Goal: Task Accomplishment & Management: Manage account settings

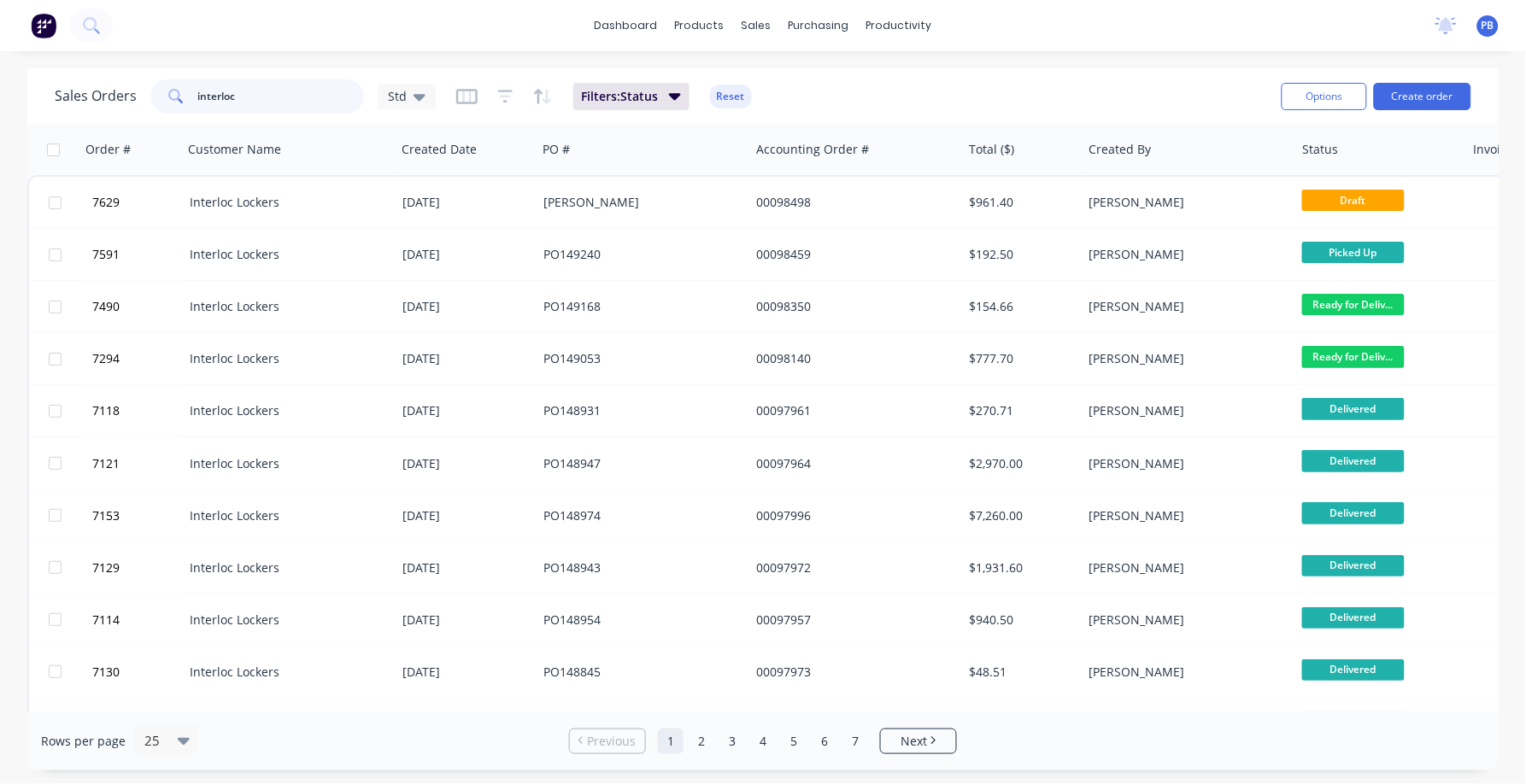
drag, startPoint x: 0, startPoint y: 0, endPoint x: 77, endPoint y: 71, distance: 104.7
click at [77, 71] on div "Sales Orders interloc Std Filters: Status Reset Options Create order" at bounding box center [763, 96] width 1472 height 55
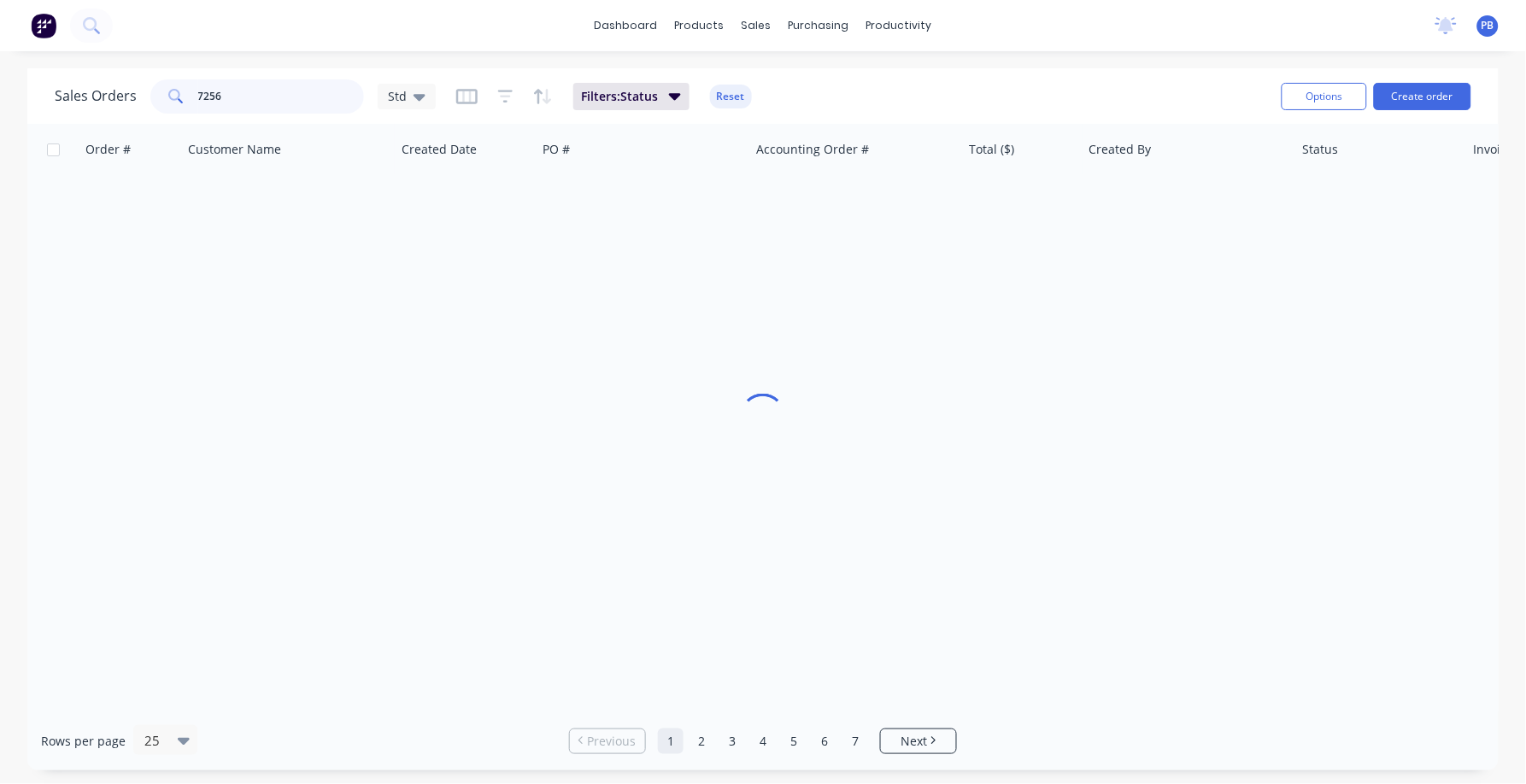
type input "7256"
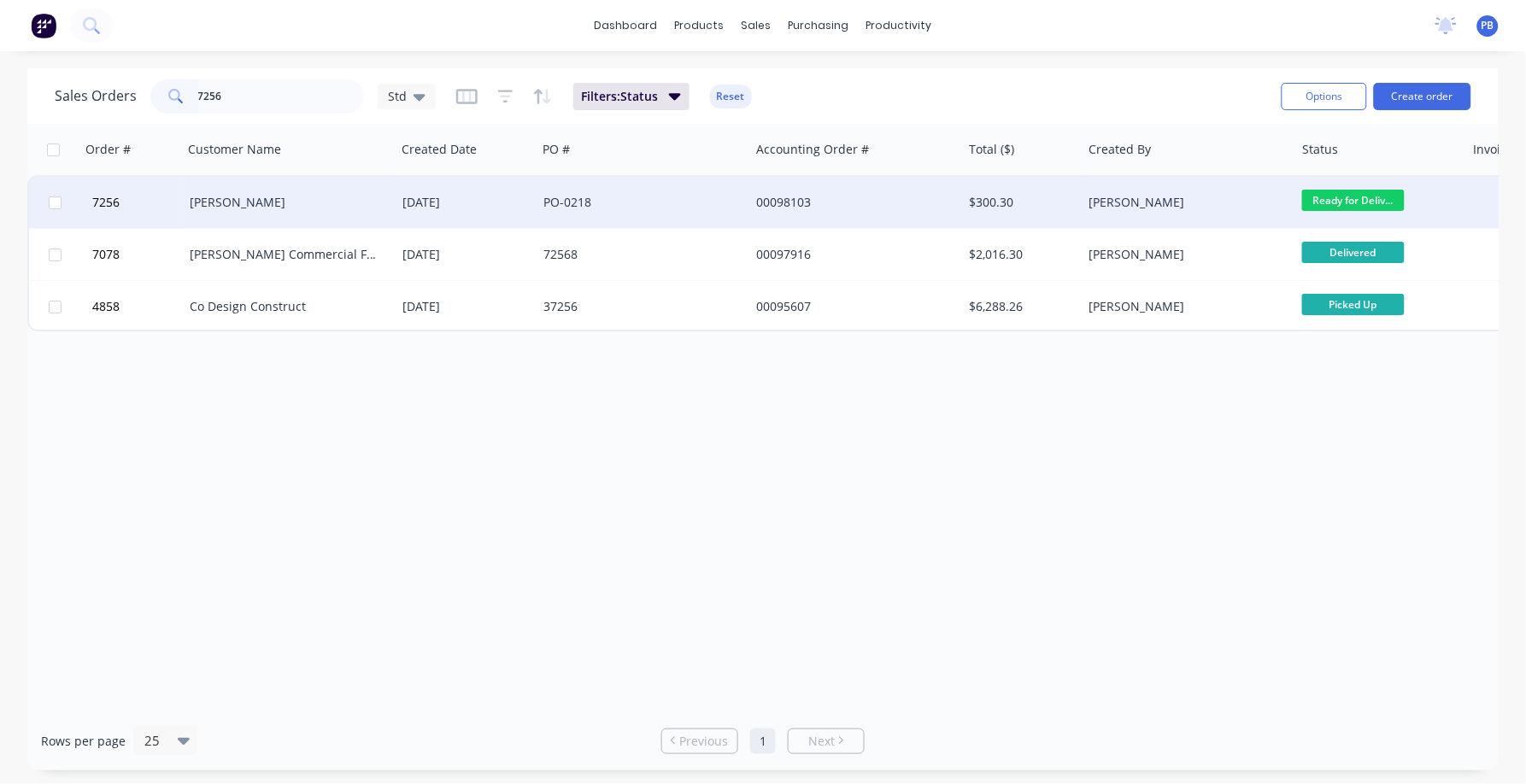
click at [231, 200] on div "[PERSON_NAME]" at bounding box center [285, 202] width 190 height 17
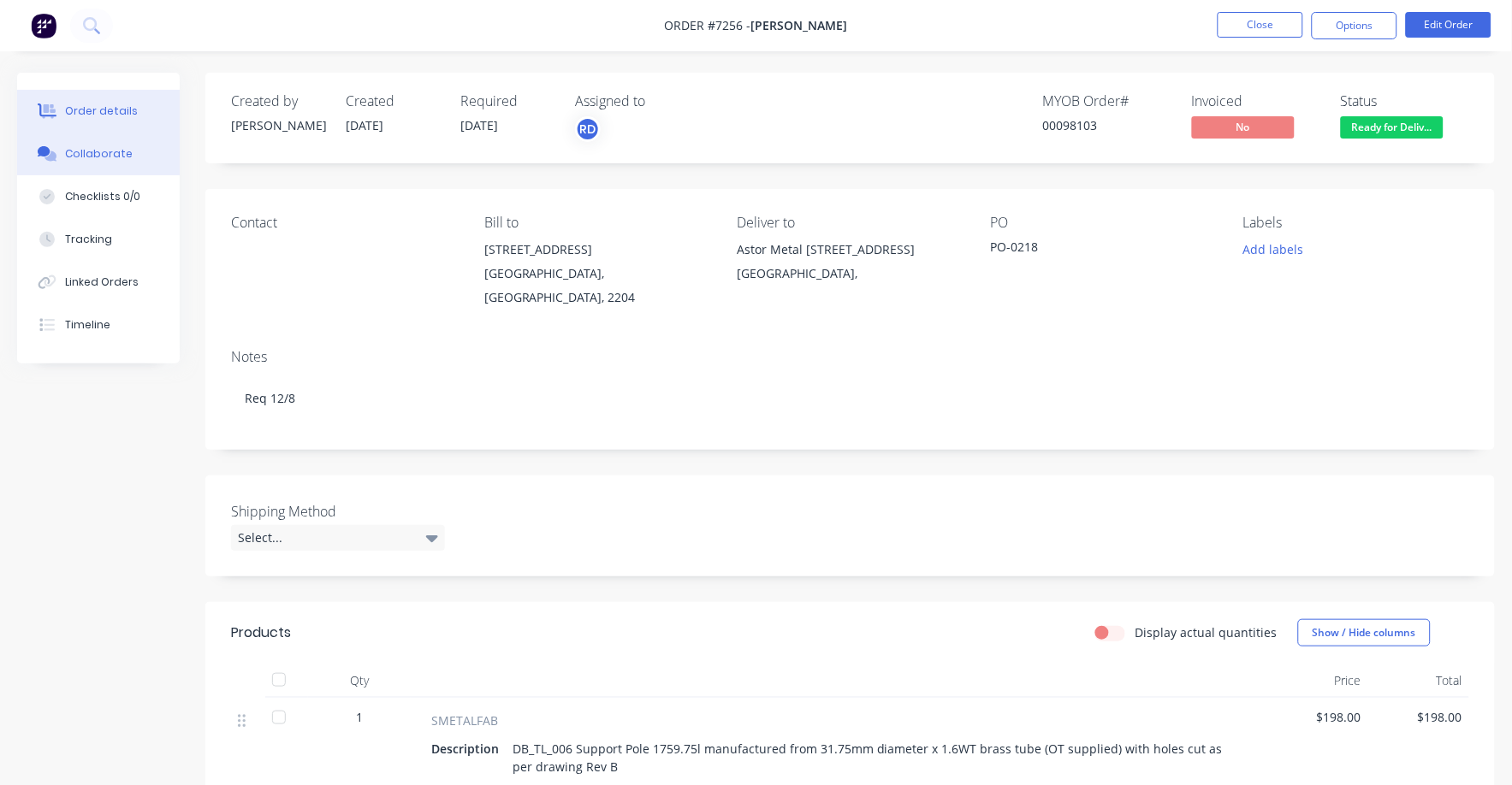
click at [69, 144] on button "Collaborate" at bounding box center [98, 154] width 163 height 43
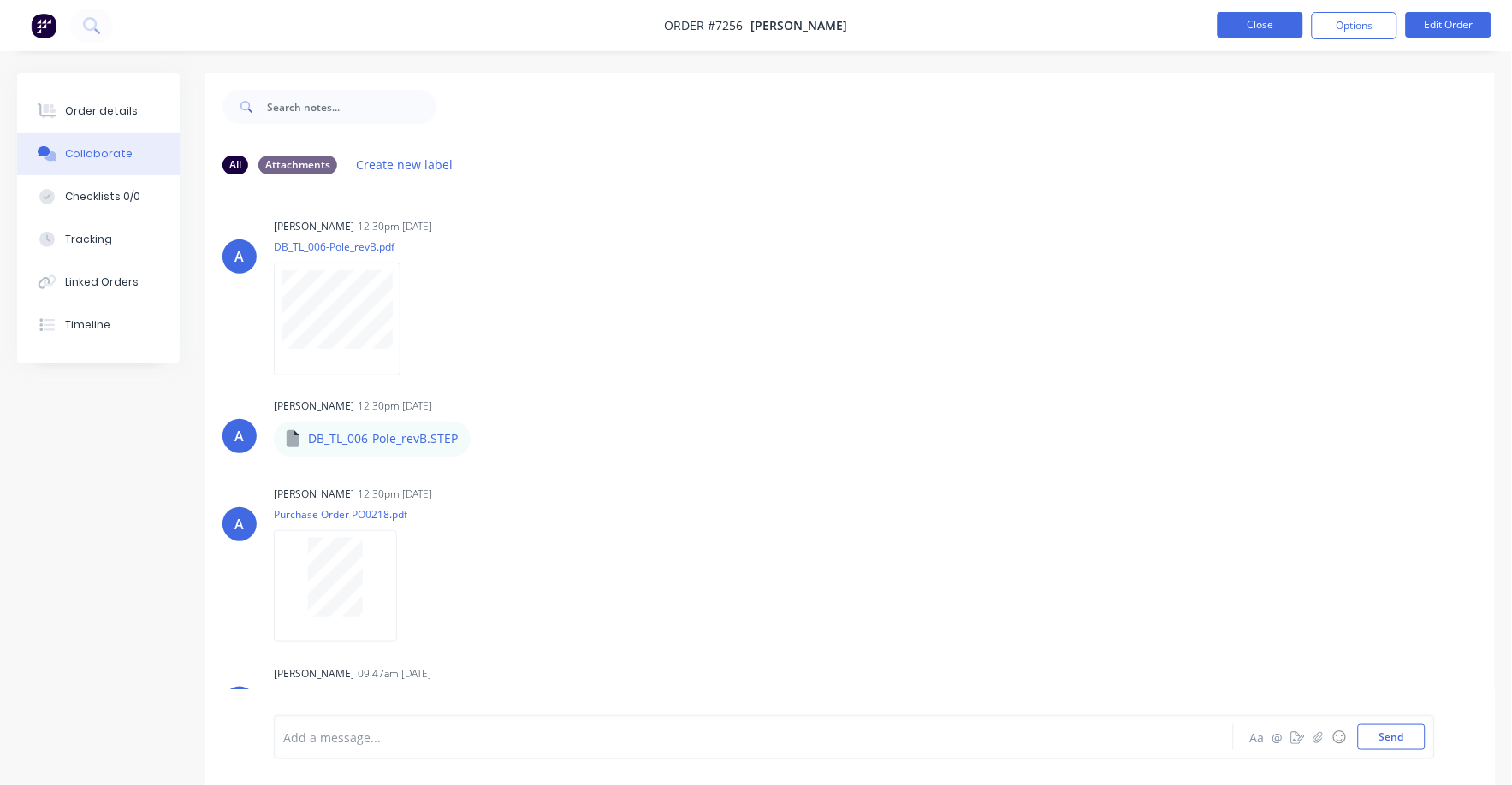
click at [1258, 18] on button "Close" at bounding box center [1259, 25] width 85 height 26
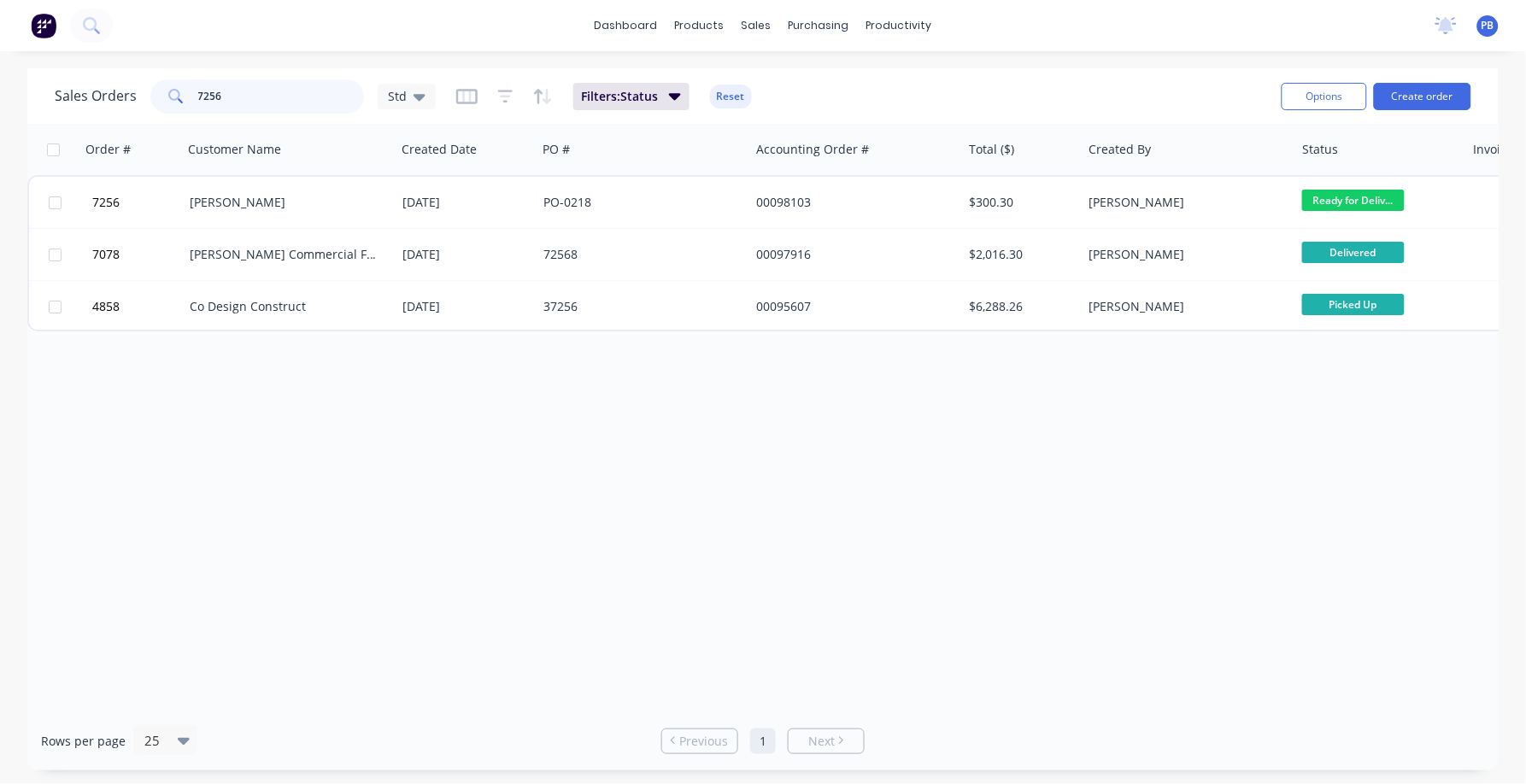
click at [252, 92] on input "7256" at bounding box center [282, 96] width 167 height 34
type input "98412"
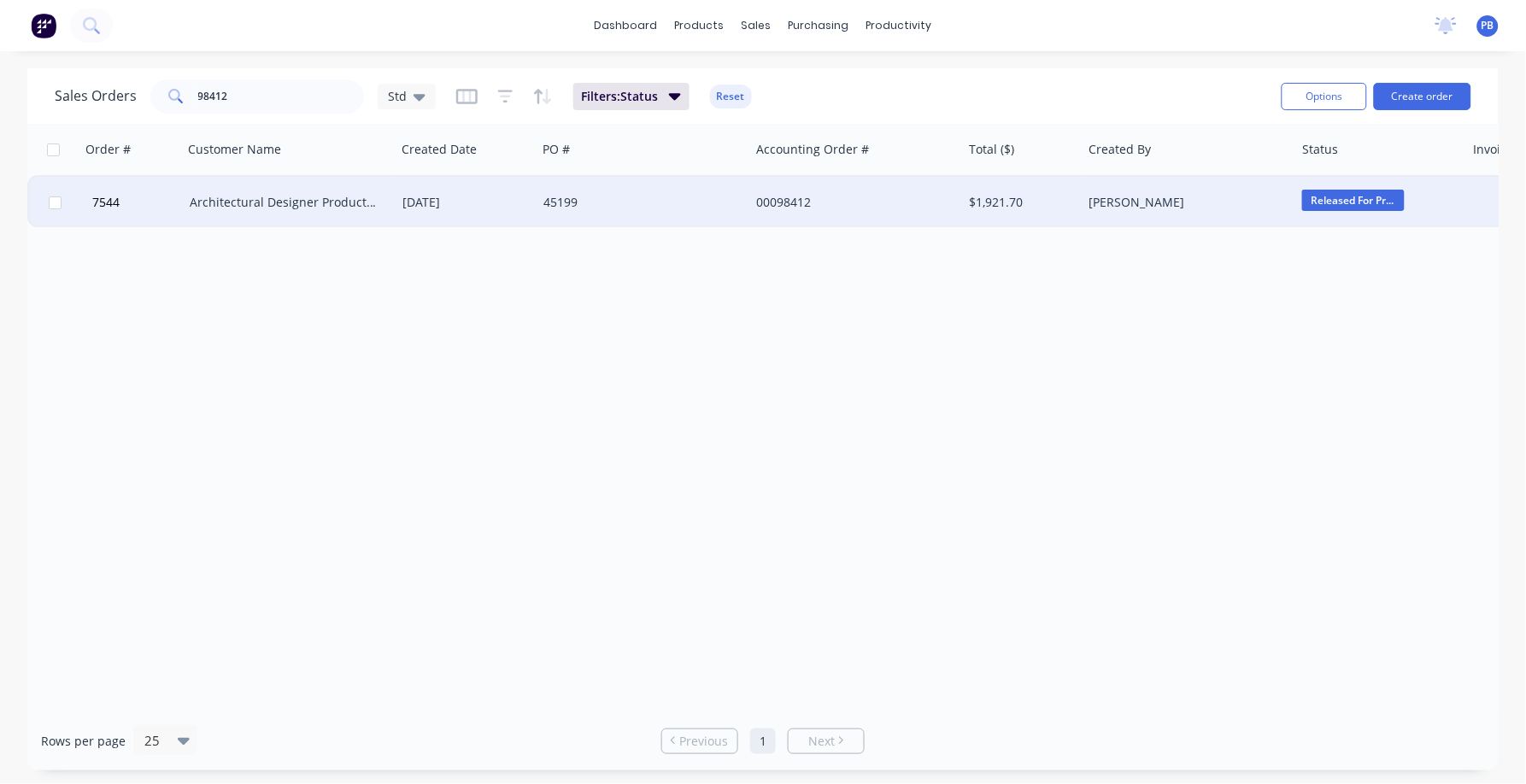
click at [224, 200] on div "Architectural Designer Products Pty Ltd" at bounding box center [285, 202] width 190 height 17
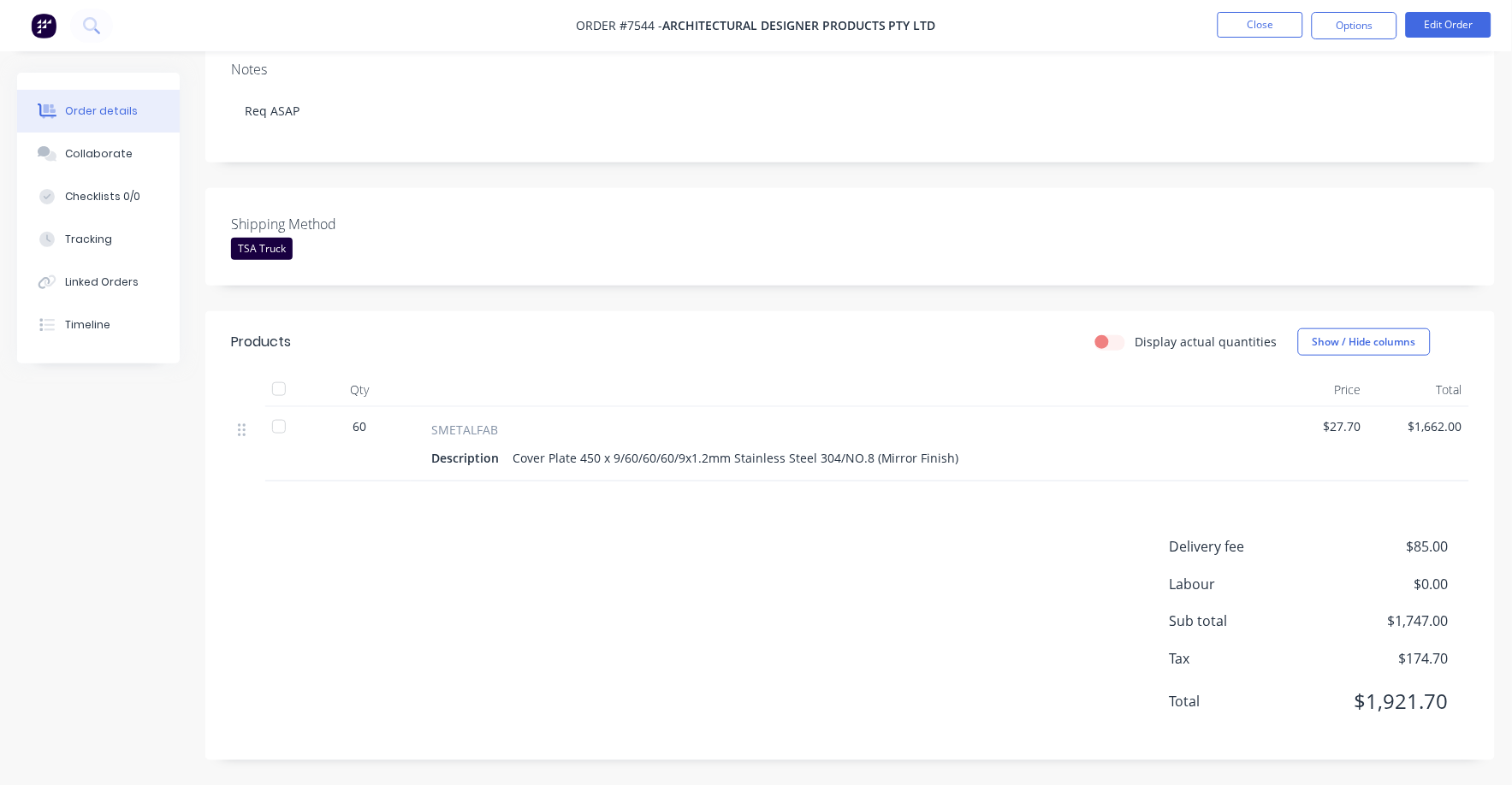
scroll to position [272, 0]
click at [1445, 24] on button "Edit Order" at bounding box center [1448, 25] width 85 height 26
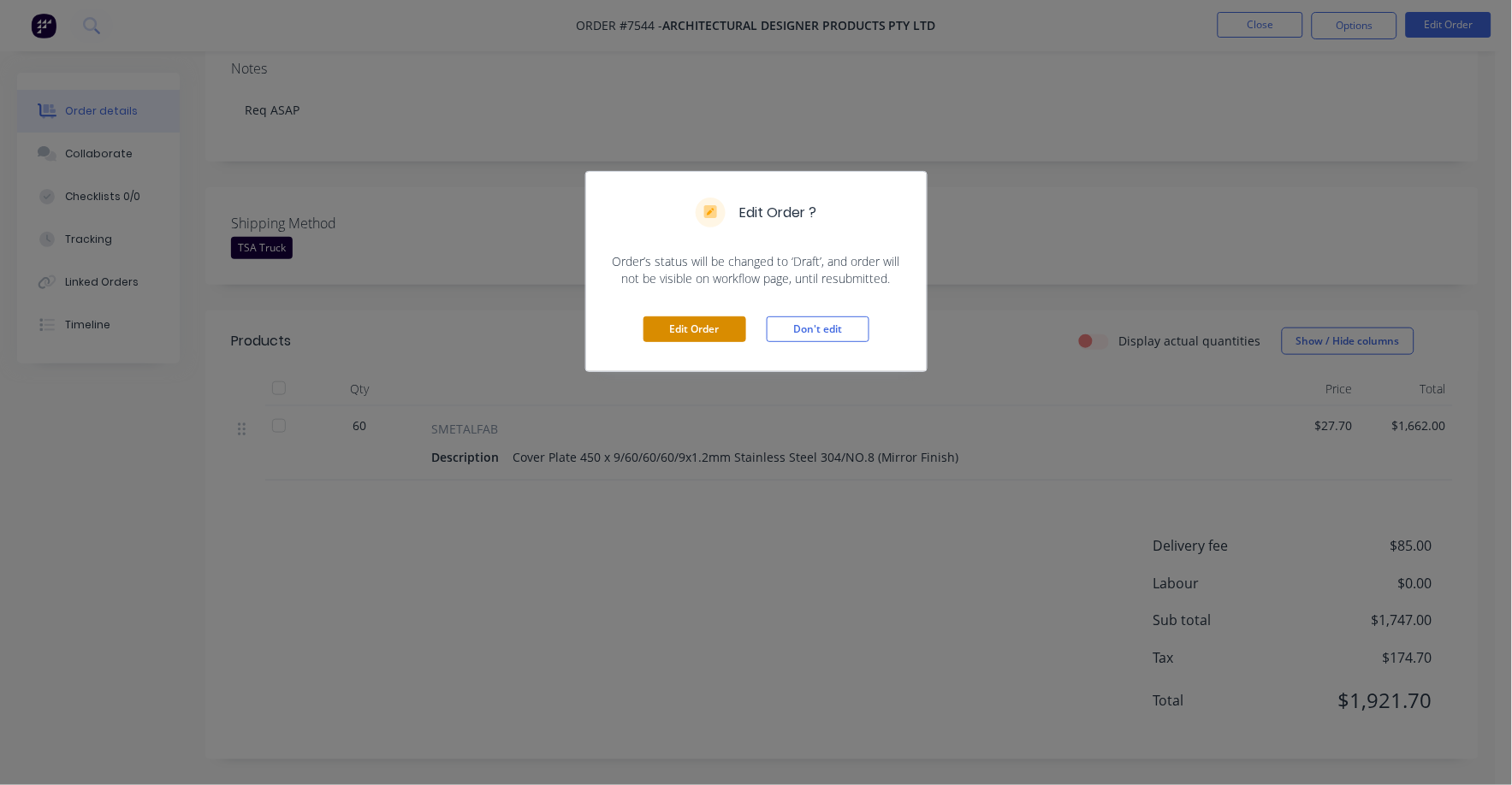
click at [720, 326] on button "Edit Order" at bounding box center [694, 329] width 103 height 26
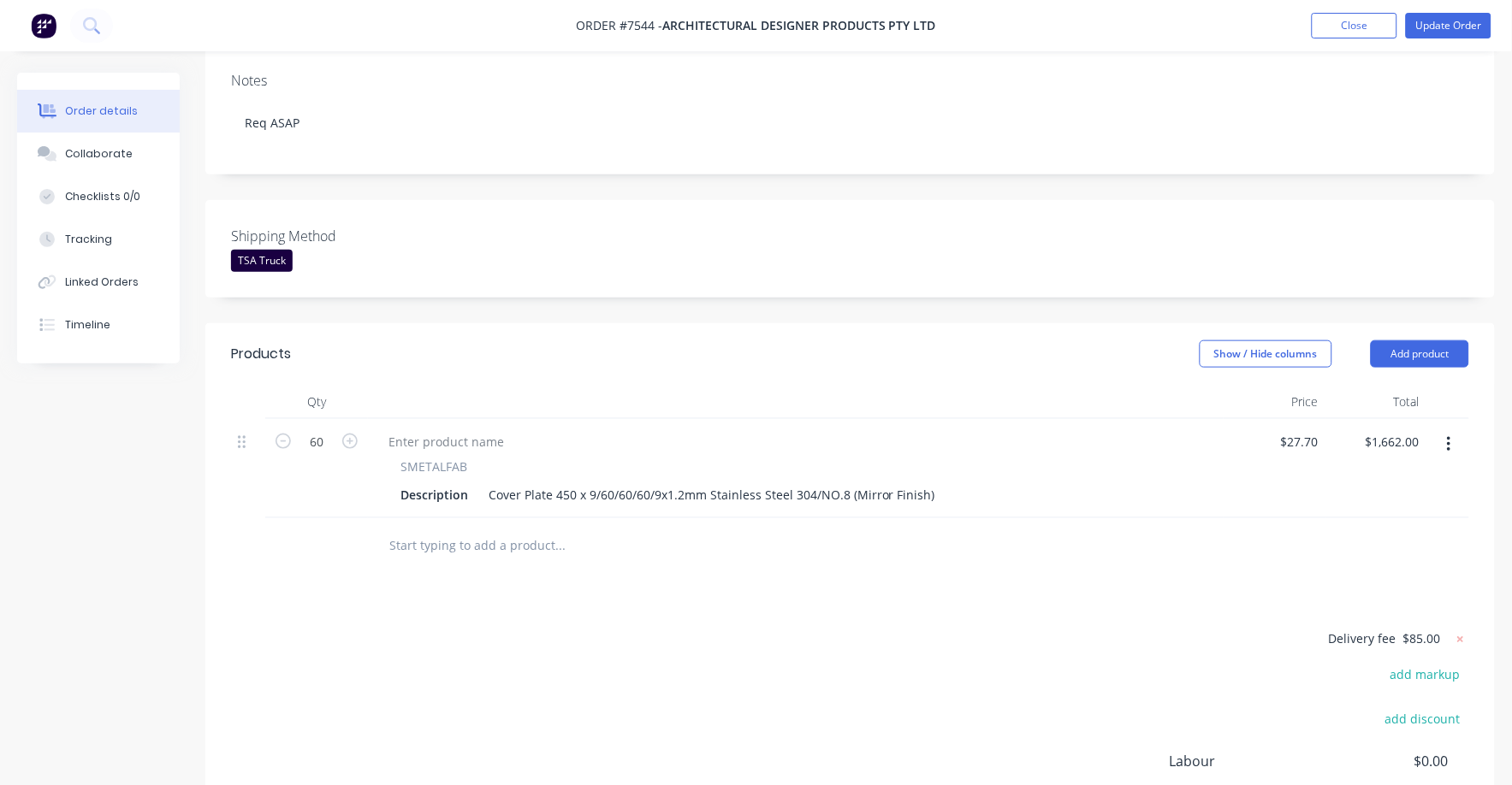
scroll to position [0, 0]
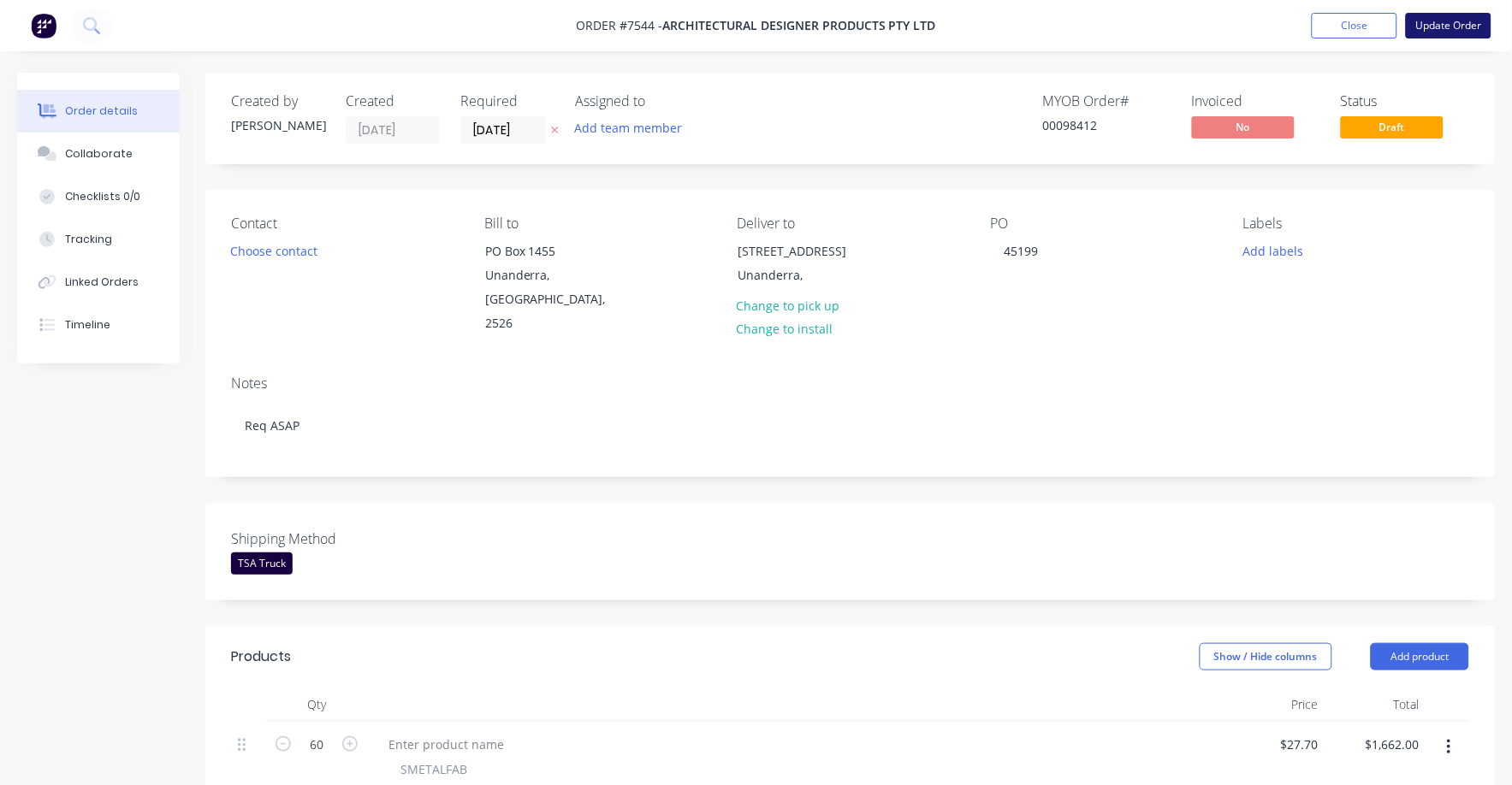
click at [1451, 23] on button "Update Order" at bounding box center [1448, 26] width 85 height 26
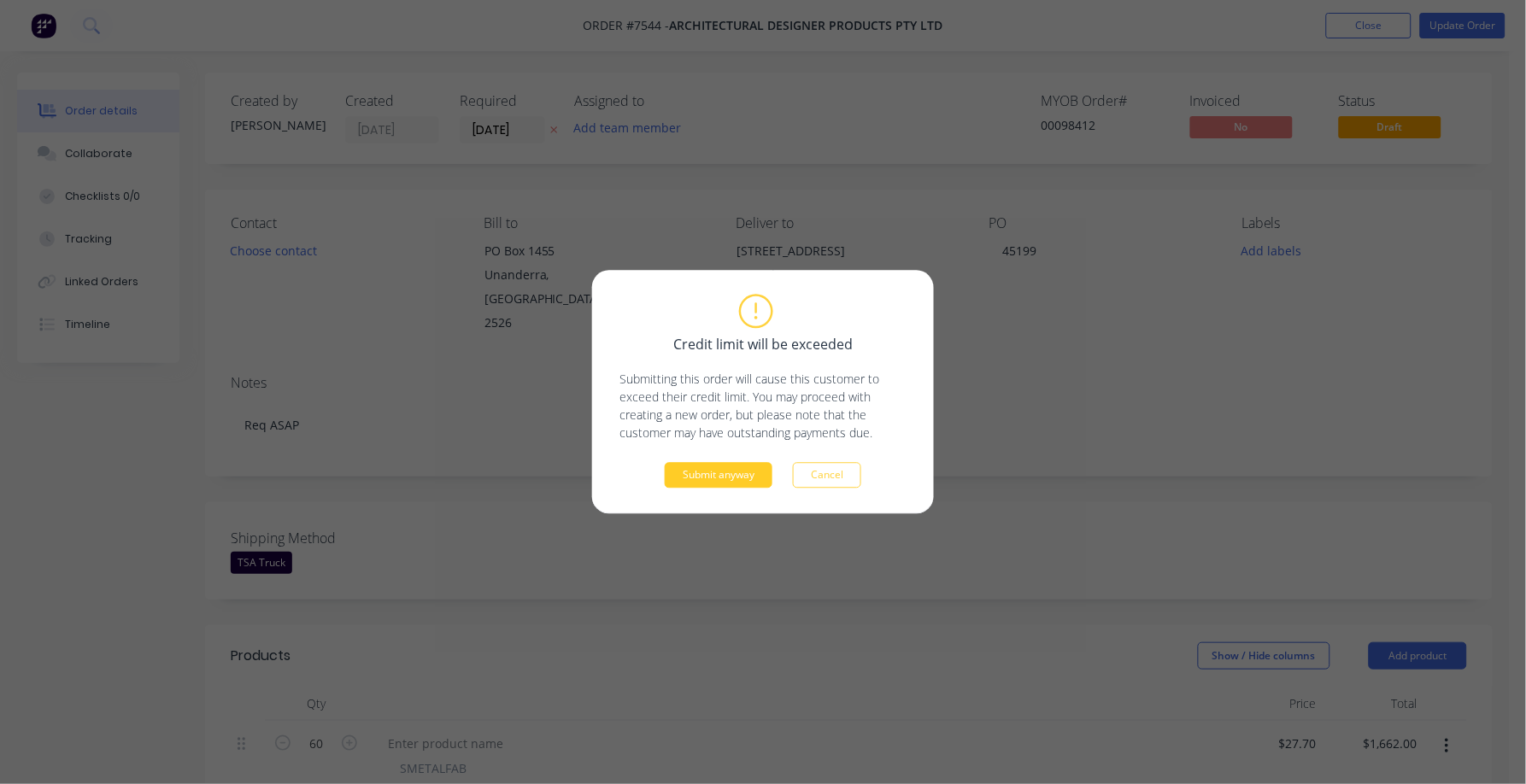
click at [708, 483] on button "Submit anyway" at bounding box center [718, 475] width 107 height 25
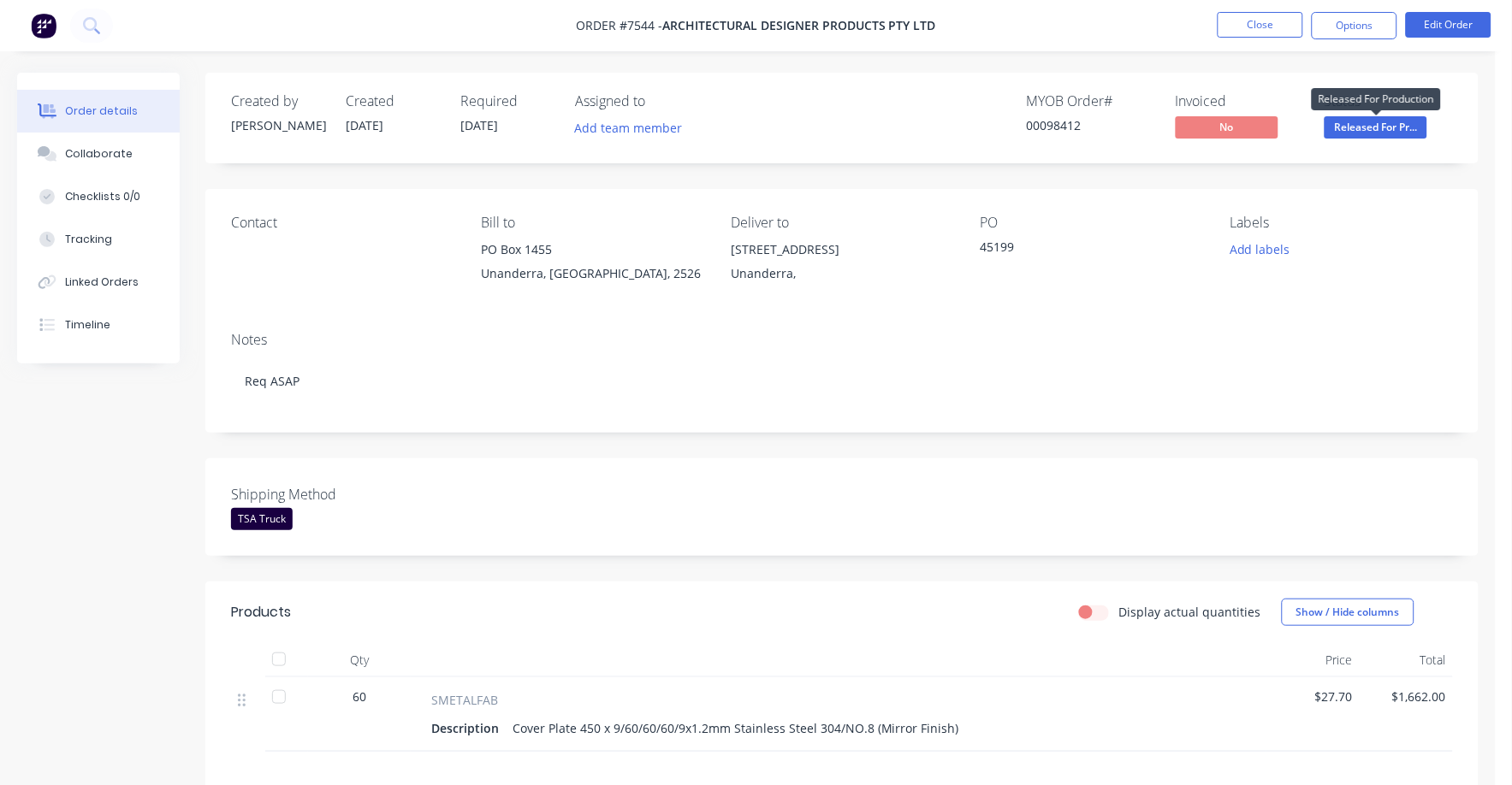
click at [1396, 130] on span "Released For Pr..." at bounding box center [1376, 127] width 103 height 21
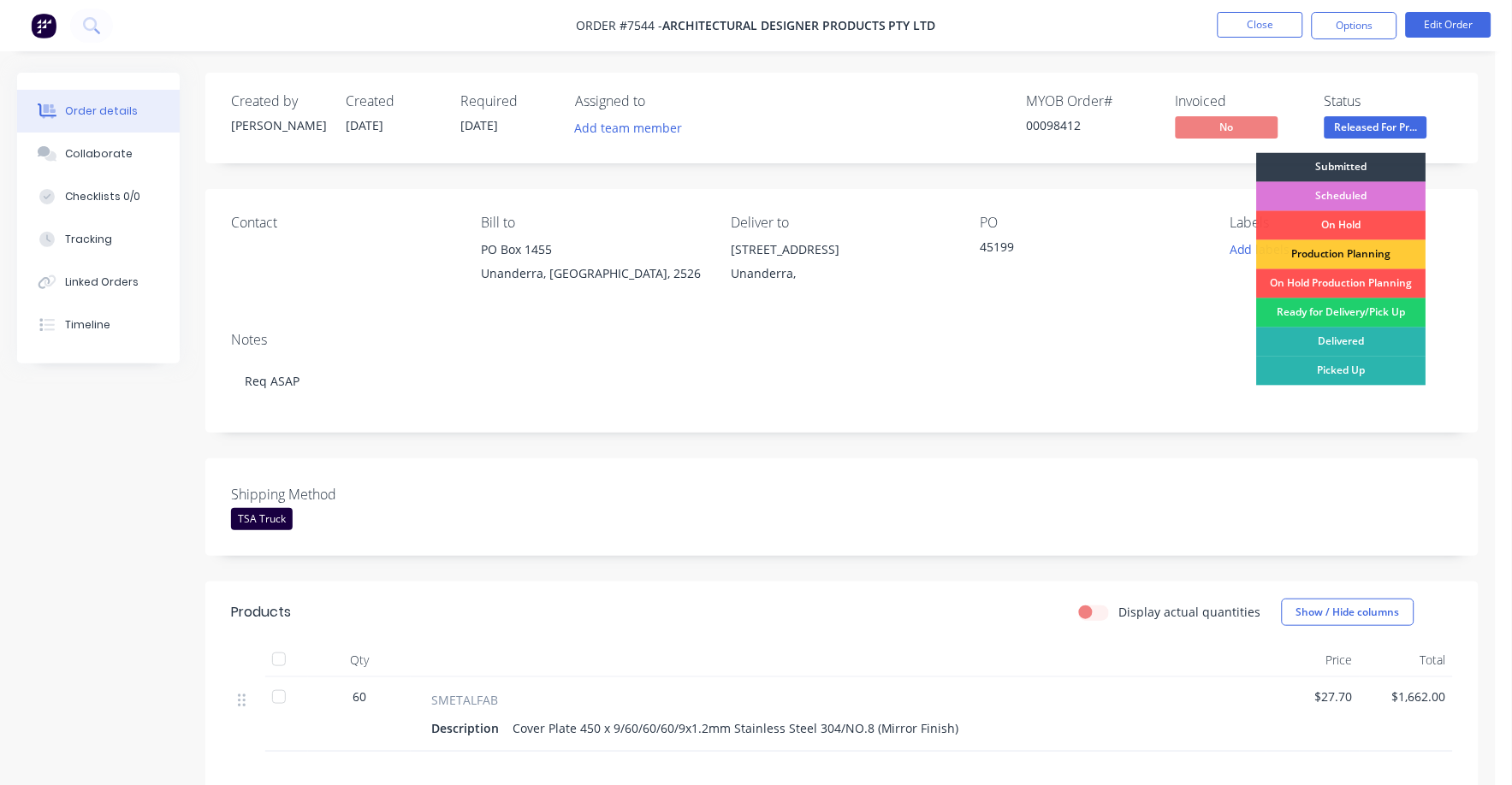
click at [1350, 309] on div "Ready for Delivery/Pick Up" at bounding box center [1341, 312] width 169 height 29
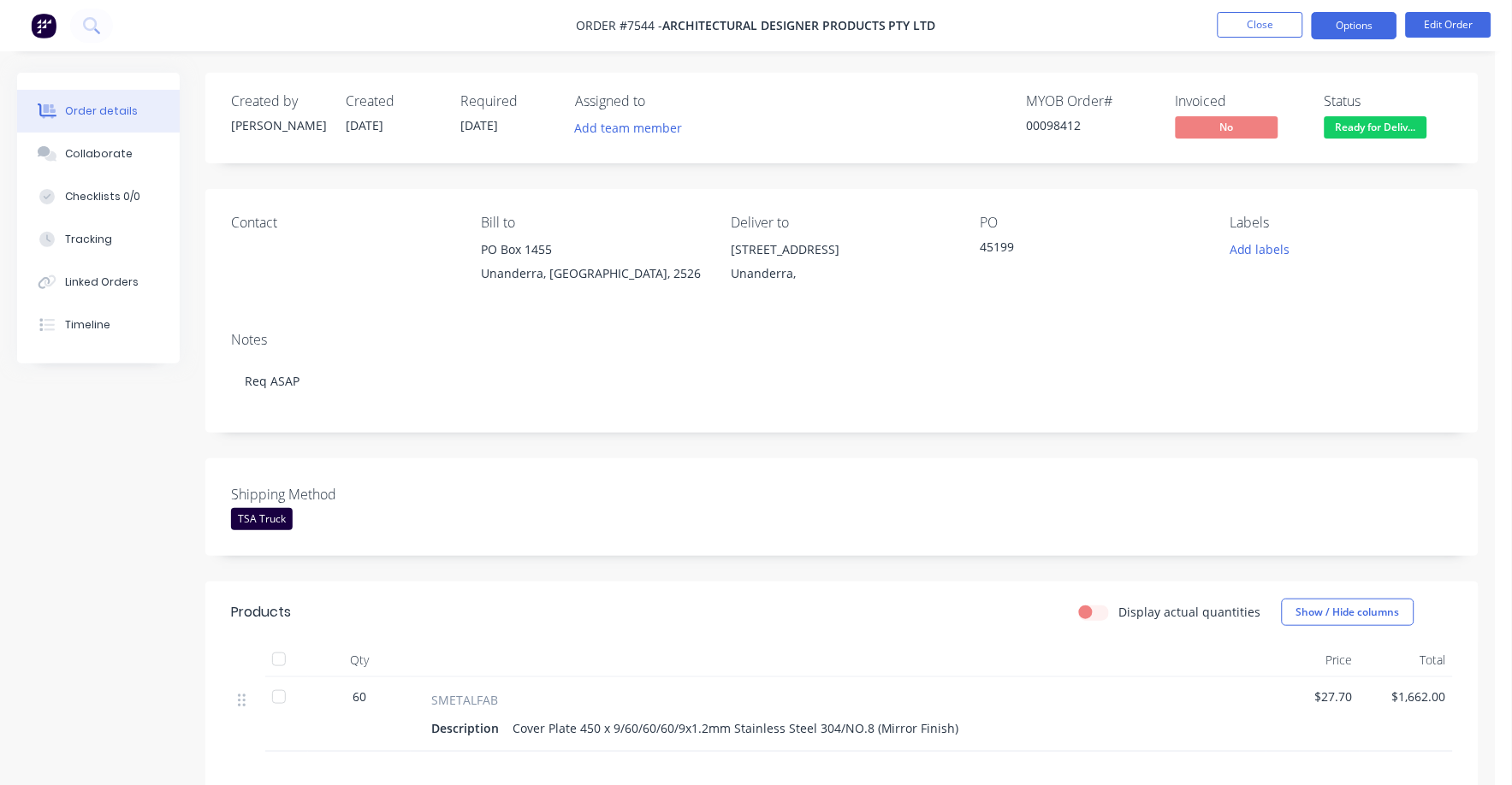
click at [1358, 24] on button "Options" at bounding box center [1354, 26] width 85 height 27
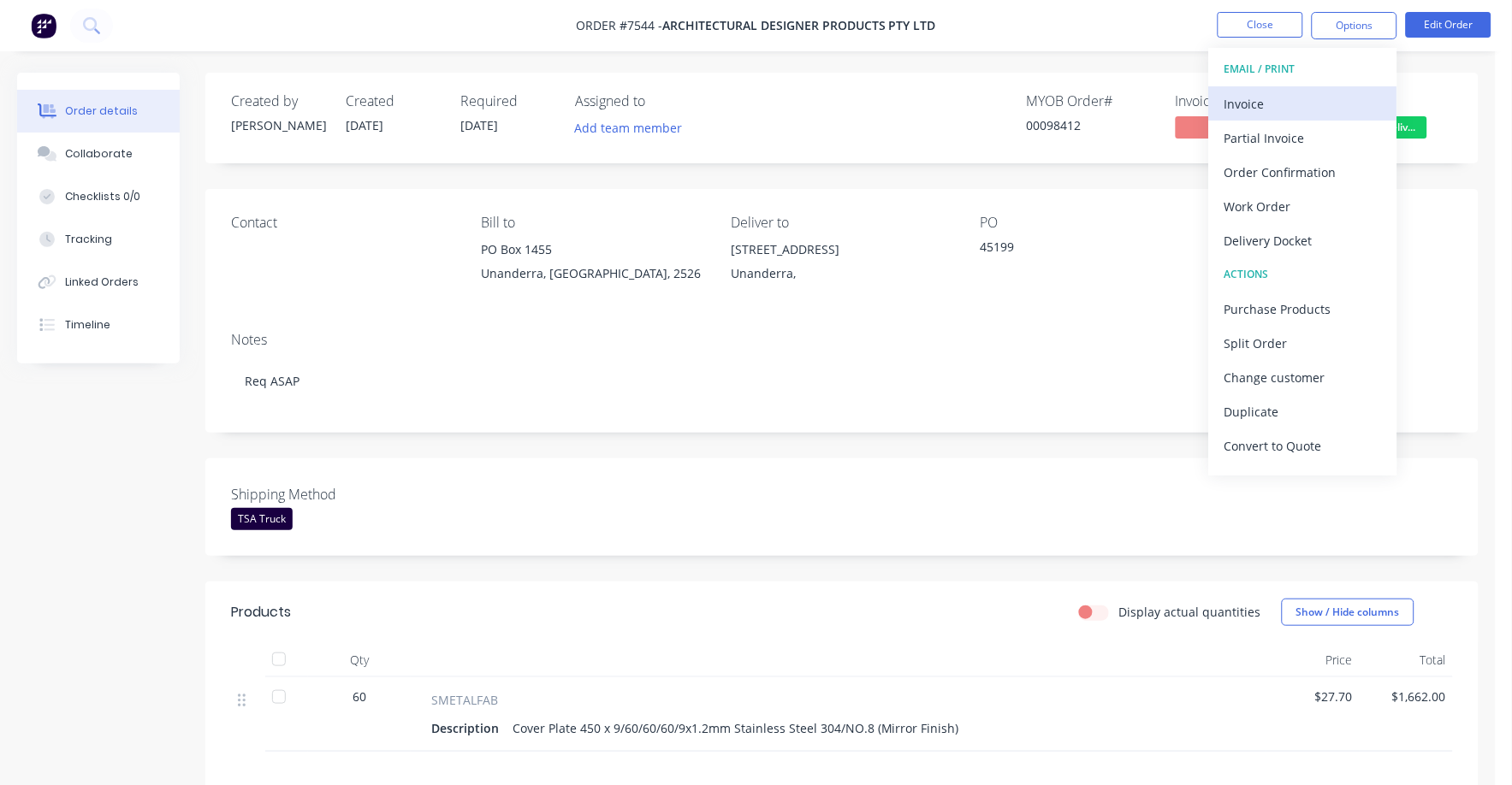
click at [1248, 105] on div "Invoice" at bounding box center [1303, 104] width 158 height 25
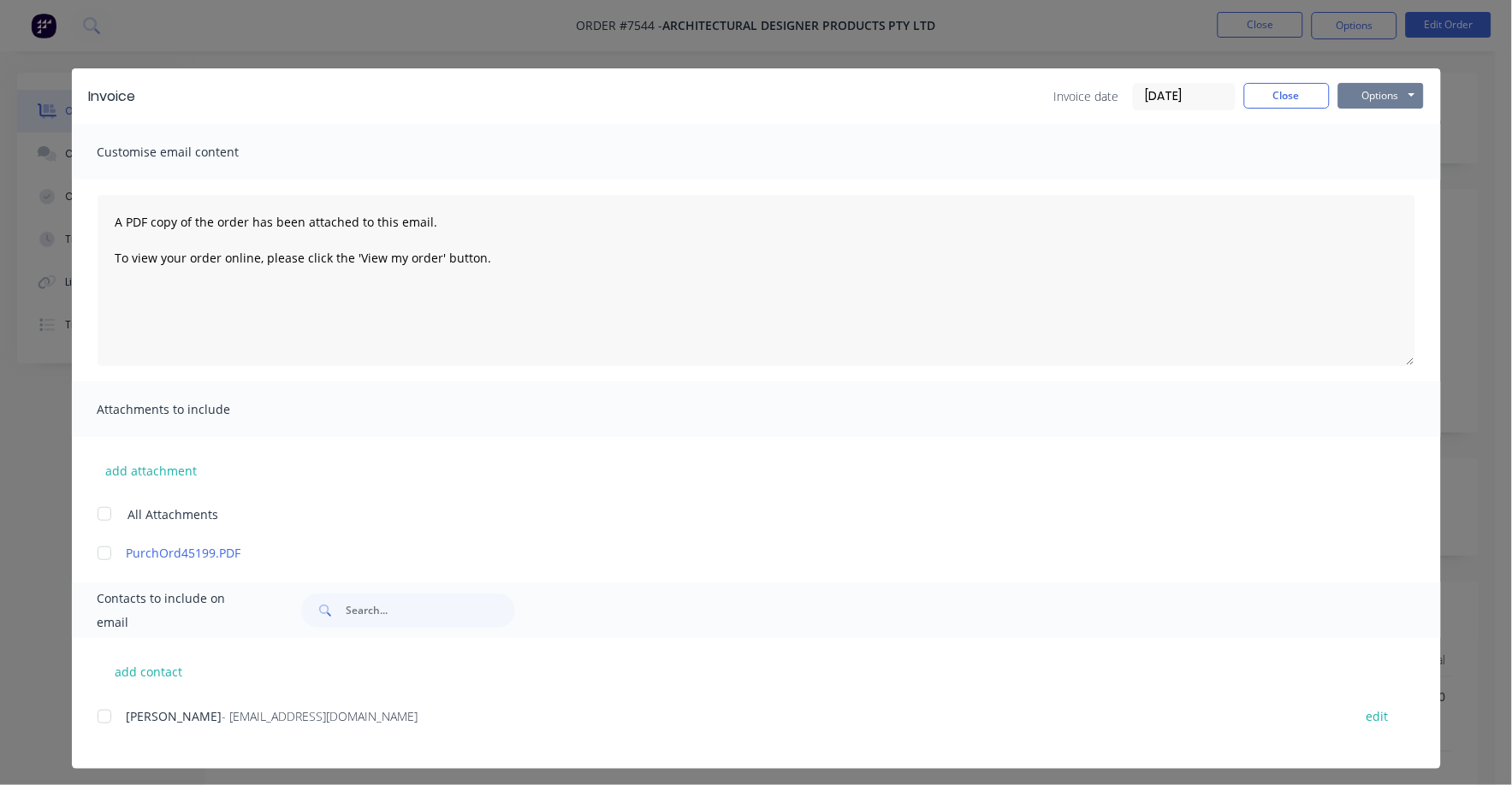
click at [1339, 101] on button "Options" at bounding box center [1381, 95] width 85 height 26
click at [1376, 155] on button "Print" at bounding box center [1393, 154] width 109 height 28
click at [1244, 95] on button "Close" at bounding box center [1287, 95] width 85 height 26
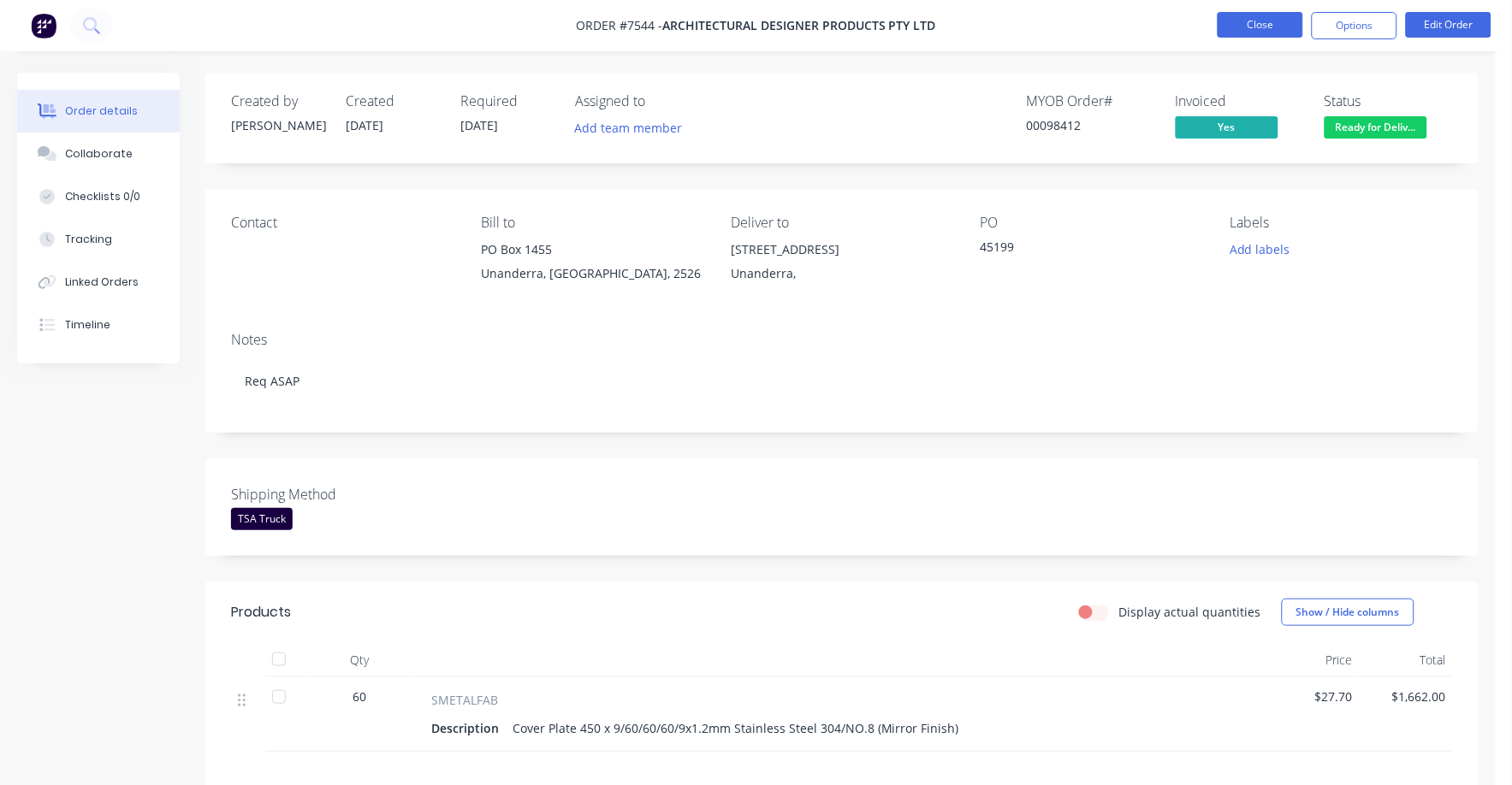
click at [1259, 22] on button "Close" at bounding box center [1259, 25] width 85 height 26
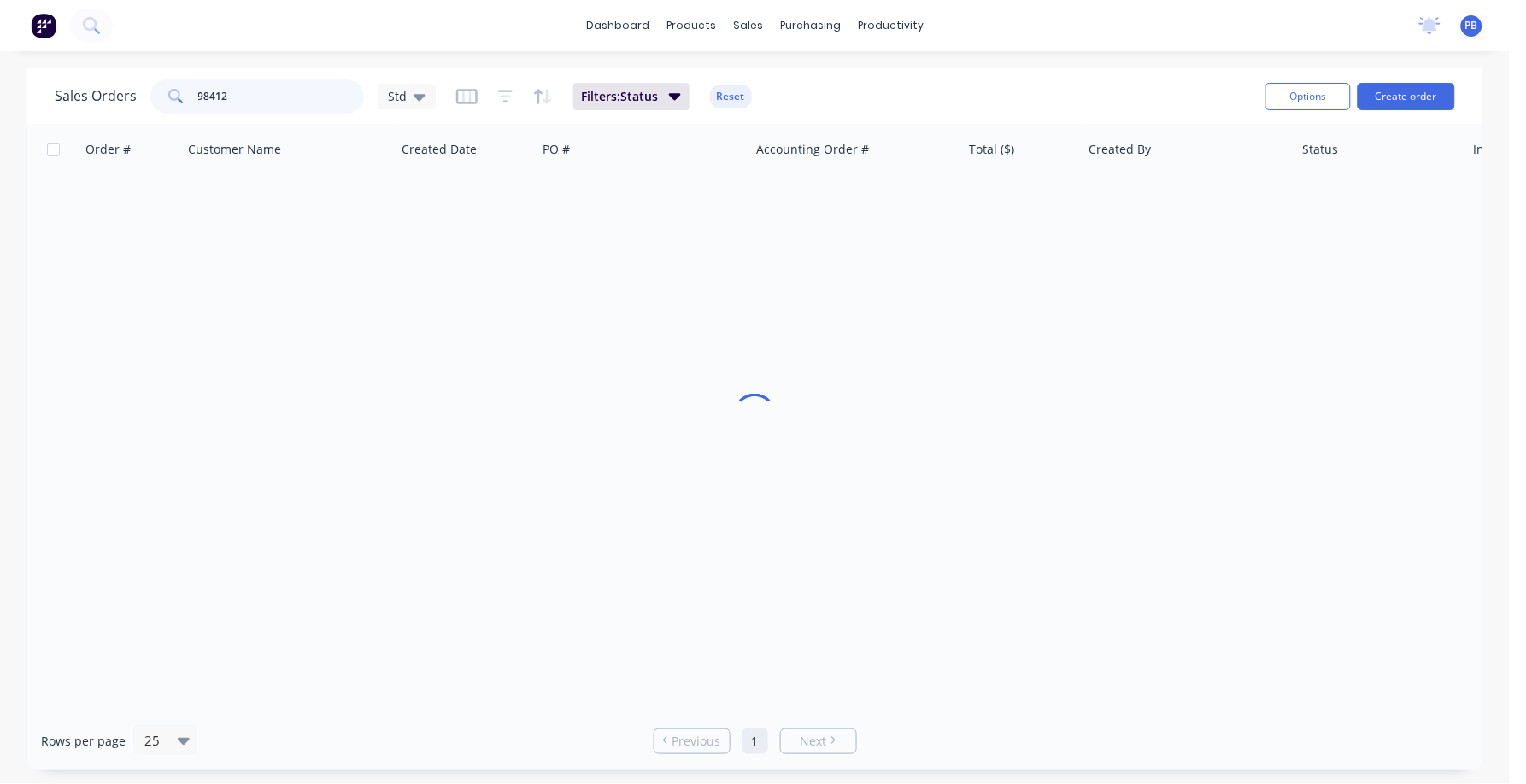
drag, startPoint x: 174, startPoint y: 91, endPoint x: 165, endPoint y: 90, distance: 9.1
click at [165, 90] on div "98412" at bounding box center [257, 96] width 214 height 34
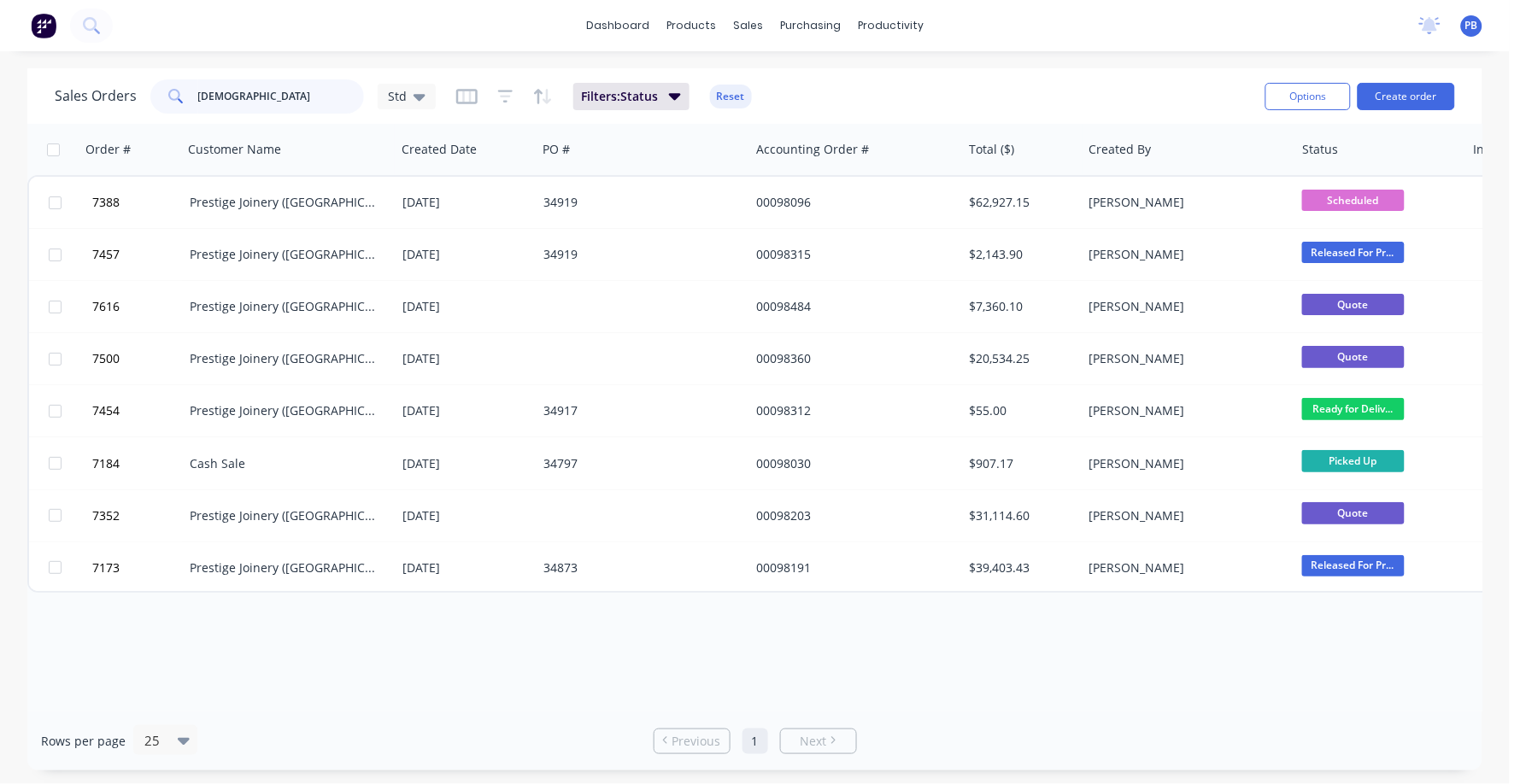
drag, startPoint x: 245, startPoint y: 98, endPoint x: 152, endPoint y: 84, distance: 94.0
click at [152, 84] on div "[DEMOGRAPHIC_DATA]" at bounding box center [257, 96] width 214 height 34
type input "98315"
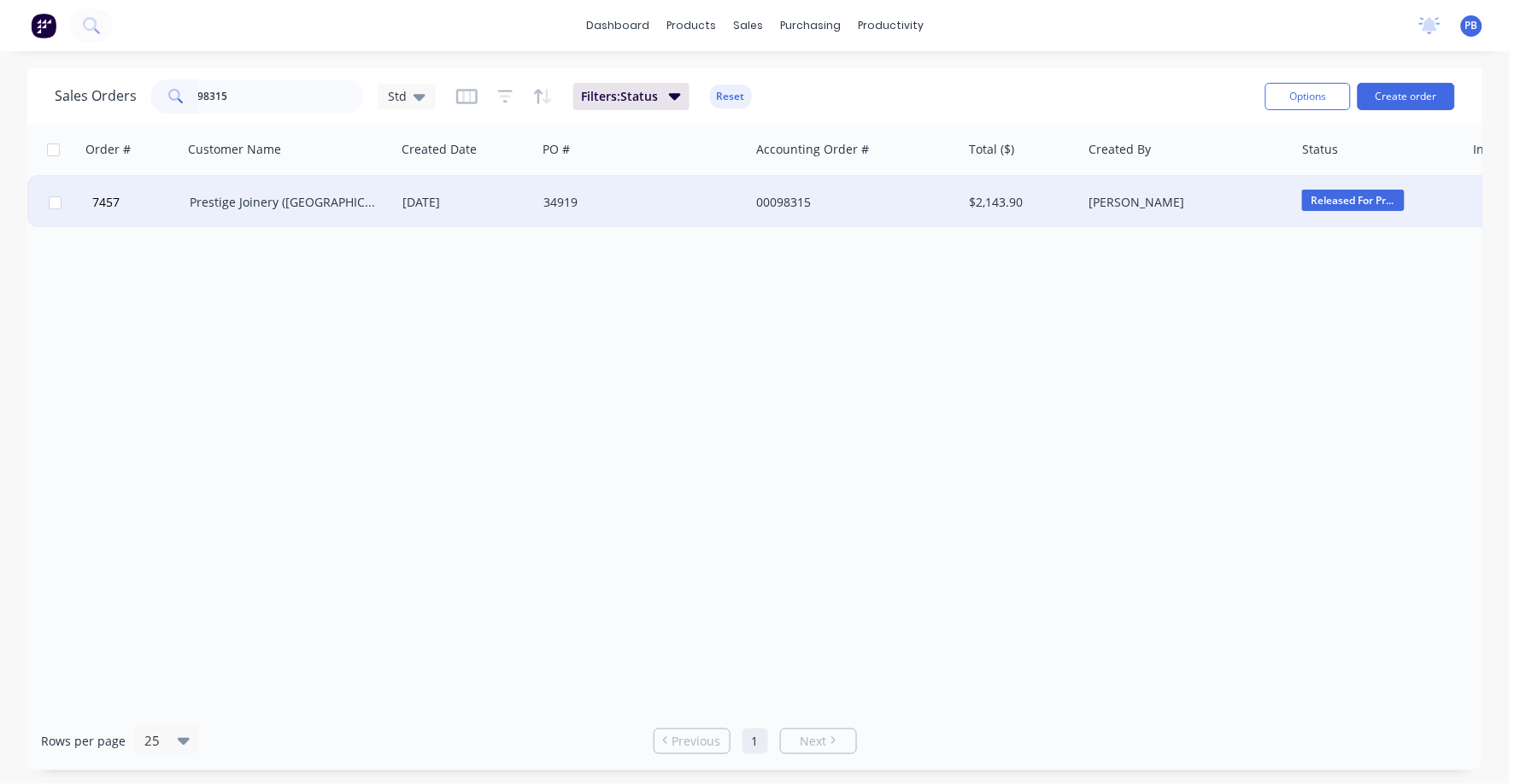
click at [235, 197] on div "Prestige Joinery ([GEOGRAPHIC_DATA]) Pty Ltd" at bounding box center [285, 202] width 190 height 17
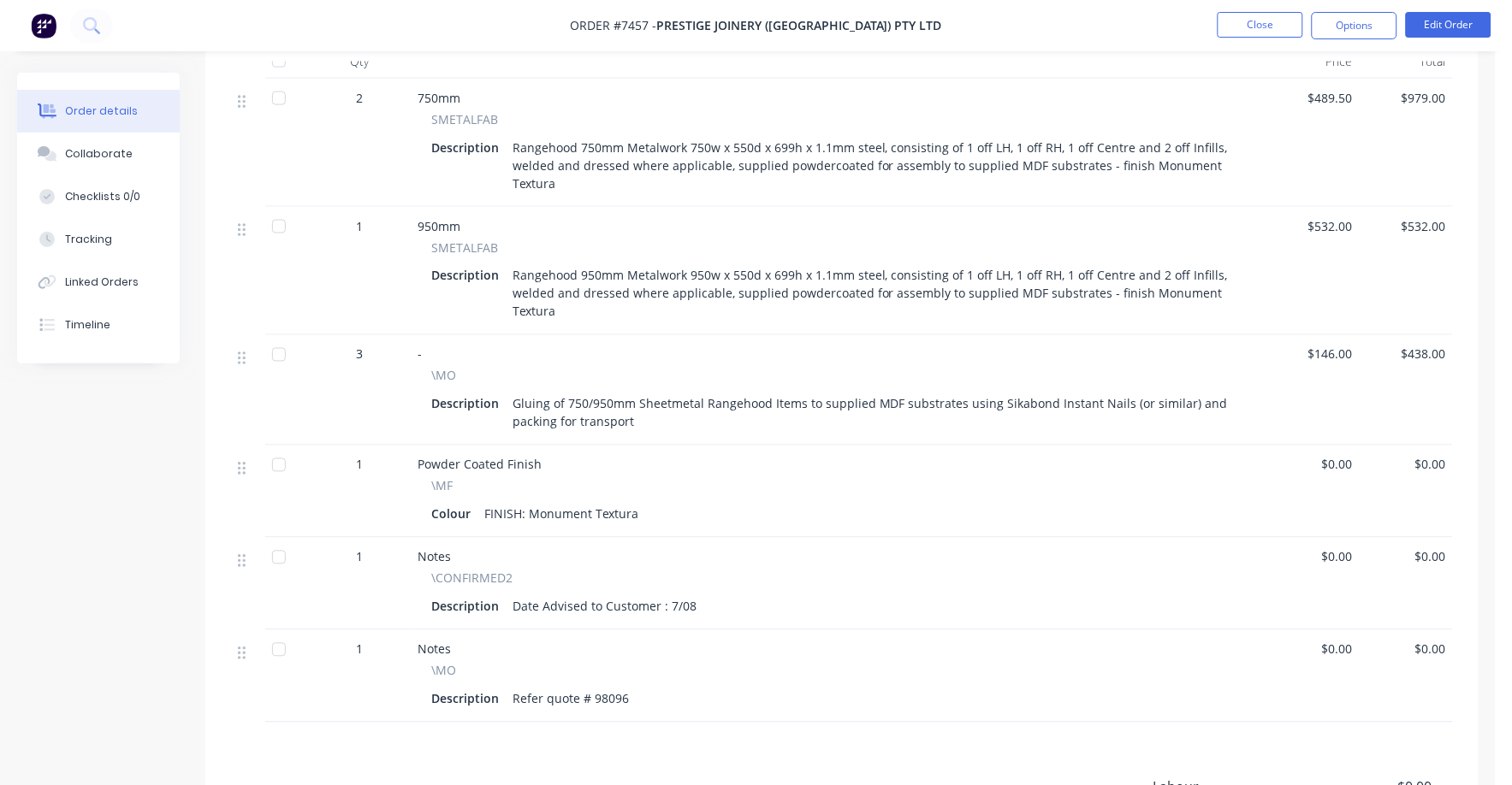
scroll to position [594, 0]
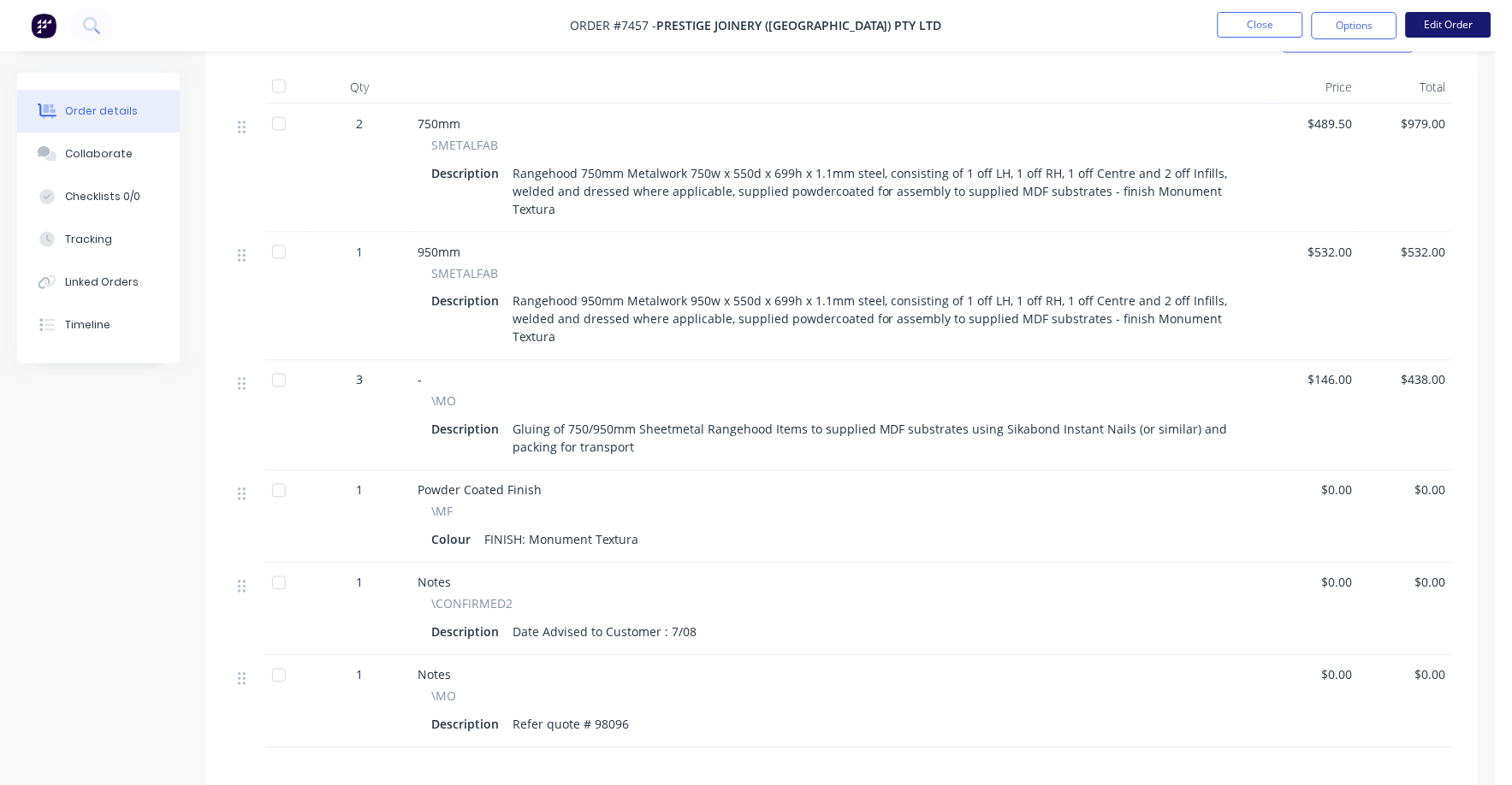
click at [1450, 28] on button "Edit Order" at bounding box center [1448, 25] width 85 height 26
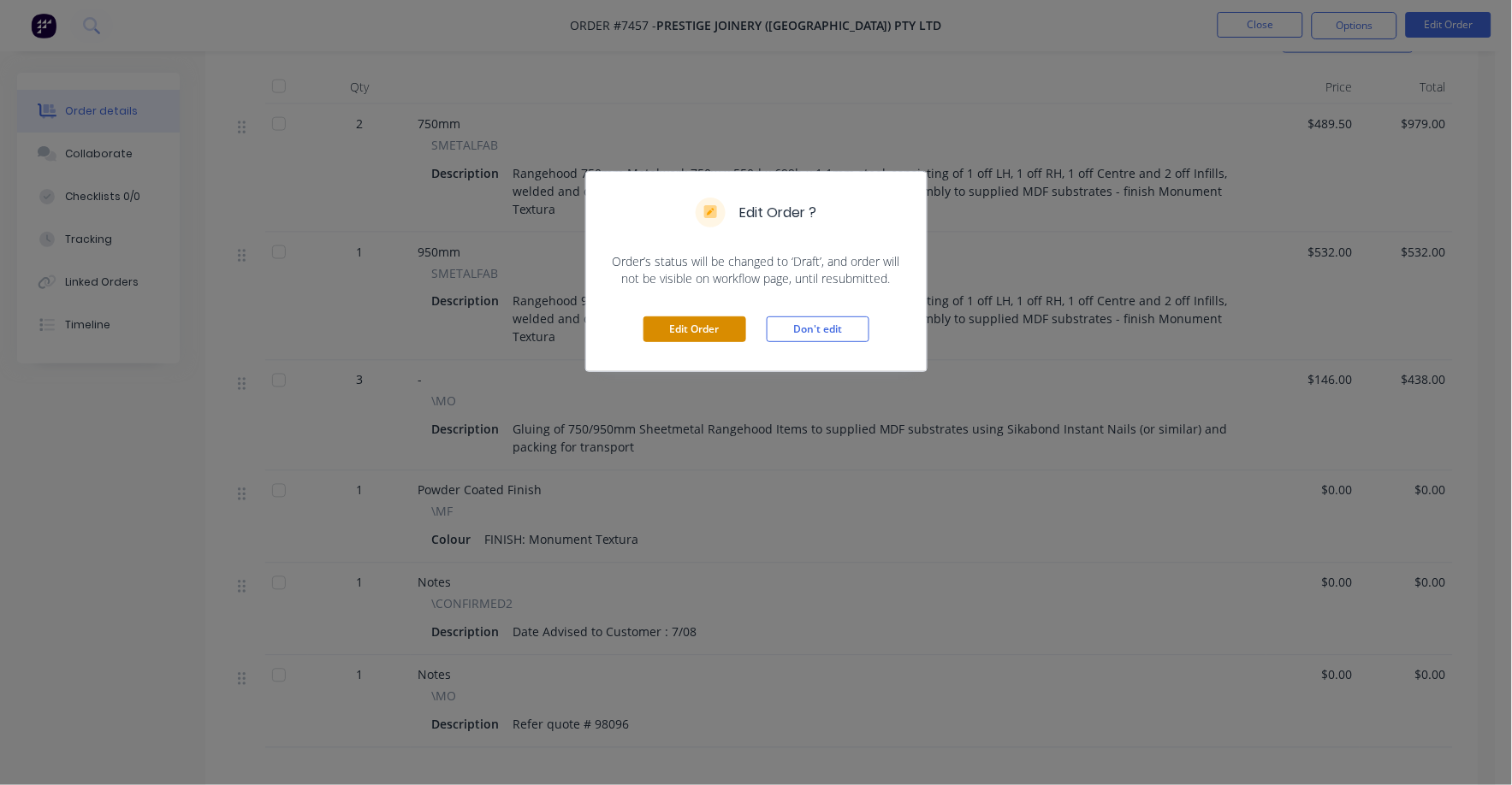
click at [686, 328] on button "Edit Order" at bounding box center [694, 329] width 103 height 26
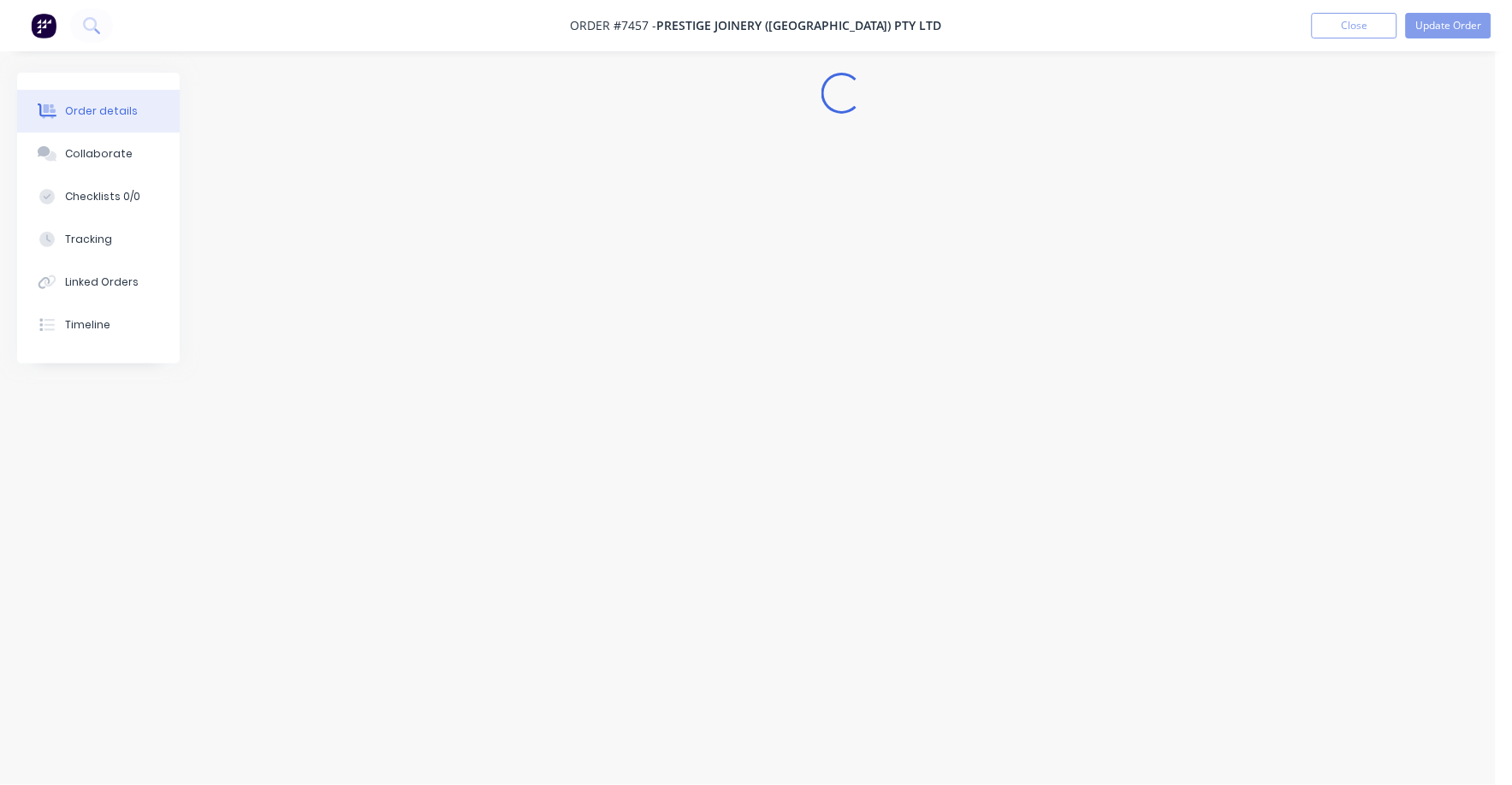
scroll to position [0, 0]
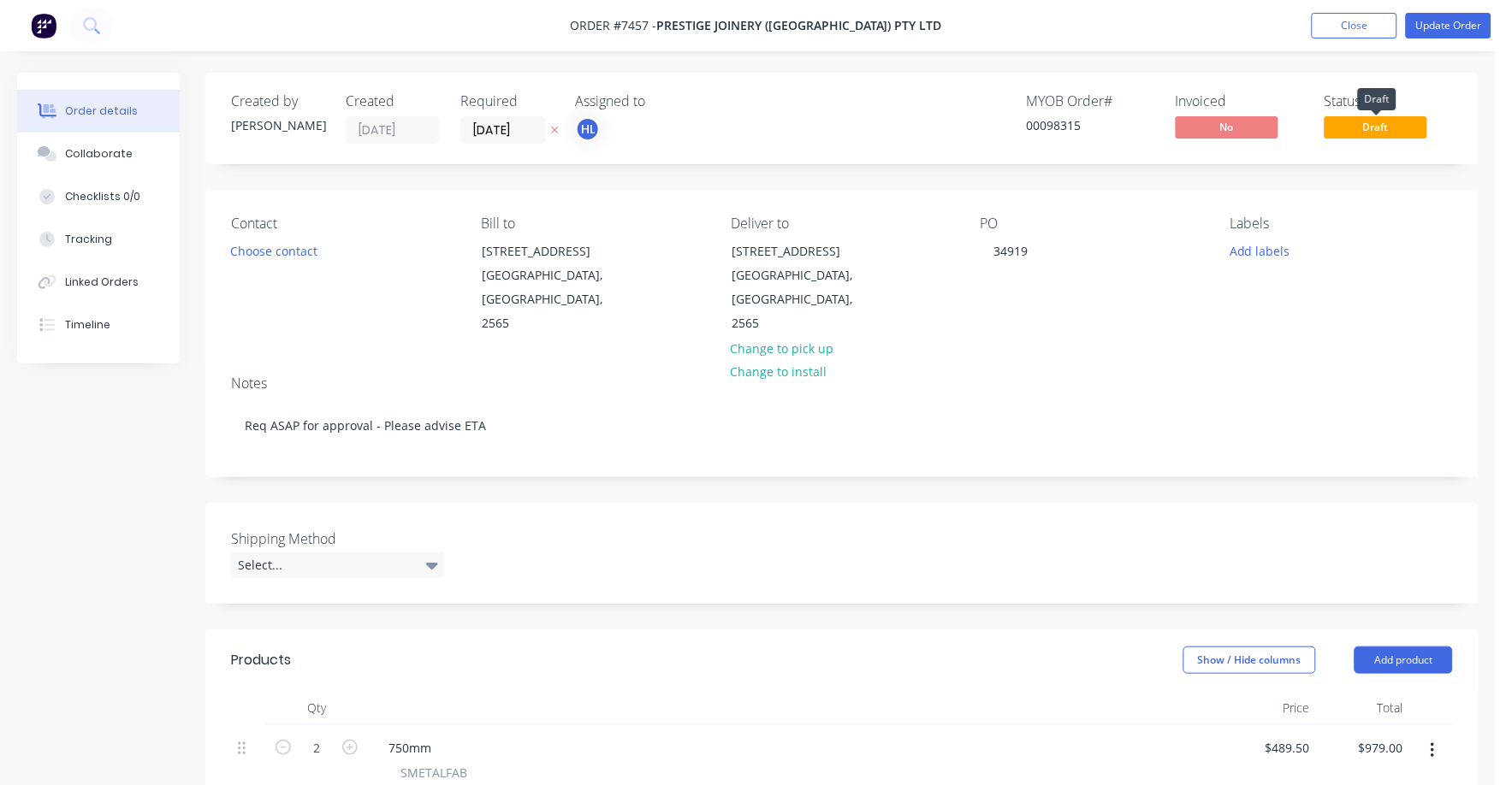
click at [1410, 120] on span "Draft" at bounding box center [1376, 127] width 103 height 21
click at [1458, 23] on button "Update Order" at bounding box center [1448, 26] width 85 height 26
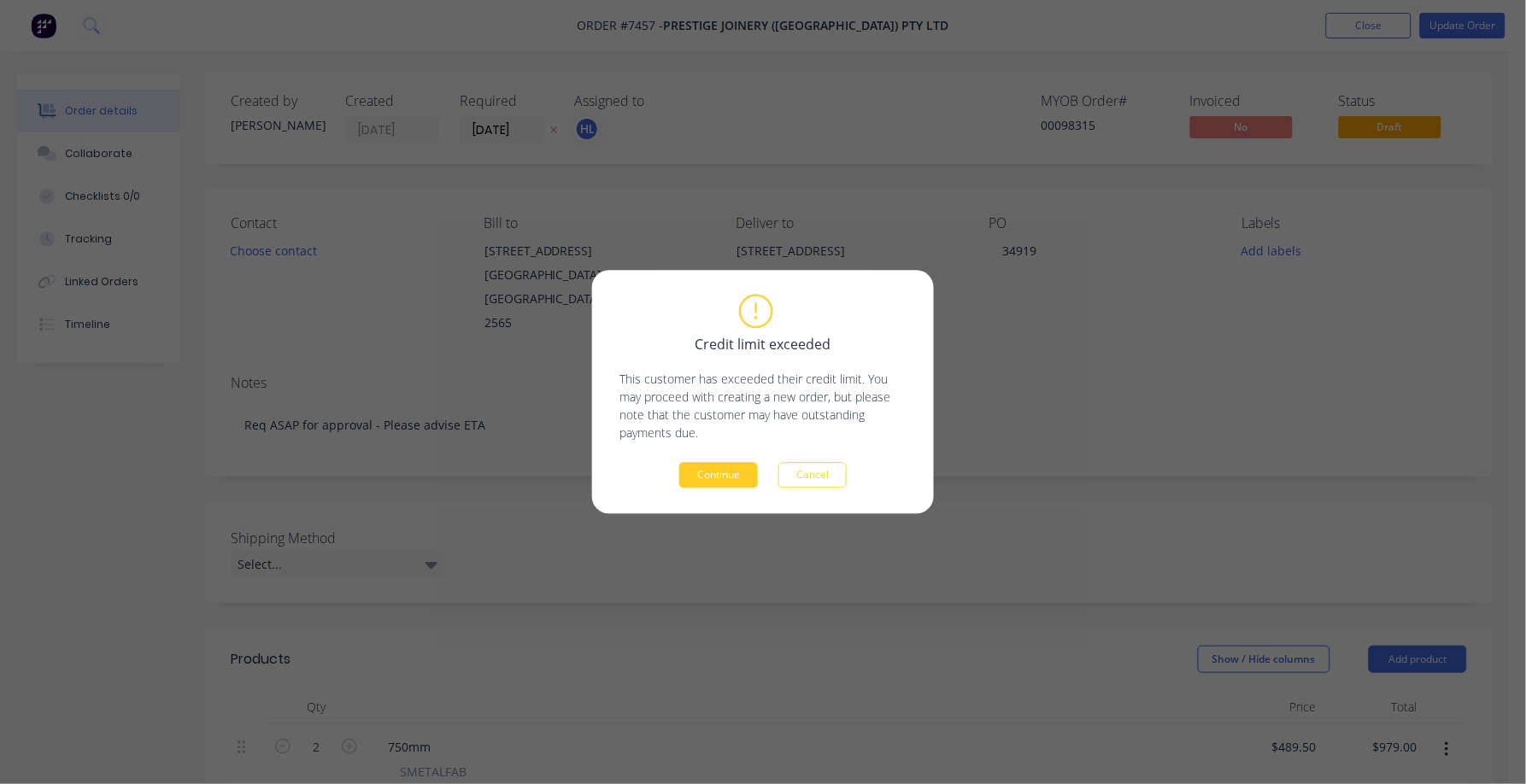
click at [708, 475] on button "Continue" at bounding box center [718, 475] width 78 height 25
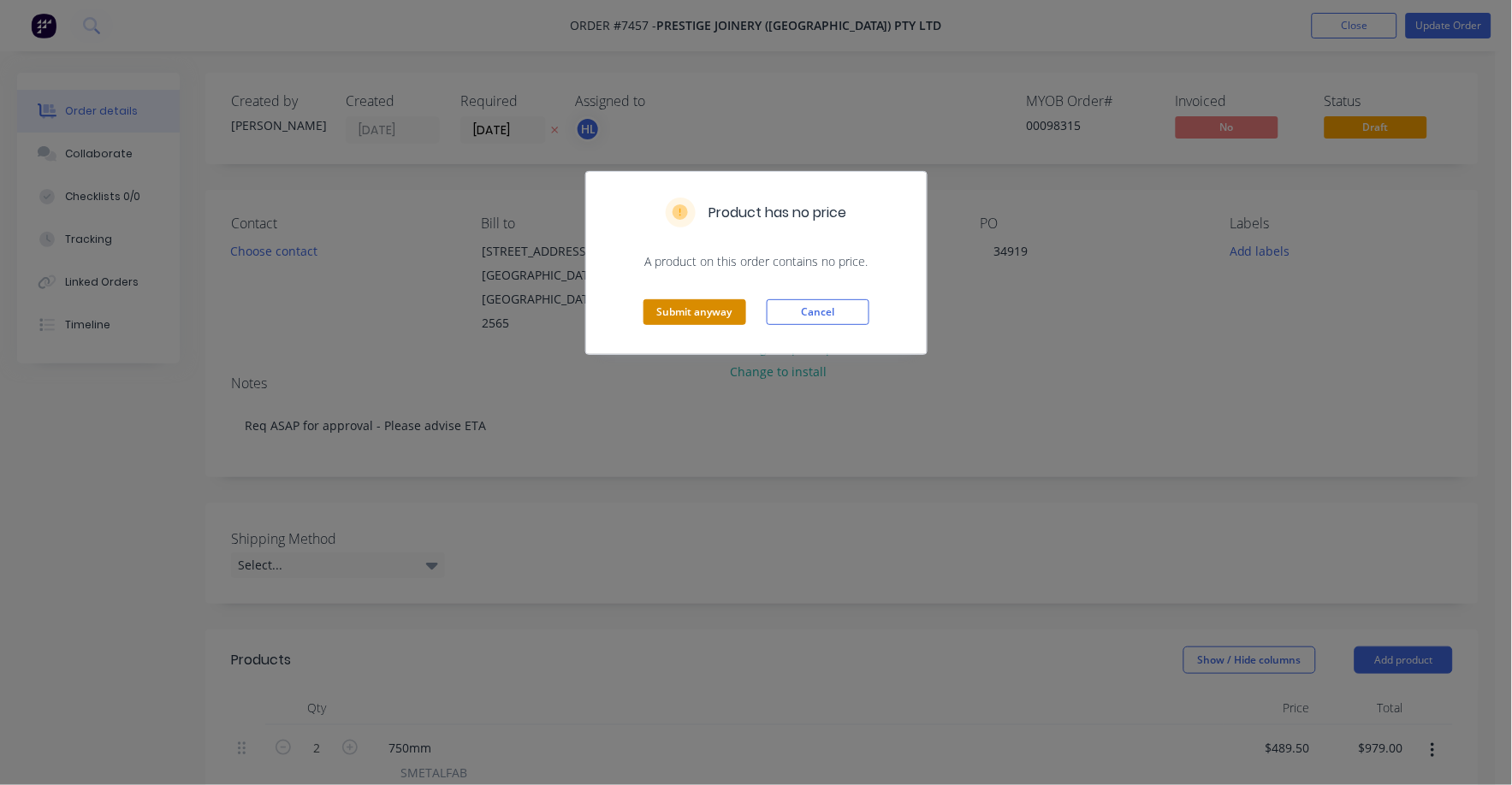
click at [729, 314] on button "Submit anyway" at bounding box center [694, 312] width 103 height 26
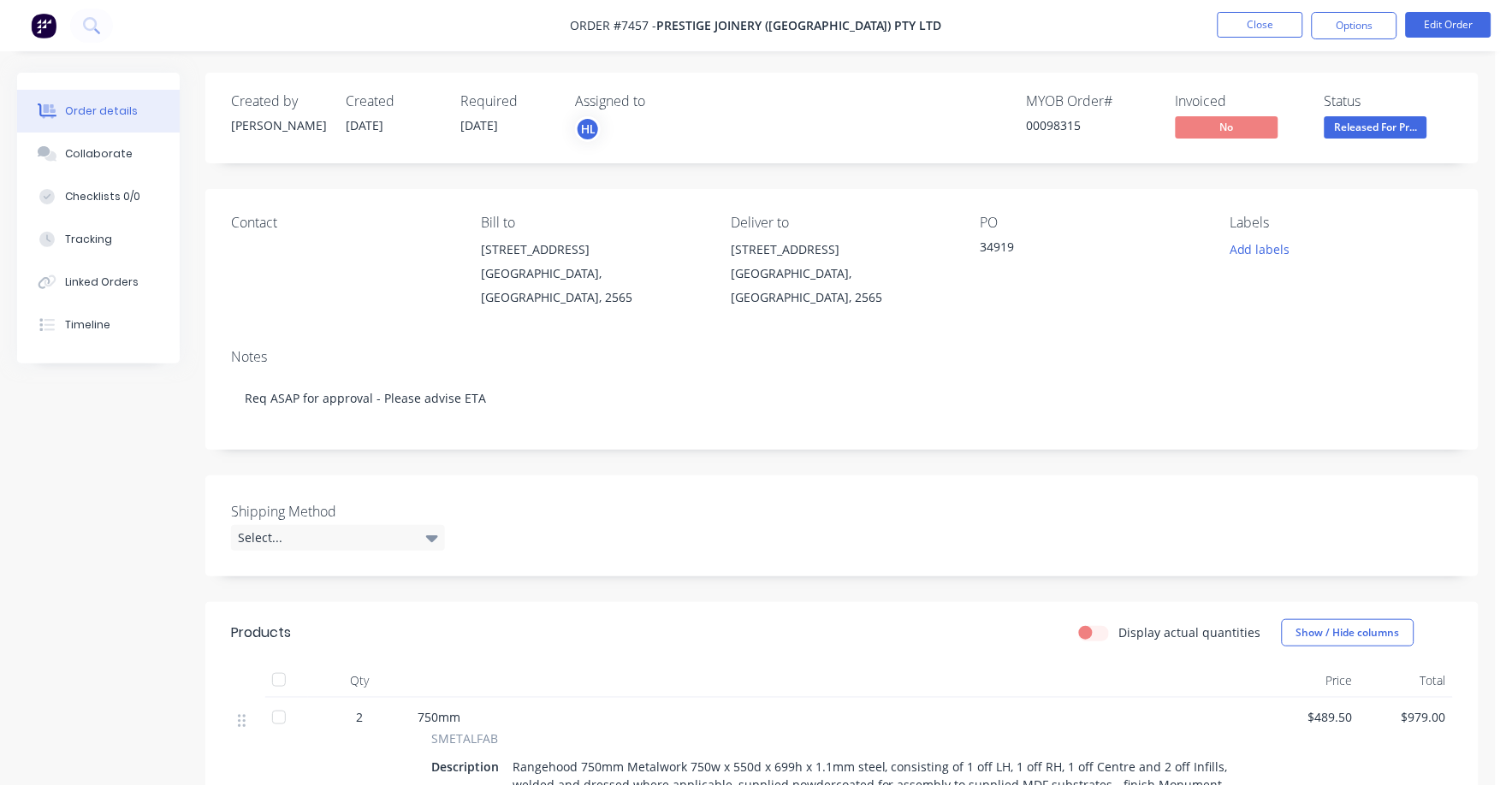
click at [1352, 131] on span "Released For Pr..." at bounding box center [1376, 127] width 103 height 21
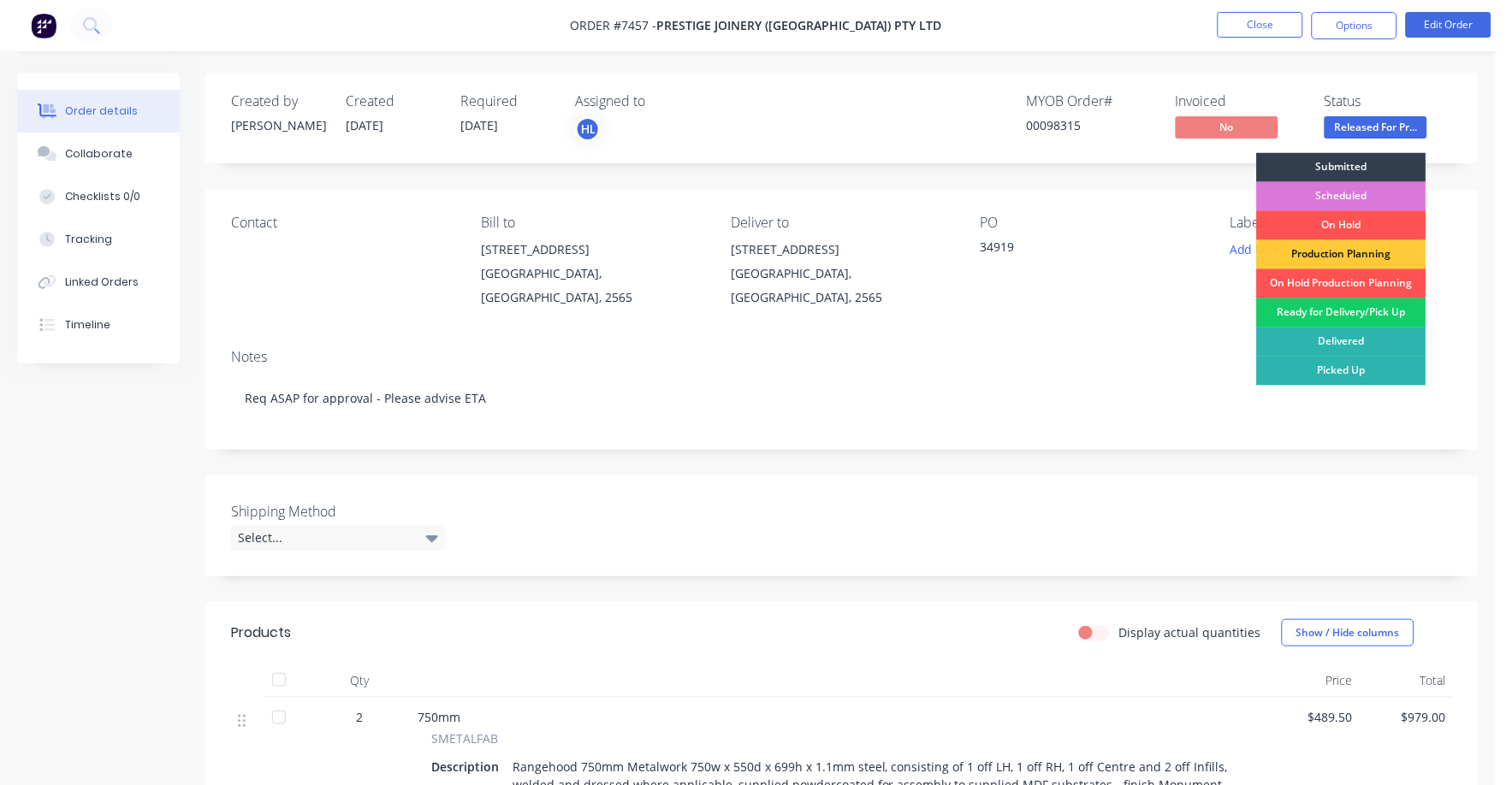
click at [1347, 307] on div "Ready for Delivery/Pick Up" at bounding box center [1341, 312] width 169 height 29
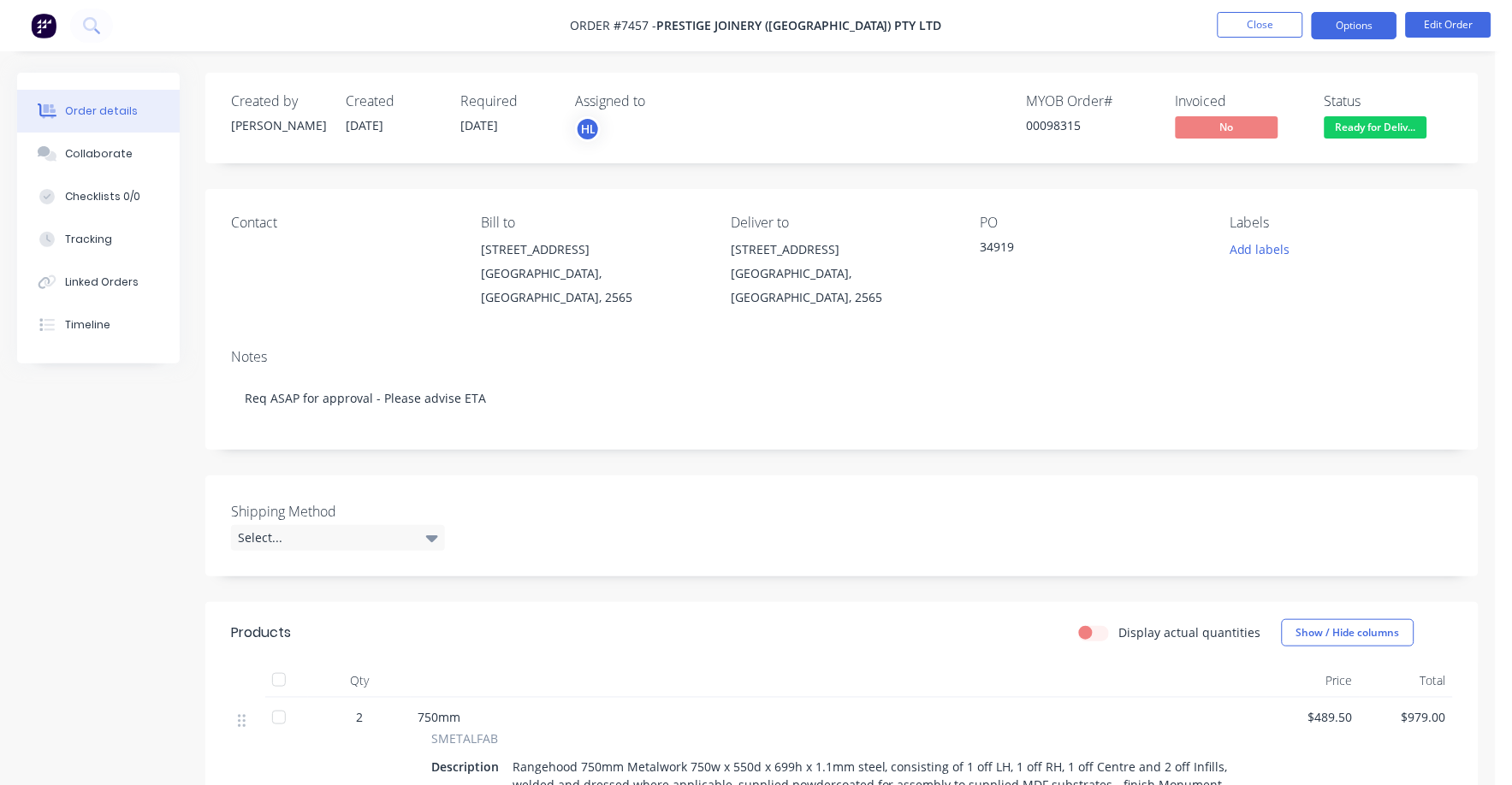
click at [1354, 20] on button "Options" at bounding box center [1354, 26] width 85 height 27
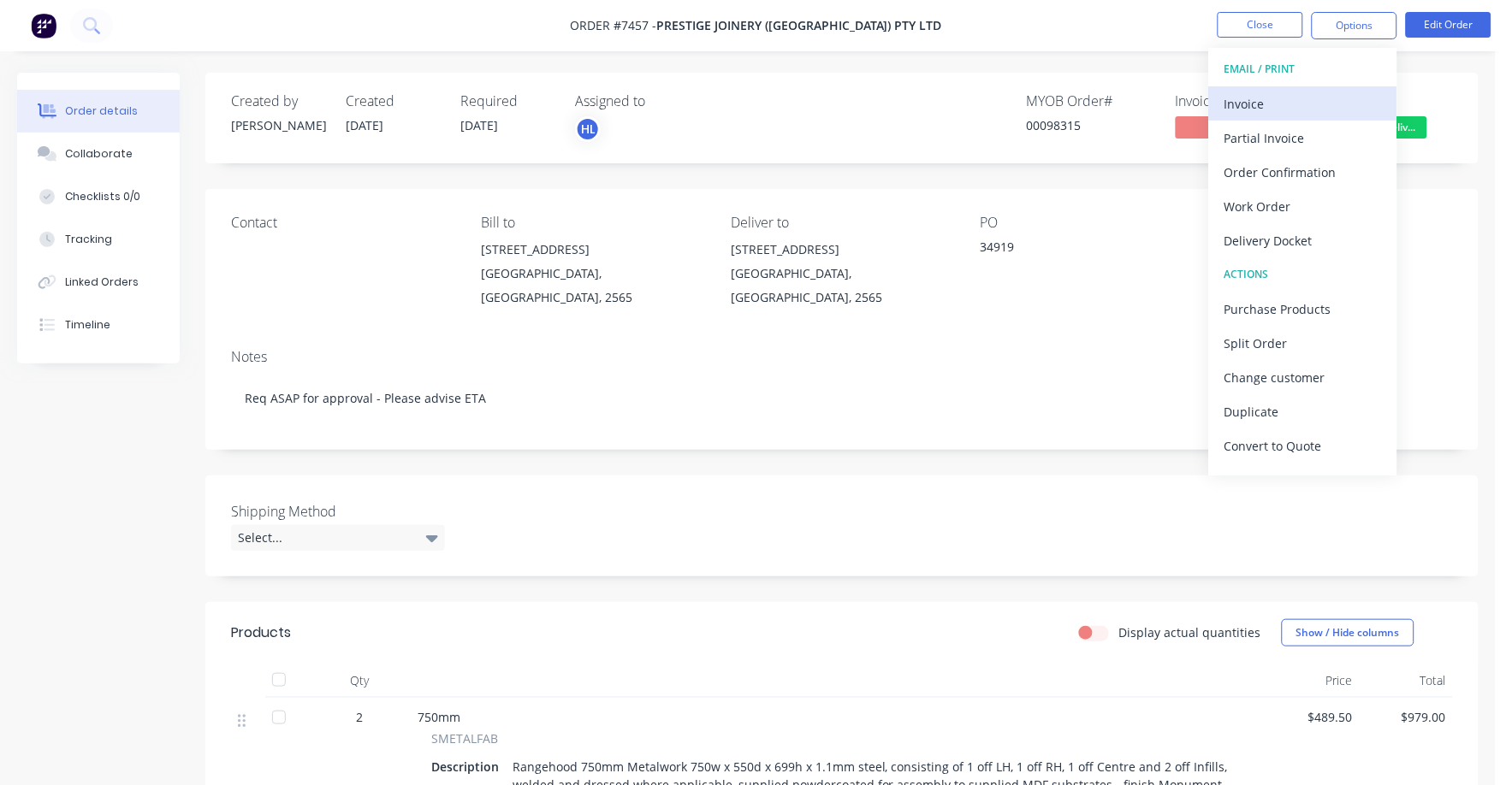
click at [1247, 108] on div "Invoice" at bounding box center [1303, 104] width 158 height 25
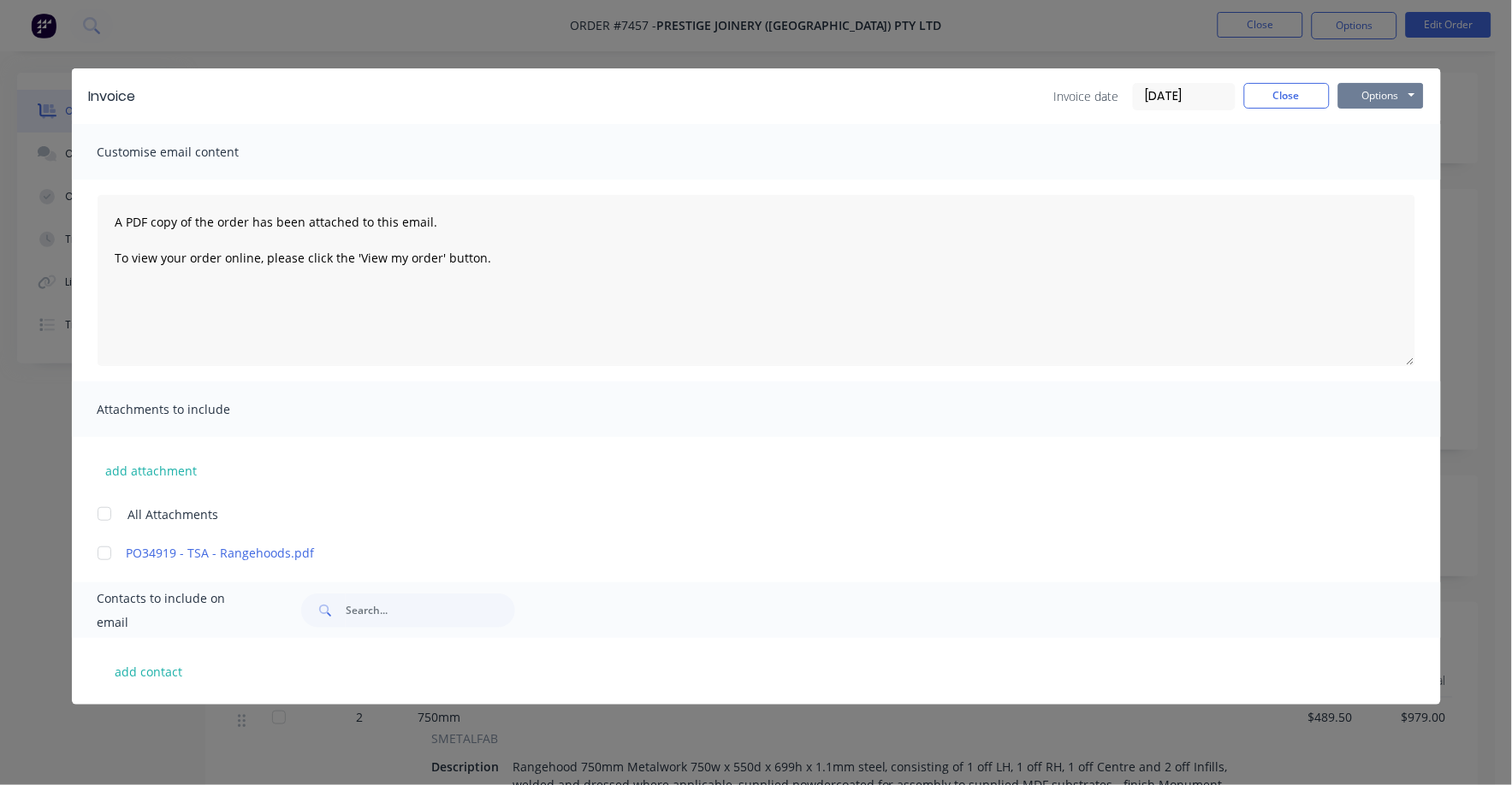
click at [1374, 93] on button "Options" at bounding box center [1381, 95] width 85 height 26
click at [1383, 153] on button "Print" at bounding box center [1393, 154] width 109 height 28
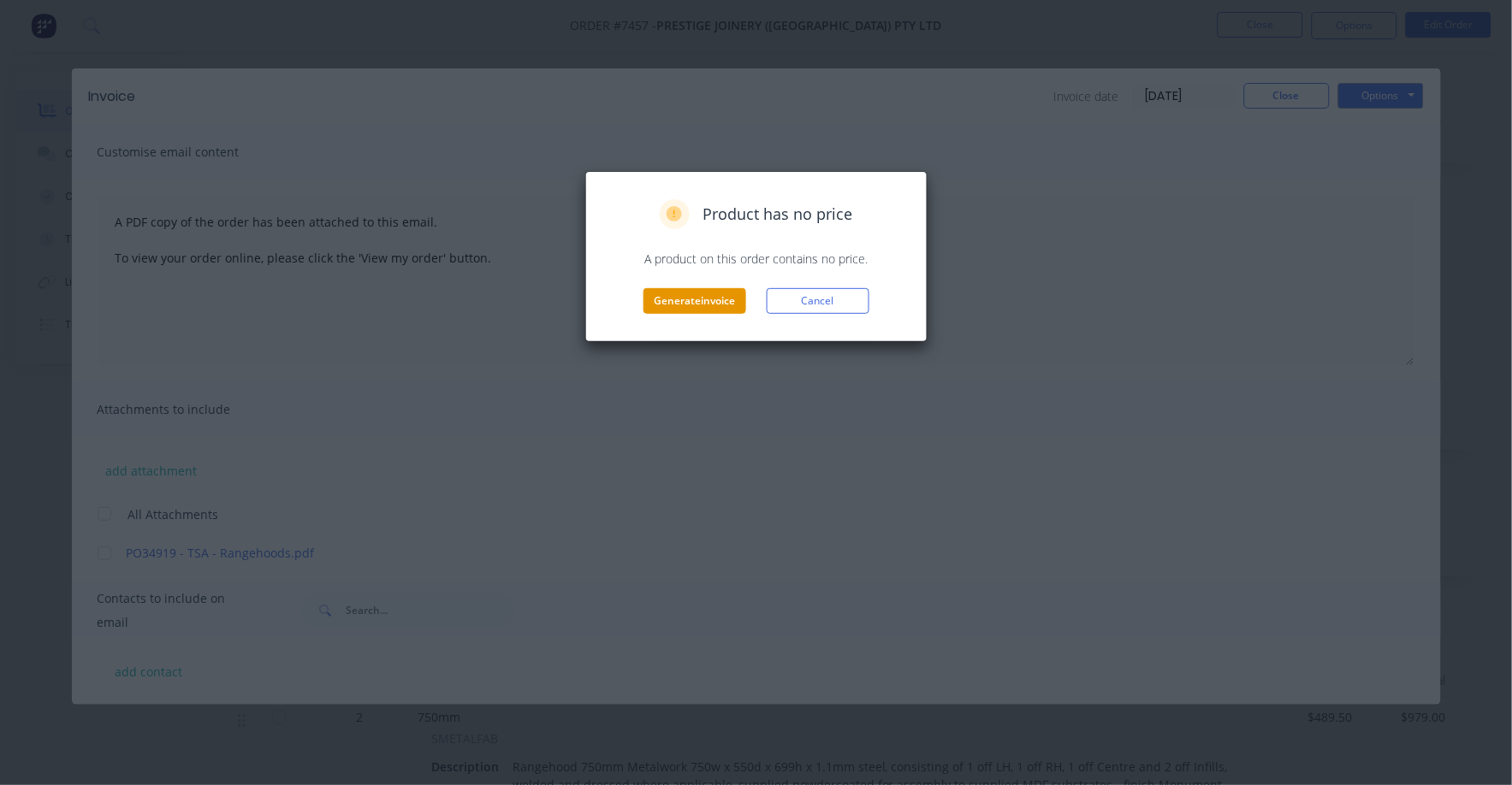
click at [715, 302] on button "Generate invoice" at bounding box center [694, 301] width 103 height 26
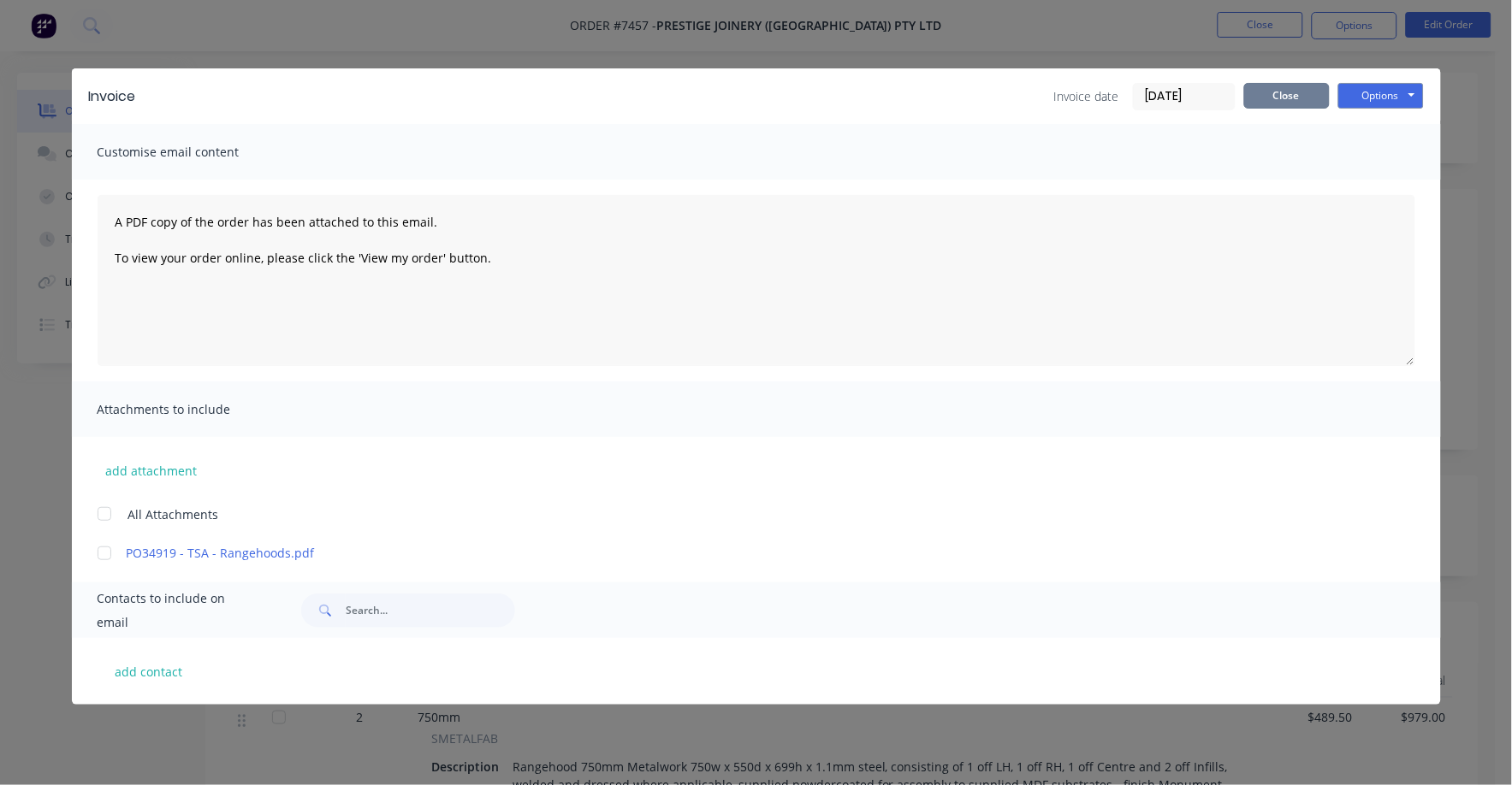
click at [1272, 97] on button "Close" at bounding box center [1287, 95] width 85 height 26
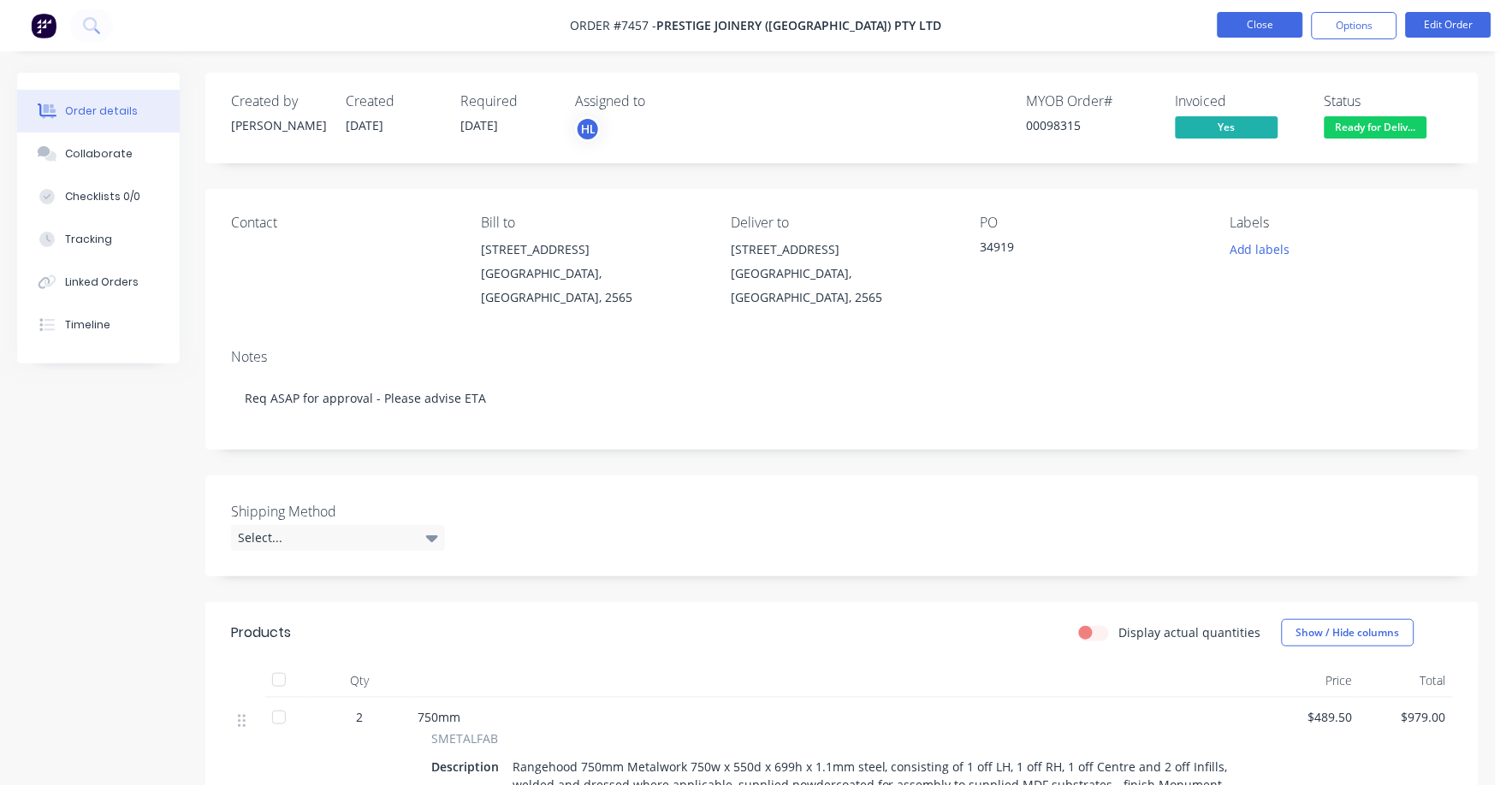
click at [1247, 23] on button "Close" at bounding box center [1259, 25] width 85 height 26
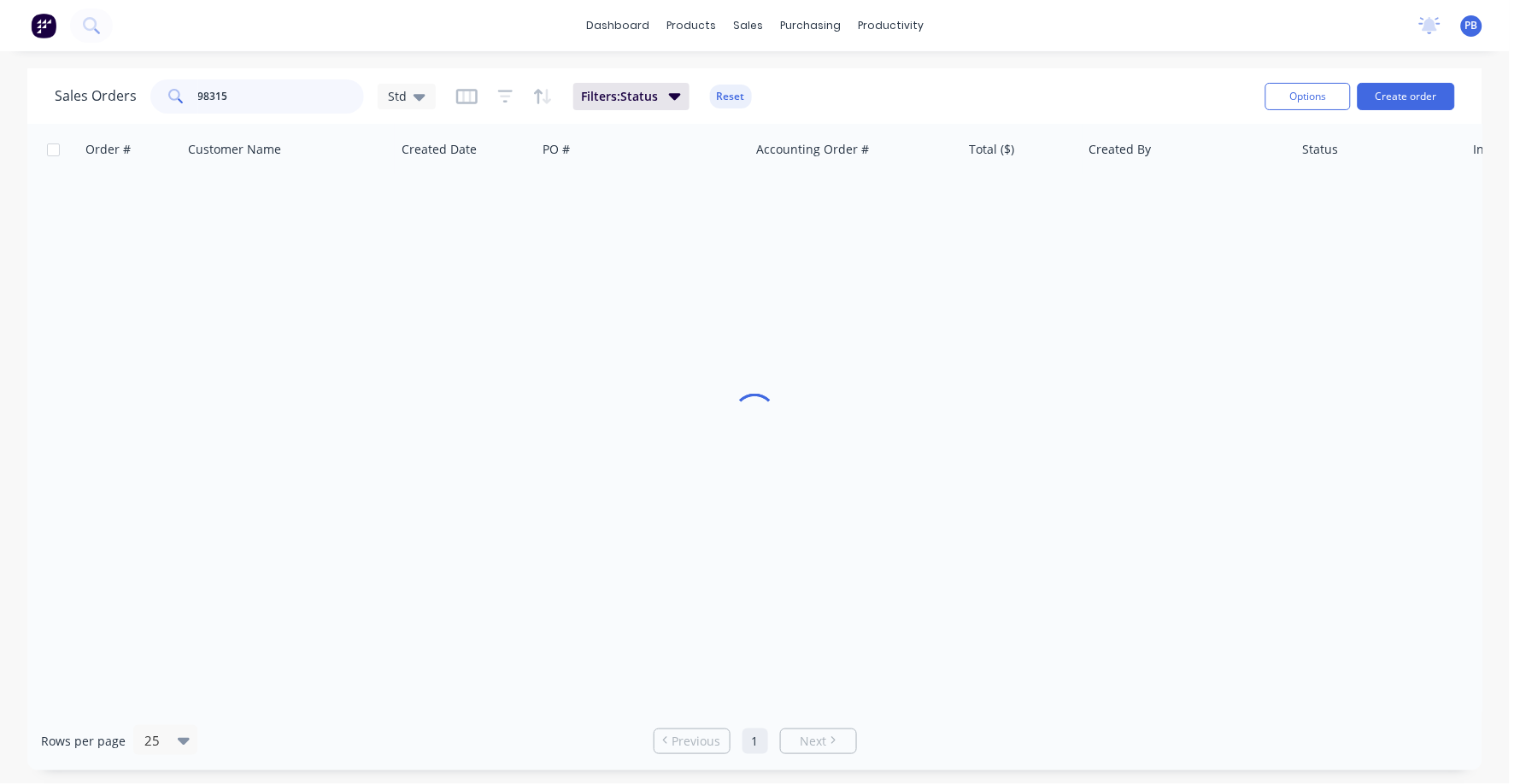
click at [157, 84] on div "98315" at bounding box center [257, 96] width 214 height 34
type input "7629"
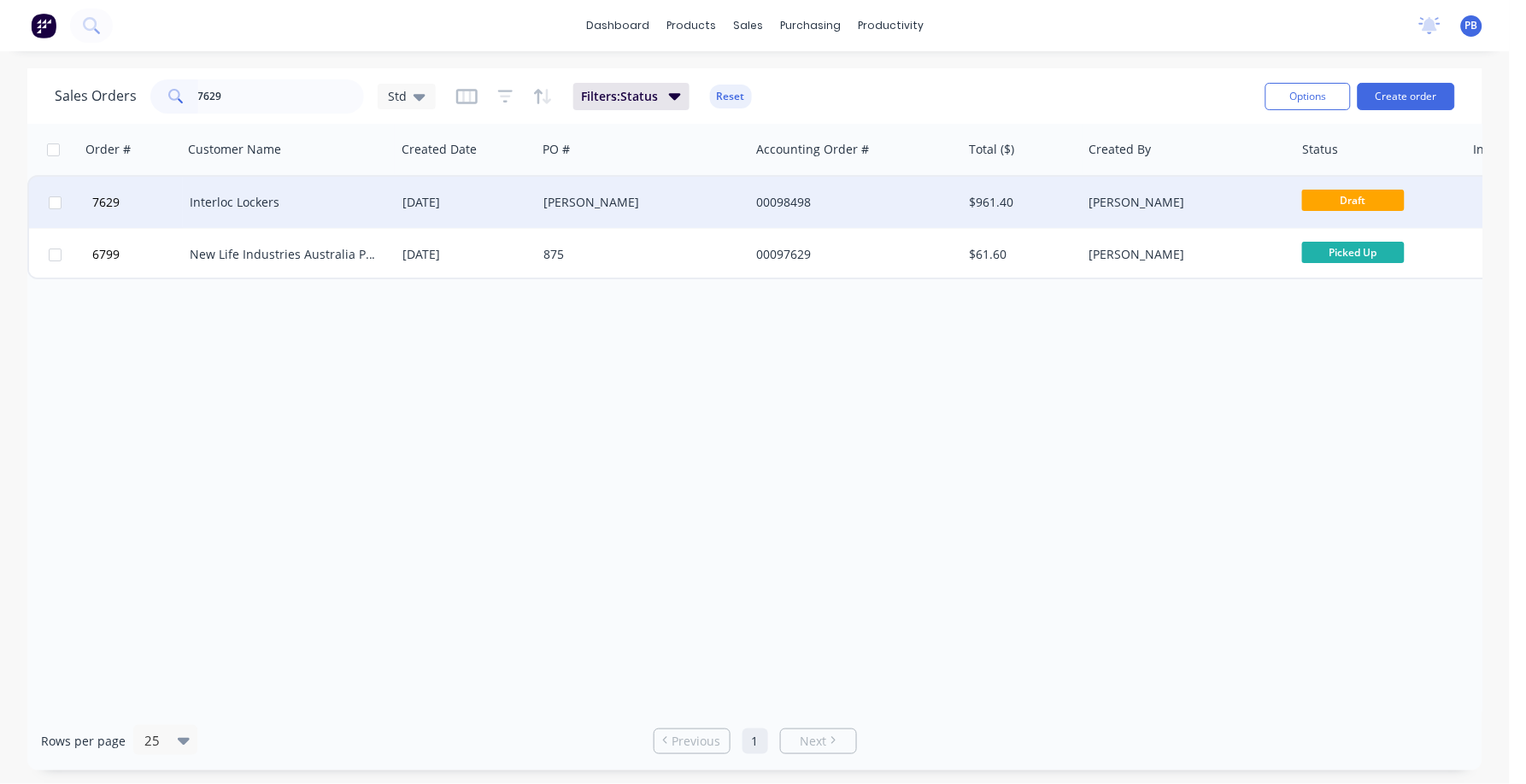
click at [244, 192] on div "Interloc Lockers" at bounding box center [289, 202] width 213 height 51
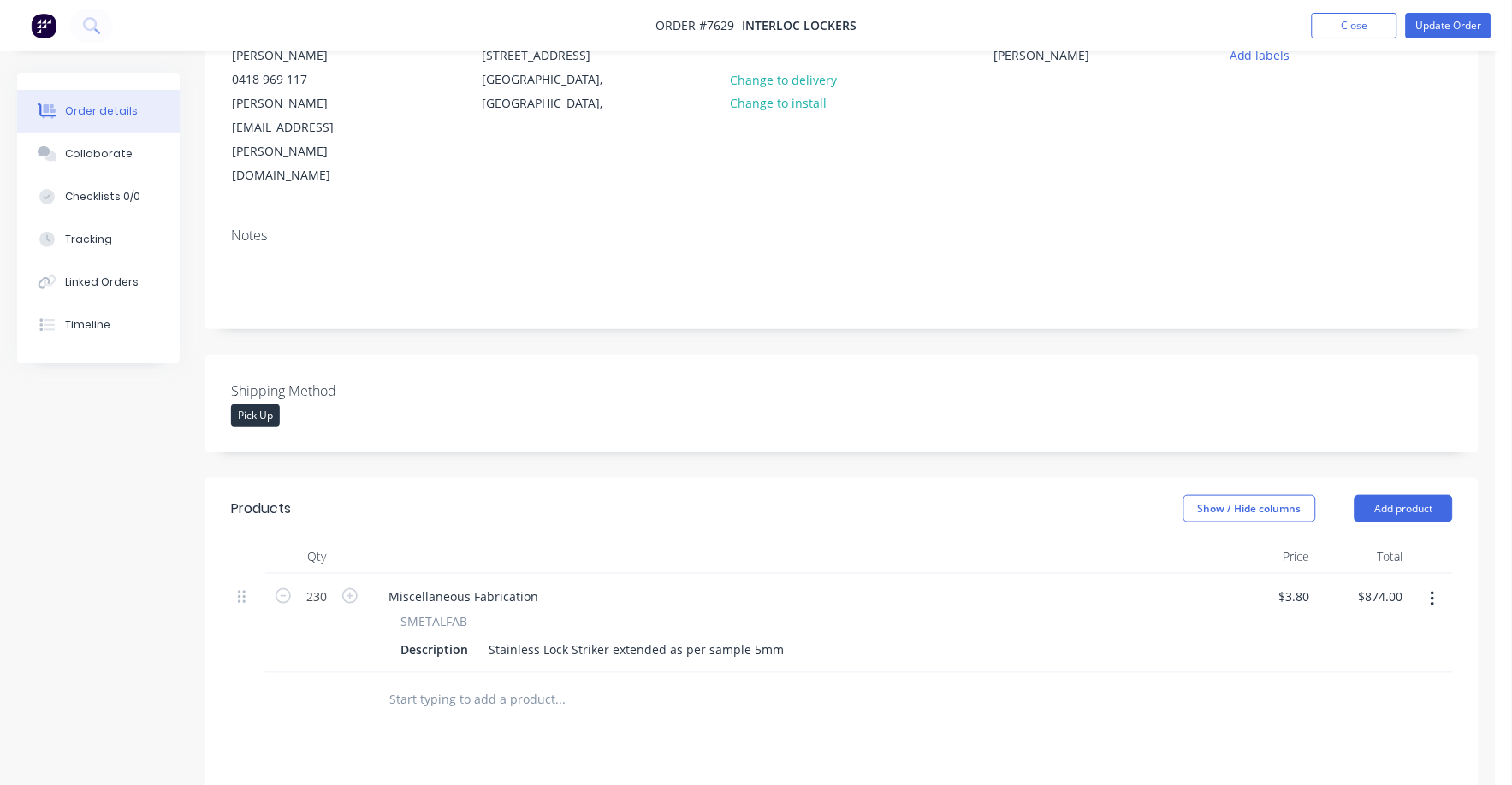
scroll to position [213, 0]
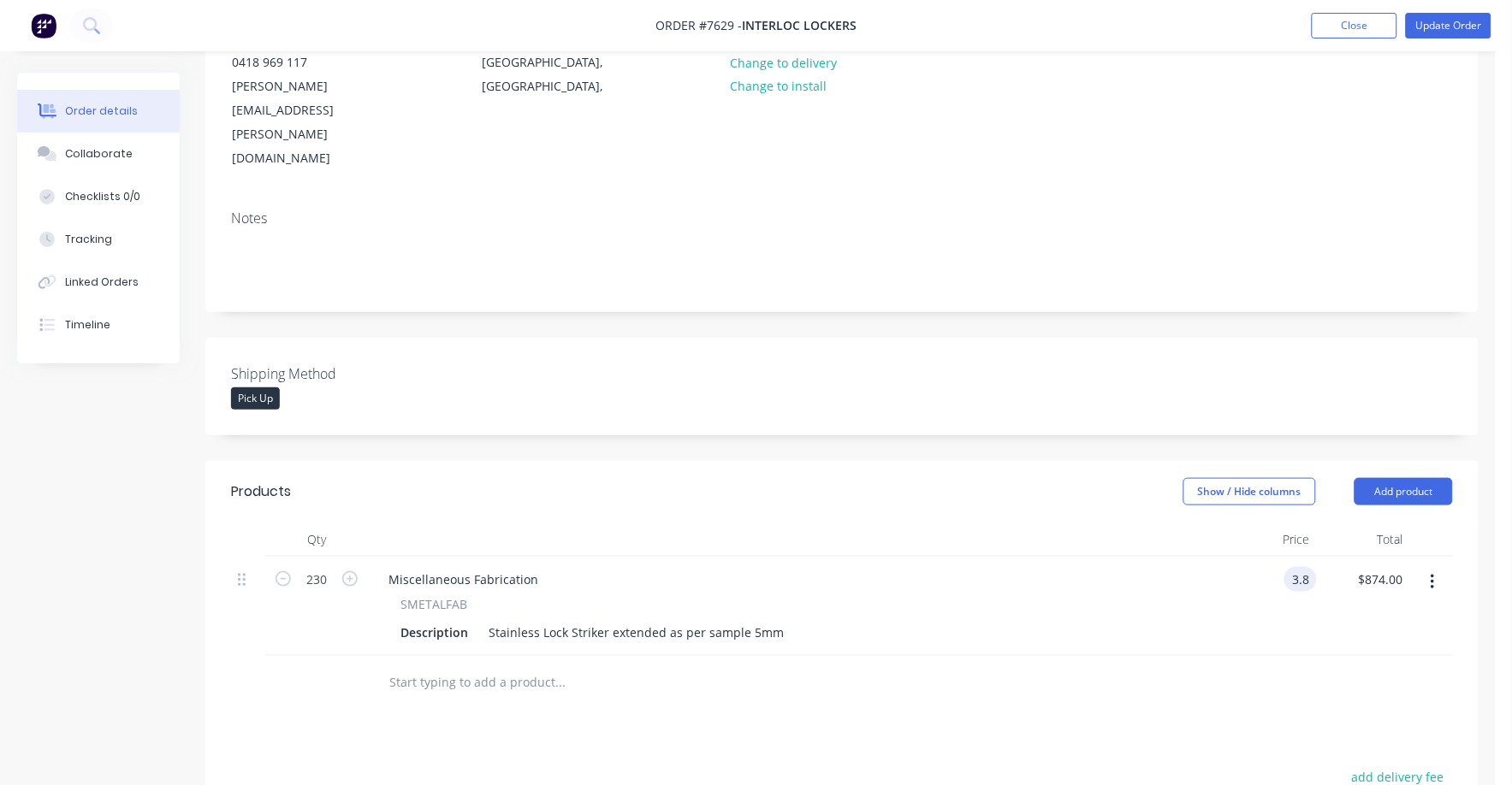
click at [1276, 557] on div "3.8 3.8" at bounding box center [1270, 606] width 93 height 99
type input "$3.90"
type input "$897.00"
click at [1179, 657] on div at bounding box center [841, 684] width 1222 height 55
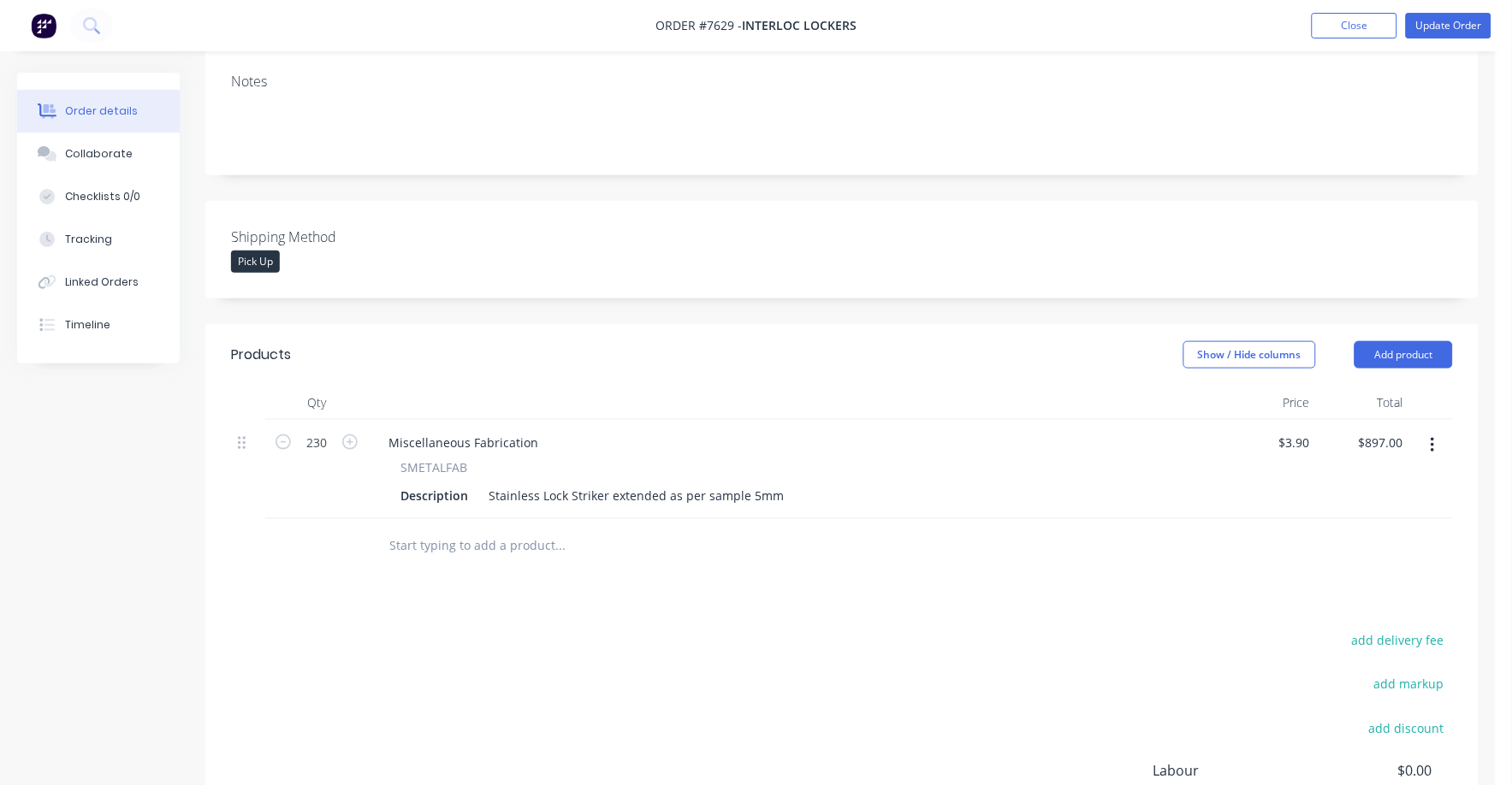
scroll to position [0, 0]
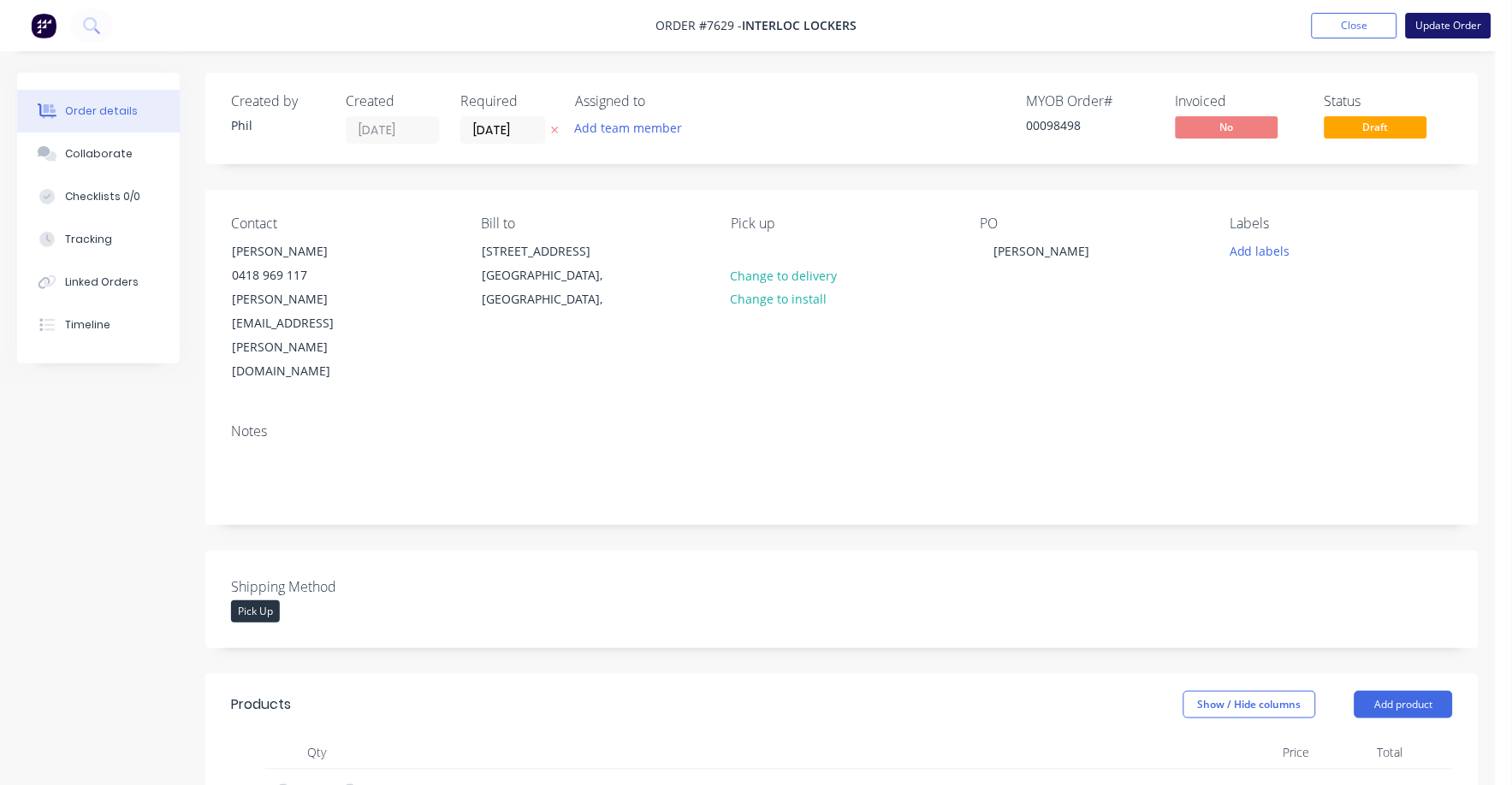
click at [1440, 22] on button "Update Order" at bounding box center [1448, 26] width 85 height 26
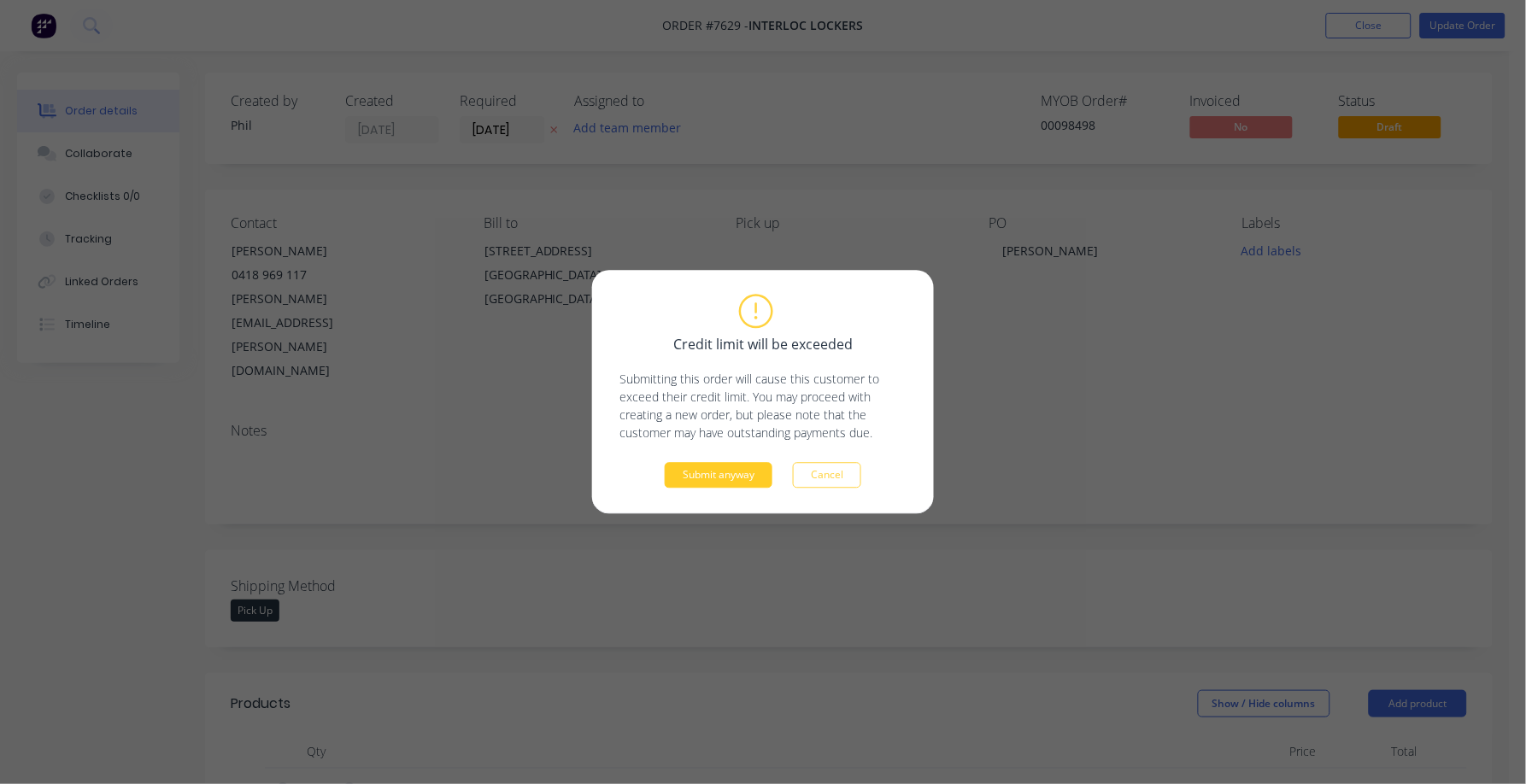
click at [729, 473] on button "Submit anyway" at bounding box center [718, 475] width 107 height 25
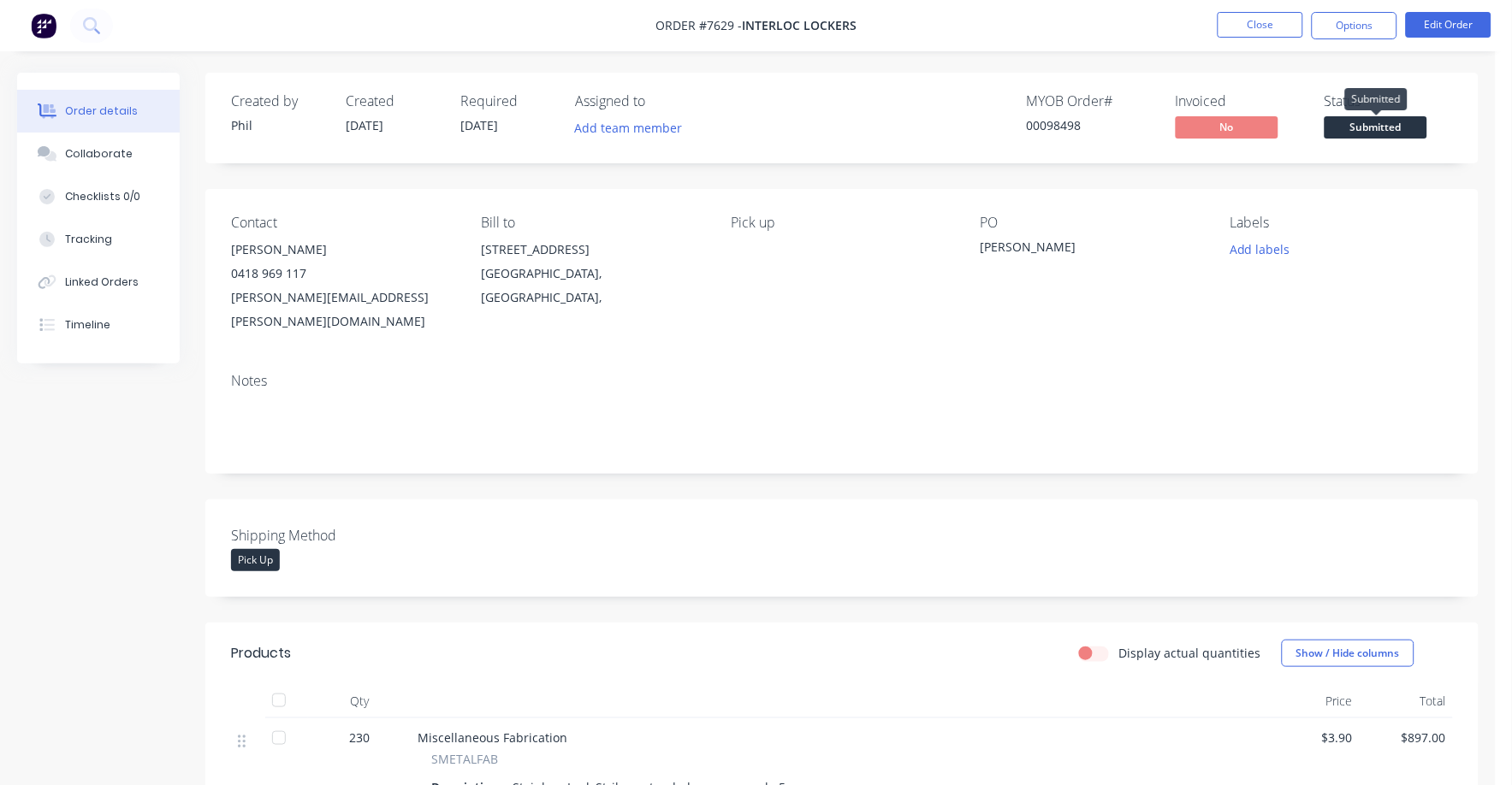
click at [1388, 125] on span "Submitted" at bounding box center [1376, 127] width 103 height 21
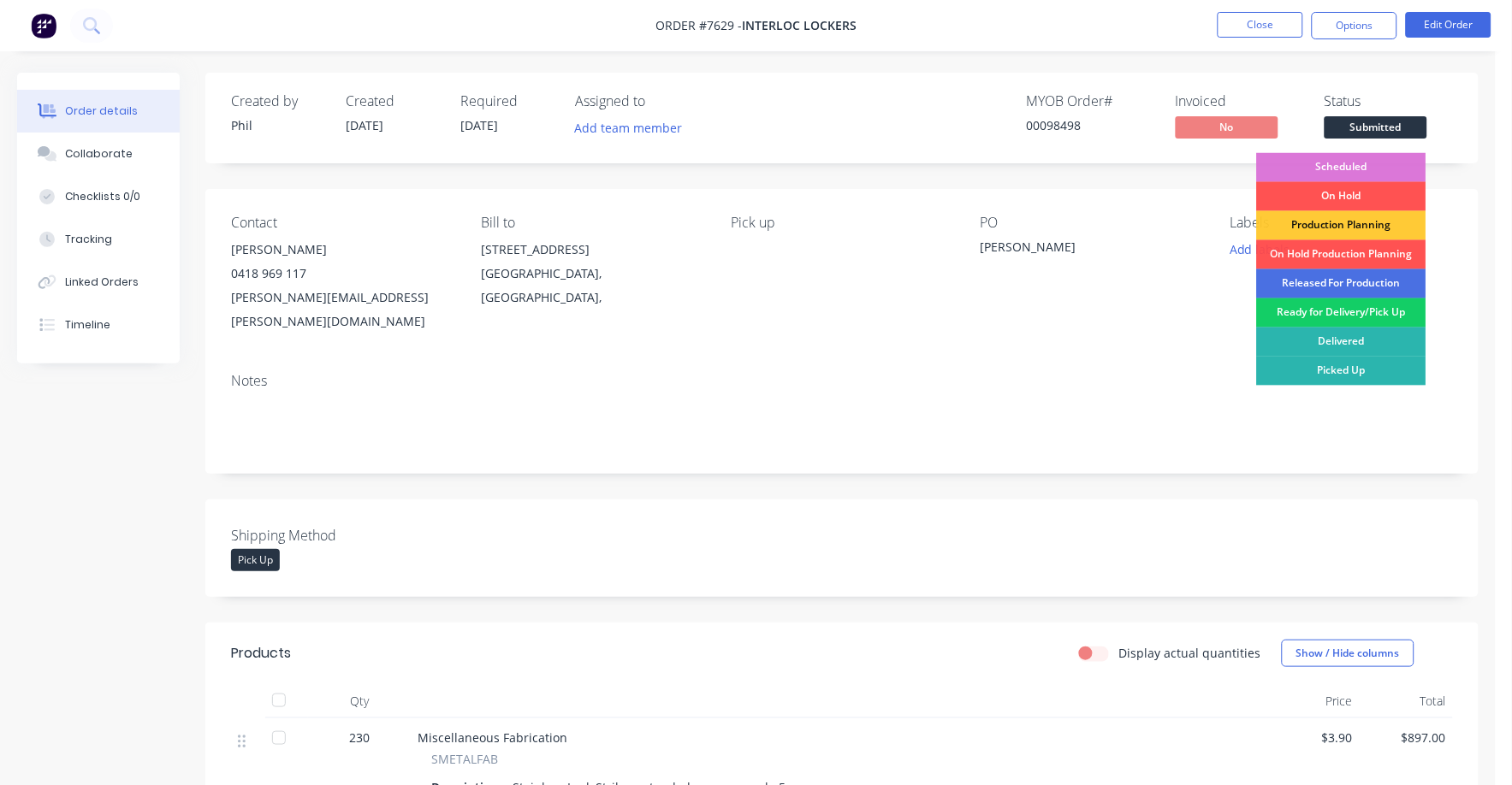
click at [1322, 312] on div "Ready for Delivery/Pick Up" at bounding box center [1341, 312] width 169 height 29
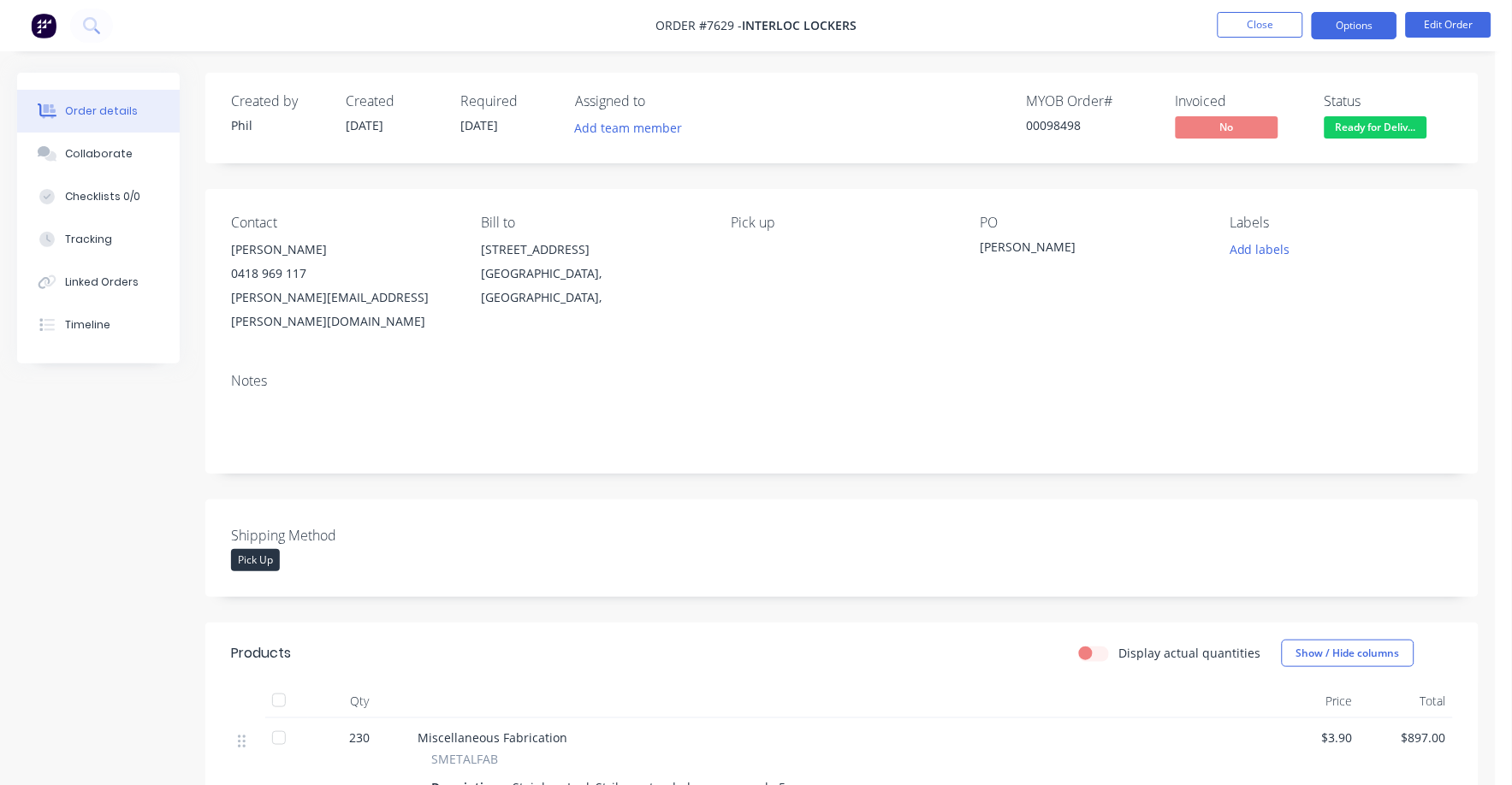
click at [1350, 26] on button "Options" at bounding box center [1354, 26] width 85 height 27
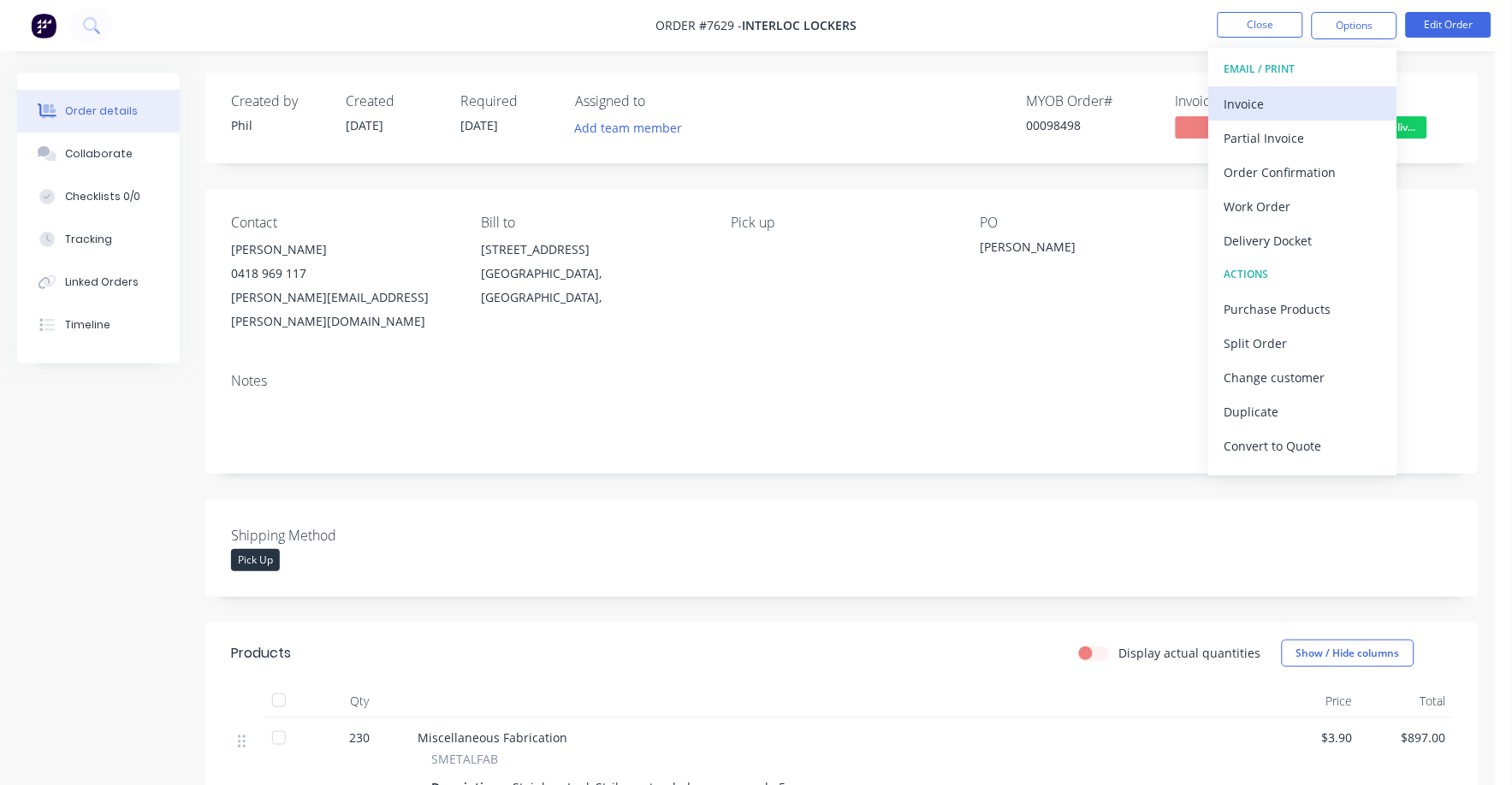
click at [1256, 103] on div "Invoice" at bounding box center [1303, 104] width 158 height 25
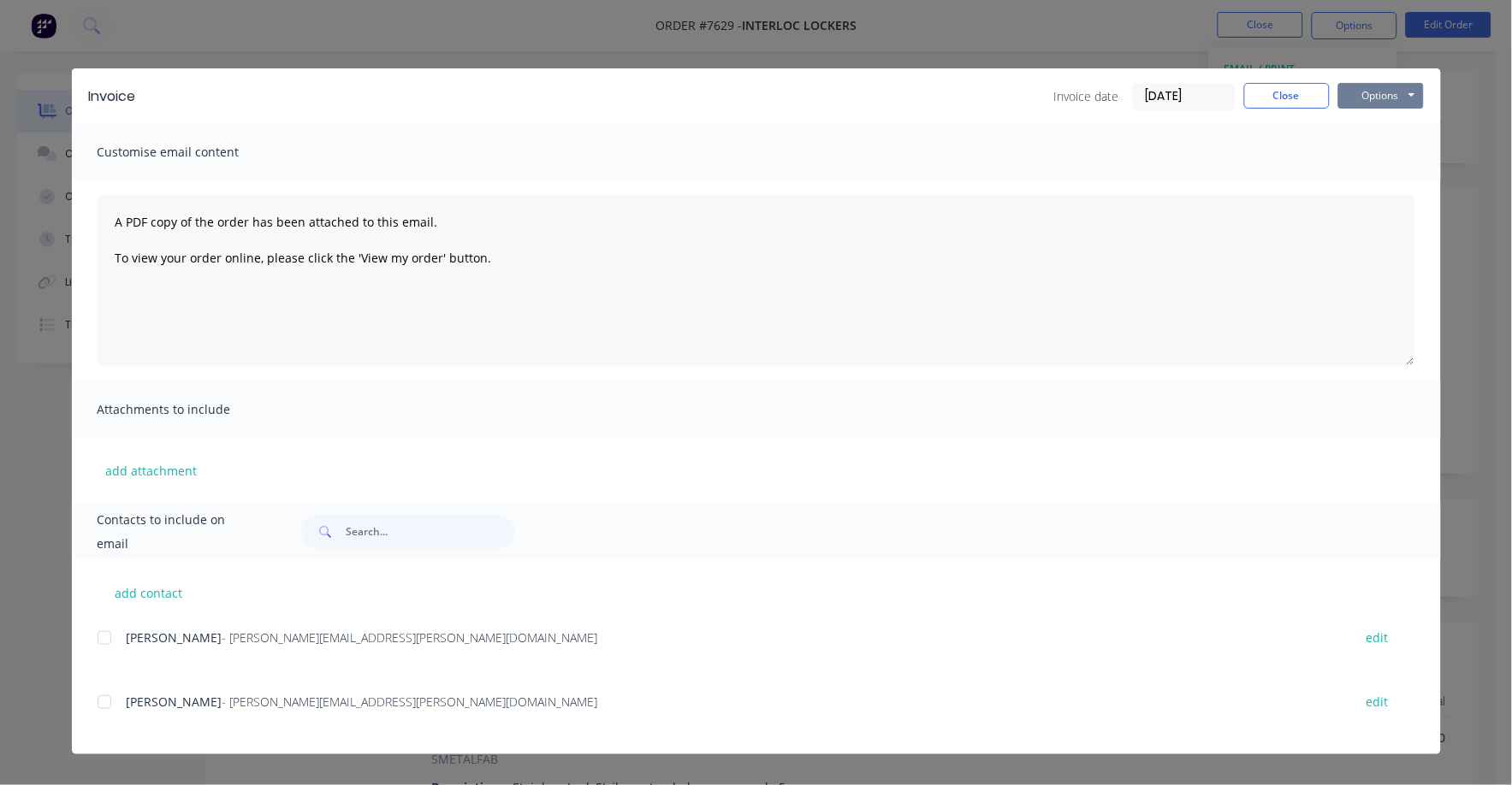
click at [1371, 100] on button "Options" at bounding box center [1381, 95] width 85 height 26
click at [1362, 158] on button "Print" at bounding box center [1393, 154] width 109 height 28
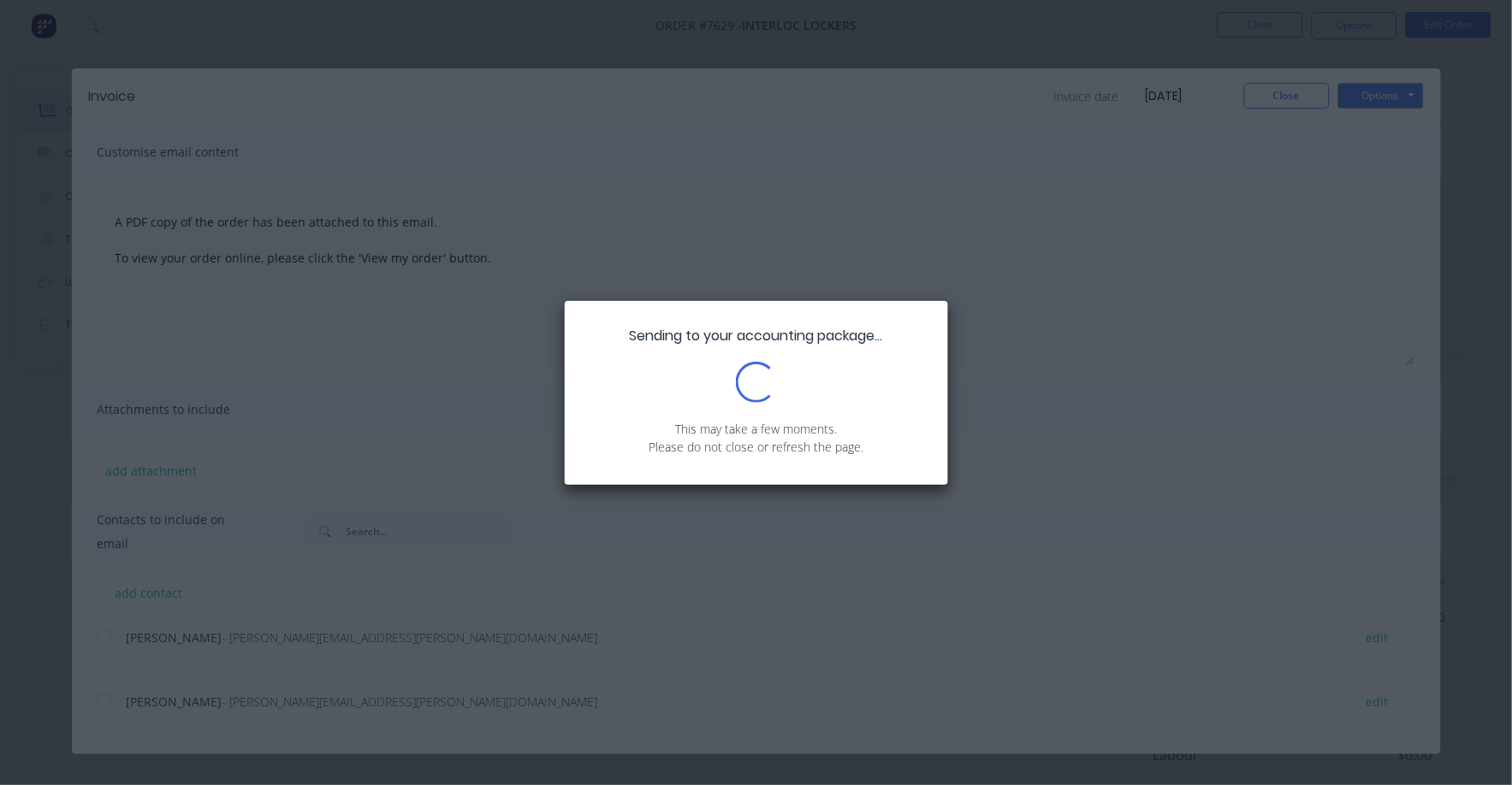
scroll to position [213, 0]
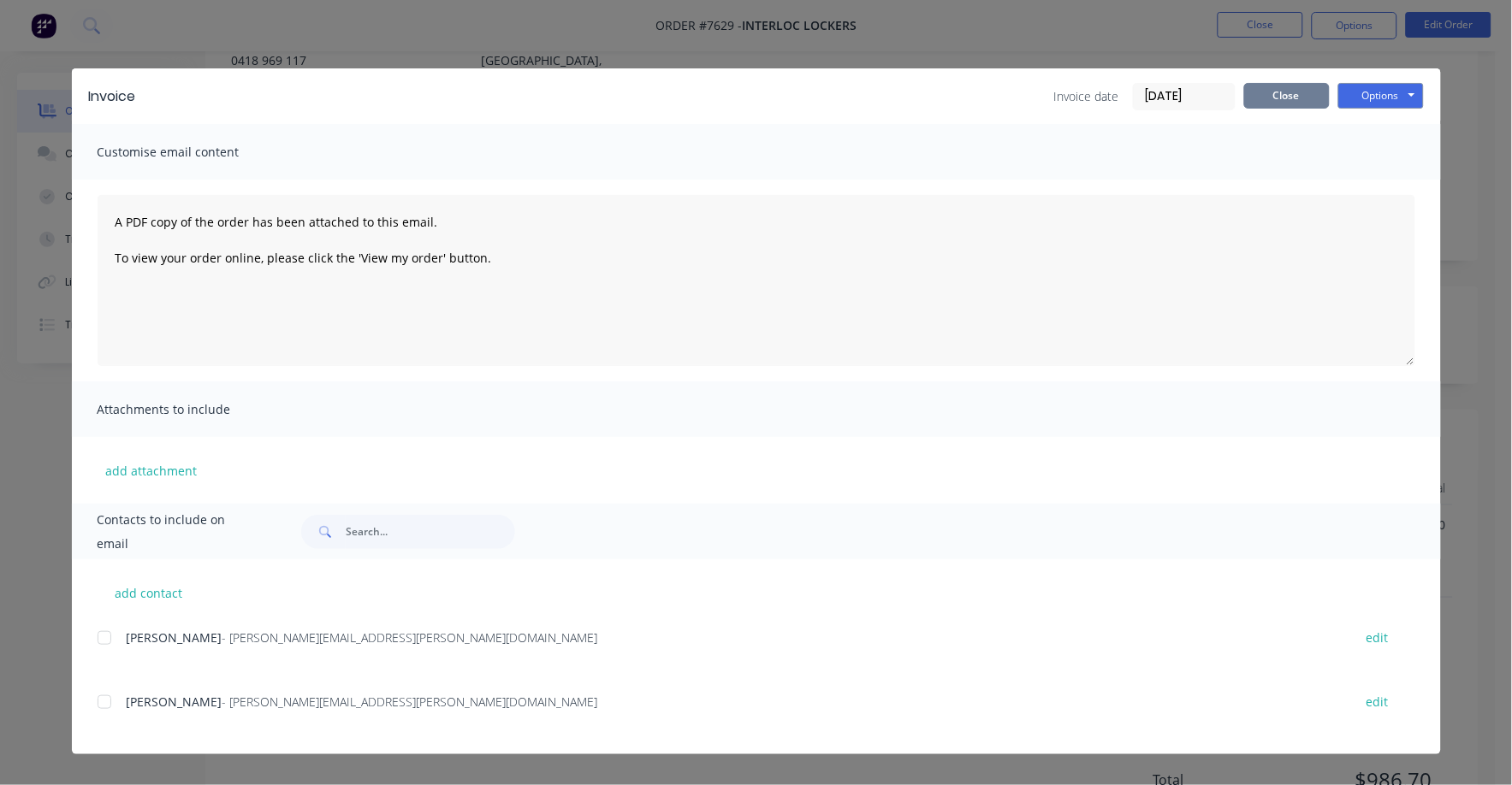
click at [1288, 98] on button "Close" at bounding box center [1287, 95] width 85 height 26
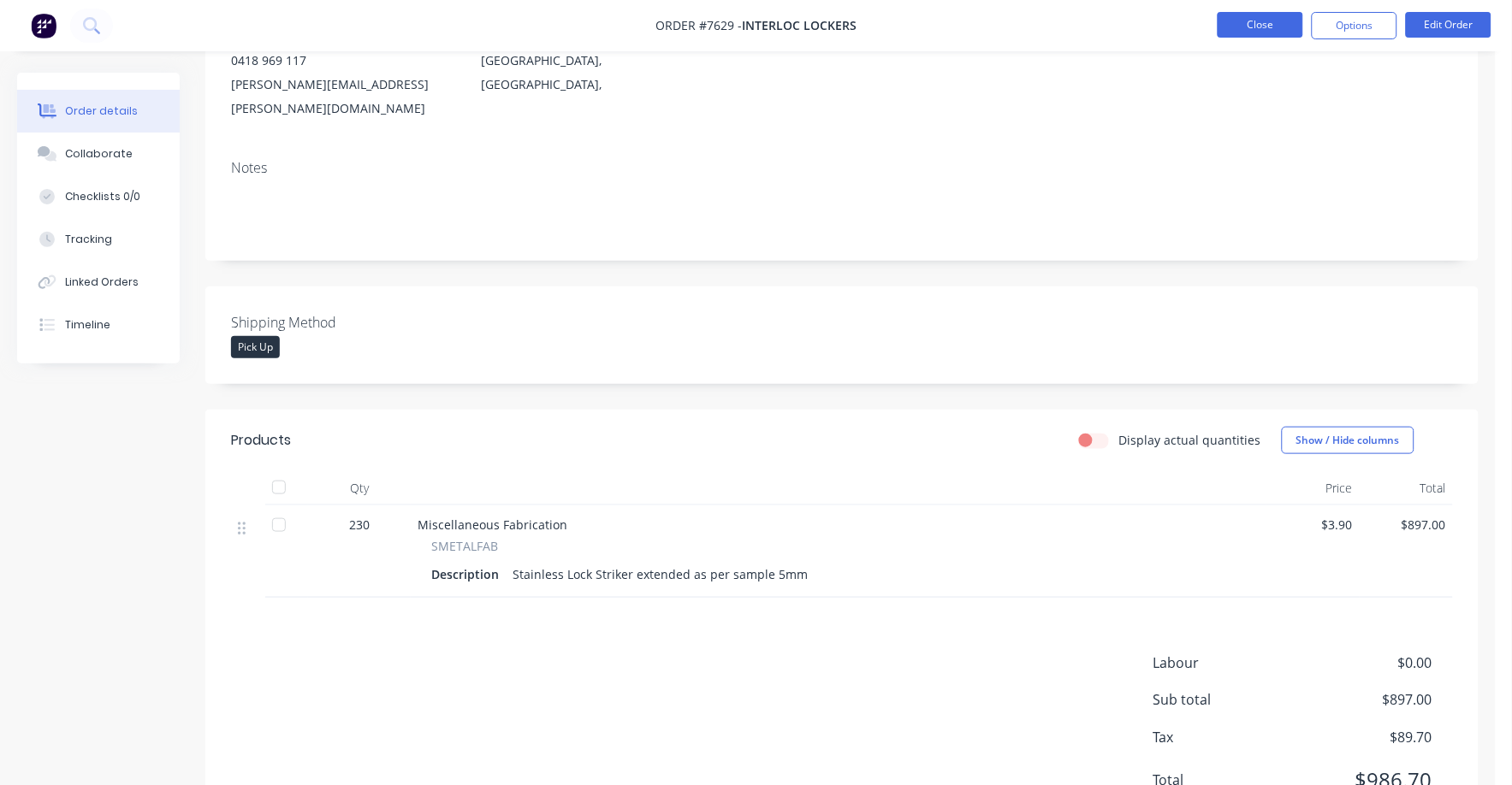
click at [1273, 18] on button "Close" at bounding box center [1259, 25] width 85 height 26
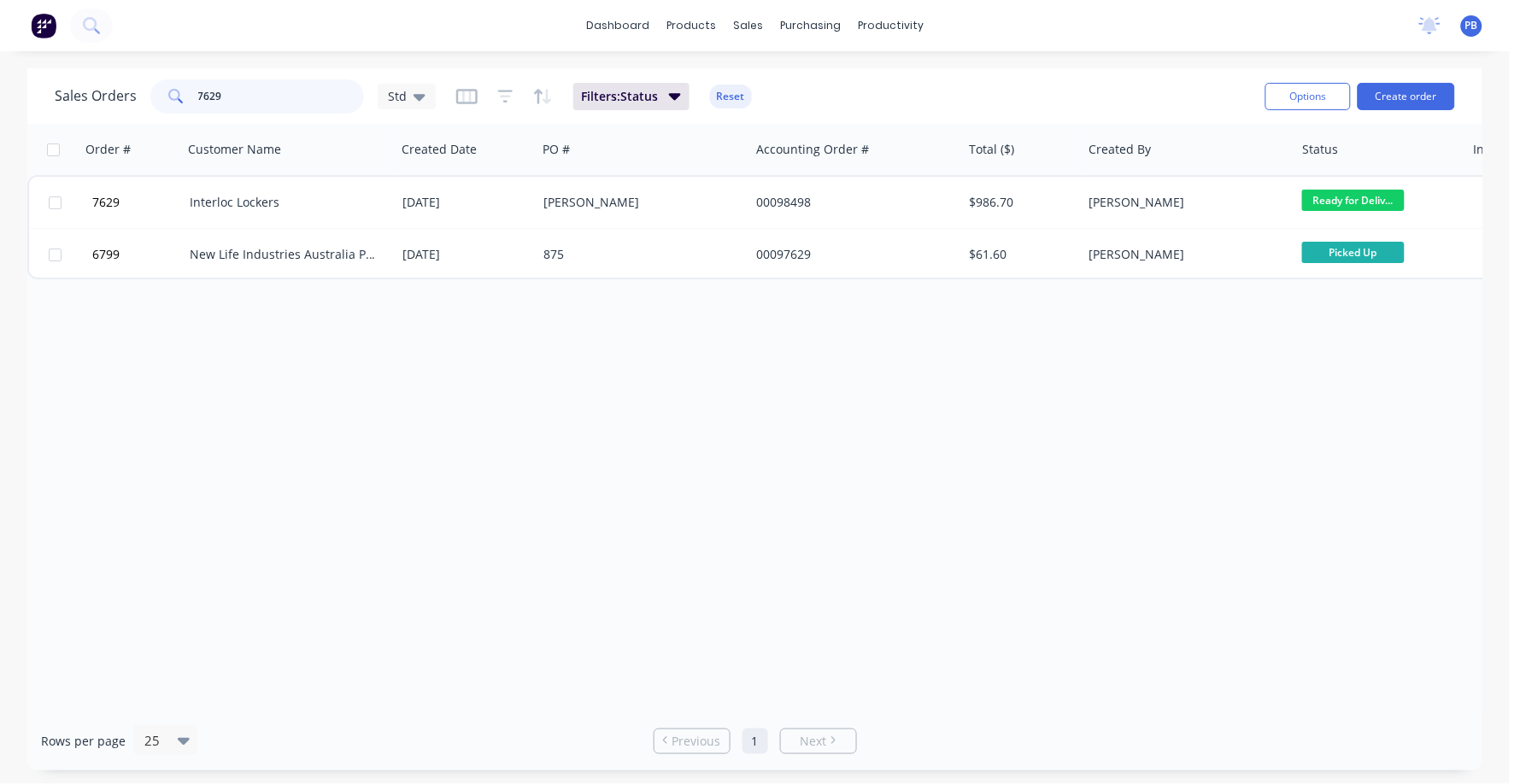
click at [260, 100] on input "7629" at bounding box center [282, 96] width 167 height 34
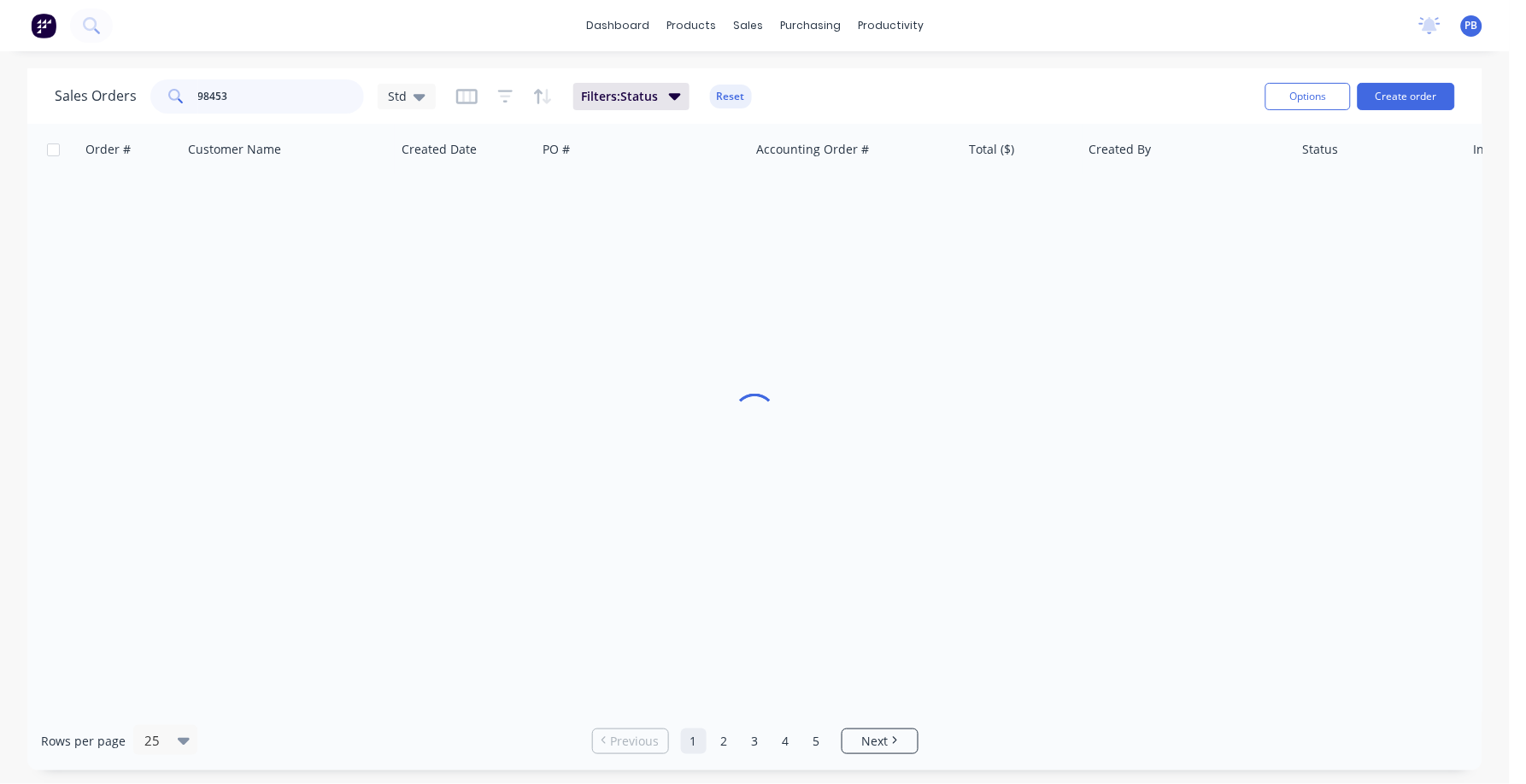
type input "98453"
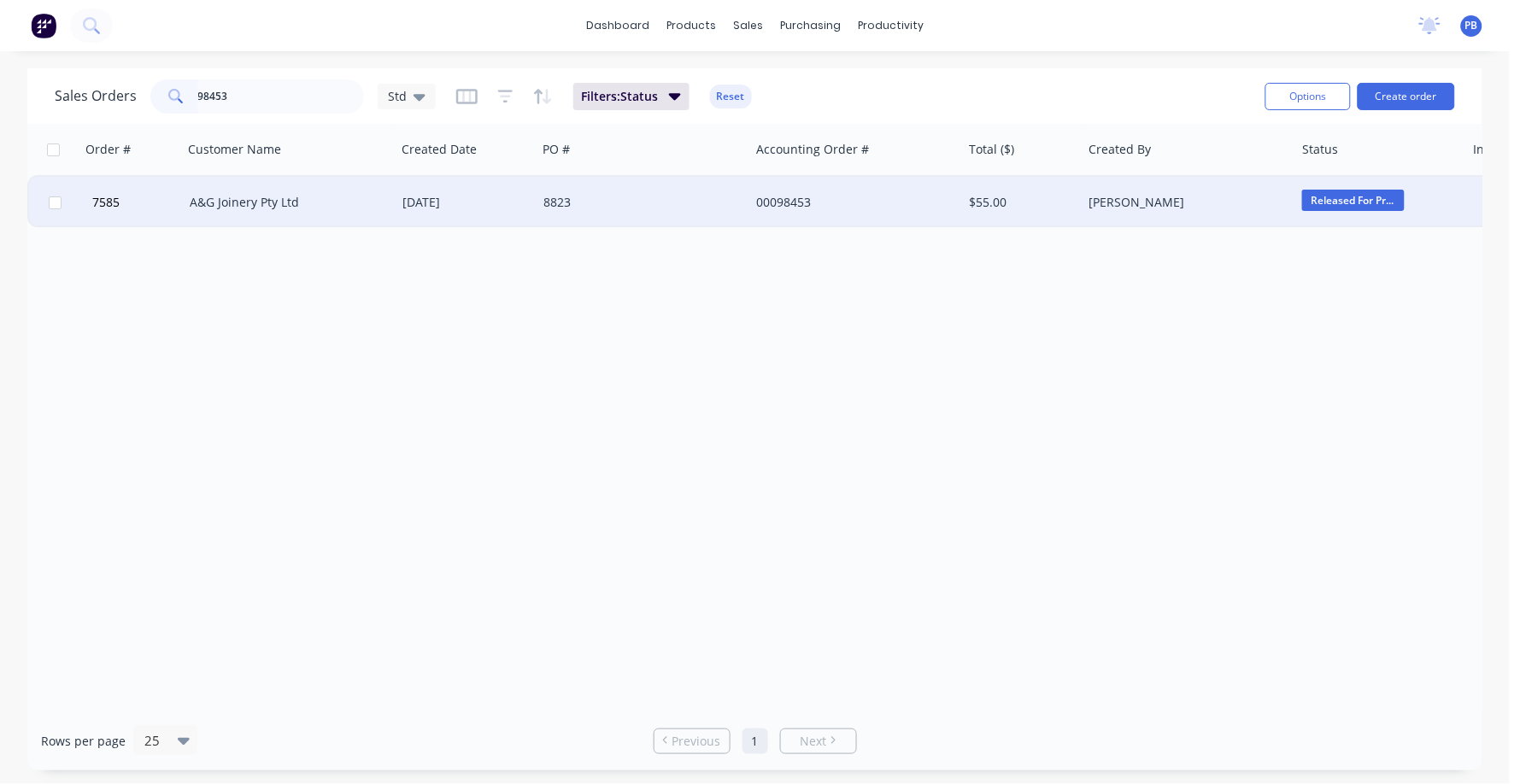
click at [230, 196] on div "A&G Joinery Pty Ltd" at bounding box center [285, 202] width 190 height 17
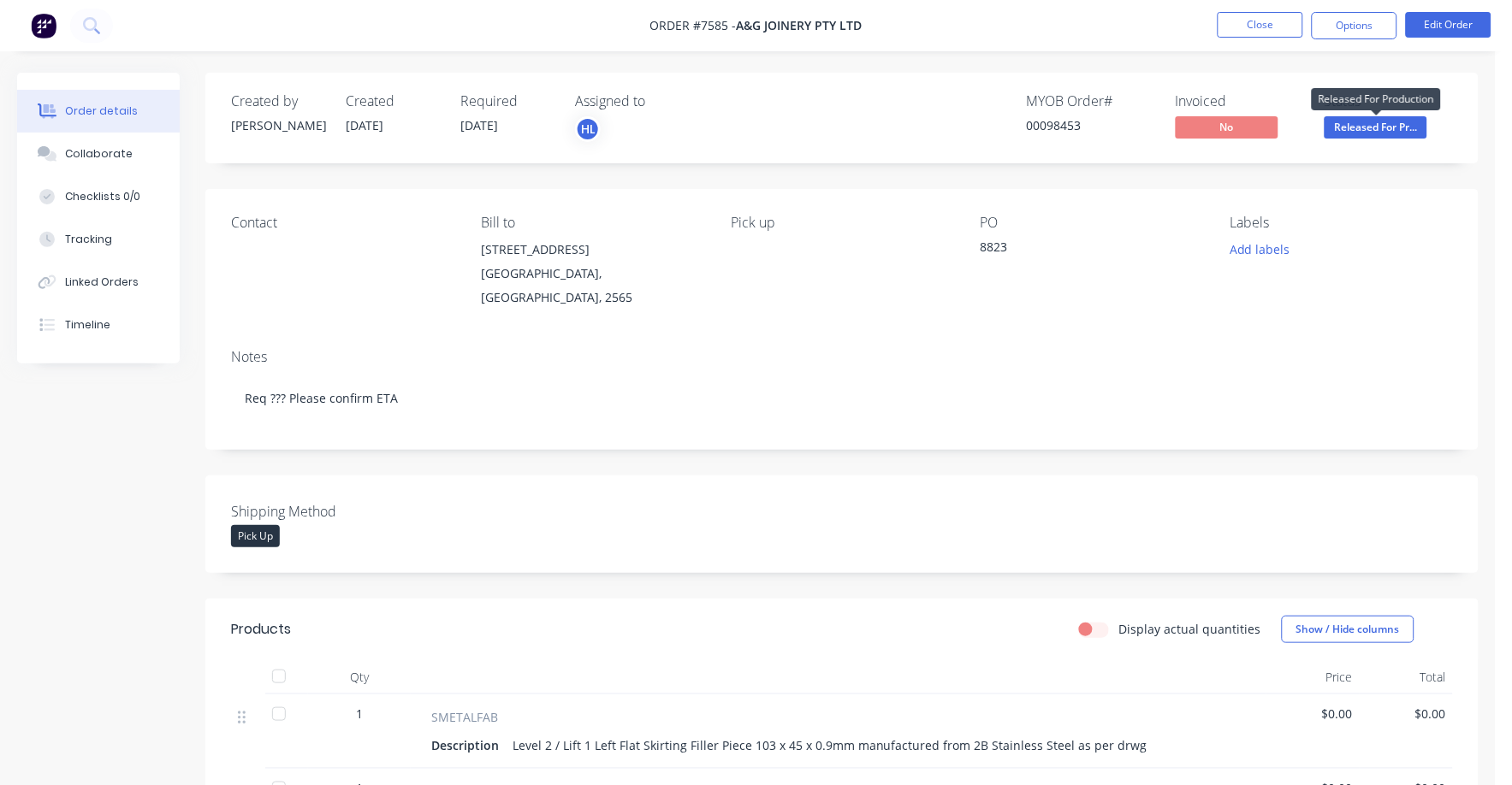
click at [1362, 127] on span "Released For Pr..." at bounding box center [1376, 127] width 103 height 21
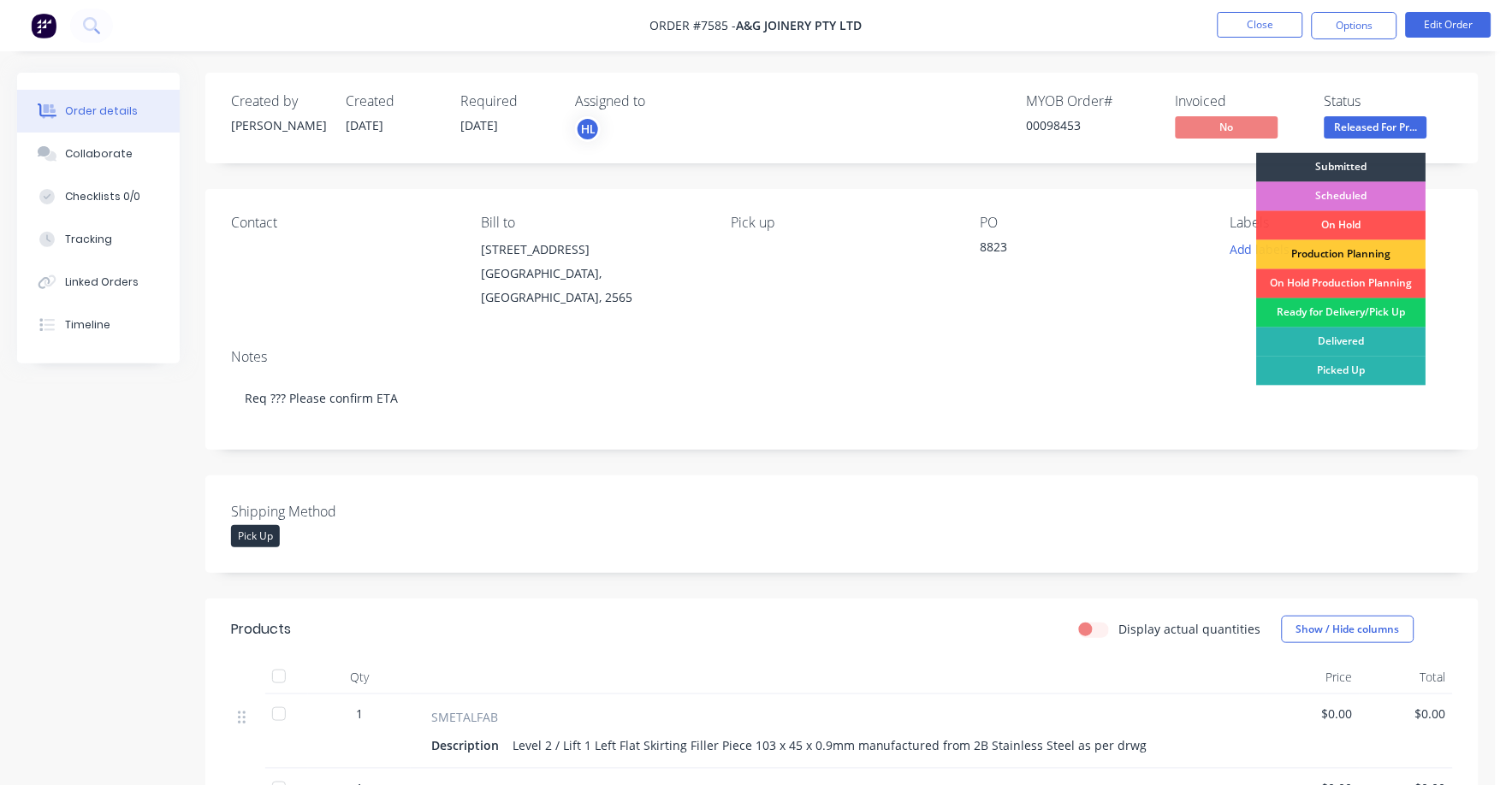
click at [1347, 312] on div "Ready for Delivery/Pick Up" at bounding box center [1341, 312] width 169 height 29
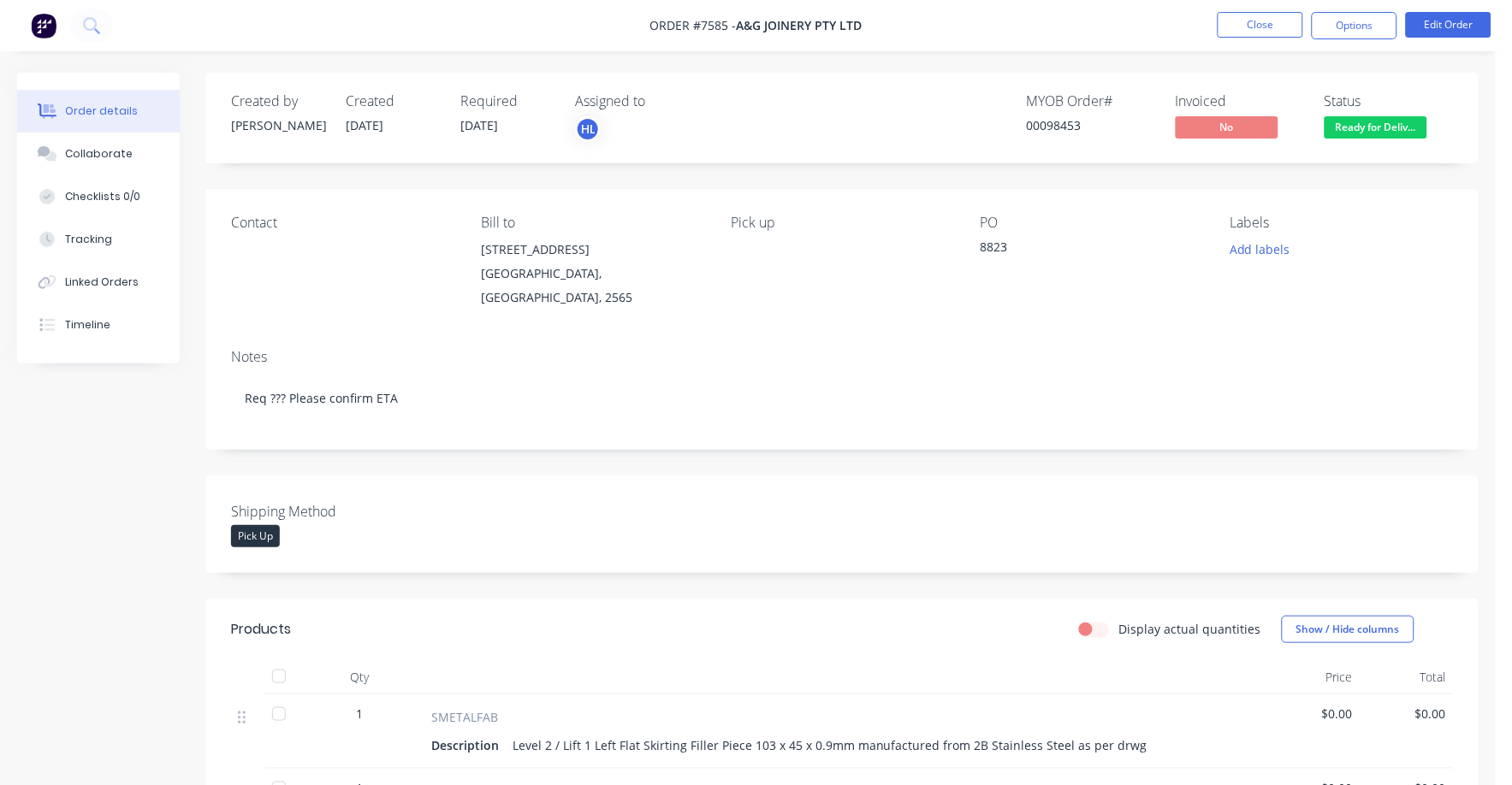
drag, startPoint x: 1345, startPoint y: 21, endPoint x: 1336, endPoint y: 43, distance: 23.8
click at [1344, 26] on button "Options" at bounding box center [1354, 26] width 85 height 27
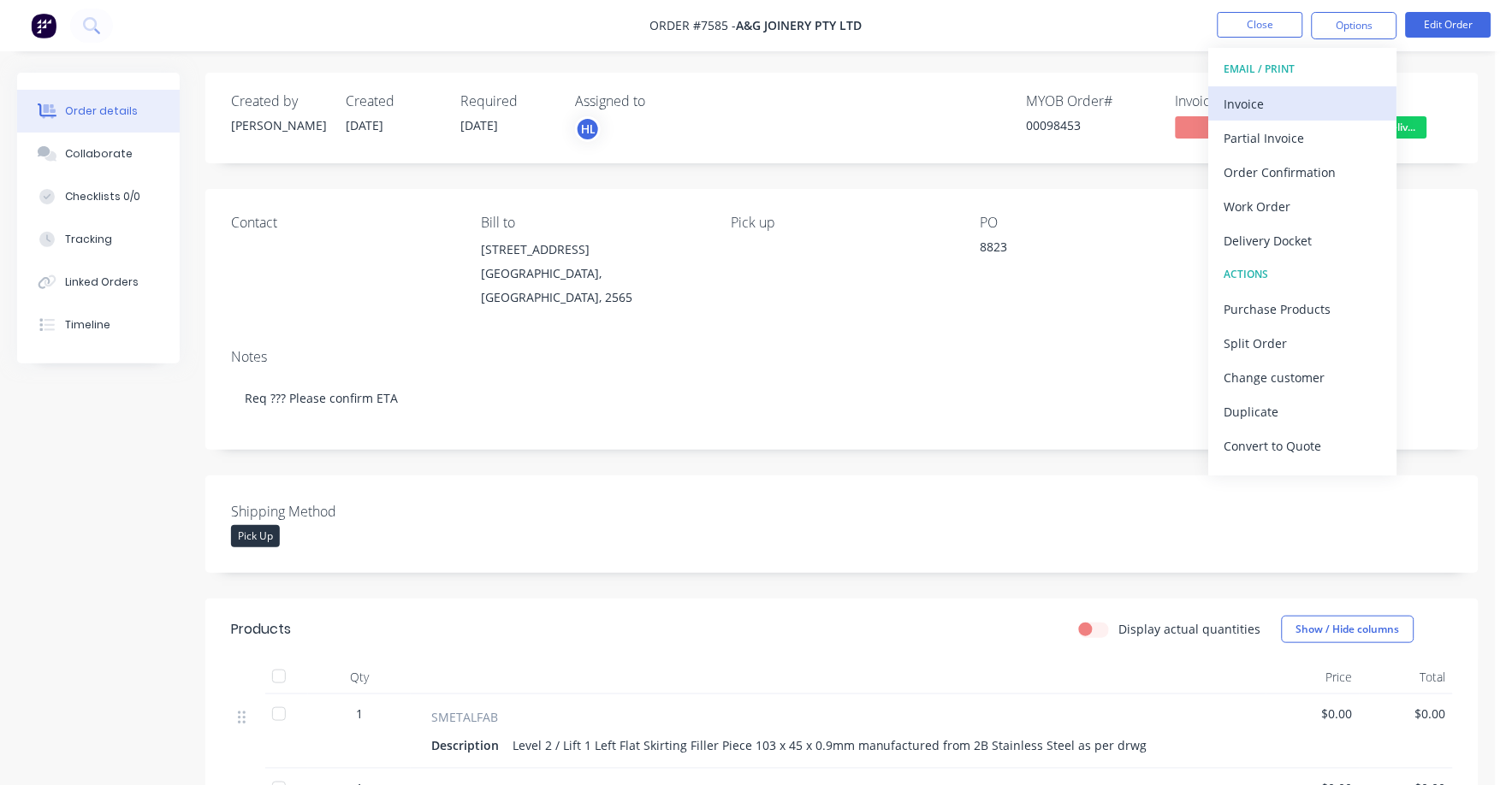
click at [1256, 99] on div "Invoice" at bounding box center [1303, 104] width 158 height 25
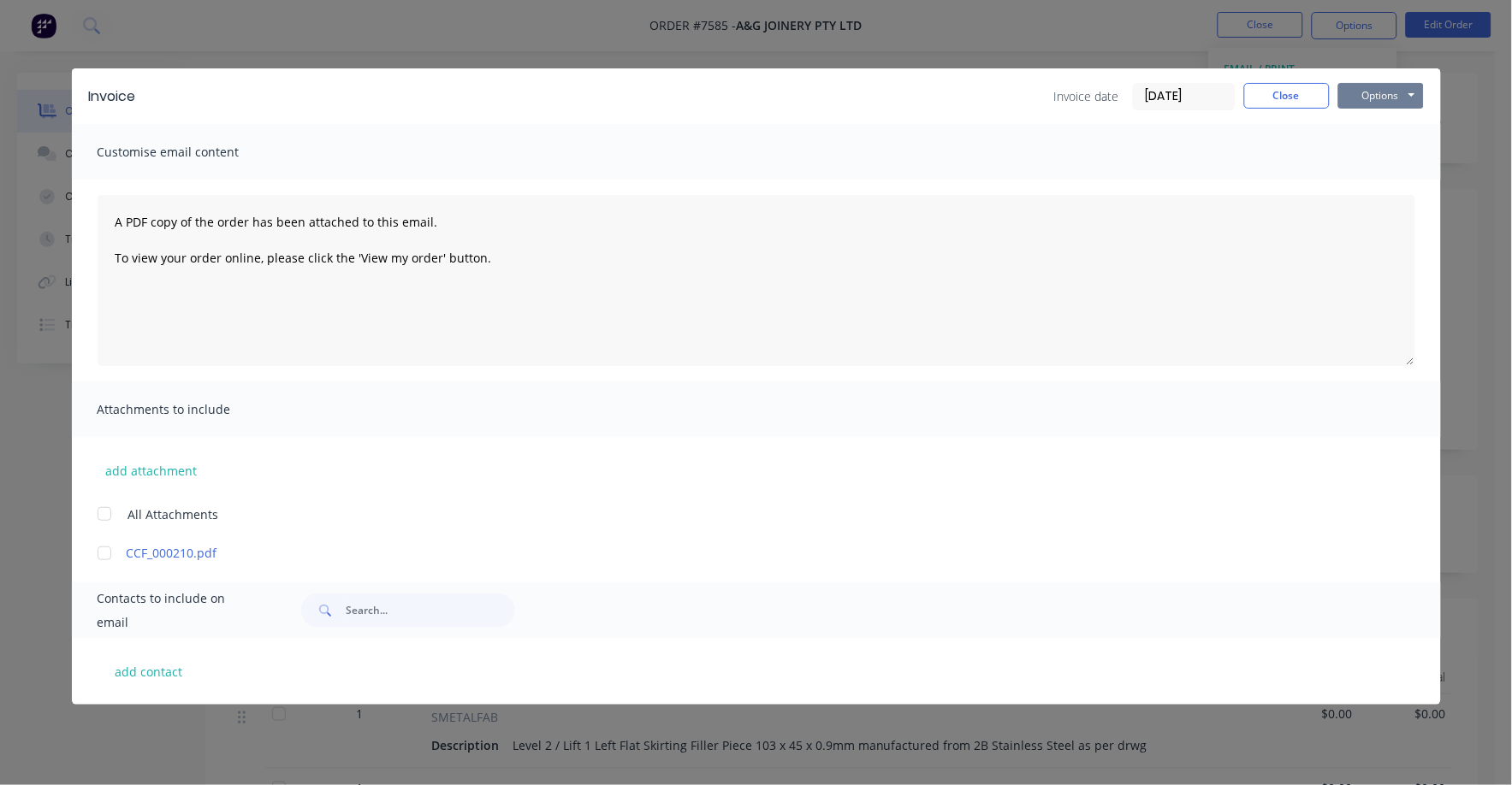
click at [1365, 90] on button "Options" at bounding box center [1381, 95] width 85 height 26
click at [1362, 138] on button "Preview" at bounding box center [1393, 126] width 109 height 28
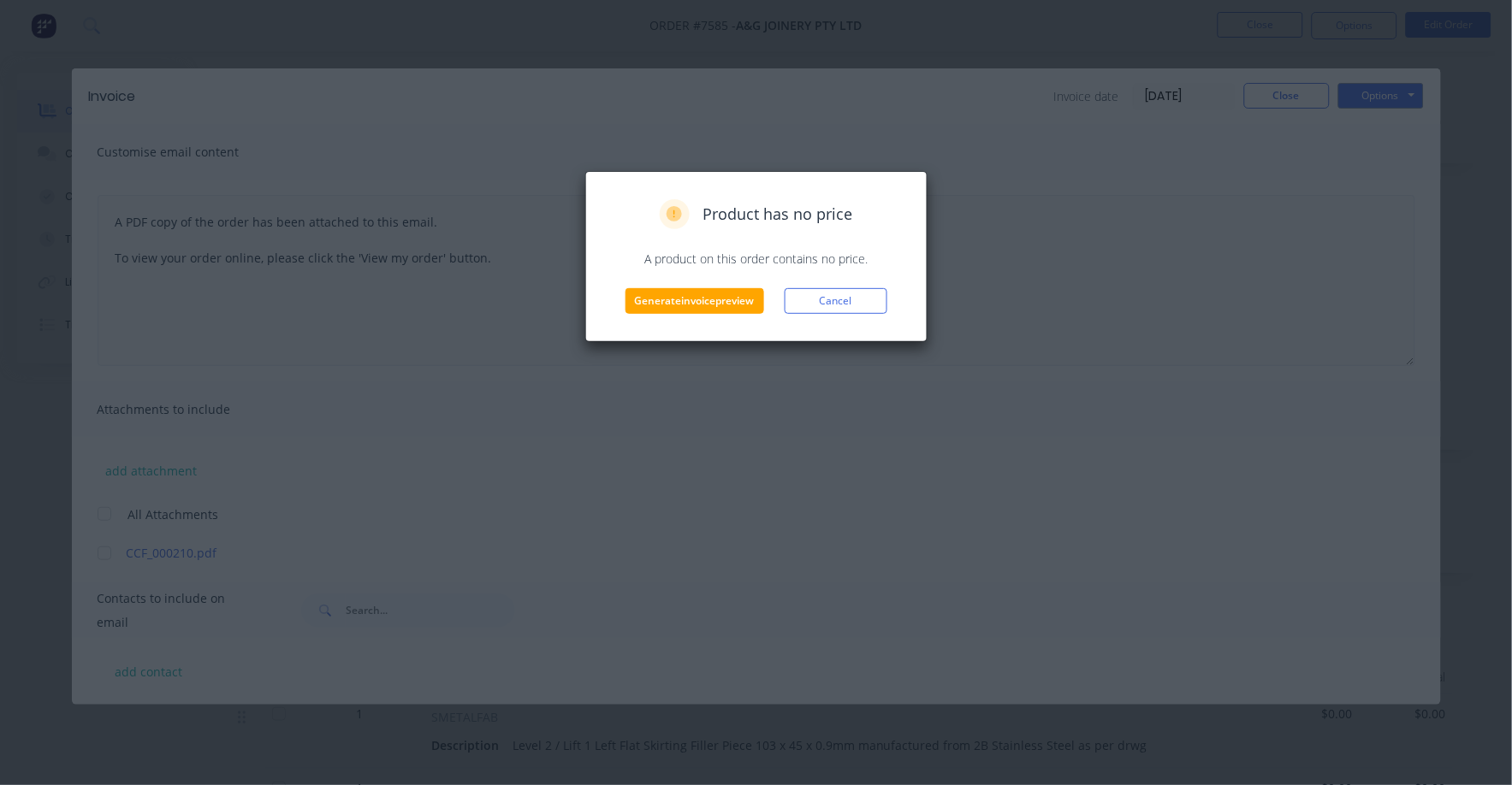
drag, startPoint x: 851, startPoint y: 305, endPoint x: 942, endPoint y: 240, distance: 111.8
click at [853, 304] on button "Cancel" at bounding box center [836, 301] width 103 height 26
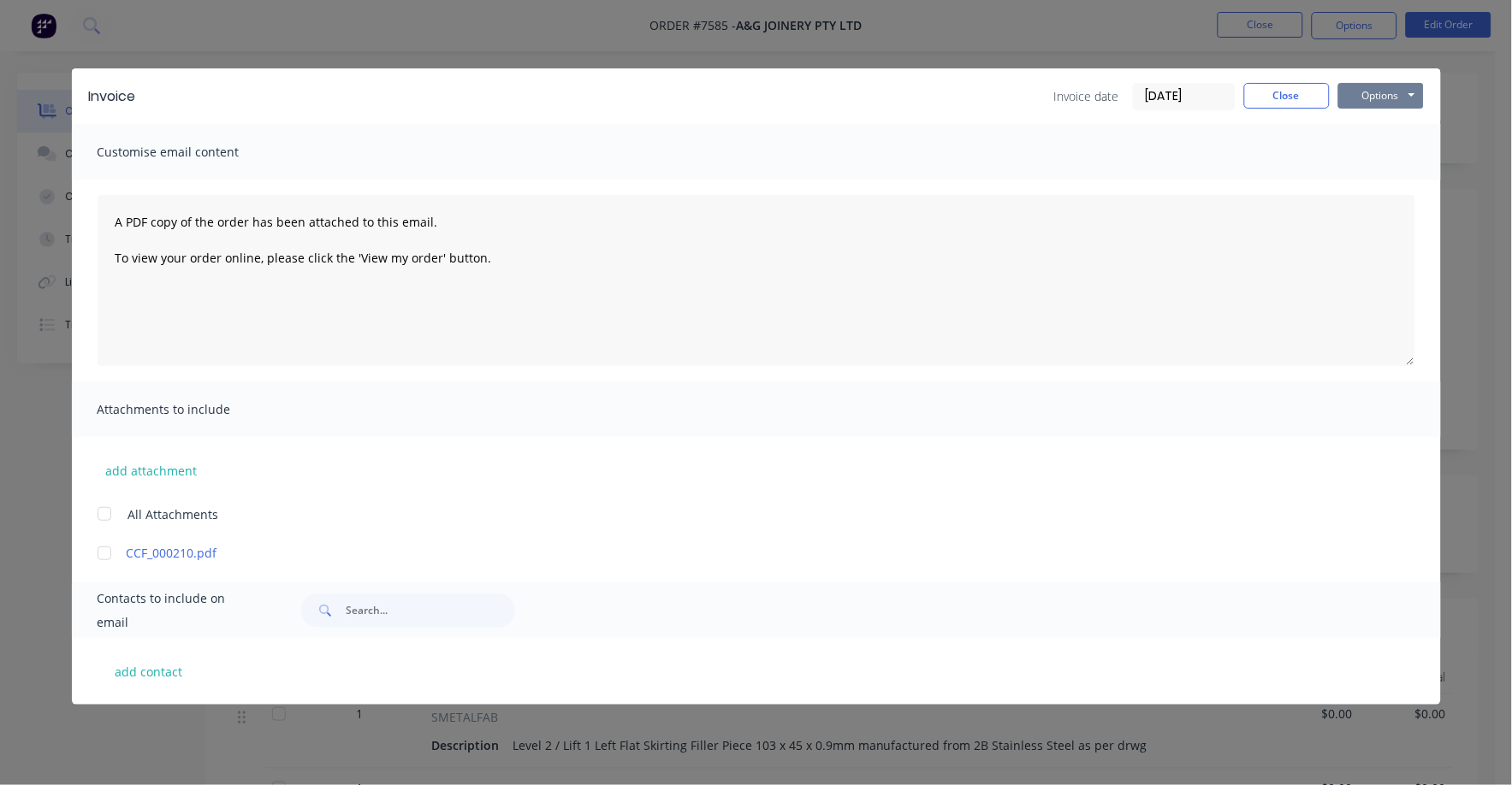
click at [1362, 94] on button "Options" at bounding box center [1381, 95] width 85 height 26
click at [1360, 154] on button "Print" at bounding box center [1393, 154] width 109 height 28
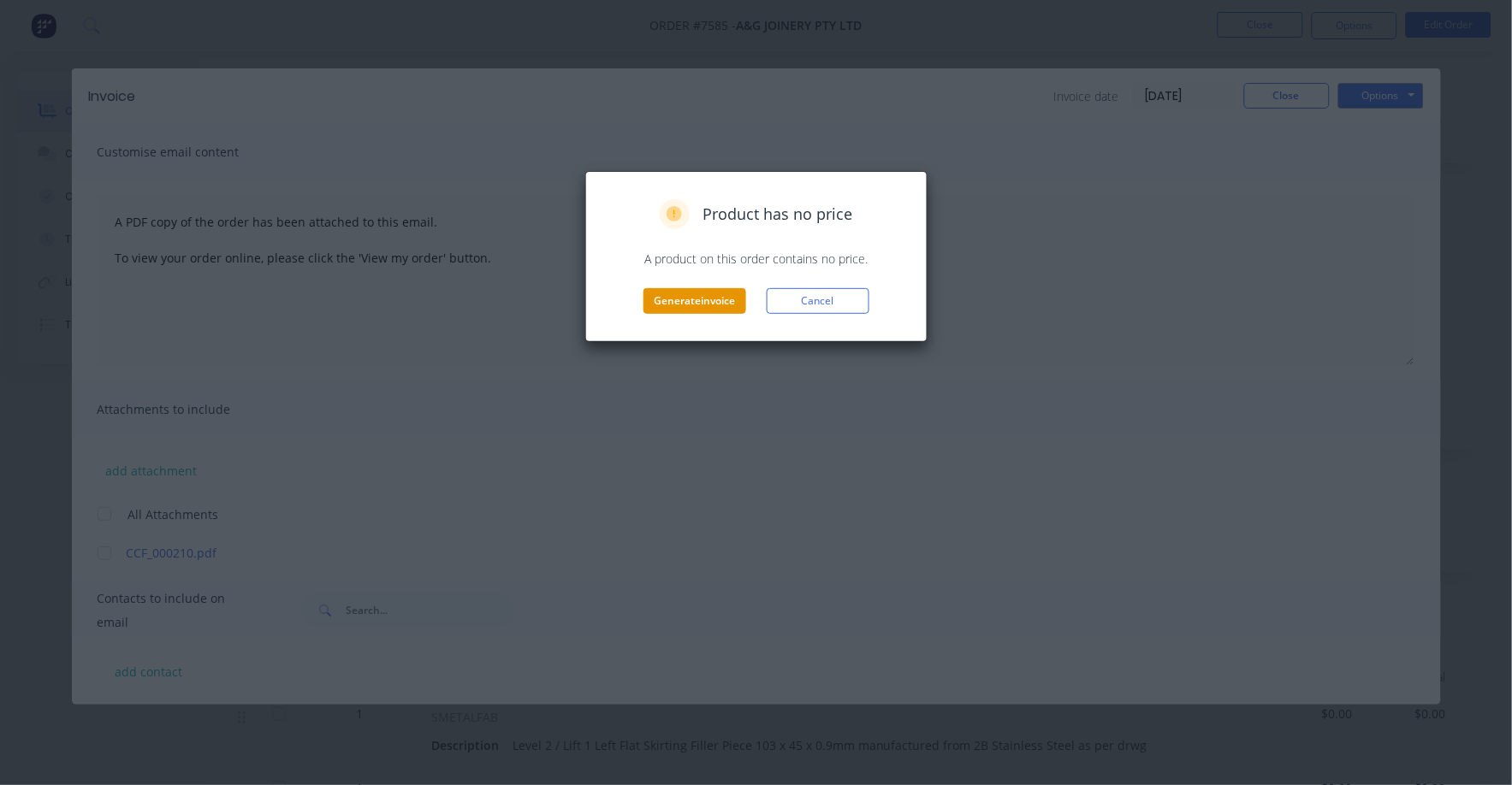
click at [672, 305] on button "Generate invoice" at bounding box center [694, 301] width 103 height 26
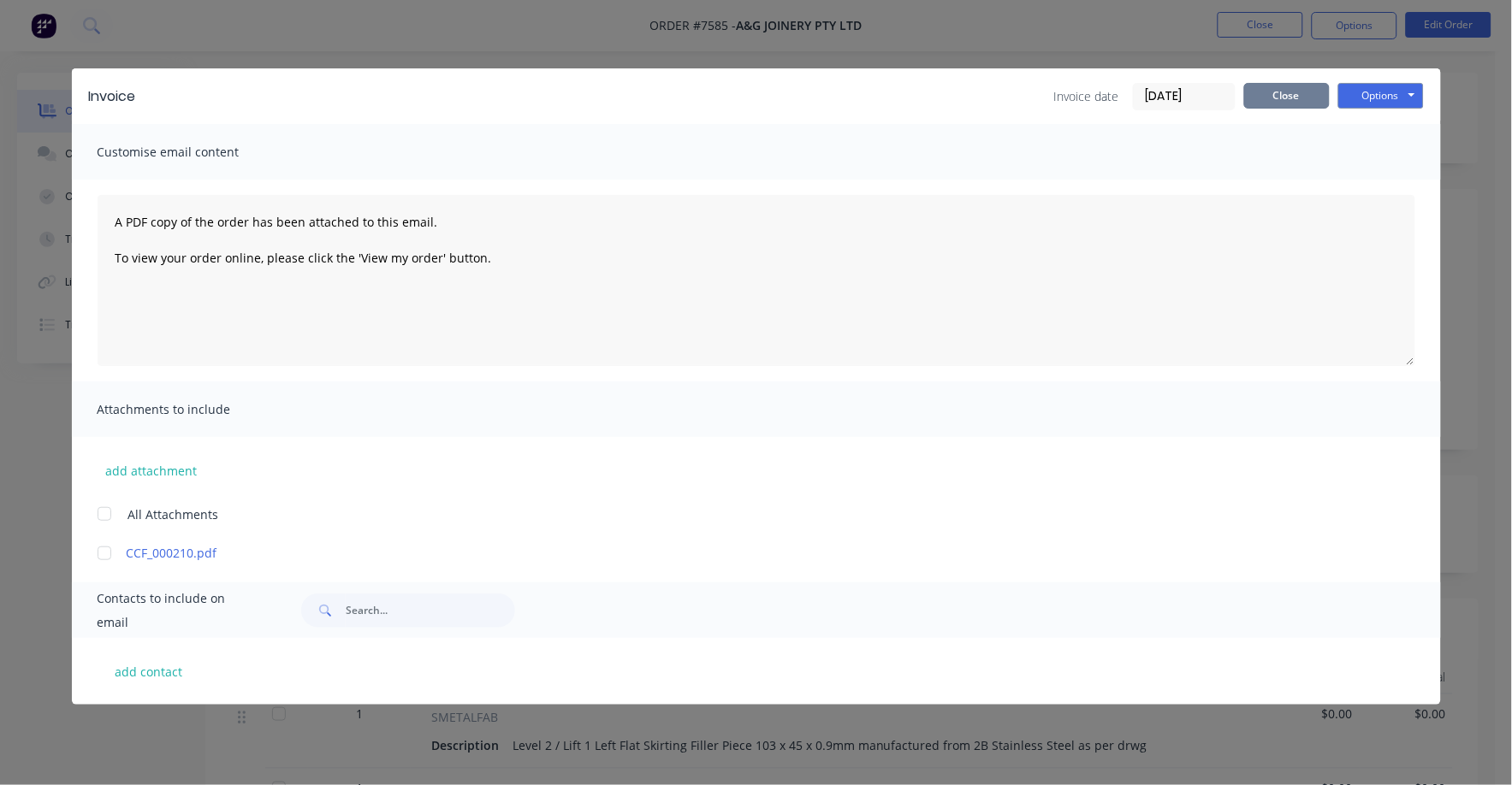
click at [1287, 90] on button "Close" at bounding box center [1287, 95] width 85 height 26
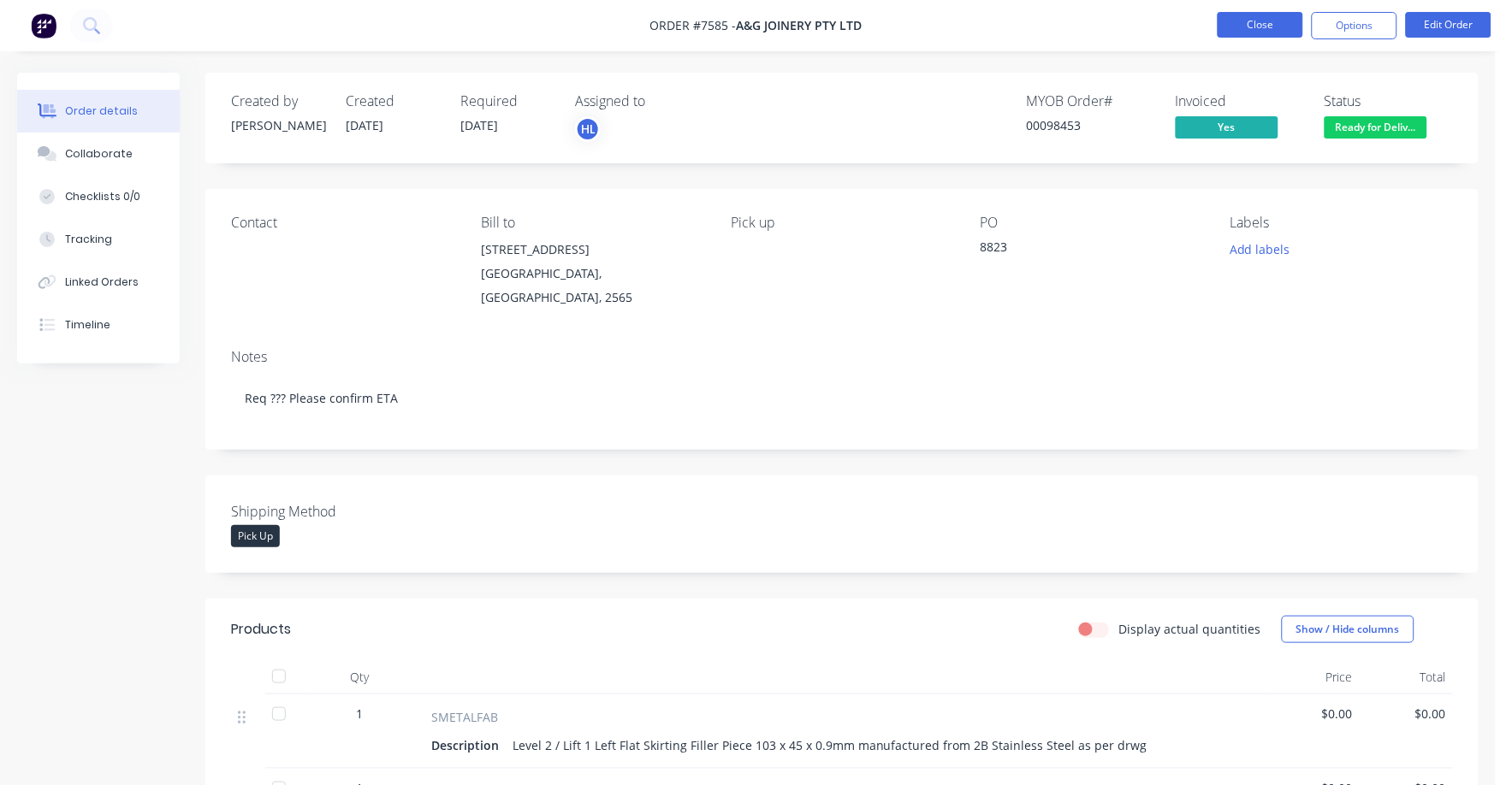
click at [1257, 15] on button "Close" at bounding box center [1259, 25] width 85 height 26
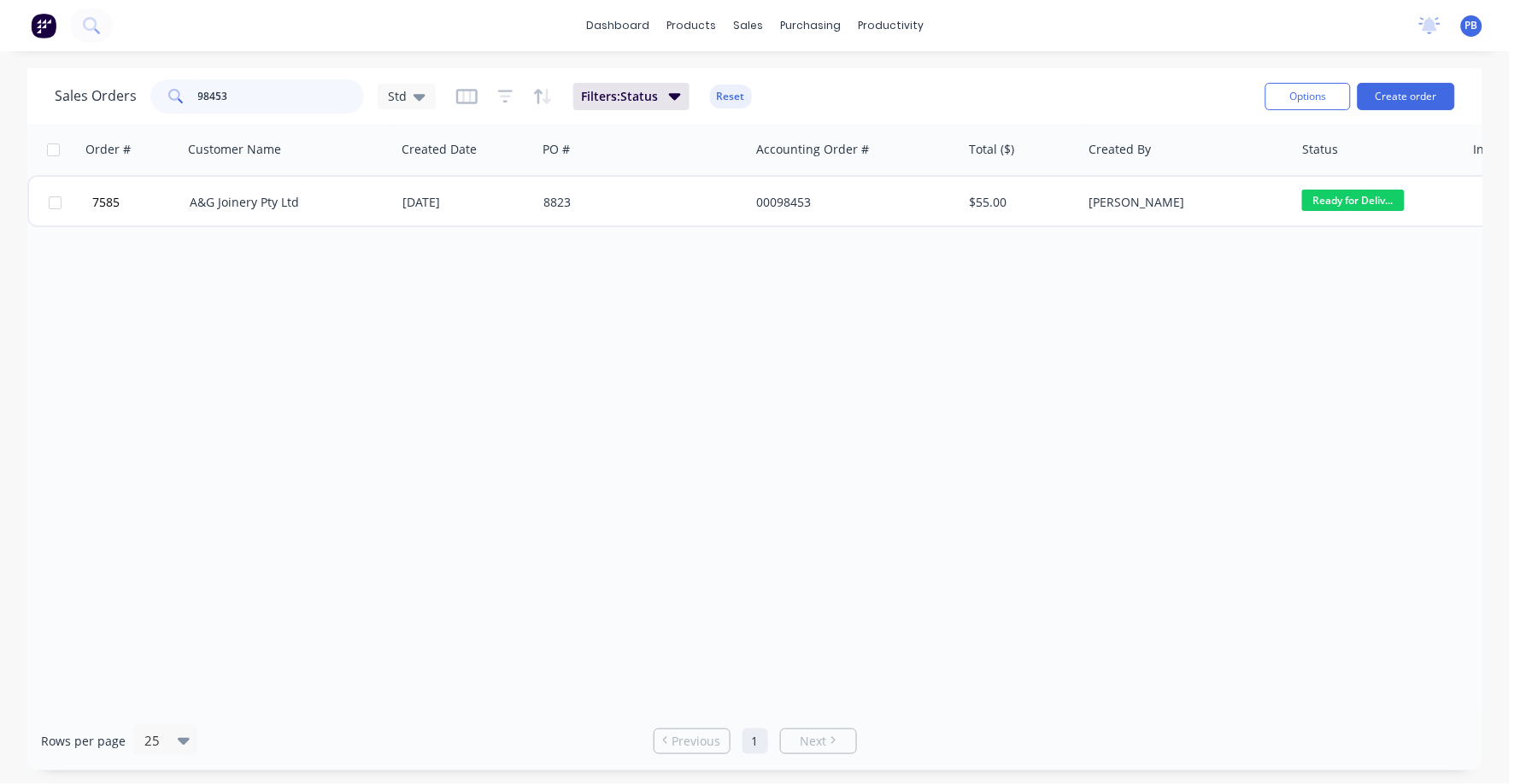
drag, startPoint x: 251, startPoint y: 95, endPoint x: 151, endPoint y: 89, distance: 100.2
click at [151, 89] on div "98453" at bounding box center [257, 96] width 214 height 34
click at [294, 110] on input "98453" at bounding box center [282, 96] width 167 height 34
click at [293, 107] on input "98453" at bounding box center [282, 96] width 167 height 34
type input "7638"
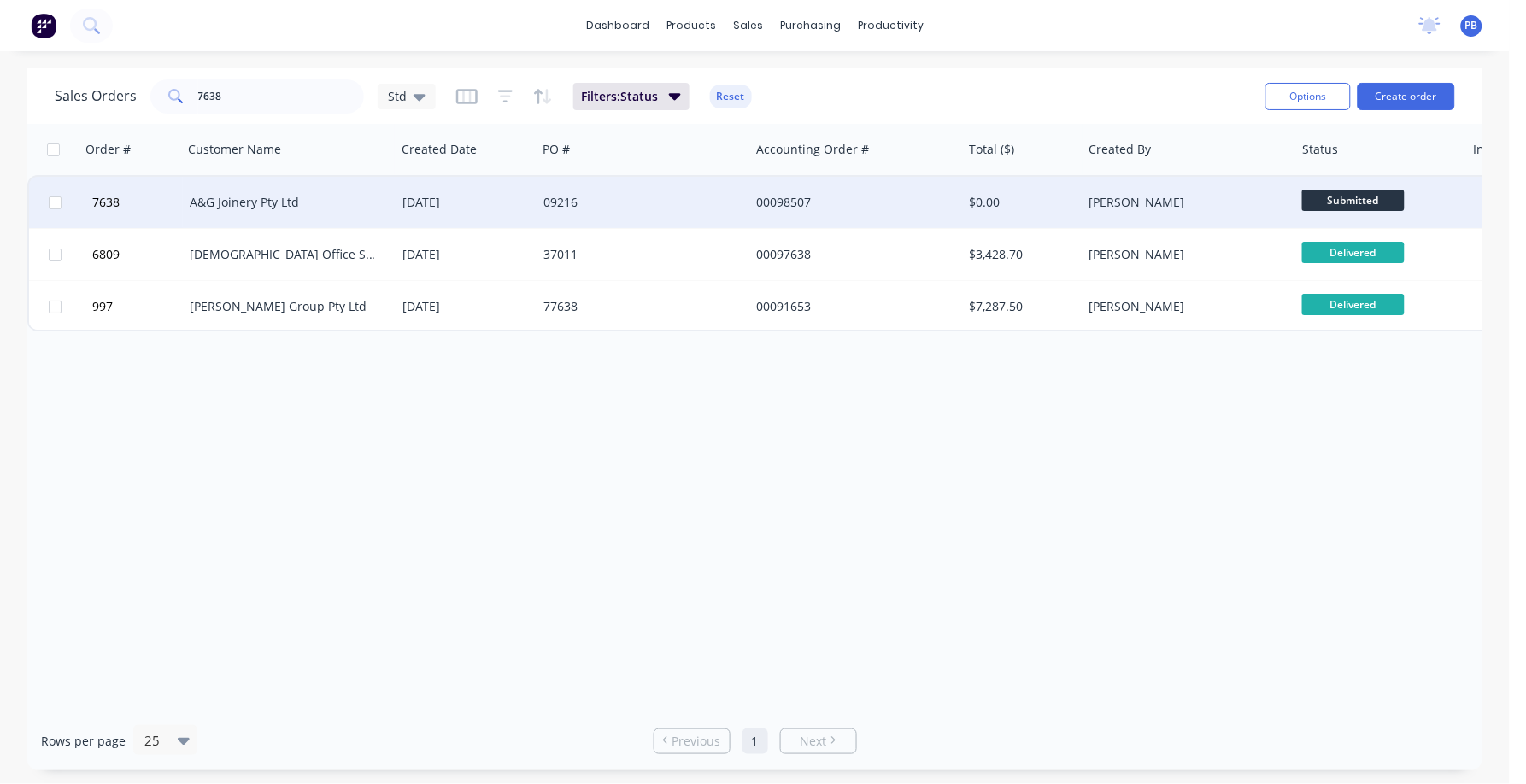
click at [240, 196] on div "A&G Joinery Pty Ltd" at bounding box center [285, 202] width 190 height 17
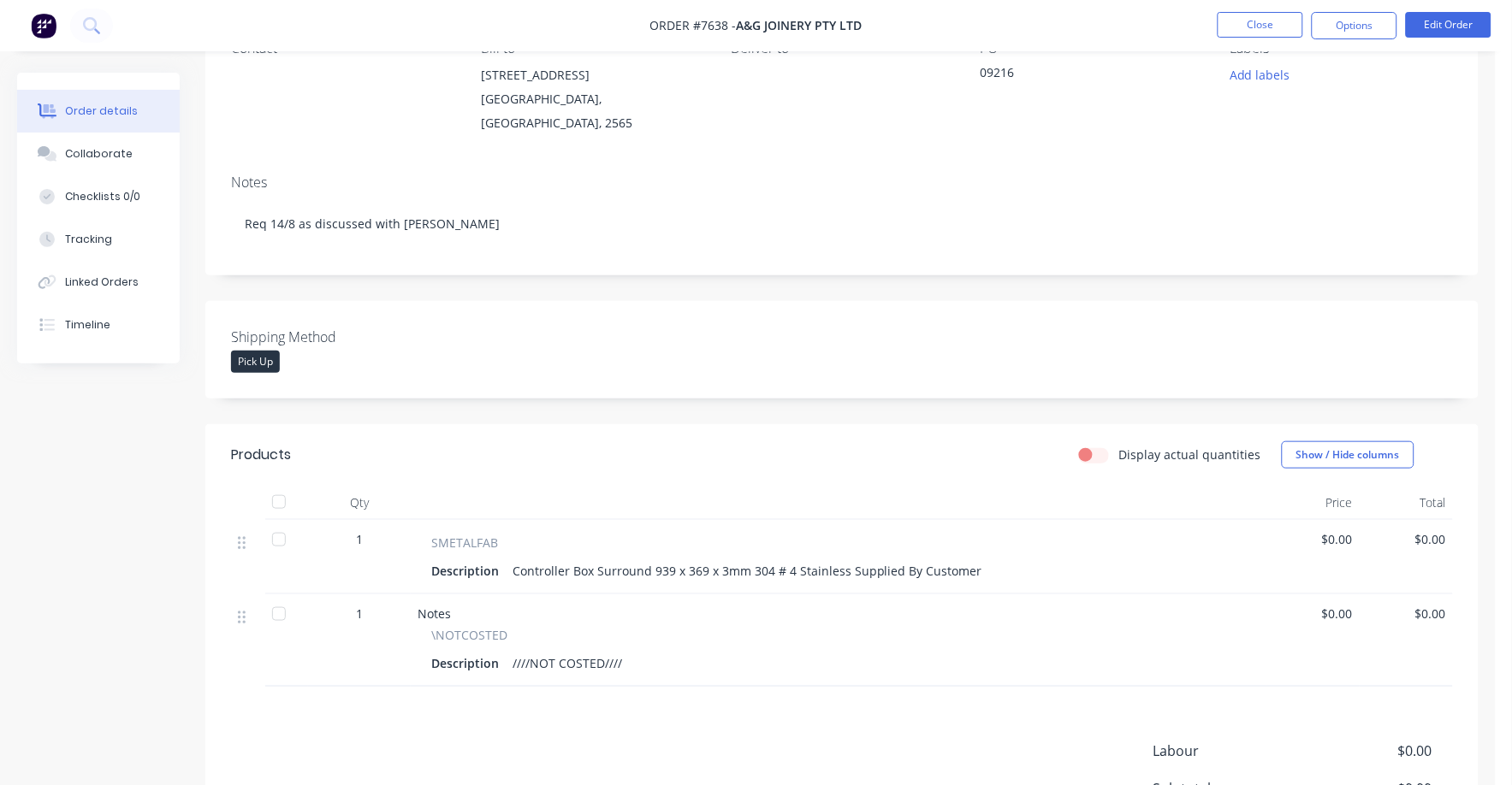
scroll to position [213, 0]
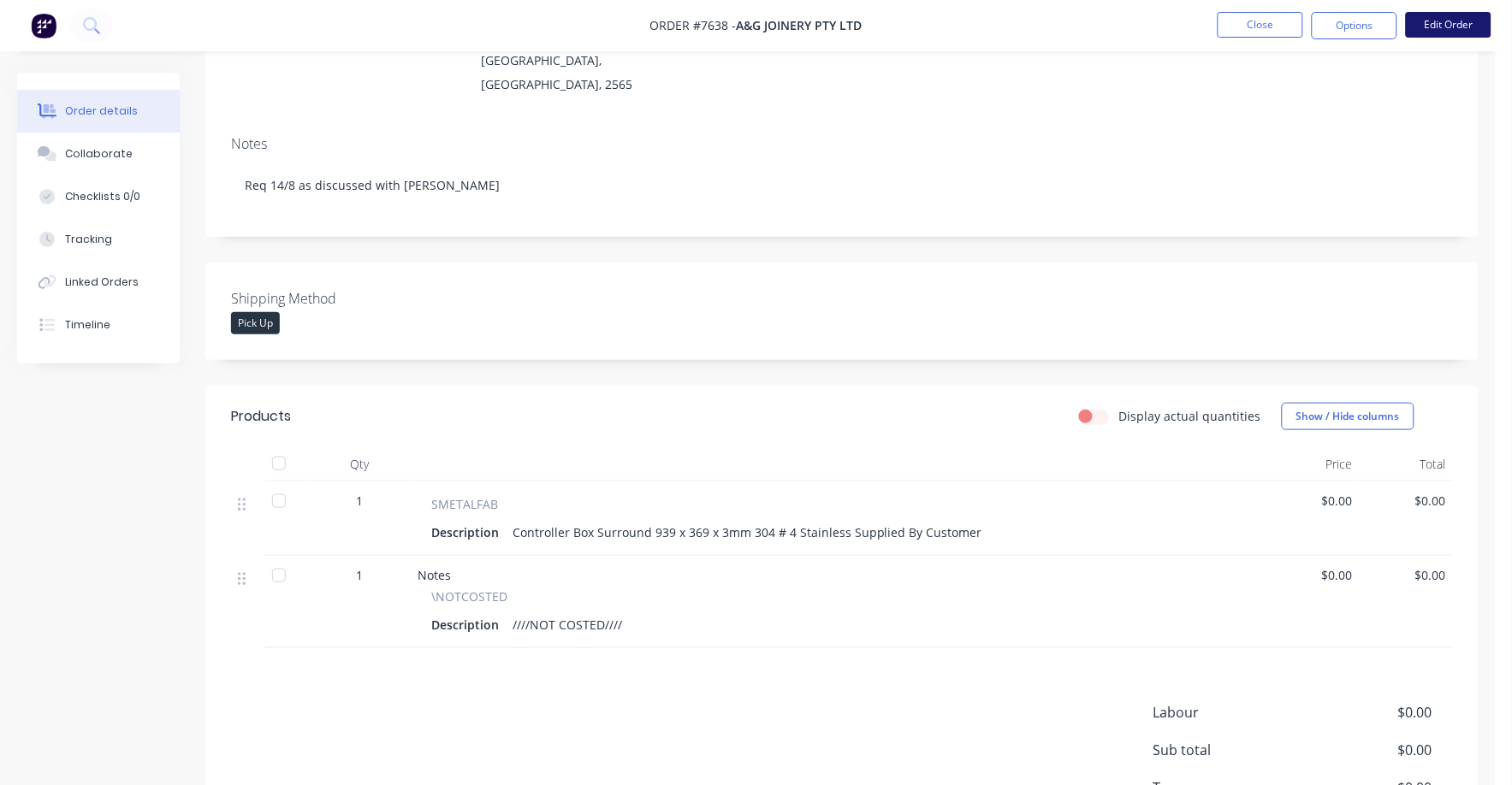
click at [1457, 21] on button "Edit Order" at bounding box center [1448, 25] width 85 height 26
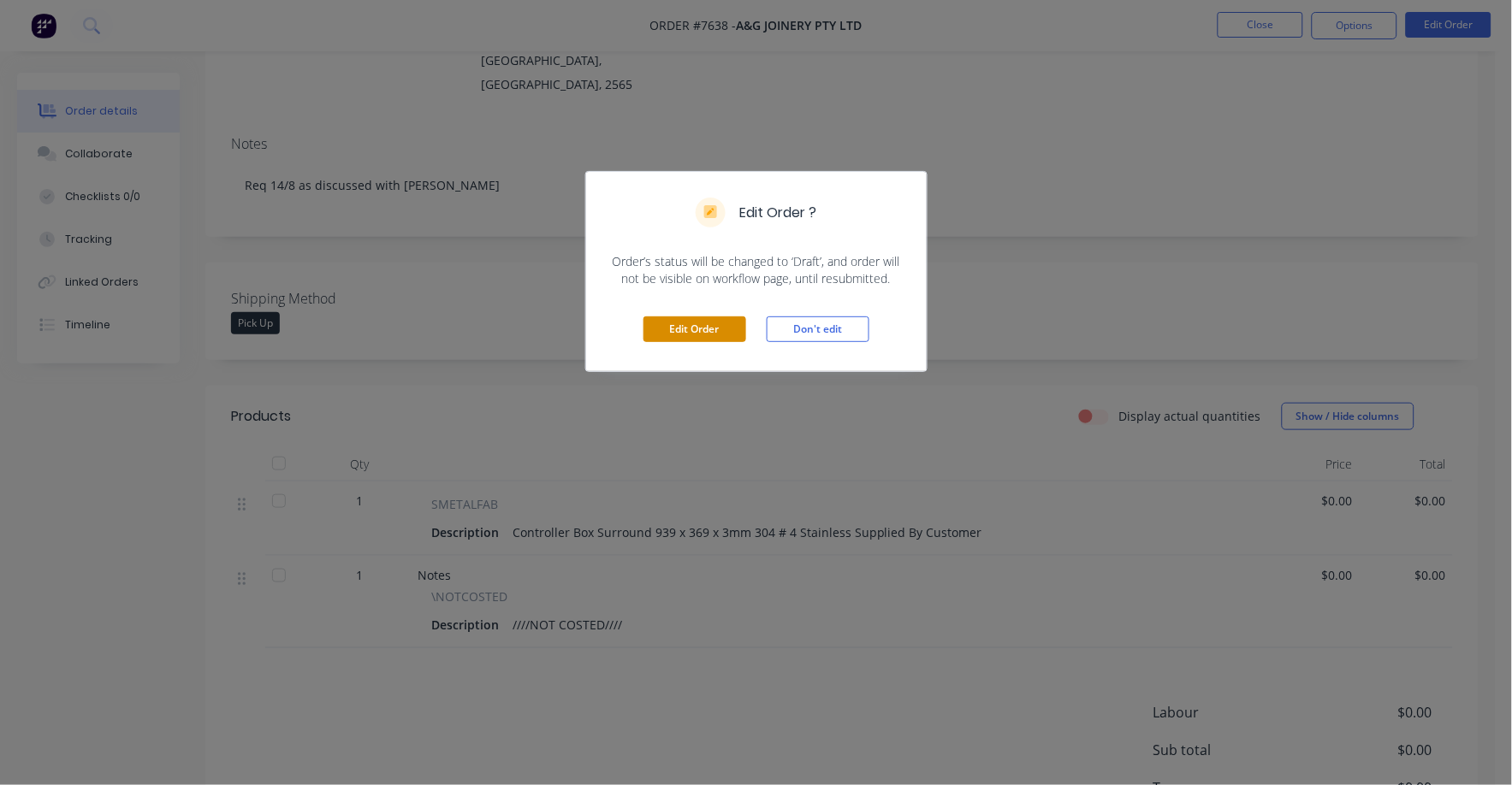
click at [688, 331] on button "Edit Order" at bounding box center [694, 329] width 103 height 26
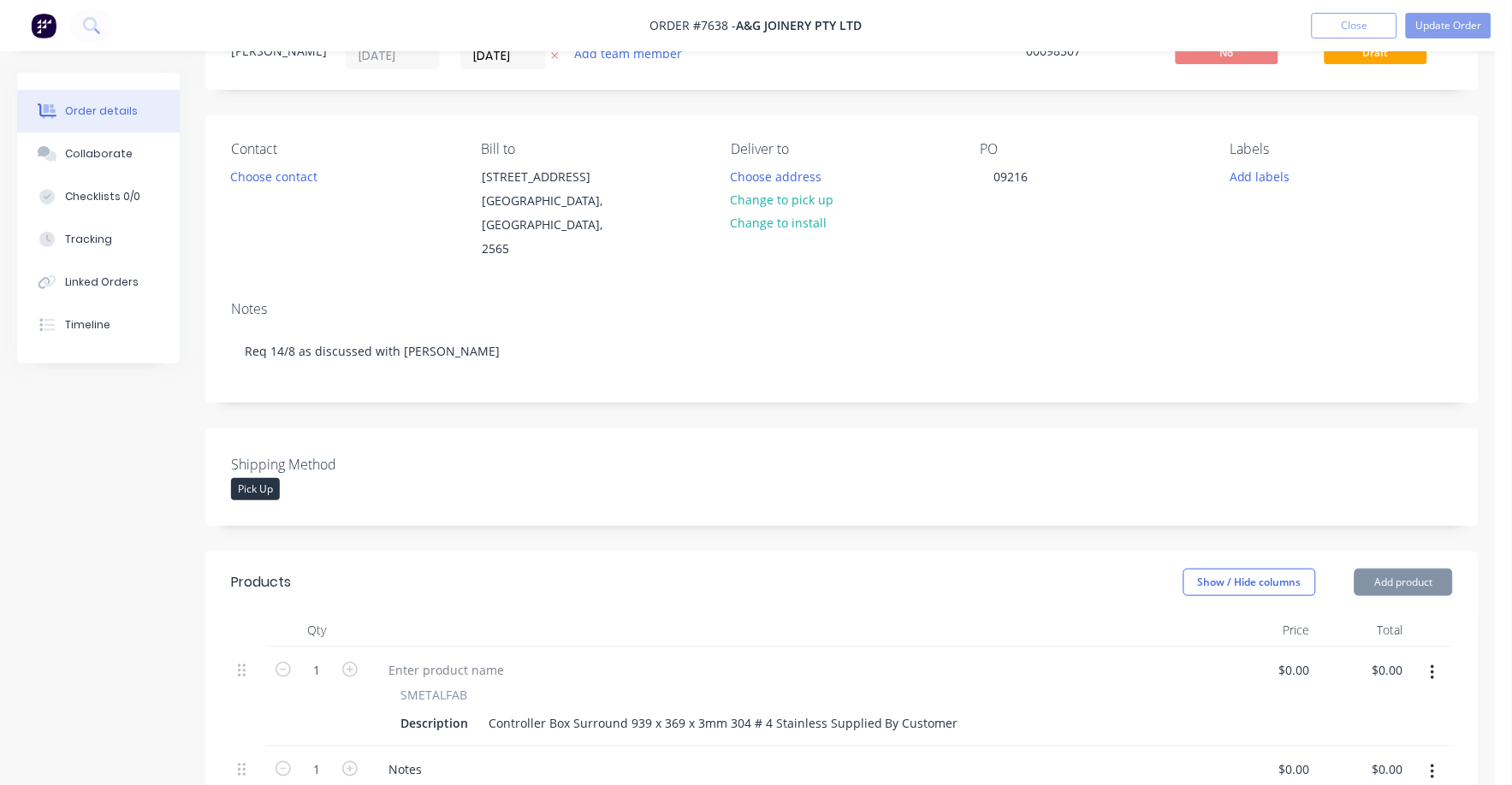
scroll to position [321, 0]
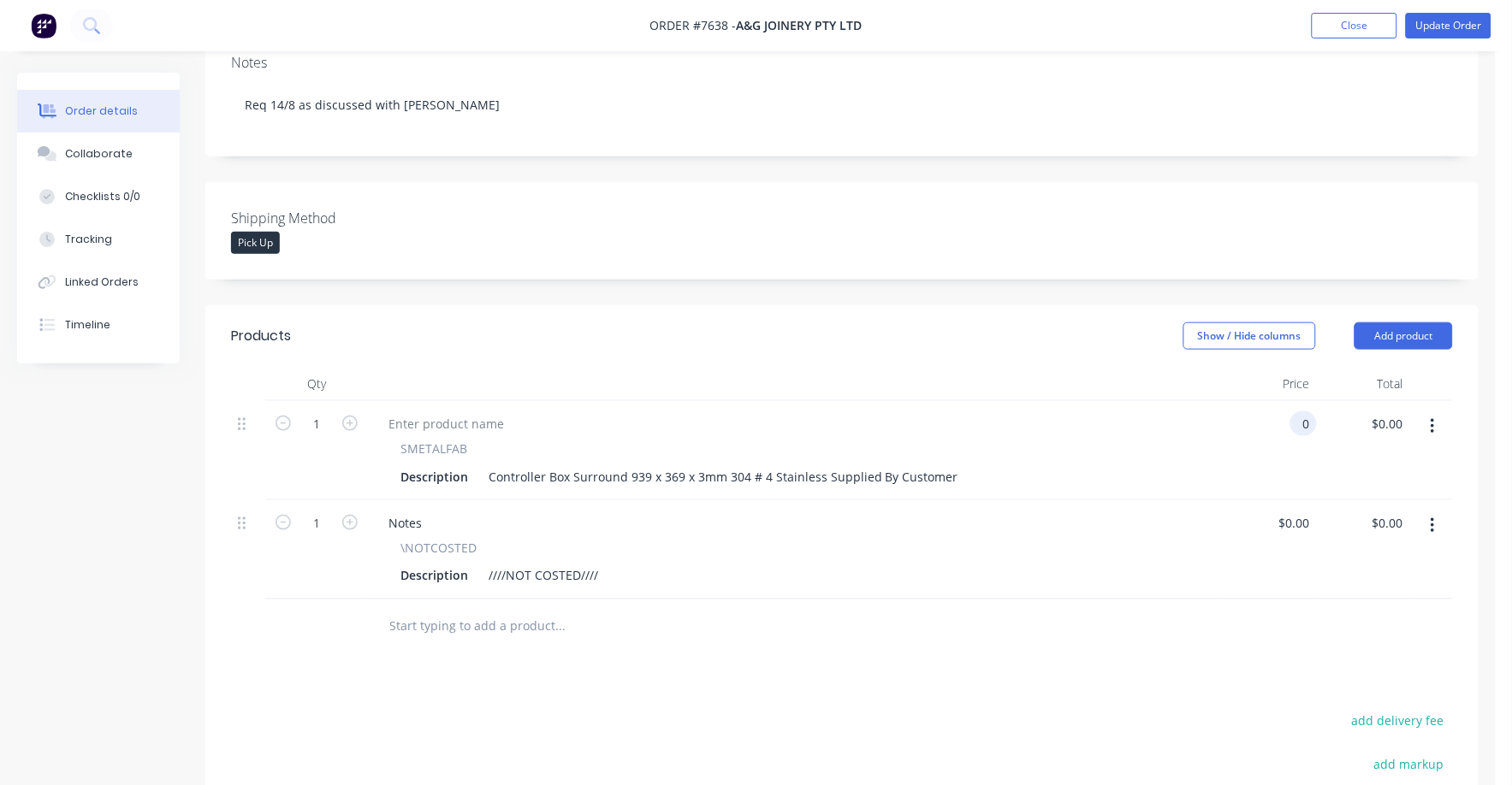
click at [1299, 412] on input "0" at bounding box center [1307, 424] width 19 height 25
type input "$168.00"
drag, startPoint x: 1284, startPoint y: 457, endPoint x: 1278, endPoint y: 465, distance: 10.0
click at [1280, 464] on div "$168.00 168" at bounding box center [1270, 451] width 93 height 99
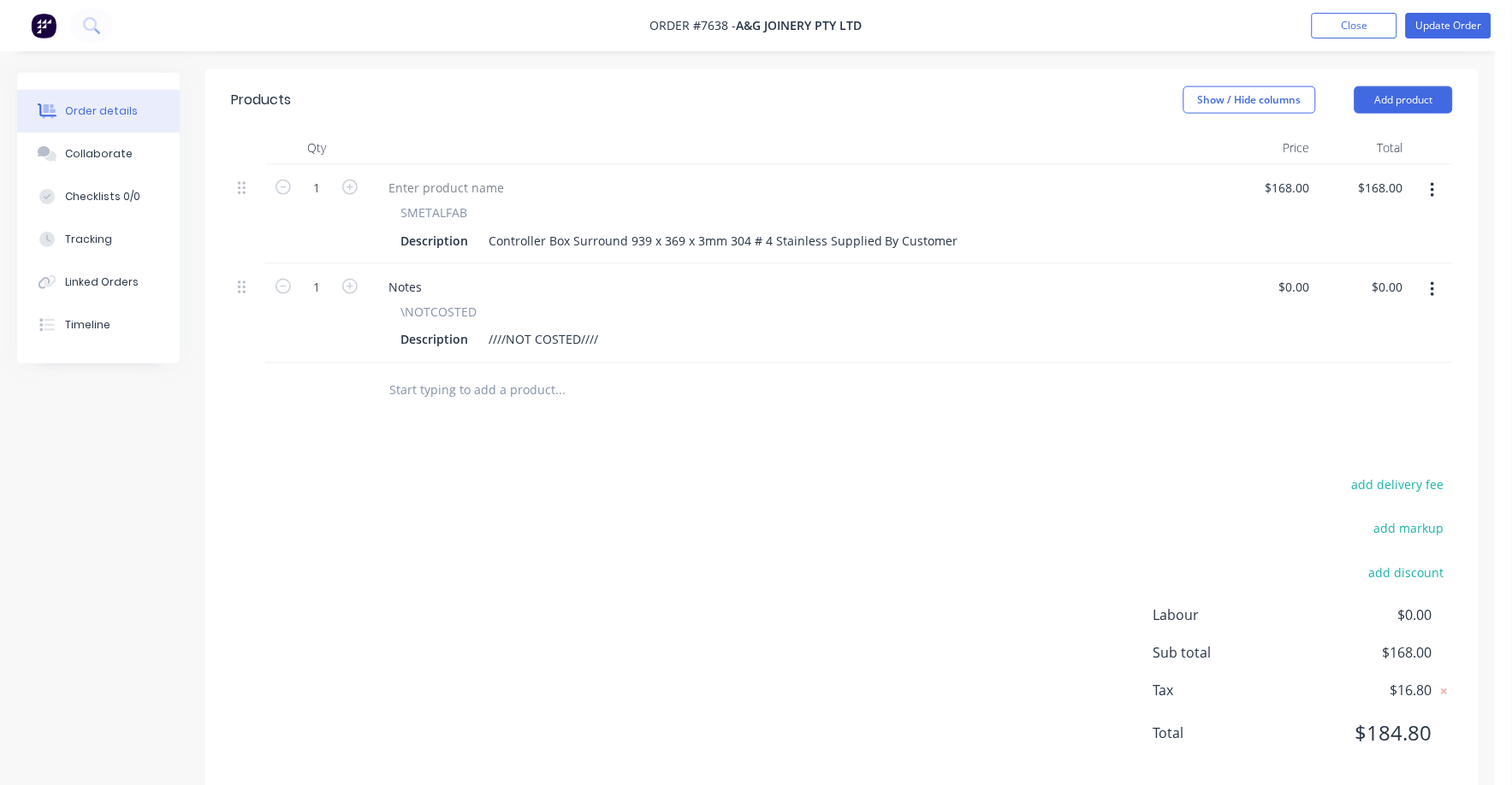
scroll to position [565, 0]
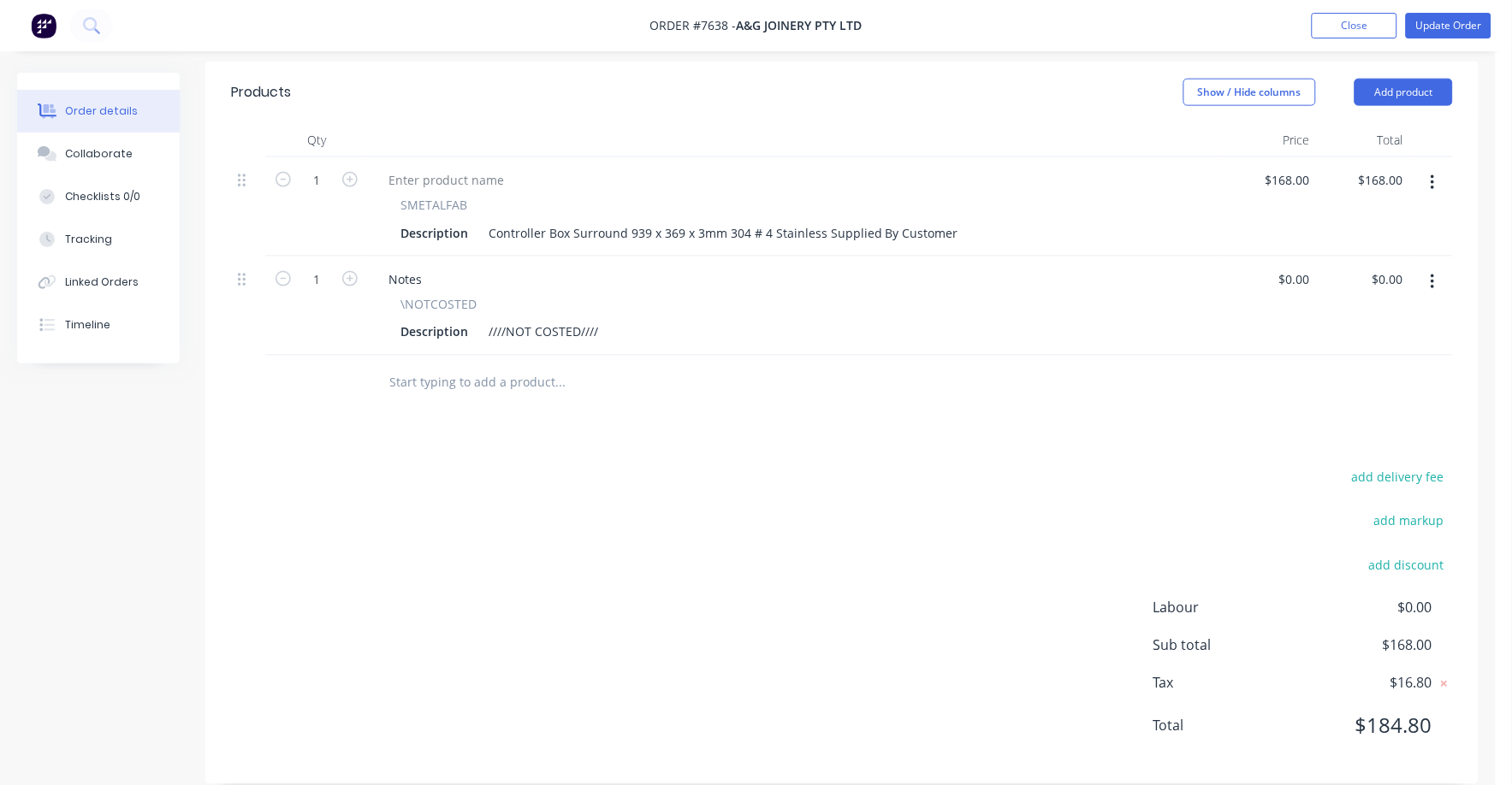
click at [1442, 267] on button "button" at bounding box center [1433, 282] width 40 height 31
click at [1346, 417] on div "Delete" at bounding box center [1372, 429] width 132 height 25
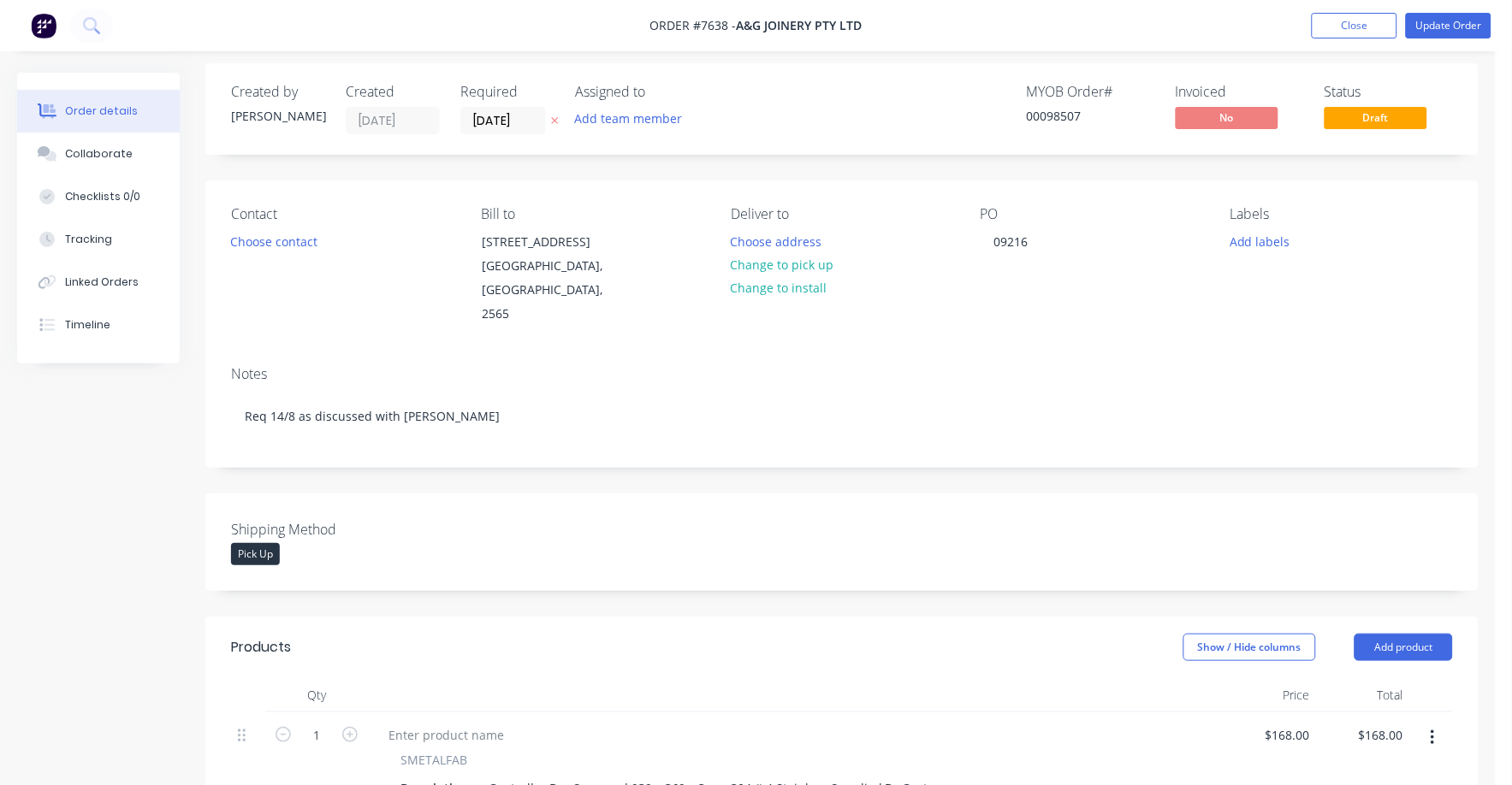
scroll to position [0, 0]
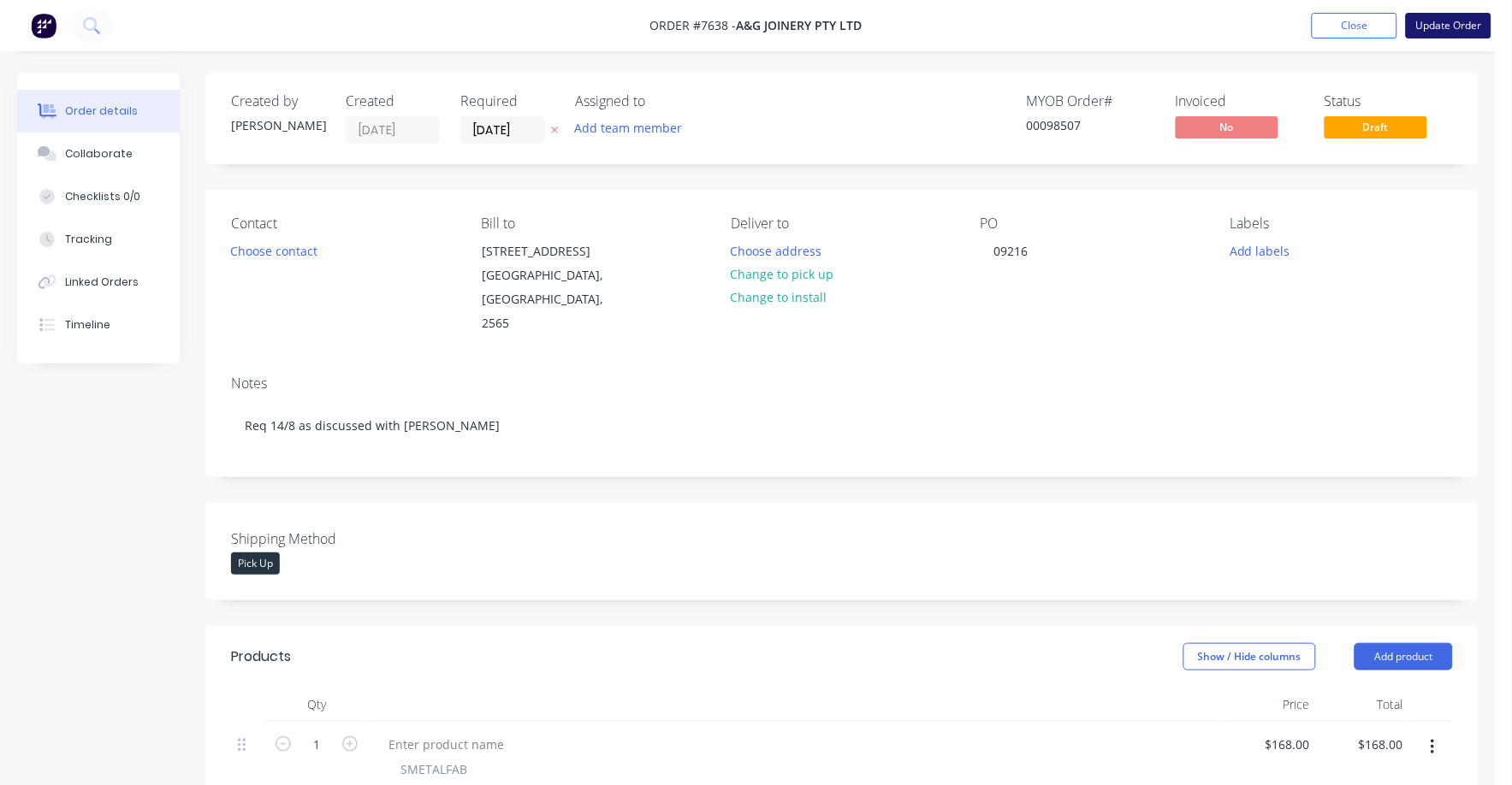
click at [1460, 26] on button "Update Order" at bounding box center [1448, 26] width 85 height 26
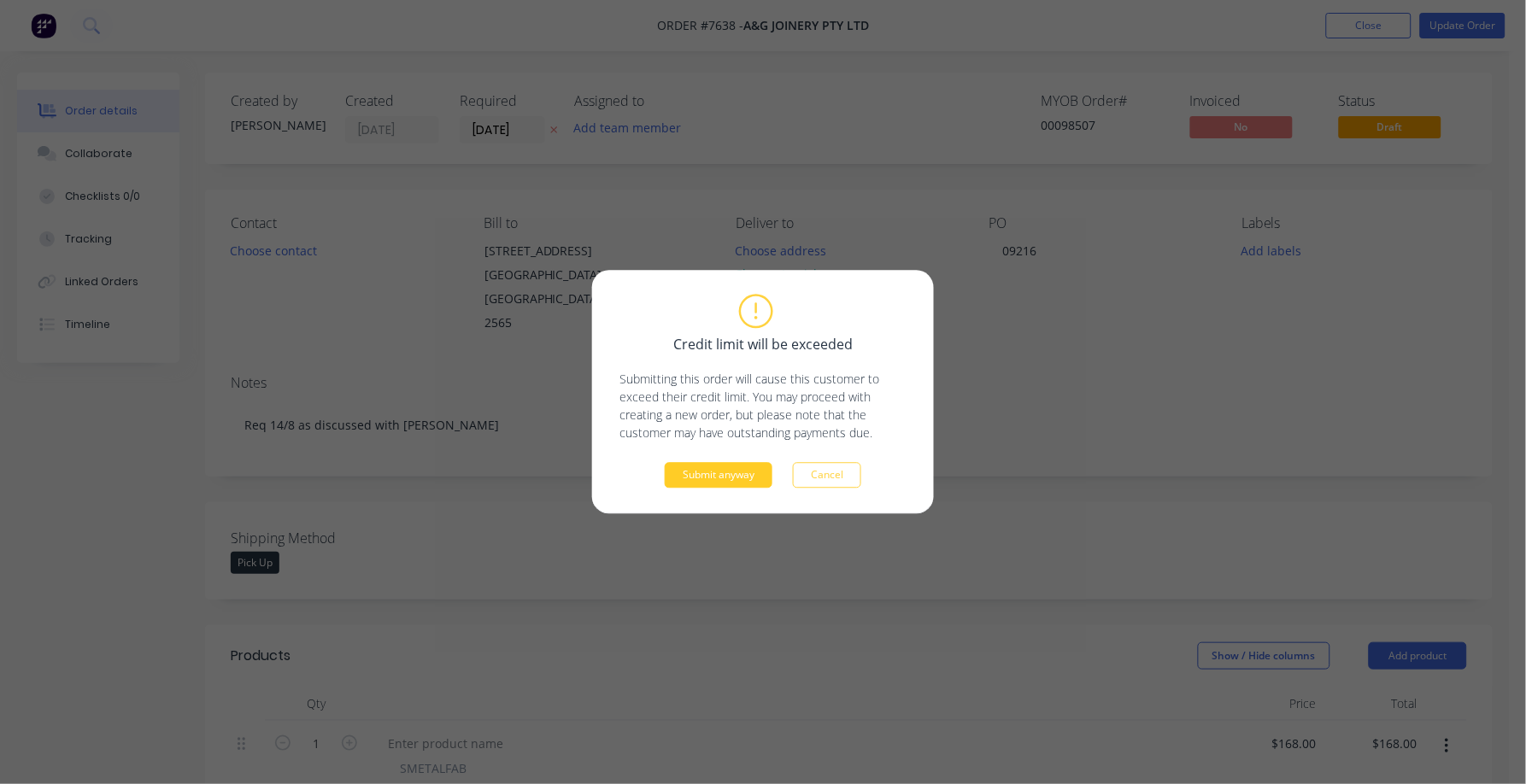
click at [732, 474] on button "Submit anyway" at bounding box center [718, 475] width 107 height 25
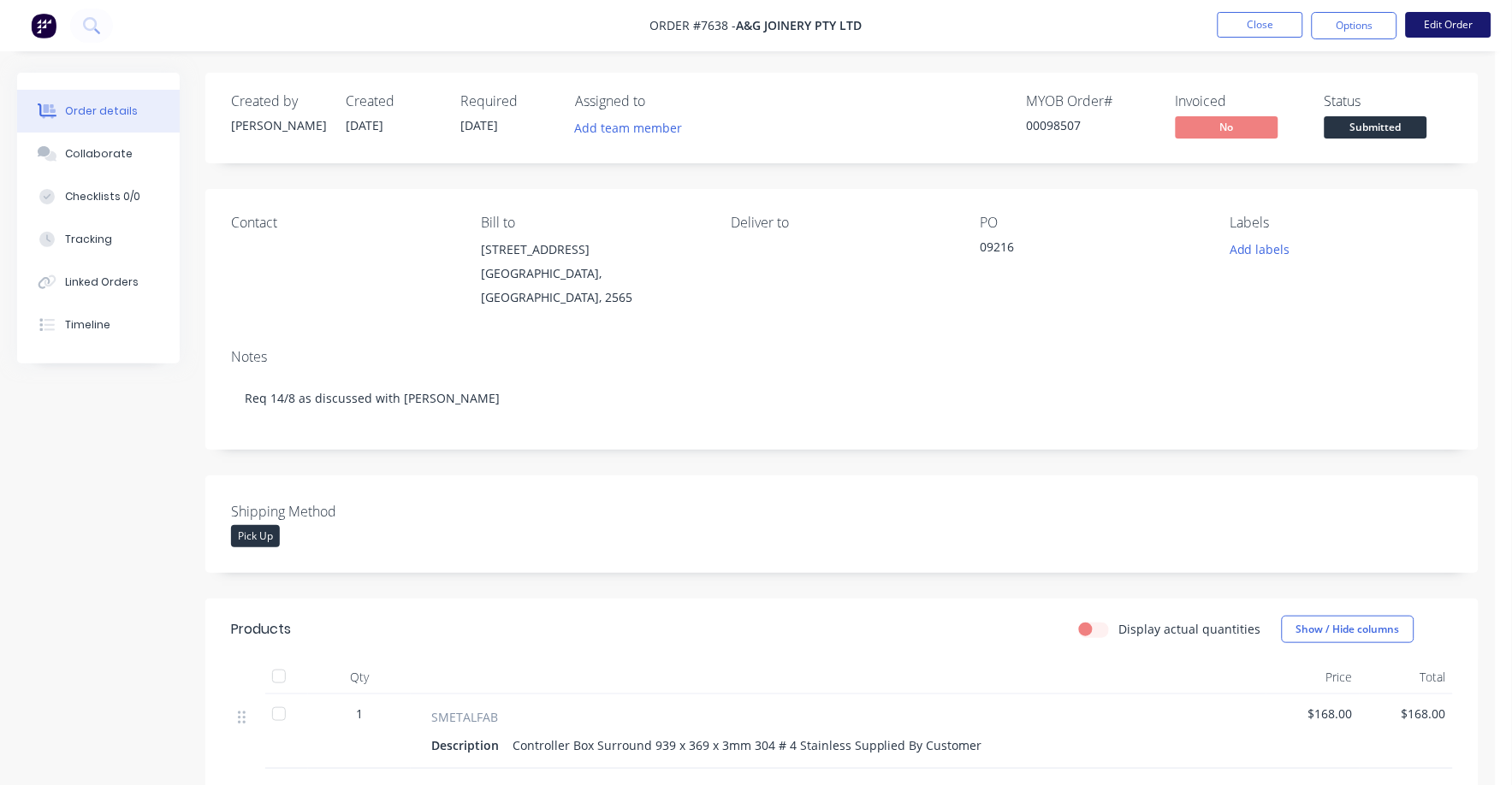
click at [1453, 26] on button "Edit Order" at bounding box center [1448, 25] width 85 height 26
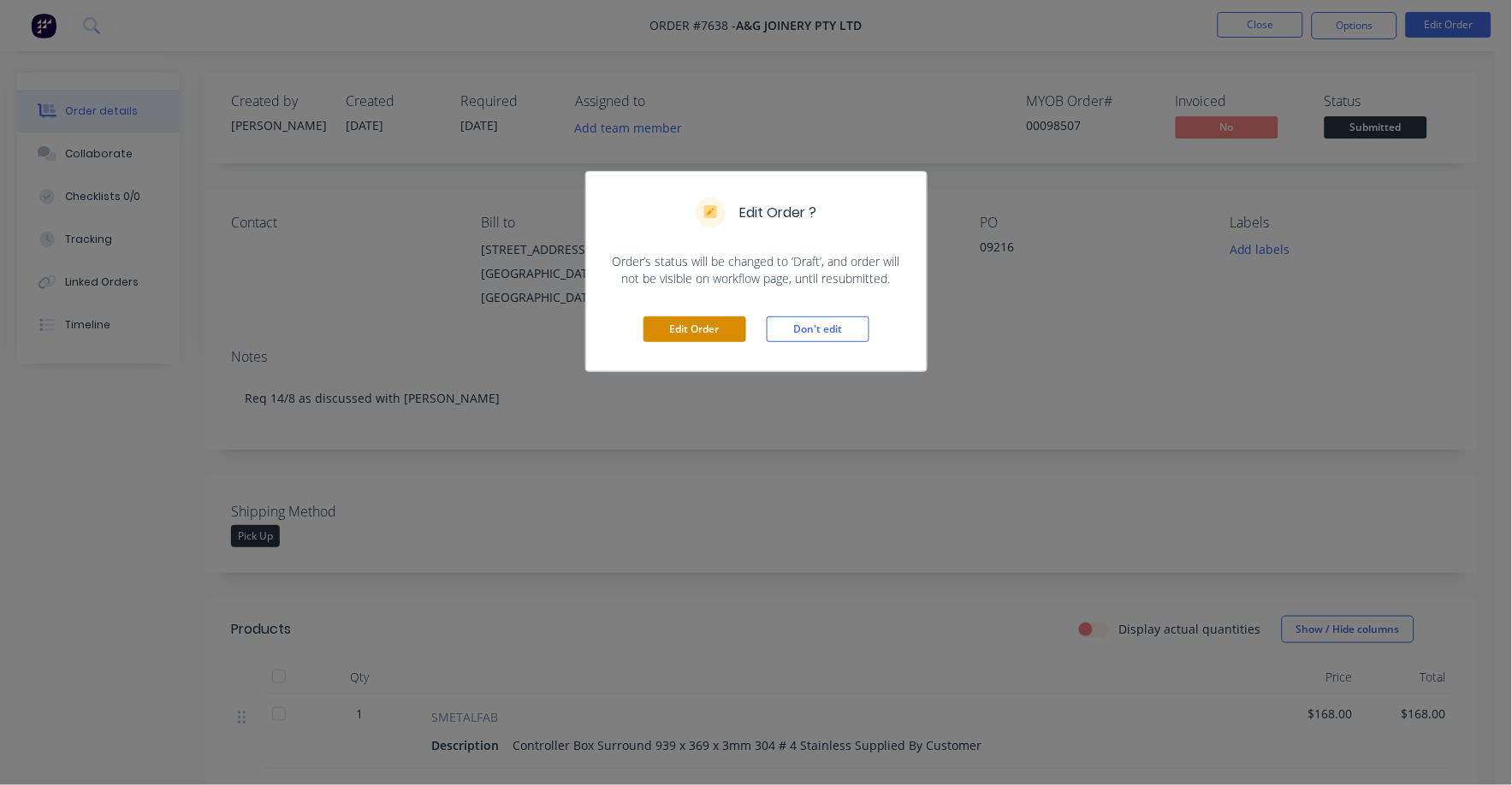
click at [682, 328] on button "Edit Order" at bounding box center [694, 329] width 103 height 26
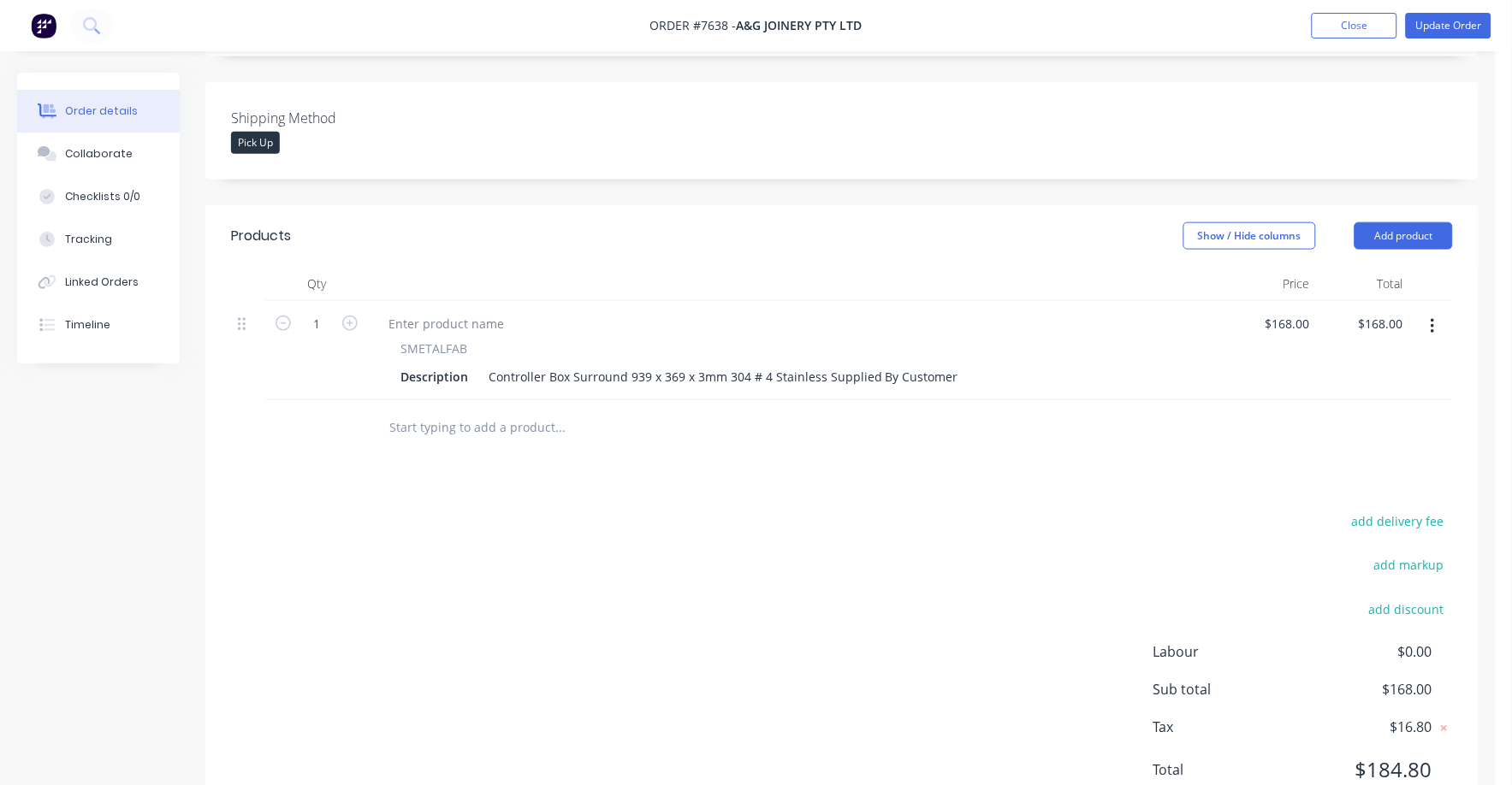
scroll to position [427, 0]
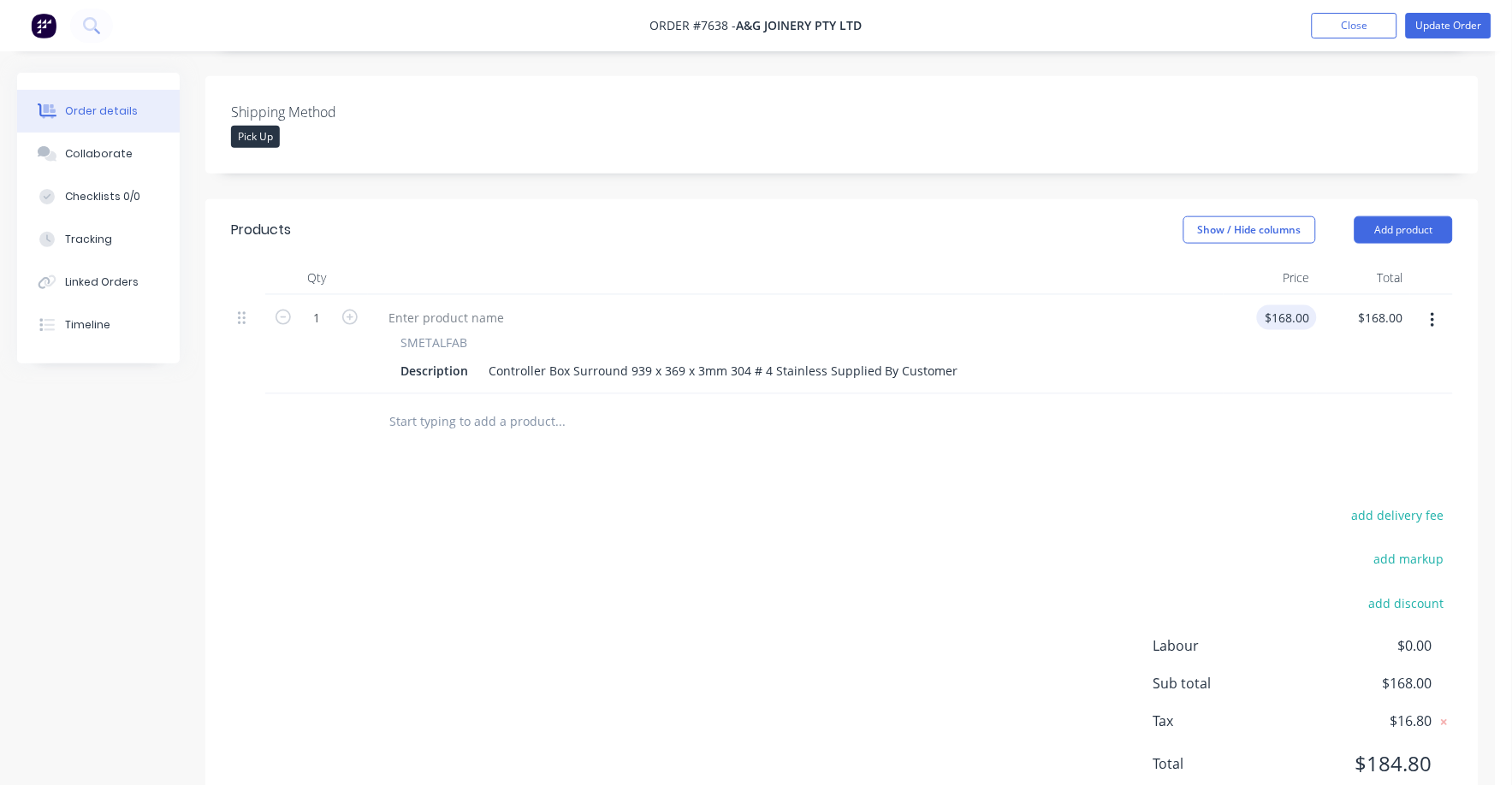
click at [1295, 295] on div "$168.00 $168.00" at bounding box center [1270, 344] width 93 height 99
click at [1299, 305] on input "168" at bounding box center [1290, 318] width 53 height 25
type input "$168.00"
click at [1272, 394] on div at bounding box center [841, 422] width 1222 height 55
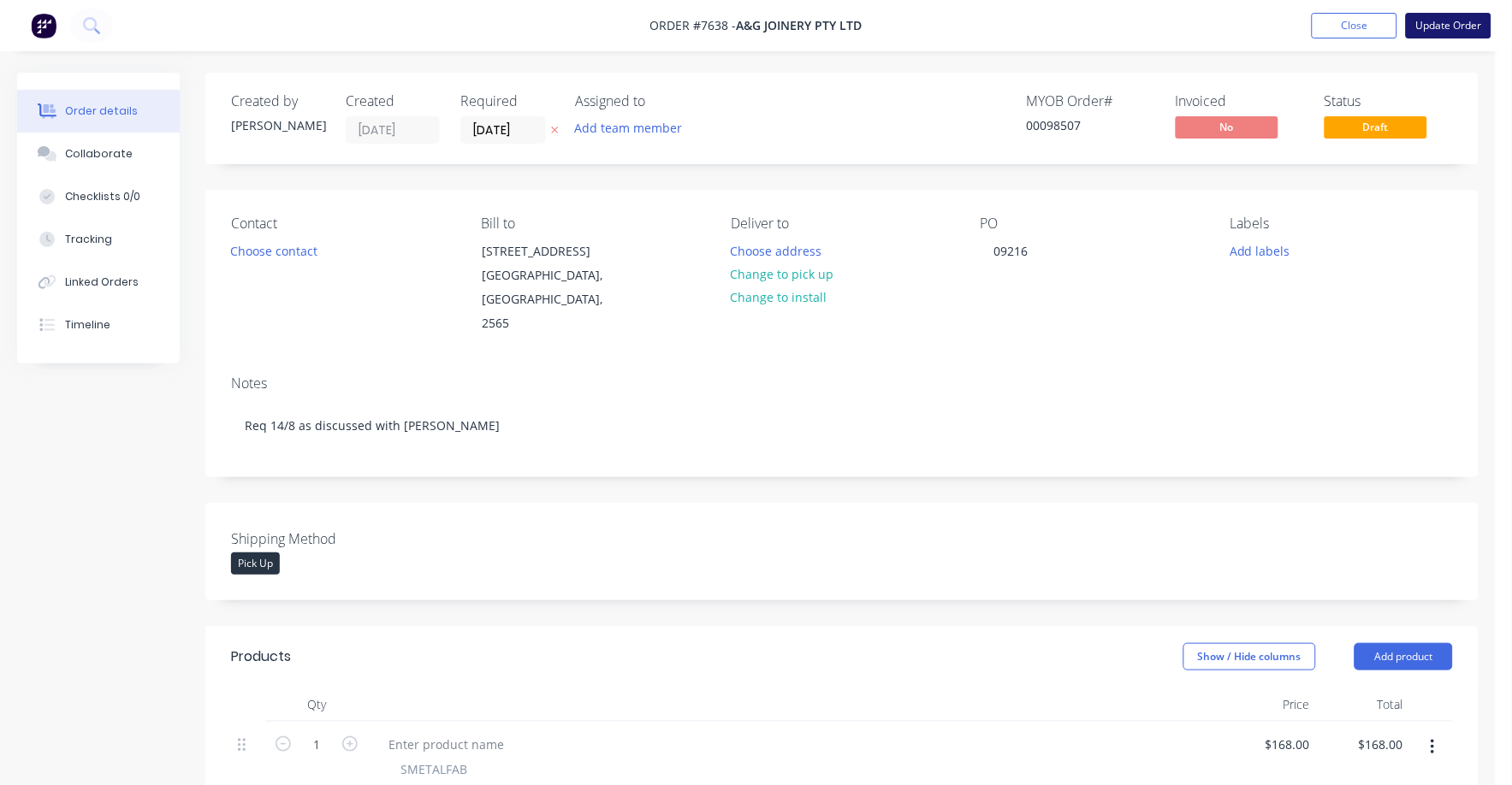
click at [1440, 26] on button "Update Order" at bounding box center [1448, 26] width 85 height 26
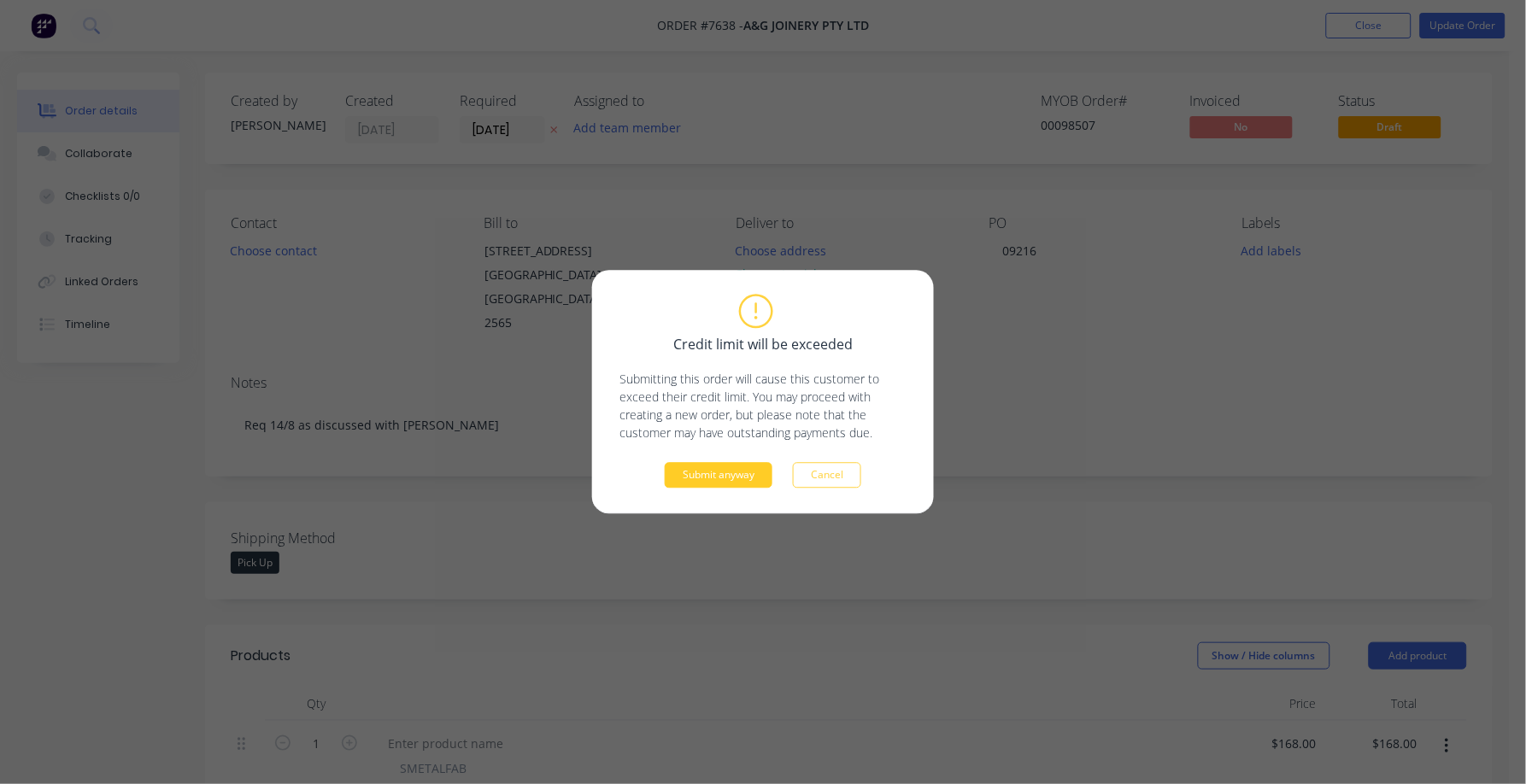
click at [710, 472] on button "Submit anyway" at bounding box center [718, 475] width 107 height 25
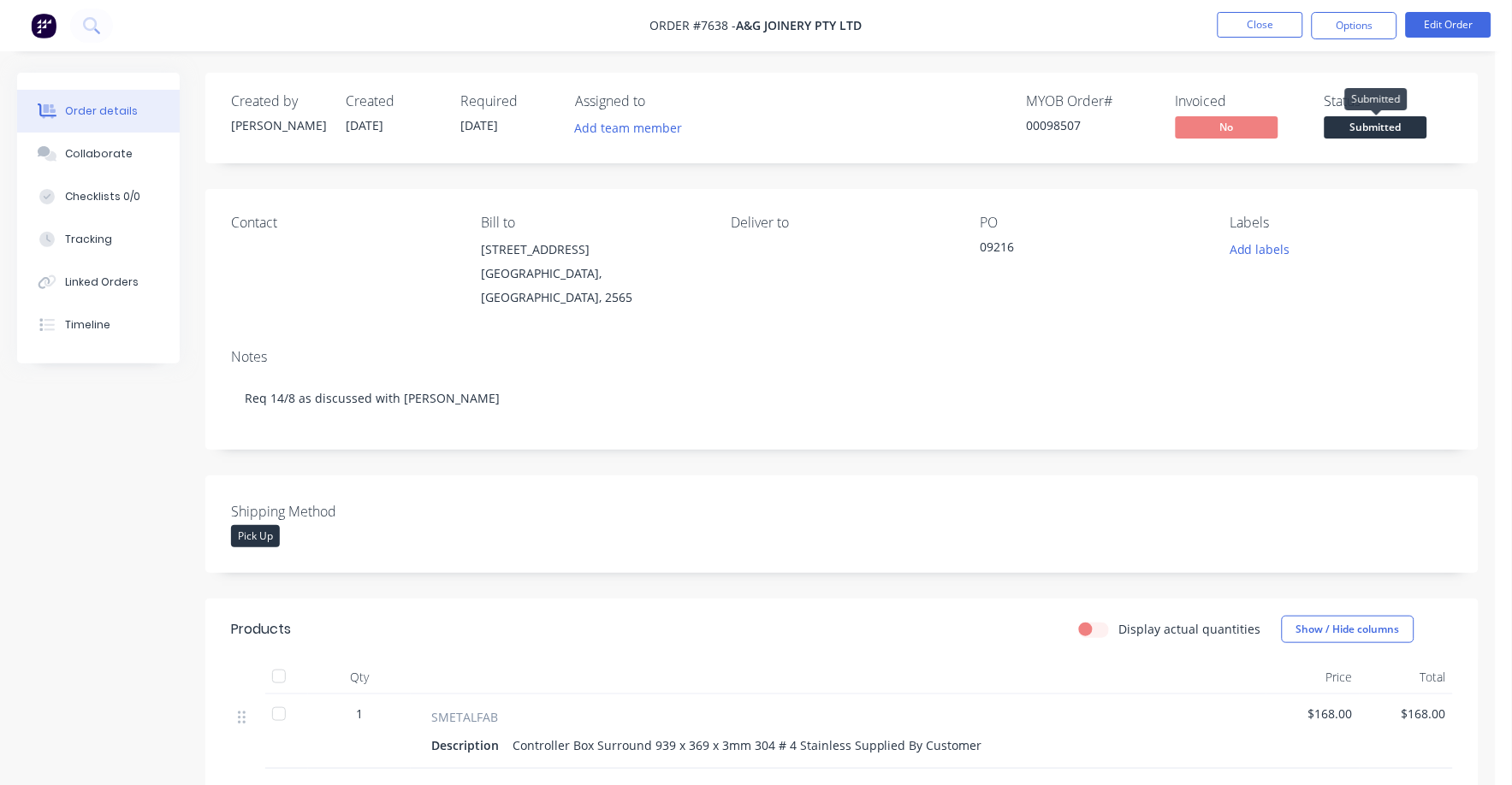
click at [1364, 126] on span "Submitted" at bounding box center [1376, 127] width 103 height 21
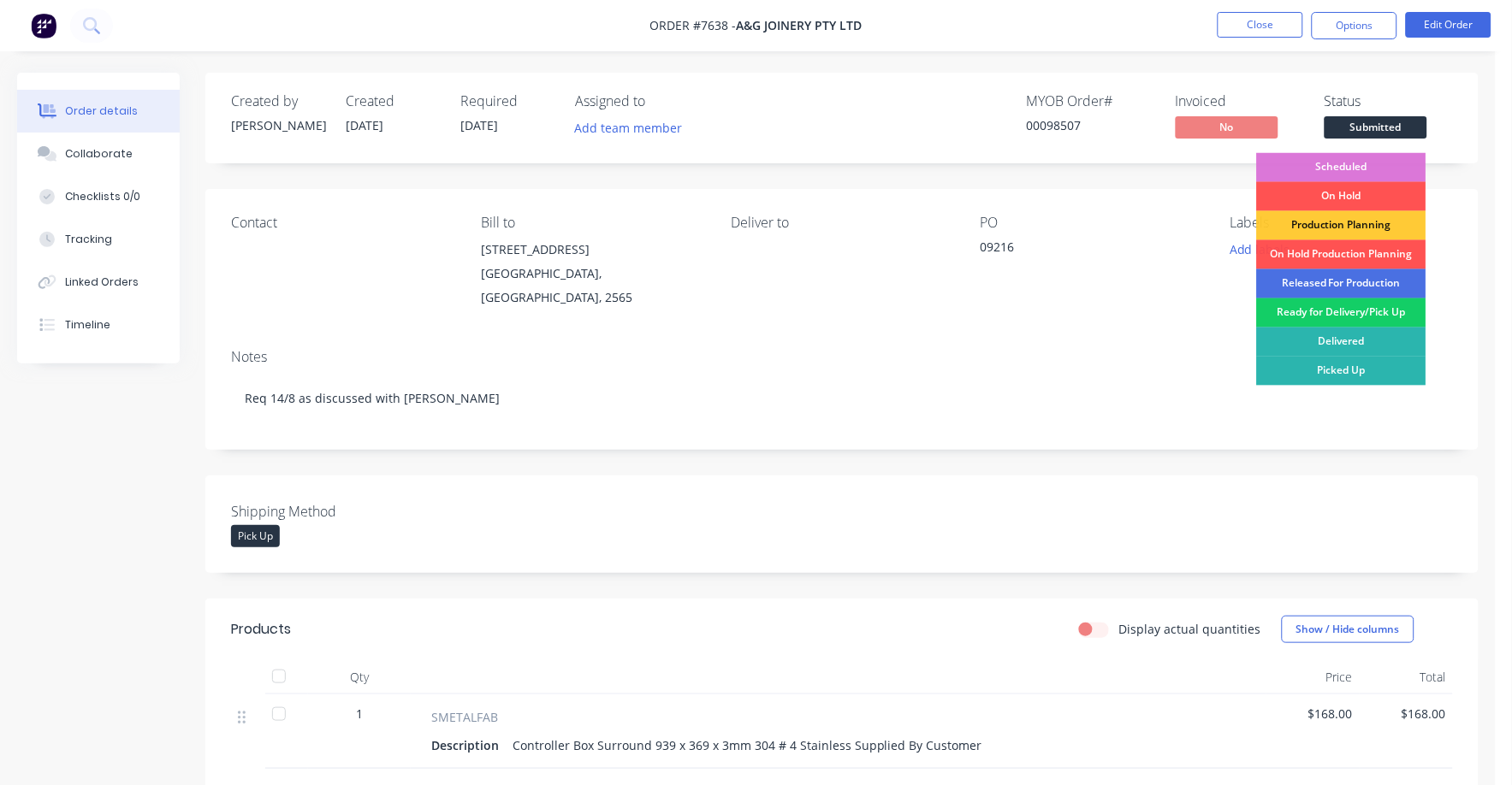
click at [1368, 309] on div "Ready for Delivery/Pick Up" at bounding box center [1341, 312] width 169 height 29
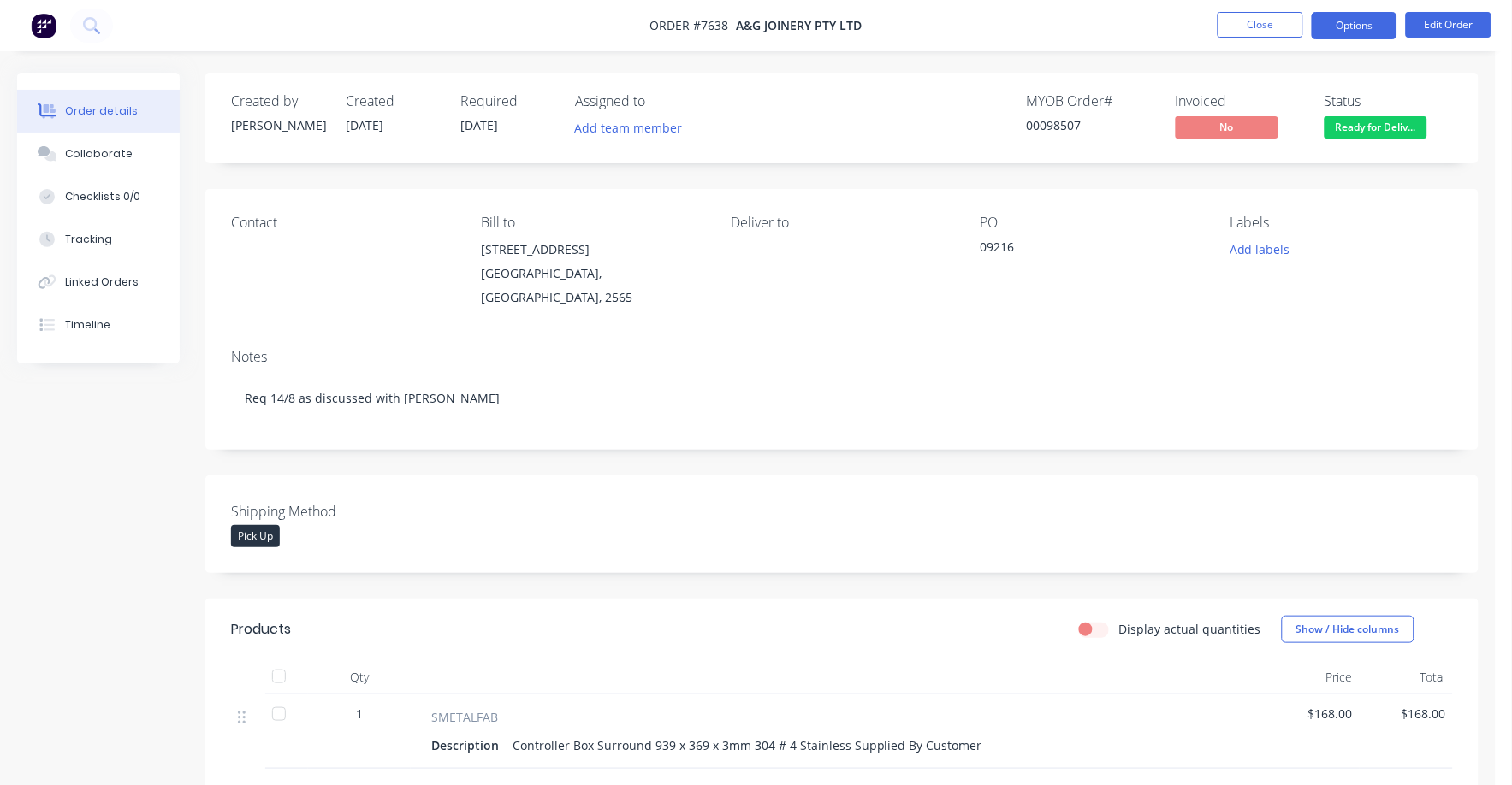
click at [1354, 22] on button "Options" at bounding box center [1354, 26] width 85 height 27
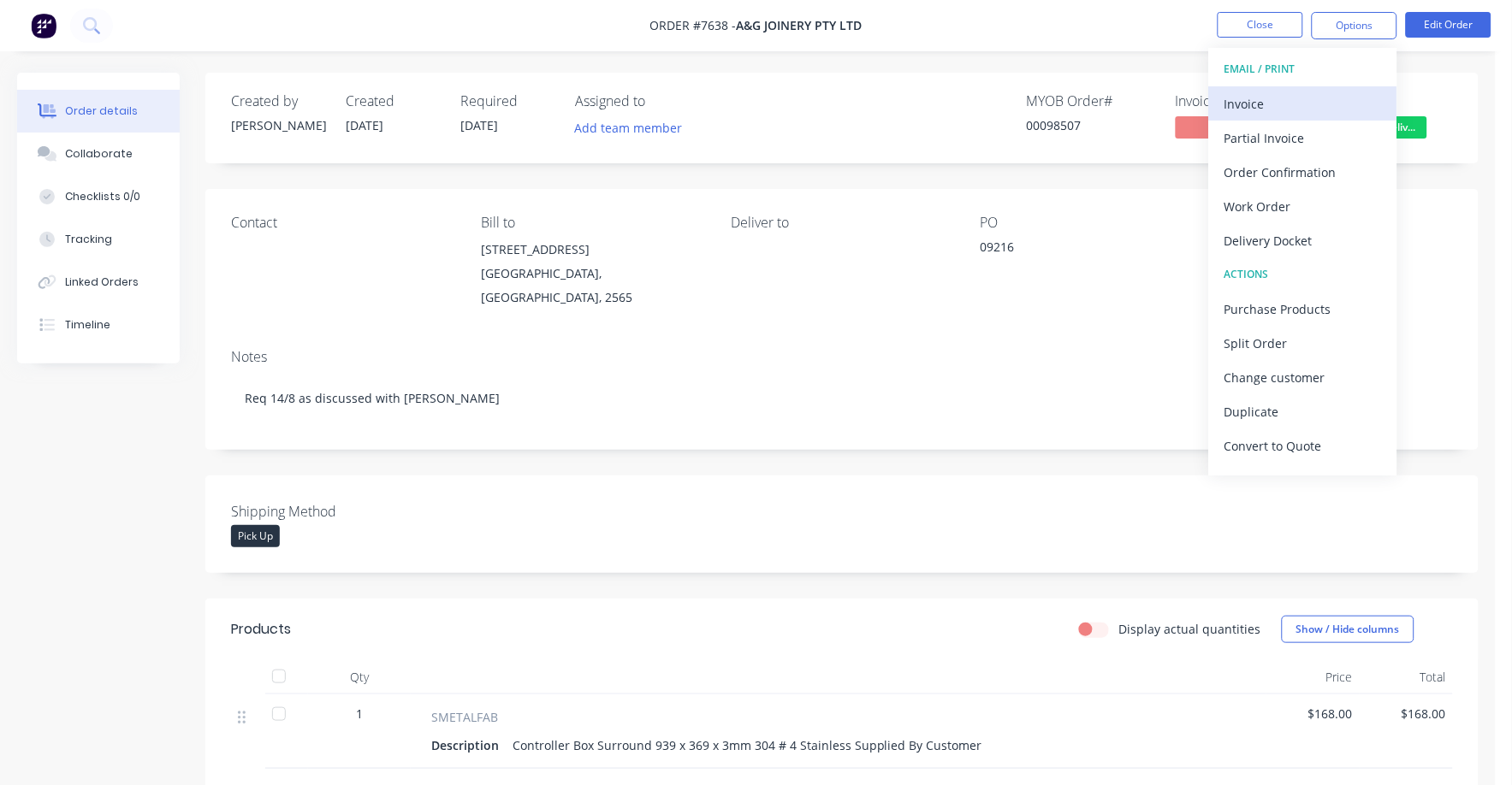
click at [1247, 102] on div "Invoice" at bounding box center [1303, 104] width 158 height 25
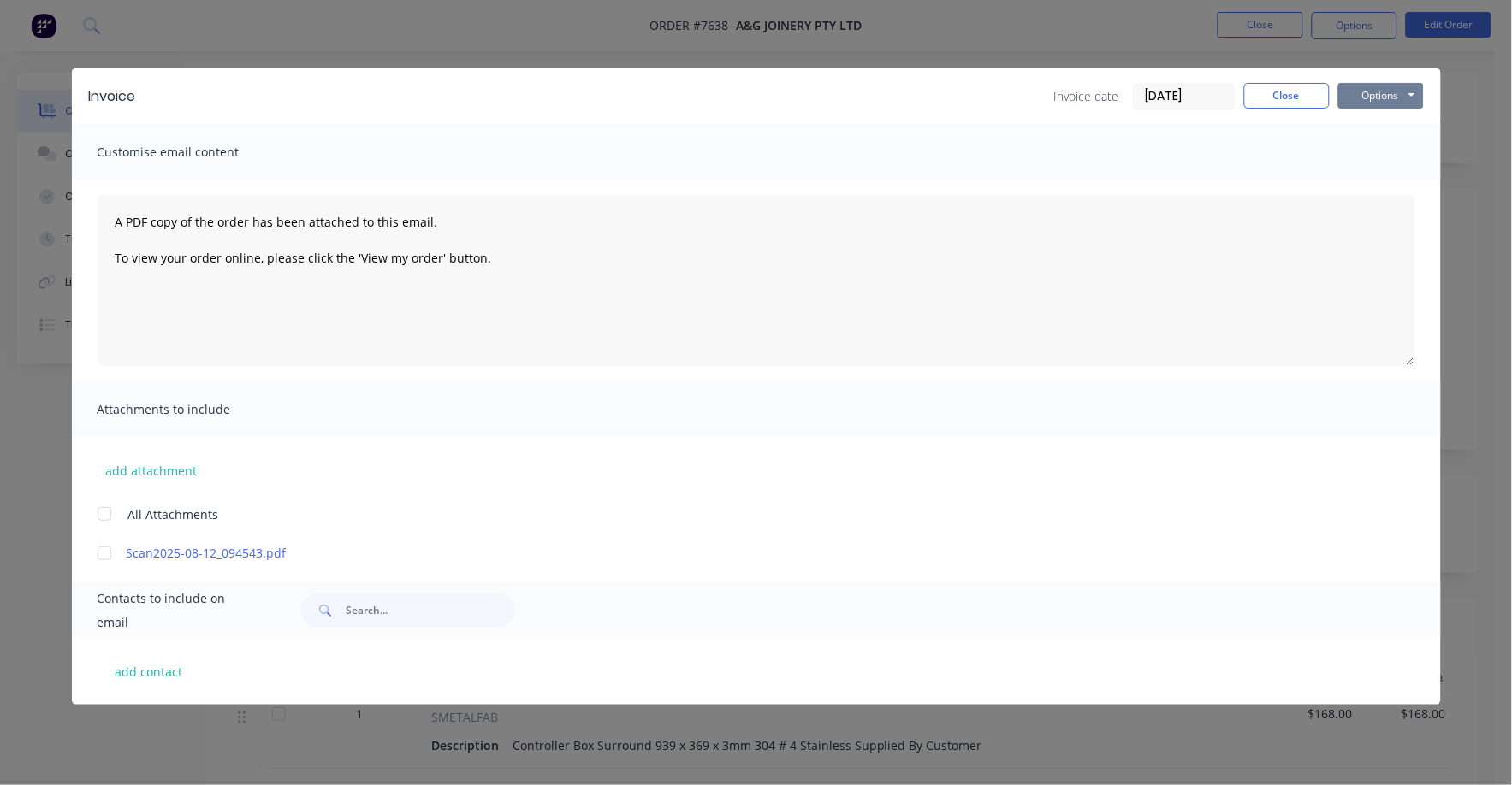
click at [1379, 98] on button "Options" at bounding box center [1381, 95] width 85 height 26
click at [1376, 150] on button "Print" at bounding box center [1393, 154] width 109 height 28
click at [1281, 94] on button "Close" at bounding box center [1287, 95] width 85 height 26
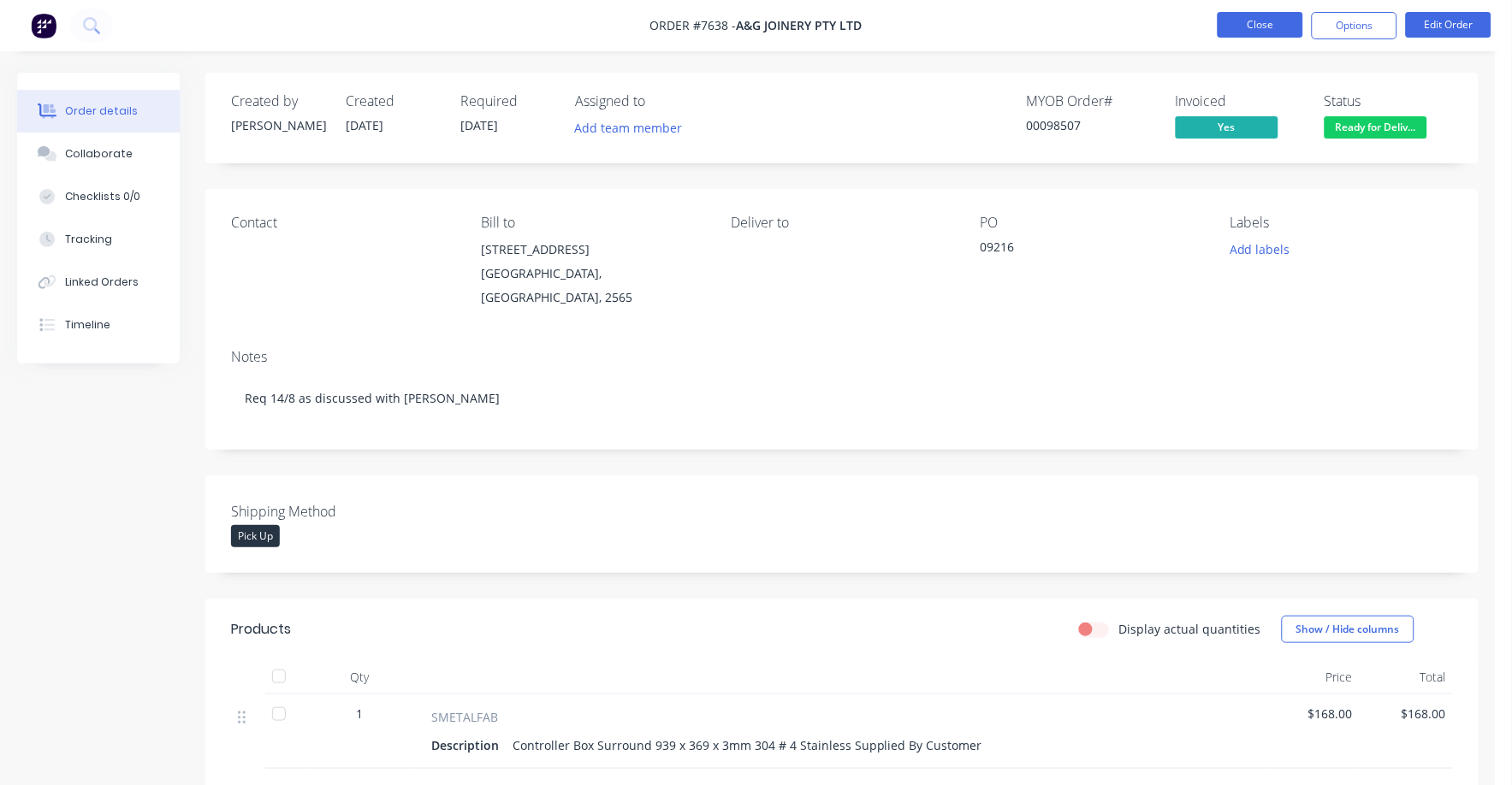
click at [1260, 18] on button "Close" at bounding box center [1259, 25] width 85 height 26
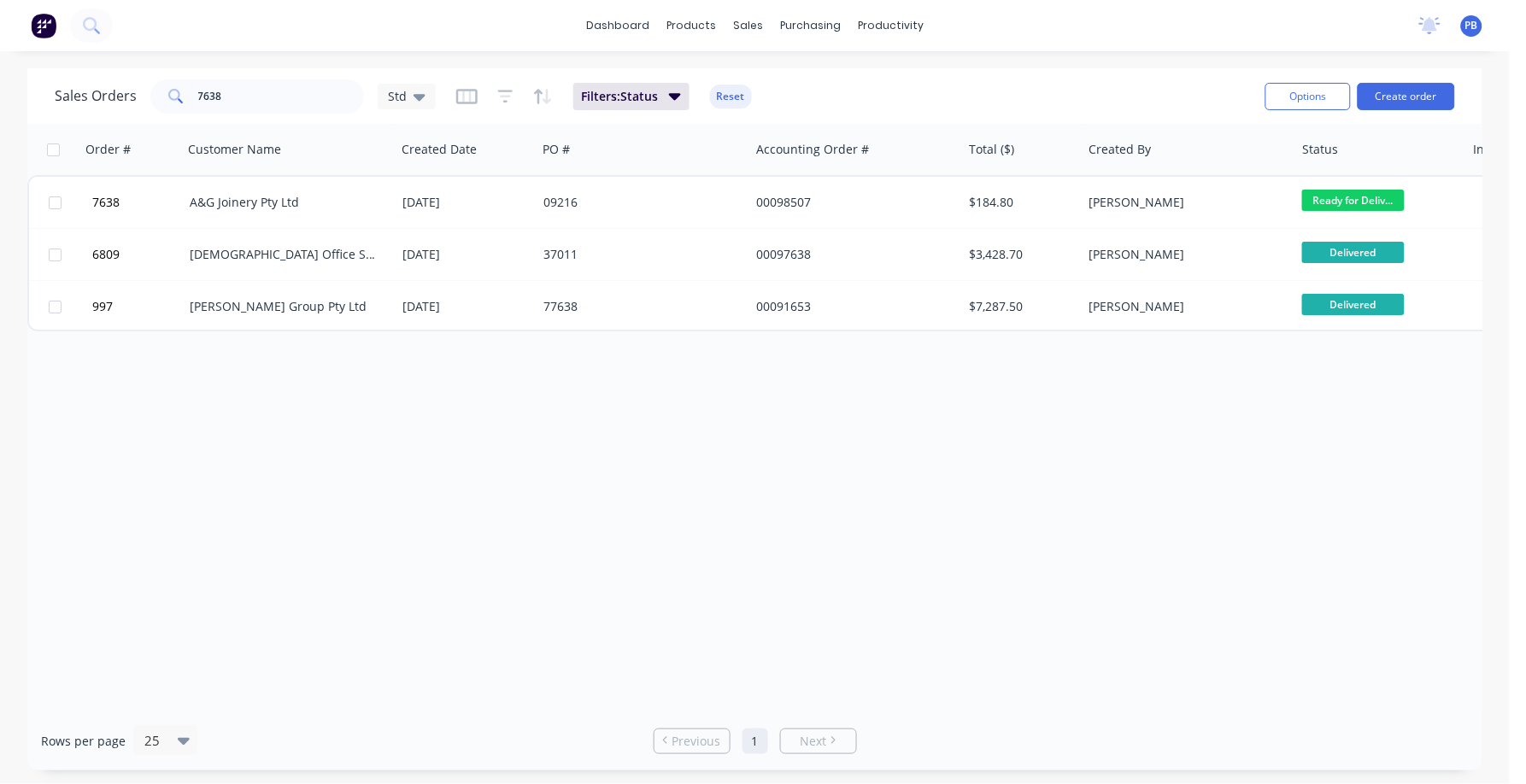
click at [218, 78] on div "Sales Orders [STREET_ADDRESS] Filters: Status Reset" at bounding box center [653, 97] width 1197 height 42
drag, startPoint x: 241, startPoint y: 101, endPoint x: 172, endPoint y: 98, distance: 69.1
click at [172, 98] on div "7638" at bounding box center [257, 96] width 214 height 34
type input "98426"
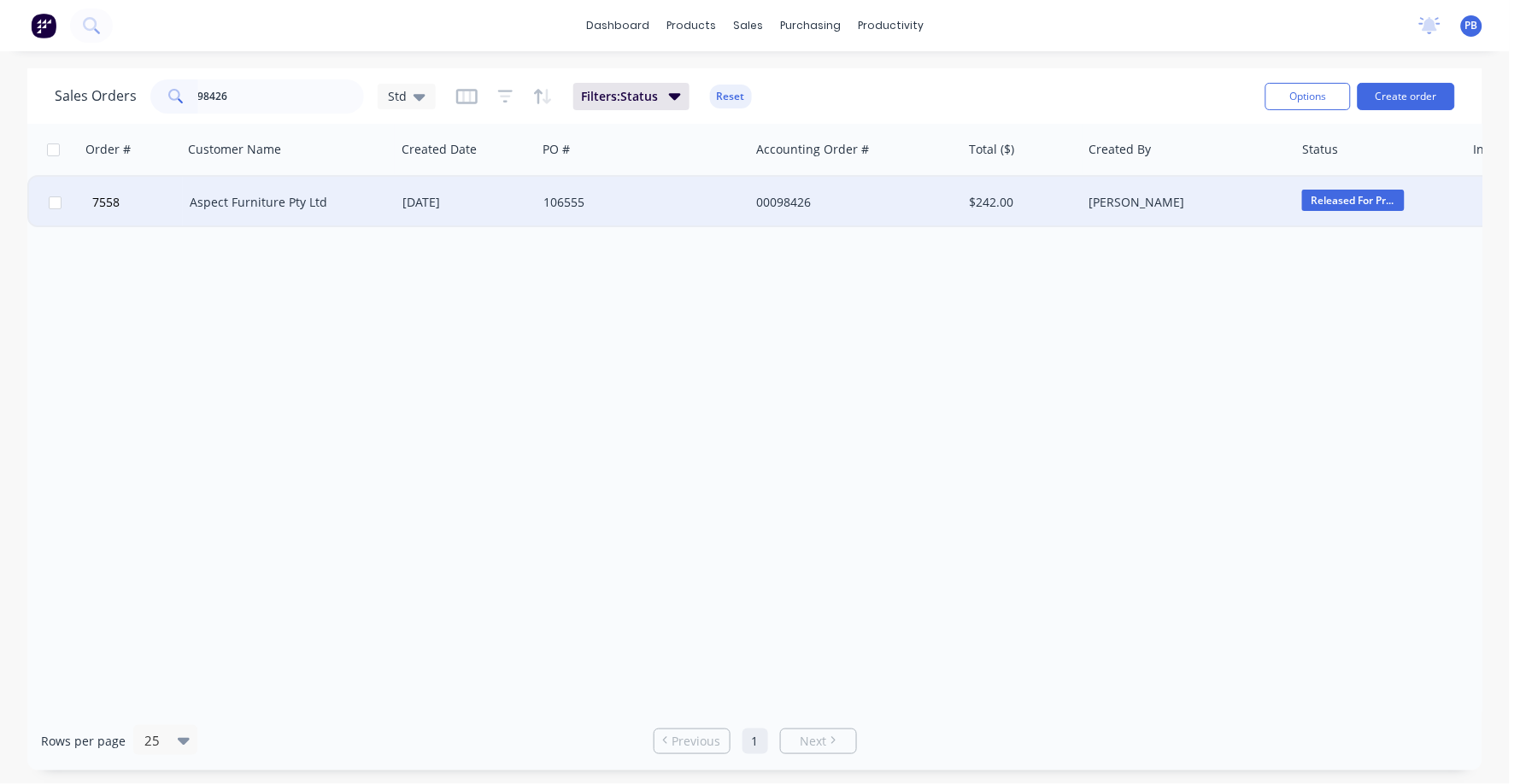
click at [254, 197] on div "Aspect Furniture Pty Ltd" at bounding box center [285, 202] width 190 height 17
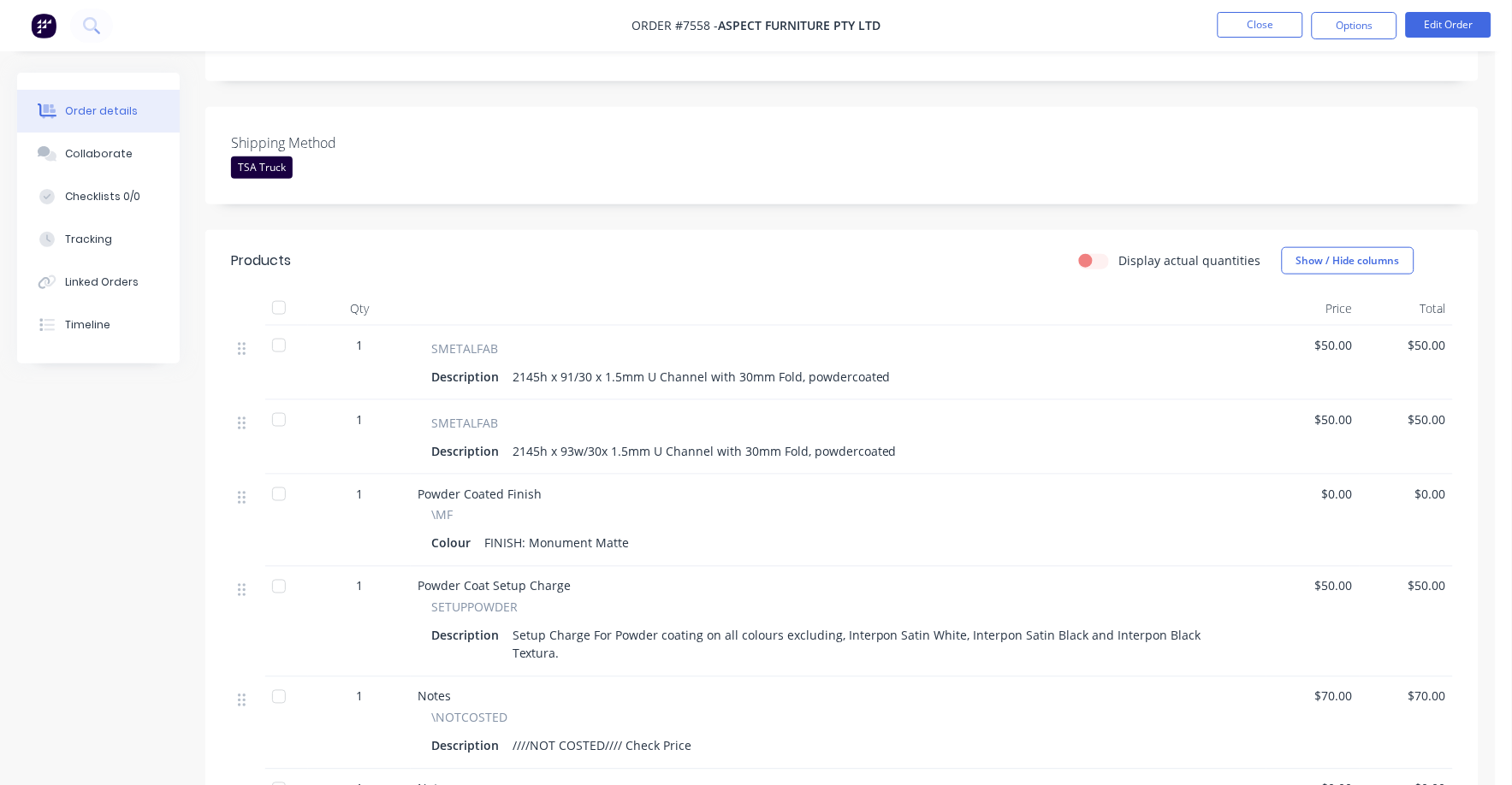
scroll to position [427, 0]
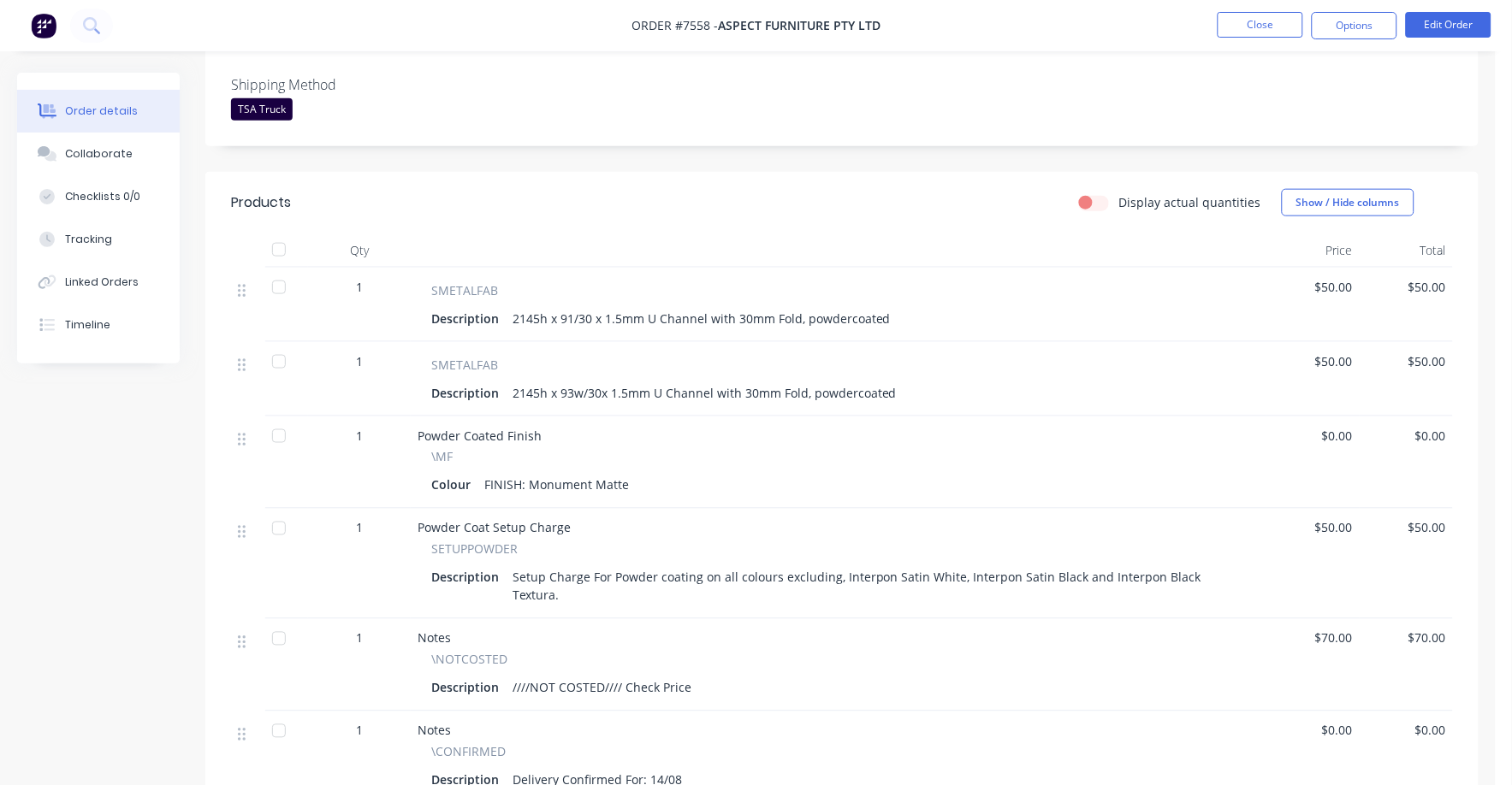
click at [637, 473] on div "Colour FINISH: Monument Matte" at bounding box center [839, 486] width 815 height 25
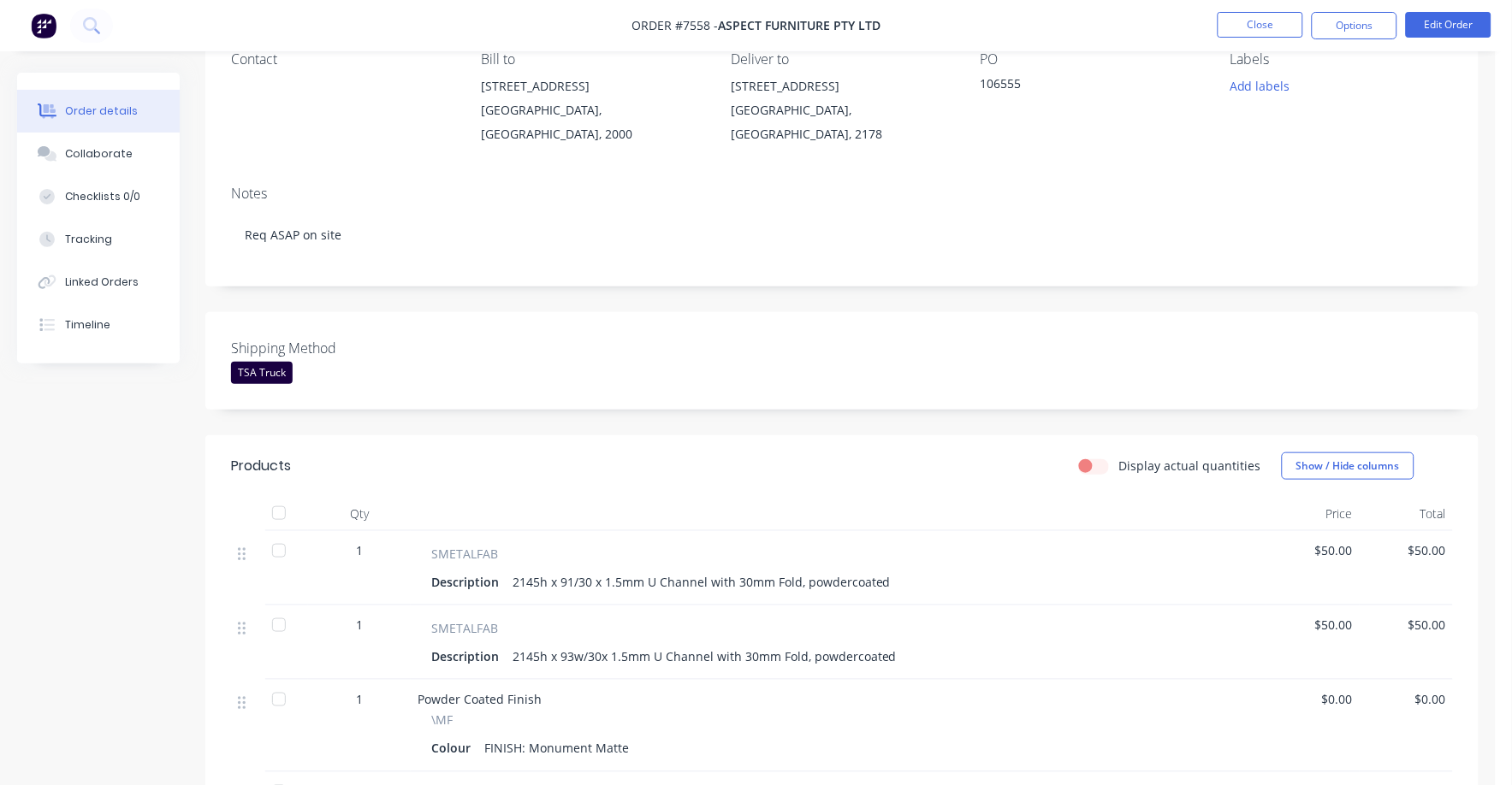
scroll to position [106, 0]
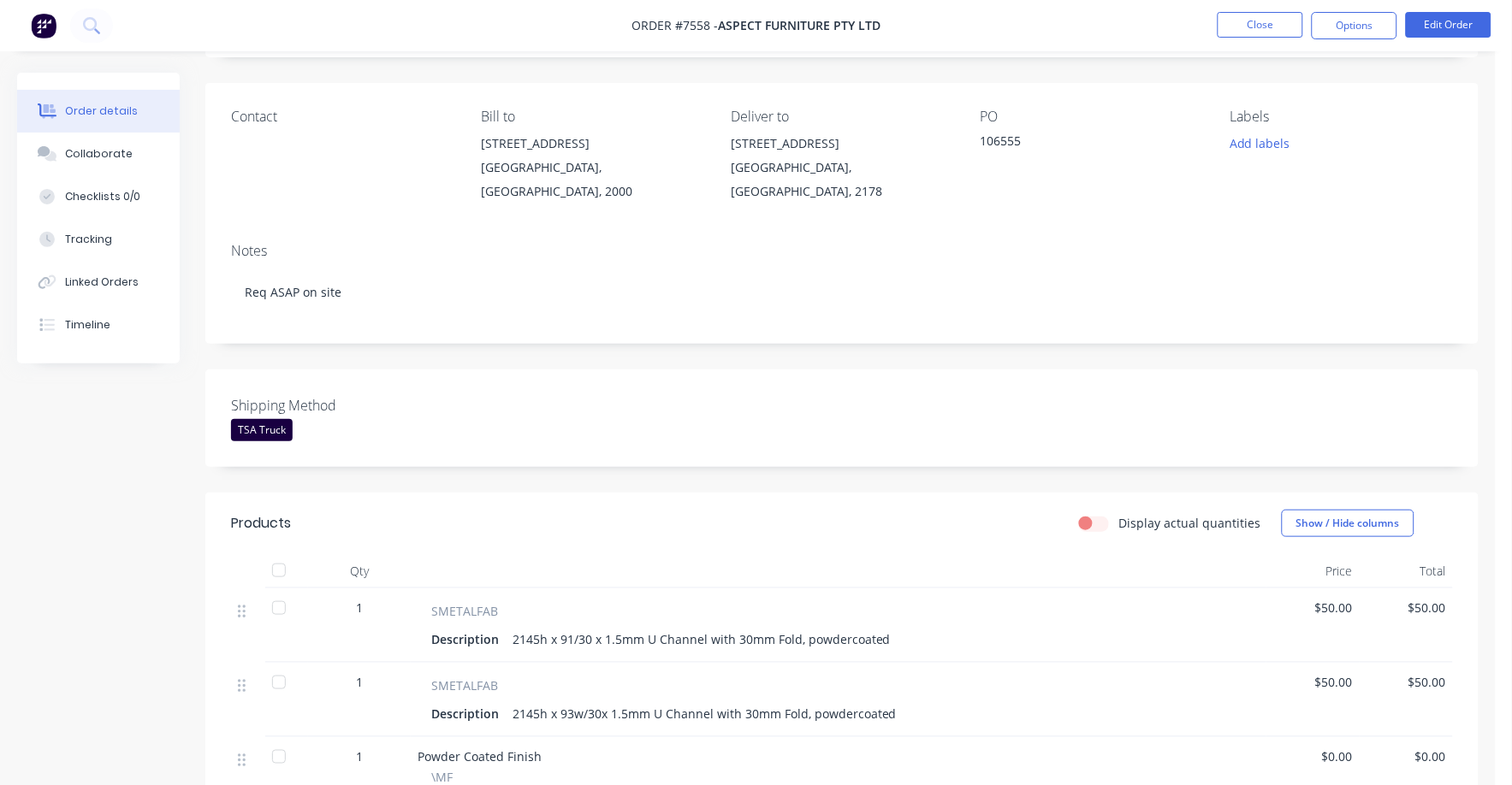
click at [1342, 599] on span "$50.00" at bounding box center [1313, 608] width 79 height 18
drag, startPoint x: 1342, startPoint y: 594, endPoint x: 1417, endPoint y: 101, distance: 498.7
click at [1369, 159] on div "Labels Add labels" at bounding box center [1341, 156] width 223 height 95
click at [1449, 21] on button "Edit Order" at bounding box center [1448, 25] width 85 height 26
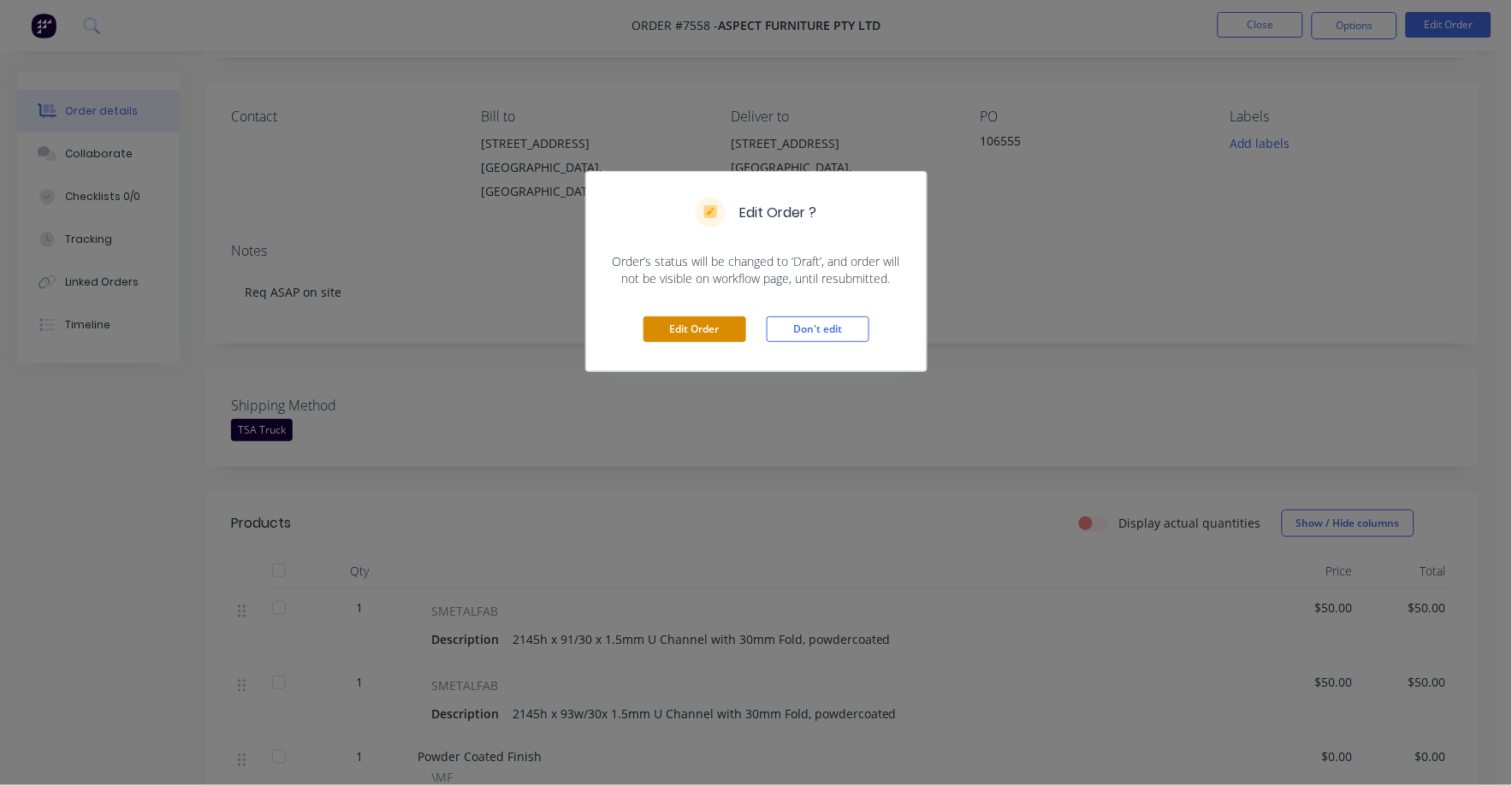
click at [725, 319] on button "Edit Order" at bounding box center [694, 329] width 103 height 26
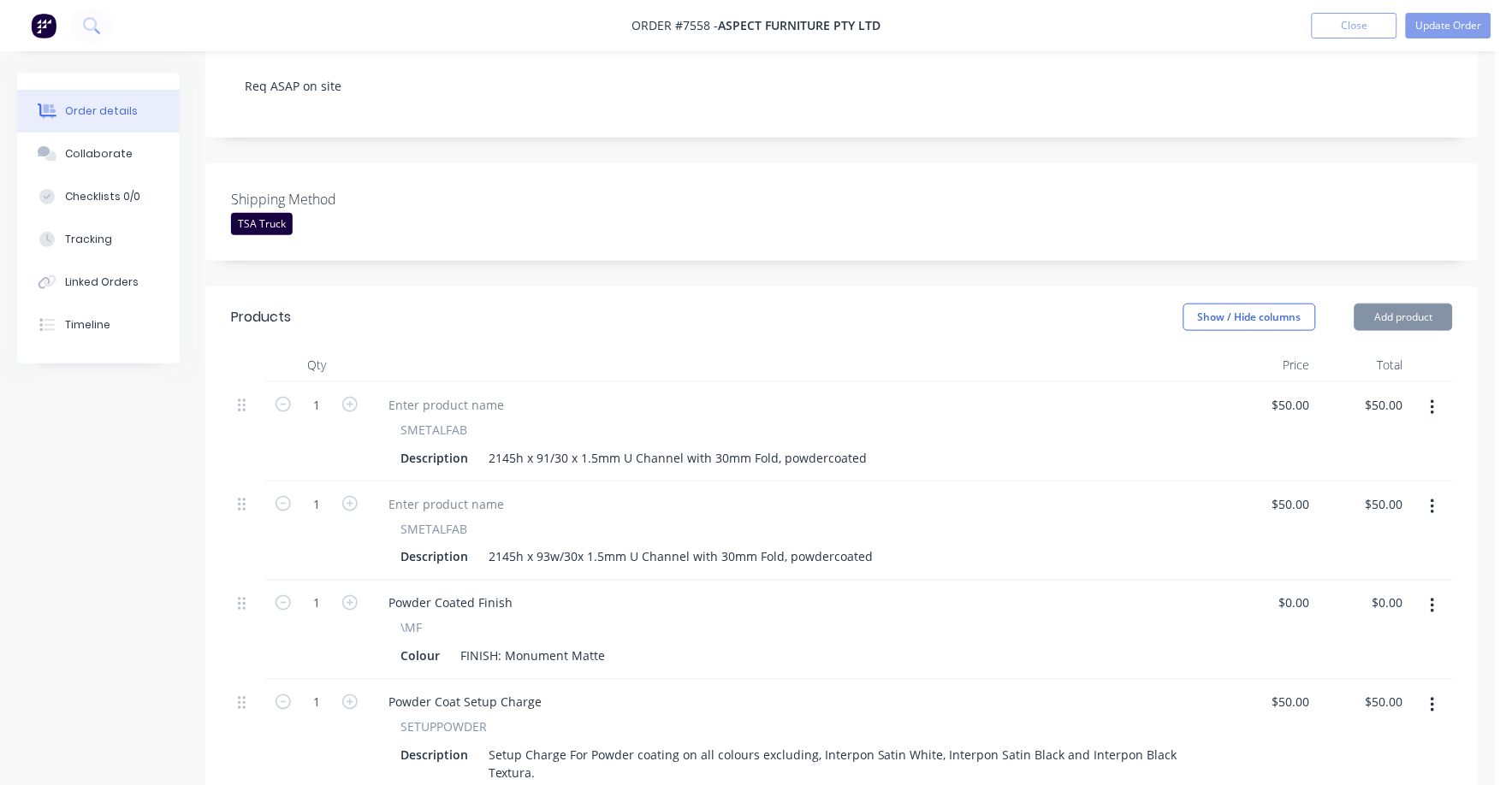
scroll to position [427, 0]
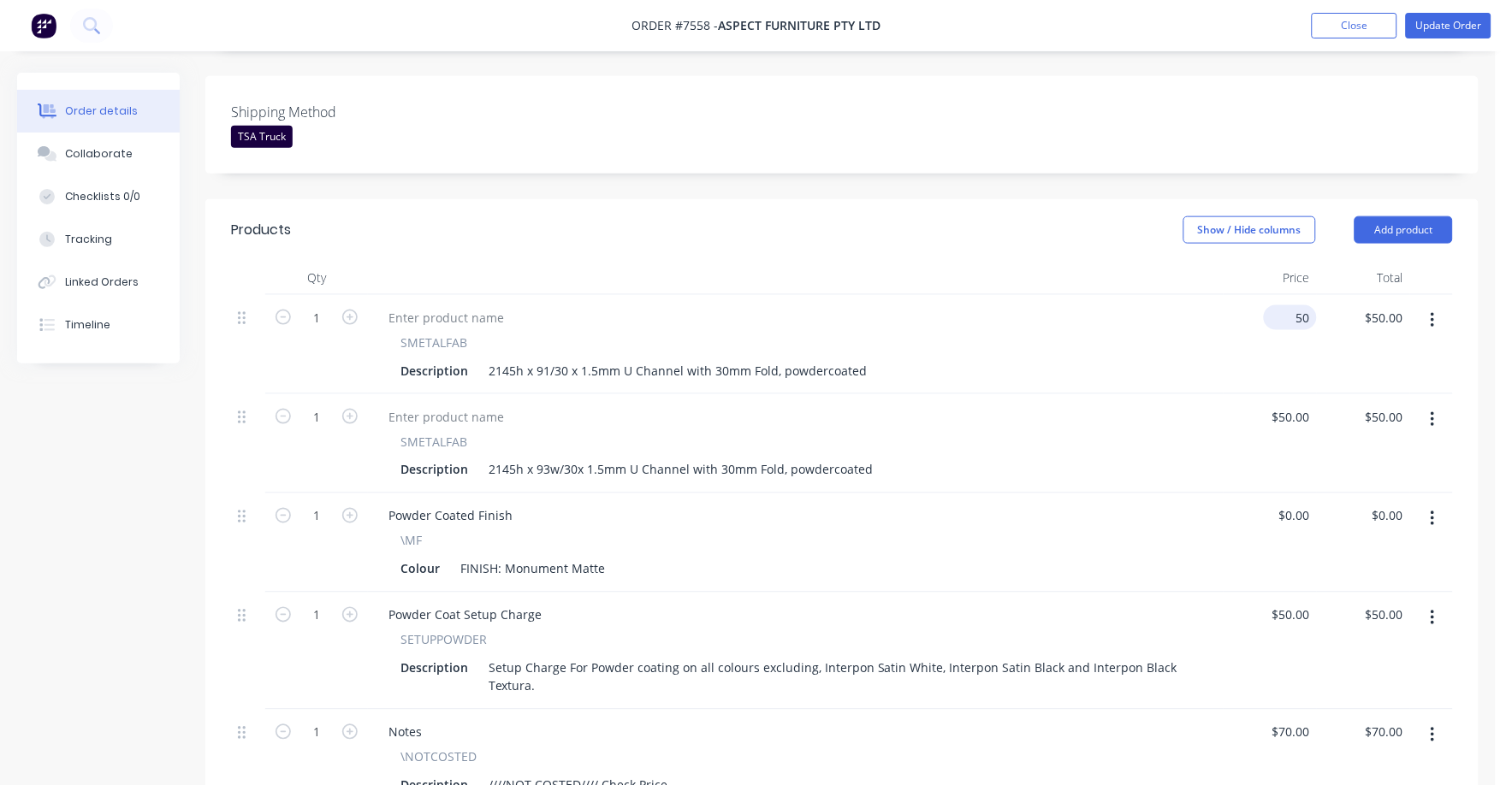
click at [1299, 305] on input "50" at bounding box center [1294, 318] width 46 height 25
type input "$155.00"
drag, startPoint x: 1280, startPoint y: 385, endPoint x: 1421, endPoint y: 394, distance: 141.3
click at [1281, 394] on div "50 50" at bounding box center [1270, 444] width 93 height 99
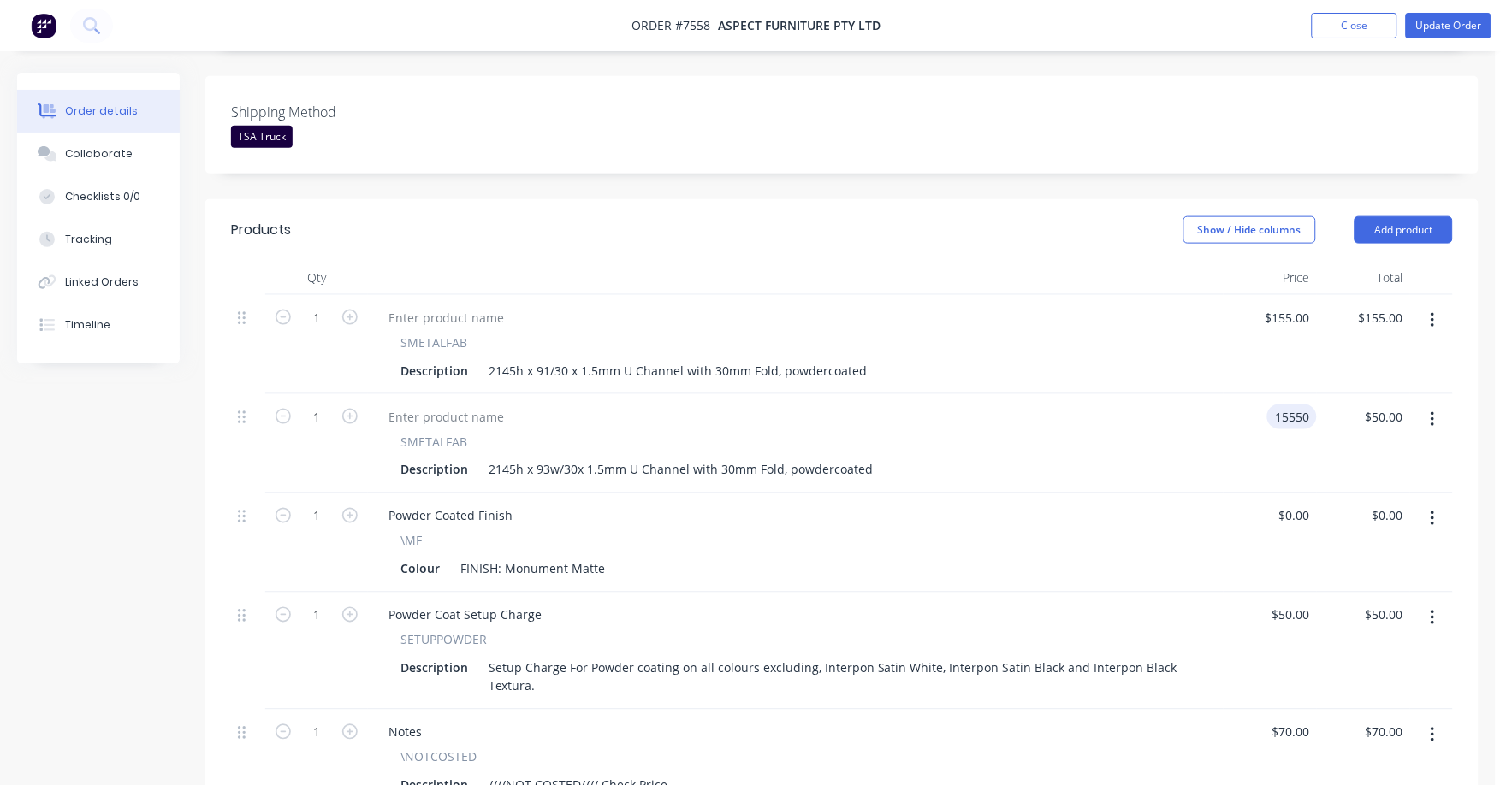
type input "$15,550.00"
drag, startPoint x: 1244, startPoint y: 517, endPoint x: 1237, endPoint y: 529, distance: 13.9
click at [1244, 524] on div "$0.00 $0.00" at bounding box center [1270, 543] width 93 height 99
drag, startPoint x: 1290, startPoint y: 392, endPoint x: 1334, endPoint y: 393, distance: 44.0
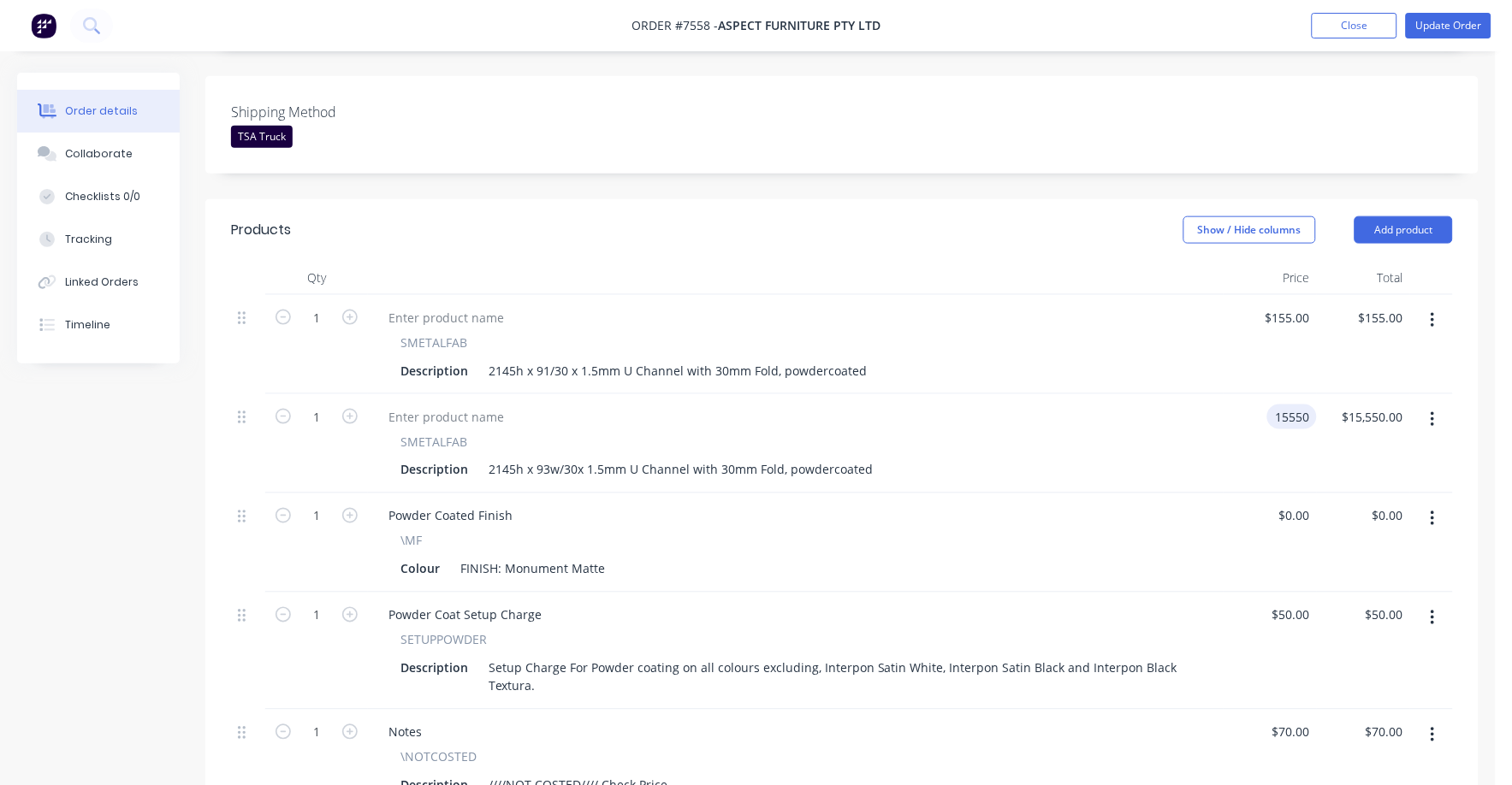
click at [1293, 405] on input "15550" at bounding box center [1295, 417] width 43 height 25
type input "$155.00"
click at [1186, 459] on div "SMETALFAB Description 2145h x 93w/30x 1.5mm U Channel with 30mm Fold, powdercoa…" at bounding box center [796, 444] width 855 height 99
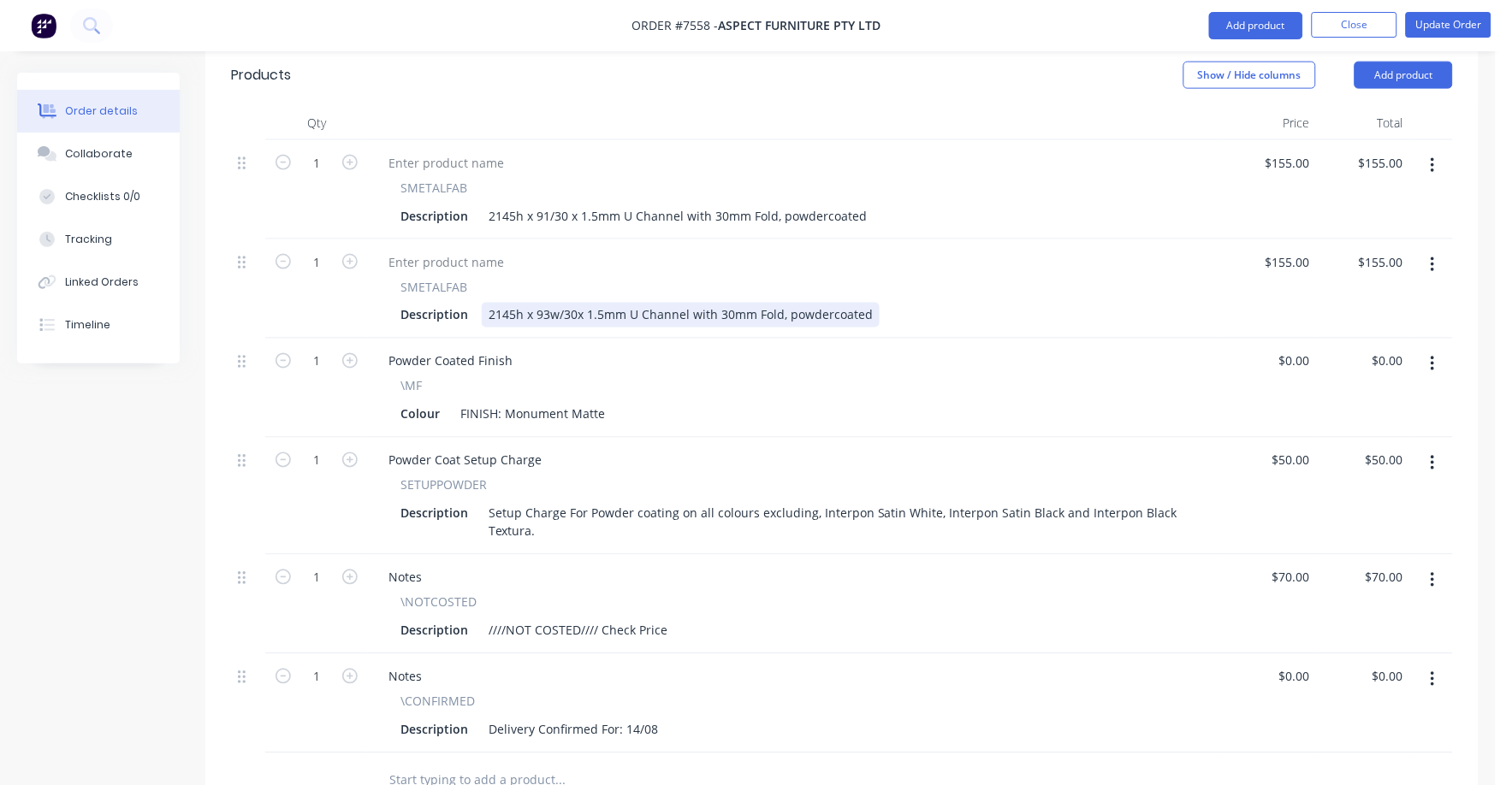
scroll to position [642, 0]
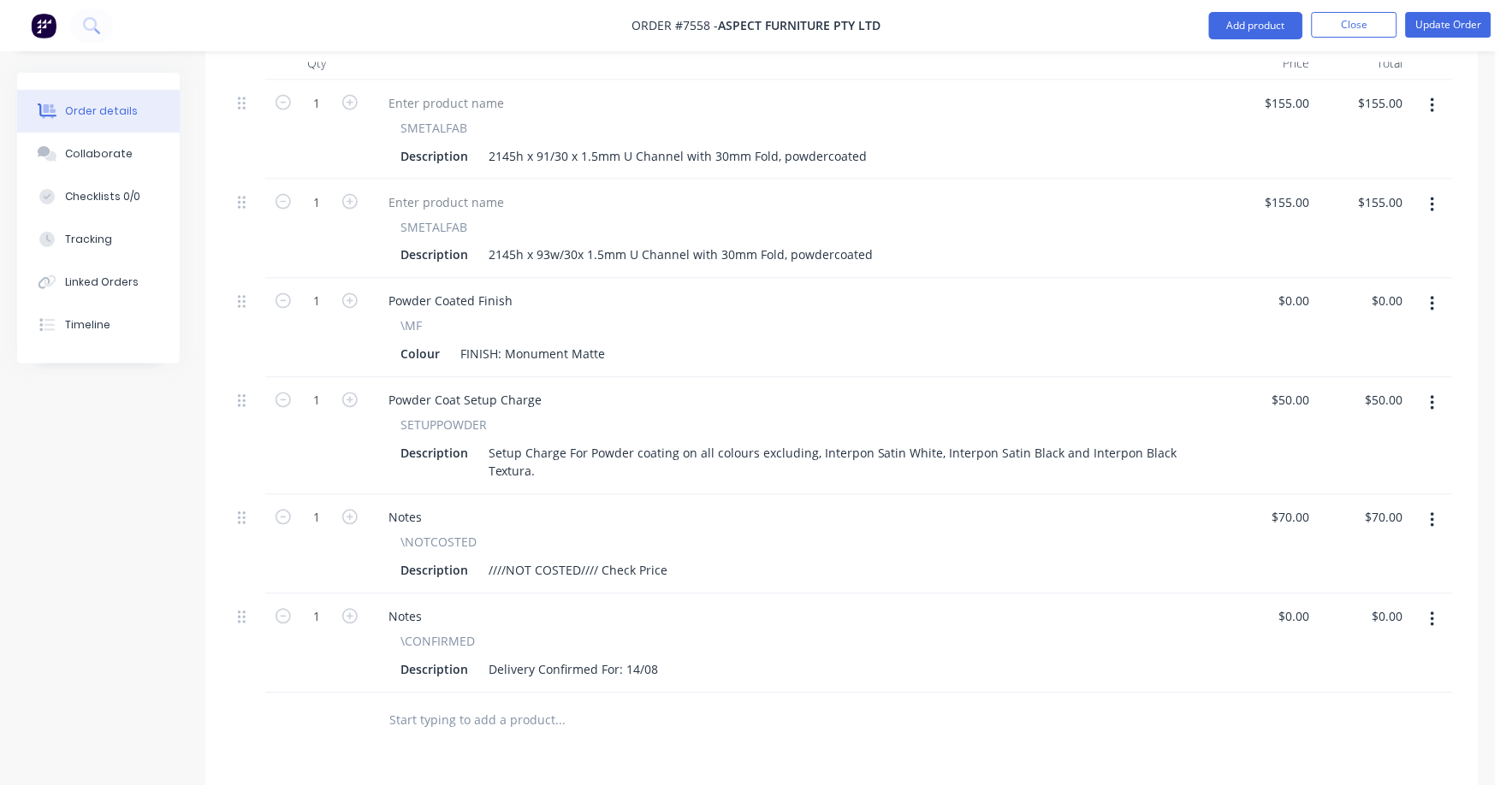
click at [1433, 513] on icon "button" at bounding box center [1433, 520] width 4 height 15
click at [1332, 657] on div "Delete" at bounding box center [1372, 669] width 132 height 25
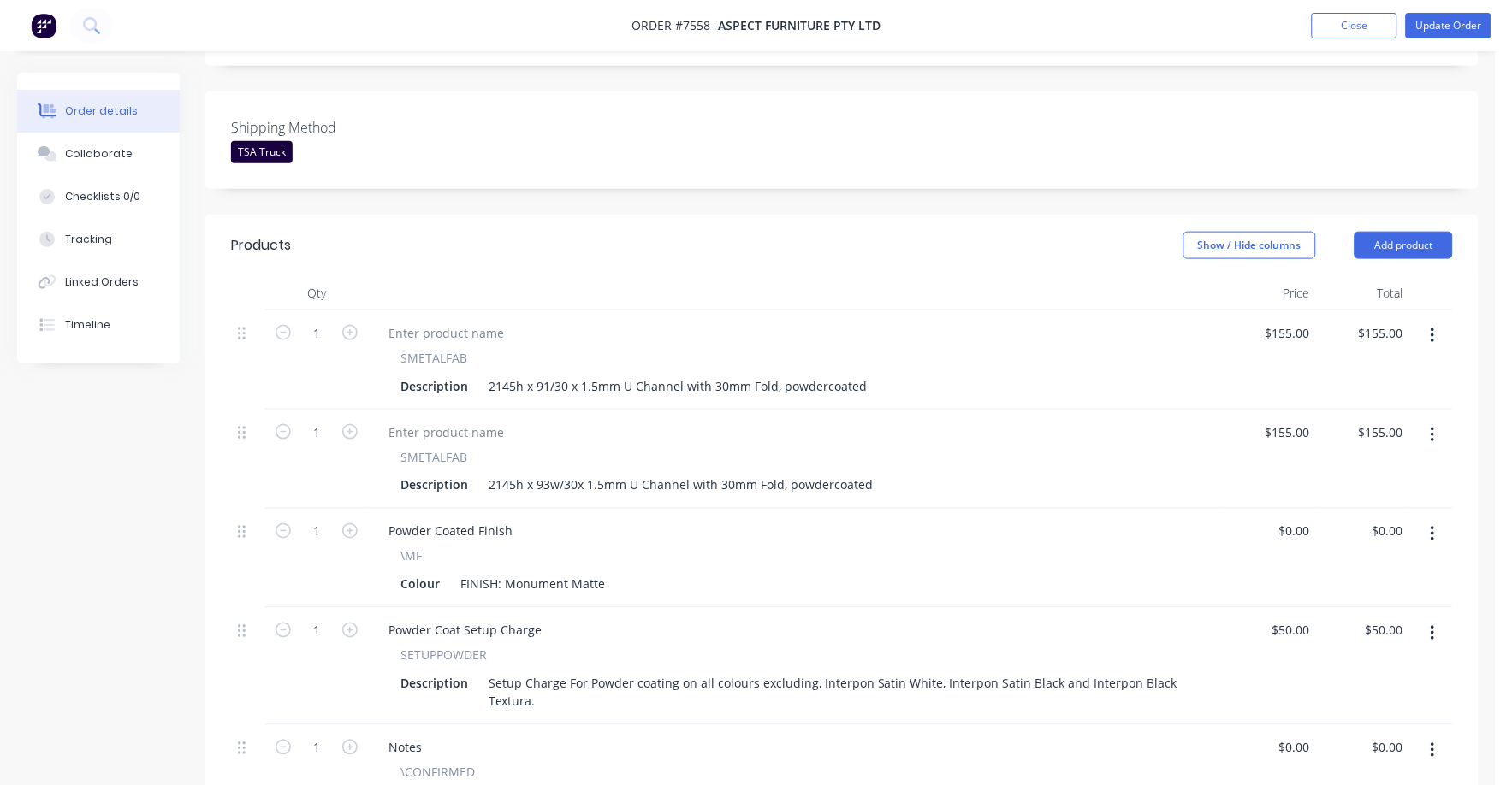
scroll to position [0, 0]
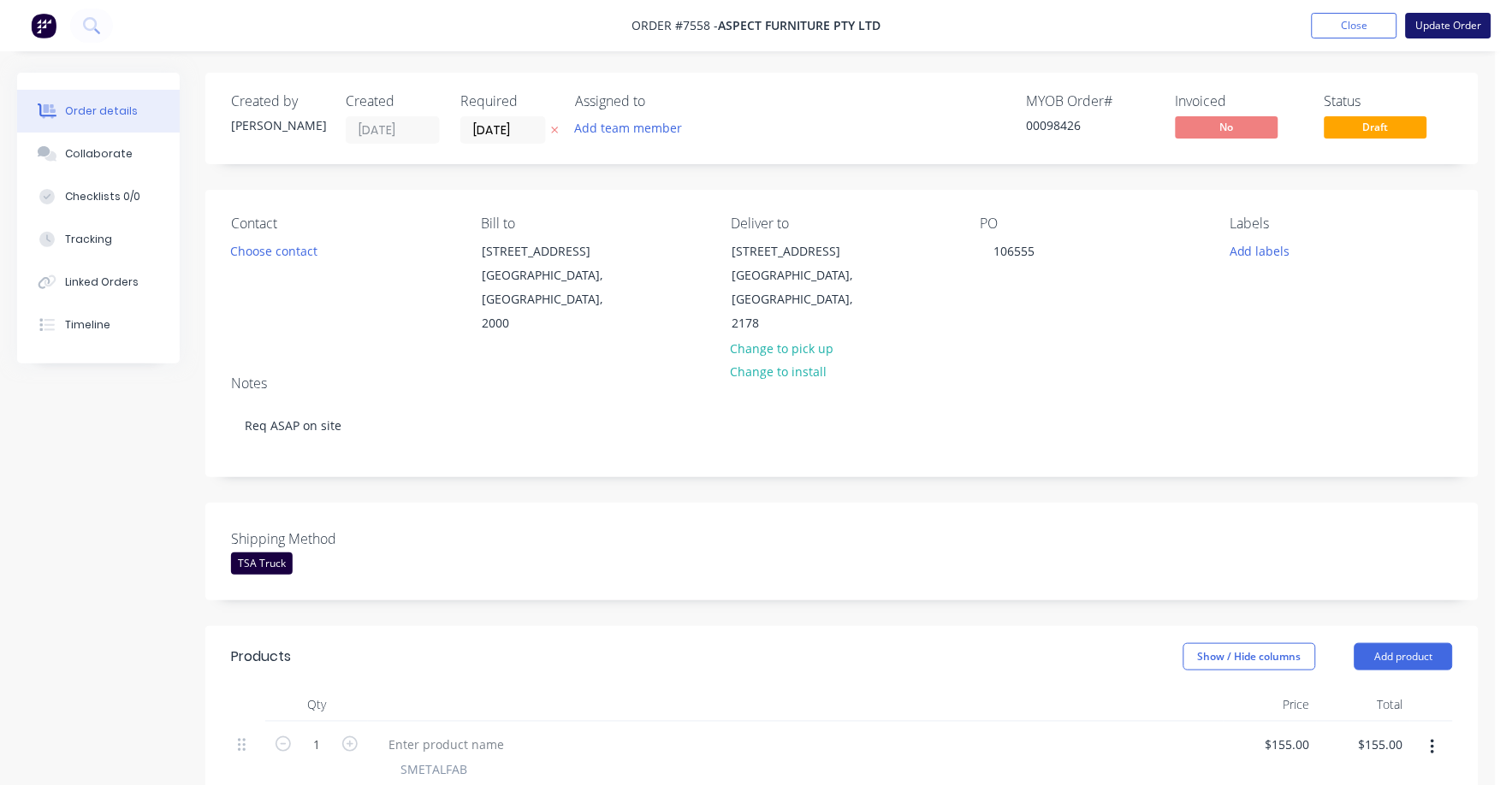
click at [1440, 24] on button "Update Order" at bounding box center [1448, 26] width 85 height 26
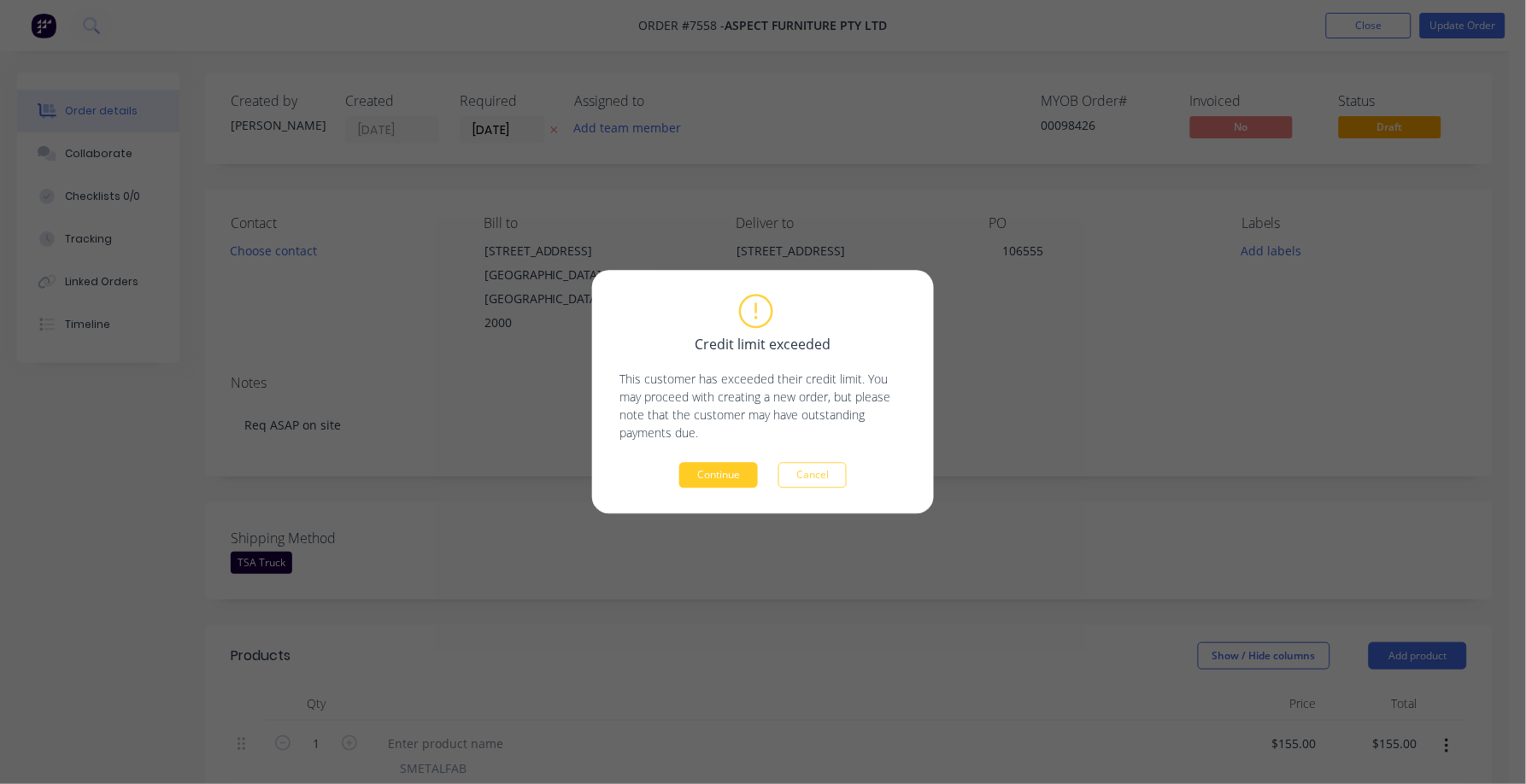
click at [722, 476] on button "Continue" at bounding box center [718, 475] width 78 height 25
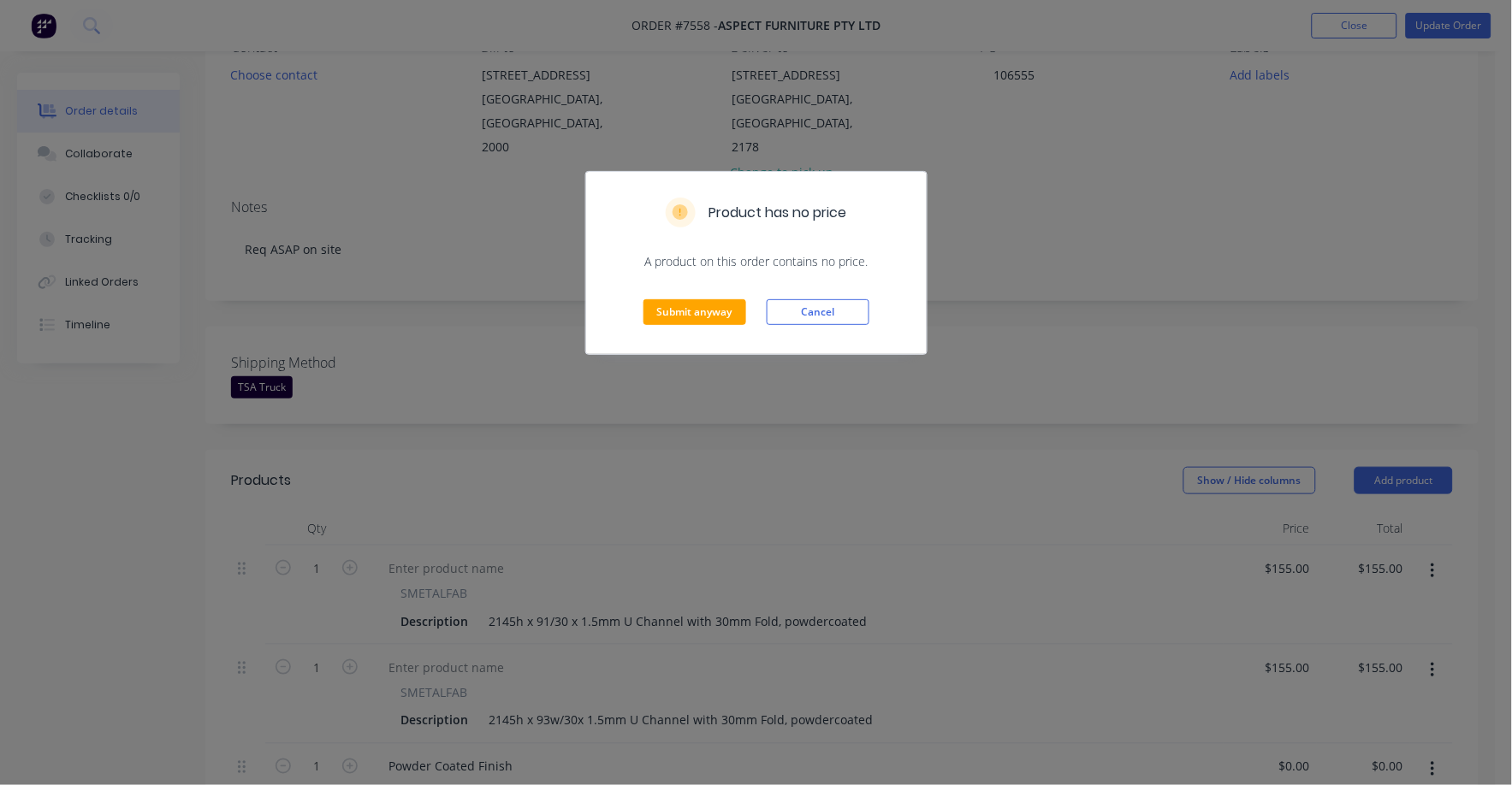
scroll to position [133, 0]
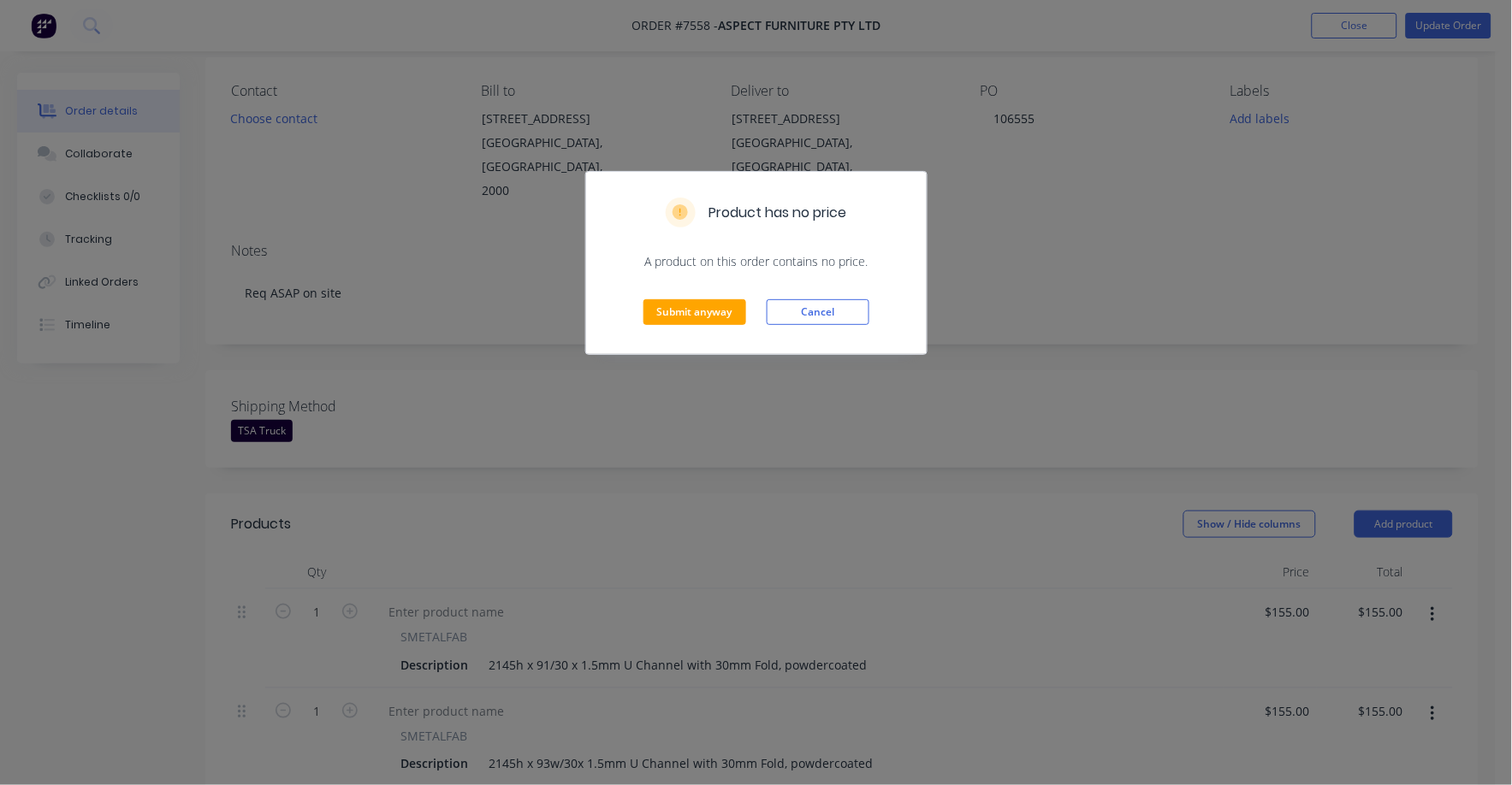
drag, startPoint x: 793, startPoint y: 304, endPoint x: 802, endPoint y: 312, distance: 12.0
click at [793, 311] on button "Cancel" at bounding box center [818, 312] width 103 height 26
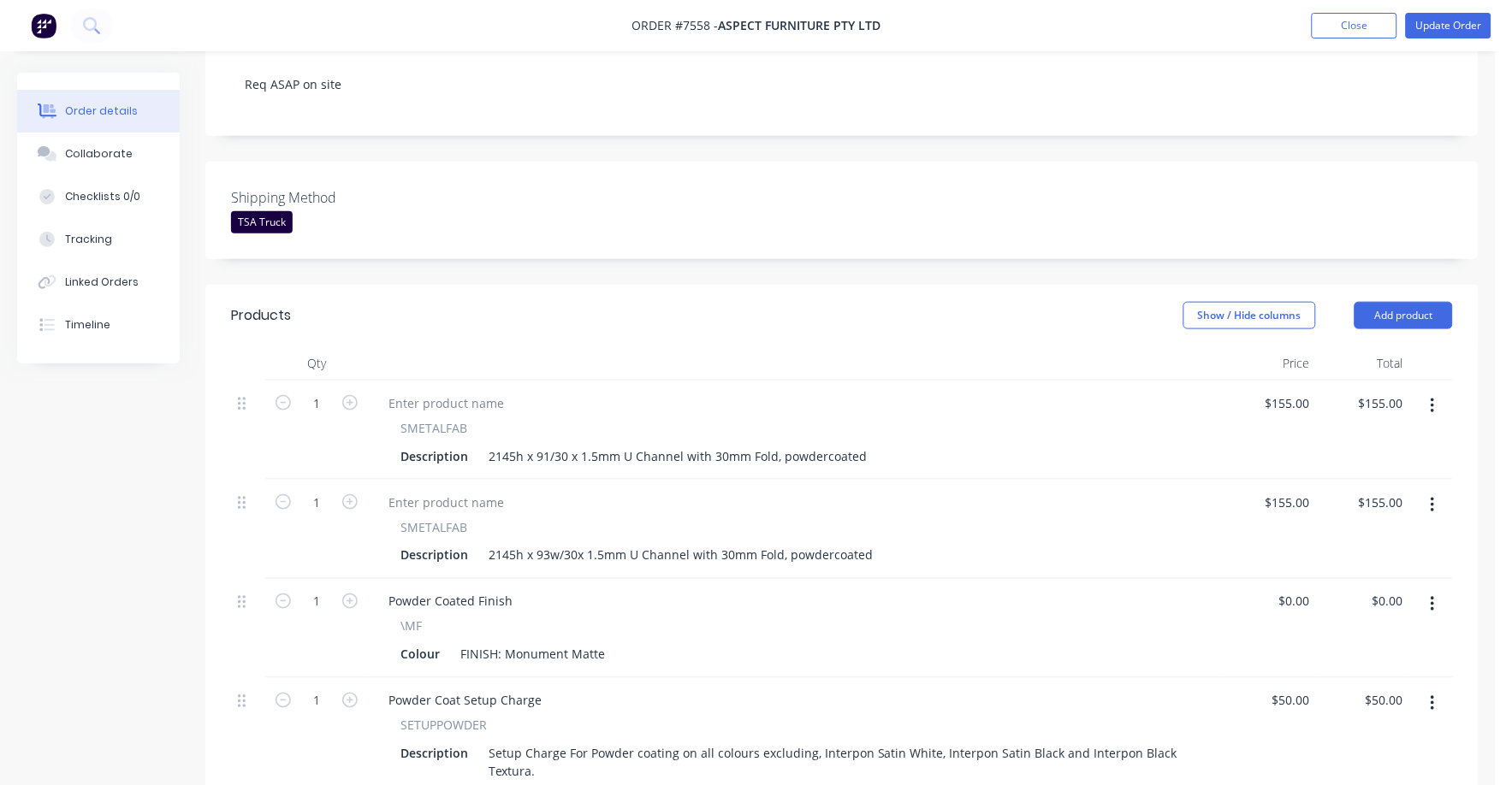
scroll to position [347, 0]
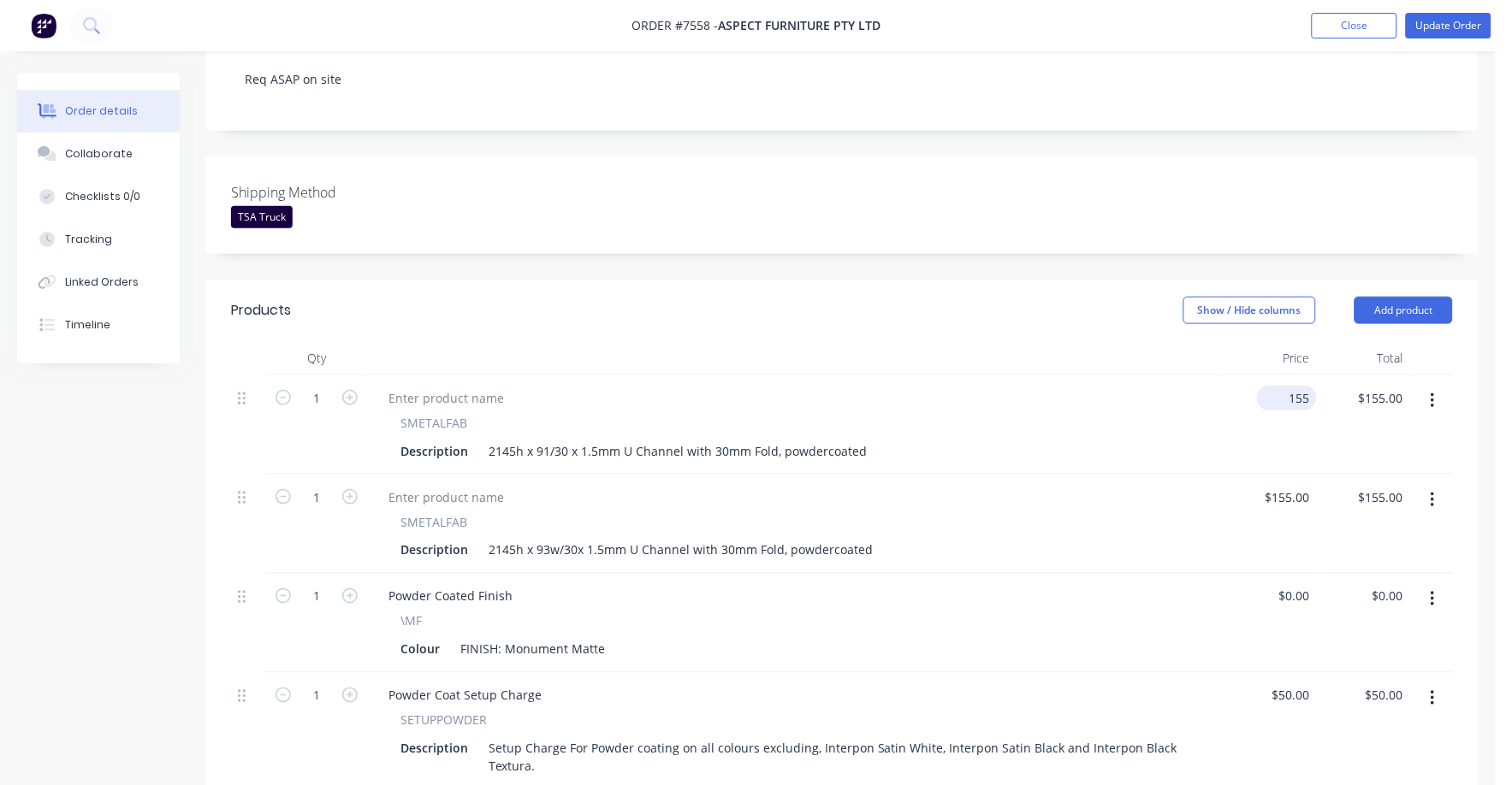
click at [1282, 385] on div "155 $155.00" at bounding box center [1287, 398] width 60 height 25
type input "$142.00"
drag, startPoint x: 1271, startPoint y: 476, endPoint x: 1280, endPoint y: 473, distance: 9.5
click at [1278, 475] on div "155 $155.00" at bounding box center [1270, 525] width 93 height 99
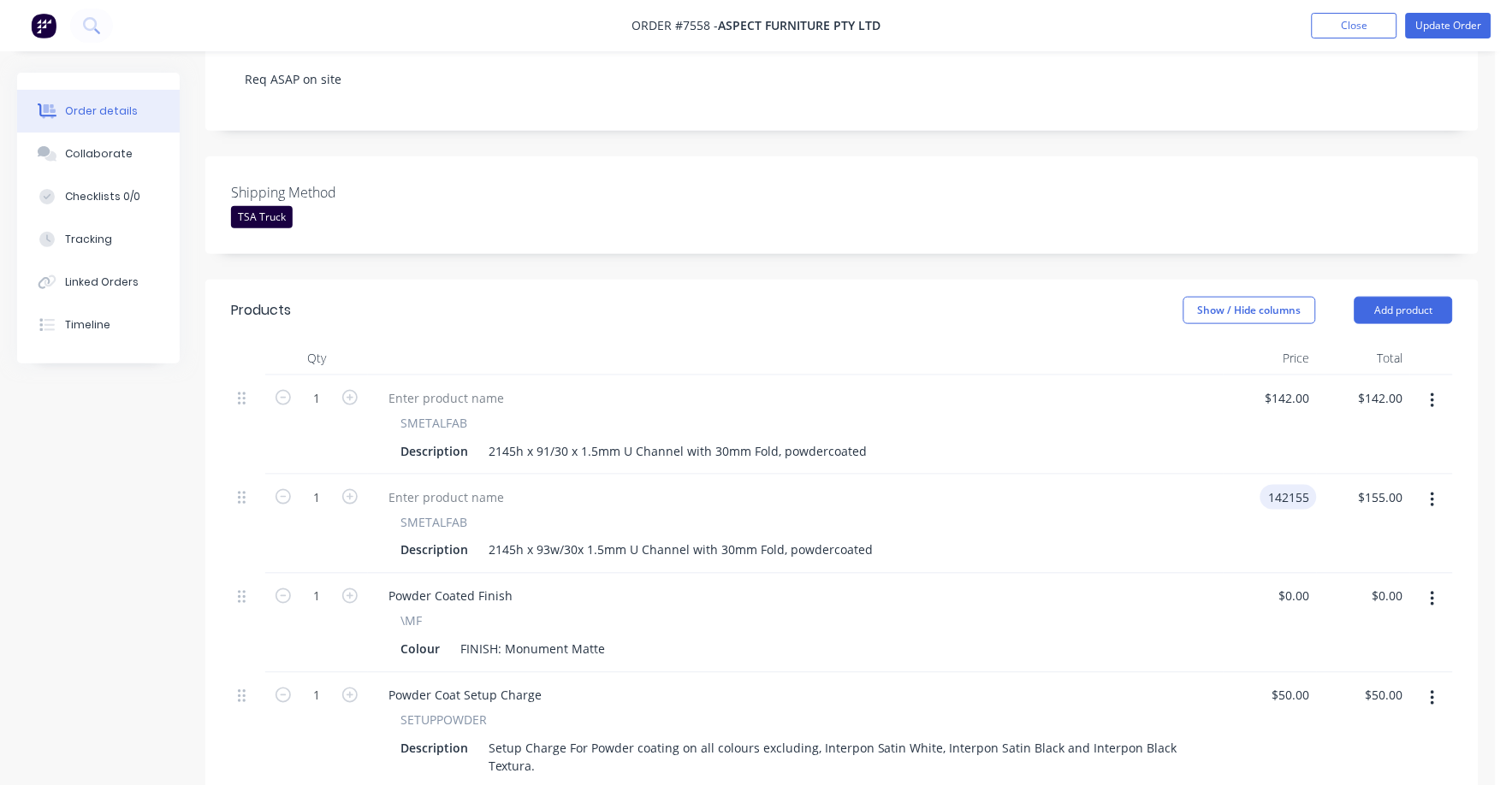
type input "$142,155.00"
click at [1227, 476] on div "$142,155.00 $142,155.00" at bounding box center [1270, 525] width 93 height 99
drag, startPoint x: 1262, startPoint y: 473, endPoint x: 1362, endPoint y: 483, distance: 100.5
click at [1264, 485] on div "142155 $142,155.00" at bounding box center [1275, 497] width 83 height 25
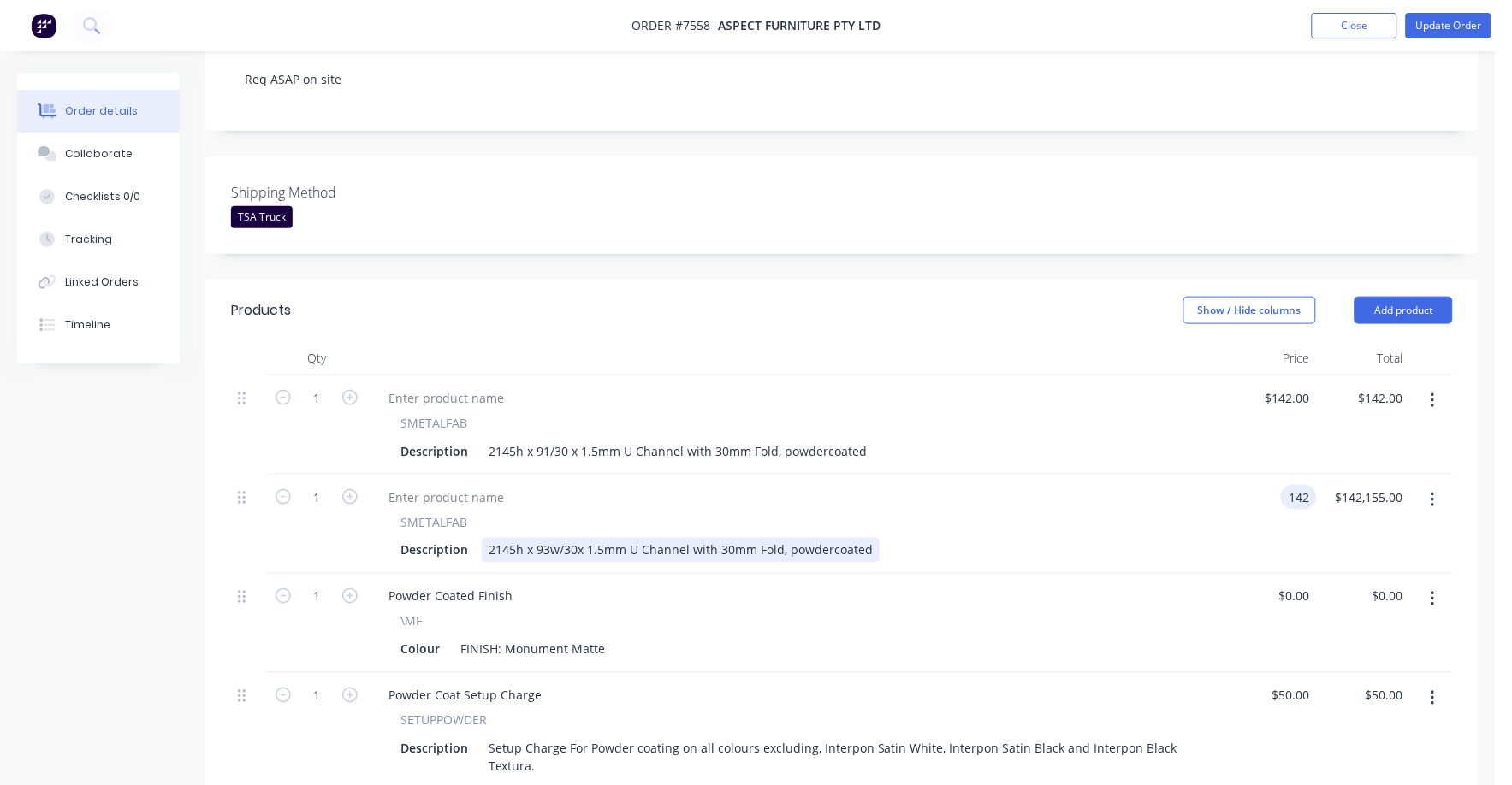
type input "$142.00"
click at [1166, 539] on div "Description 2145h x 93w/30x 1.5mm U Channel with 30mm Fold, powdercoated" at bounding box center [792, 551] width 797 height 25
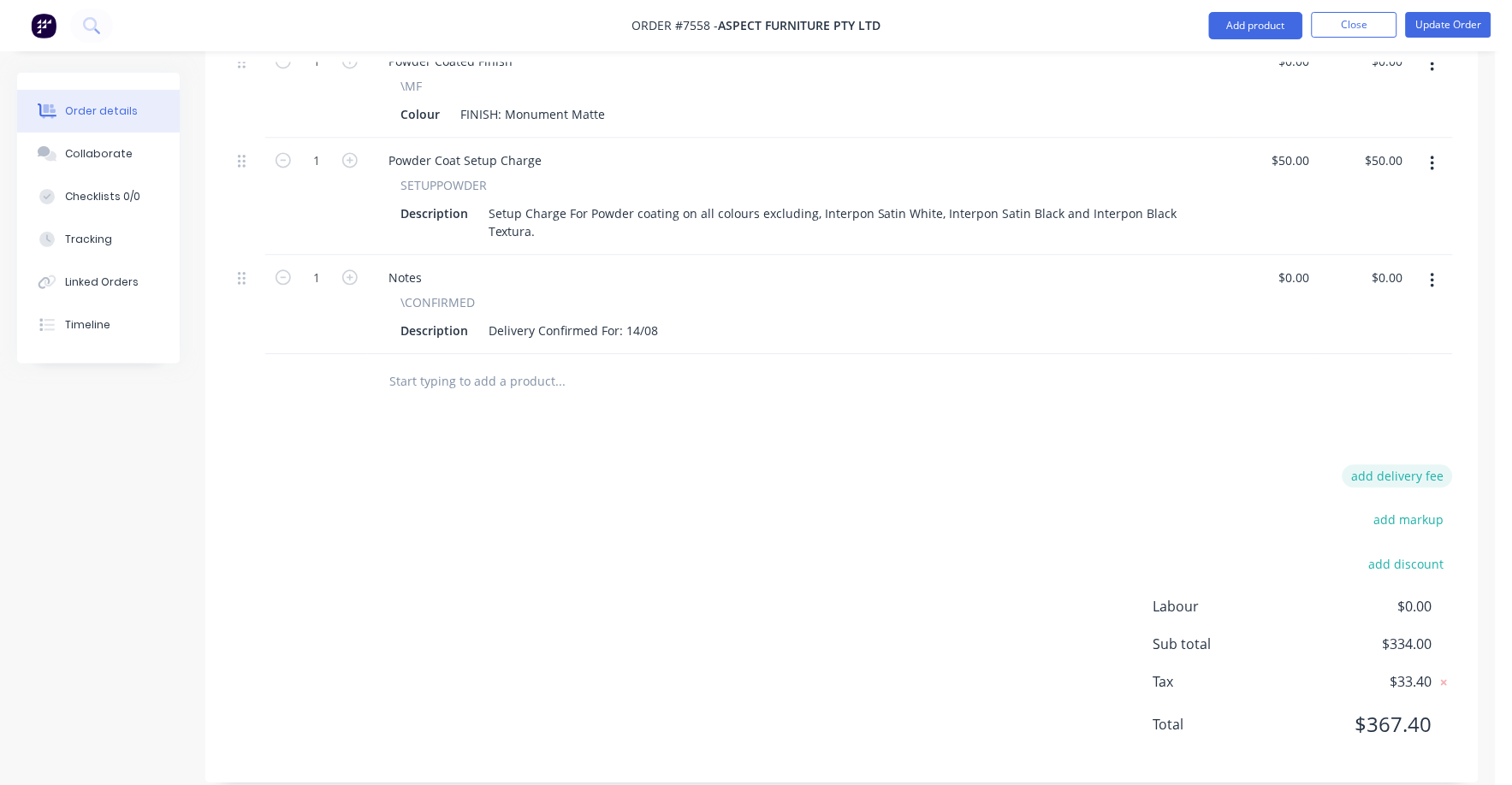
click at [1426, 466] on button "add delivery fee" at bounding box center [1397, 477] width 110 height 23
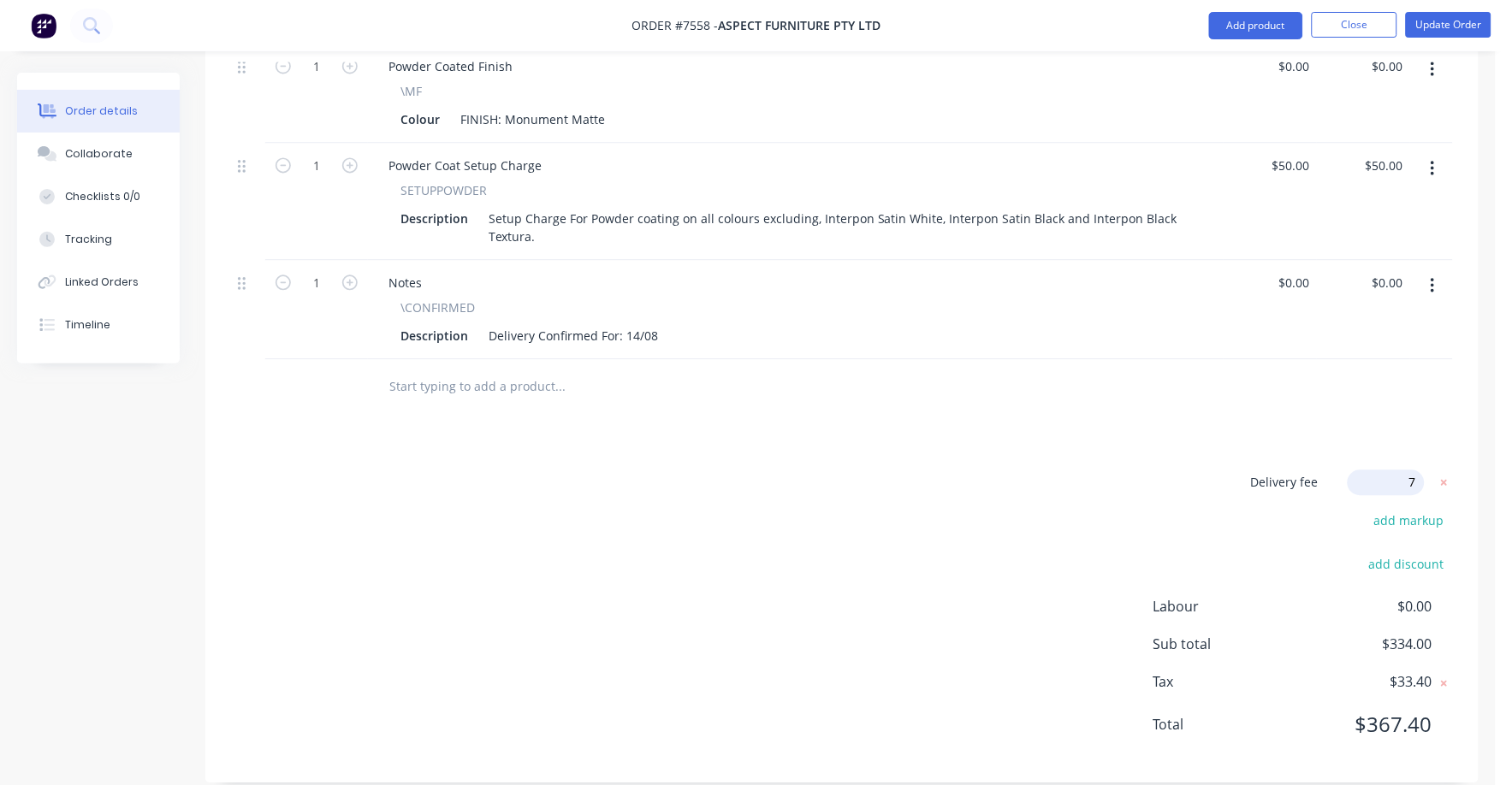
type input "75"
click input "submit" at bounding box center [0, 0] width 0 height 0
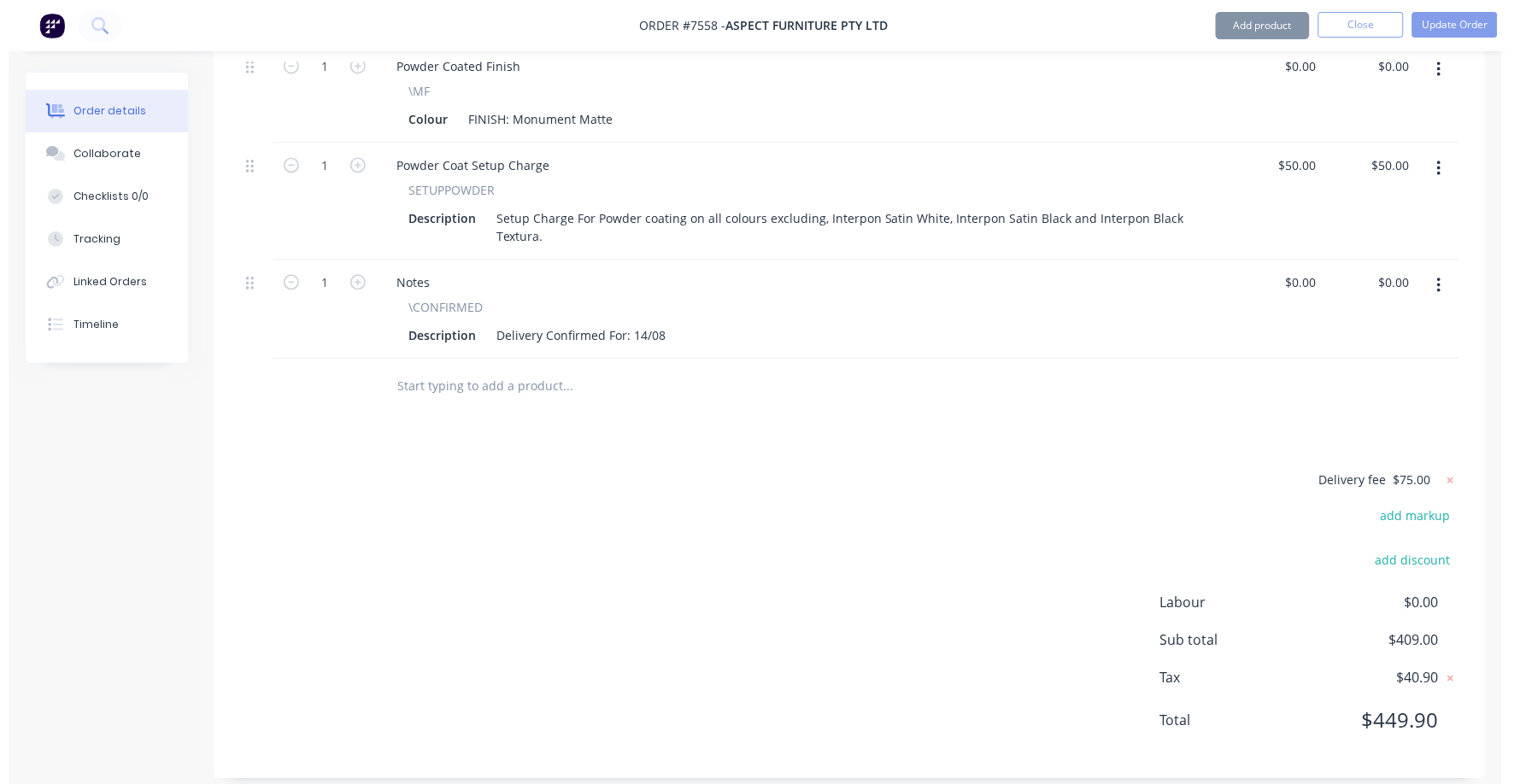
scroll to position [873, 0]
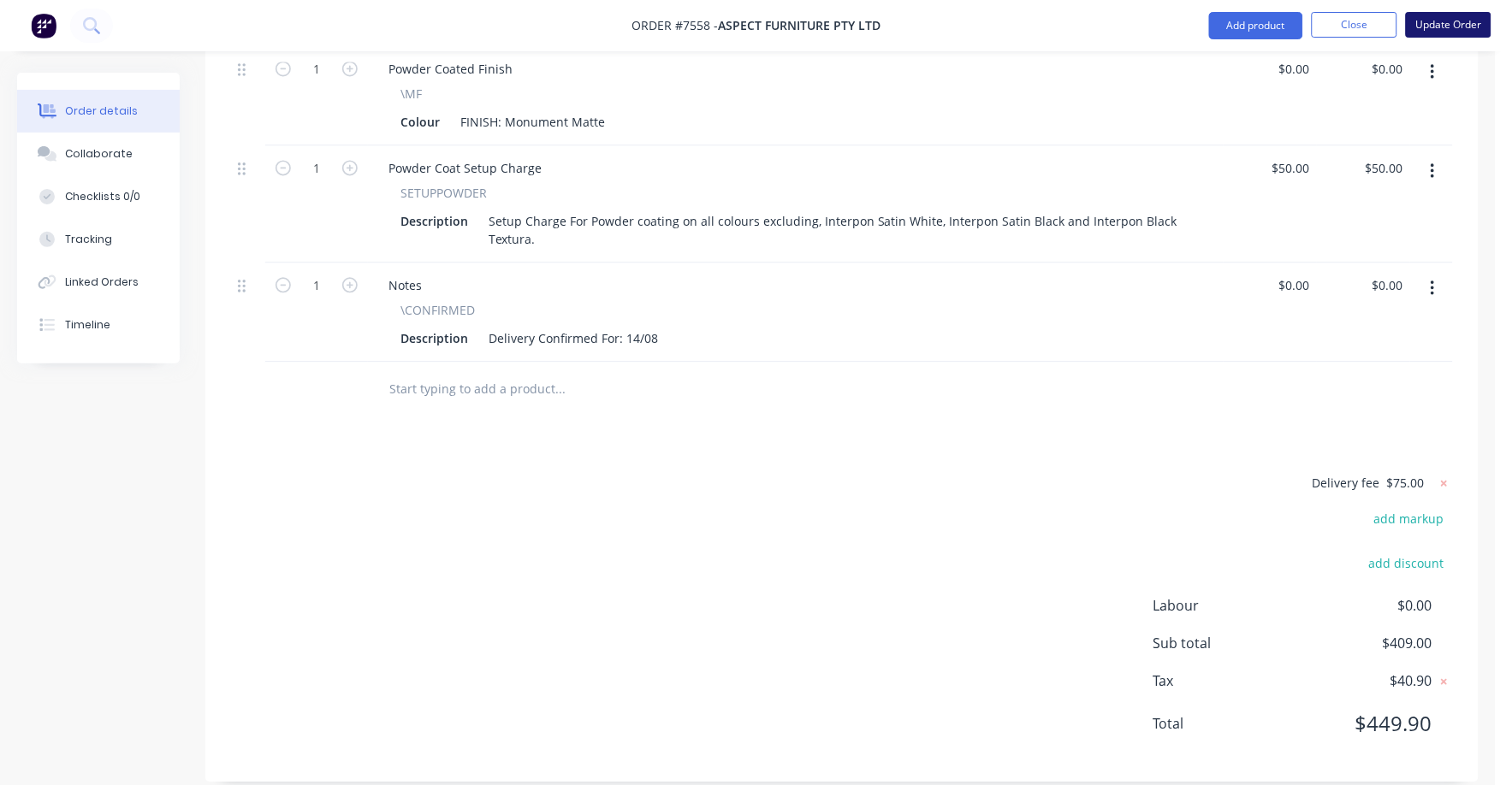
click at [1457, 16] on button "Update Order" at bounding box center [1448, 25] width 85 height 26
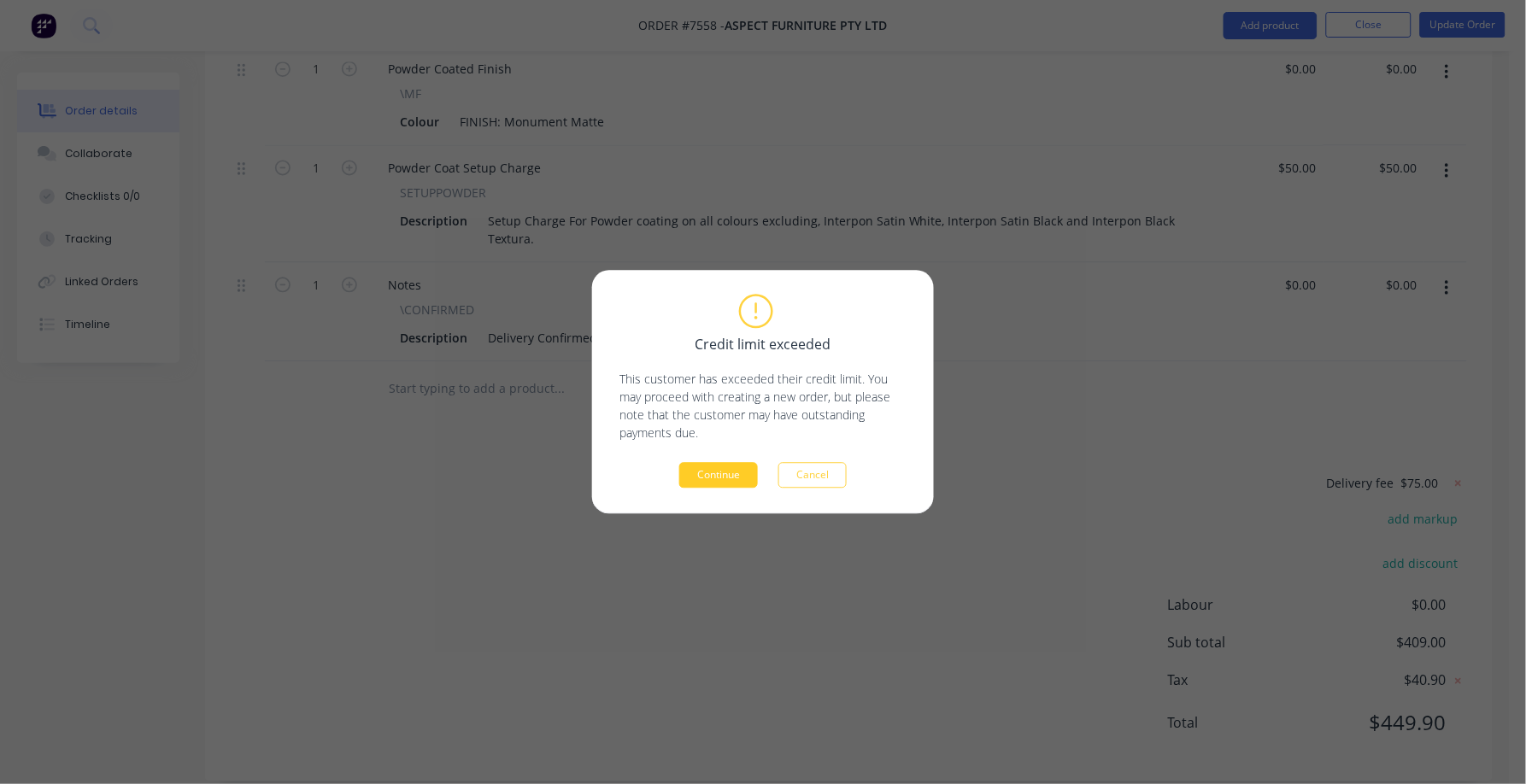
click at [716, 476] on button "Continue" at bounding box center [718, 475] width 78 height 25
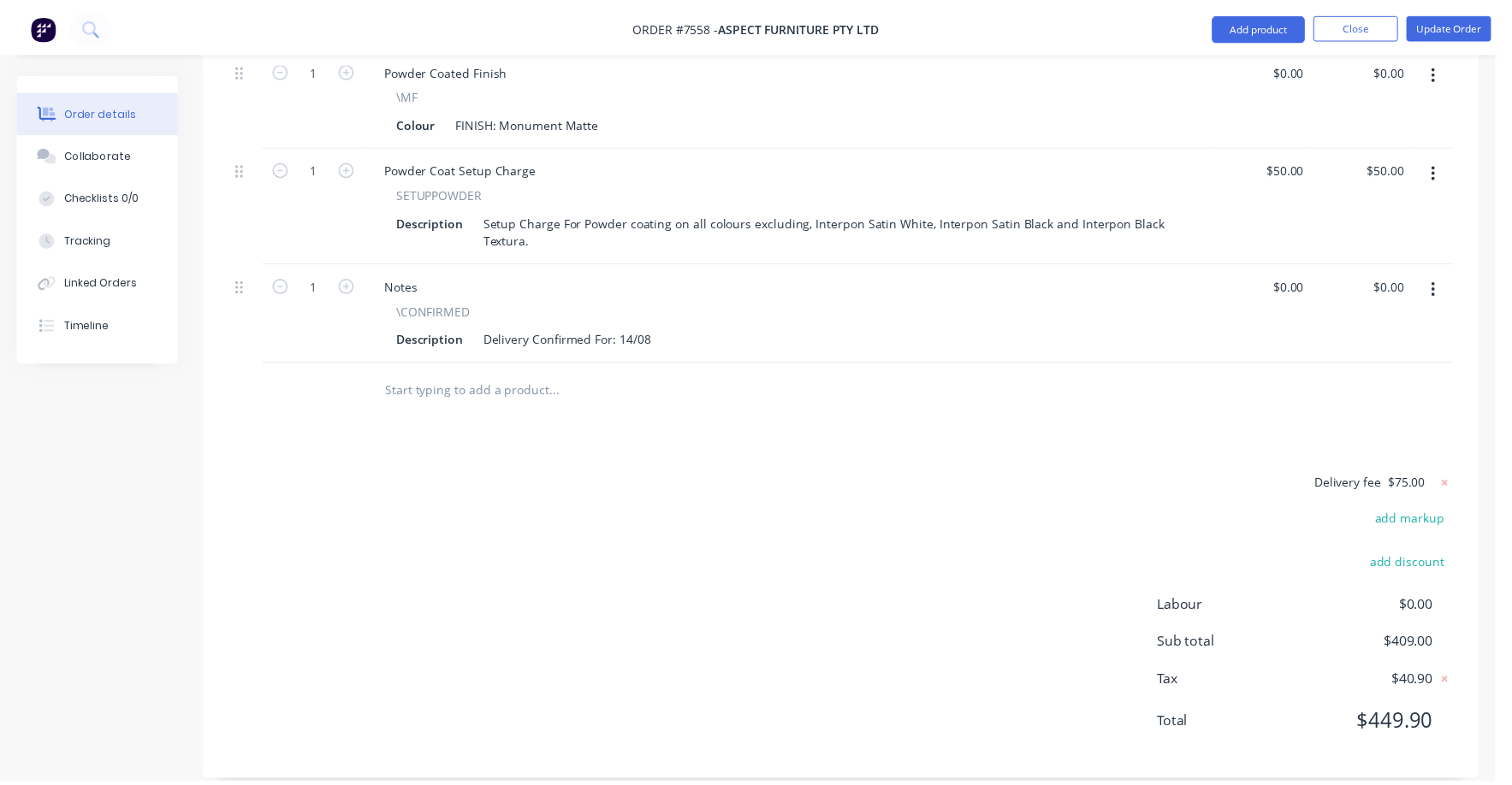
scroll to position [642, 0]
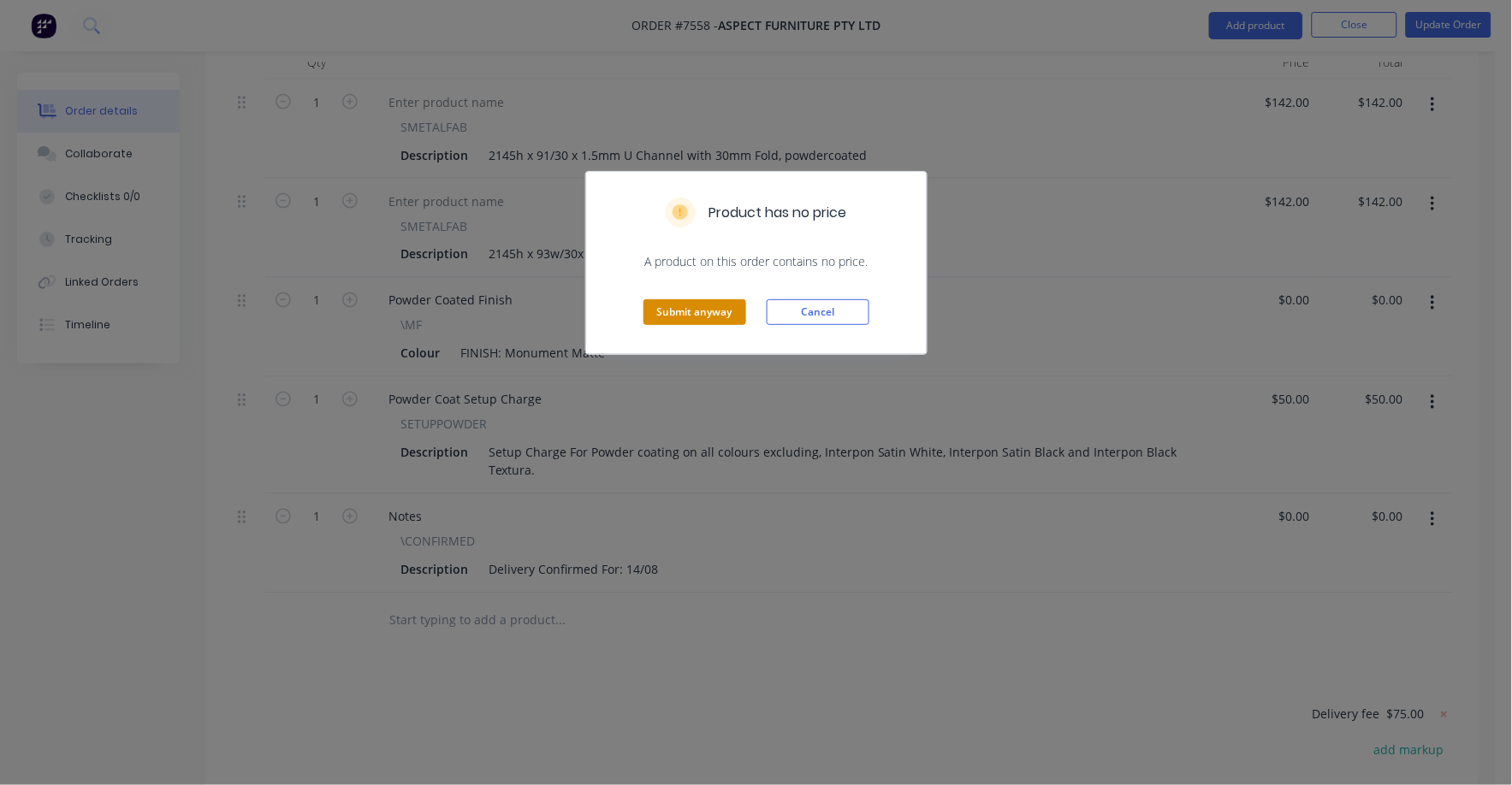
click at [708, 312] on button "Submit anyway" at bounding box center [694, 312] width 103 height 26
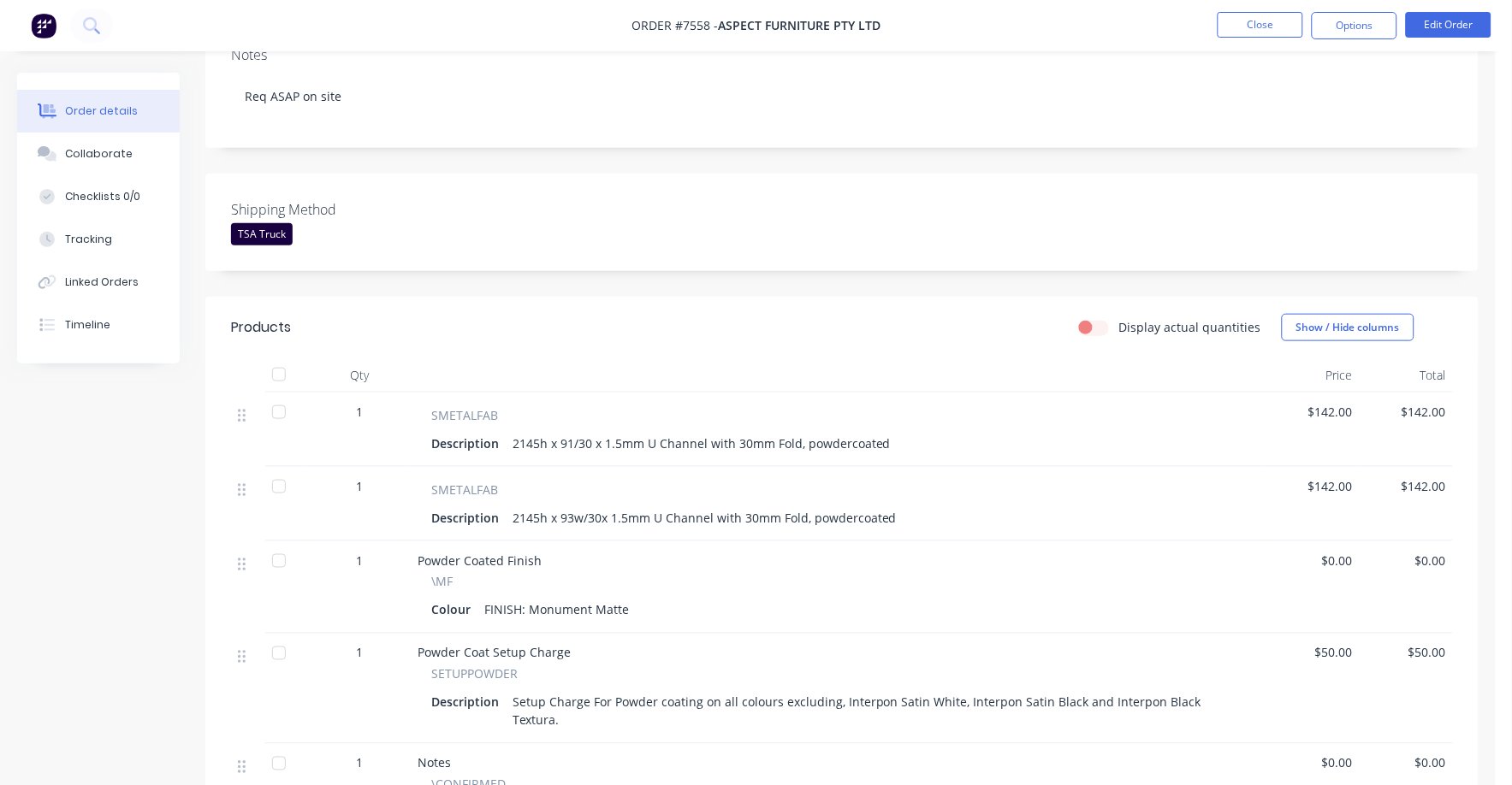
scroll to position [0, 0]
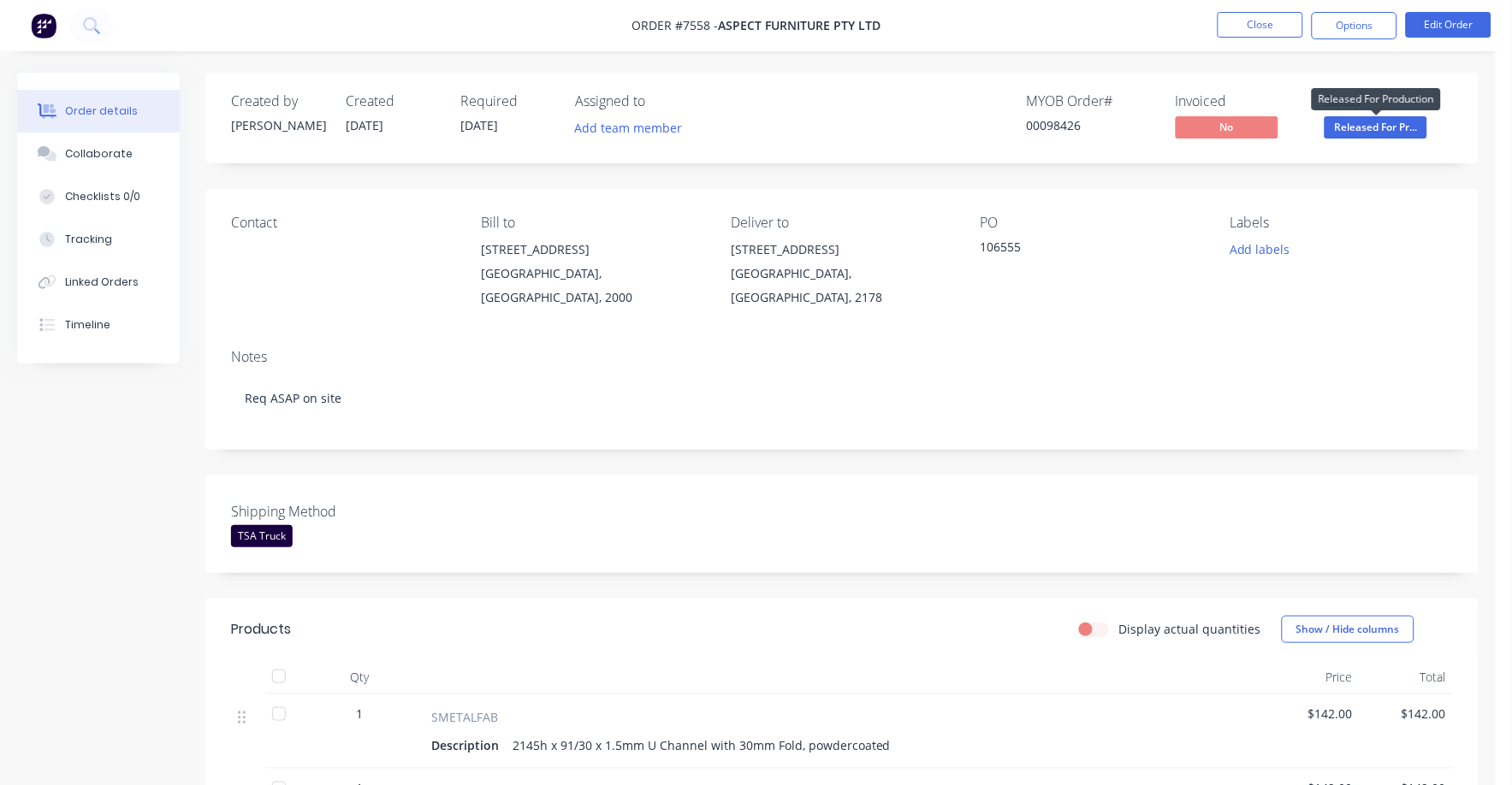
click at [1369, 126] on span "Released For Pr..." at bounding box center [1376, 127] width 103 height 21
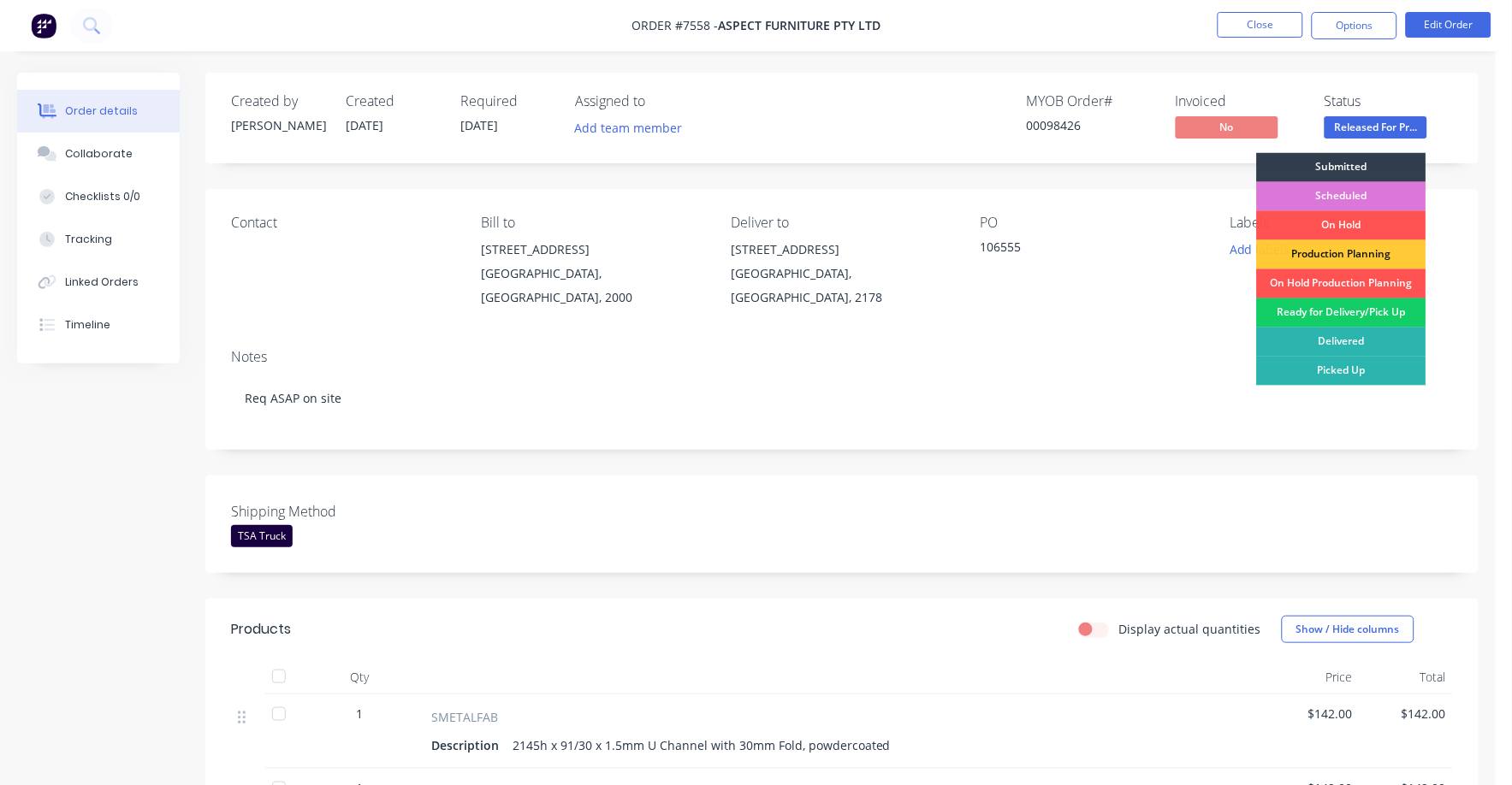
click at [1347, 312] on div "Ready for Delivery/Pick Up" at bounding box center [1341, 312] width 169 height 29
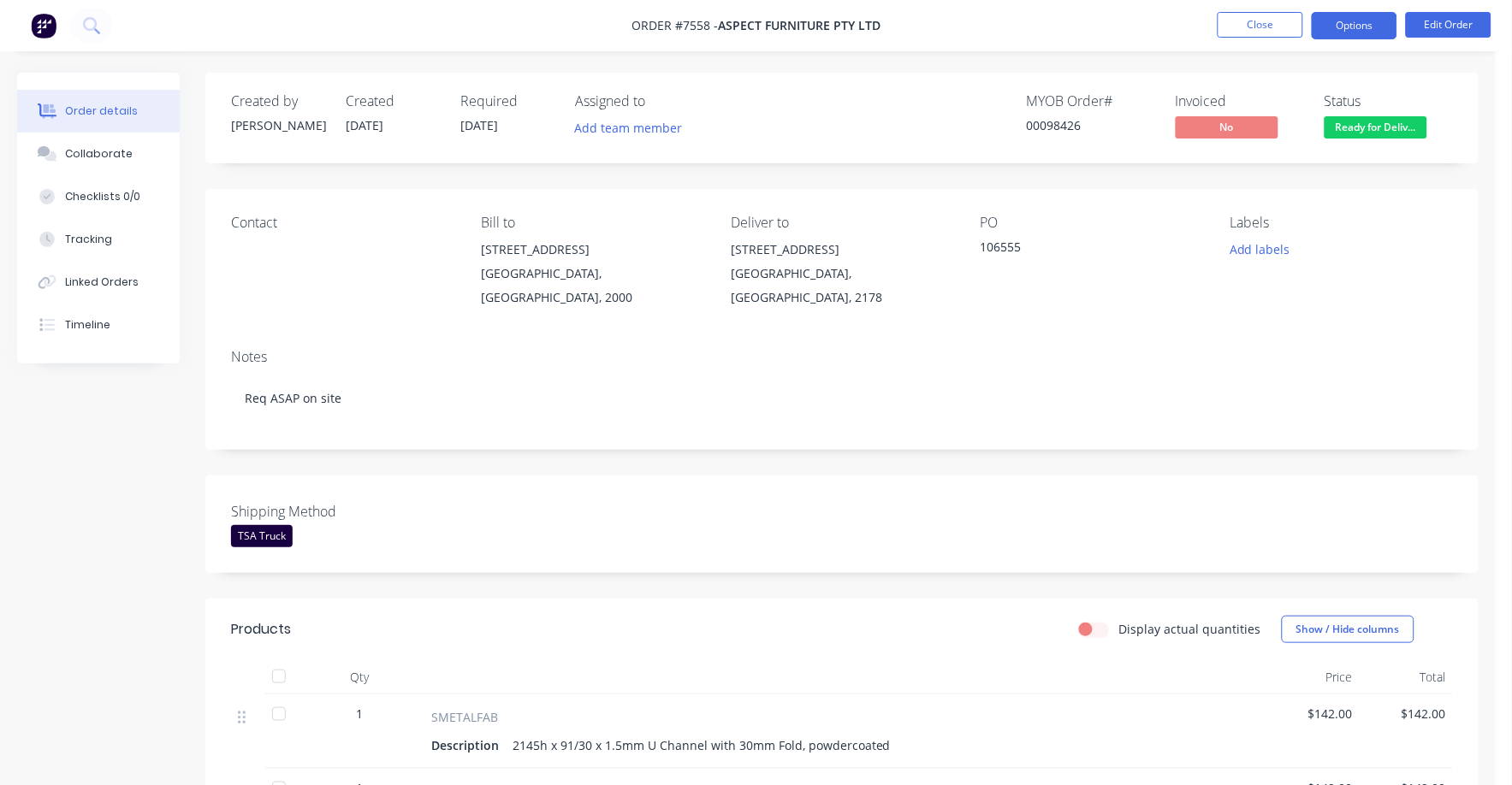
click at [1354, 29] on button "Options" at bounding box center [1354, 26] width 85 height 27
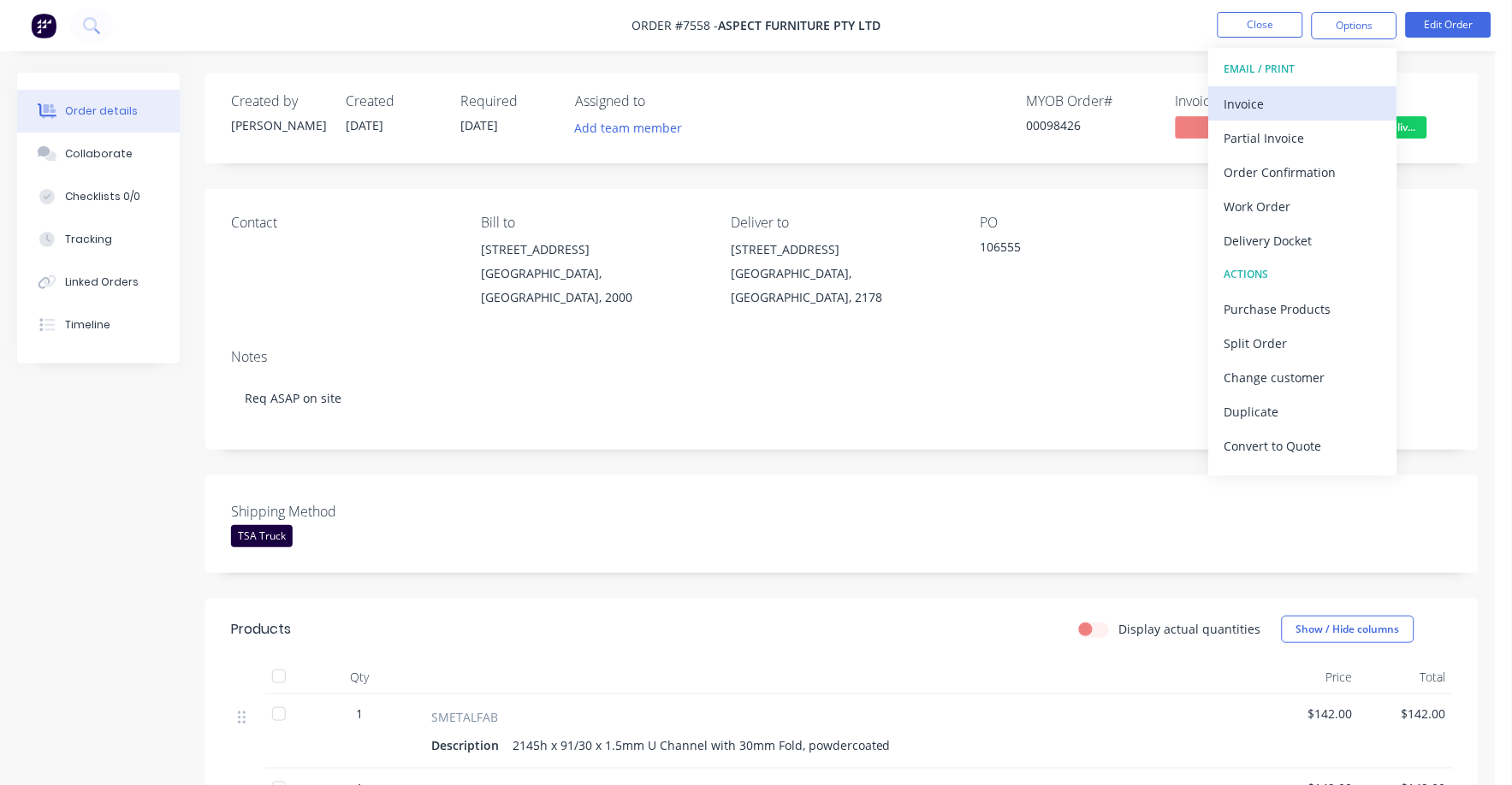
click at [1251, 98] on div "Invoice" at bounding box center [1303, 104] width 158 height 25
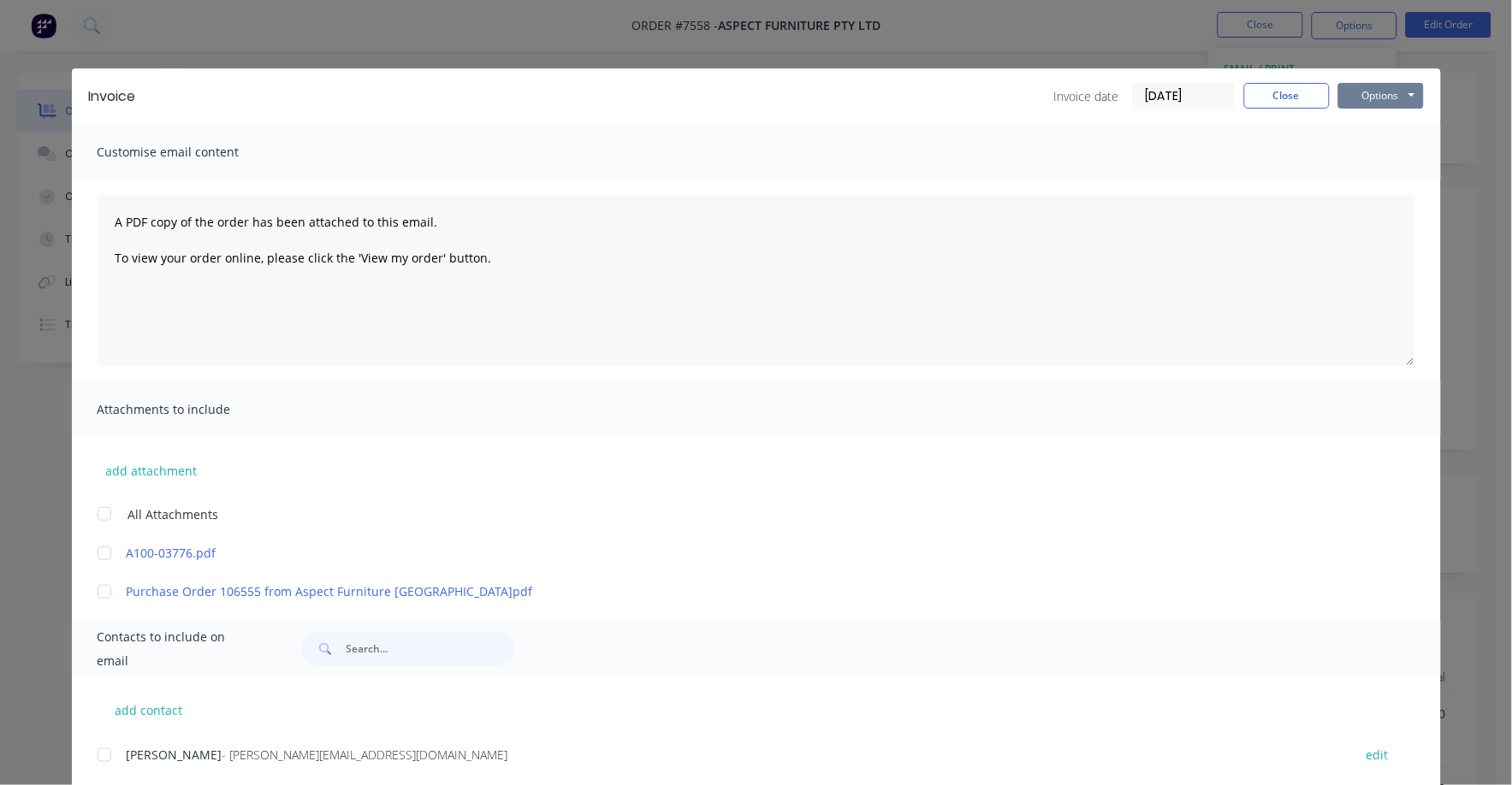
click at [1372, 90] on button "Options" at bounding box center [1381, 95] width 85 height 26
click at [1368, 147] on button "Print" at bounding box center [1393, 154] width 109 height 28
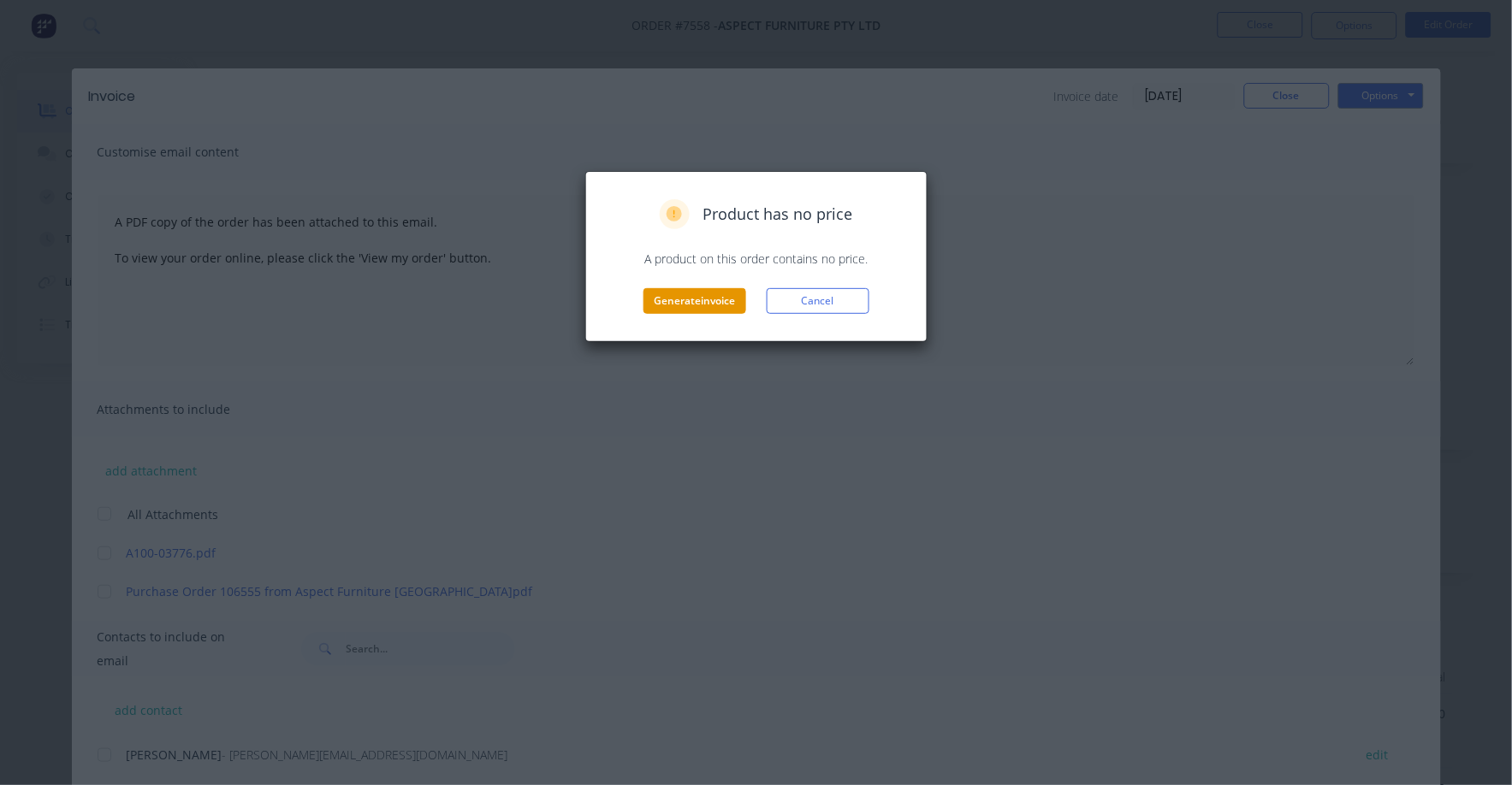
click at [723, 295] on button "Generate invoice" at bounding box center [694, 301] width 103 height 26
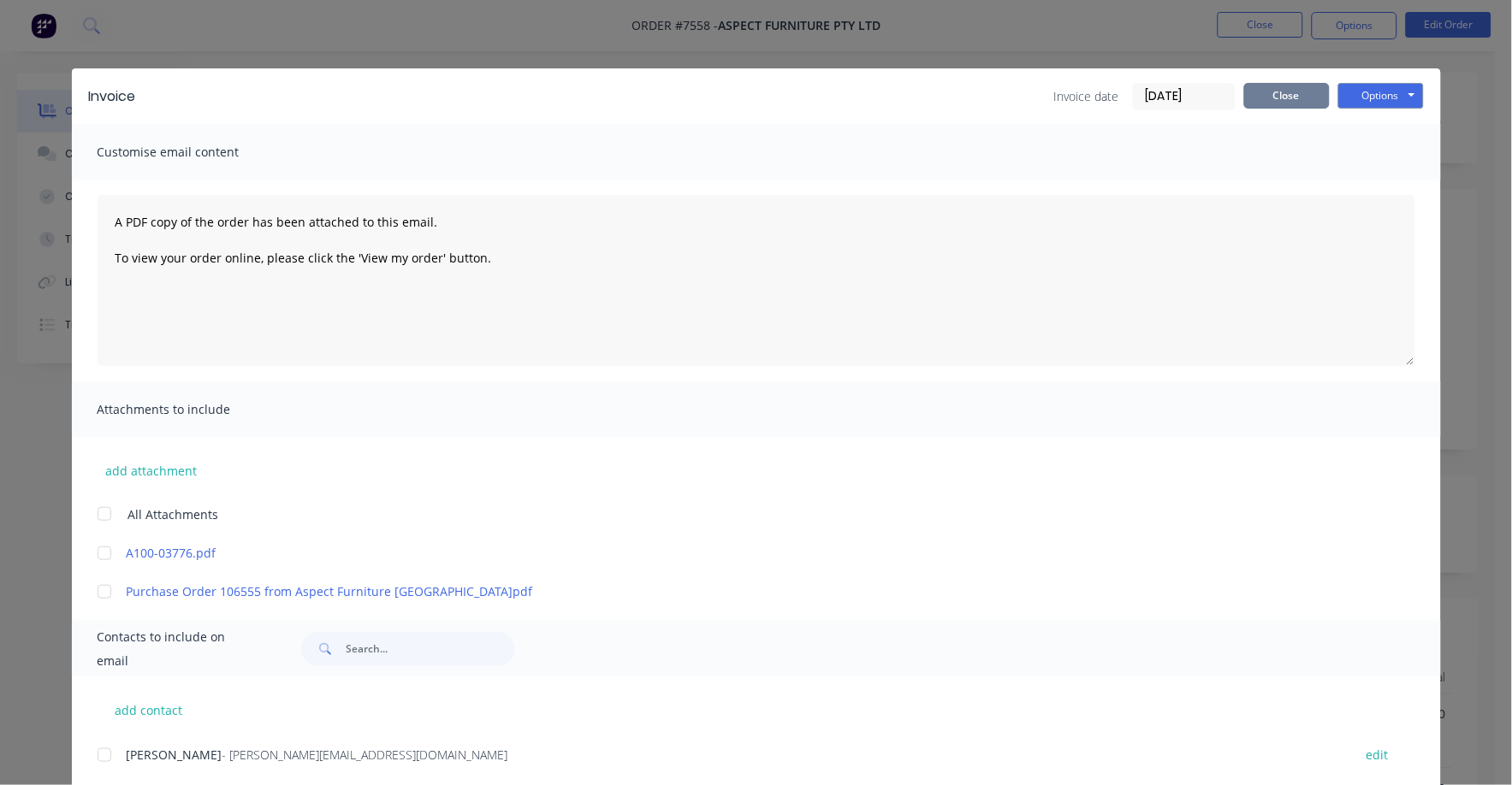
click at [1284, 102] on button "Close" at bounding box center [1287, 95] width 85 height 26
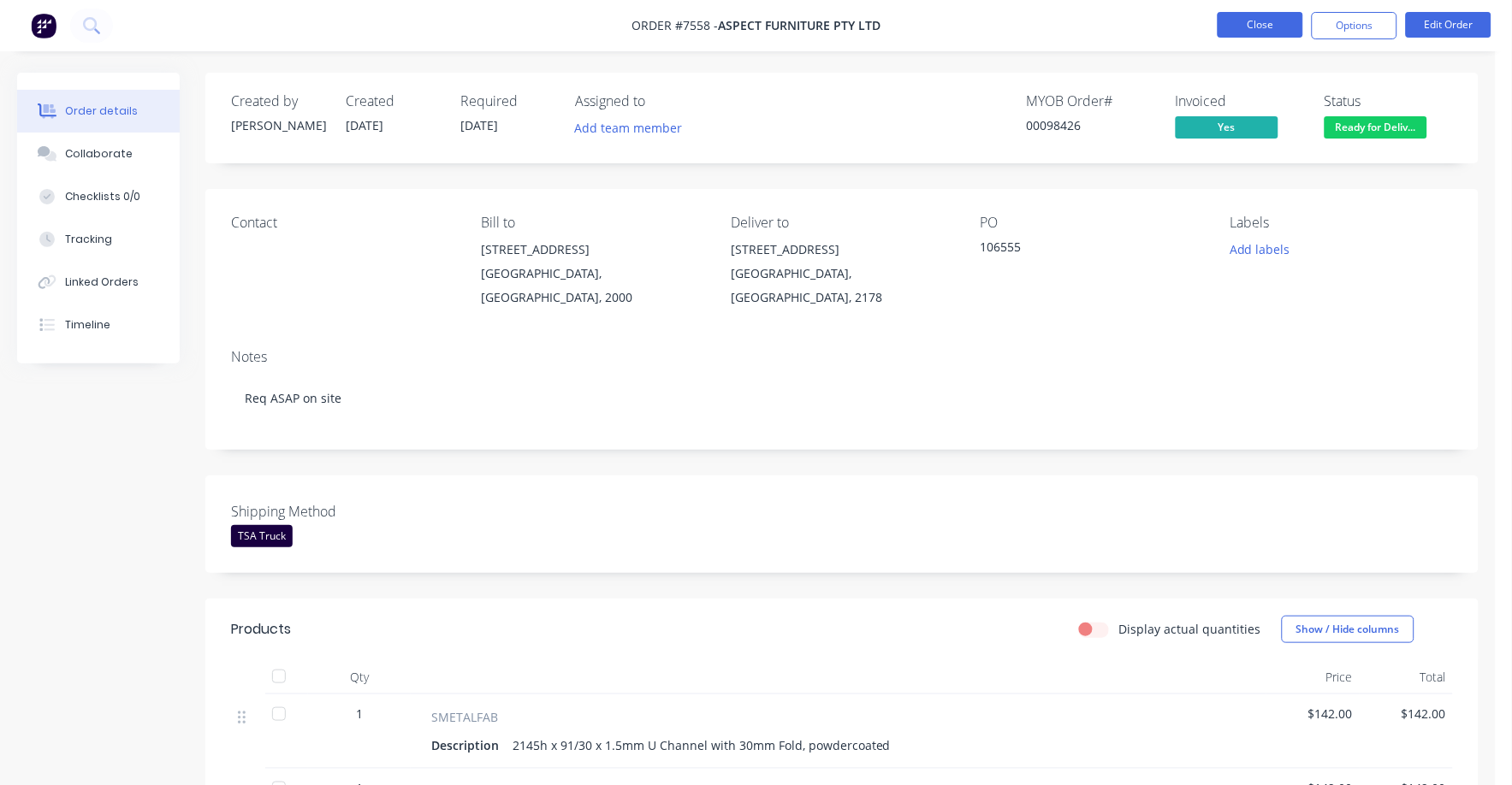
click at [1257, 16] on button "Close" at bounding box center [1259, 25] width 85 height 26
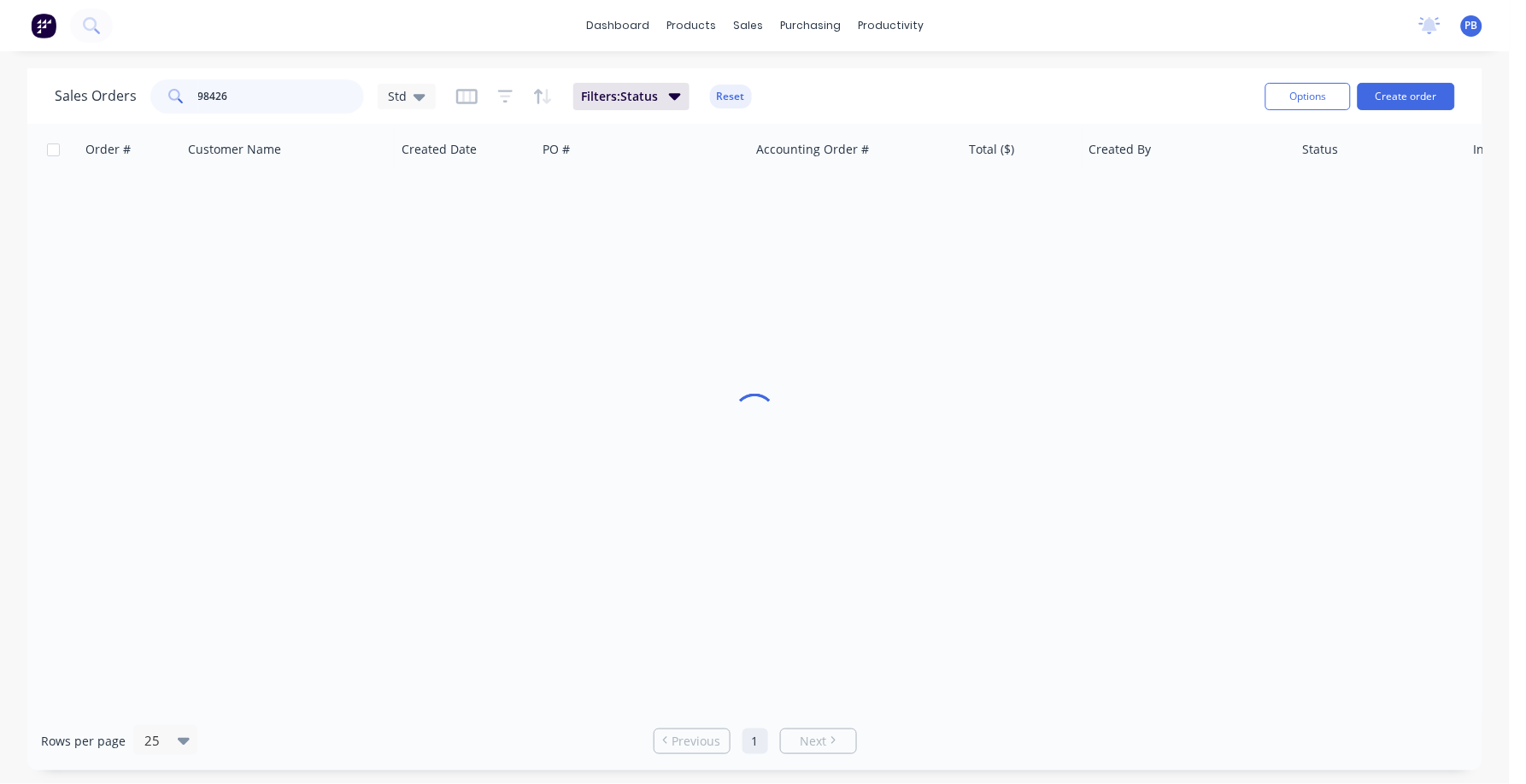
drag, startPoint x: 275, startPoint y: 90, endPoint x: 138, endPoint y: 77, distance: 137.6
click at [138, 79] on div "Sales Orders 98426 Std" at bounding box center [245, 96] width 382 height 34
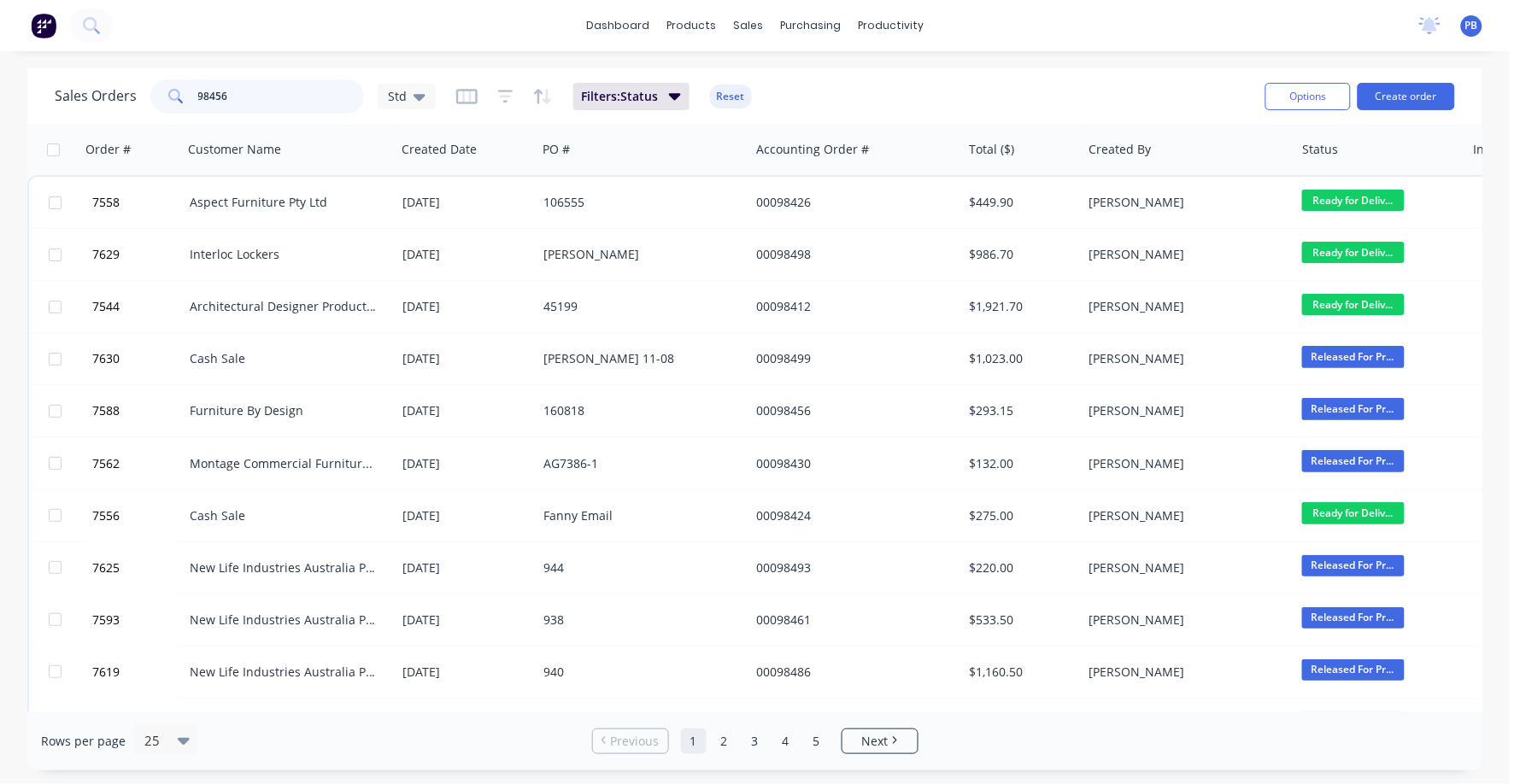
type input "98456"
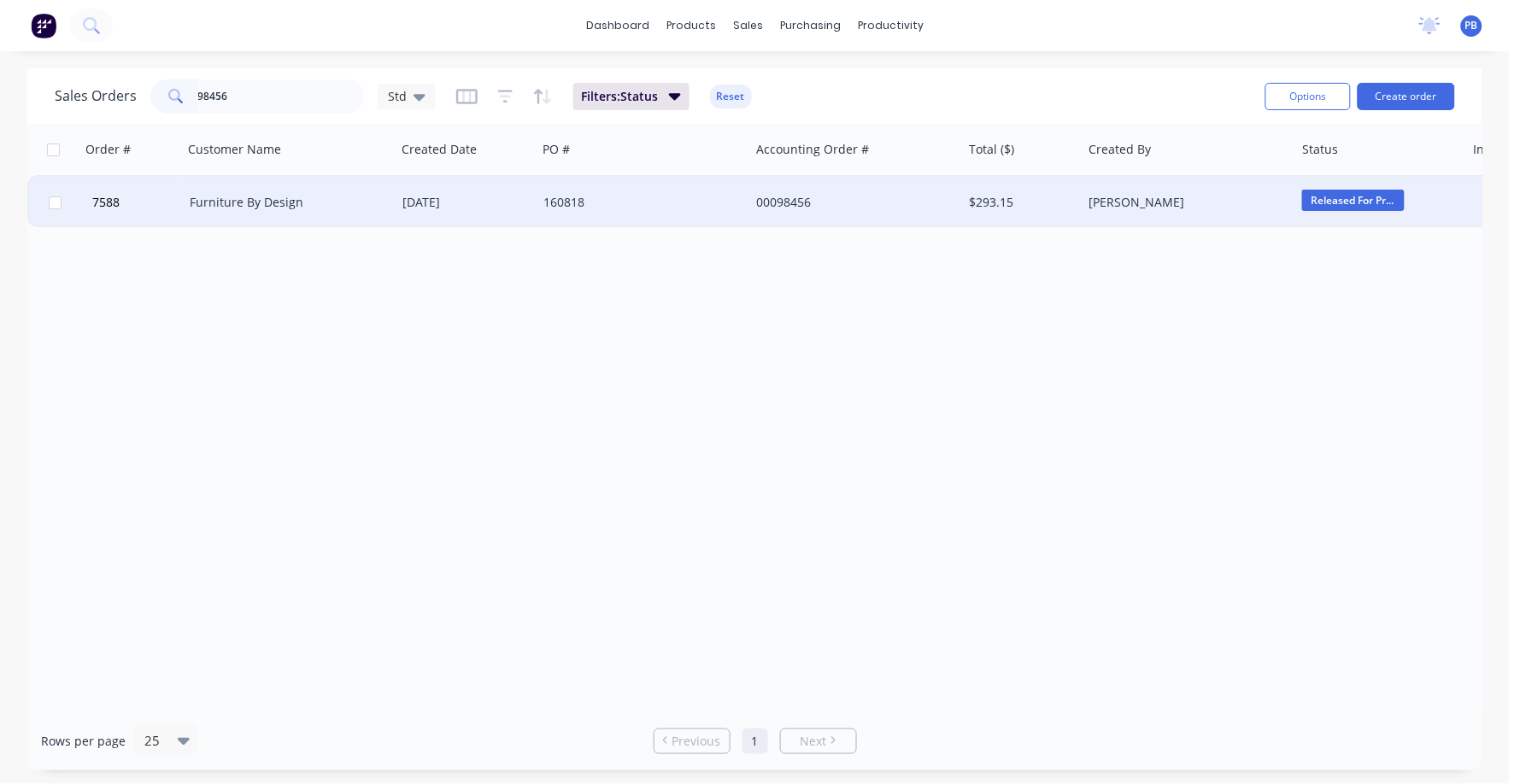
click at [261, 200] on div "Furniture By Design" at bounding box center [285, 202] width 190 height 17
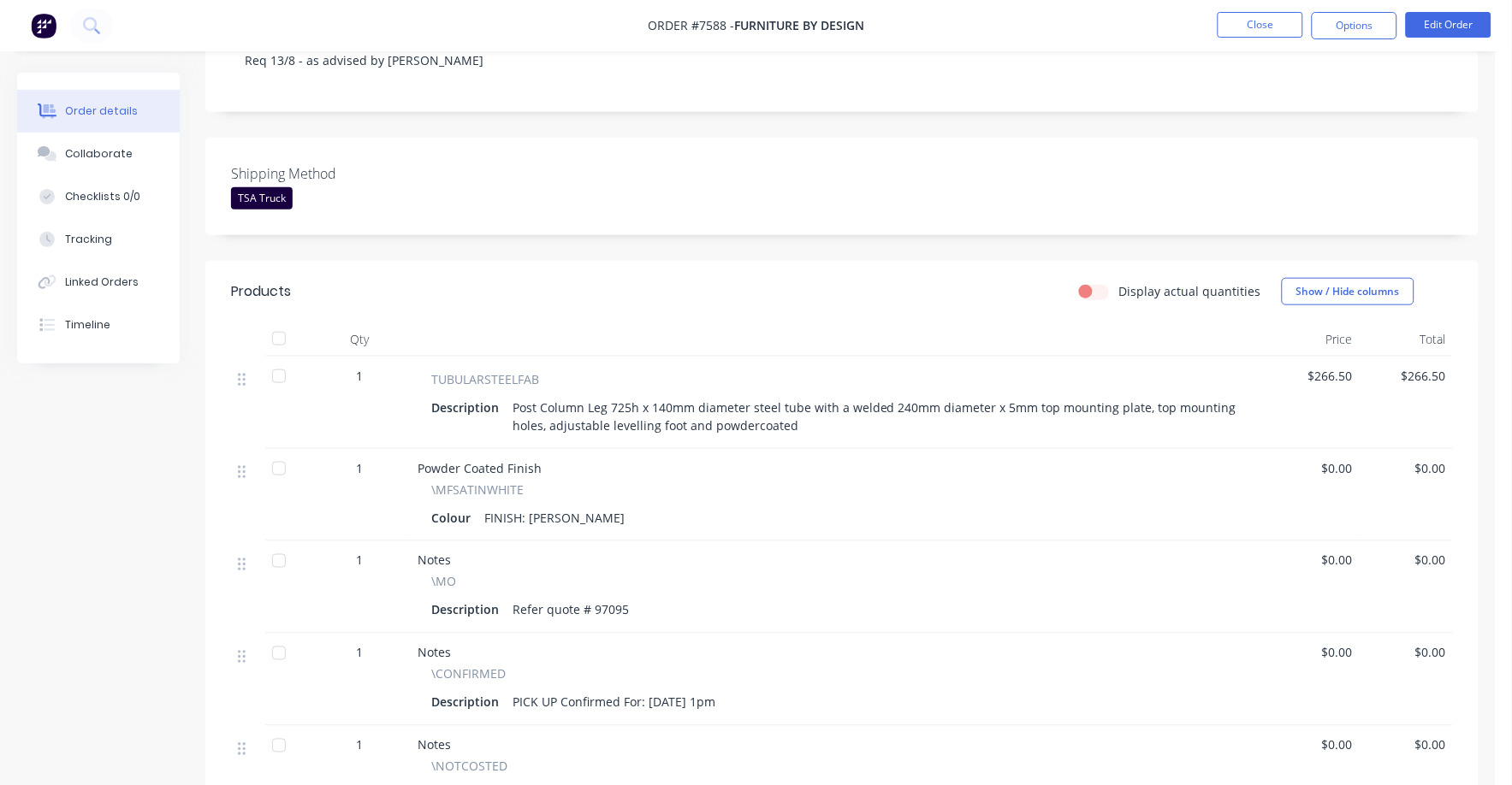
scroll to position [427, 0]
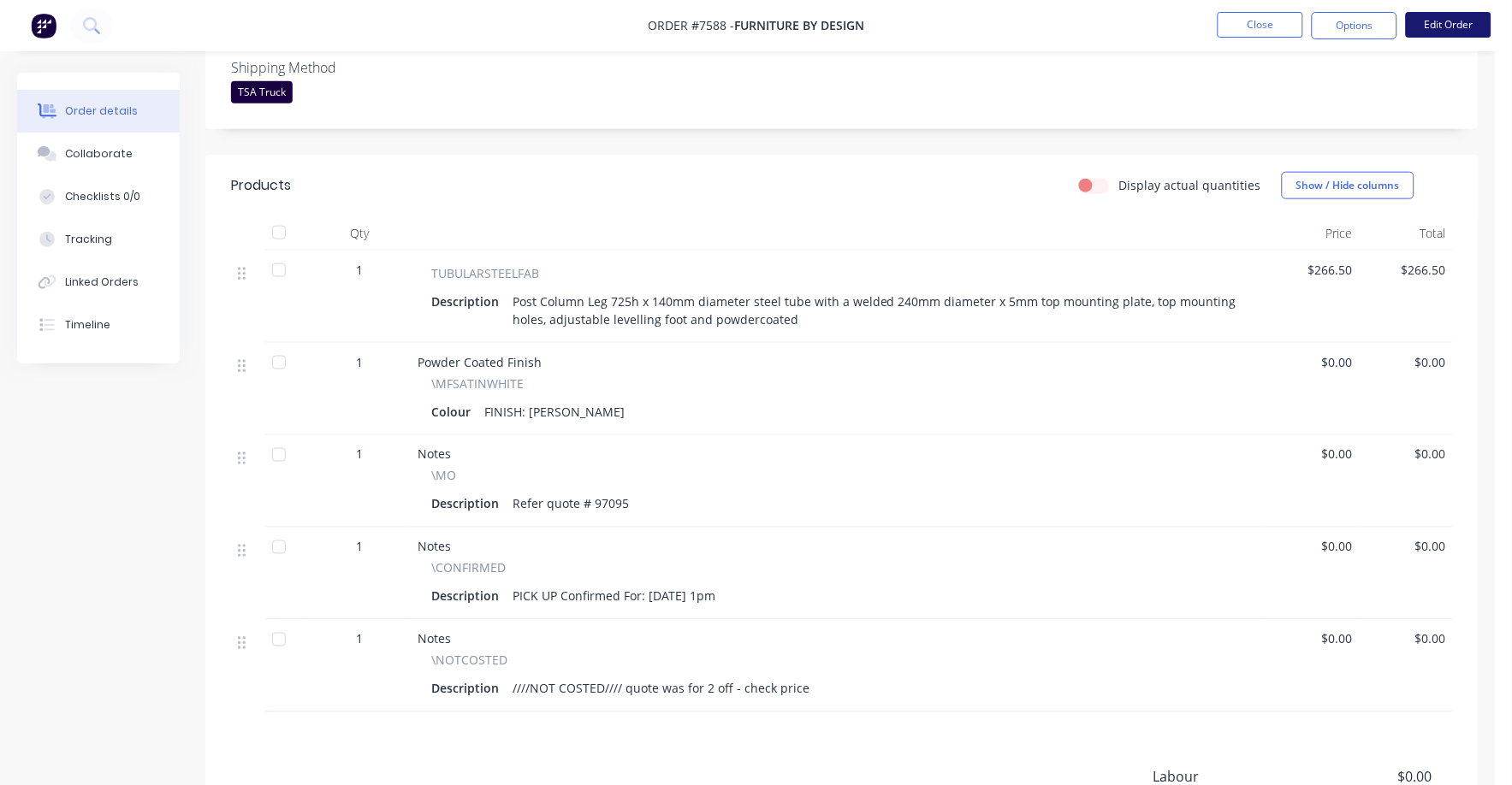
click at [1449, 21] on button "Edit Order" at bounding box center [1448, 25] width 85 height 26
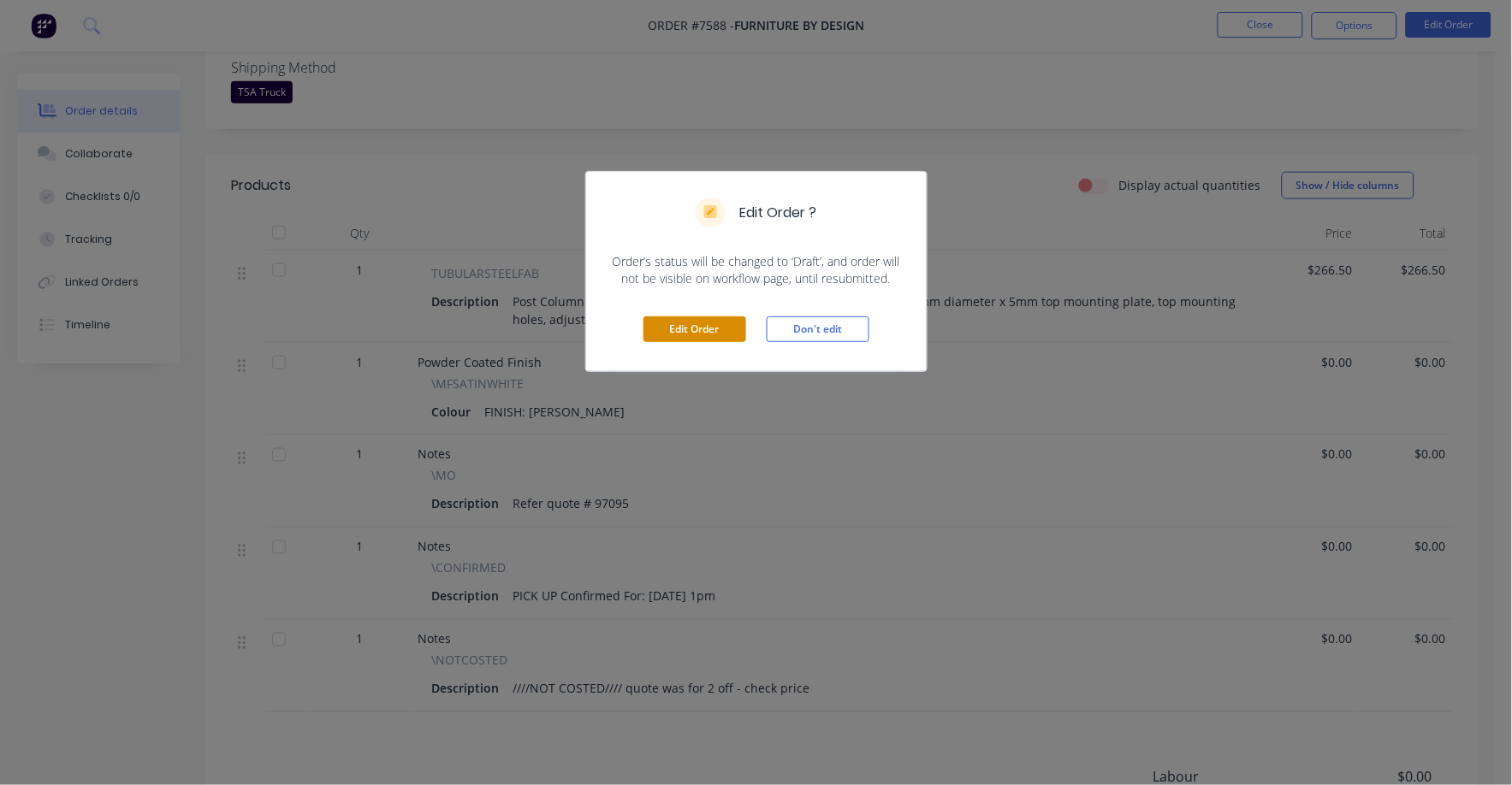
click at [693, 335] on button "Edit Order" at bounding box center [694, 329] width 103 height 26
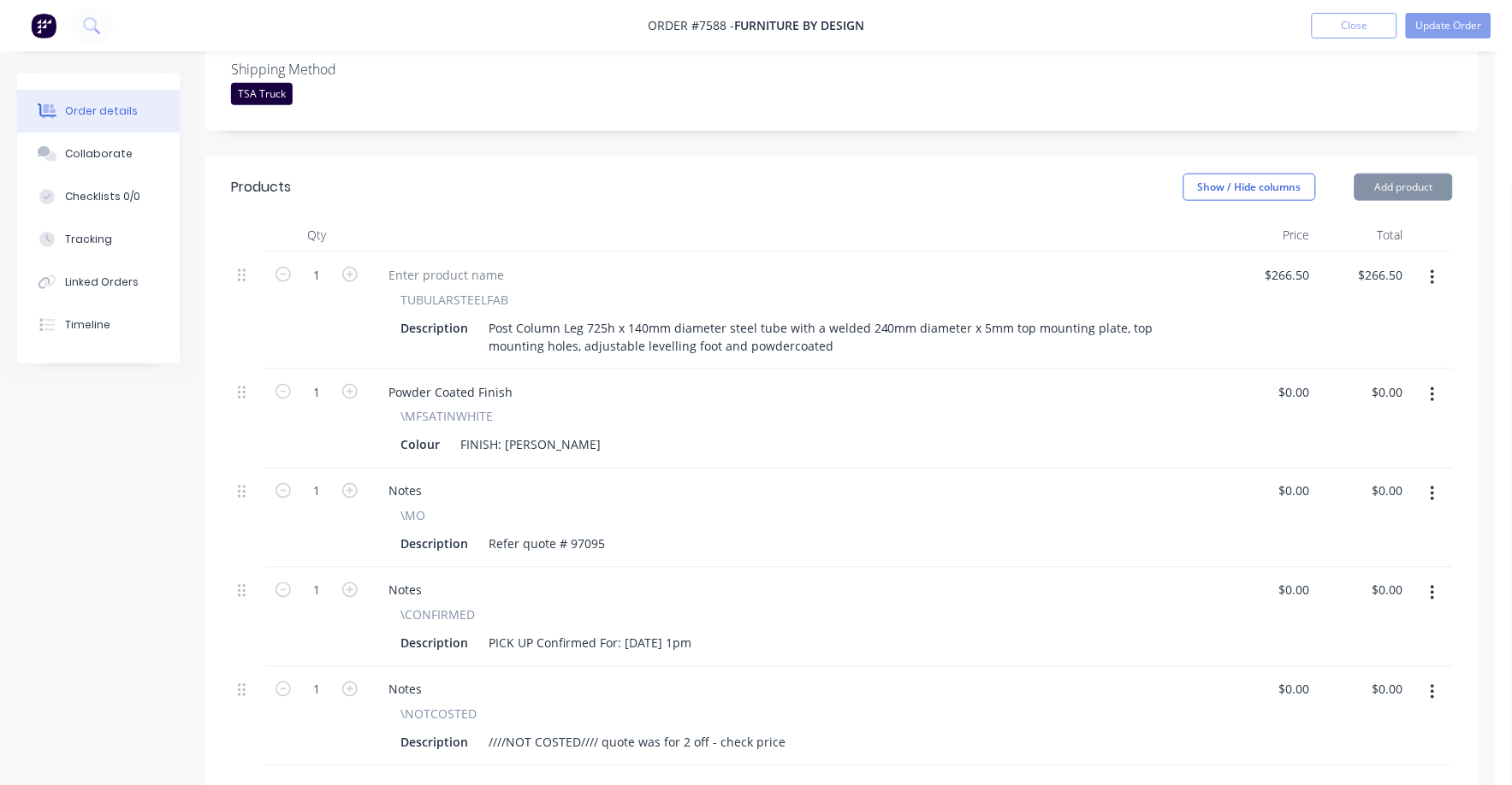
scroll to position [749, 0]
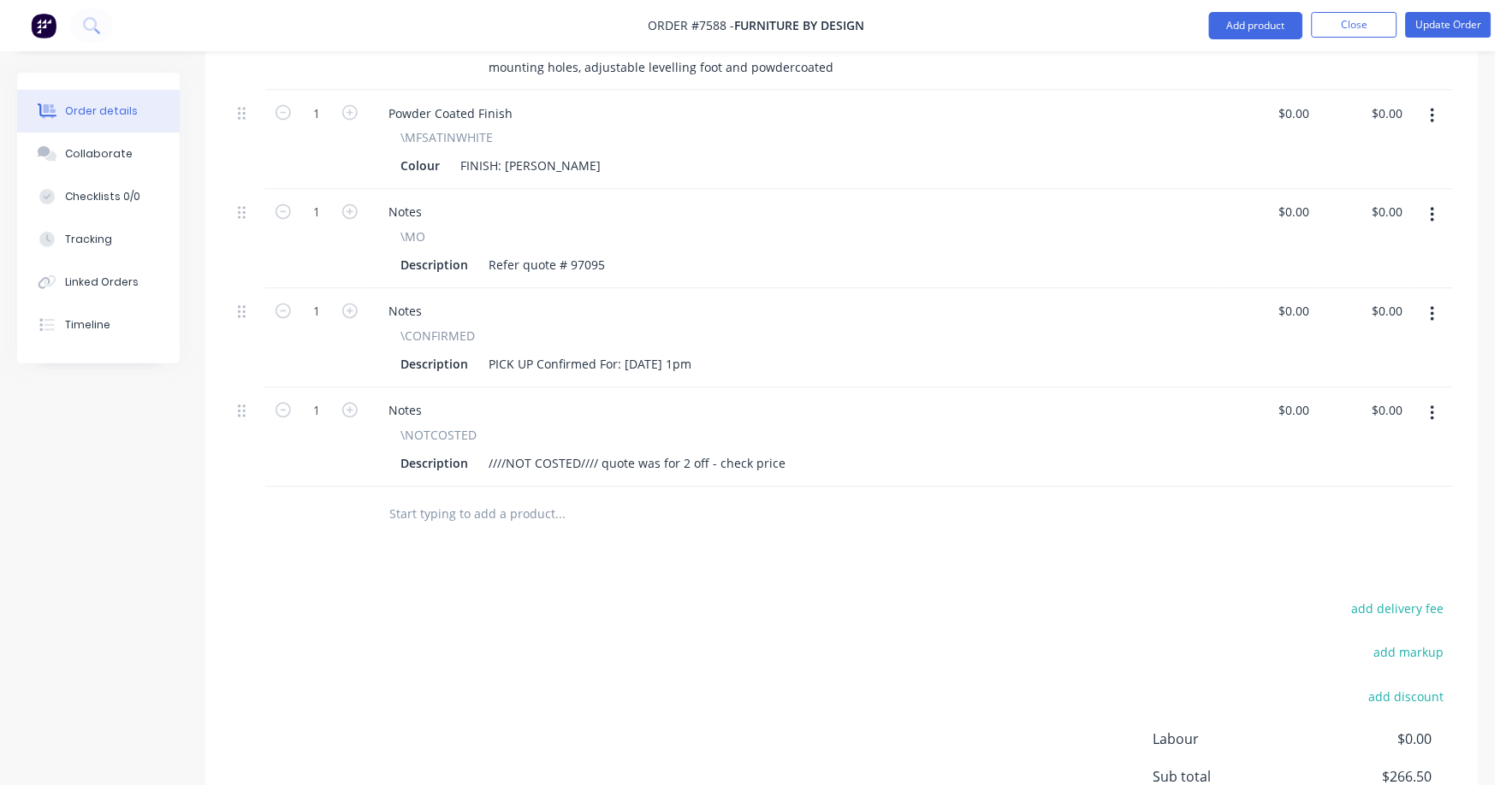
click at [1429, 399] on button "button" at bounding box center [1433, 414] width 40 height 31
click at [1325, 549] on div "Delete" at bounding box center [1372, 561] width 132 height 25
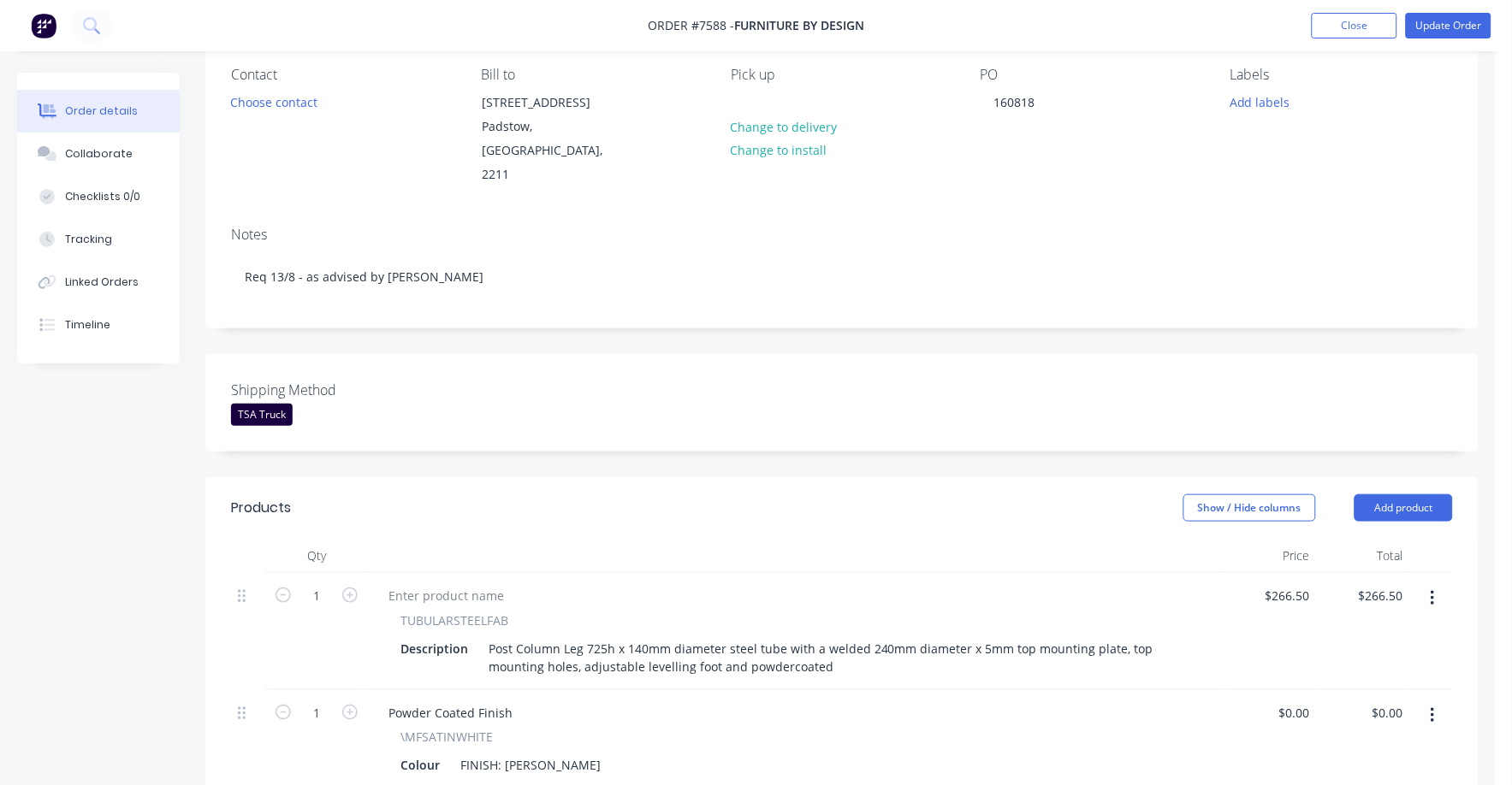
scroll to position [0, 0]
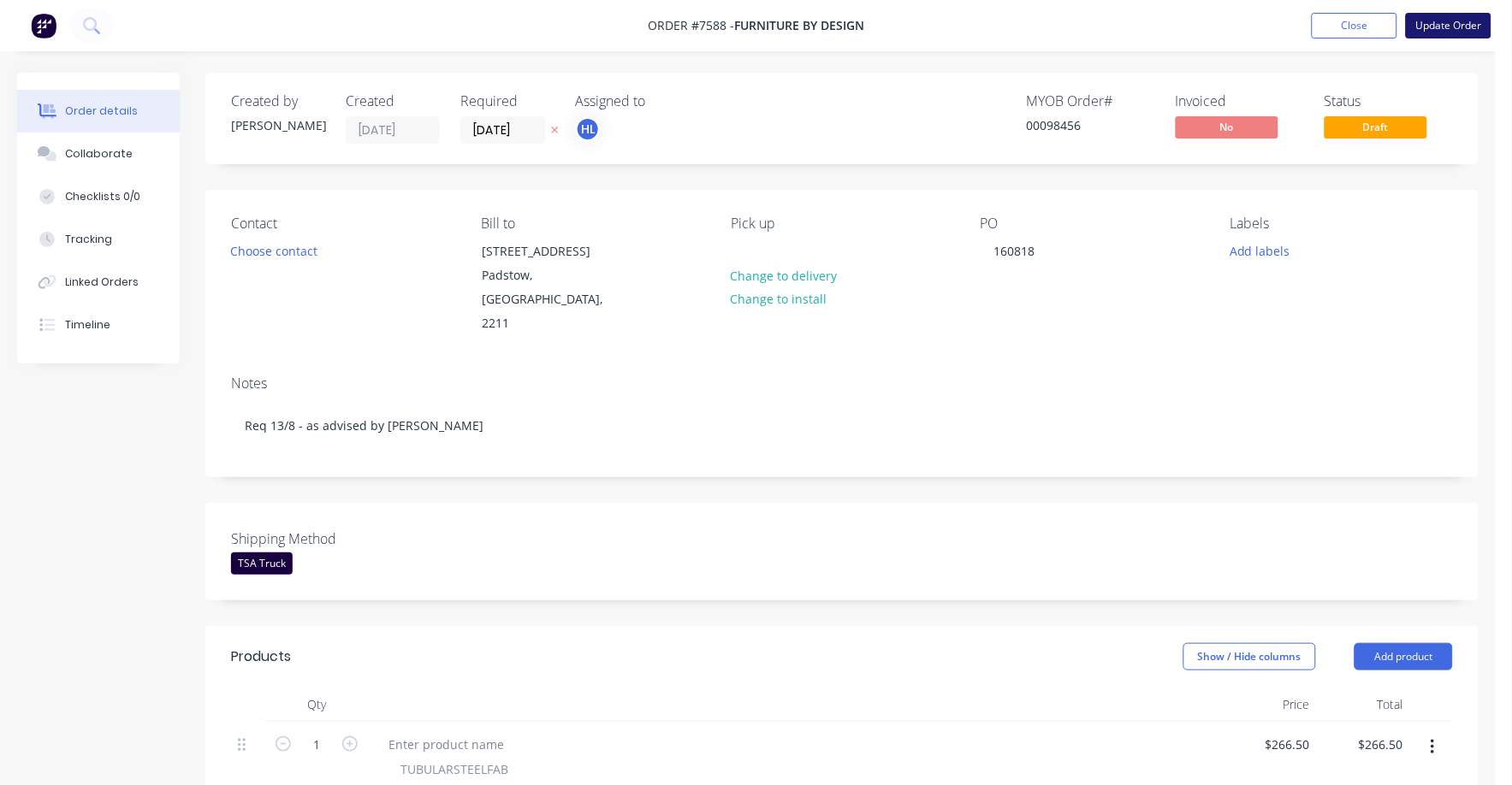
click at [1452, 30] on button "Update Order" at bounding box center [1448, 26] width 85 height 26
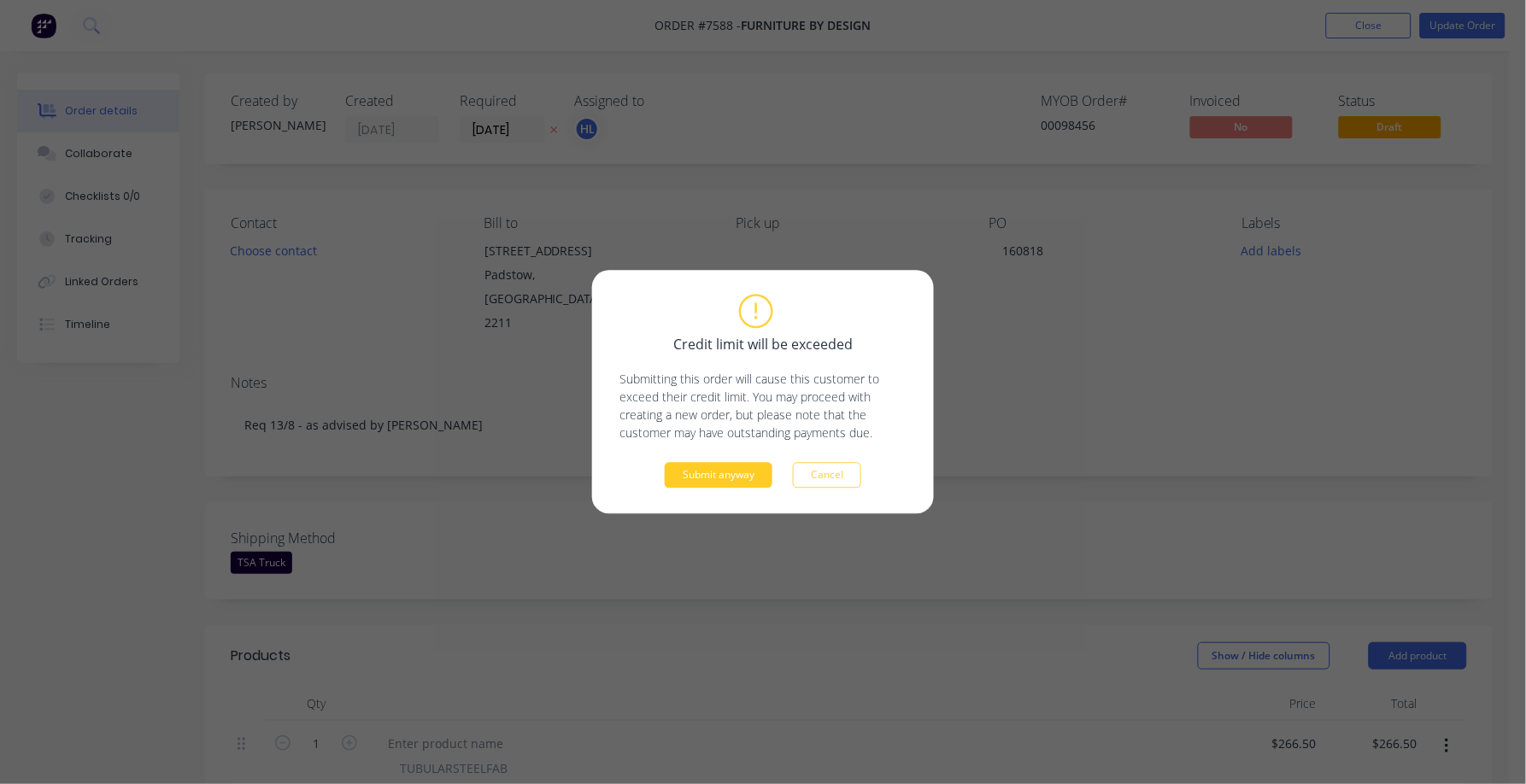
click at [742, 477] on button "Submit anyway" at bounding box center [718, 475] width 107 height 25
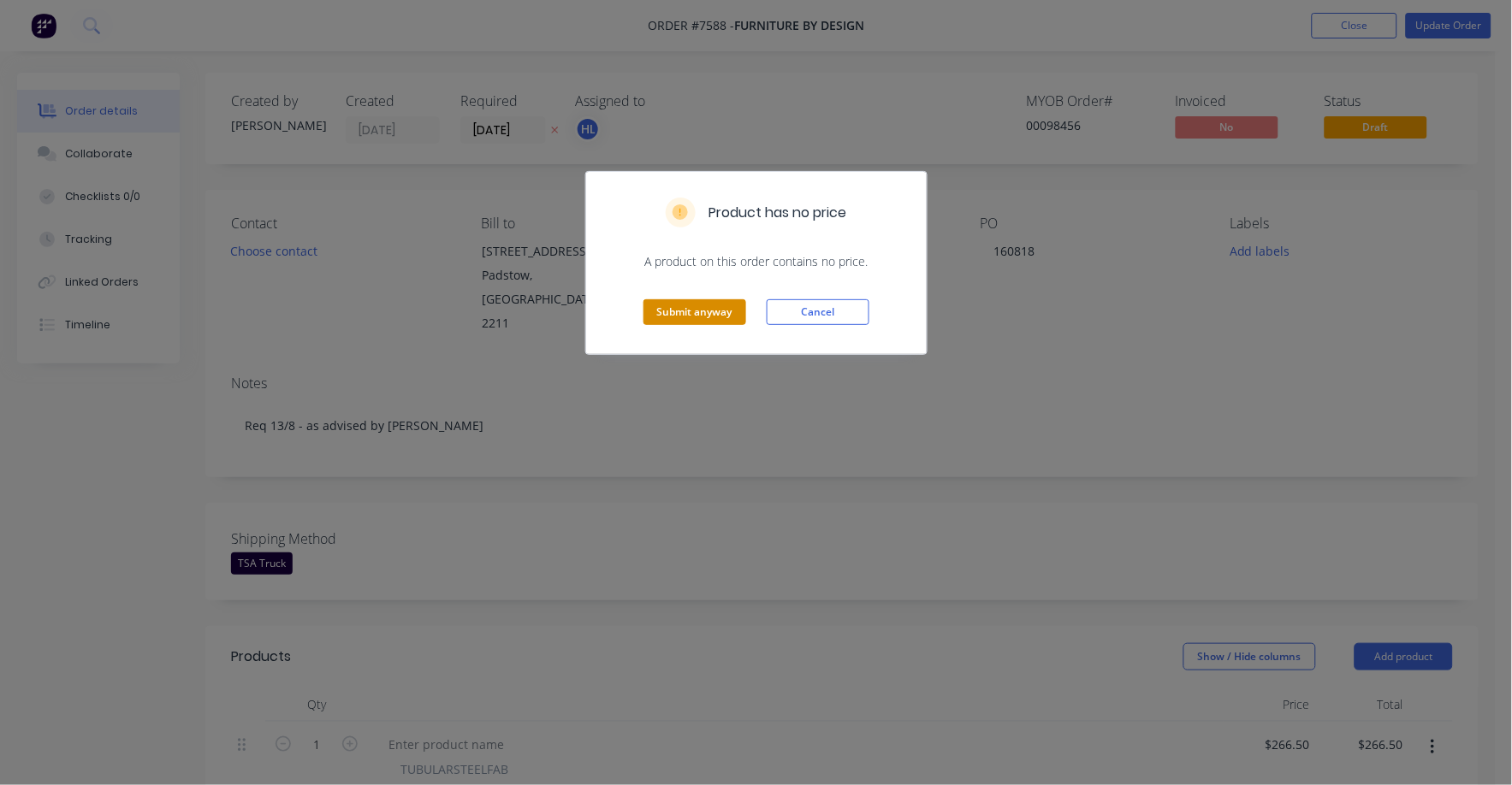
click at [693, 305] on button "Submit anyway" at bounding box center [694, 312] width 103 height 26
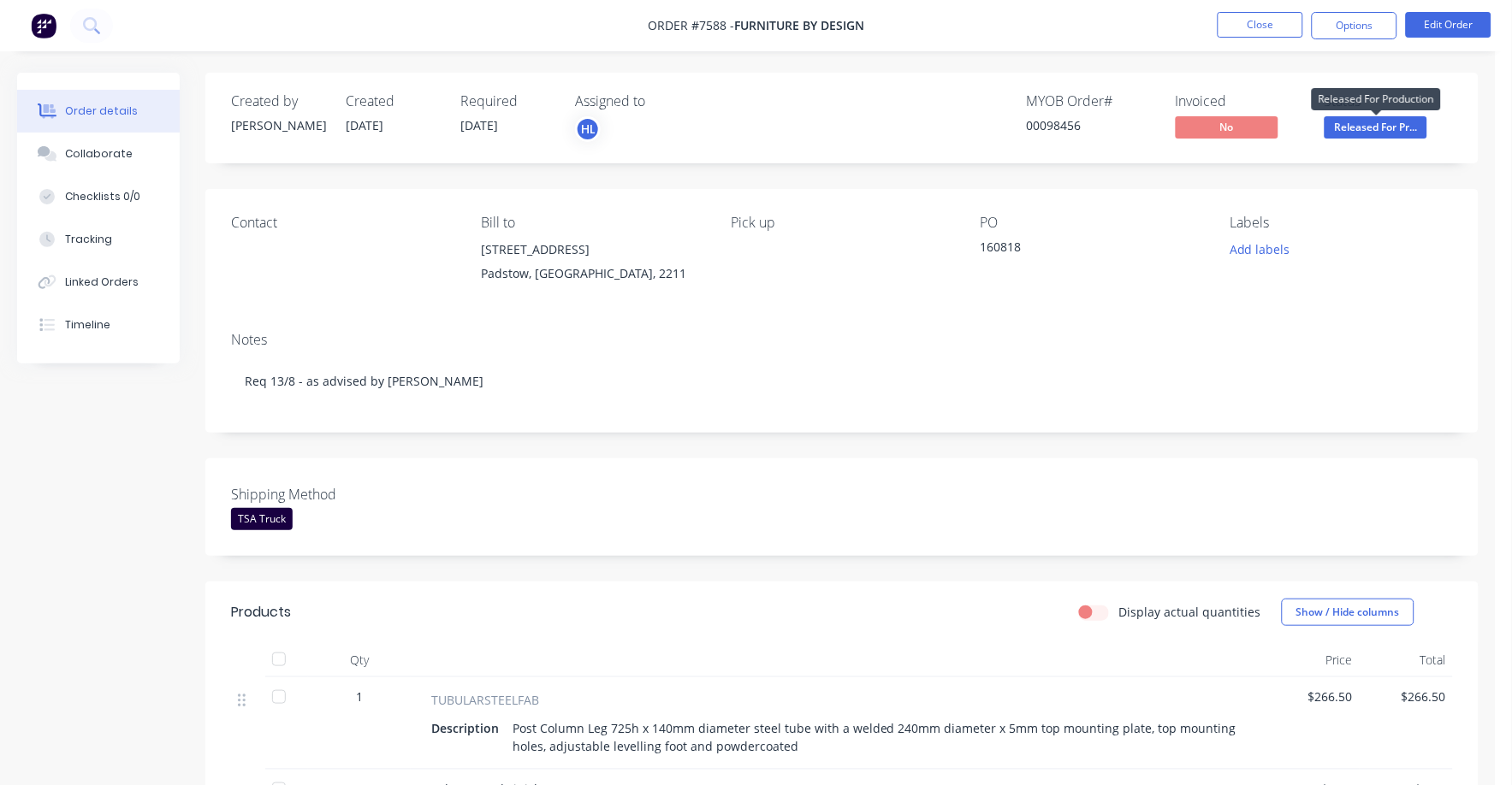
click at [1354, 128] on span "Released For Pr..." at bounding box center [1376, 127] width 103 height 21
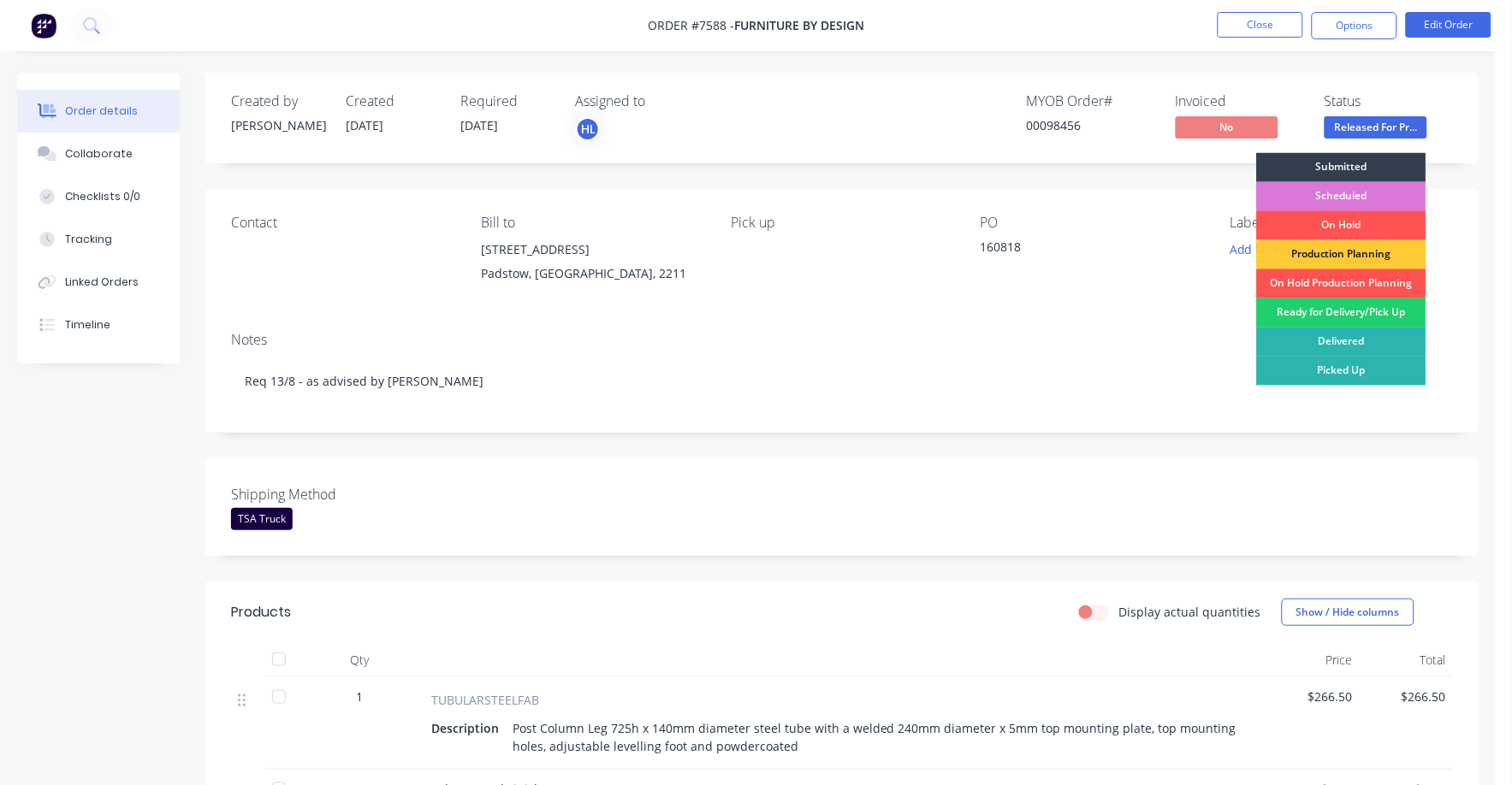
drag, startPoint x: 1344, startPoint y: 315, endPoint x: 1344, endPoint y: 230, distance: 85.0
click at [1344, 312] on div "Ready for Delivery/Pick Up" at bounding box center [1341, 312] width 169 height 29
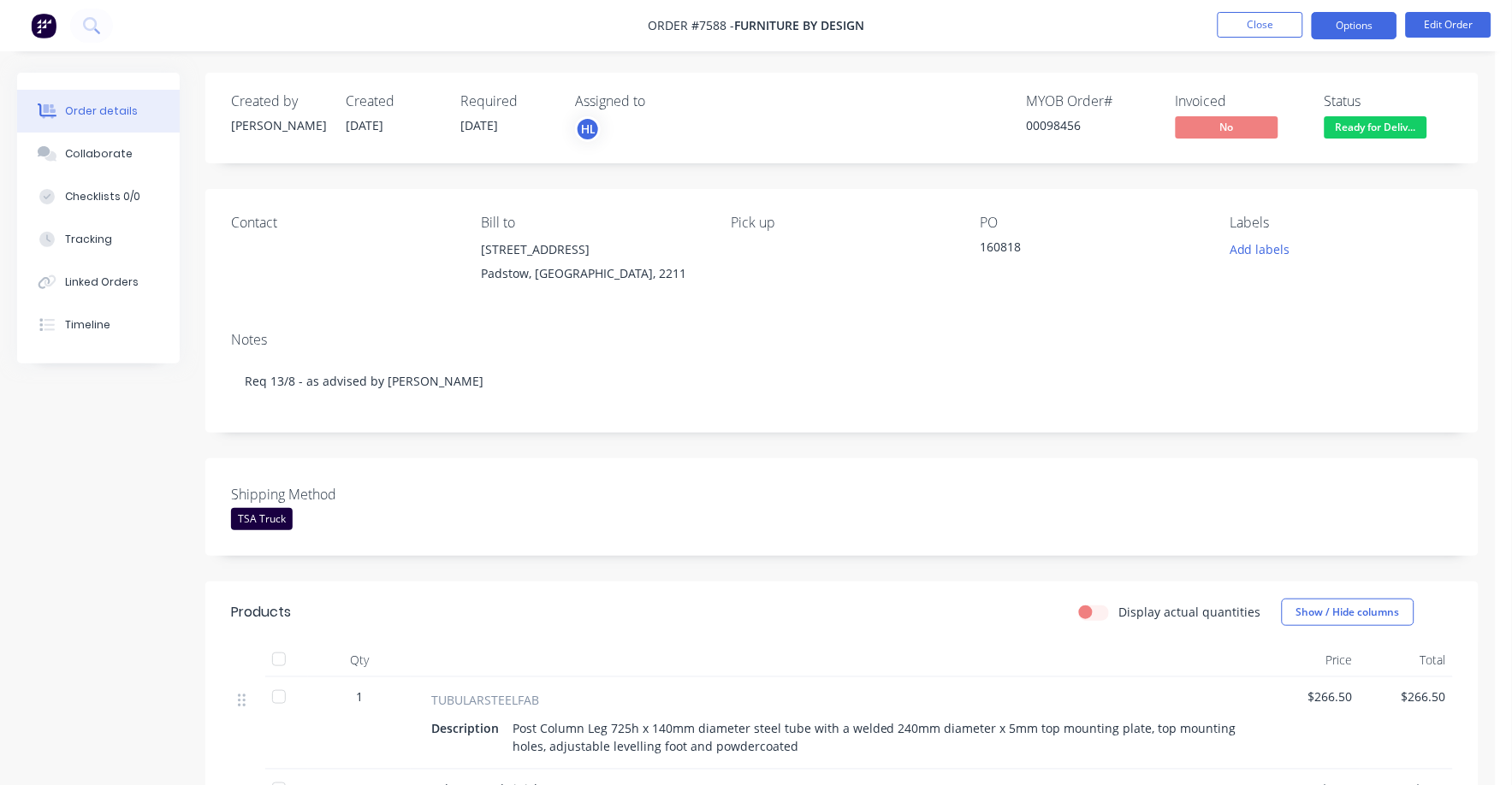
click at [1340, 19] on button "Options" at bounding box center [1354, 26] width 85 height 27
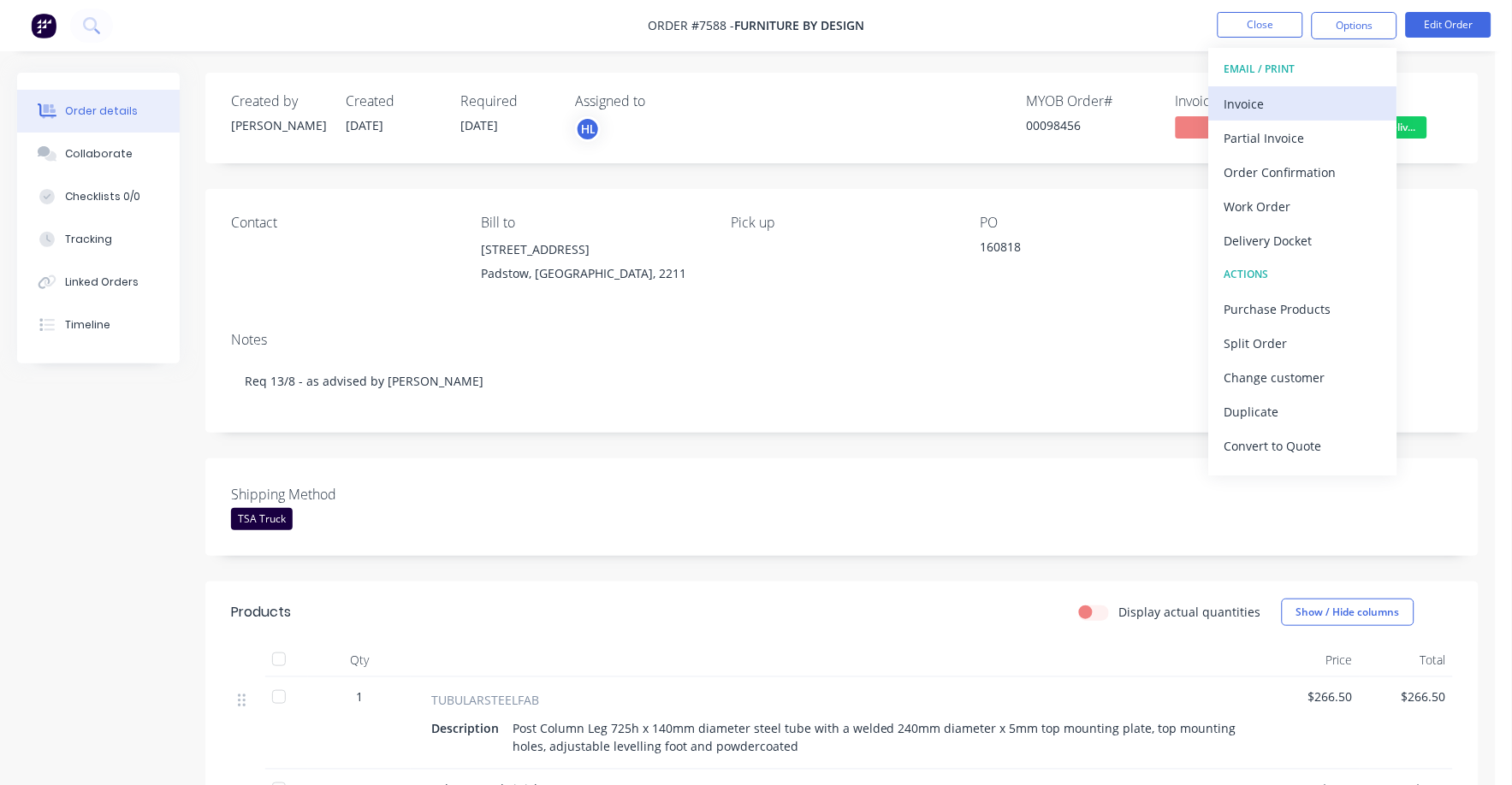
click at [1251, 102] on div "Invoice" at bounding box center [1303, 104] width 158 height 25
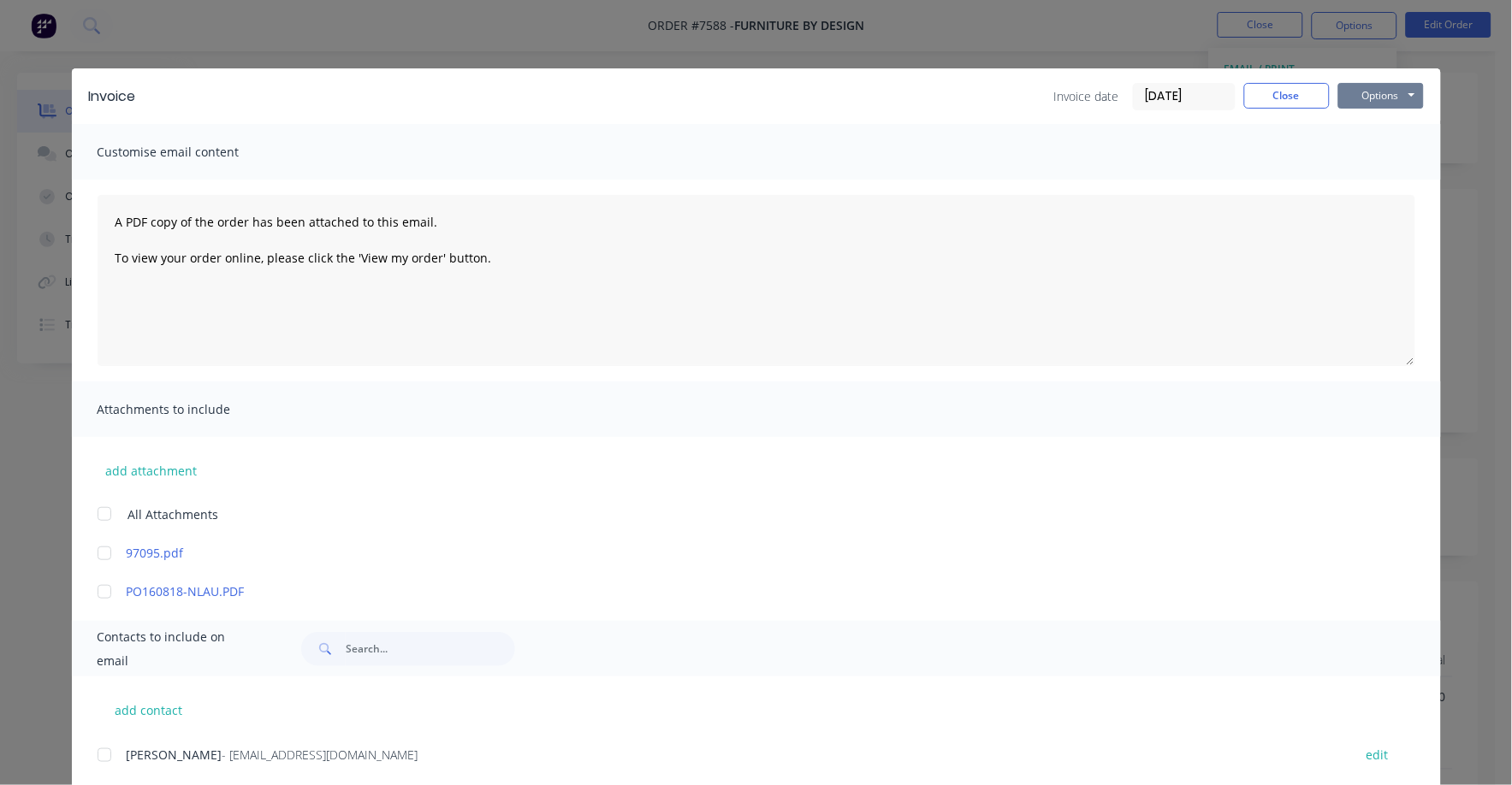
click at [1374, 92] on button "Options" at bounding box center [1381, 95] width 85 height 26
click at [1352, 149] on button "Print" at bounding box center [1393, 154] width 109 height 28
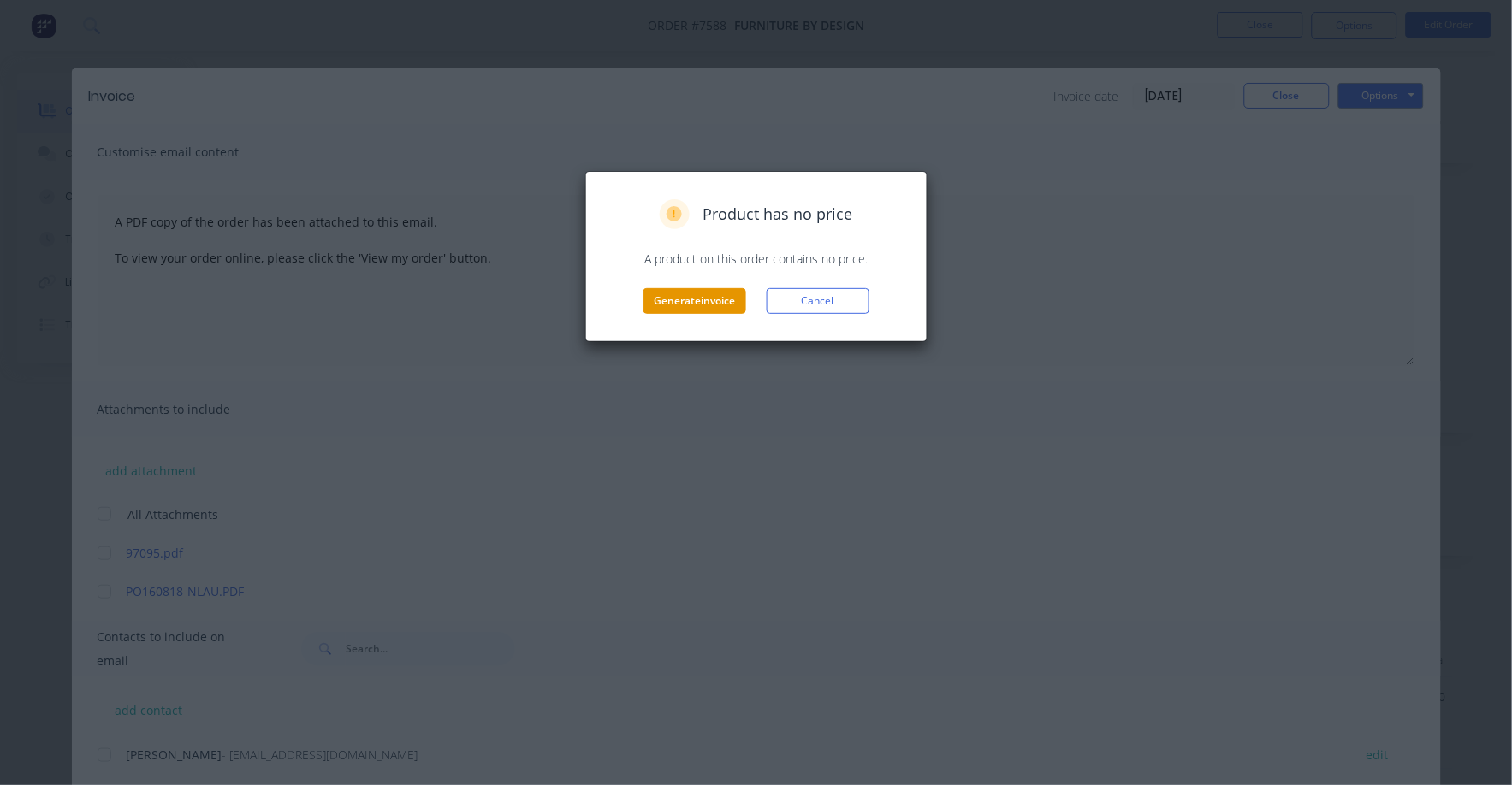
click at [713, 303] on button "Generate invoice" at bounding box center [694, 301] width 103 height 26
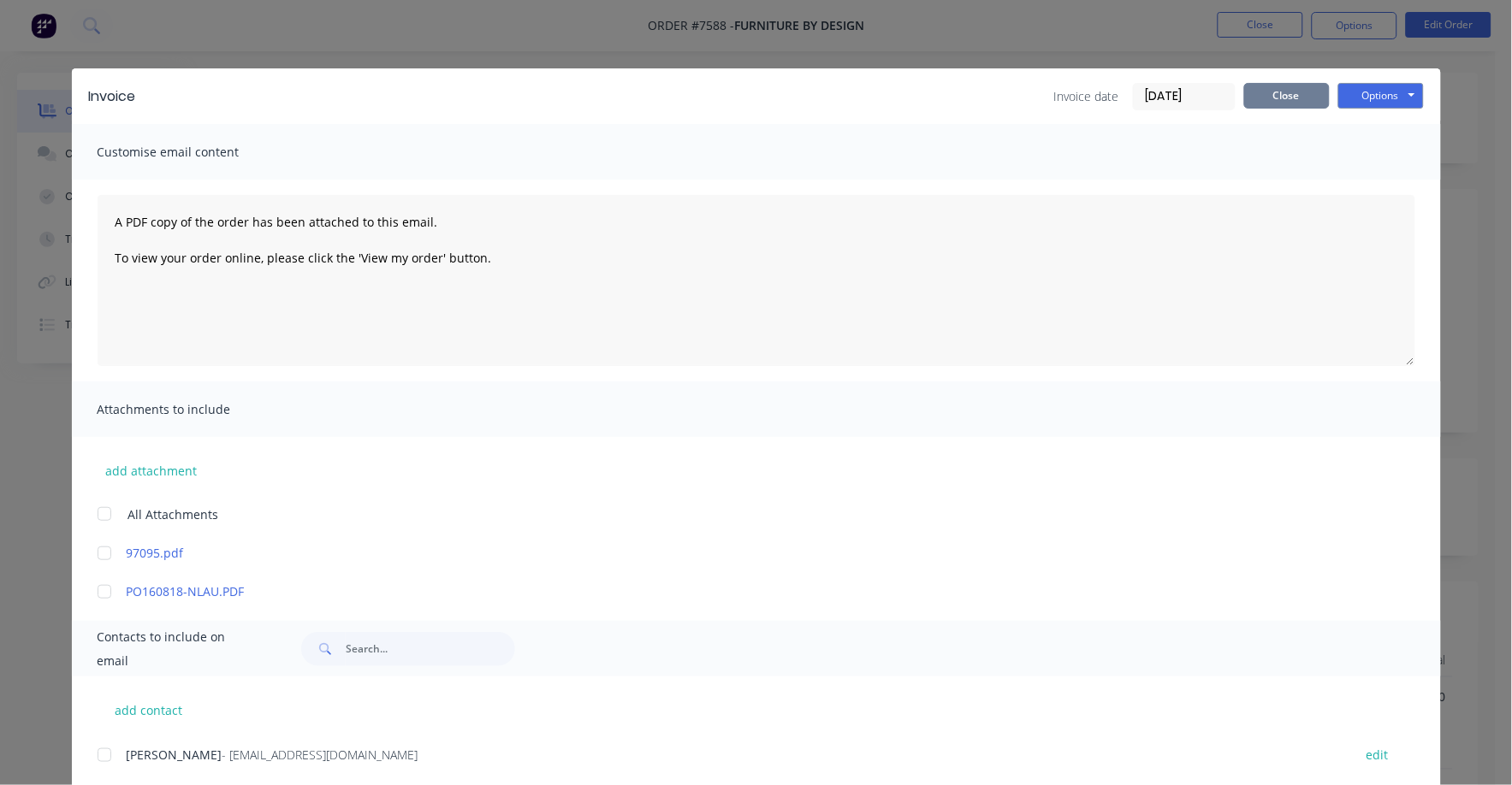
click at [1269, 105] on button "Close" at bounding box center [1287, 95] width 85 height 26
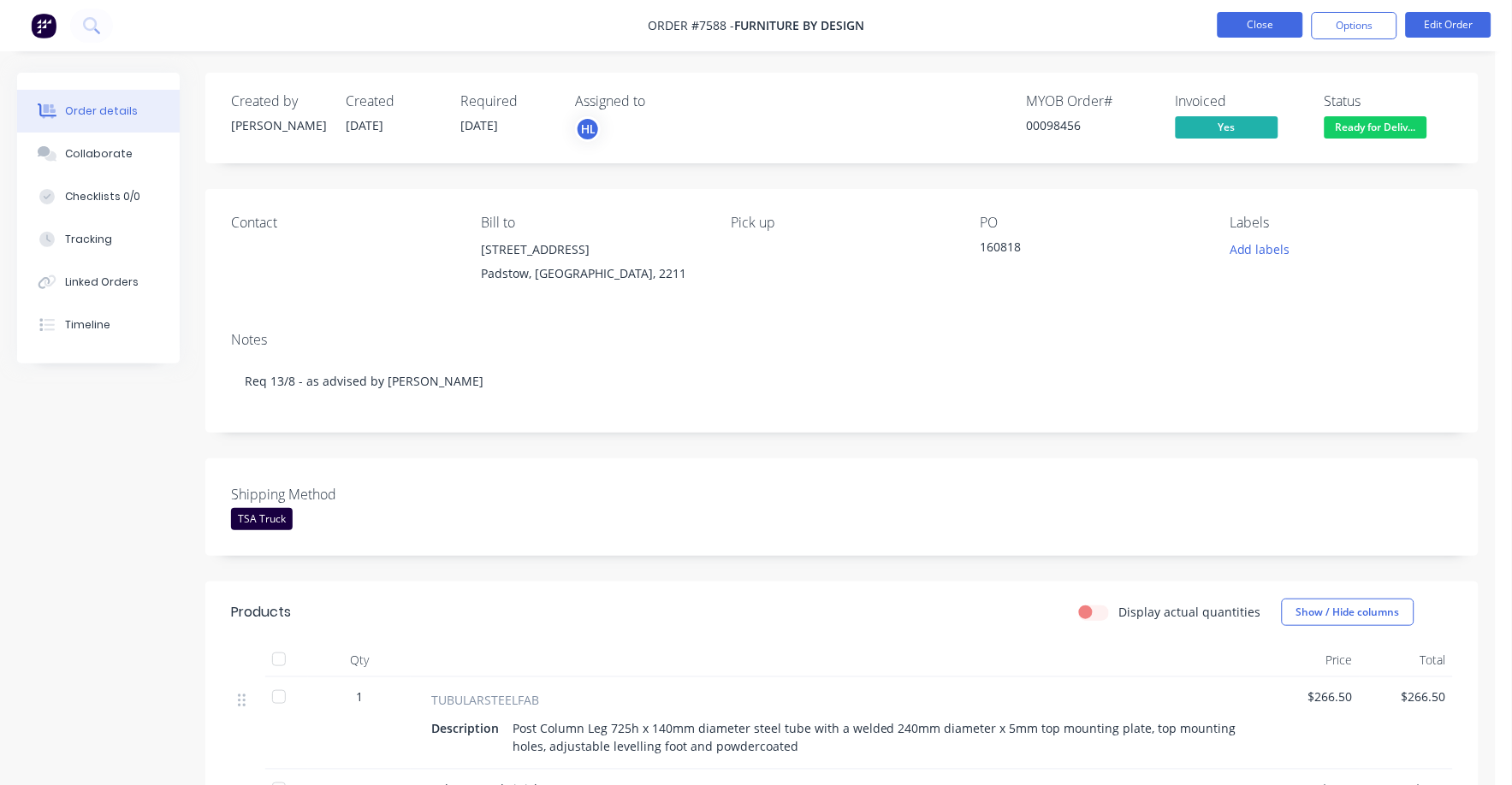
click at [1258, 19] on button "Close" at bounding box center [1259, 25] width 85 height 26
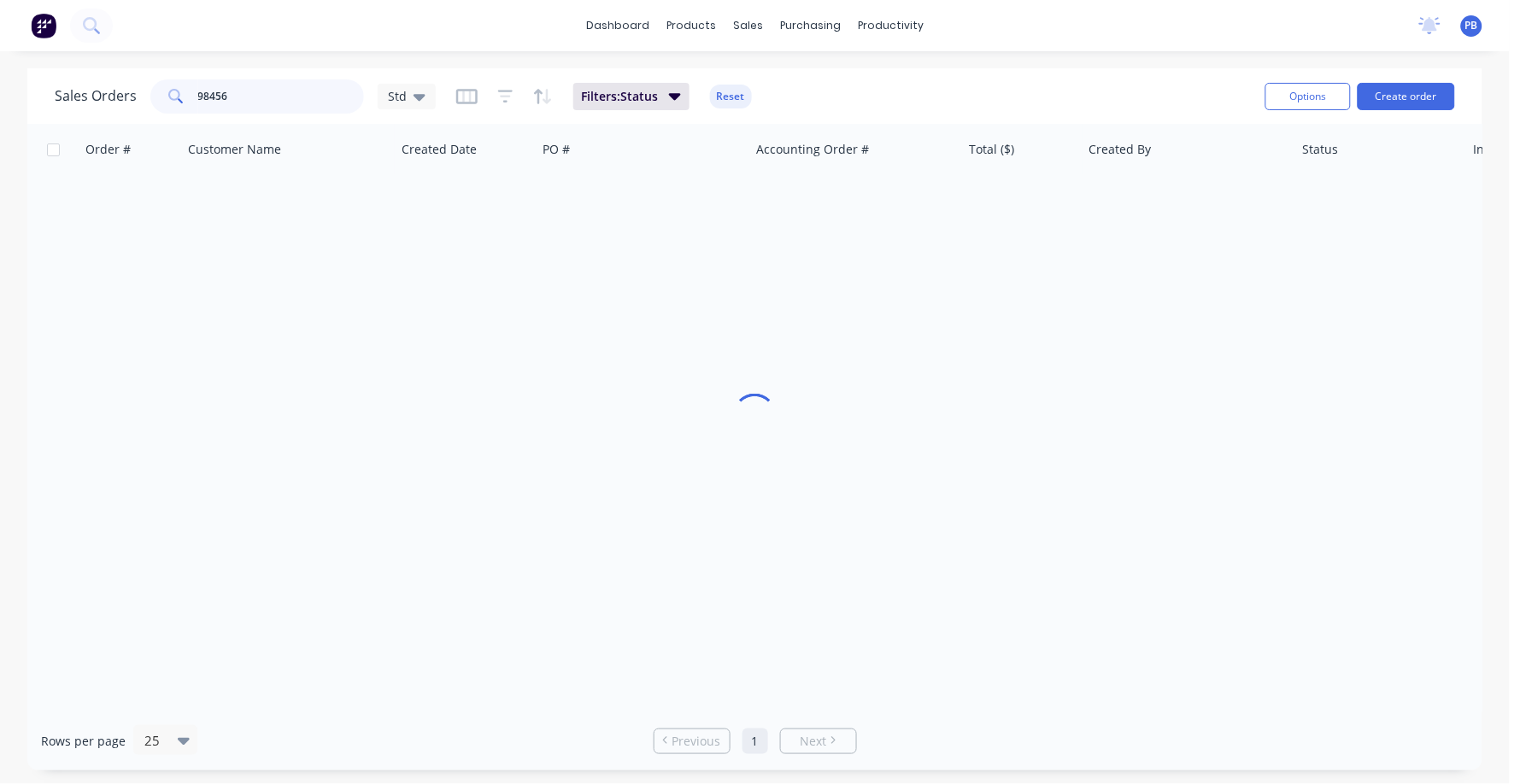
drag, startPoint x: 332, startPoint y: 98, endPoint x: 173, endPoint y: 85, distance: 159.5
click at [172, 87] on div "98456" at bounding box center [257, 96] width 214 height 34
type input "98456"
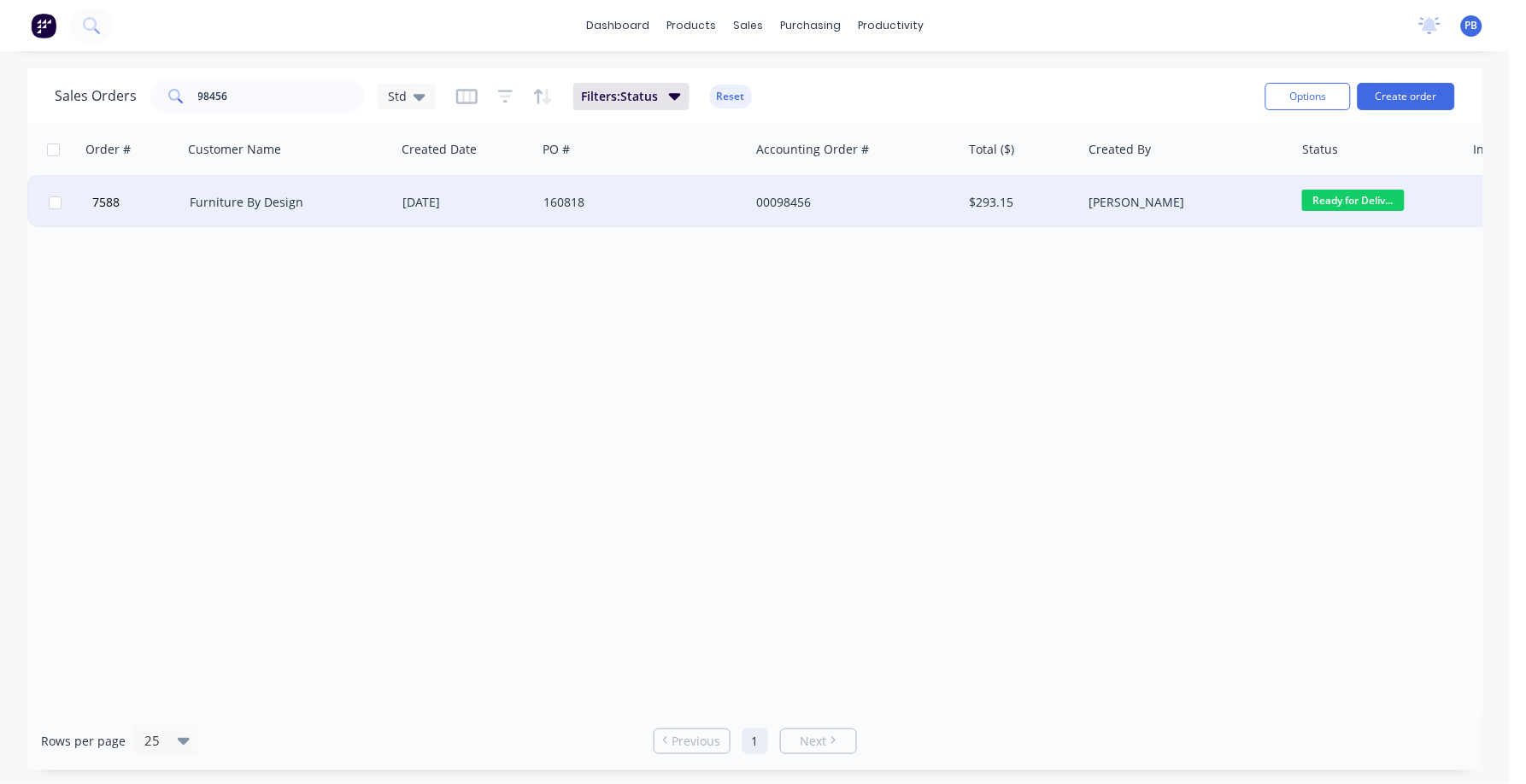
click at [254, 200] on div "Furniture By Design" at bounding box center [285, 202] width 190 height 17
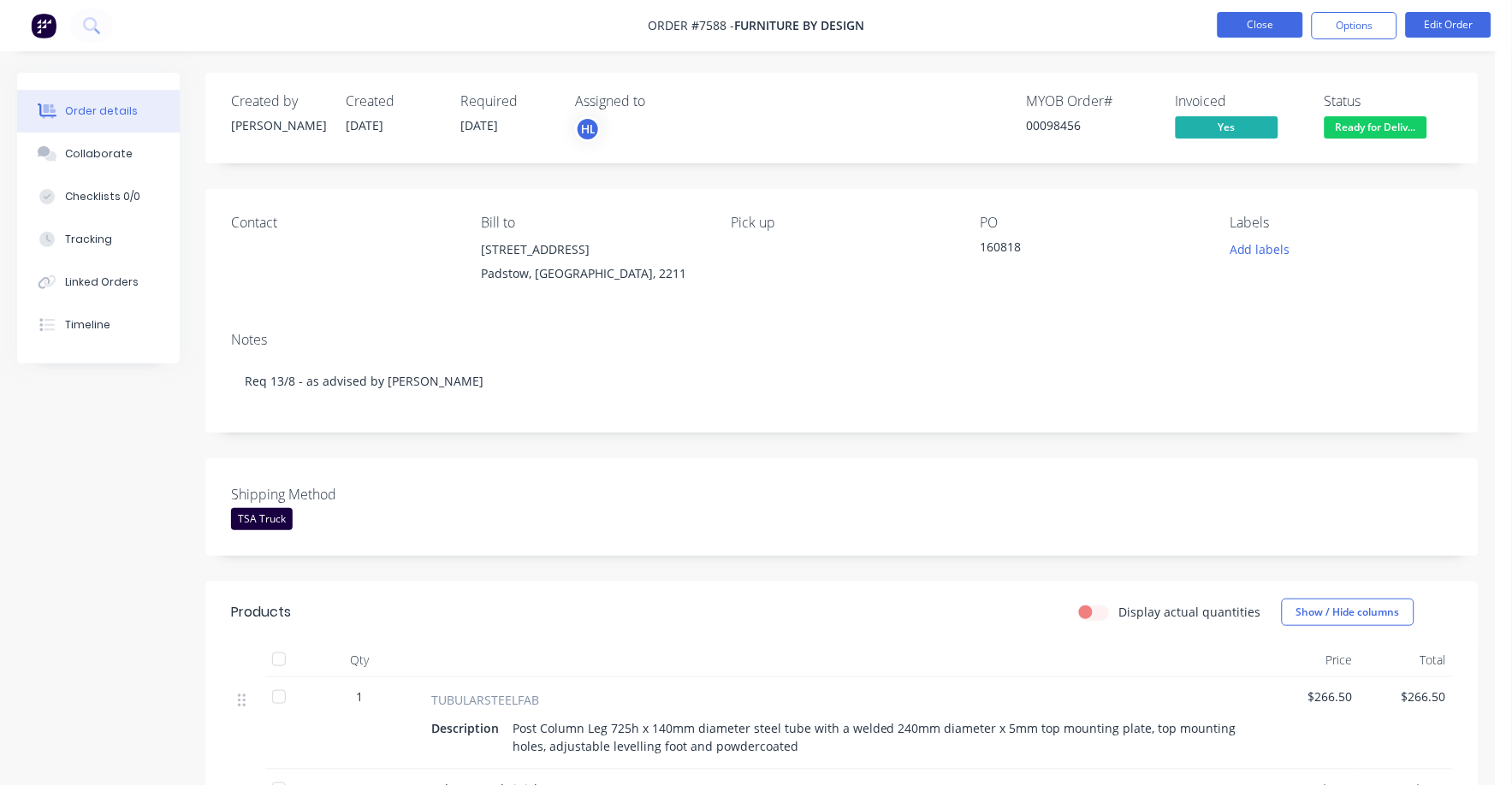
click at [1251, 18] on button "Close" at bounding box center [1259, 25] width 85 height 26
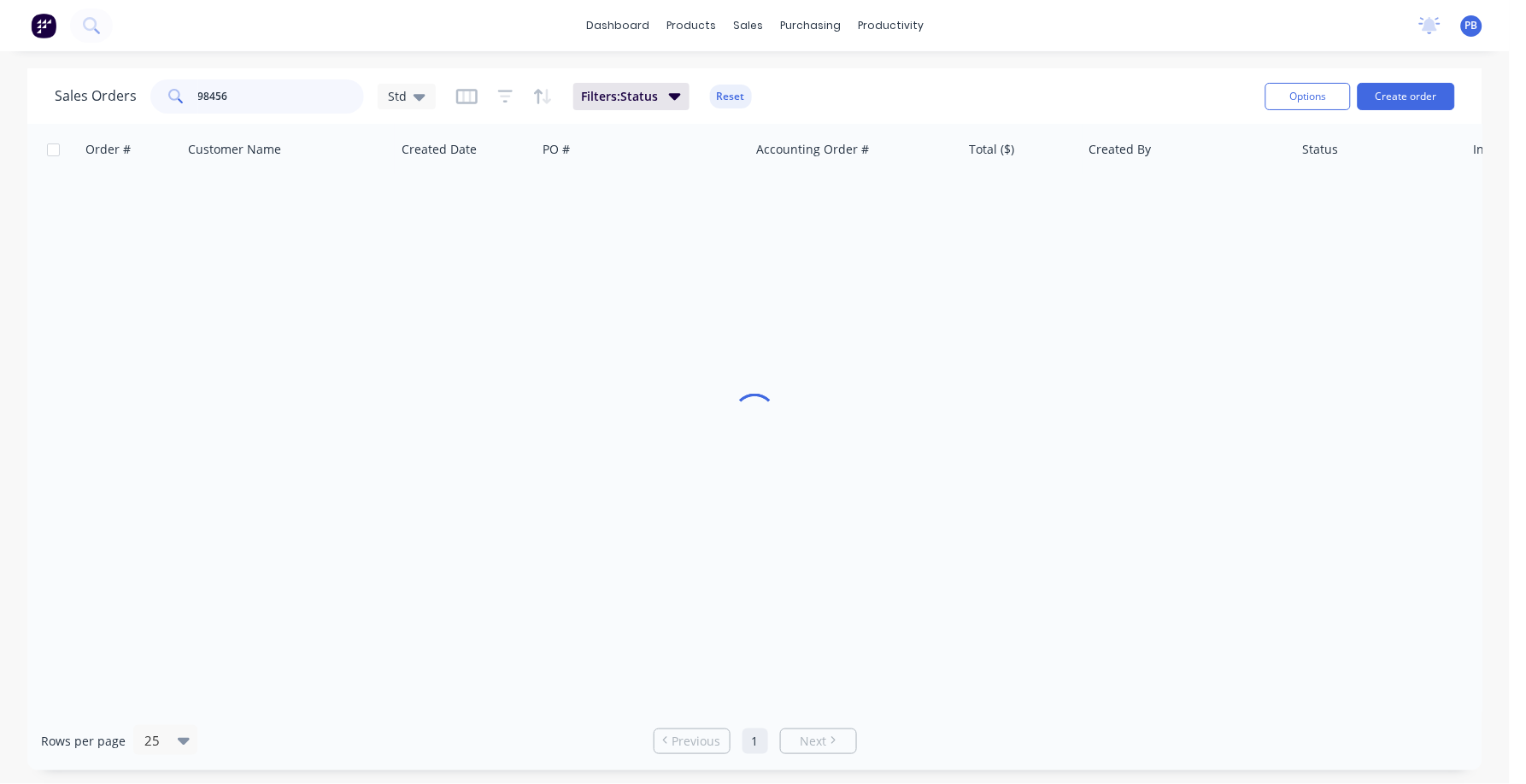
drag, startPoint x: 243, startPoint y: 89, endPoint x: 135, endPoint y: 81, distance: 108.3
click at [135, 81] on div "Sales Orders 98456 Std" at bounding box center [245, 96] width 382 height 34
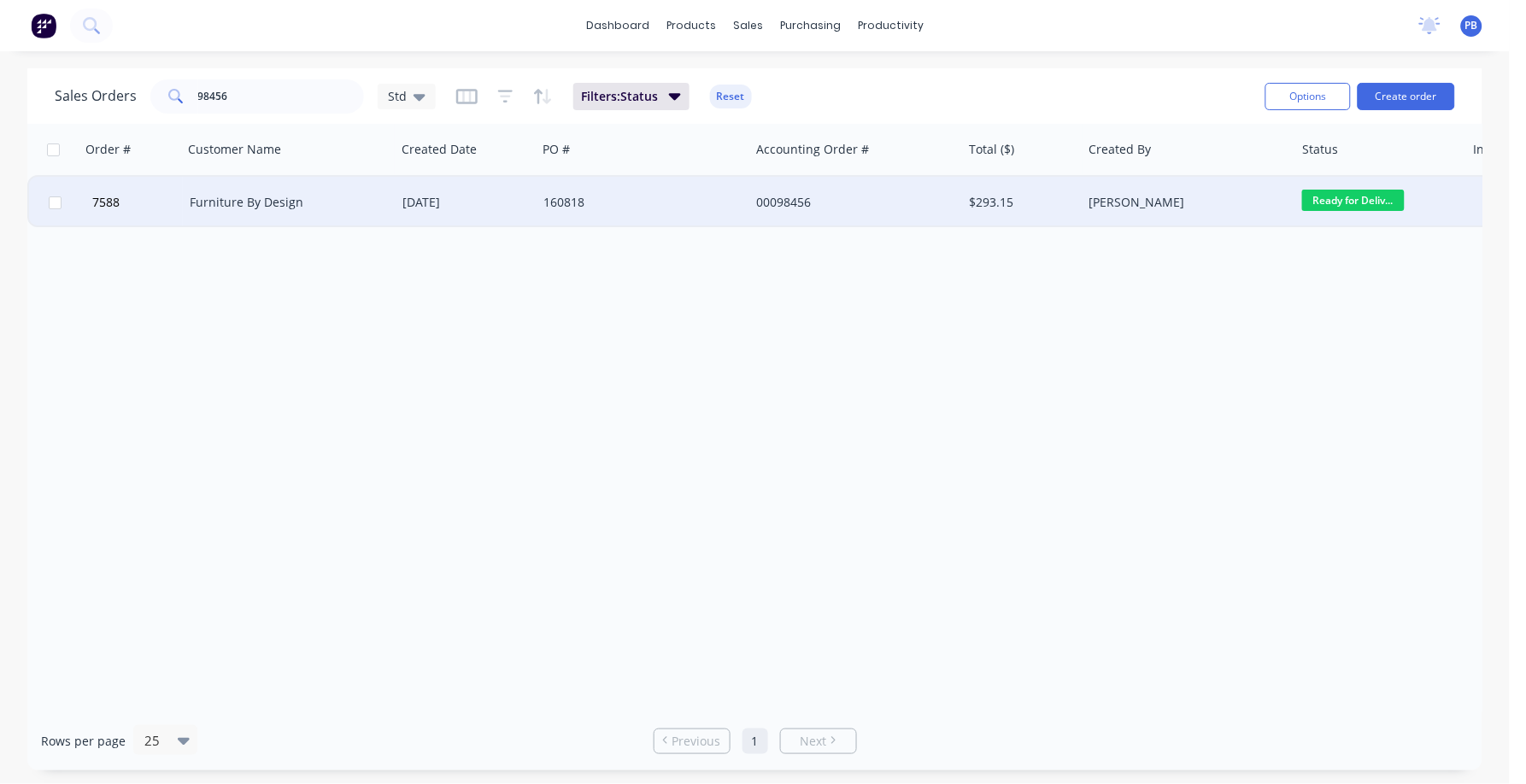
click at [251, 195] on div "Furniture By Design" at bounding box center [289, 202] width 213 height 51
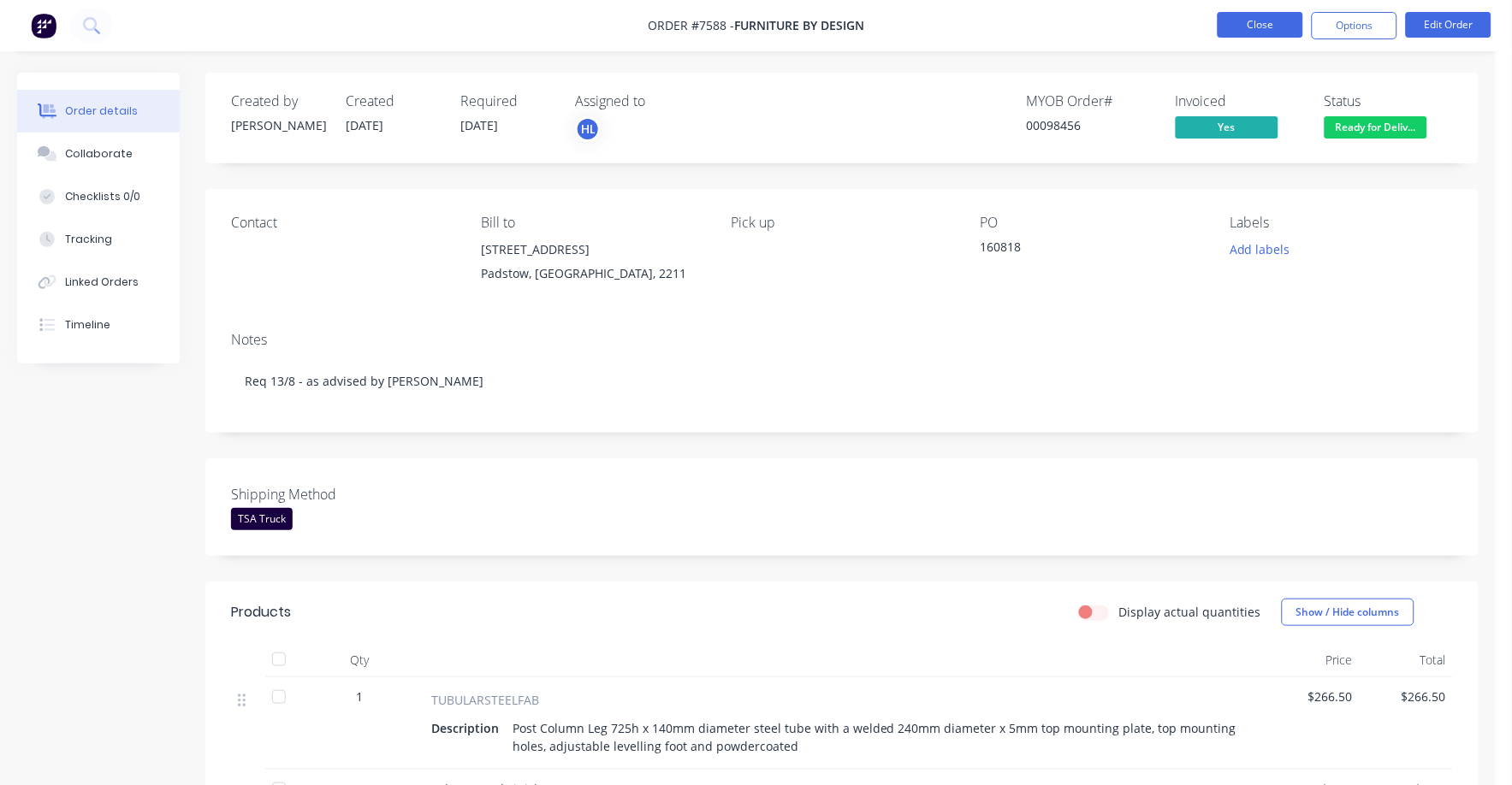
click at [1251, 21] on button "Close" at bounding box center [1259, 25] width 85 height 26
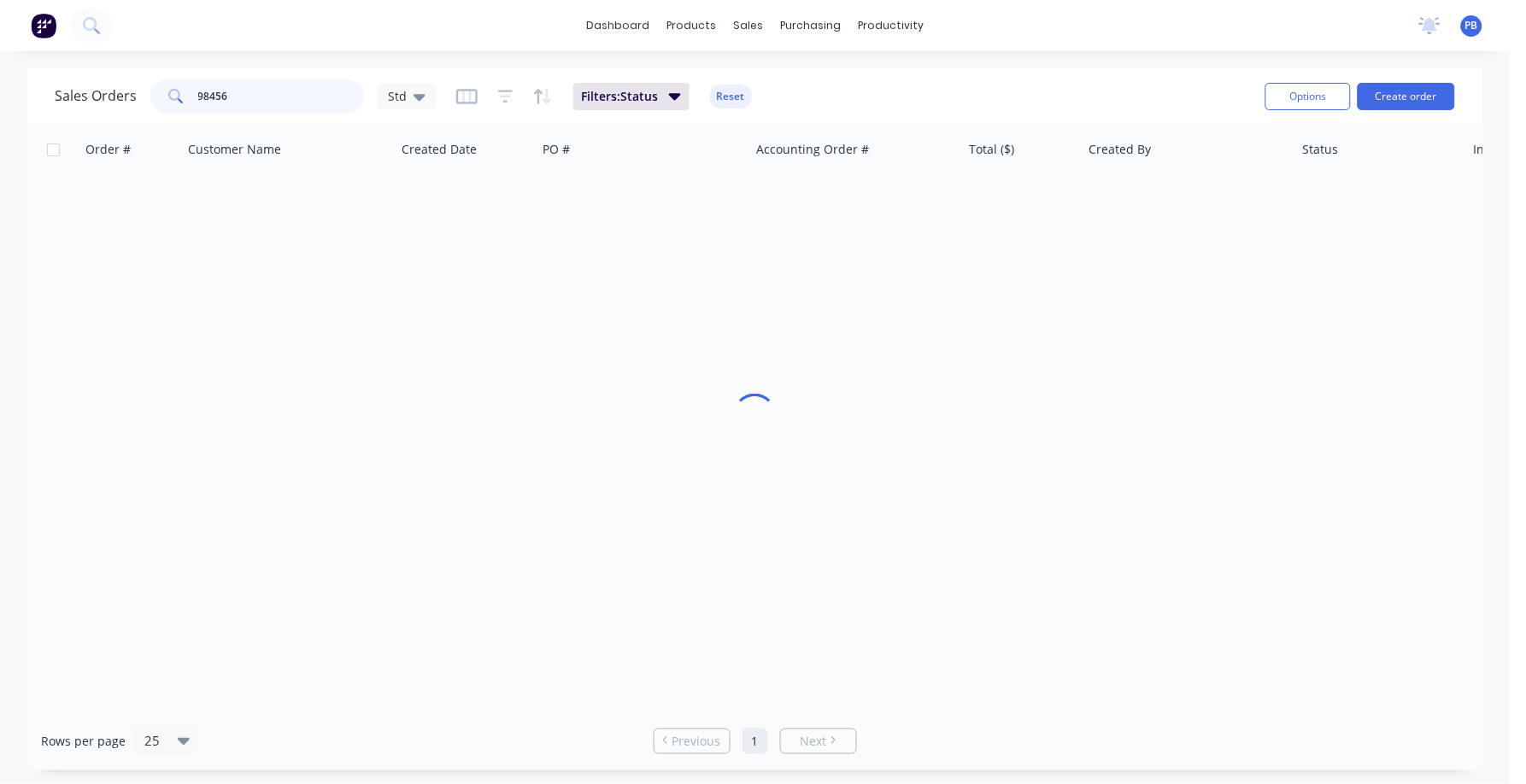
drag, startPoint x: 278, startPoint y: 100, endPoint x: 144, endPoint y: 93, distance: 134.2
click at [143, 95] on div "Sales Orders 98456 Std" at bounding box center [245, 96] width 382 height 34
type input "98466"
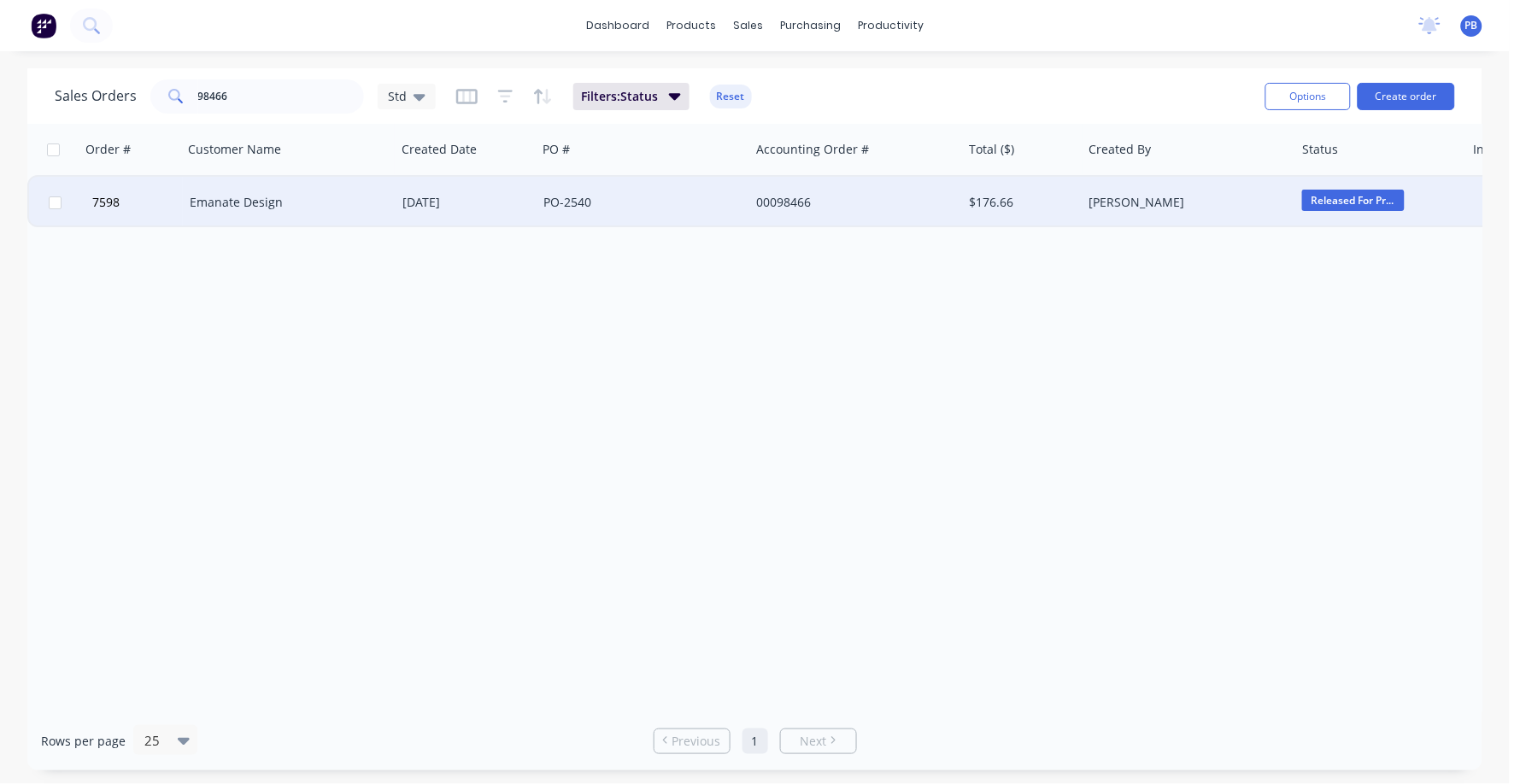
click at [244, 207] on div "Emanate Design" at bounding box center [285, 202] width 190 height 17
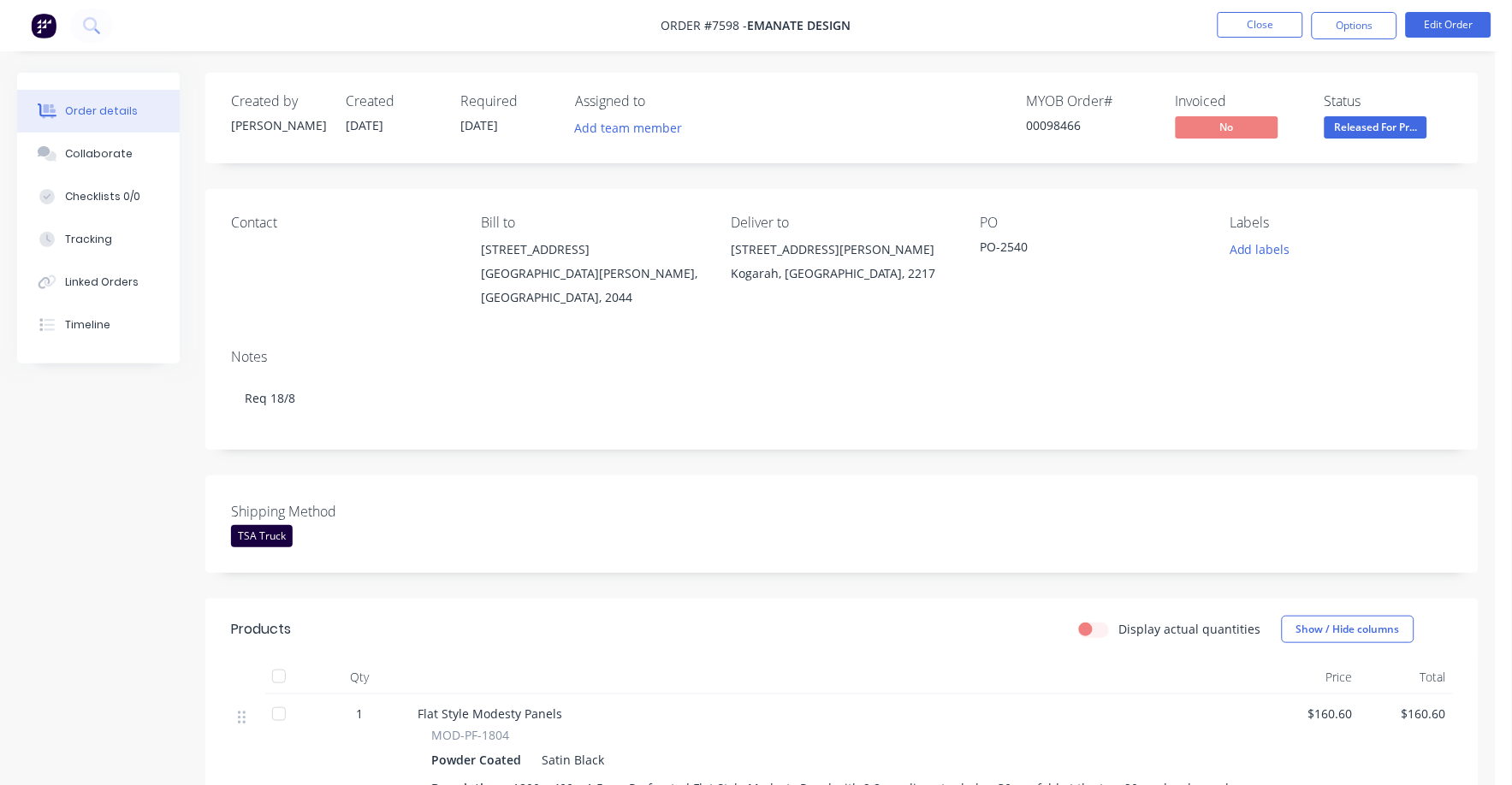
click at [1411, 126] on span "Released For Pr..." at bounding box center [1376, 127] width 103 height 21
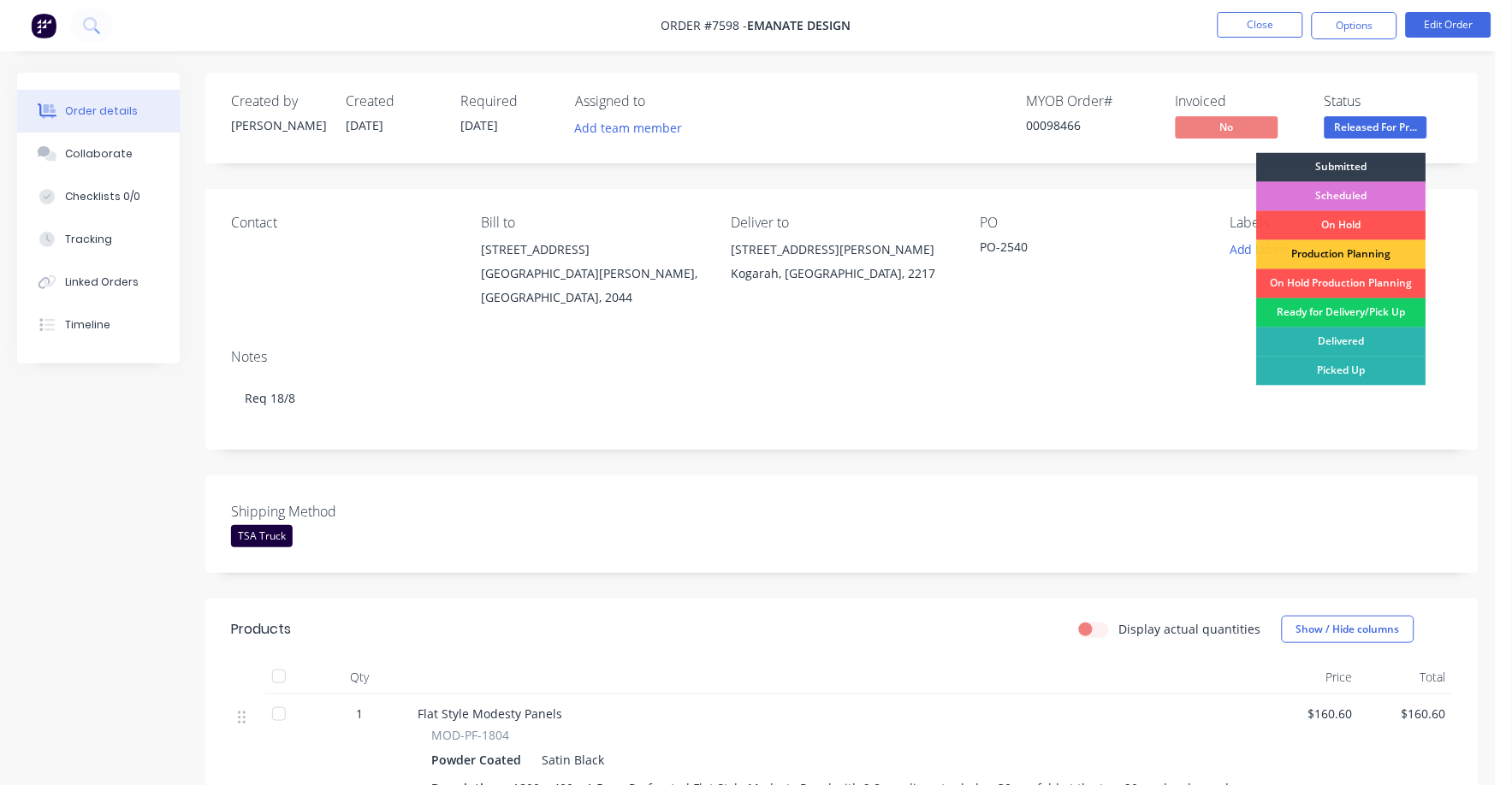
click at [1315, 307] on div "Ready for Delivery/Pick Up" at bounding box center [1341, 312] width 169 height 29
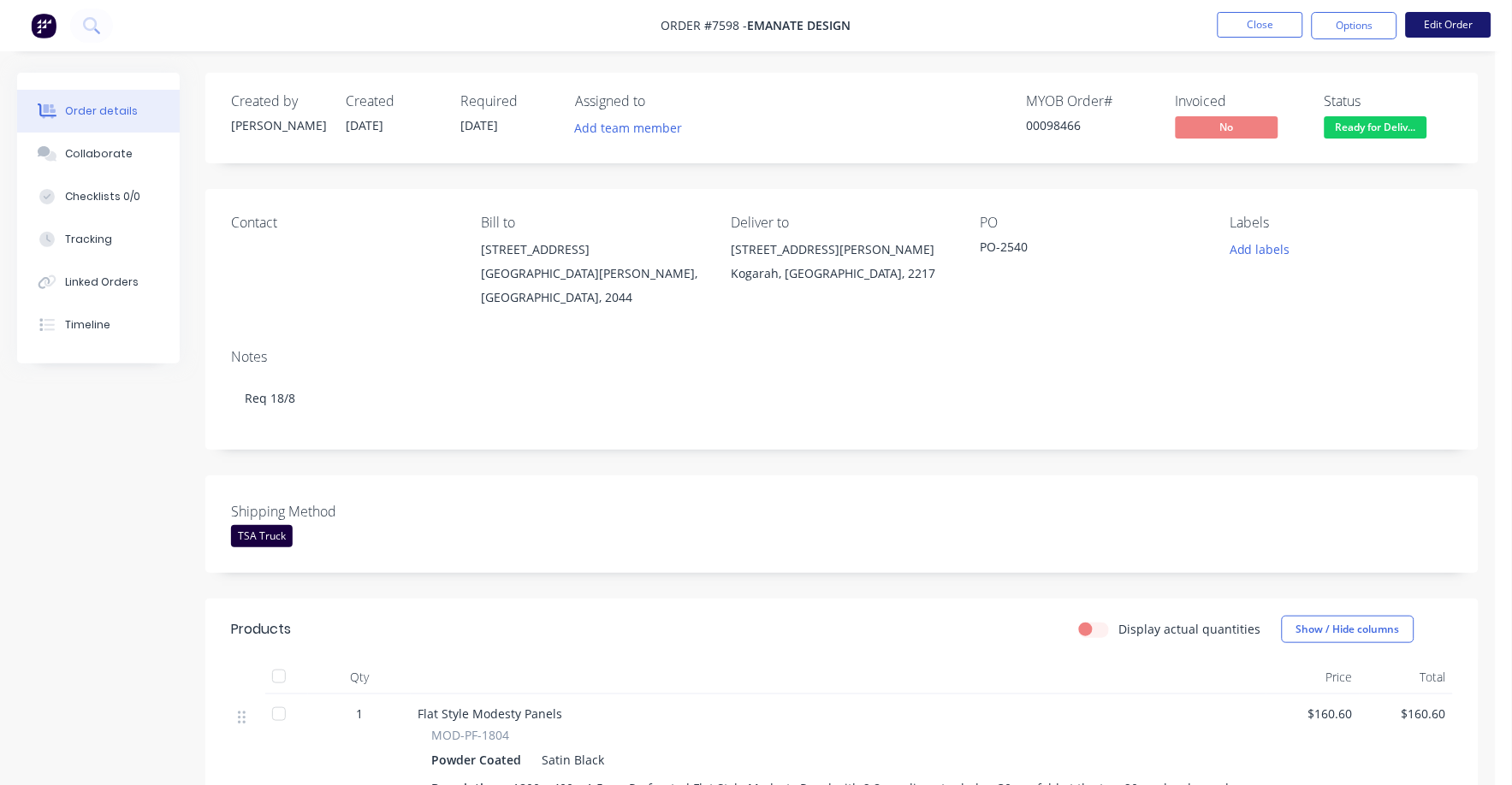
click at [1453, 26] on button "Edit Order" at bounding box center [1448, 25] width 85 height 26
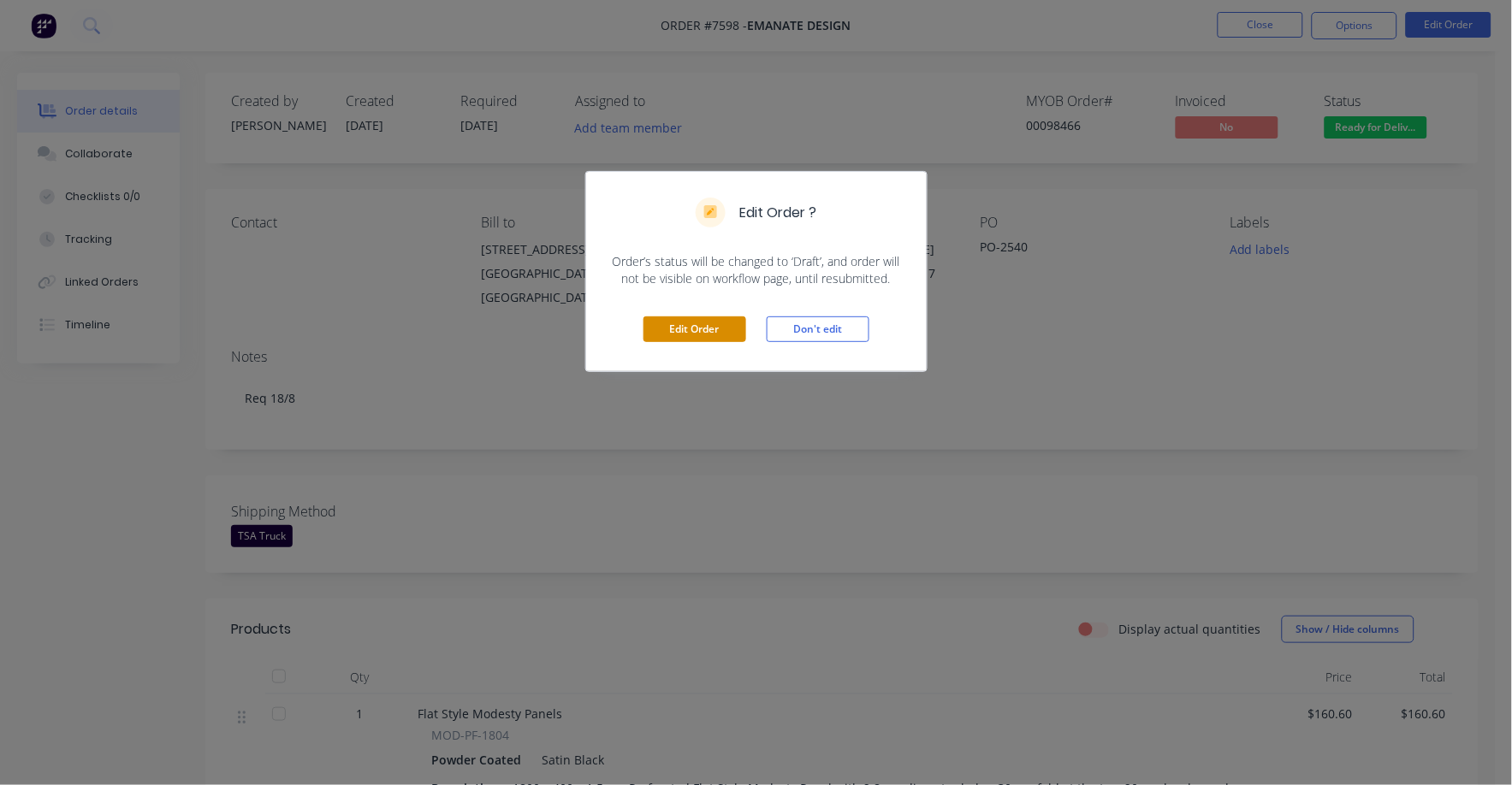
click at [705, 315] on div "Edit Order Don't edit" at bounding box center [756, 329] width 341 height 84
click at [720, 341] on div "Edit Order Don't edit" at bounding box center [756, 329] width 341 height 84
click at [709, 326] on button "Edit Order" at bounding box center [694, 329] width 103 height 26
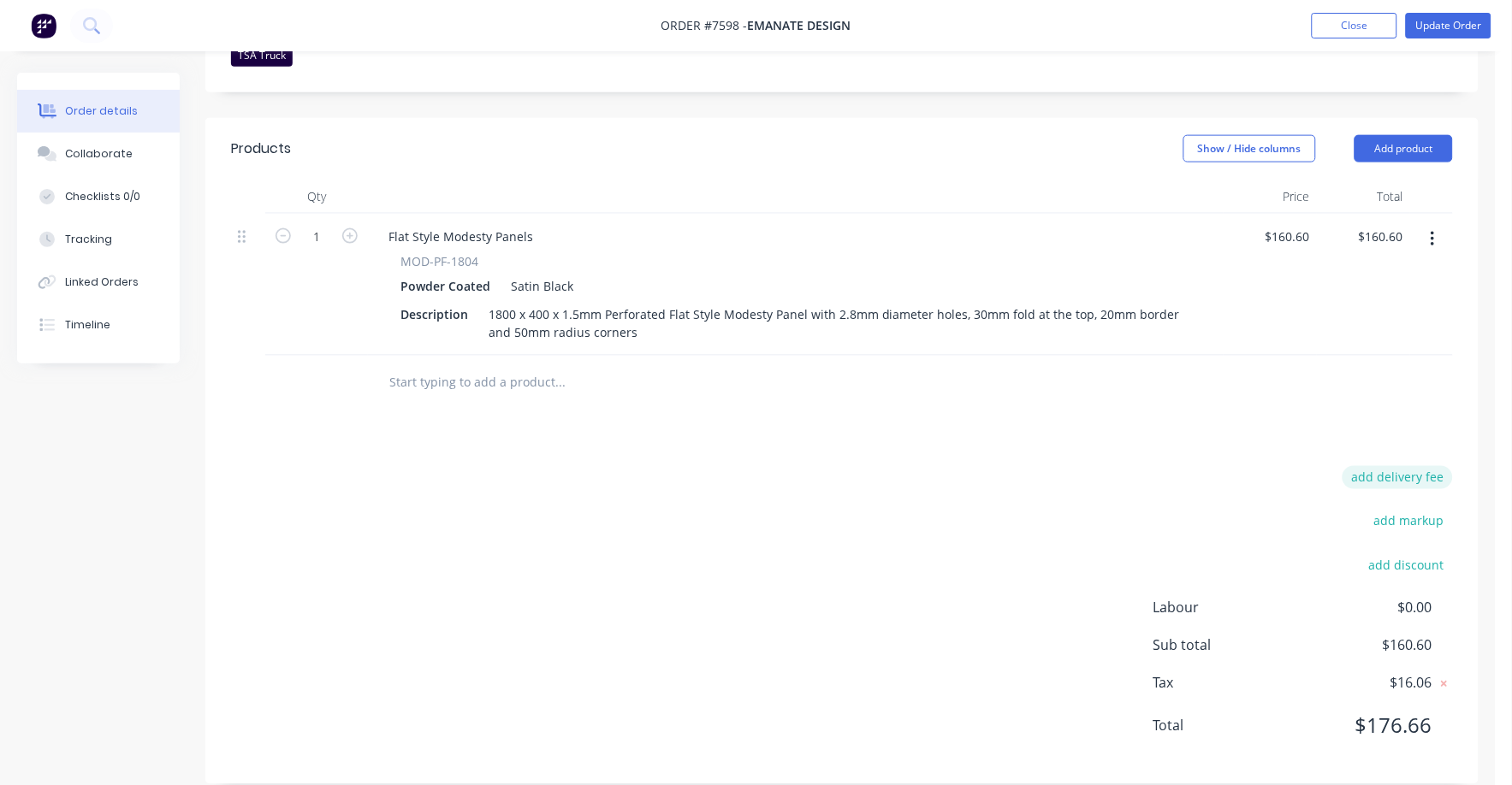
click at [1413, 466] on button "add delivery fee" at bounding box center [1397, 478] width 110 height 23
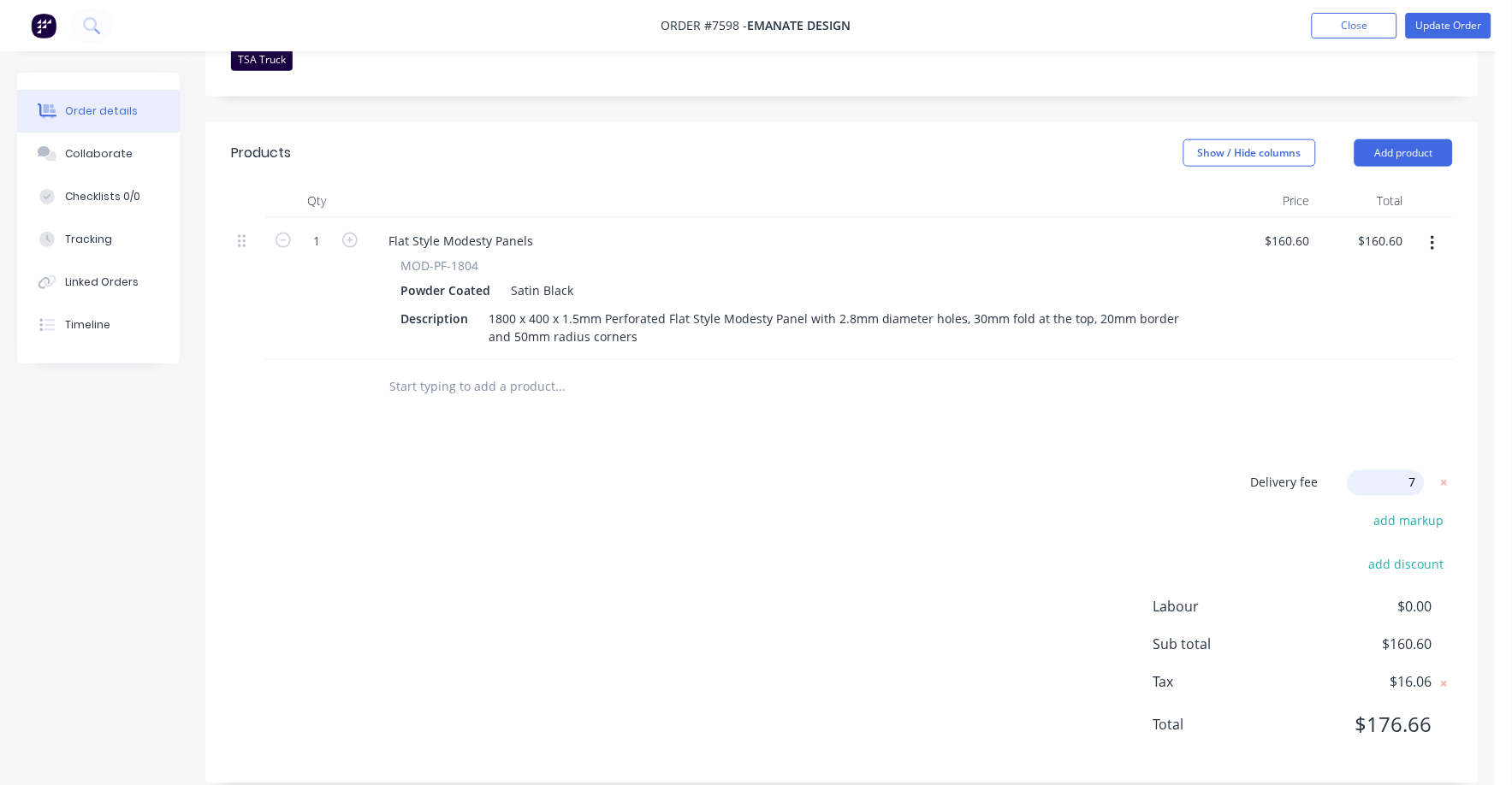
type input "75"
click input "submit" at bounding box center [0, 0] width 0 height 0
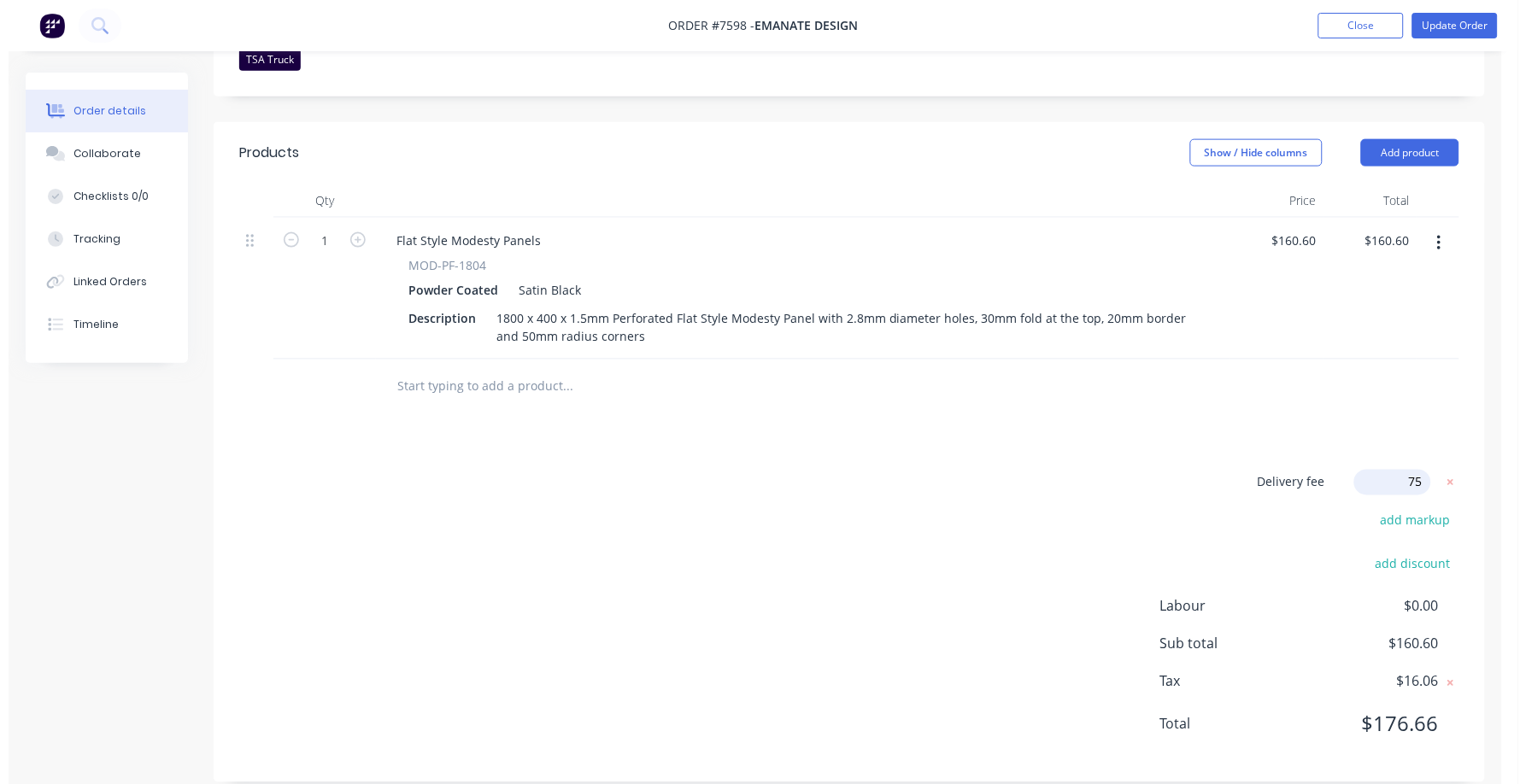
scroll to position [525, 0]
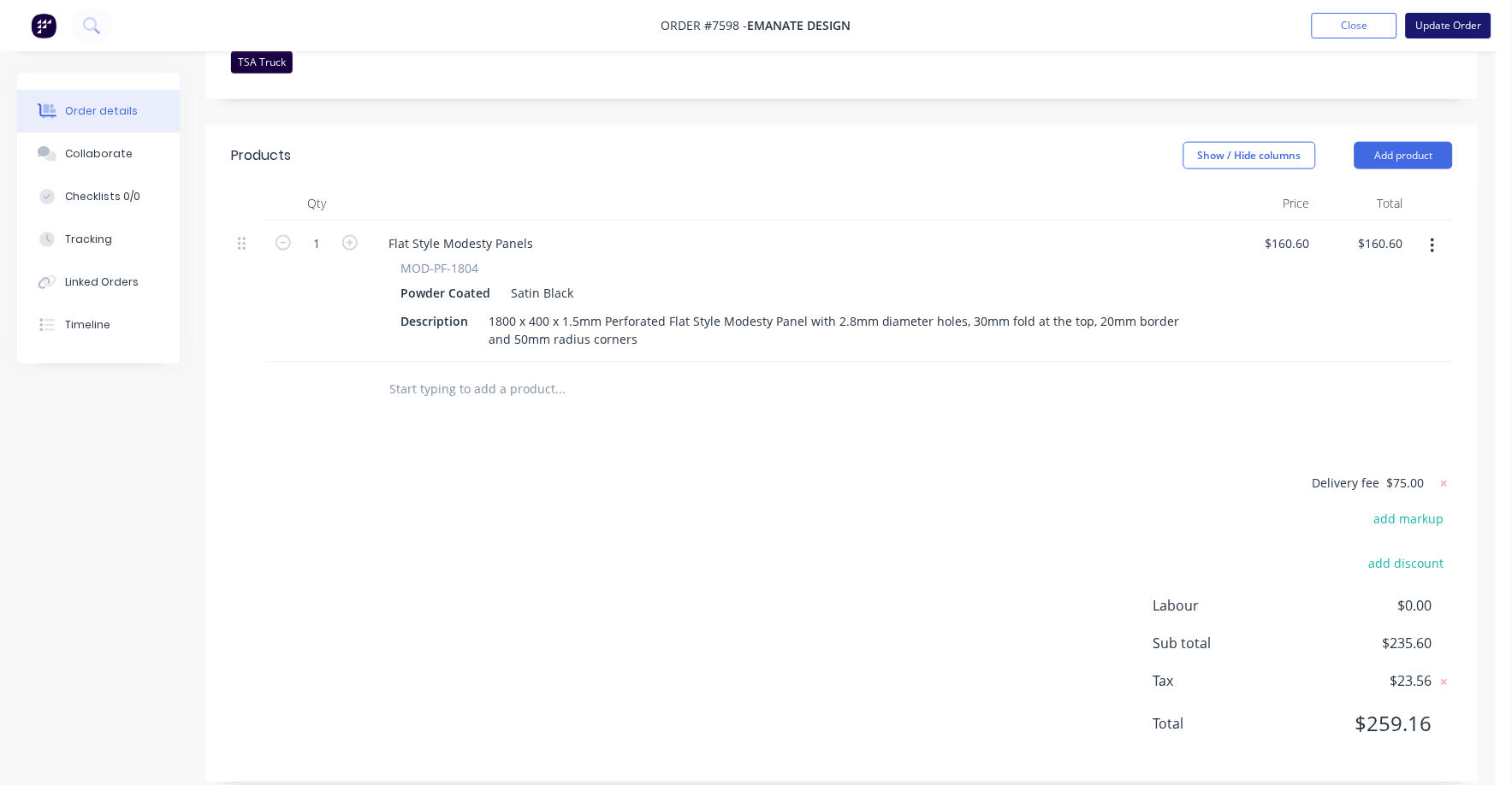
click at [1453, 22] on button "Update Order" at bounding box center [1448, 26] width 85 height 26
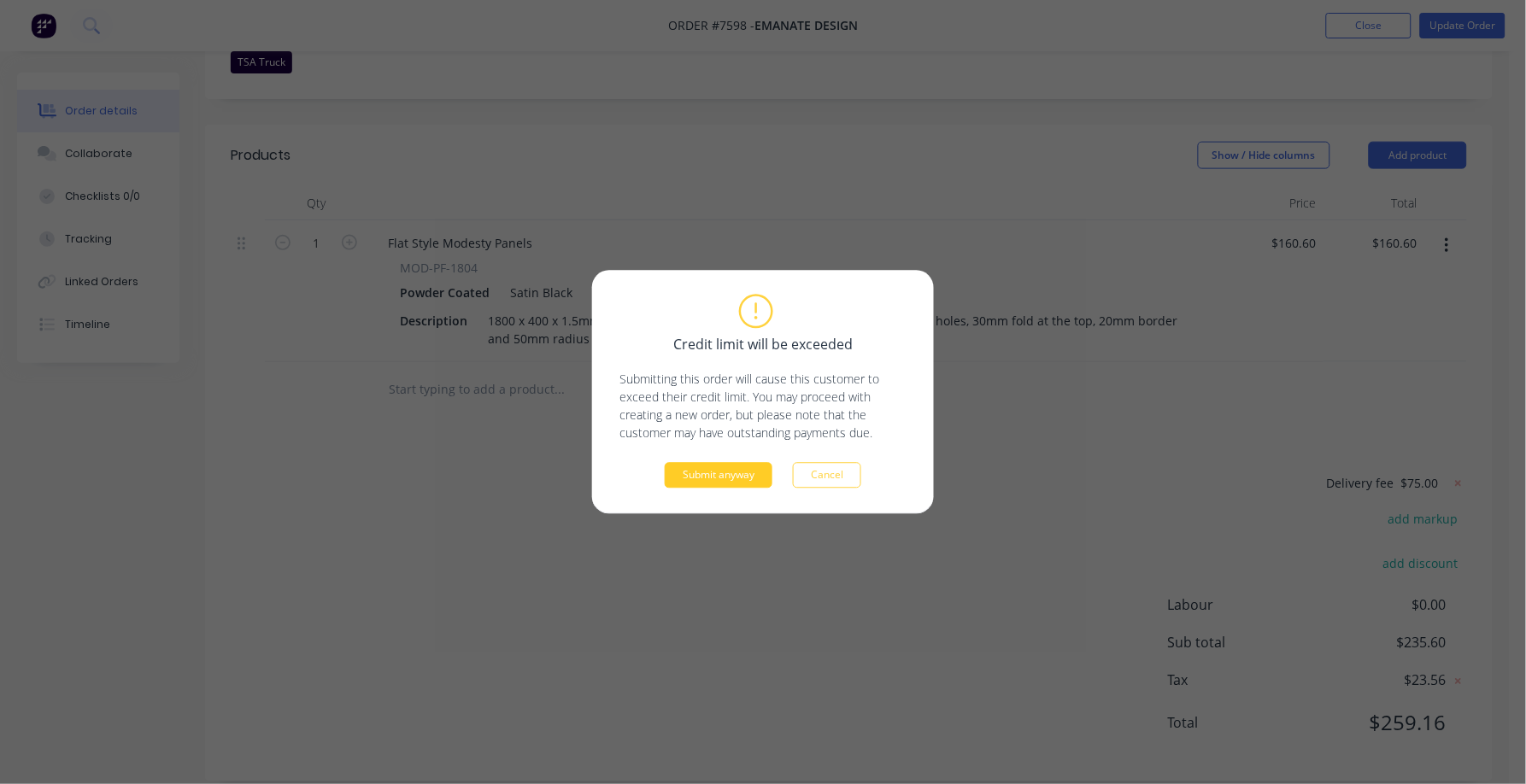
click at [703, 479] on button "Submit anyway" at bounding box center [718, 475] width 107 height 25
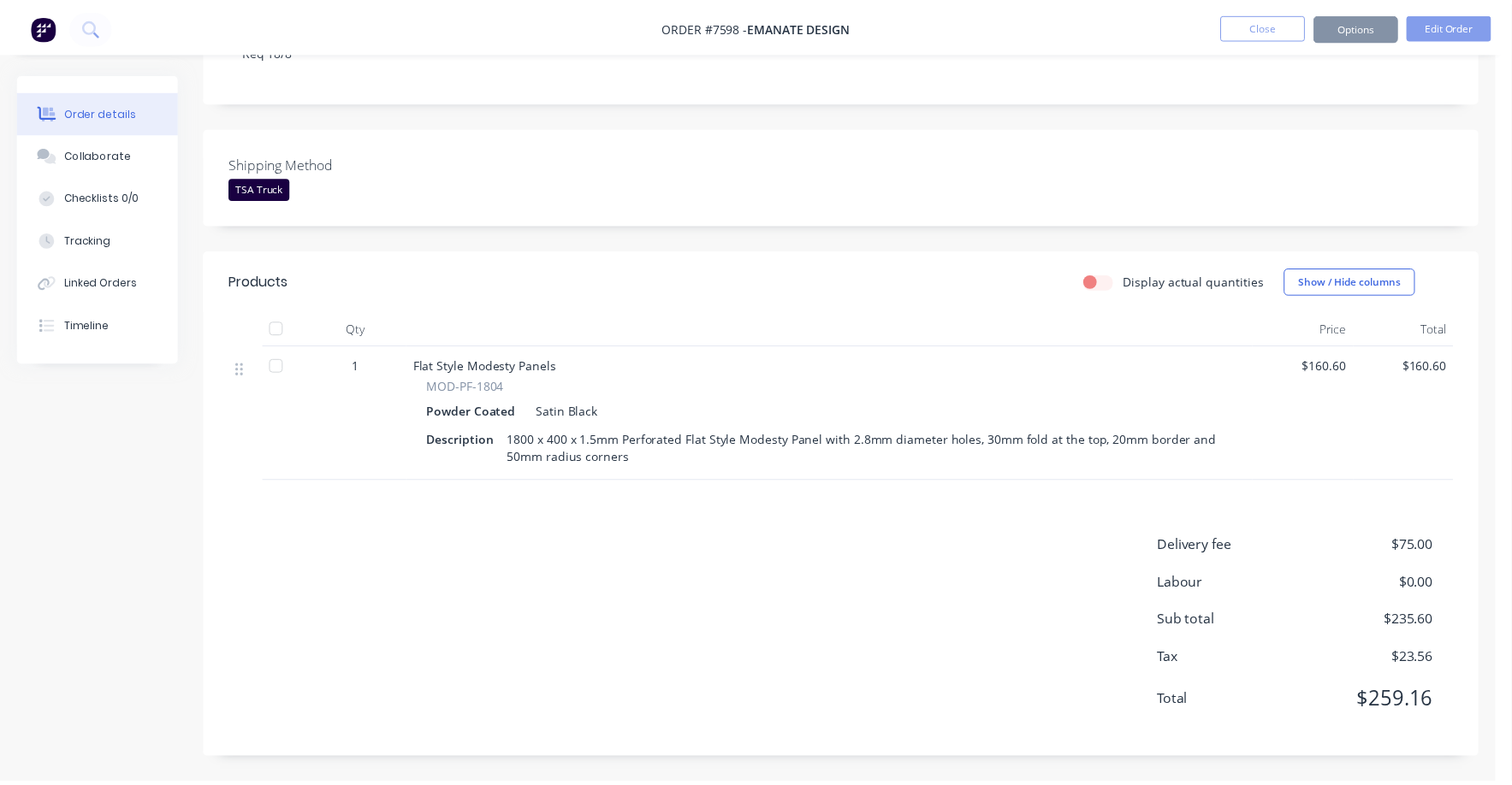
scroll to position [332, 0]
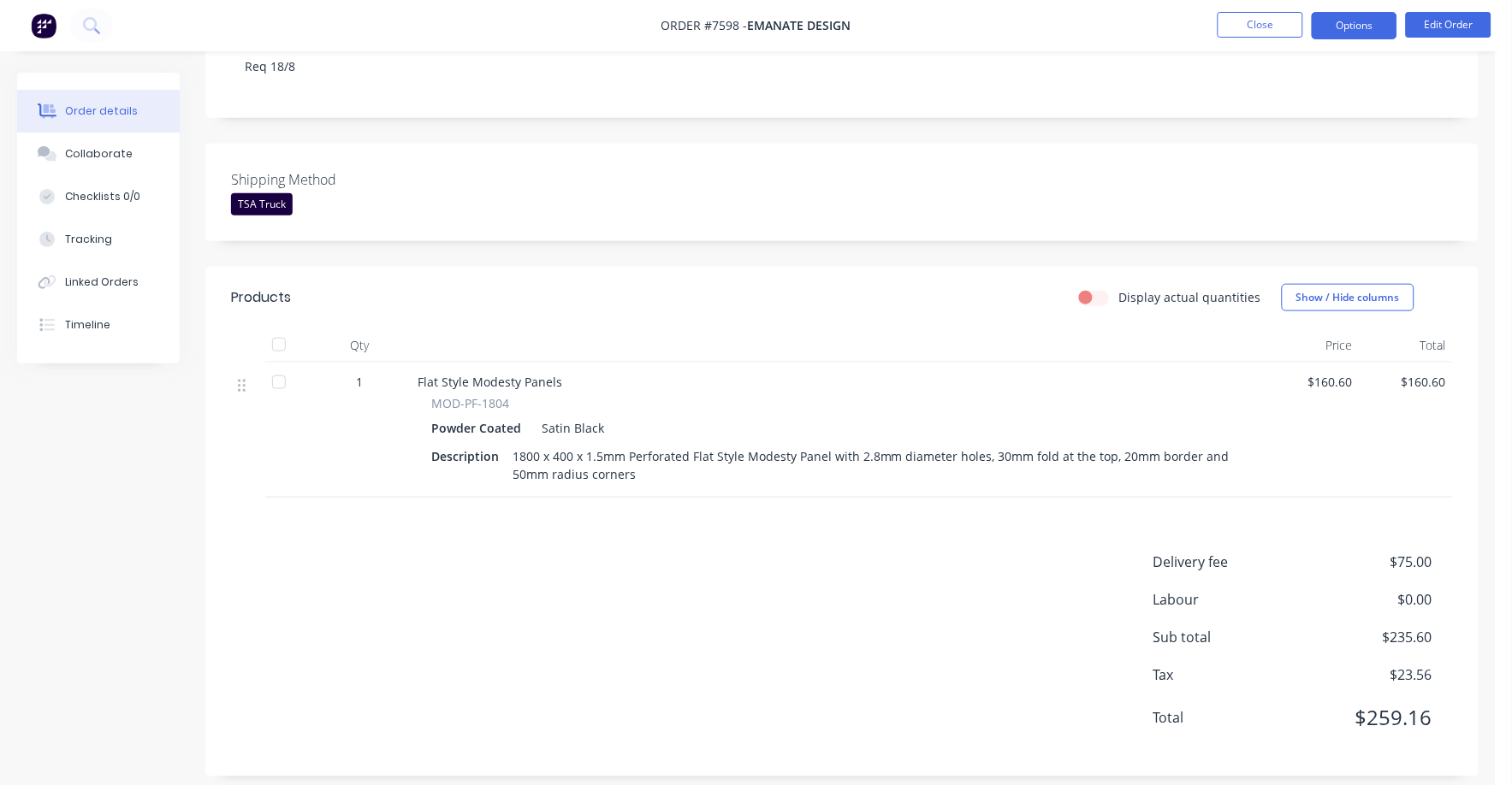
click at [1347, 16] on button "Options" at bounding box center [1354, 26] width 85 height 27
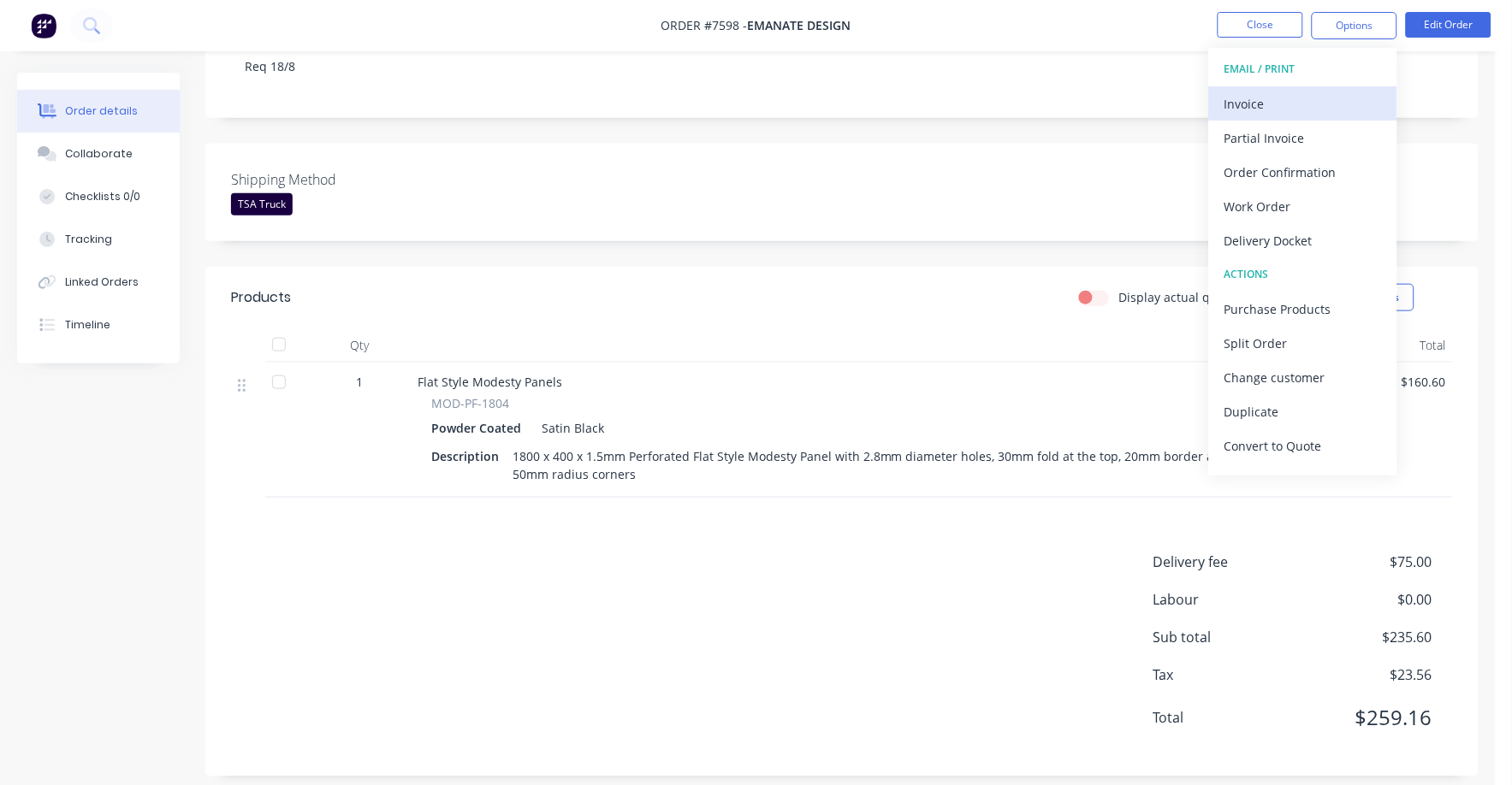
click at [1247, 99] on div "Invoice" at bounding box center [1303, 104] width 158 height 25
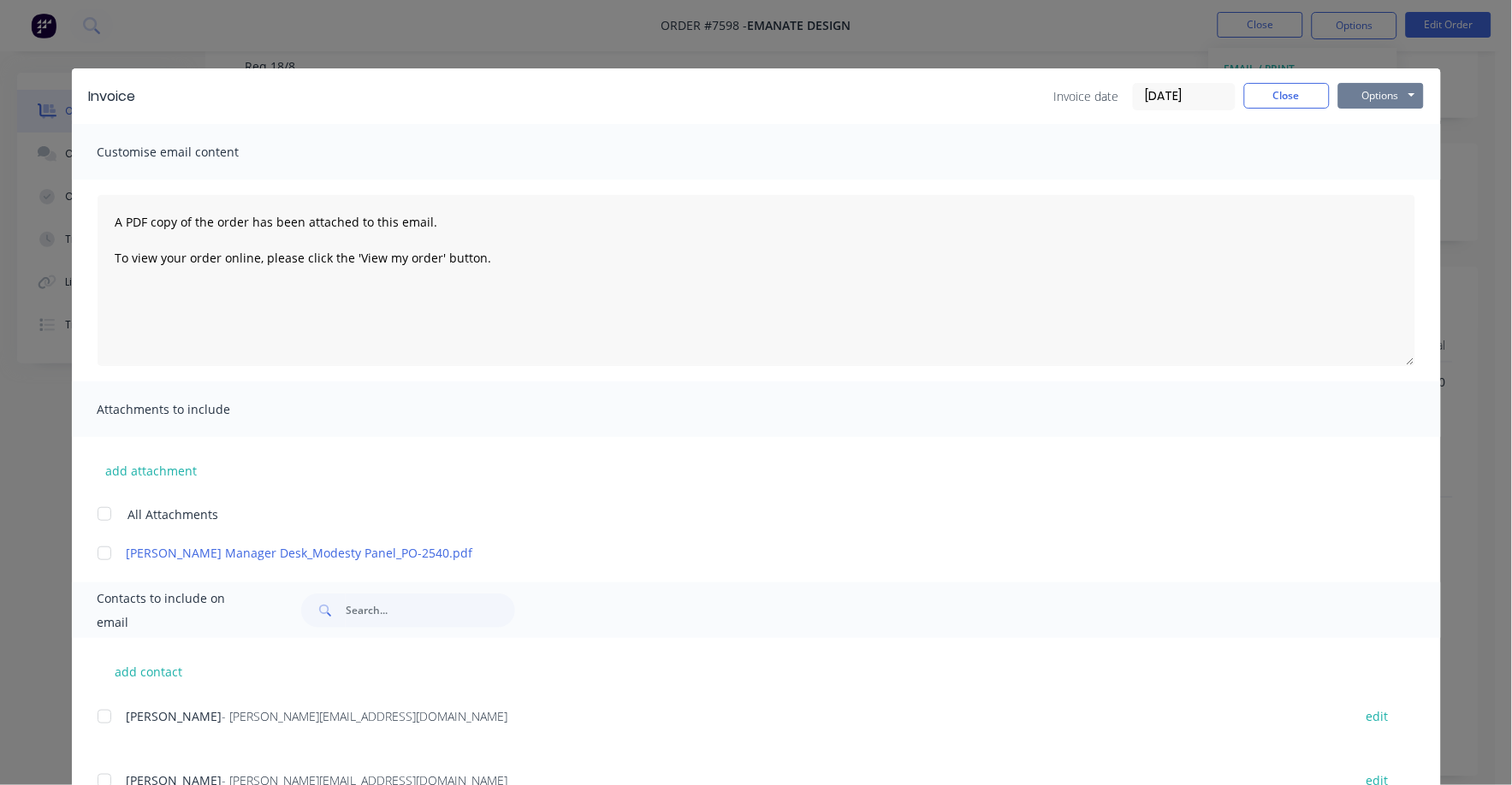
click at [1361, 94] on button "Options" at bounding box center [1381, 95] width 85 height 26
click at [1353, 152] on button "Print" at bounding box center [1393, 154] width 109 height 28
click at [1278, 84] on button "Close" at bounding box center [1287, 95] width 85 height 26
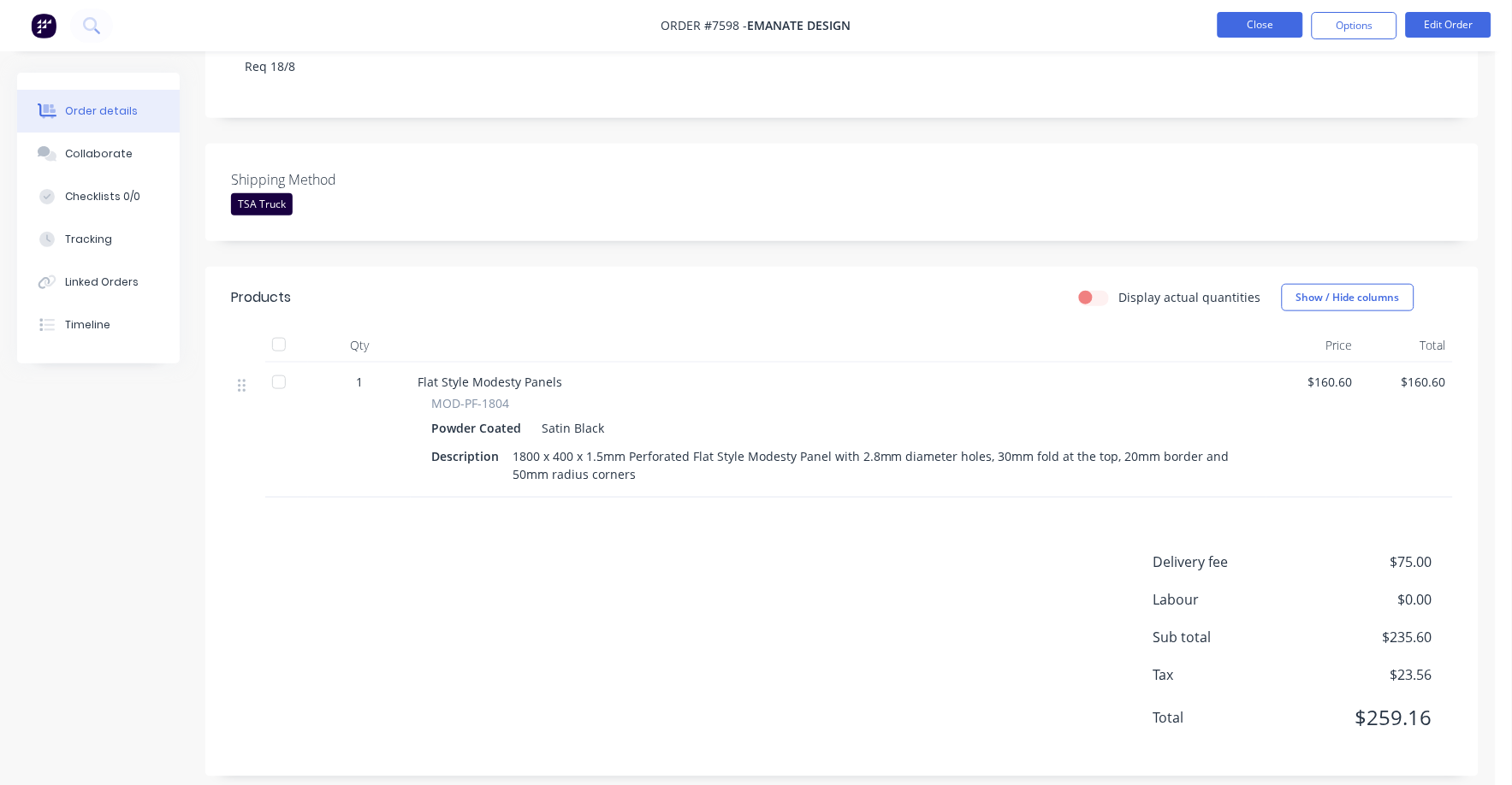
click at [1256, 30] on button "Close" at bounding box center [1259, 25] width 85 height 26
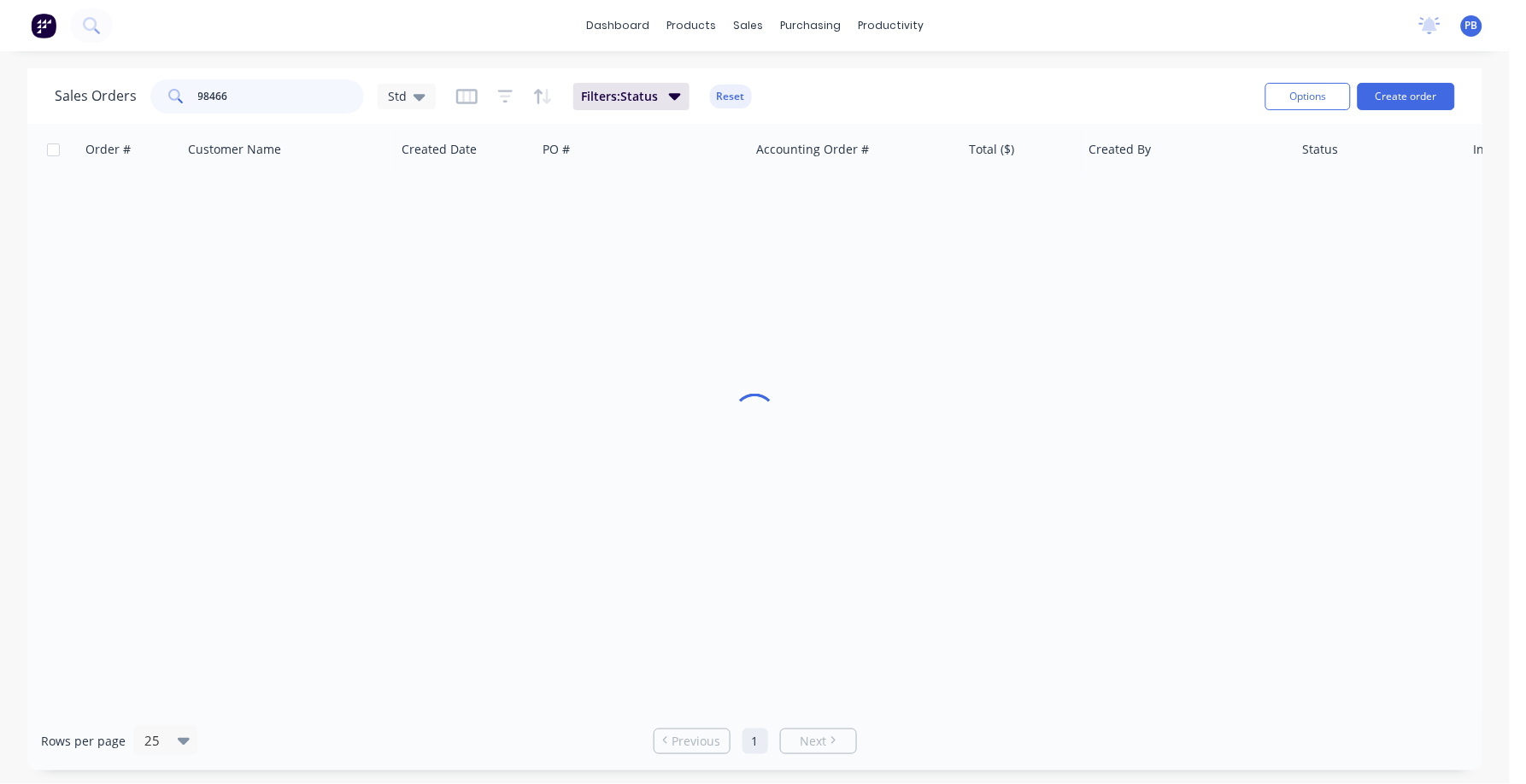
drag, startPoint x: 263, startPoint y: 96, endPoint x: 163, endPoint y: 83, distance: 100.8
click at [163, 83] on div "98466" at bounding box center [257, 96] width 214 height 34
type input "98380"
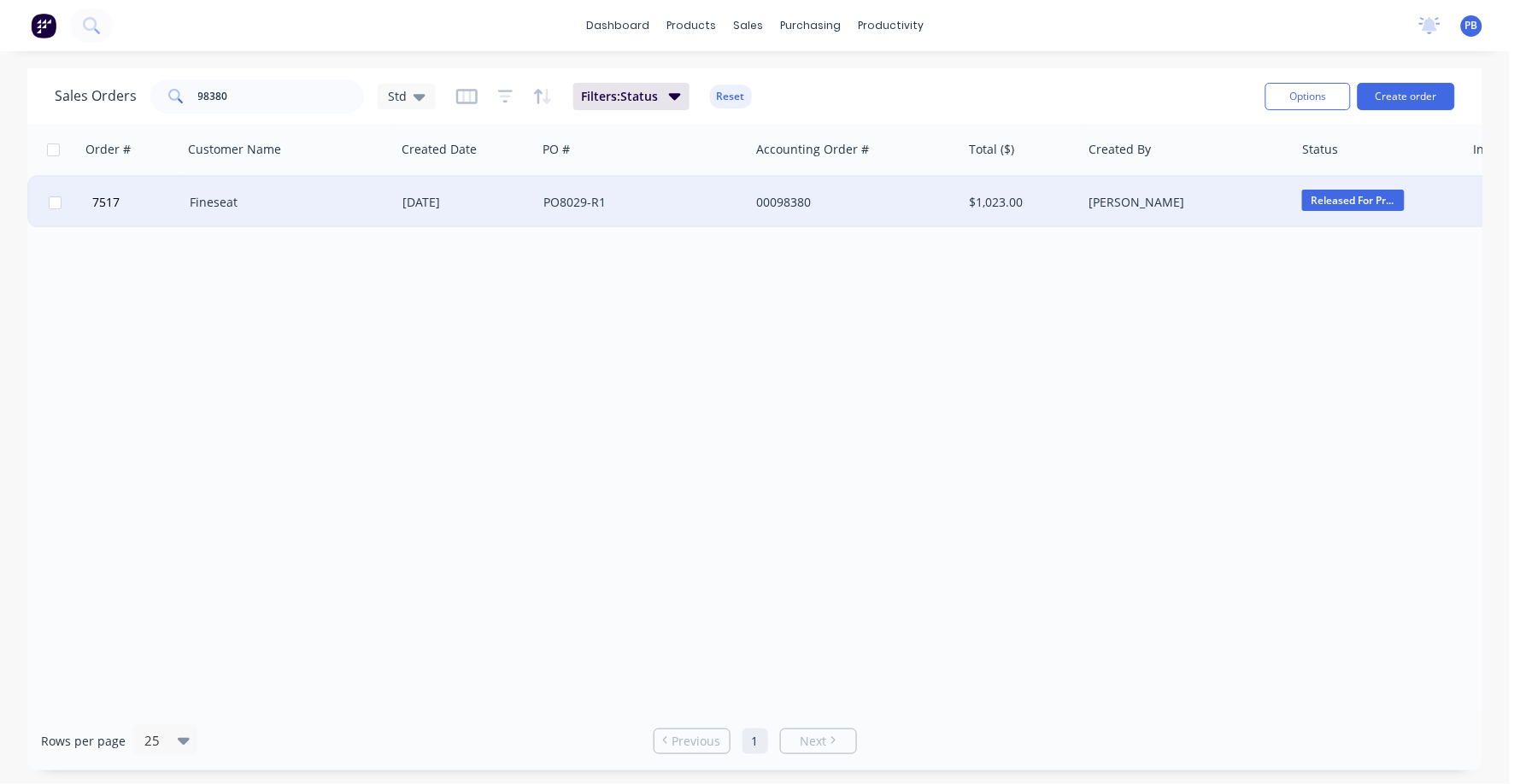
click at [211, 203] on div "Fineseat" at bounding box center [285, 202] width 190 height 17
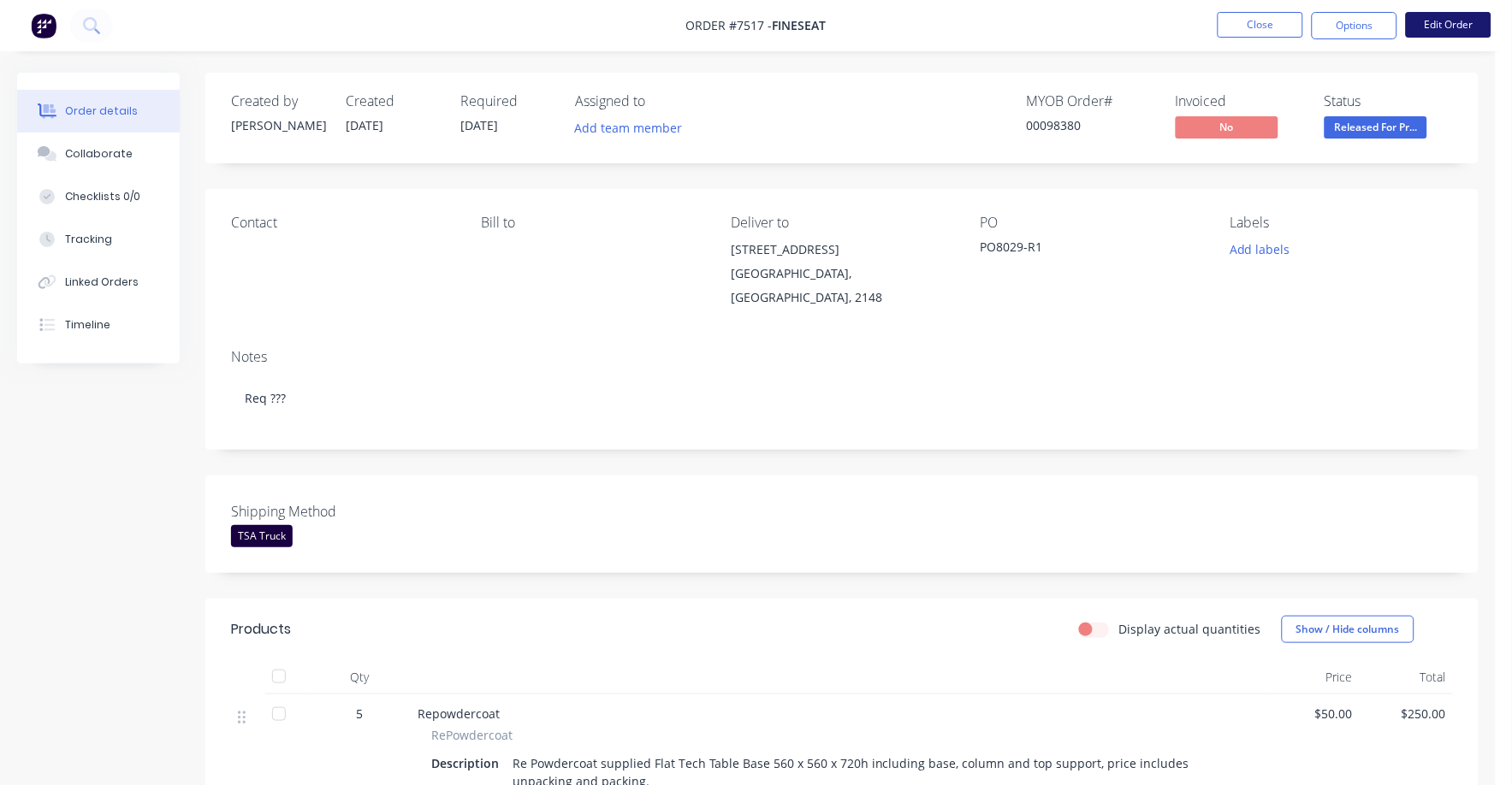
click at [1442, 23] on button "Edit Order" at bounding box center [1448, 25] width 85 height 26
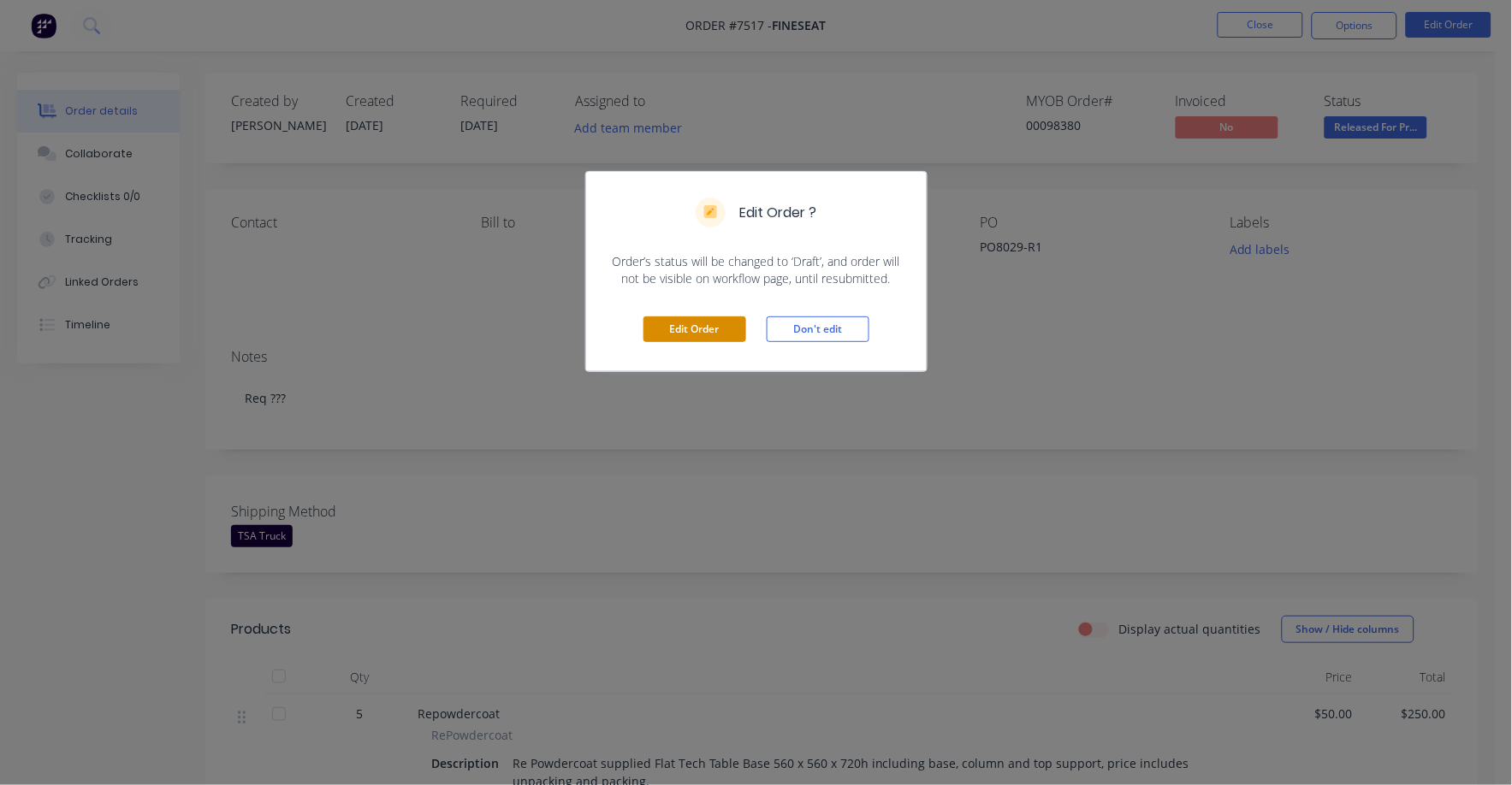
click at [695, 328] on button "Edit Order" at bounding box center [694, 329] width 103 height 26
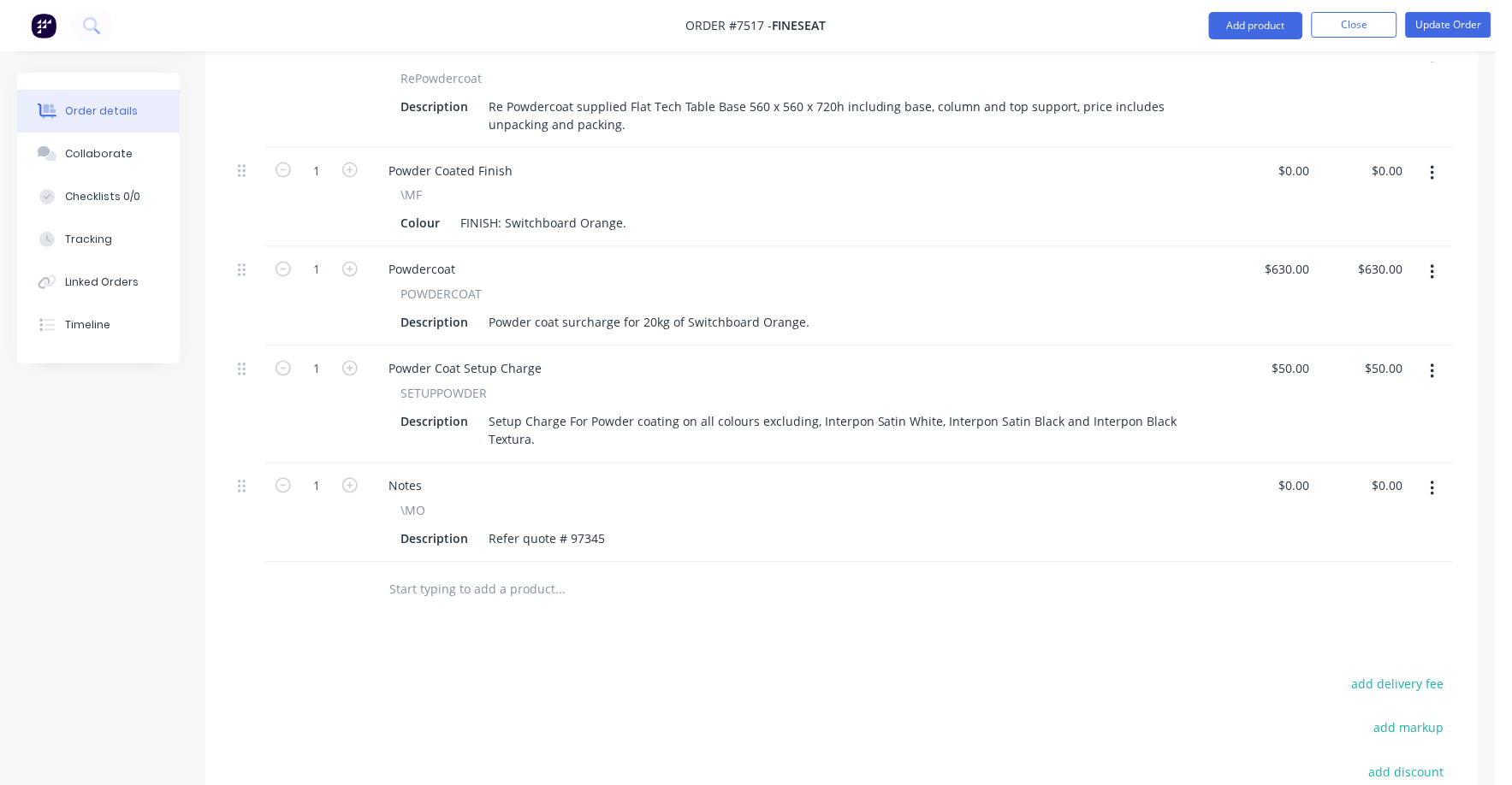
scroll to position [749, 0]
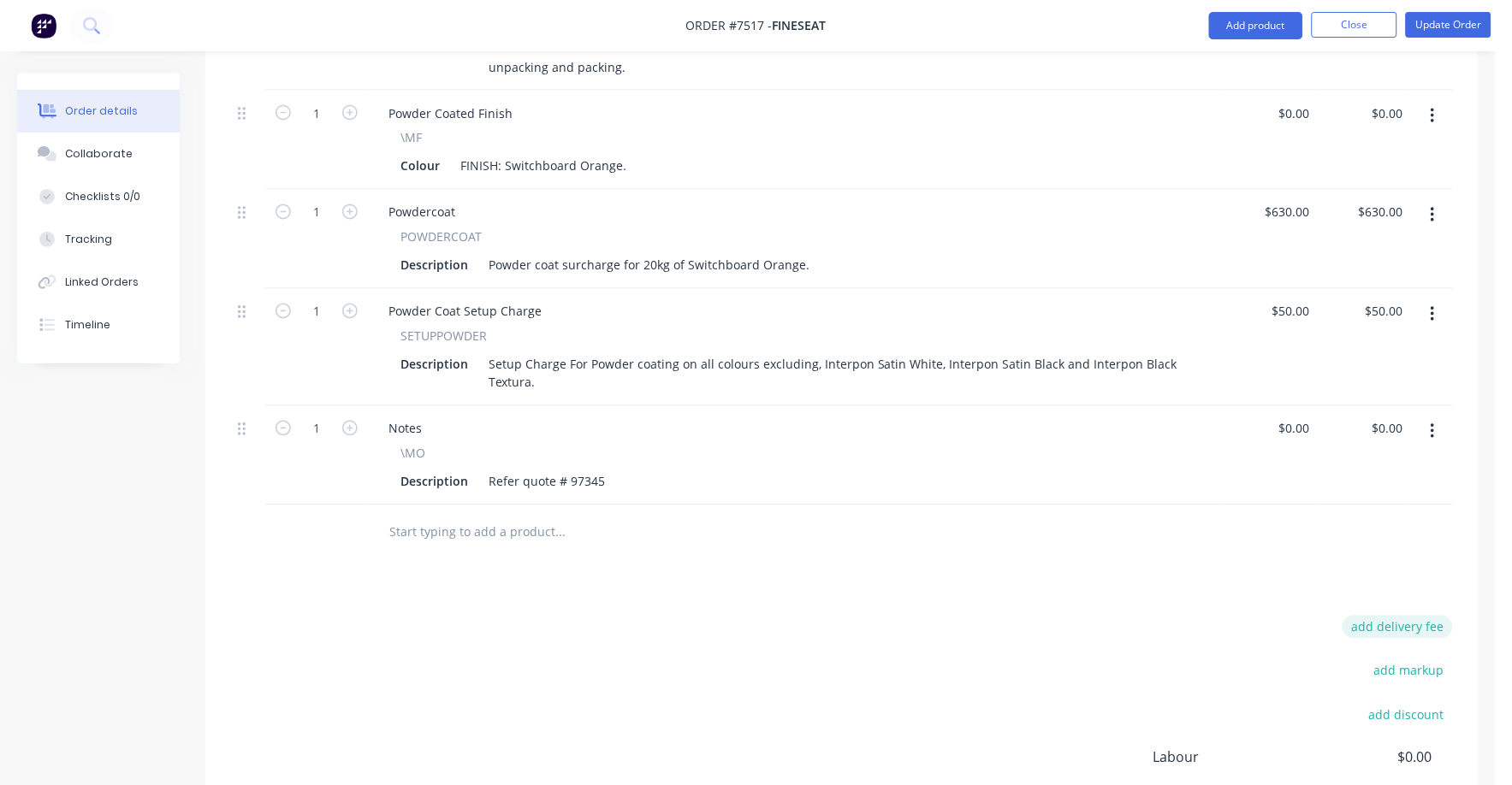
click at [1400, 616] on button "add delivery fee" at bounding box center [1397, 627] width 110 height 23
type input "75"
click input "submit" at bounding box center [0, 0] width 0 height 0
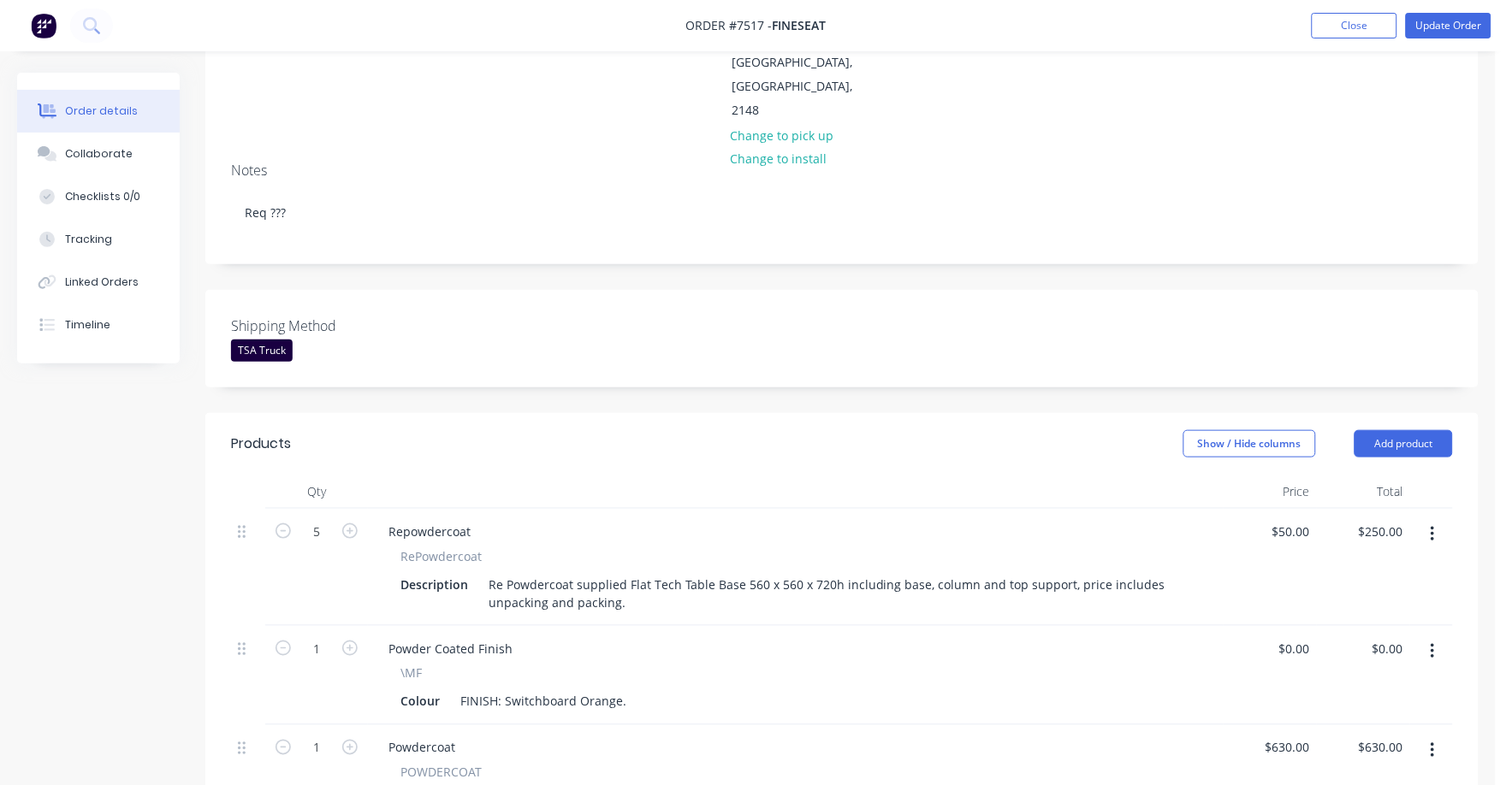
scroll to position [0, 0]
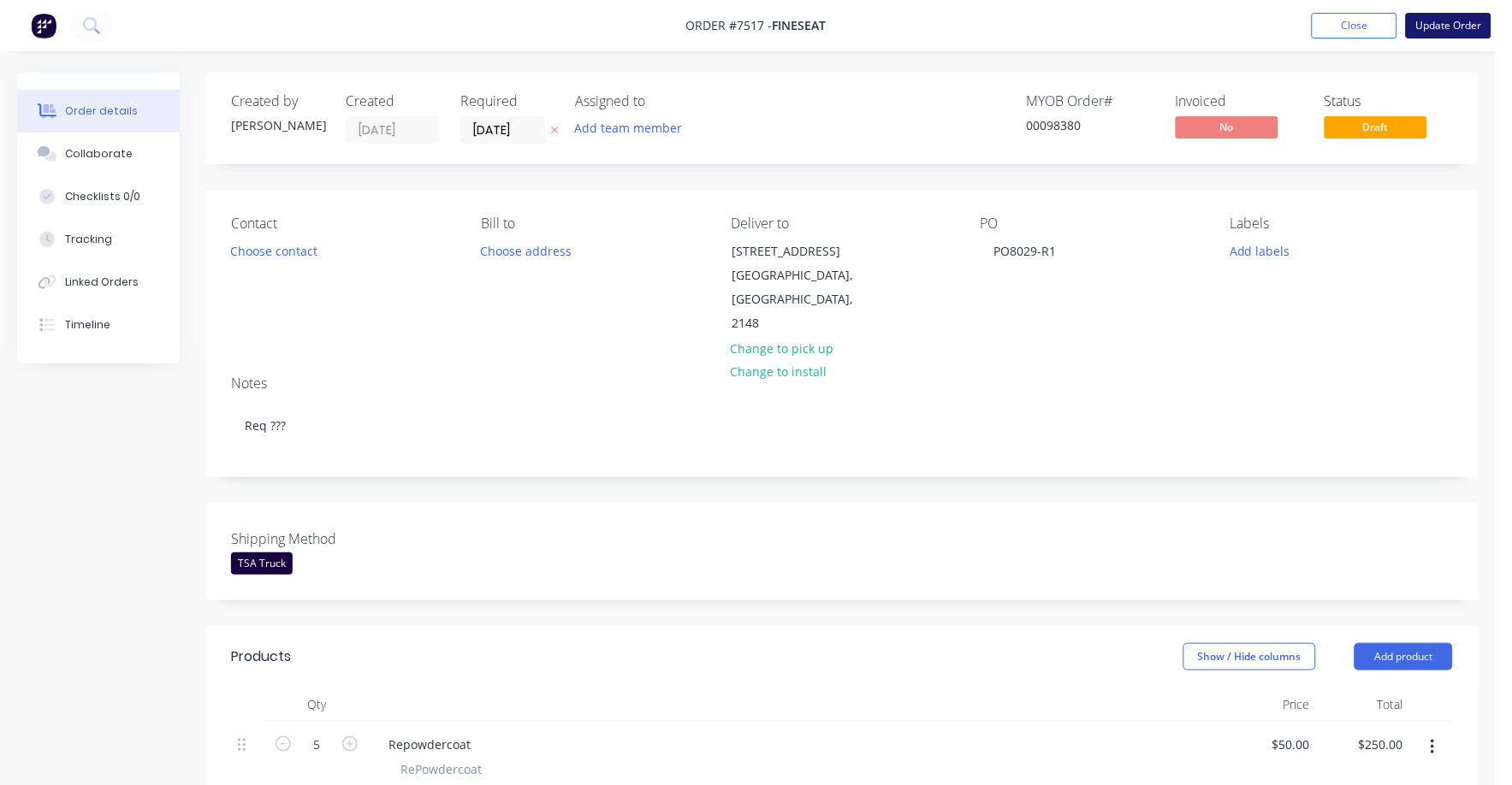
click at [1447, 20] on button "Update Order" at bounding box center [1448, 26] width 85 height 26
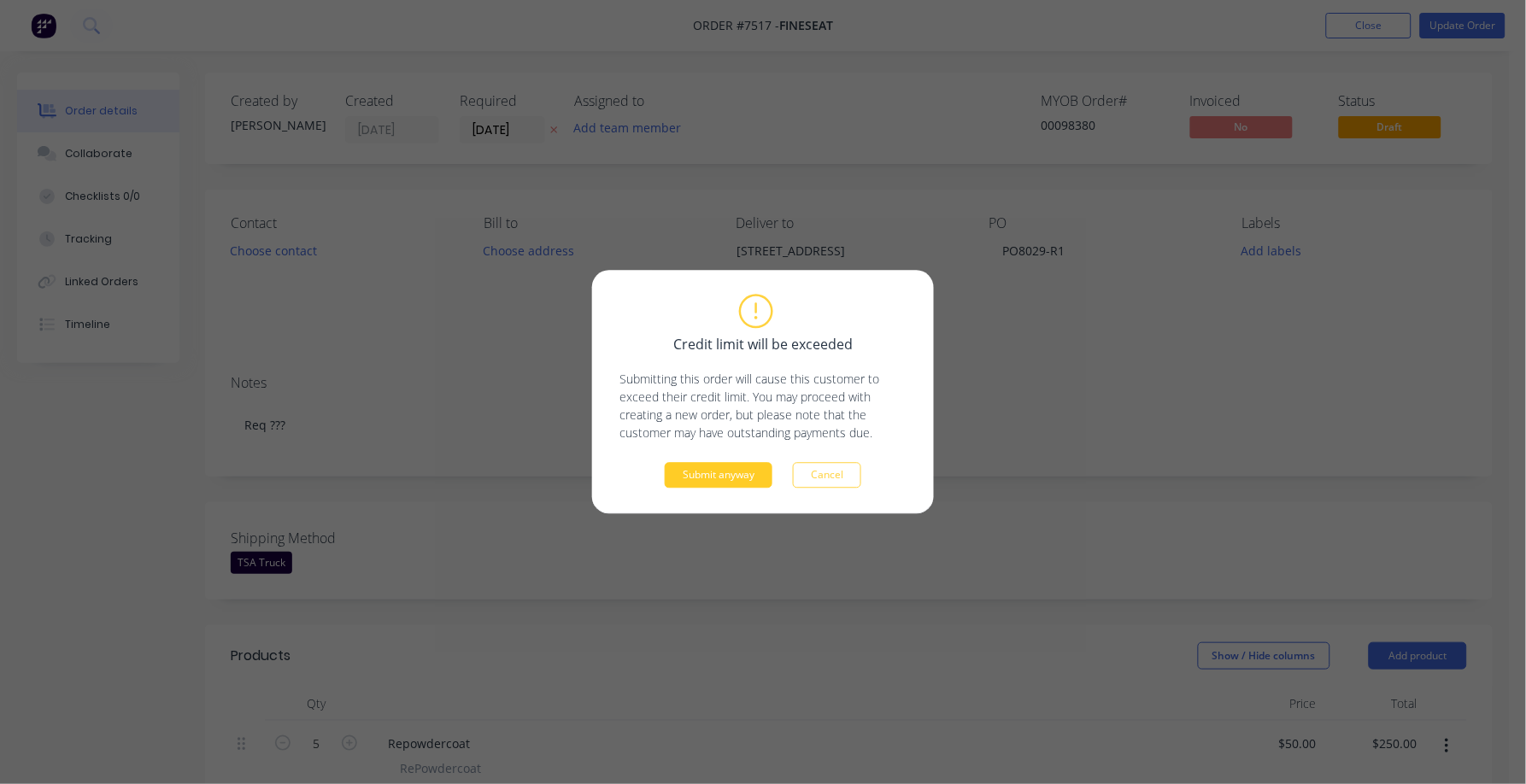
click at [729, 477] on button "Submit anyway" at bounding box center [718, 475] width 107 height 25
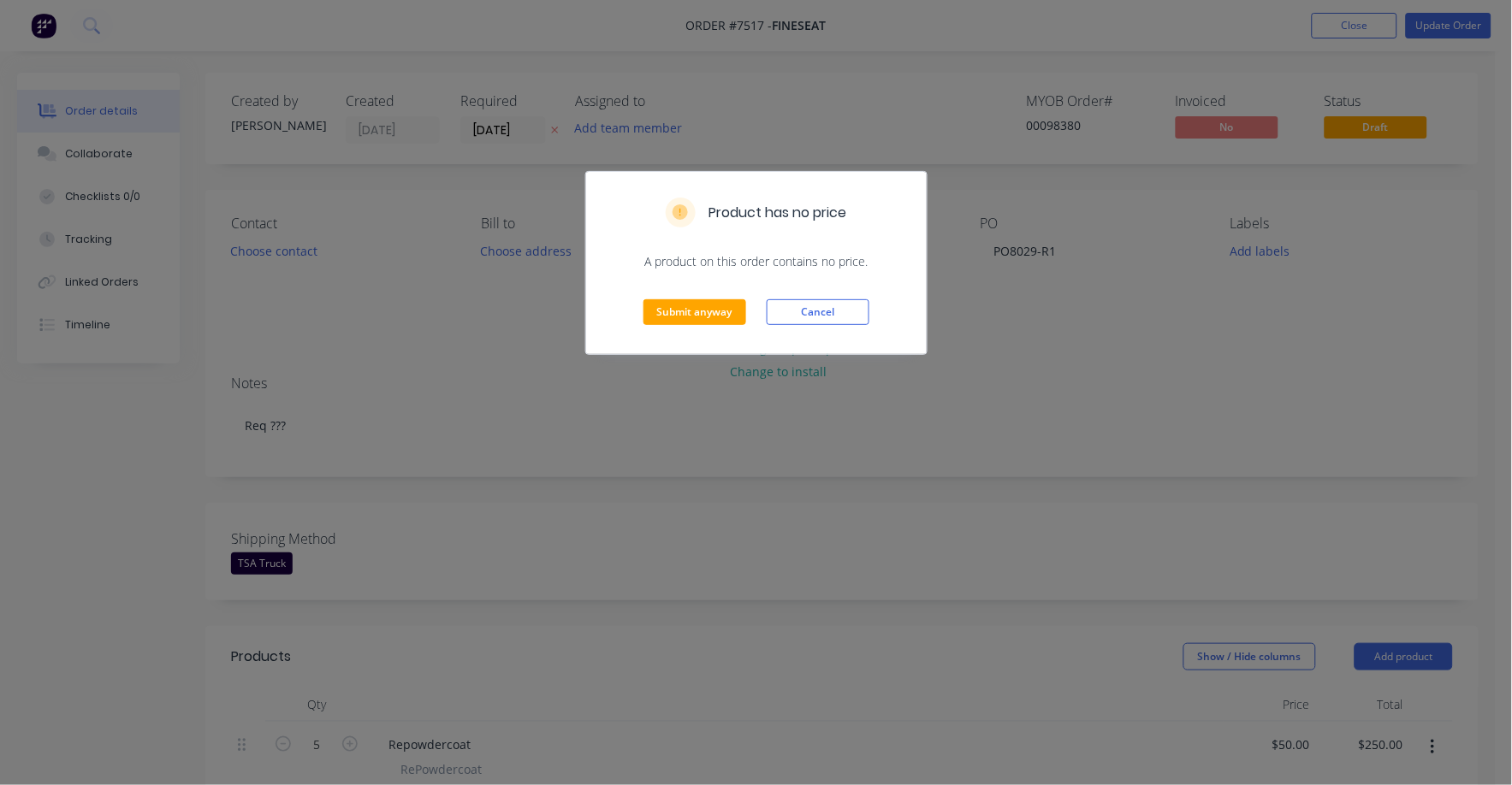
click at [694, 292] on div "Submit anyway Cancel" at bounding box center [756, 312] width 341 height 84
click at [694, 303] on button "Submit anyway" at bounding box center [694, 312] width 103 height 26
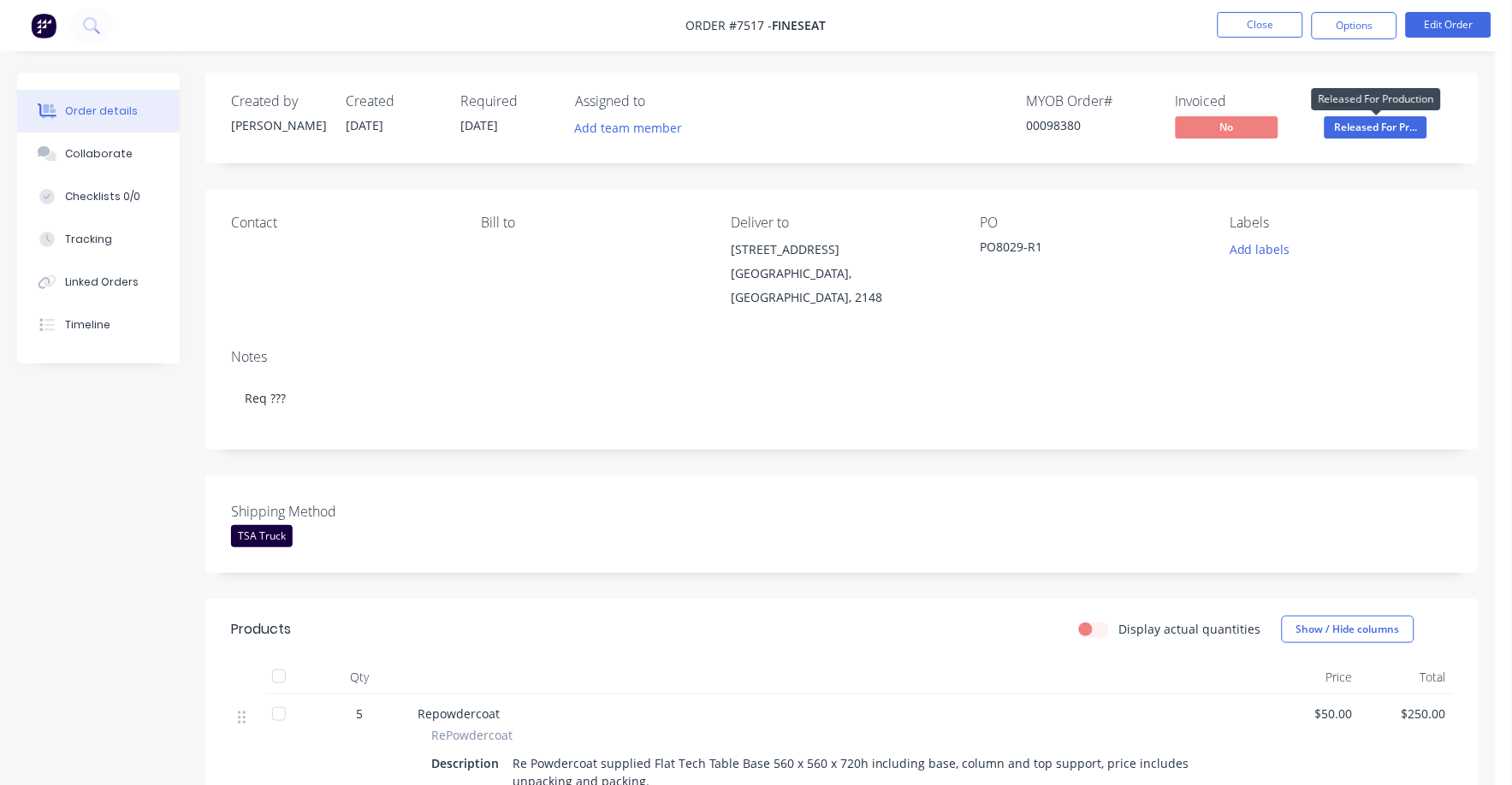
click at [1384, 128] on span "Released For Pr..." at bounding box center [1376, 127] width 103 height 21
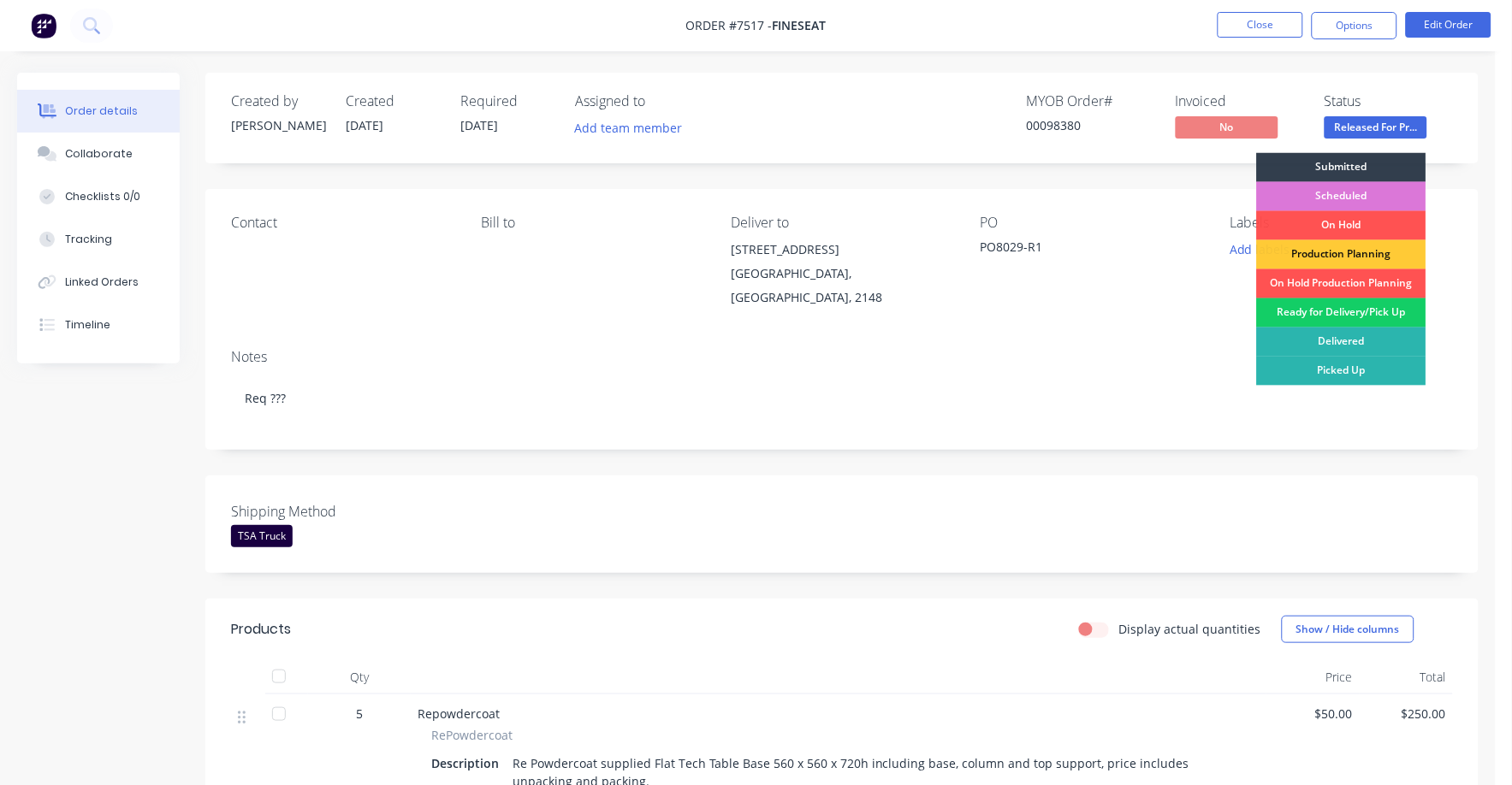
click at [1310, 308] on div "Ready for Delivery/Pick Up" at bounding box center [1341, 312] width 169 height 29
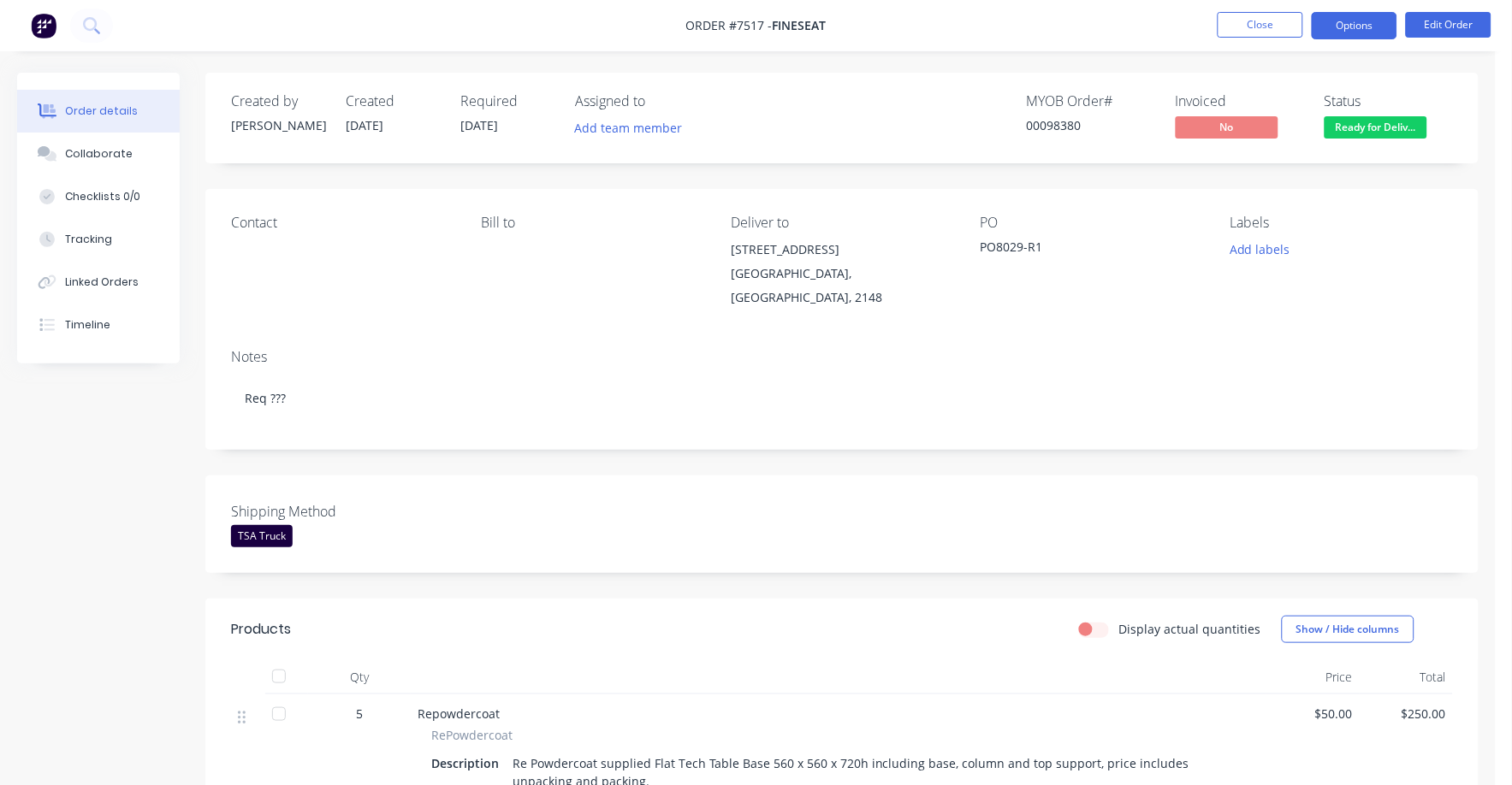
click at [1351, 19] on button "Options" at bounding box center [1354, 26] width 85 height 27
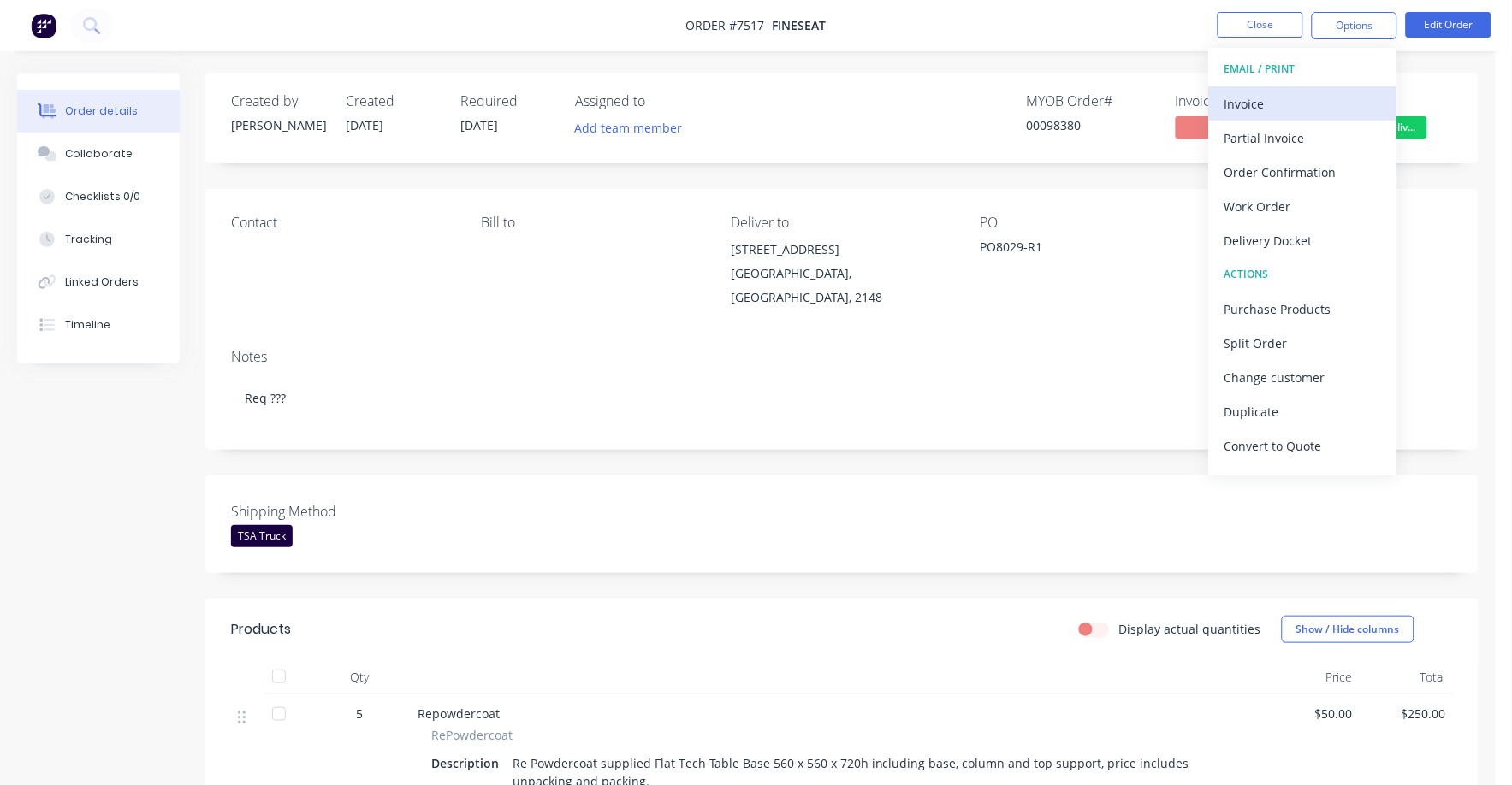
click at [1241, 99] on div "Invoice" at bounding box center [1303, 104] width 158 height 25
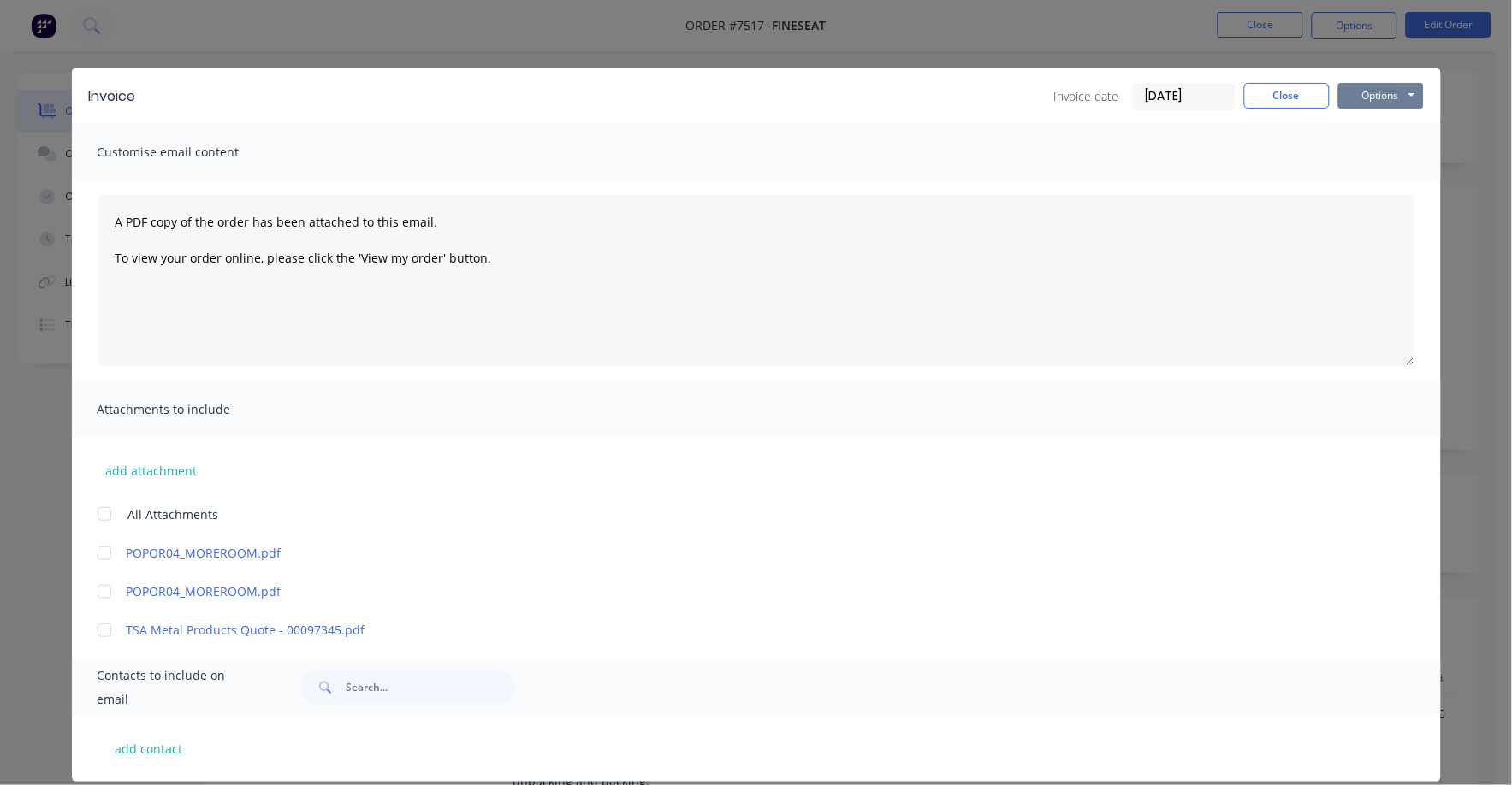
click at [1368, 92] on button "Options" at bounding box center [1381, 95] width 85 height 26
click at [1354, 149] on button "Print" at bounding box center [1393, 154] width 109 height 28
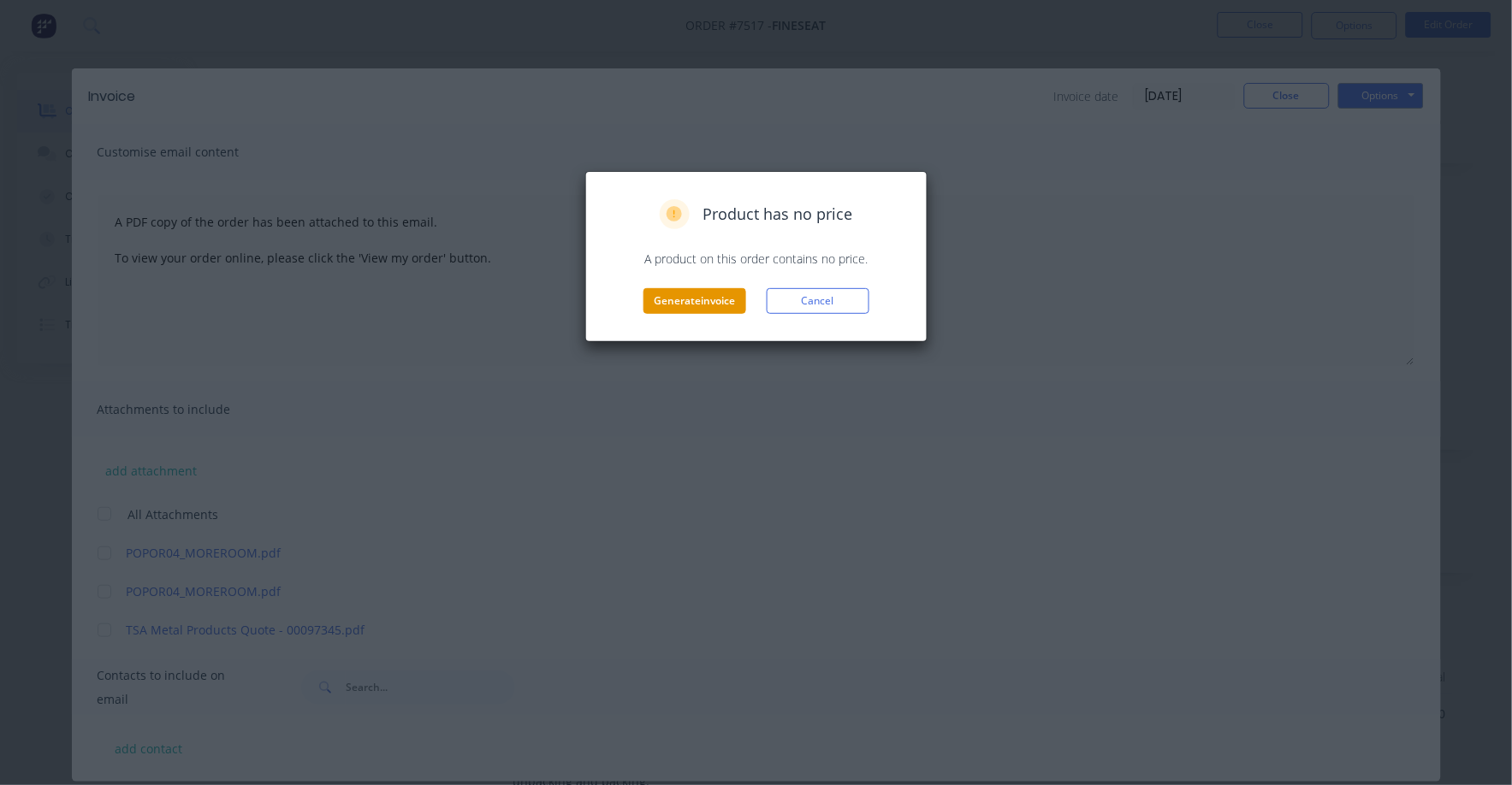
click at [694, 300] on button "Generate invoice" at bounding box center [694, 301] width 103 height 26
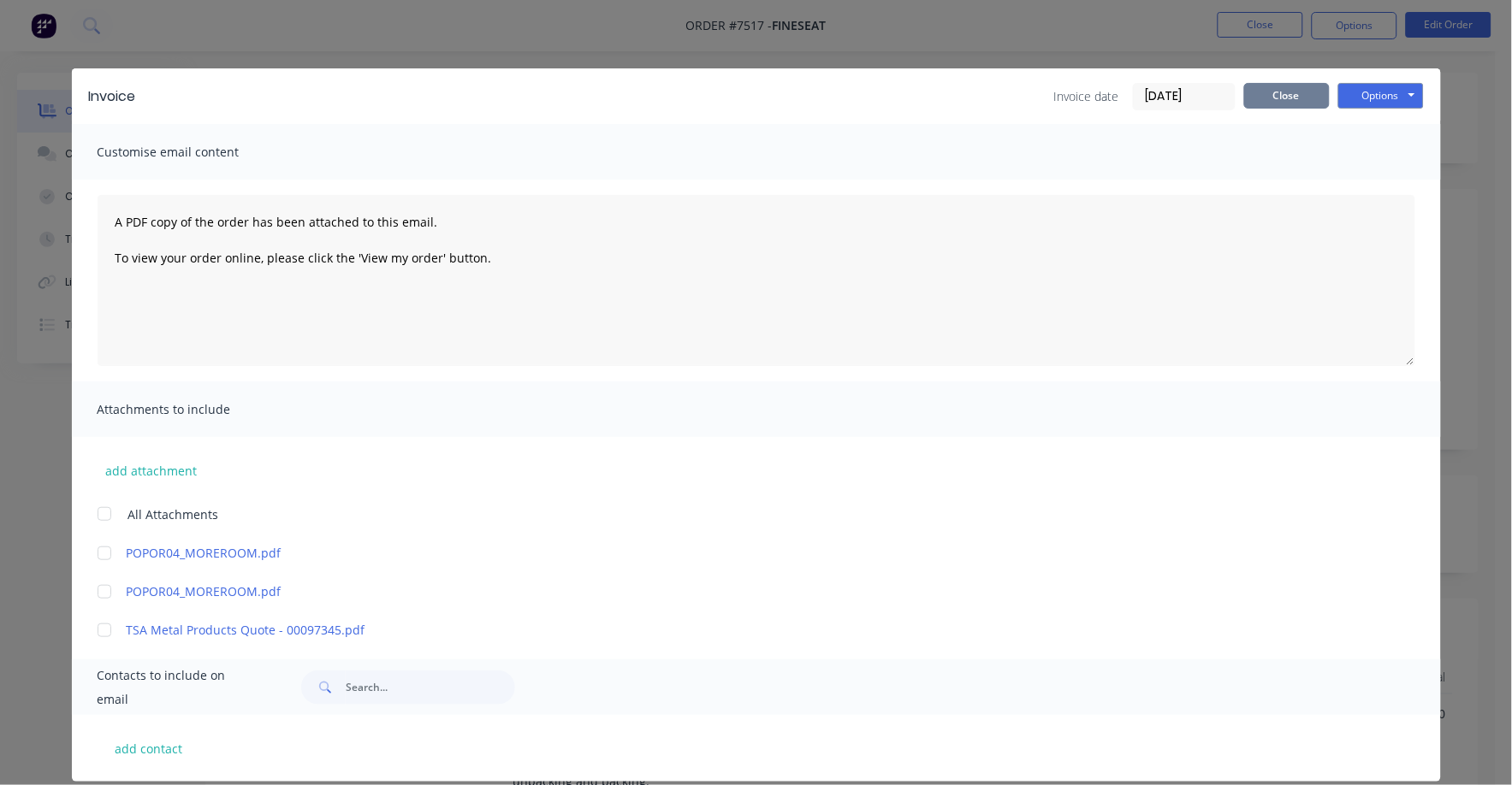
click at [1310, 97] on button "Close" at bounding box center [1287, 95] width 85 height 26
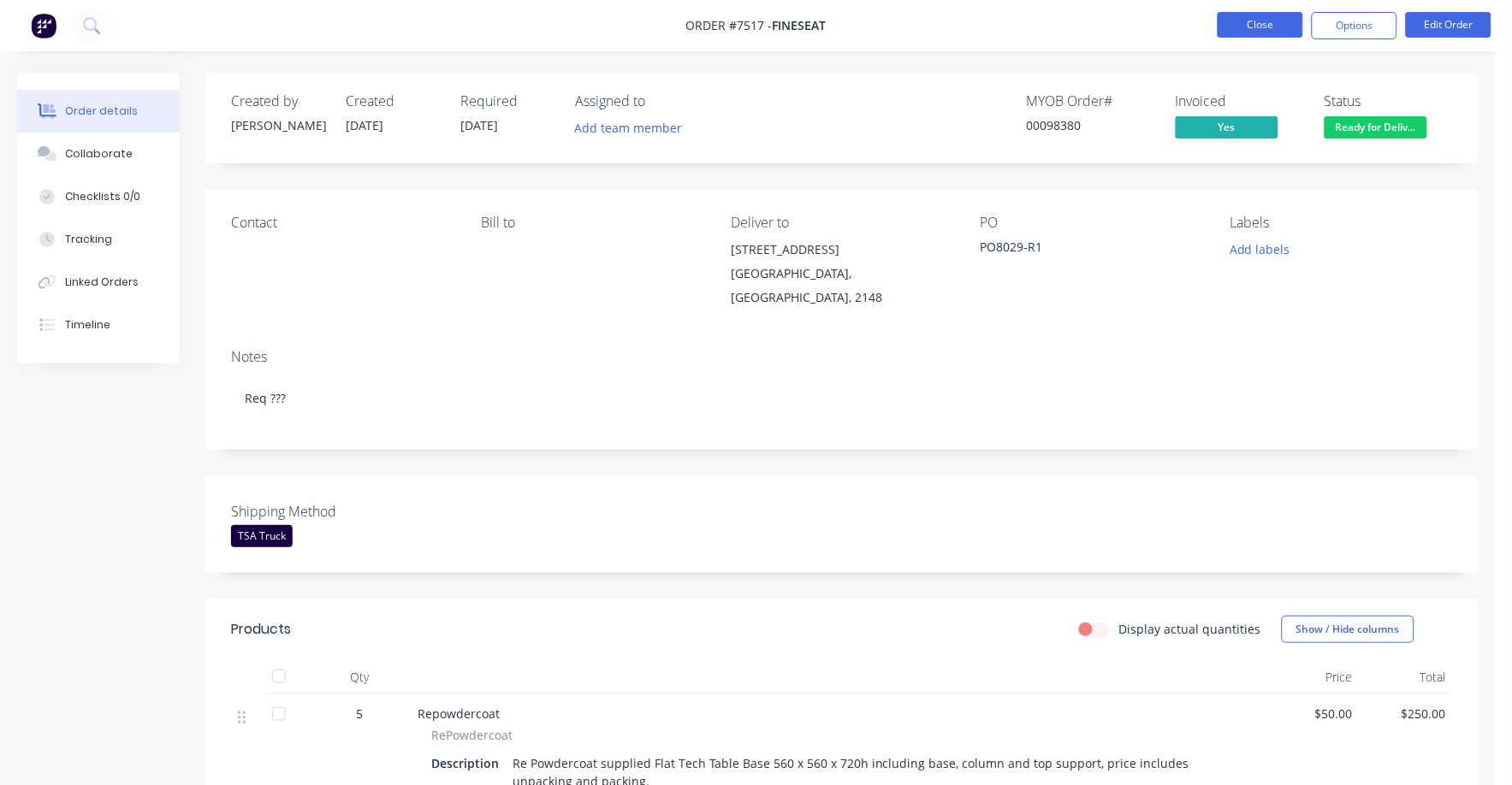
click at [1257, 37] on button "Close" at bounding box center [1259, 25] width 85 height 26
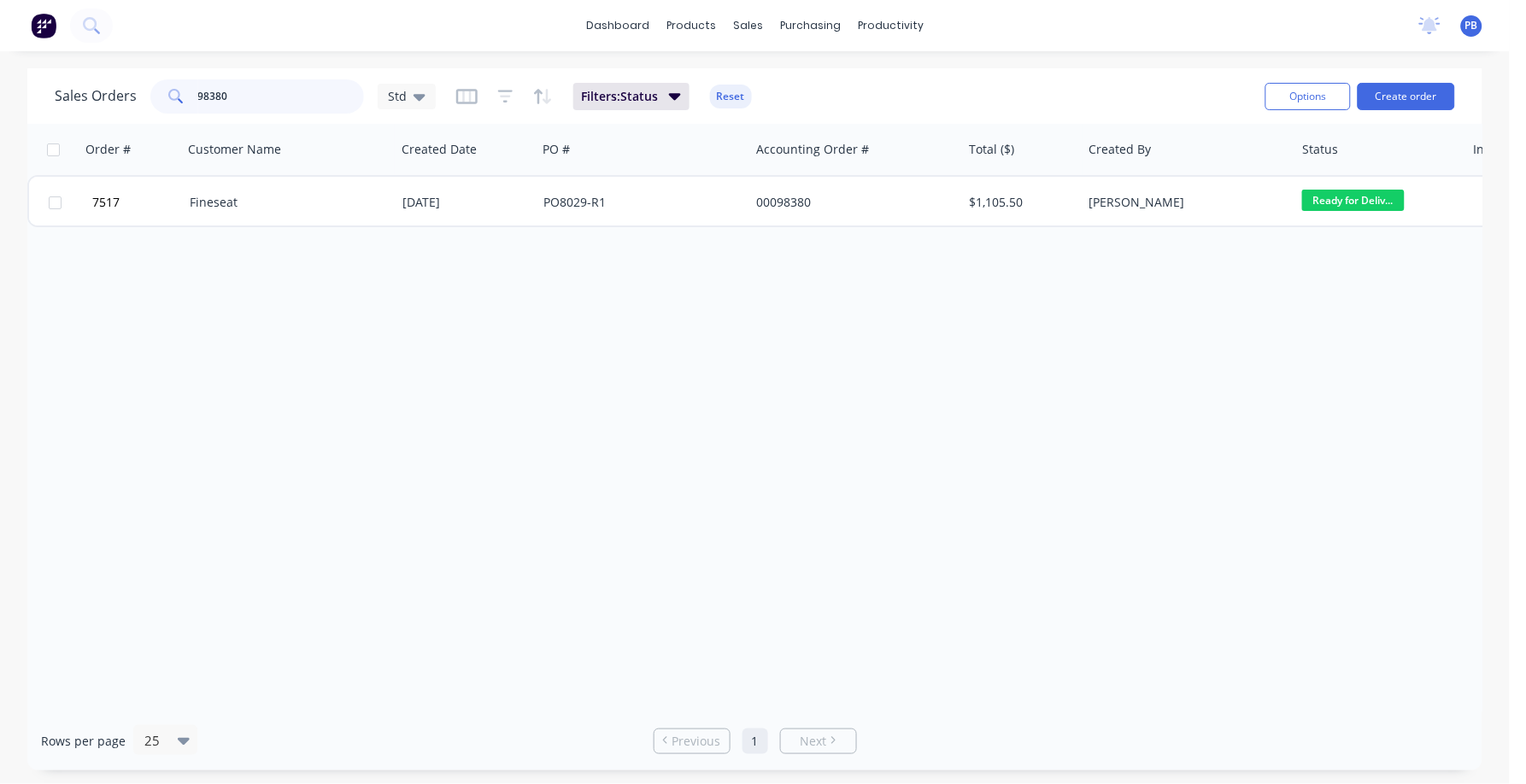
drag, startPoint x: 299, startPoint y: 97, endPoint x: 182, endPoint y: 89, distance: 117.3
click at [182, 89] on div "98380" at bounding box center [257, 96] width 214 height 34
type input "98339"
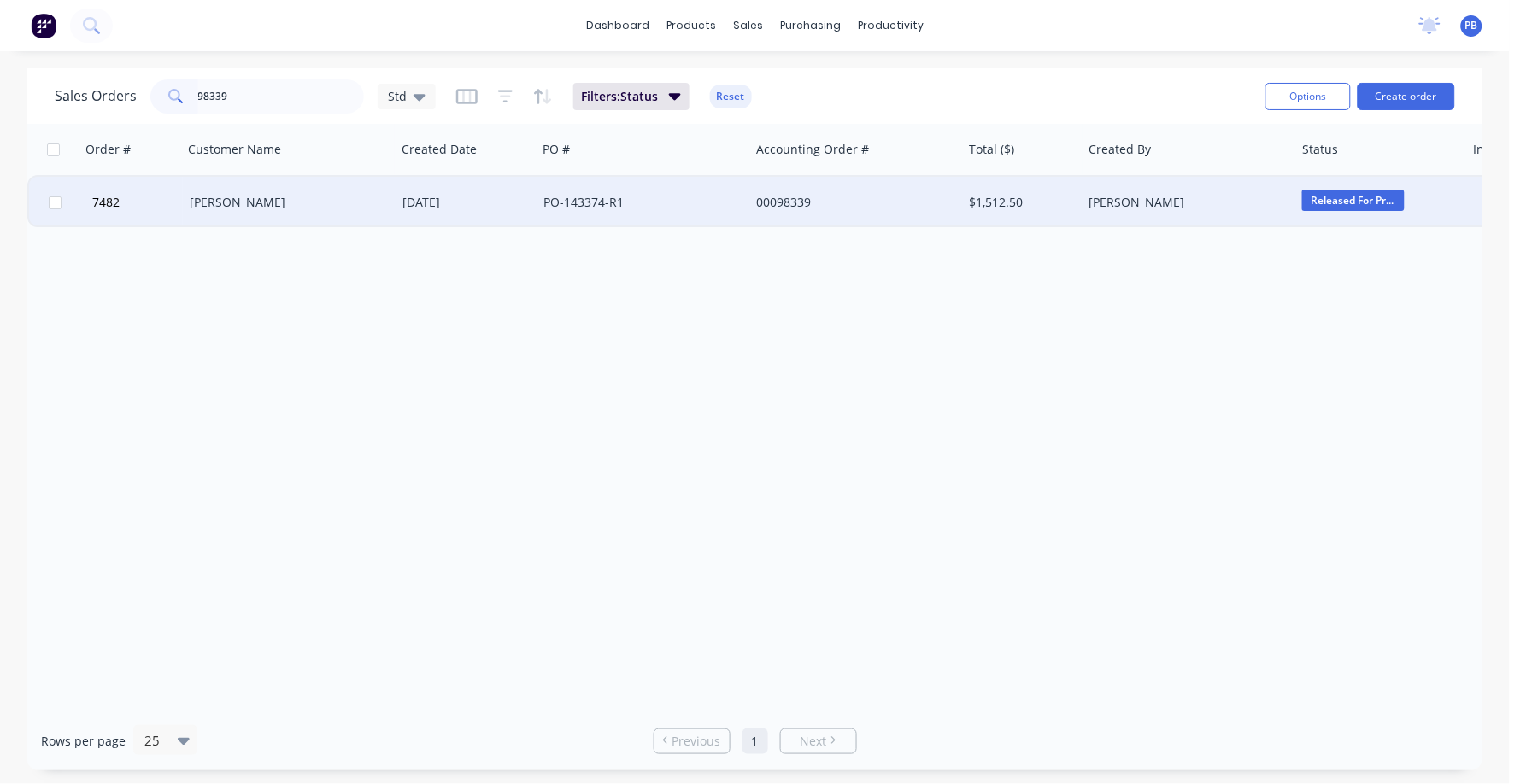
click at [208, 200] on div "[PERSON_NAME]" at bounding box center [285, 202] width 190 height 17
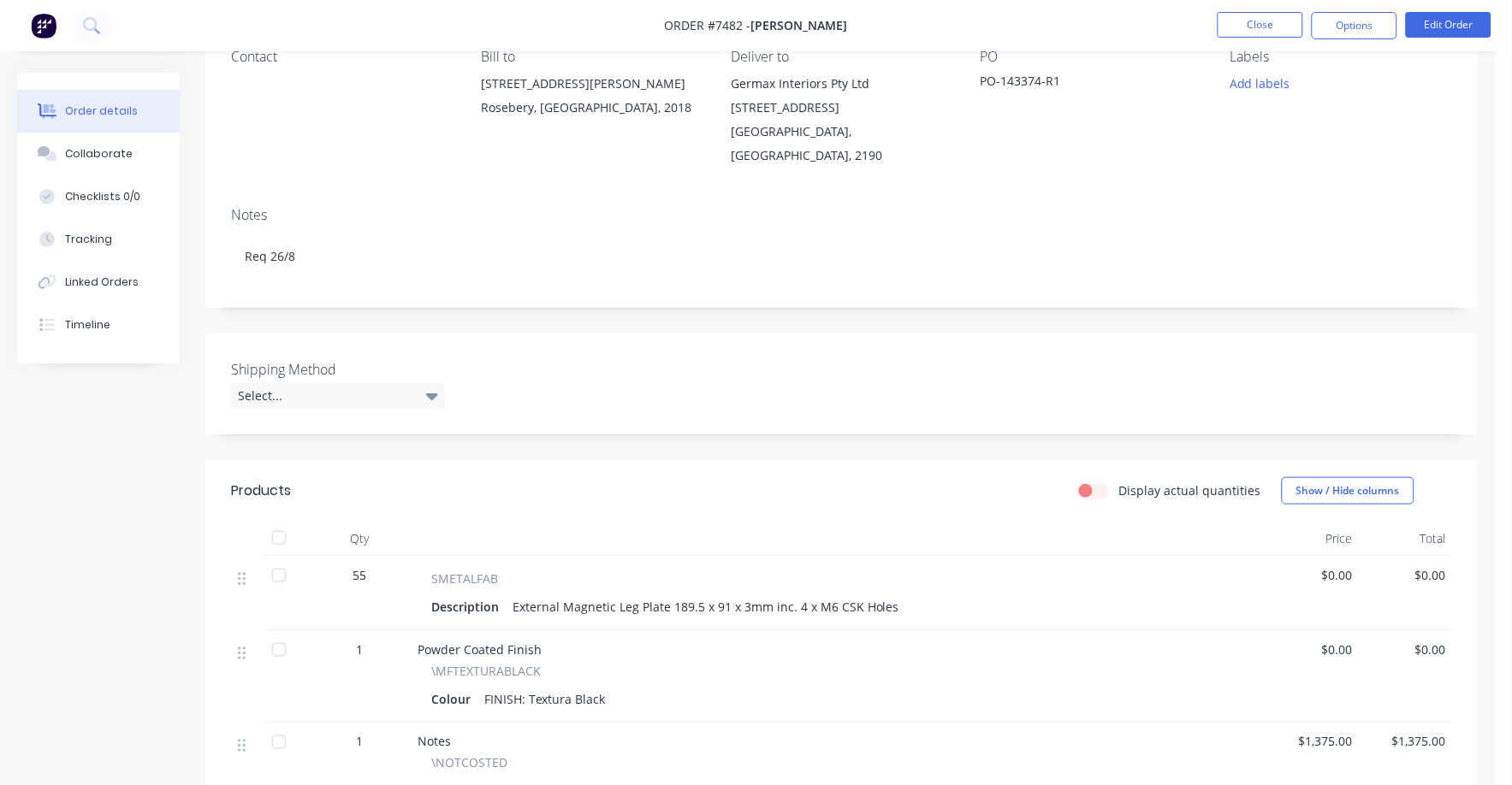
scroll to position [106, 0]
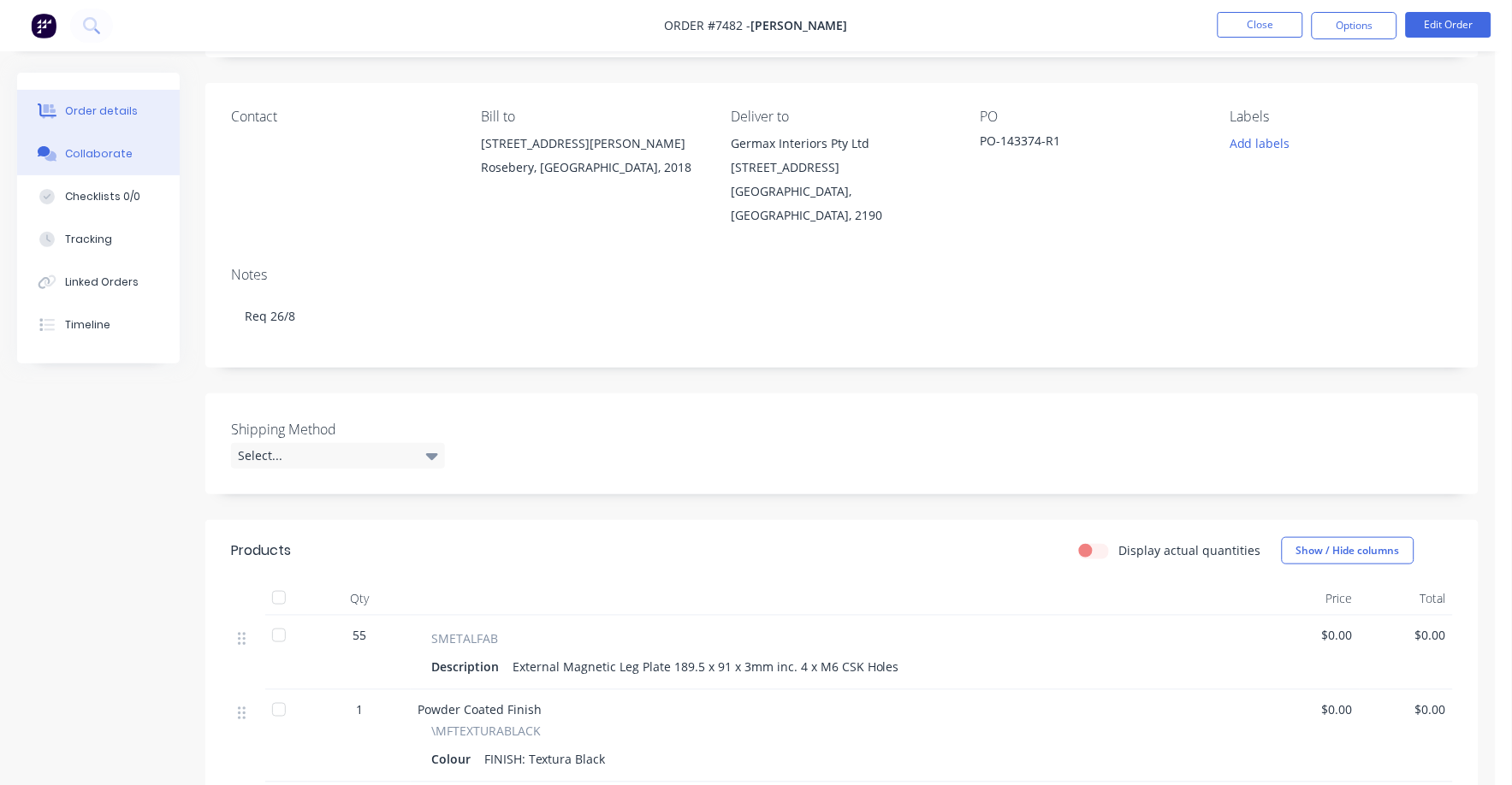
click at [99, 146] on div "Collaborate" at bounding box center [99, 153] width 68 height 15
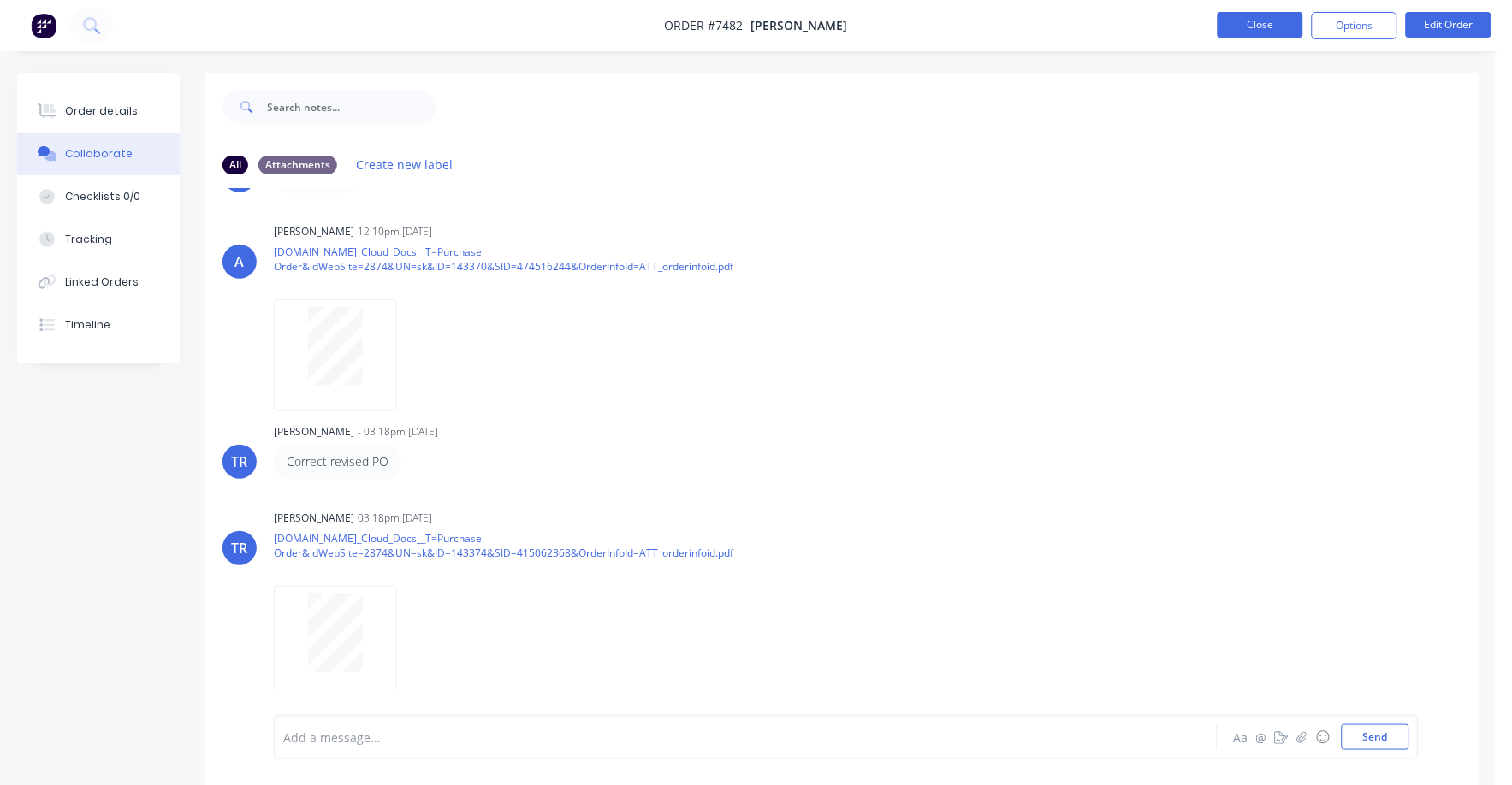
click at [1247, 19] on button "Close" at bounding box center [1259, 25] width 85 height 26
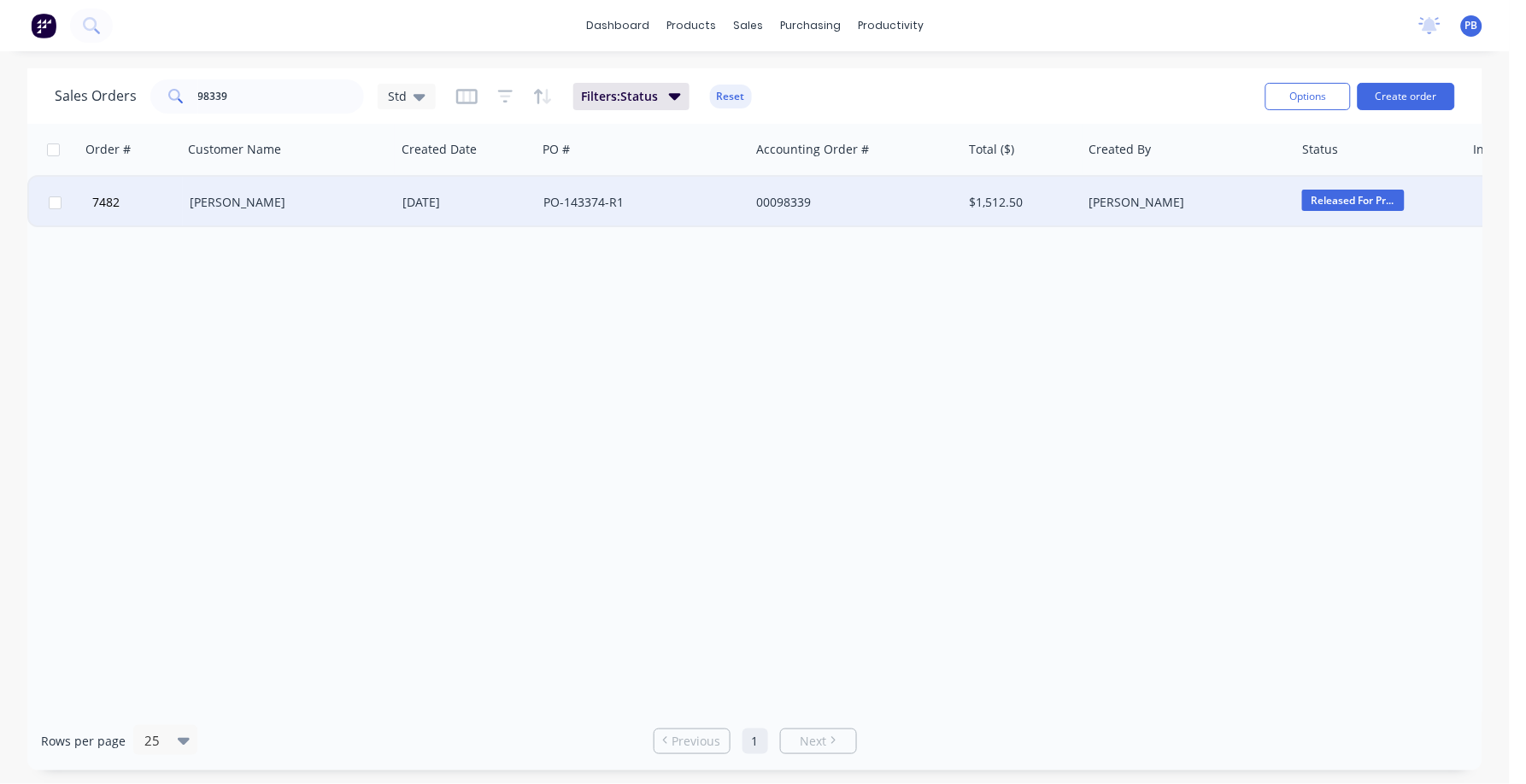
click at [433, 202] on div "[DATE]" at bounding box center [466, 202] width 127 height 17
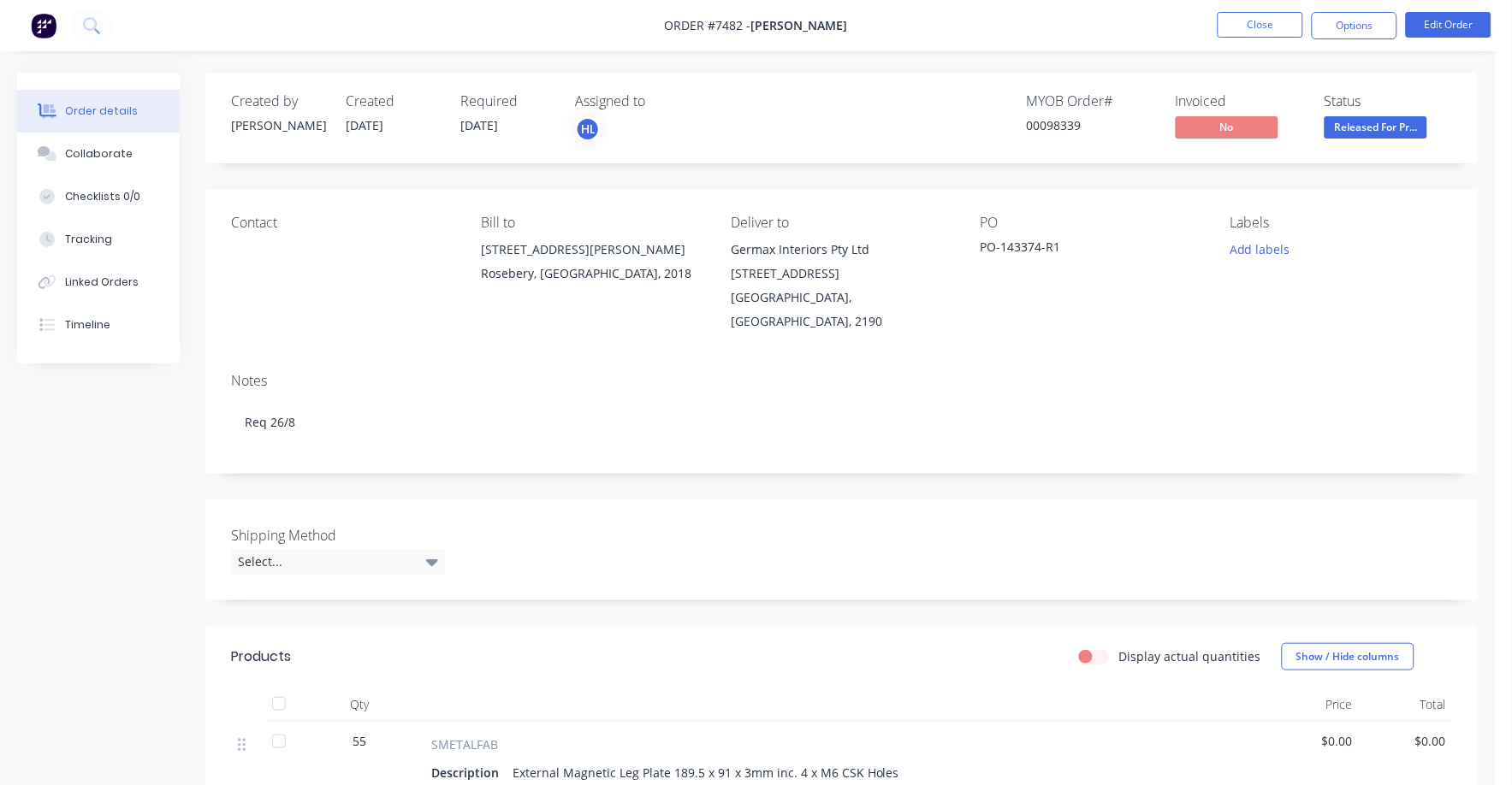
click at [1394, 121] on span "Released For Pr..." at bounding box center [1376, 127] width 103 height 21
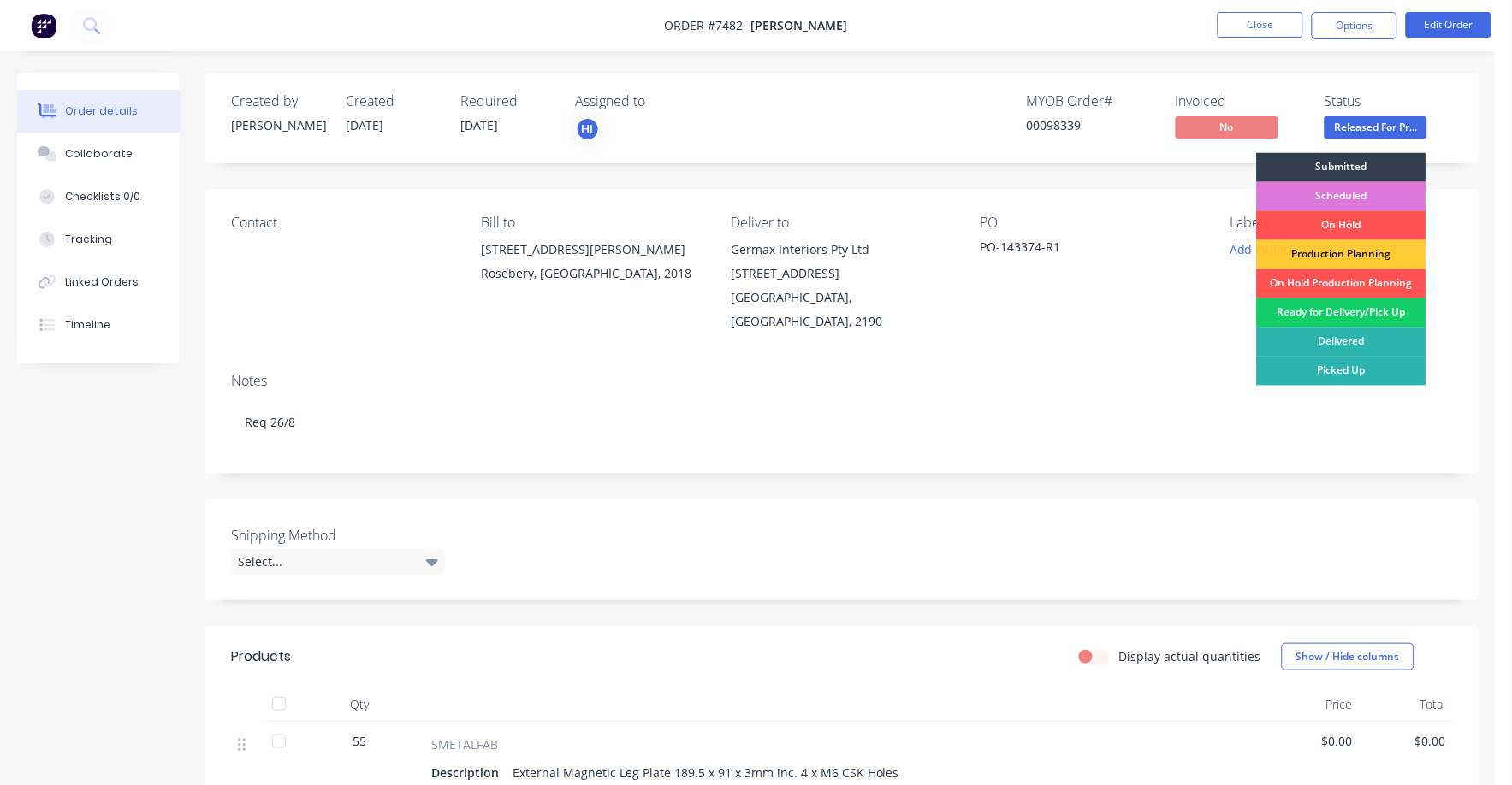
click at [1381, 312] on div "Ready for Delivery/Pick Up" at bounding box center [1341, 312] width 169 height 29
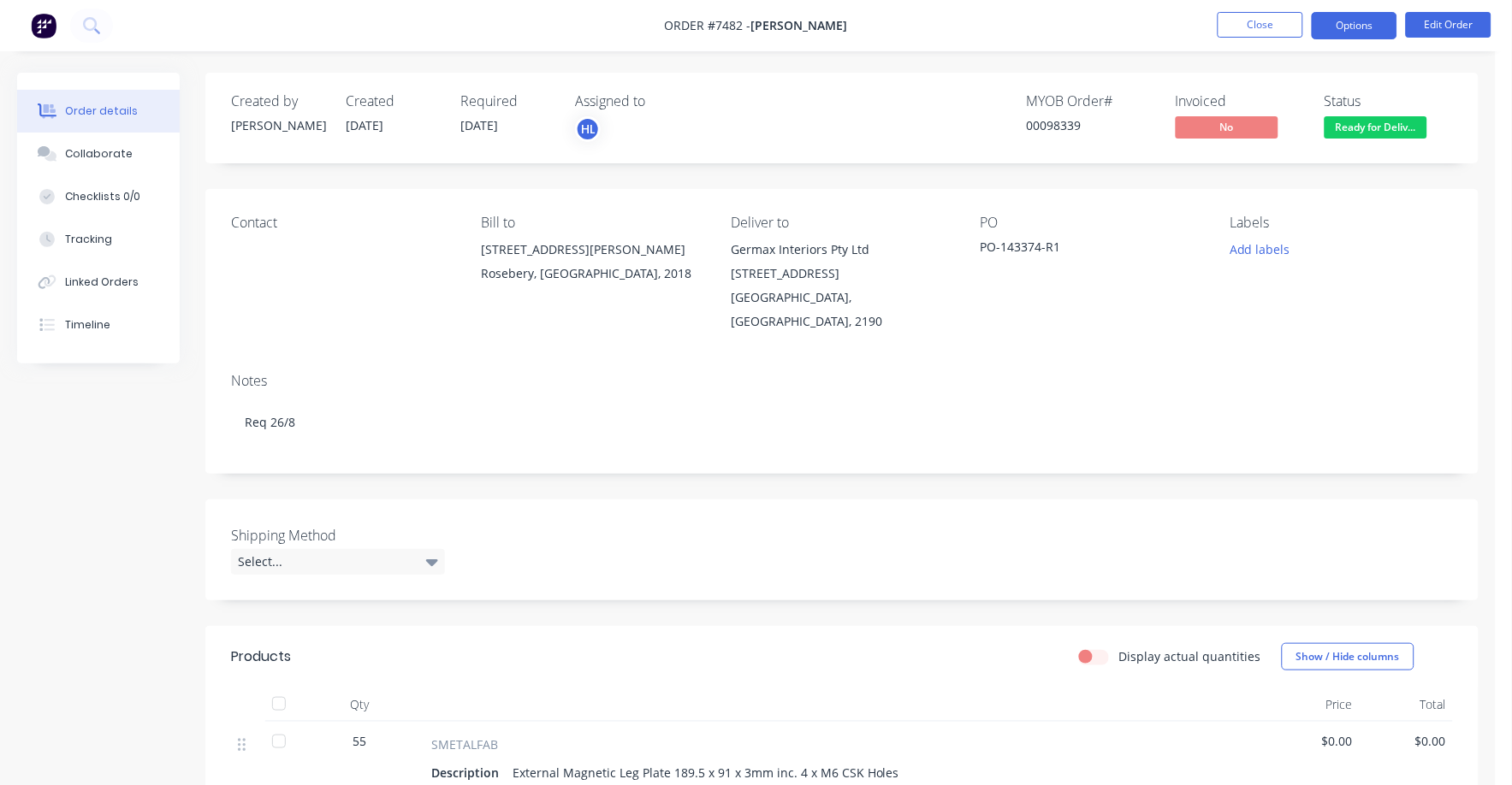
click at [1353, 26] on button "Options" at bounding box center [1354, 26] width 85 height 27
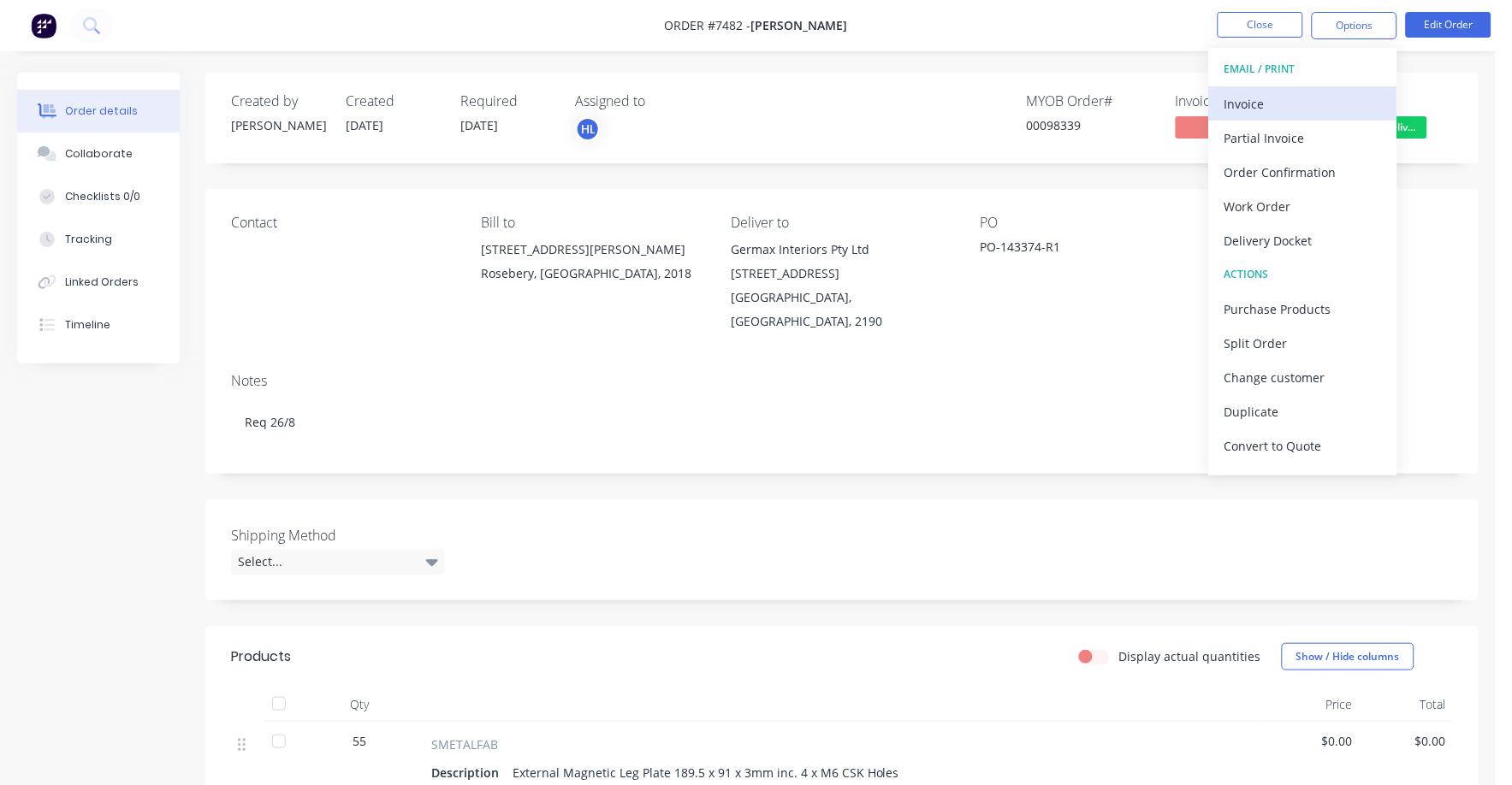
click at [1248, 104] on div "Invoice" at bounding box center [1303, 104] width 158 height 25
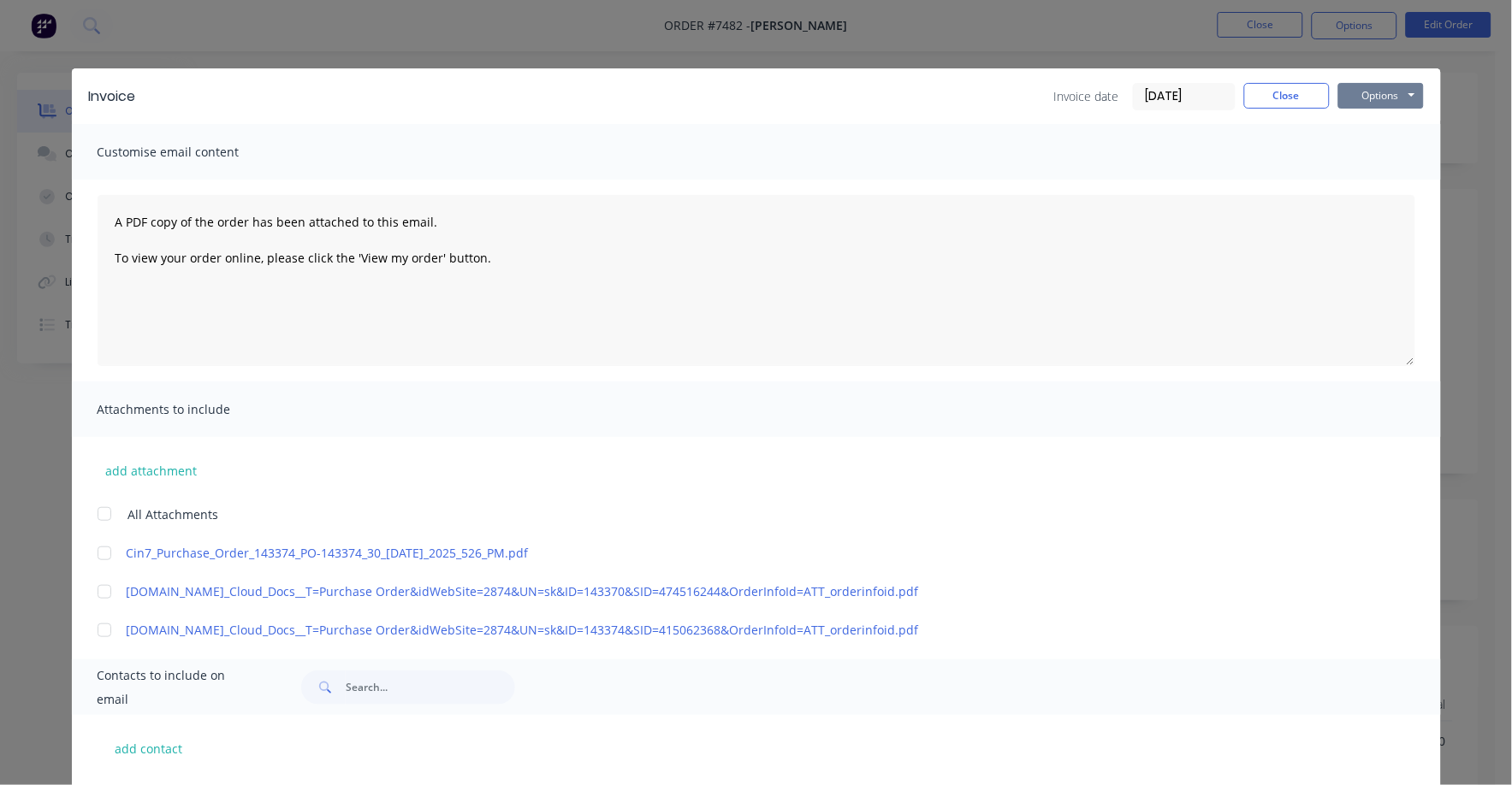
click at [1362, 89] on button "Options" at bounding box center [1381, 95] width 85 height 26
click at [1353, 149] on button "Print" at bounding box center [1393, 154] width 109 height 28
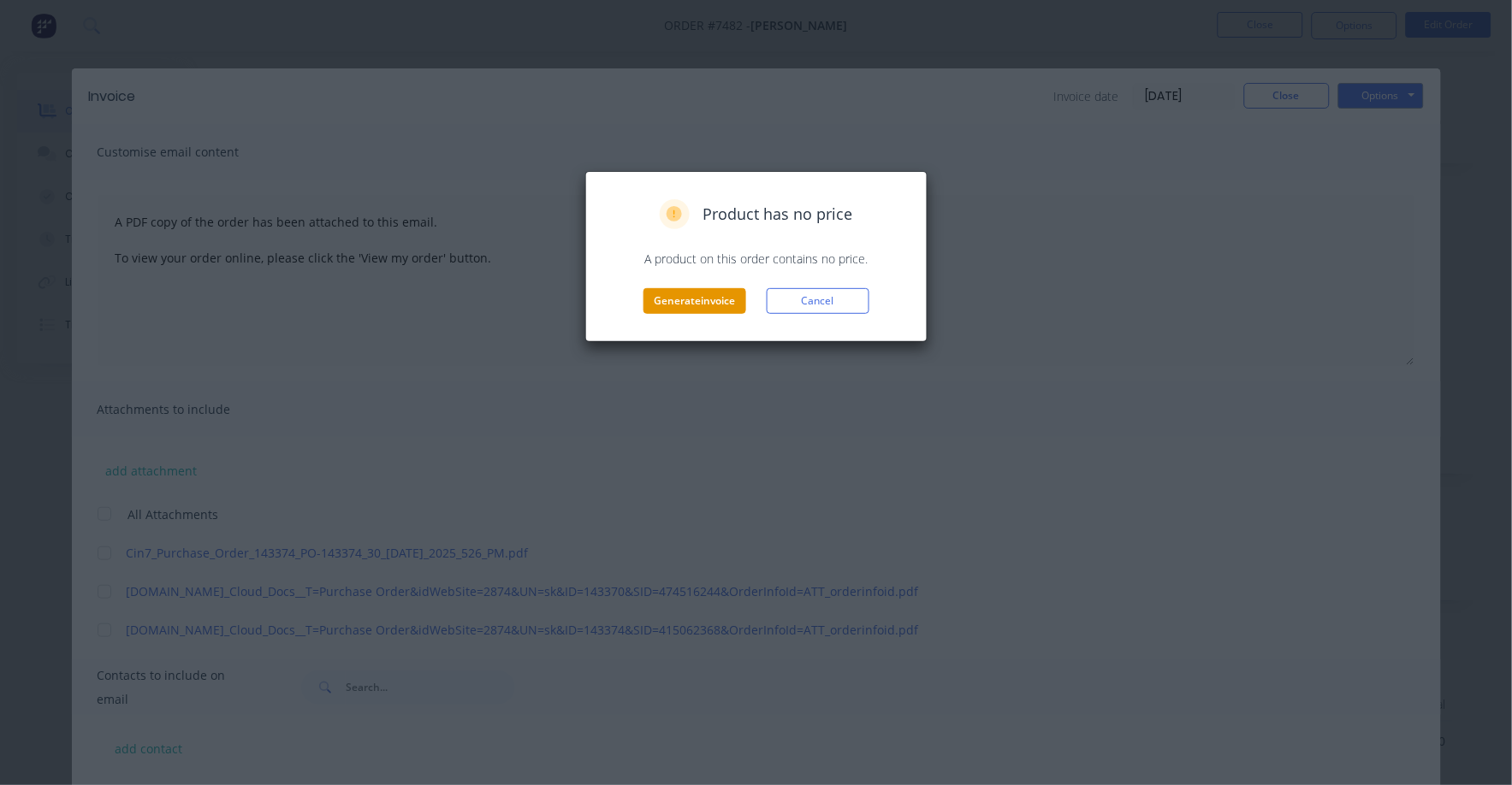
click at [705, 294] on button "Generate invoice" at bounding box center [694, 301] width 103 height 26
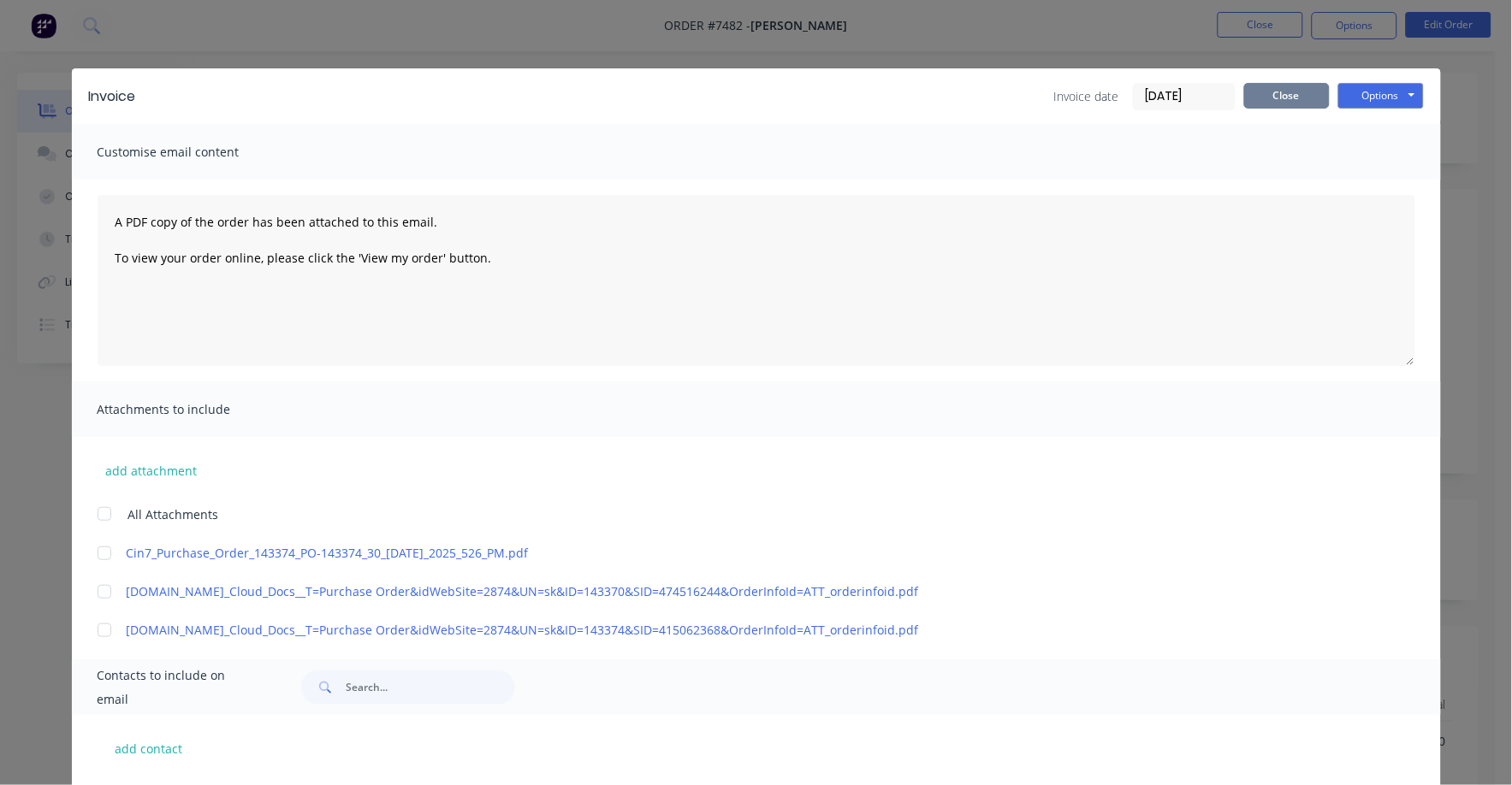
click at [1269, 97] on button "Close" at bounding box center [1287, 95] width 85 height 26
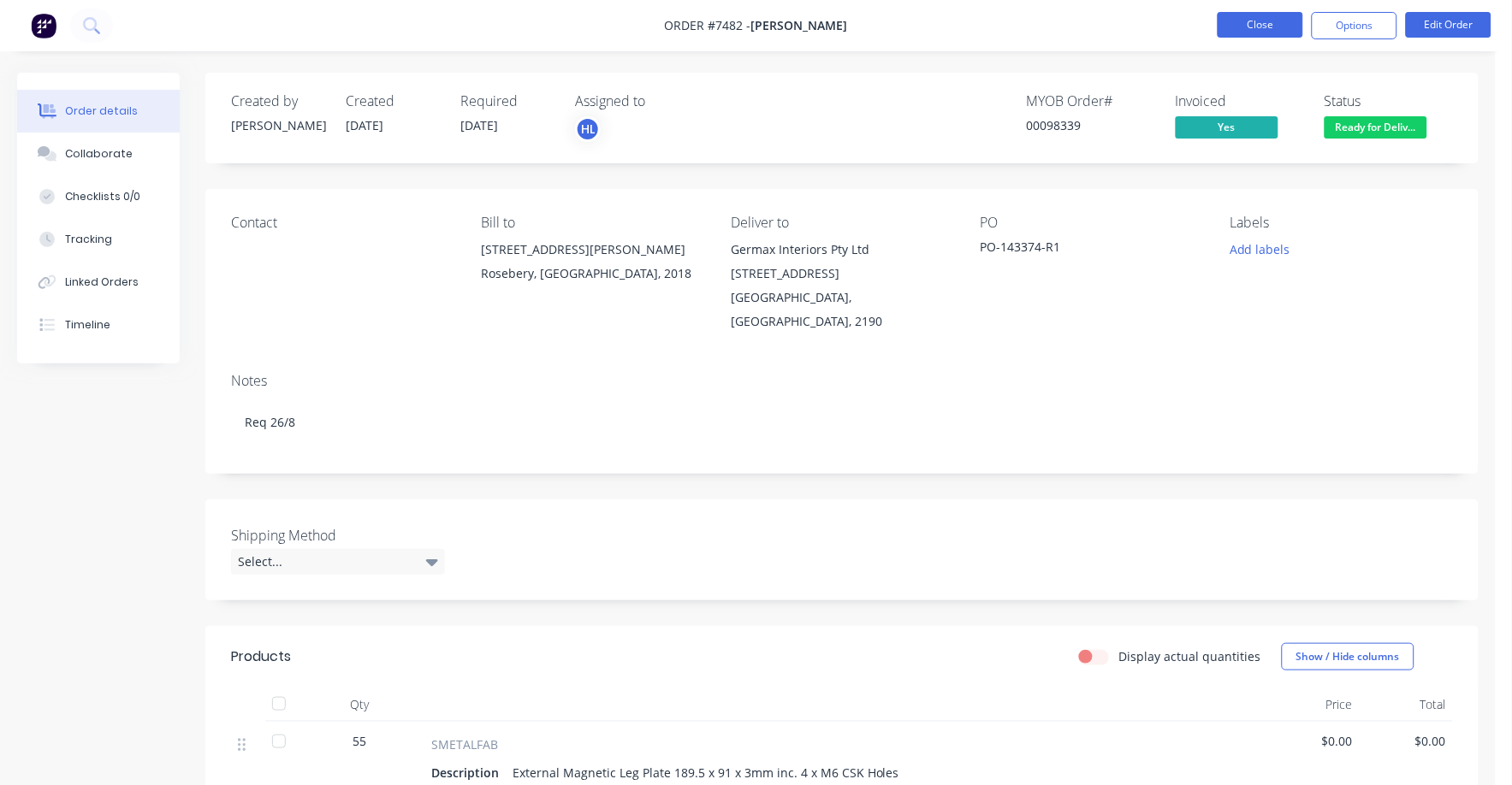
click at [1262, 29] on button "Close" at bounding box center [1259, 25] width 85 height 26
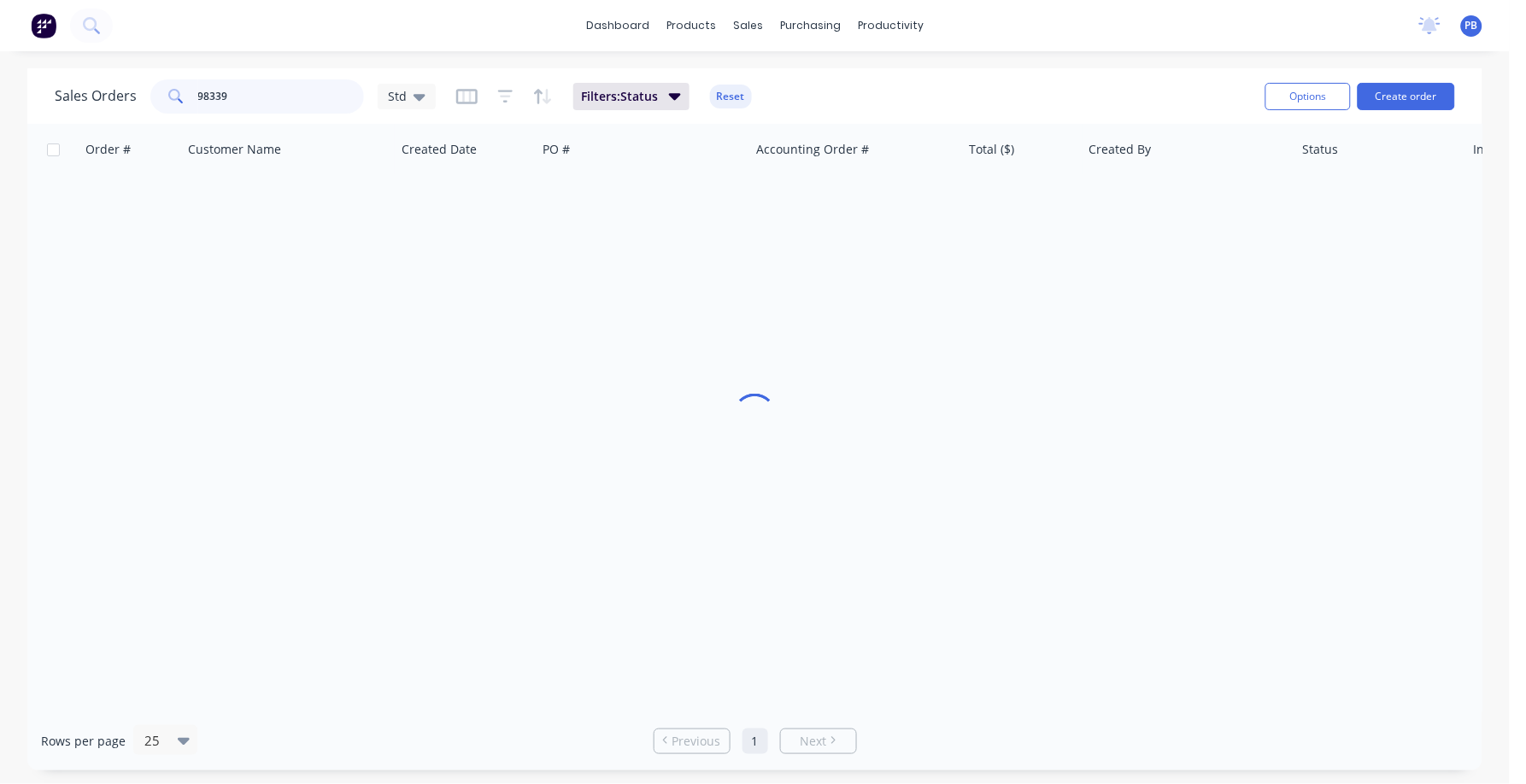
drag, startPoint x: 272, startPoint y: 92, endPoint x: 181, endPoint y: 85, distance: 91.3
click at [181, 85] on div "98339" at bounding box center [257, 96] width 214 height 34
type input "98486"
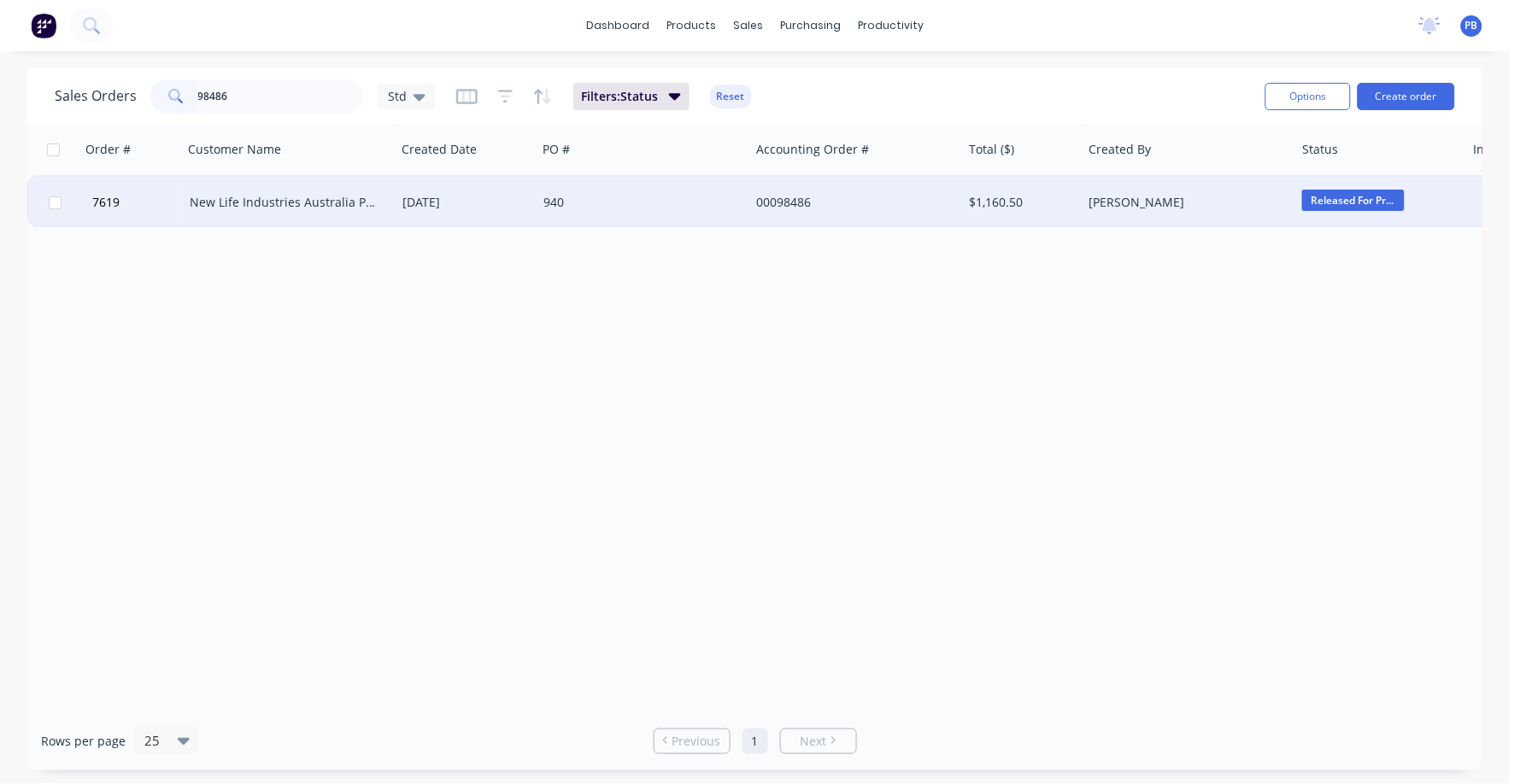
click at [280, 200] on div "New Life Industries Australia Pty Ltd" at bounding box center [285, 202] width 190 height 17
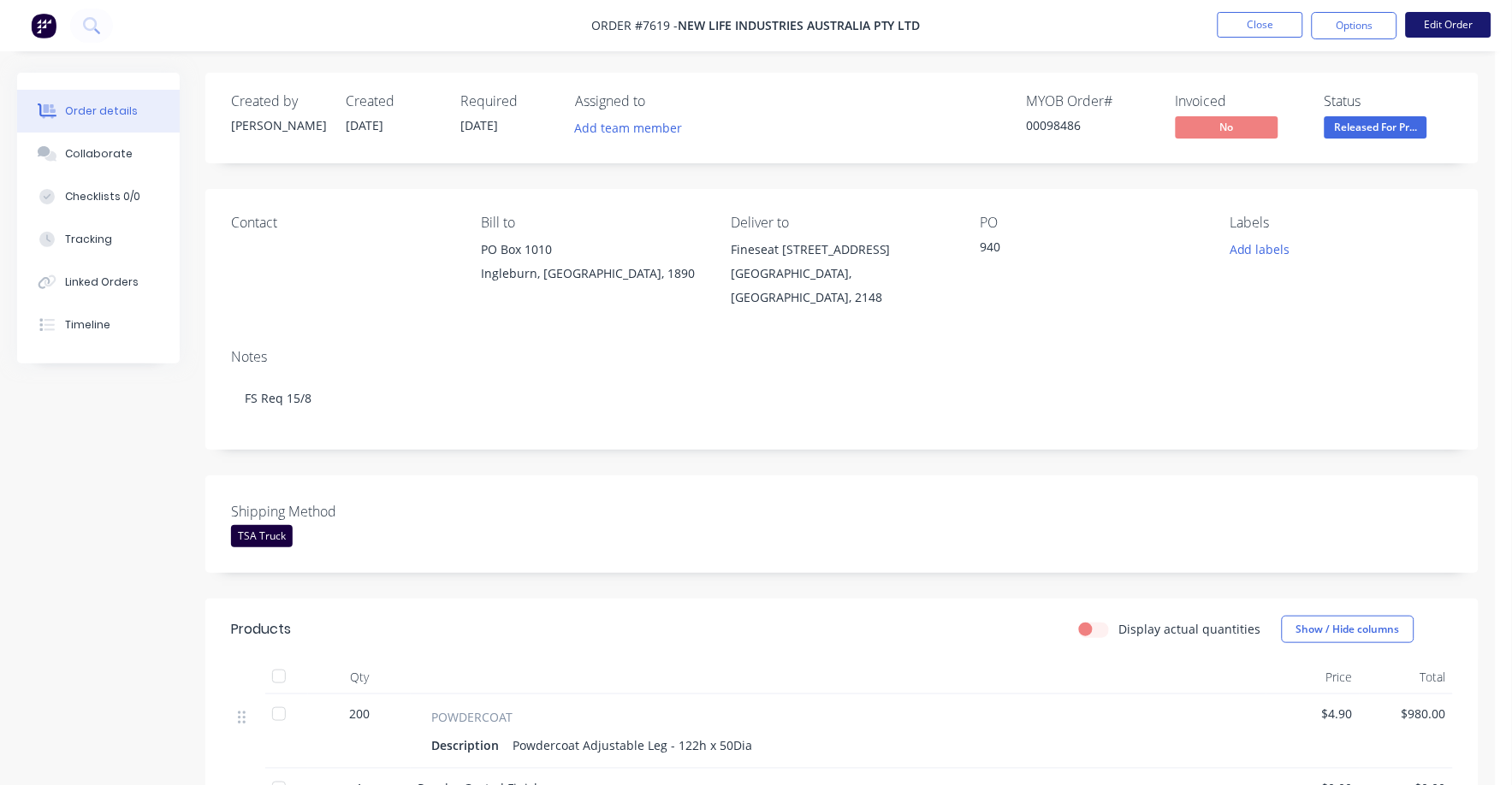
click at [1459, 20] on button "Edit Order" at bounding box center [1448, 25] width 85 height 26
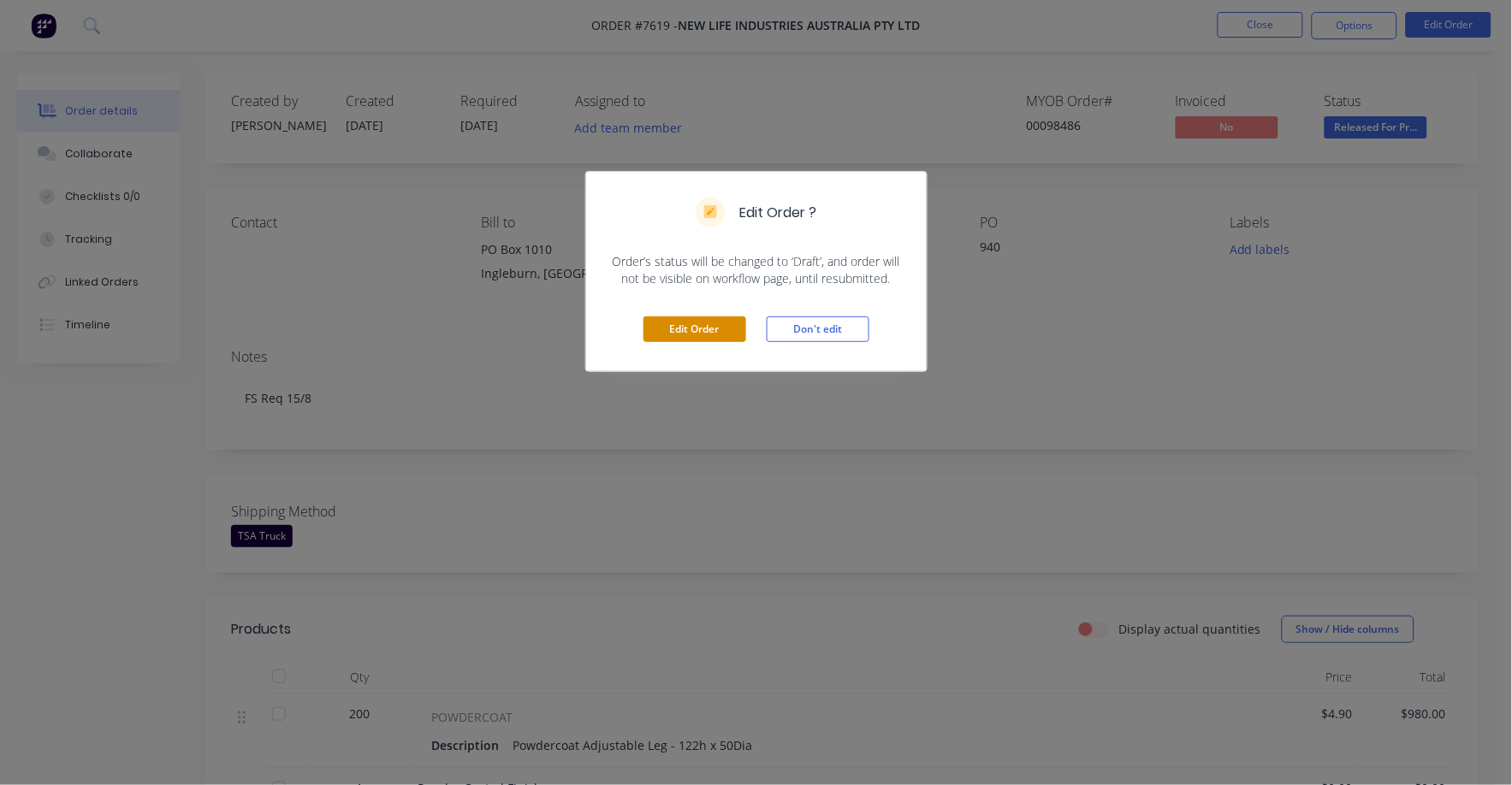
click at [726, 326] on button "Edit Order" at bounding box center [694, 329] width 103 height 26
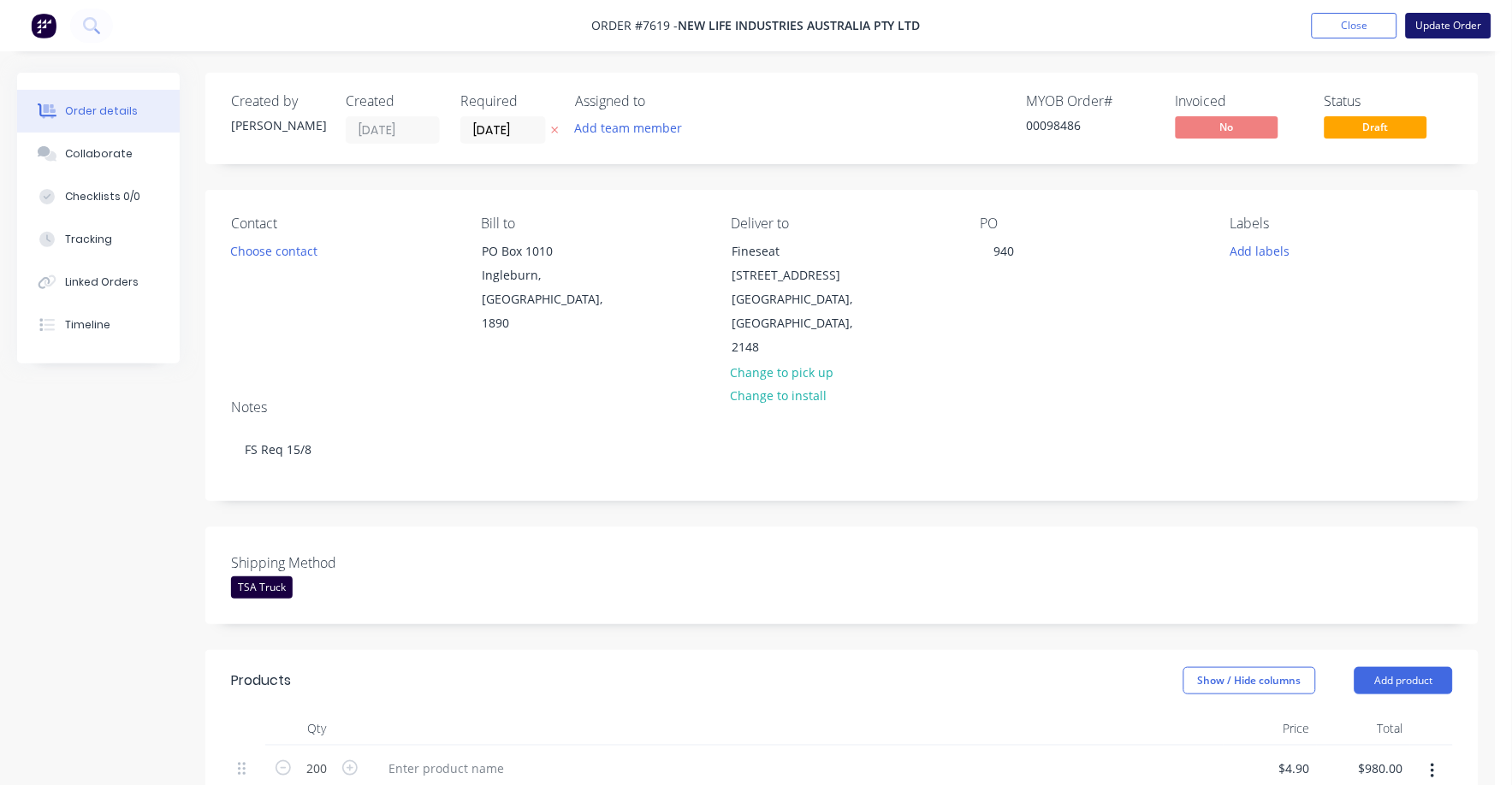
click at [1452, 18] on button "Update Order" at bounding box center [1448, 26] width 85 height 26
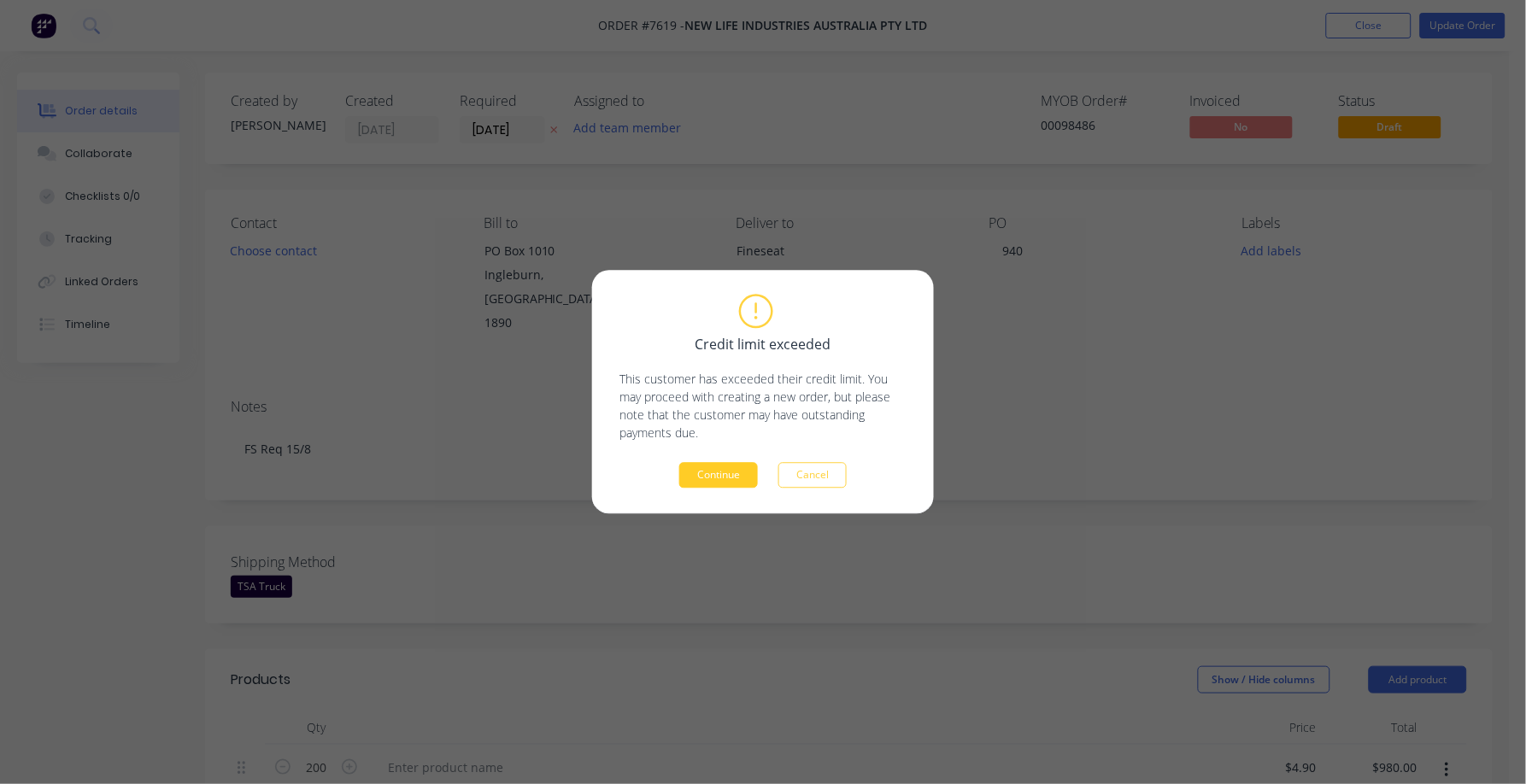
click at [714, 477] on button "Continue" at bounding box center [718, 475] width 78 height 25
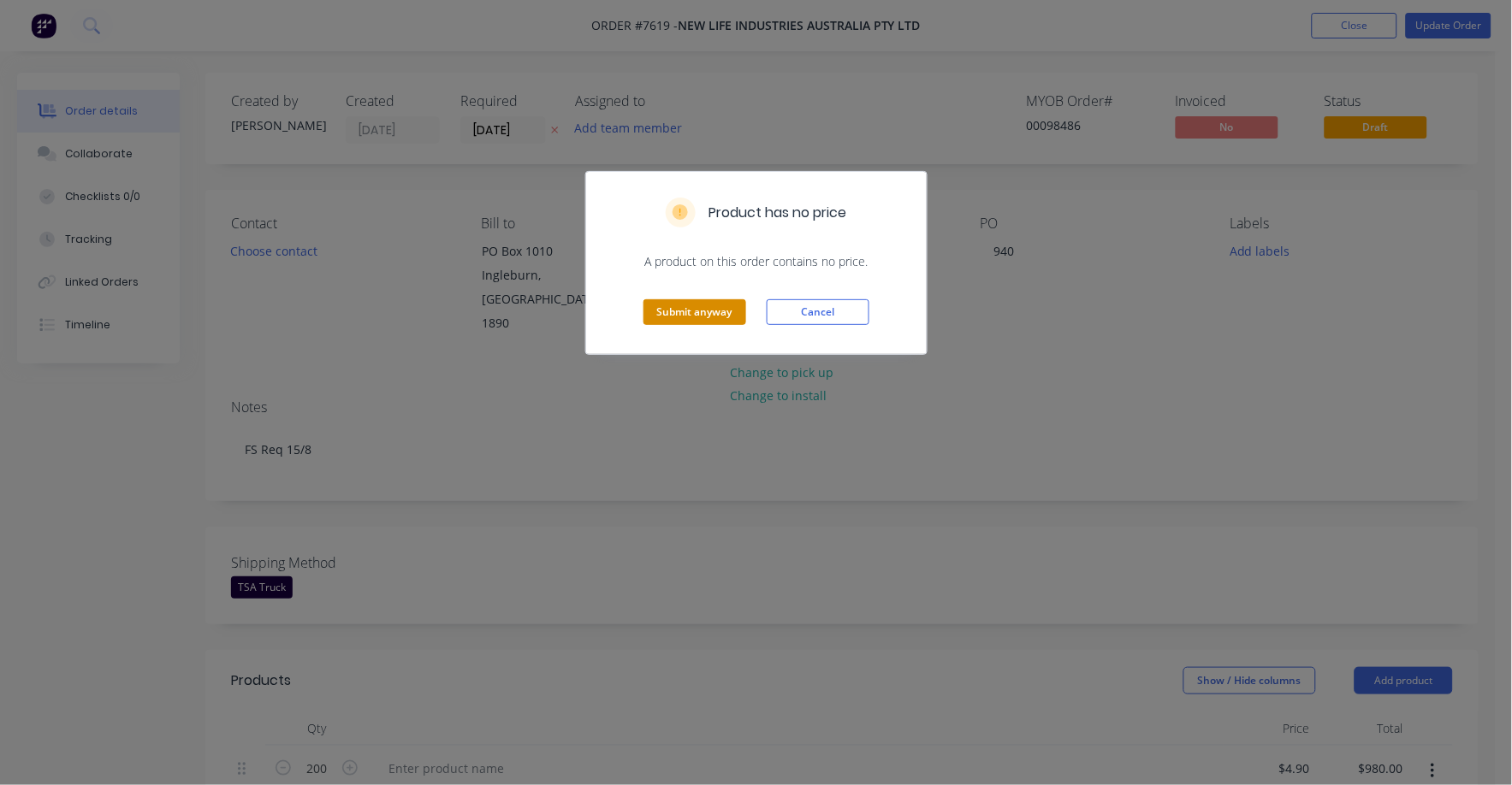
click at [686, 316] on button "Submit anyway" at bounding box center [694, 312] width 103 height 26
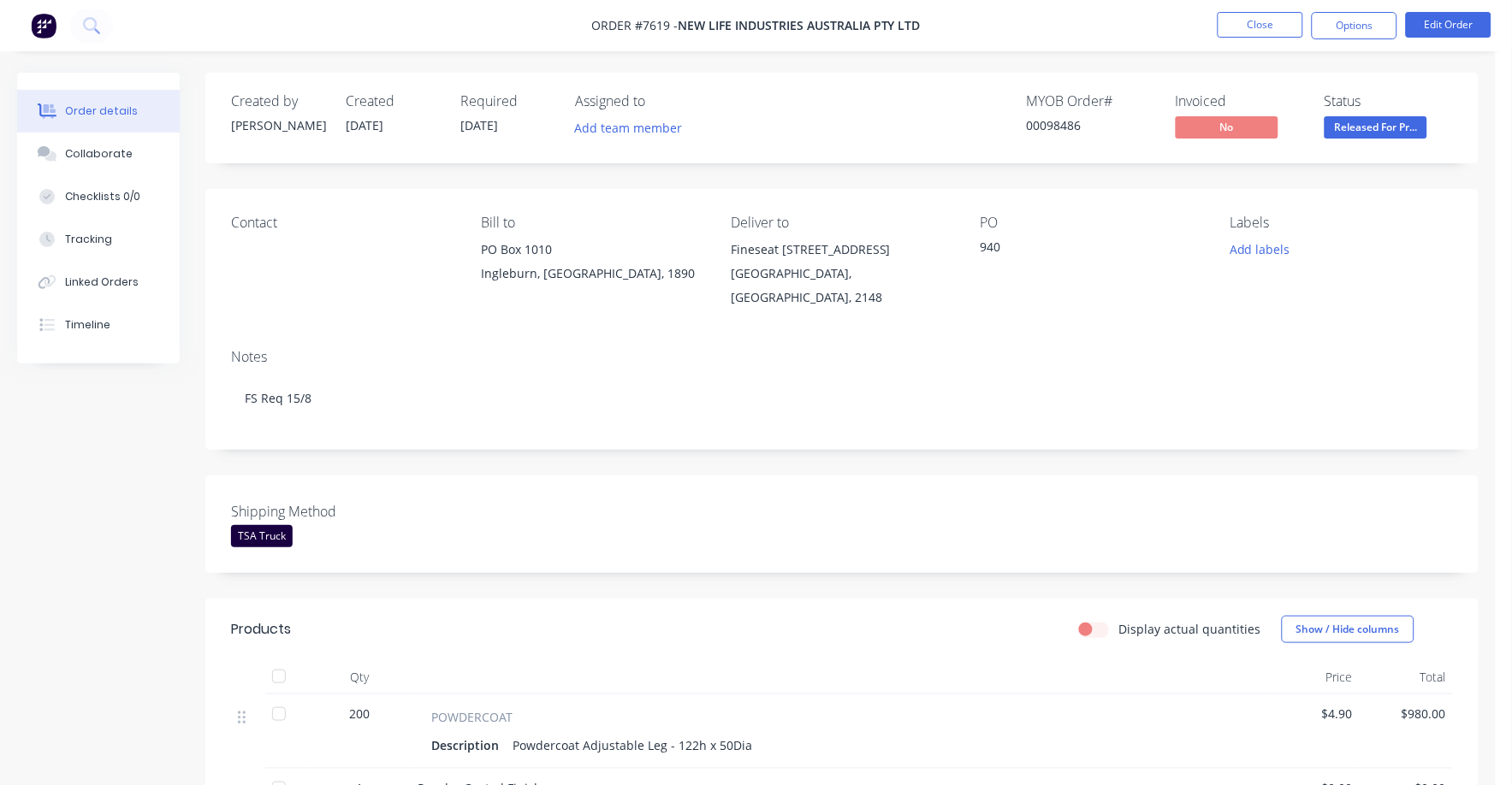
click at [1364, 126] on span "Released For Pr..." at bounding box center [1376, 127] width 103 height 21
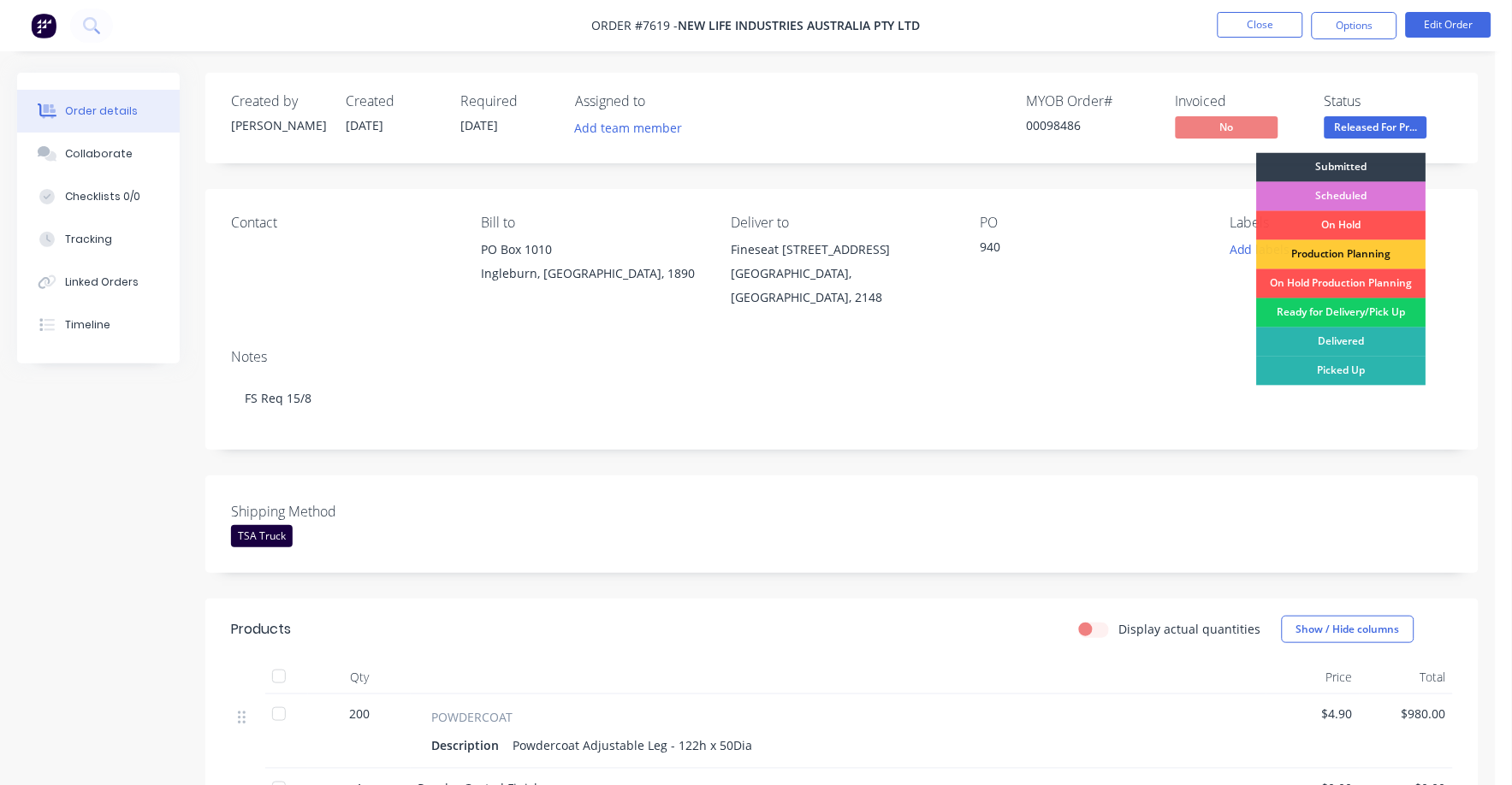
click at [1359, 315] on div "Ready for Delivery/Pick Up" at bounding box center [1341, 312] width 169 height 29
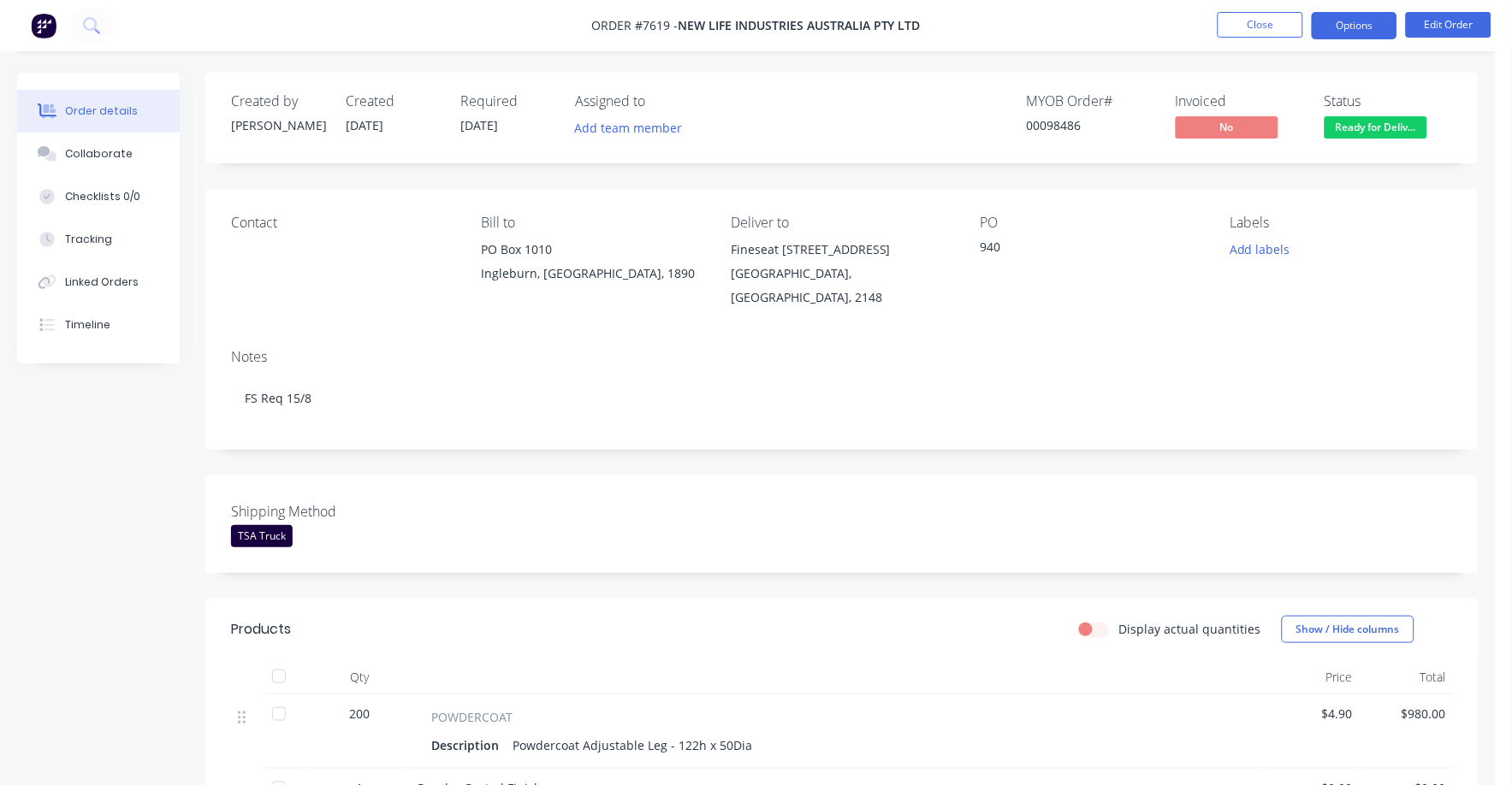
click at [1336, 19] on button "Options" at bounding box center [1354, 26] width 85 height 27
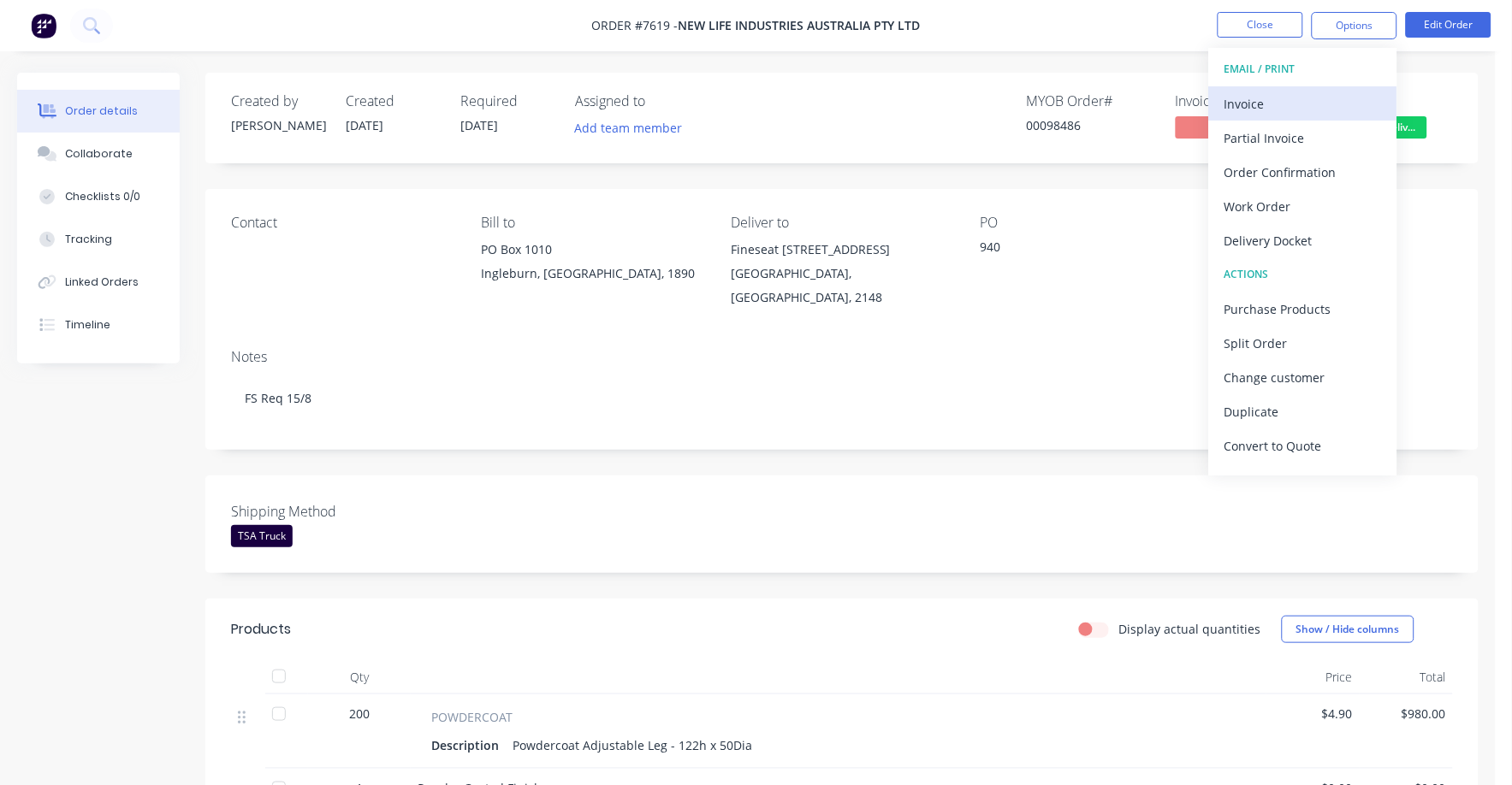
click at [1233, 100] on div "Invoice" at bounding box center [1303, 104] width 158 height 25
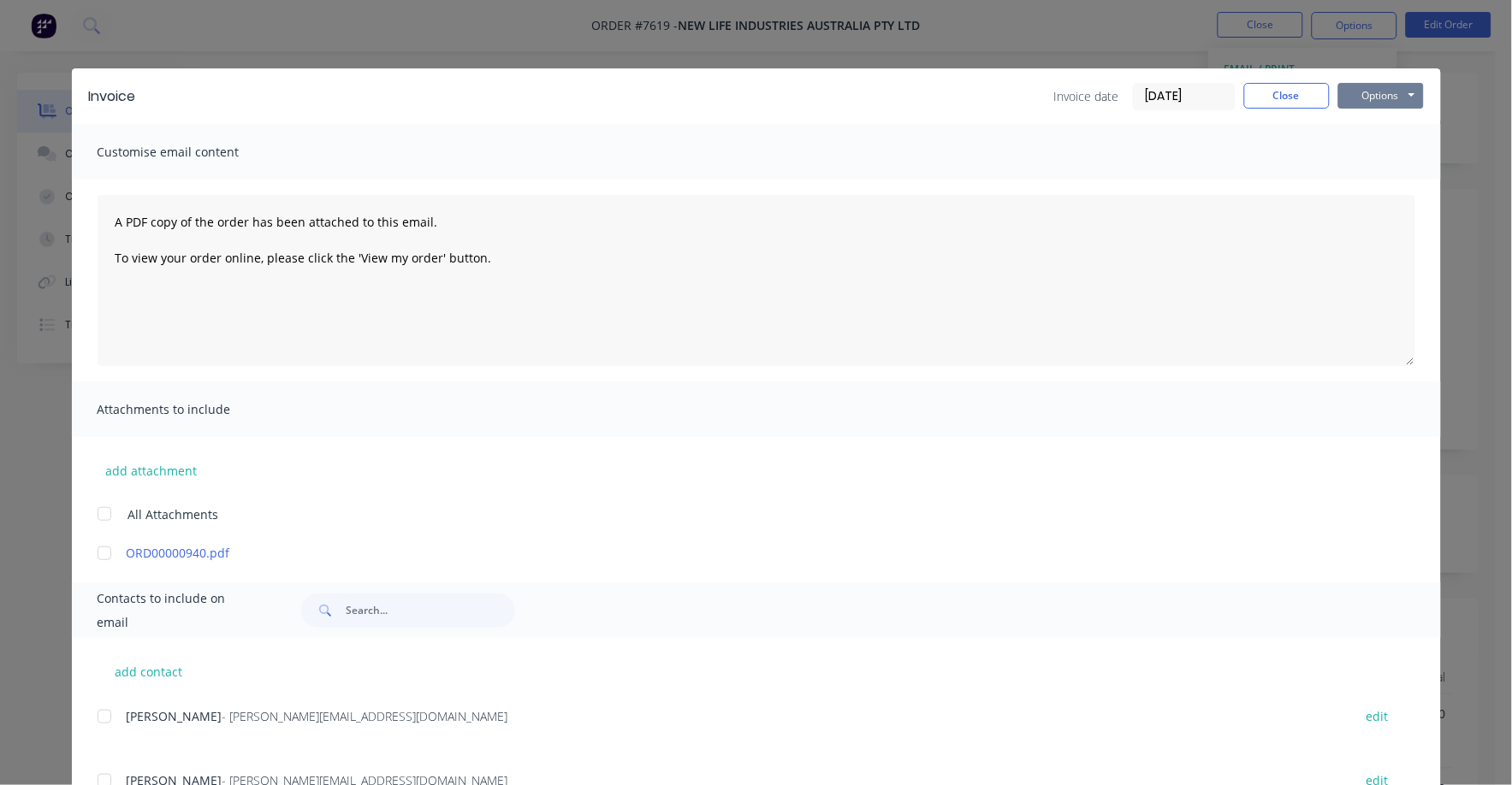
click at [1353, 93] on button "Options" at bounding box center [1381, 95] width 85 height 26
click at [1358, 153] on button "Print" at bounding box center [1393, 154] width 109 height 28
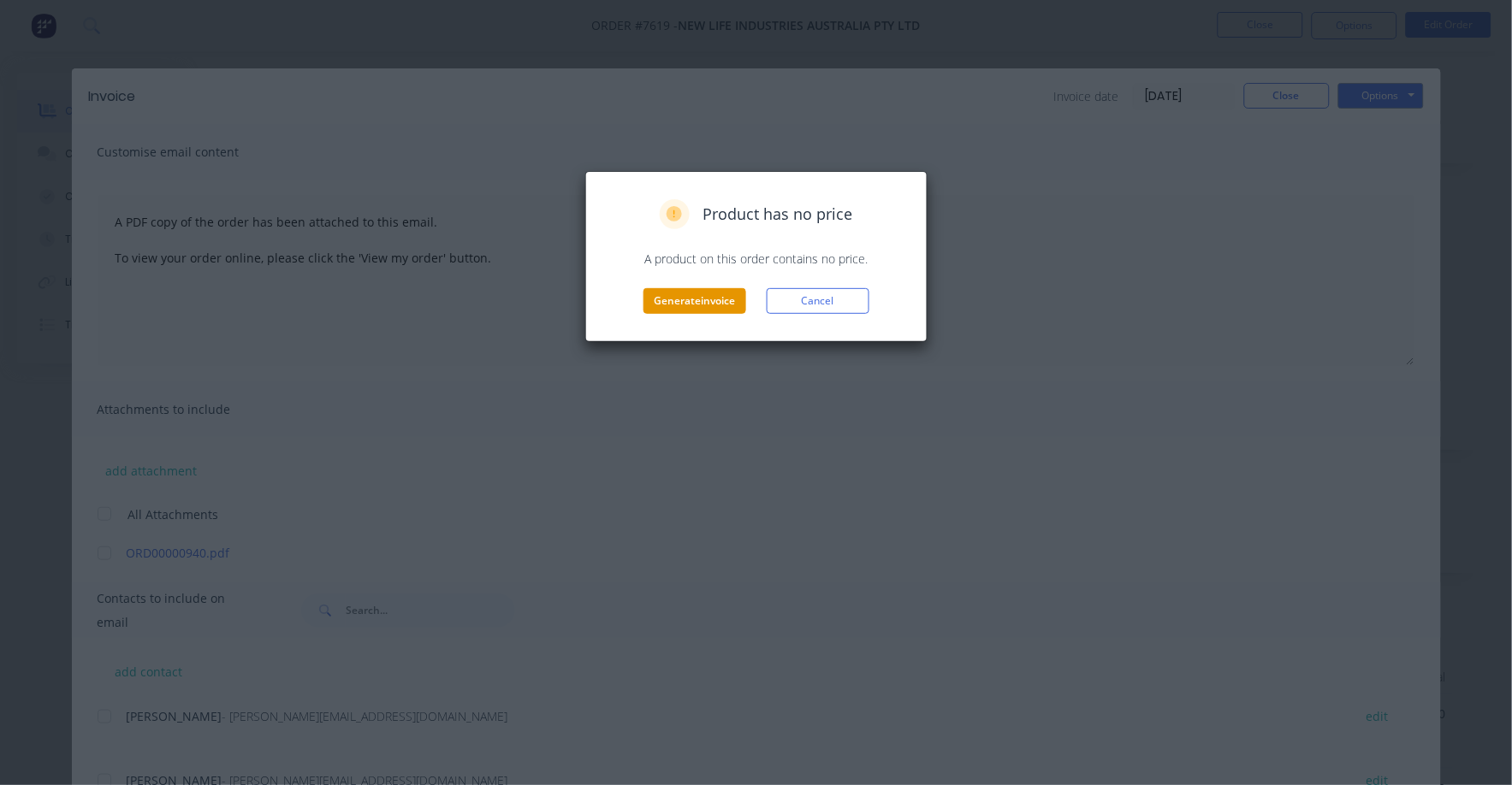
click at [682, 293] on button "Generate invoice" at bounding box center [694, 301] width 103 height 26
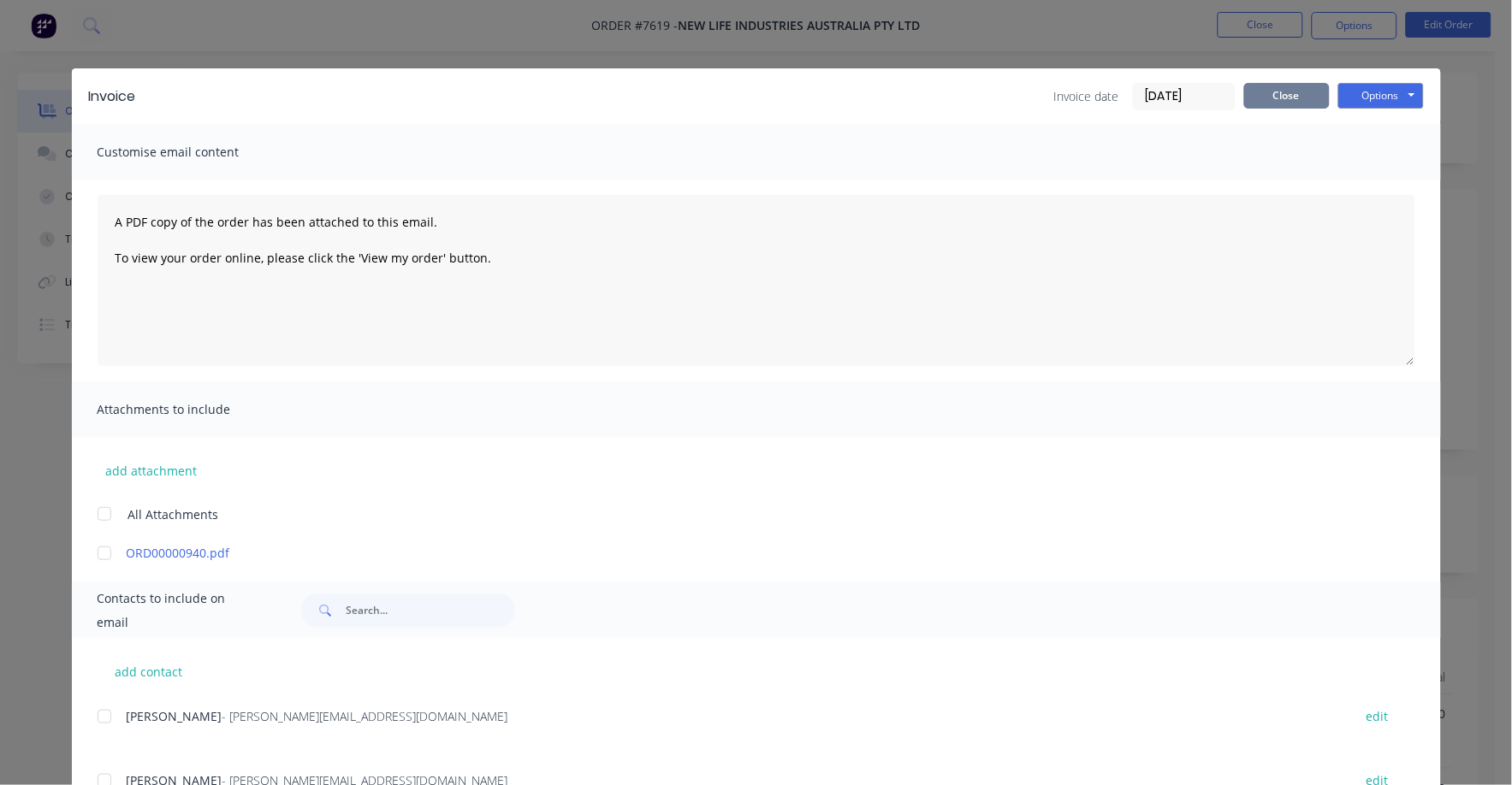
click at [1251, 87] on button "Close" at bounding box center [1287, 95] width 85 height 26
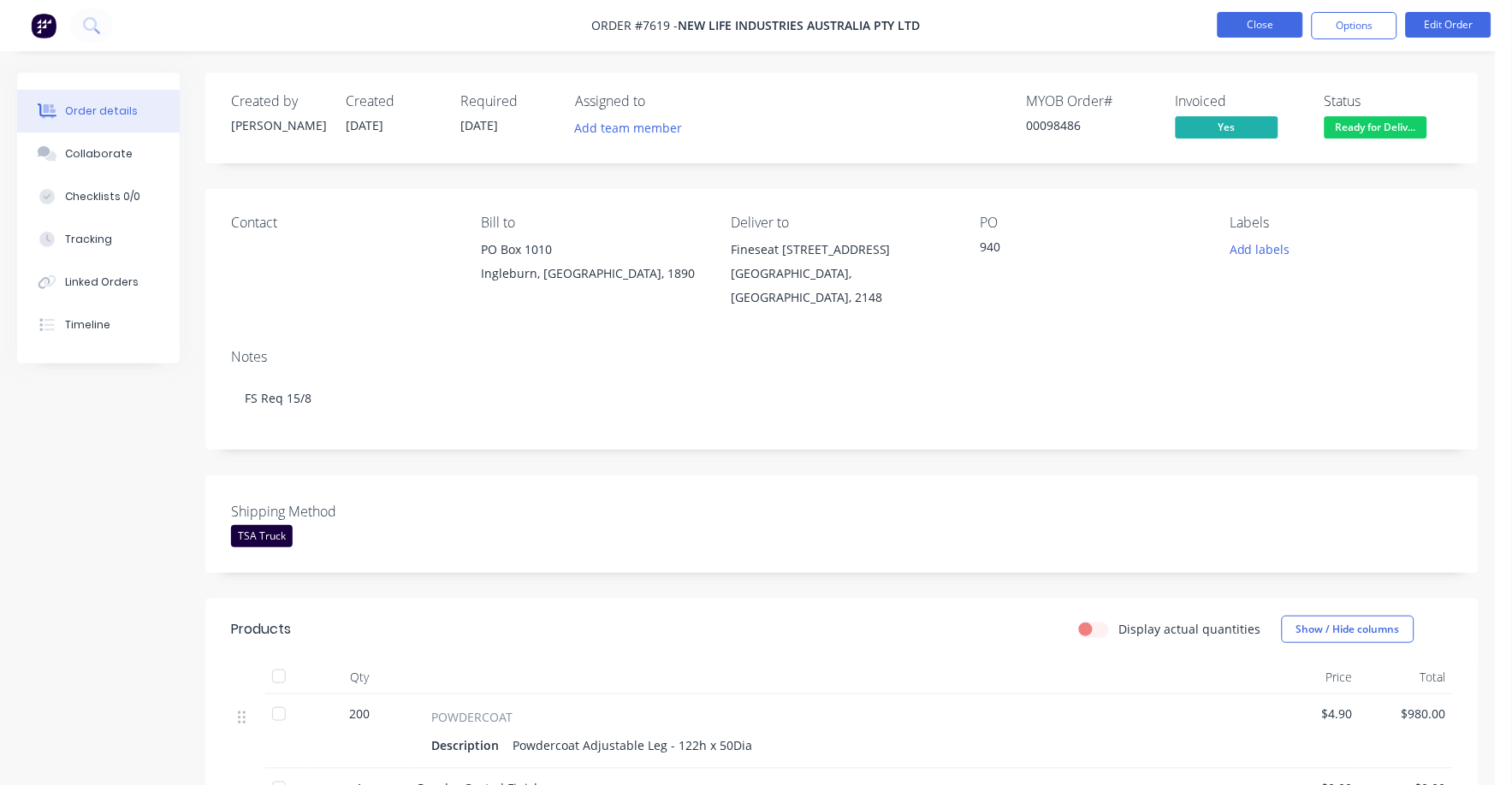
click at [1231, 19] on button "Close" at bounding box center [1259, 25] width 85 height 26
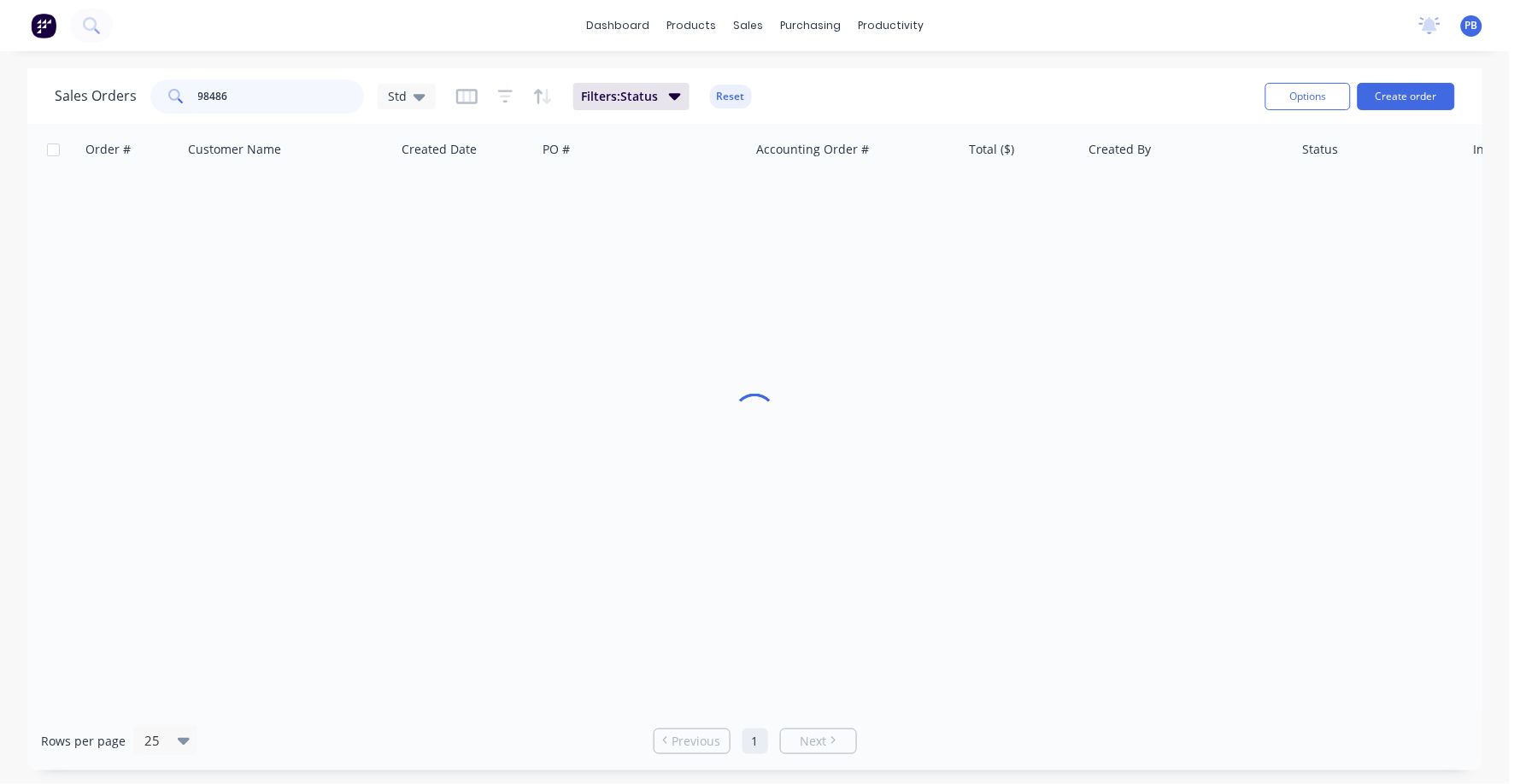
drag, startPoint x: 304, startPoint y: 103, endPoint x: 178, endPoint y: 79, distance: 128.3
click at [178, 79] on div "98486" at bounding box center [257, 96] width 214 height 34
type input "98304"
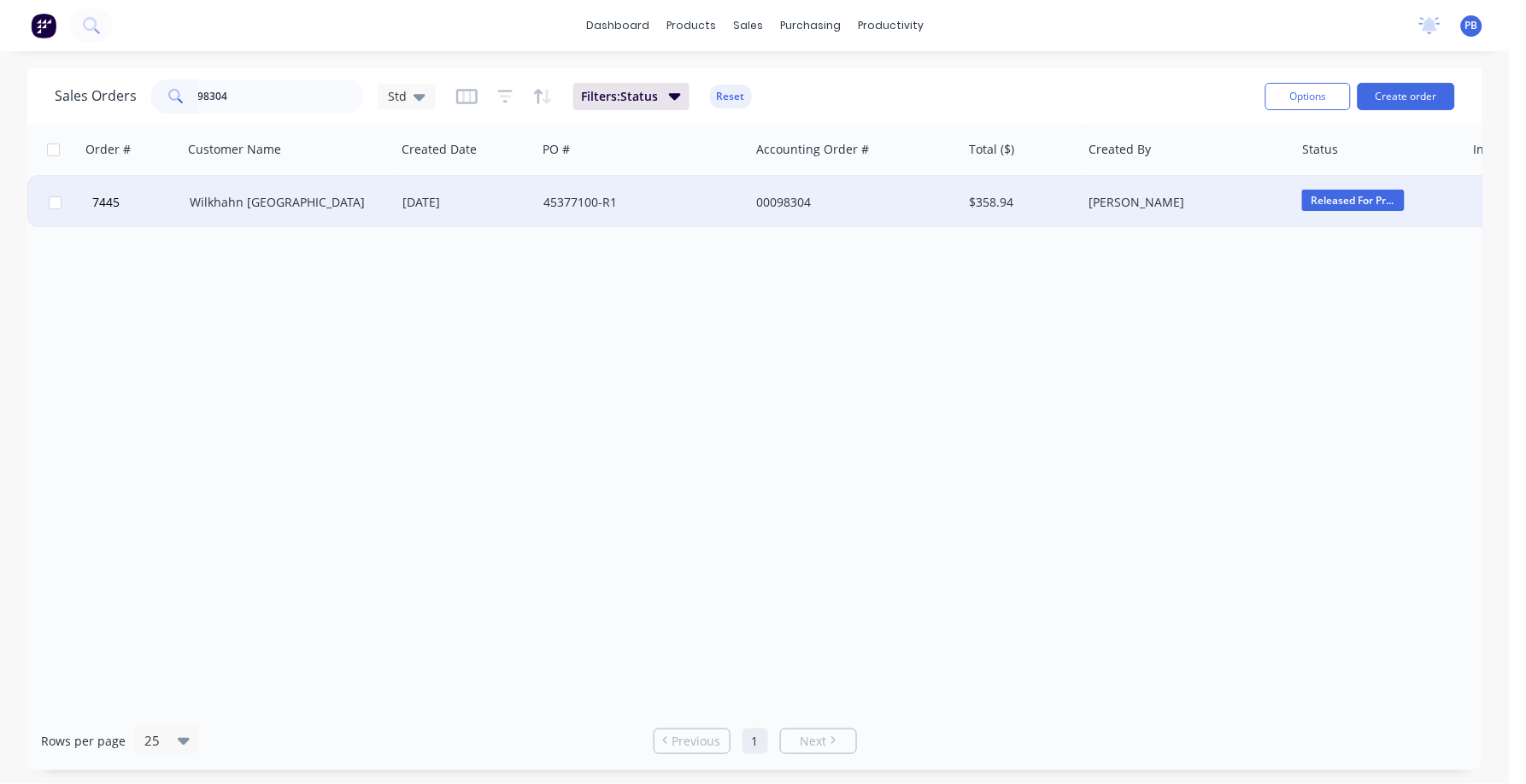
click at [267, 194] on div "Wilkhahn [GEOGRAPHIC_DATA]" at bounding box center [285, 202] width 190 height 17
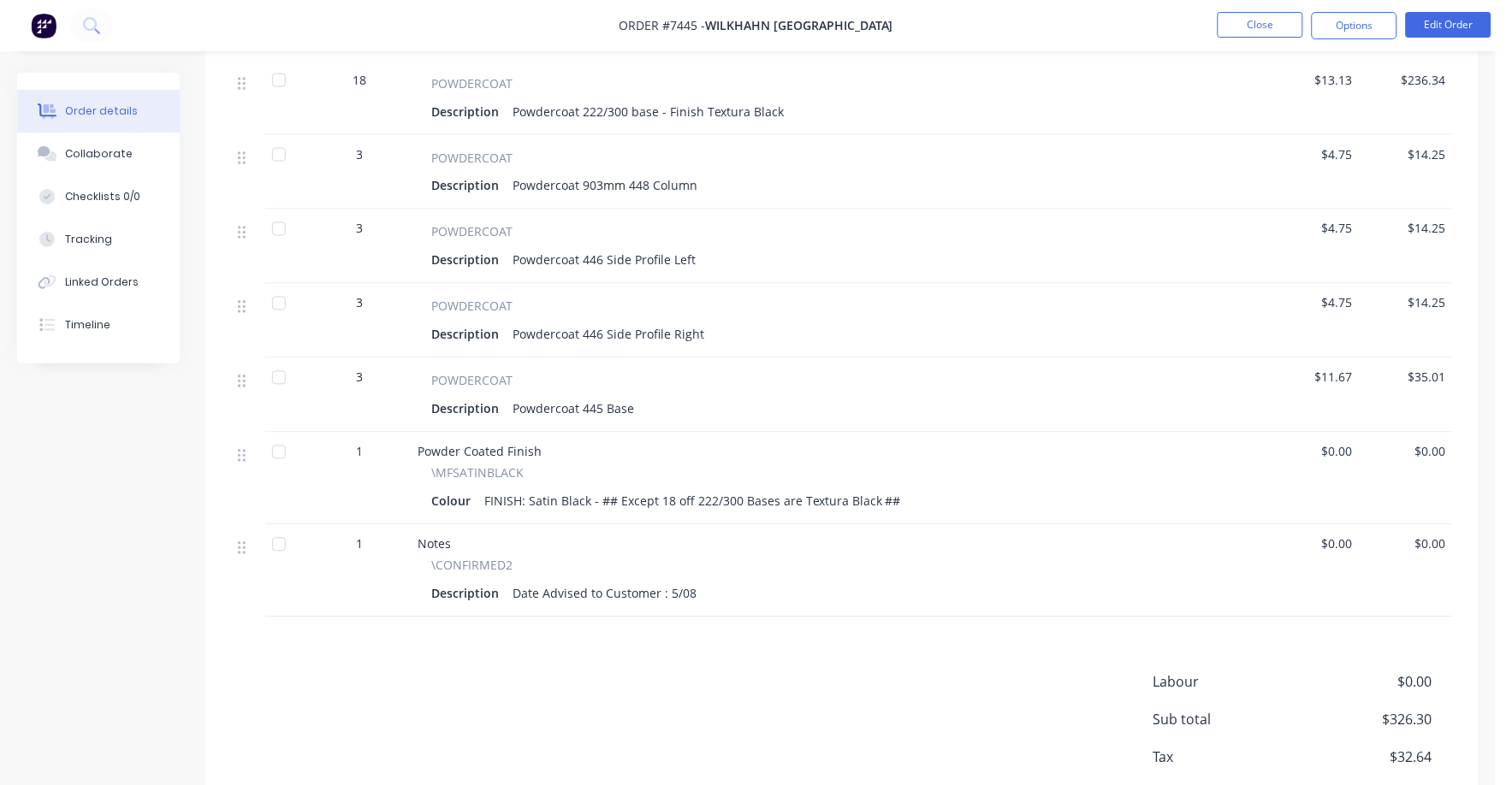
scroll to position [791, 0]
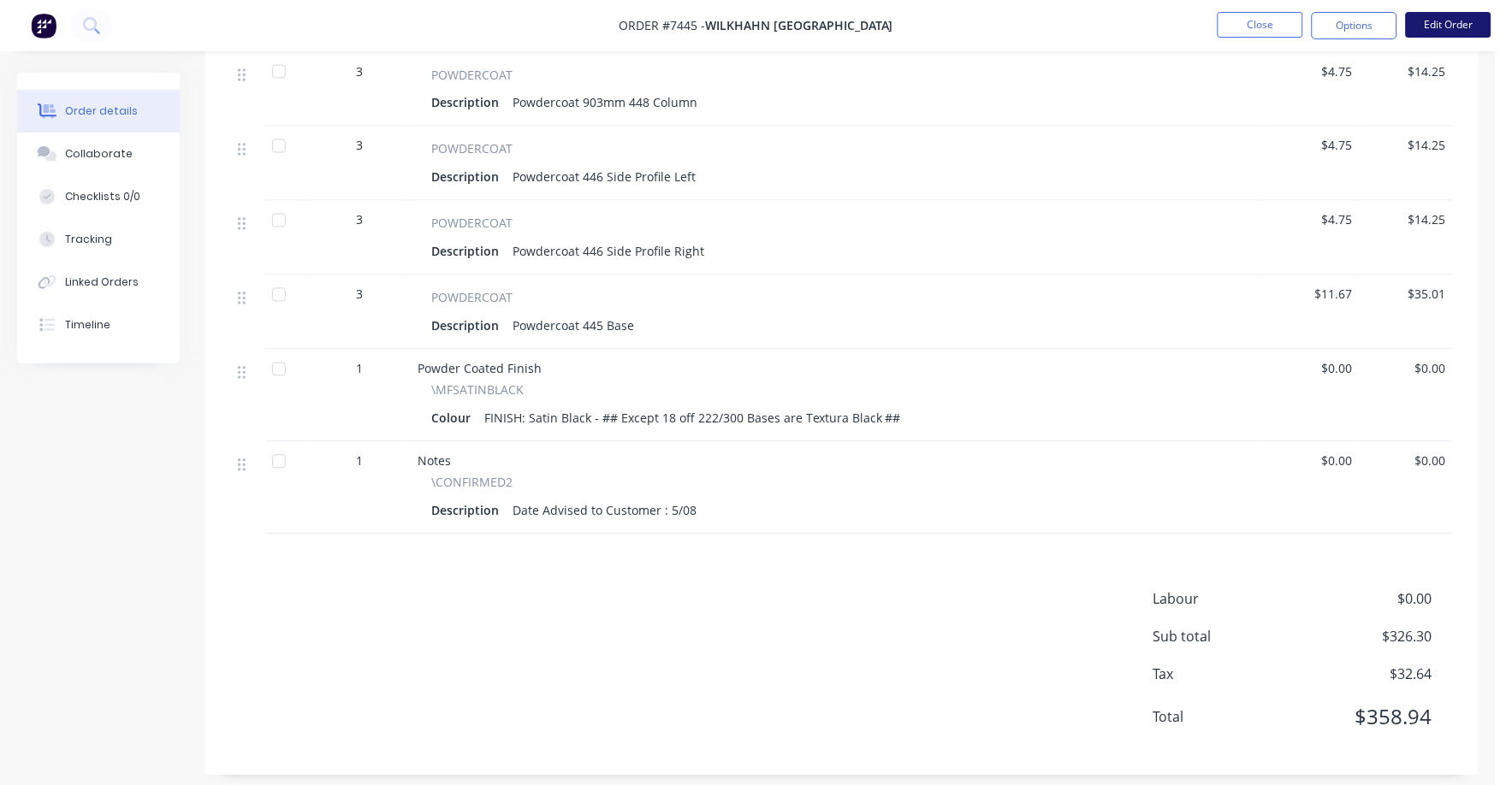
click at [1468, 26] on button "Edit Order" at bounding box center [1448, 25] width 85 height 26
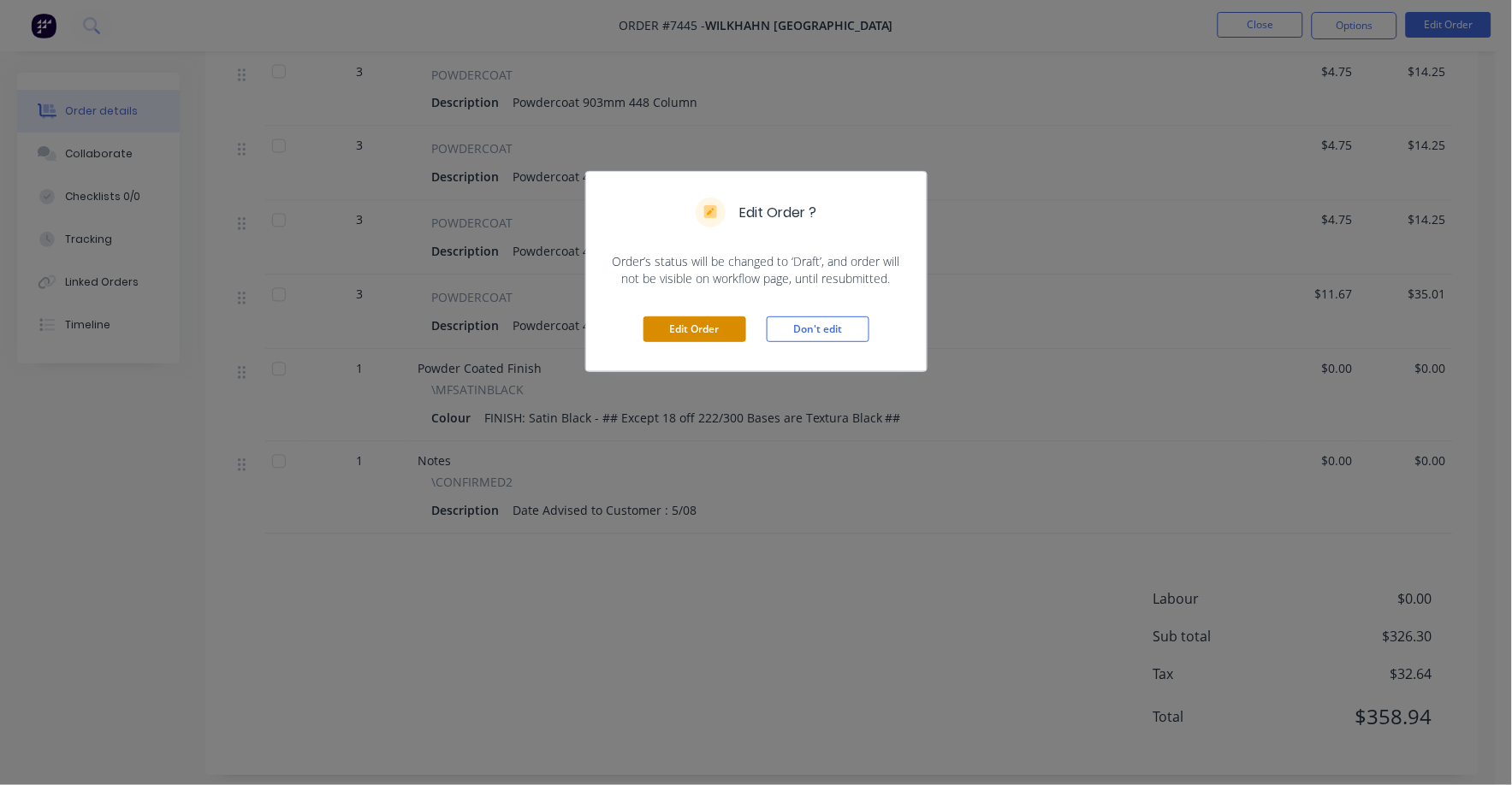
click at [686, 328] on button "Edit Order" at bounding box center [694, 329] width 103 height 26
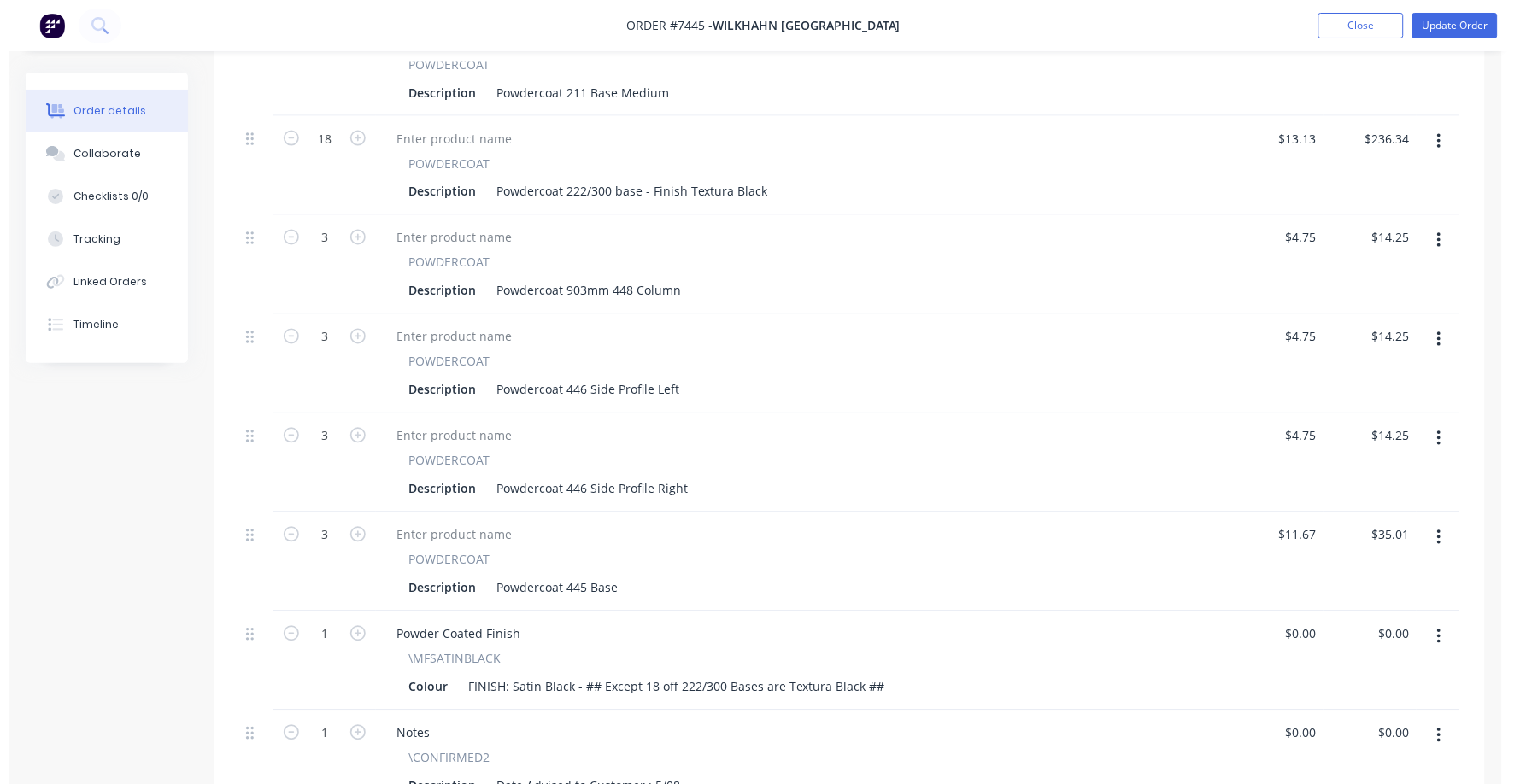
scroll to position [962, 0]
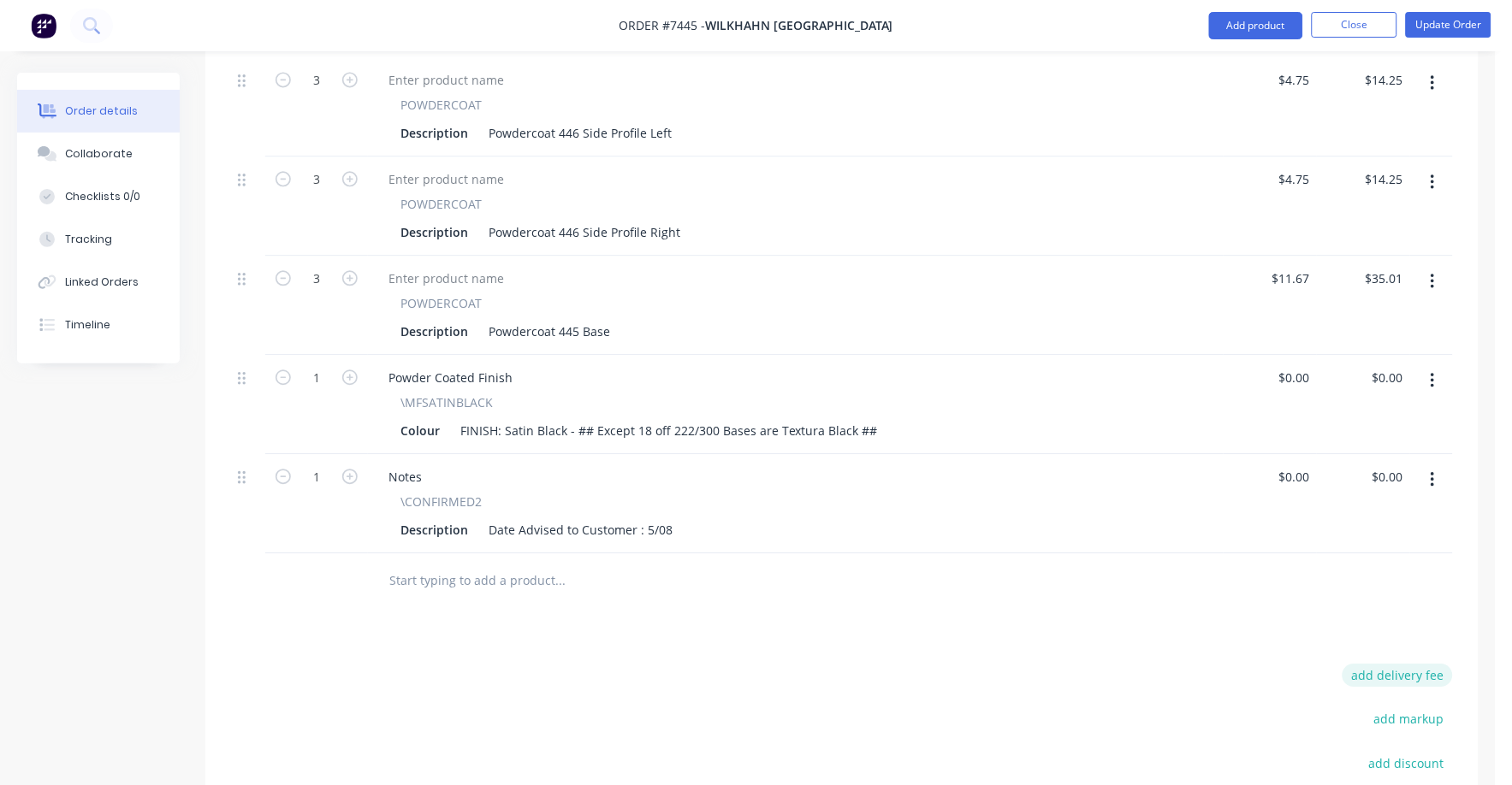
click at [1428, 664] on button "add delivery fee" at bounding box center [1397, 675] width 110 height 23
type input "75"
click input "submit" at bounding box center [0, 0] width 0 height 0
click at [1452, 26] on button "Update Order" at bounding box center [1448, 25] width 85 height 26
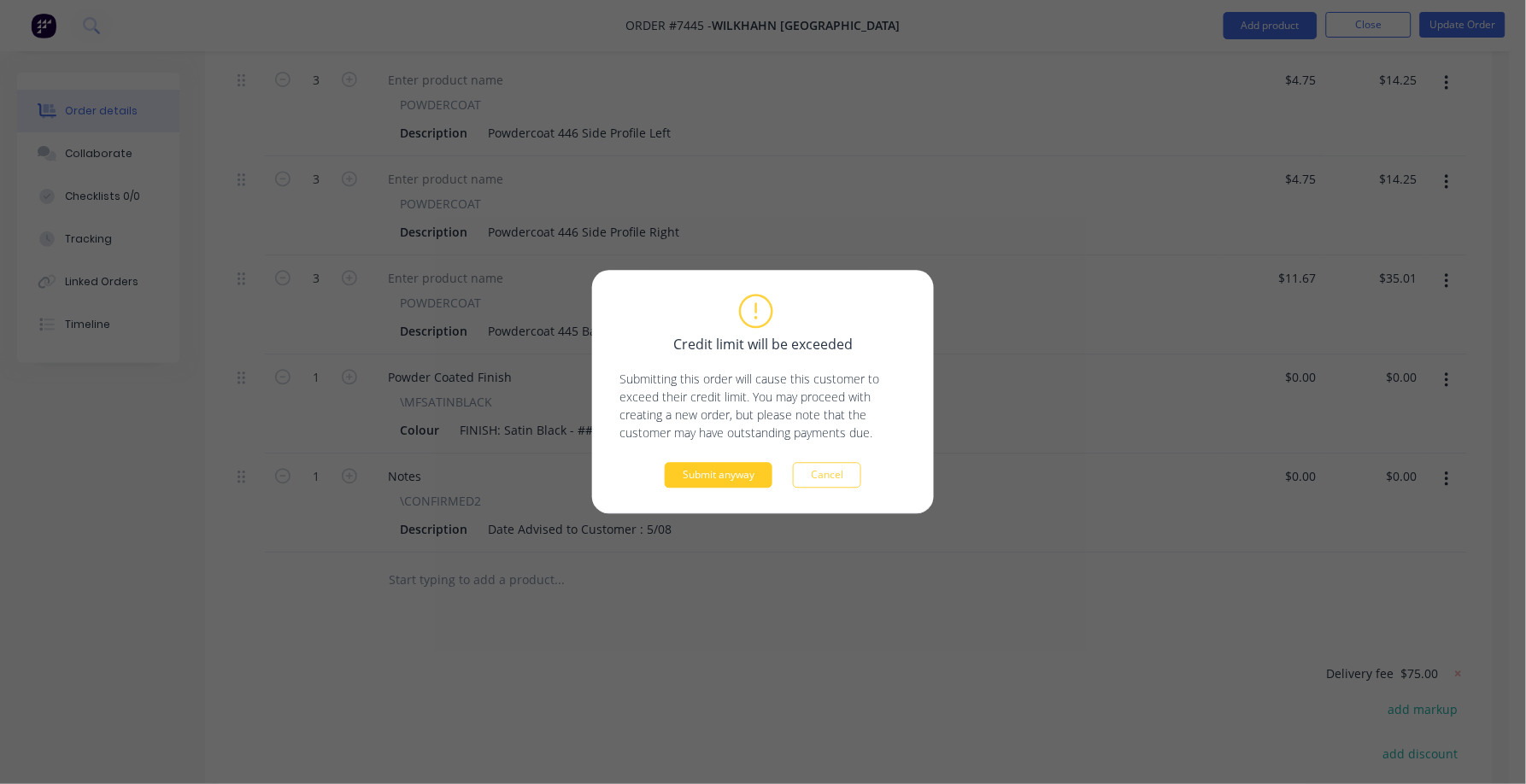
click at [693, 487] on button "Submit anyway" at bounding box center [718, 475] width 107 height 25
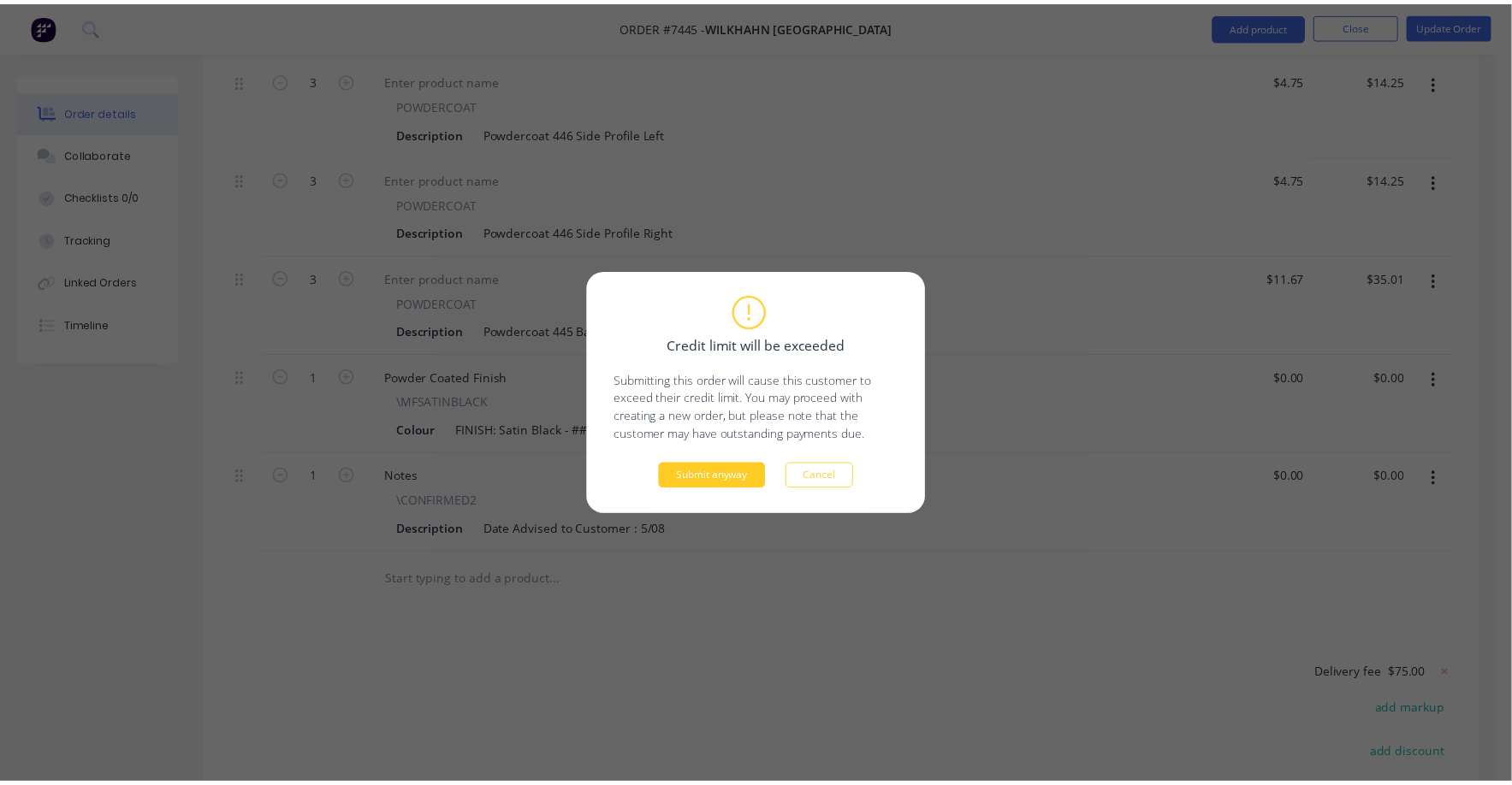
scroll to position [847, 0]
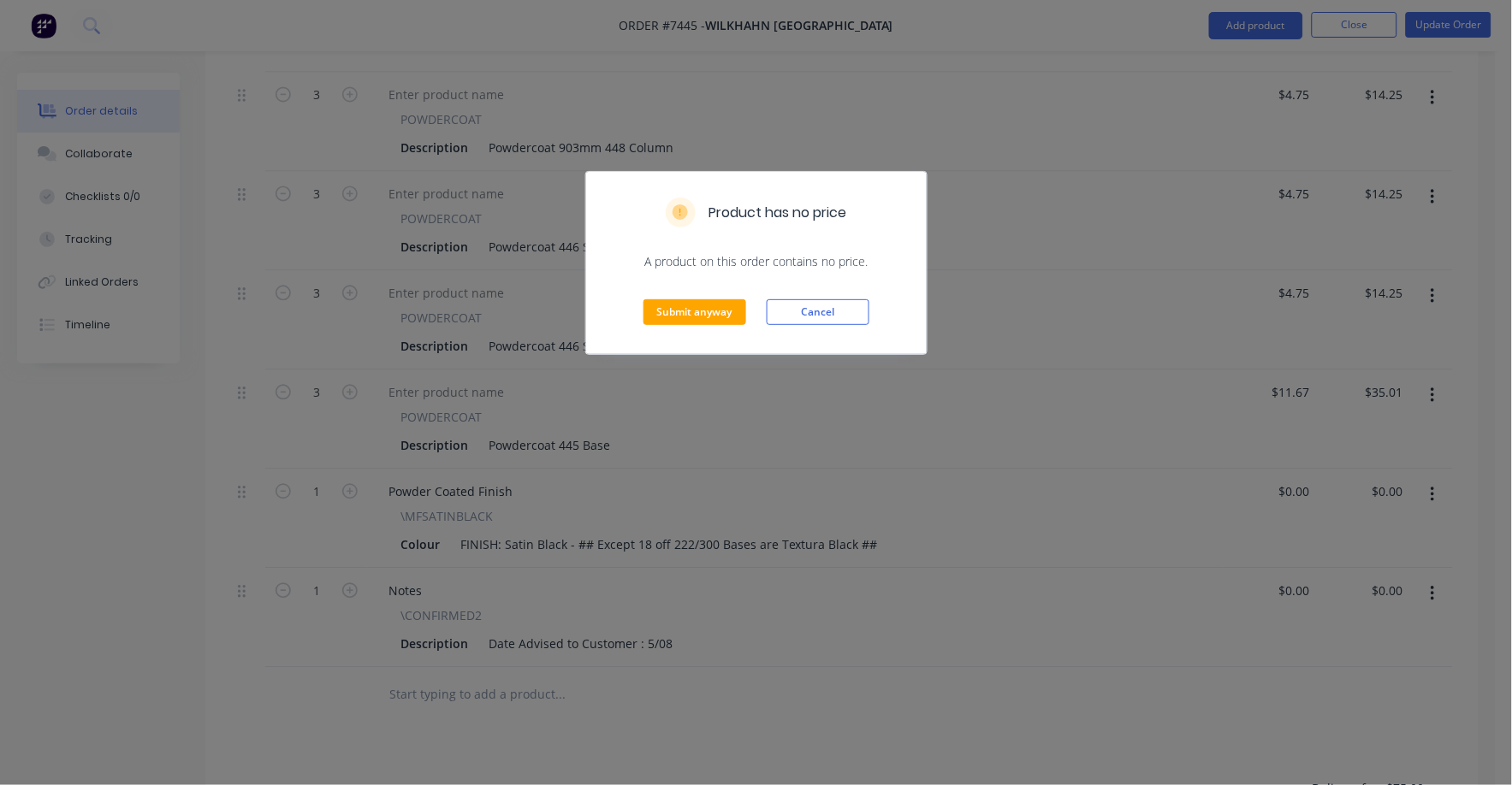
click at [713, 326] on div "Submit anyway Cancel" at bounding box center [756, 312] width 341 height 84
click at [709, 305] on button "Submit anyway" at bounding box center [694, 312] width 103 height 26
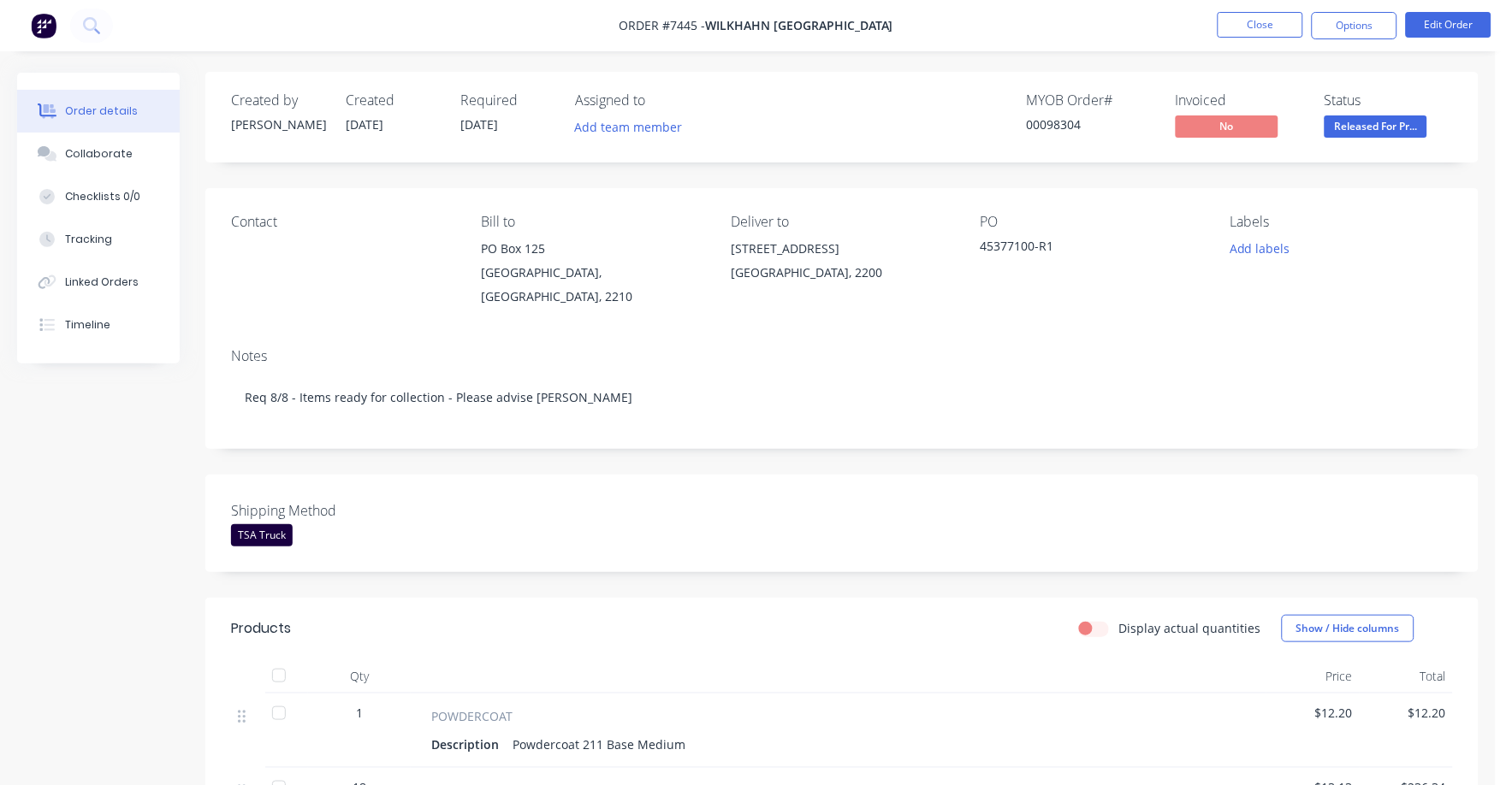
scroll to position [0, 0]
click at [1384, 130] on span "Released For Pr..." at bounding box center [1376, 127] width 103 height 21
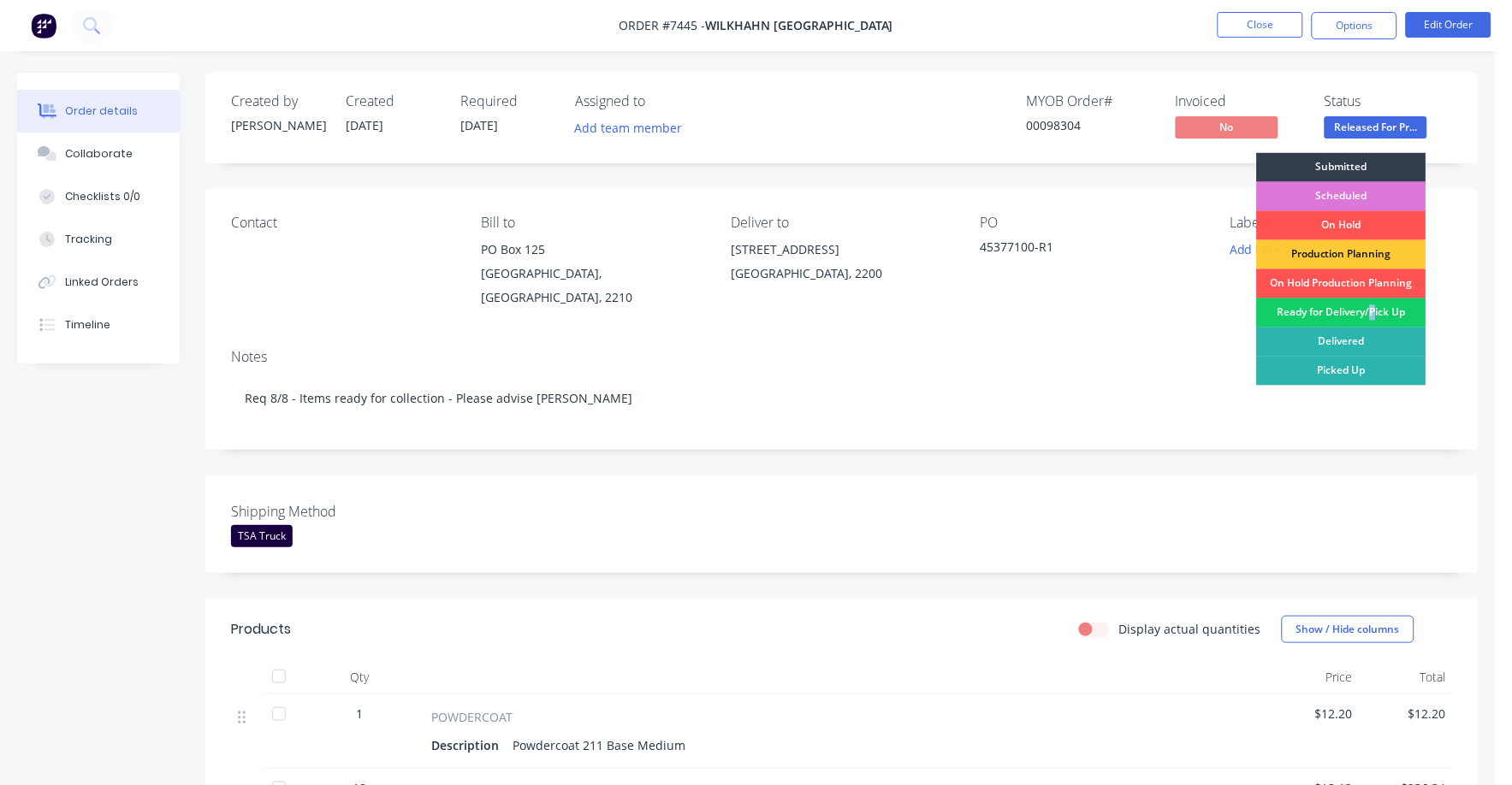
click at [1374, 300] on div "Ready for Delivery/Pick Up" at bounding box center [1341, 312] width 169 height 29
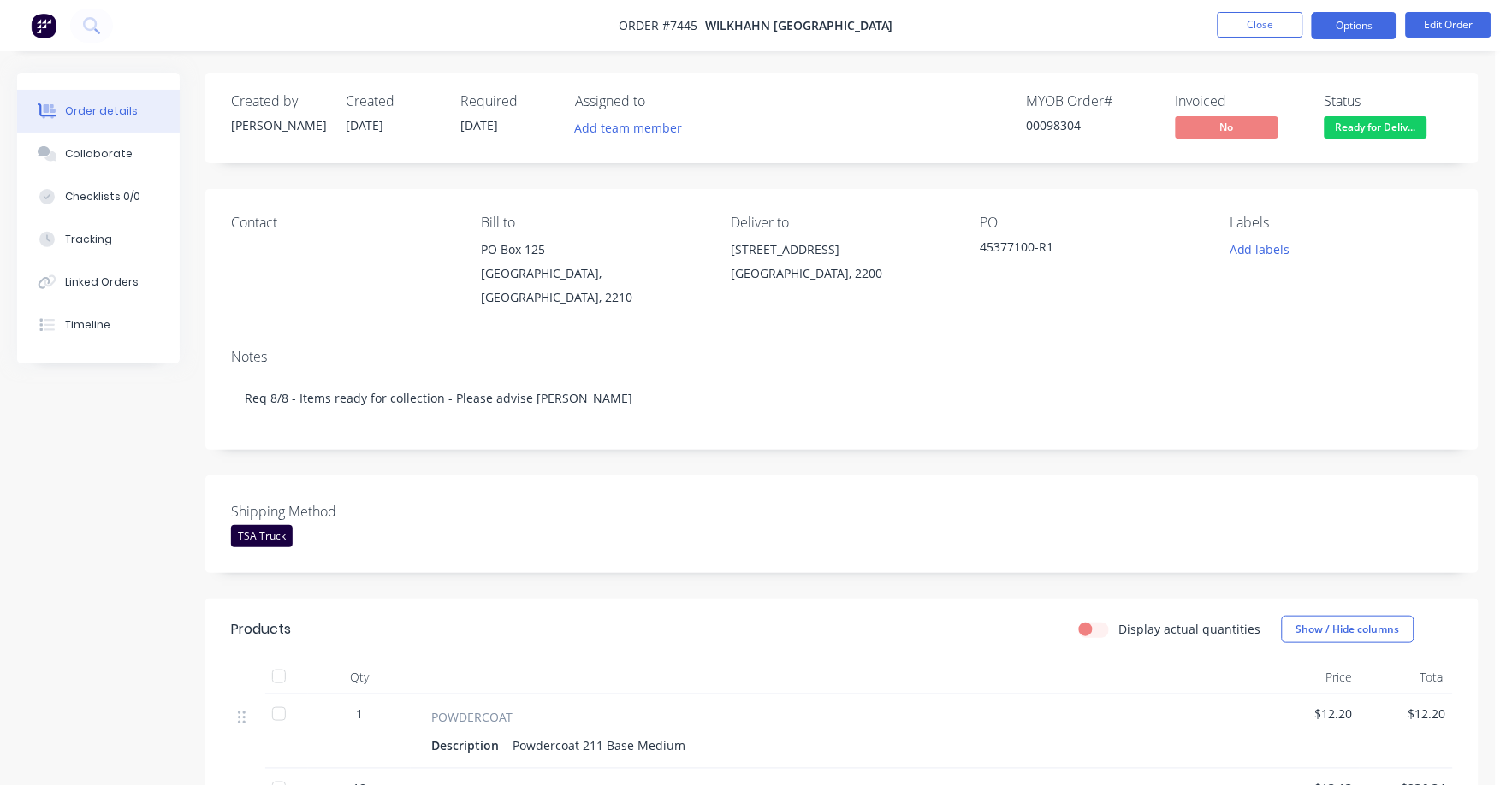
drag, startPoint x: 1355, startPoint y: 14, endPoint x: 1354, endPoint y: 22, distance: 8.1
click at [1354, 22] on button "Options" at bounding box center [1354, 26] width 85 height 27
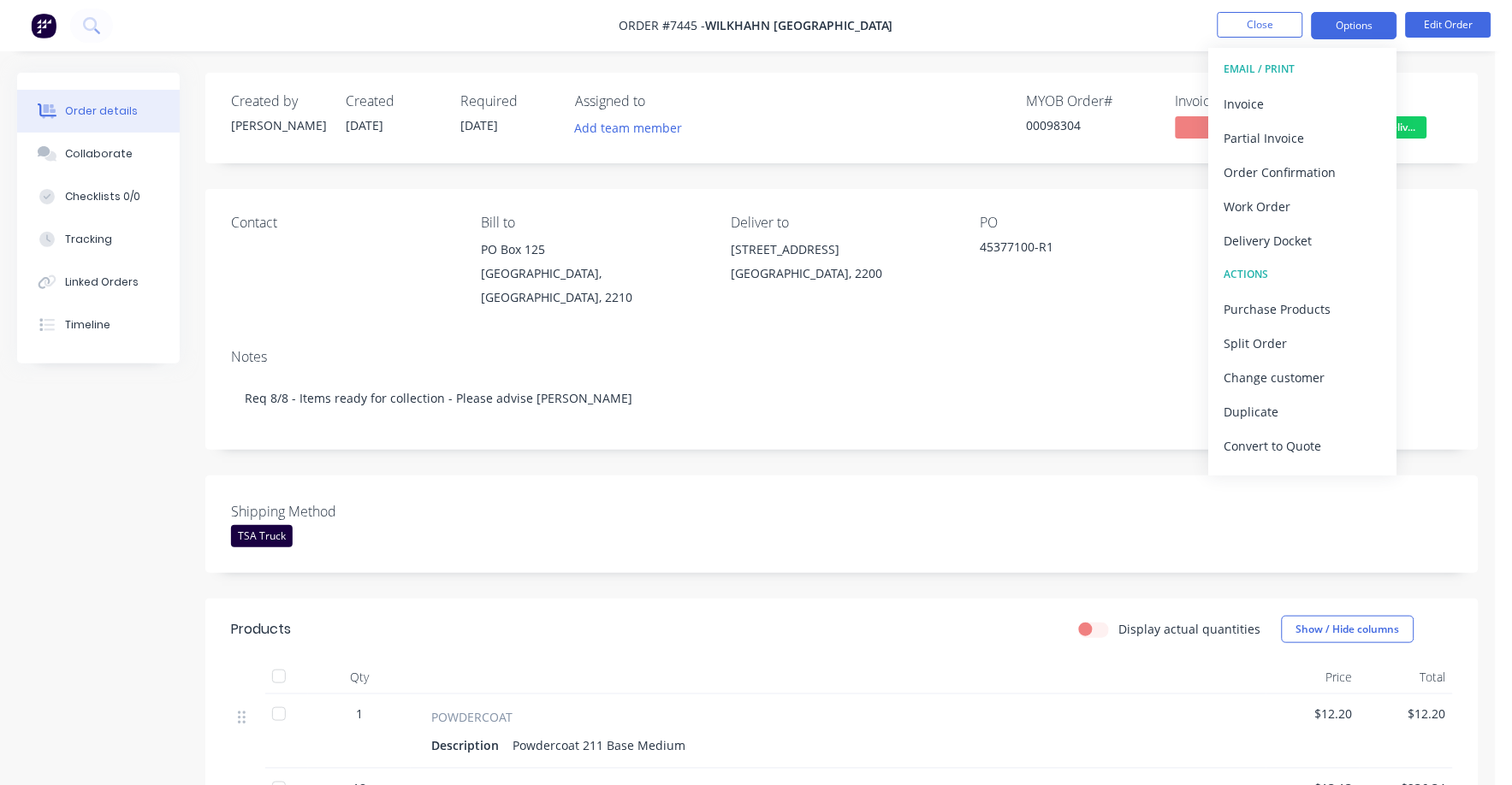
click at [1354, 22] on button "Options" at bounding box center [1354, 26] width 85 height 27
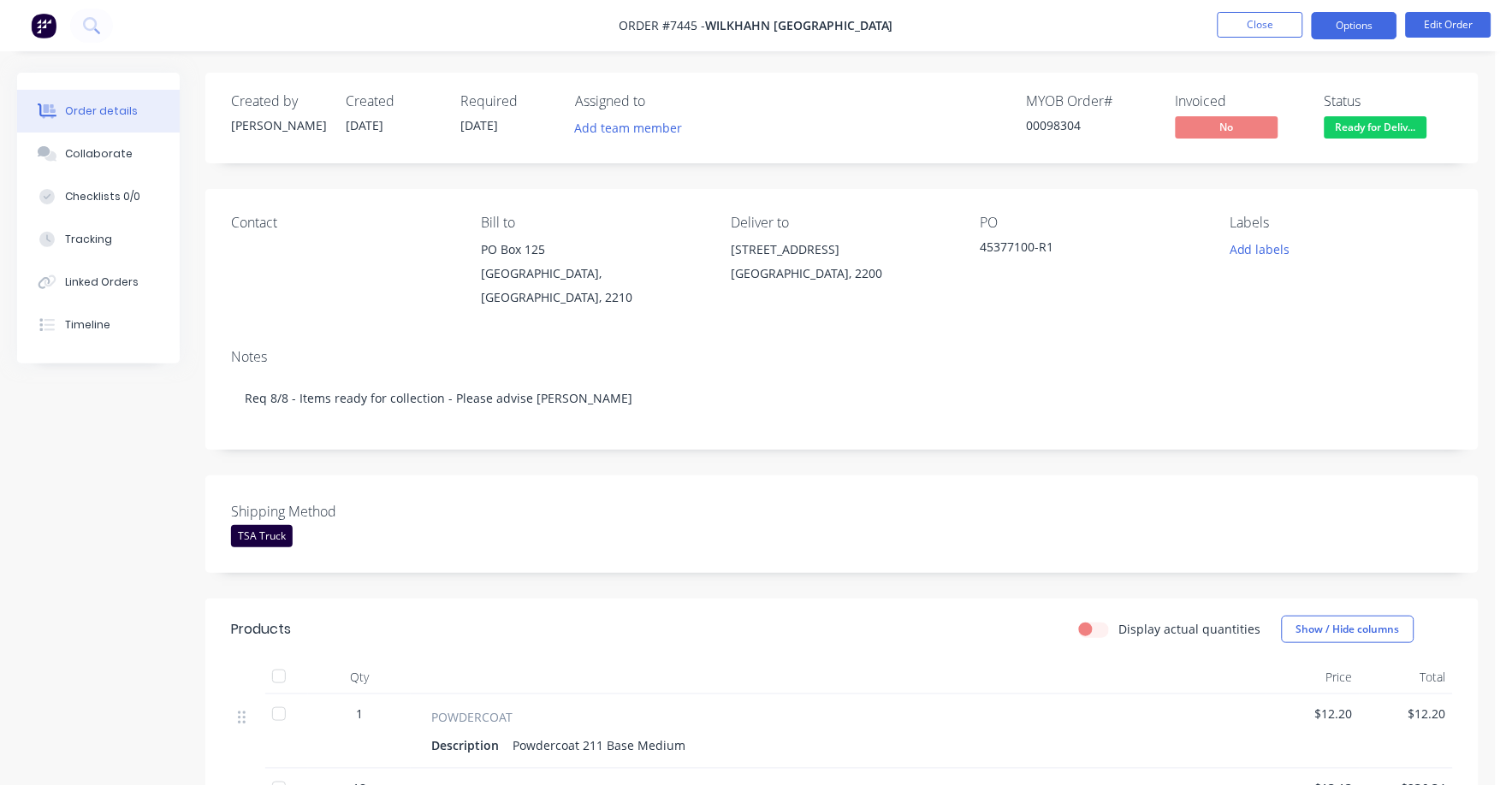
drag, startPoint x: 1349, startPoint y: 18, endPoint x: 1337, endPoint y: 38, distance: 23.3
click at [1349, 19] on button "Options" at bounding box center [1354, 26] width 85 height 27
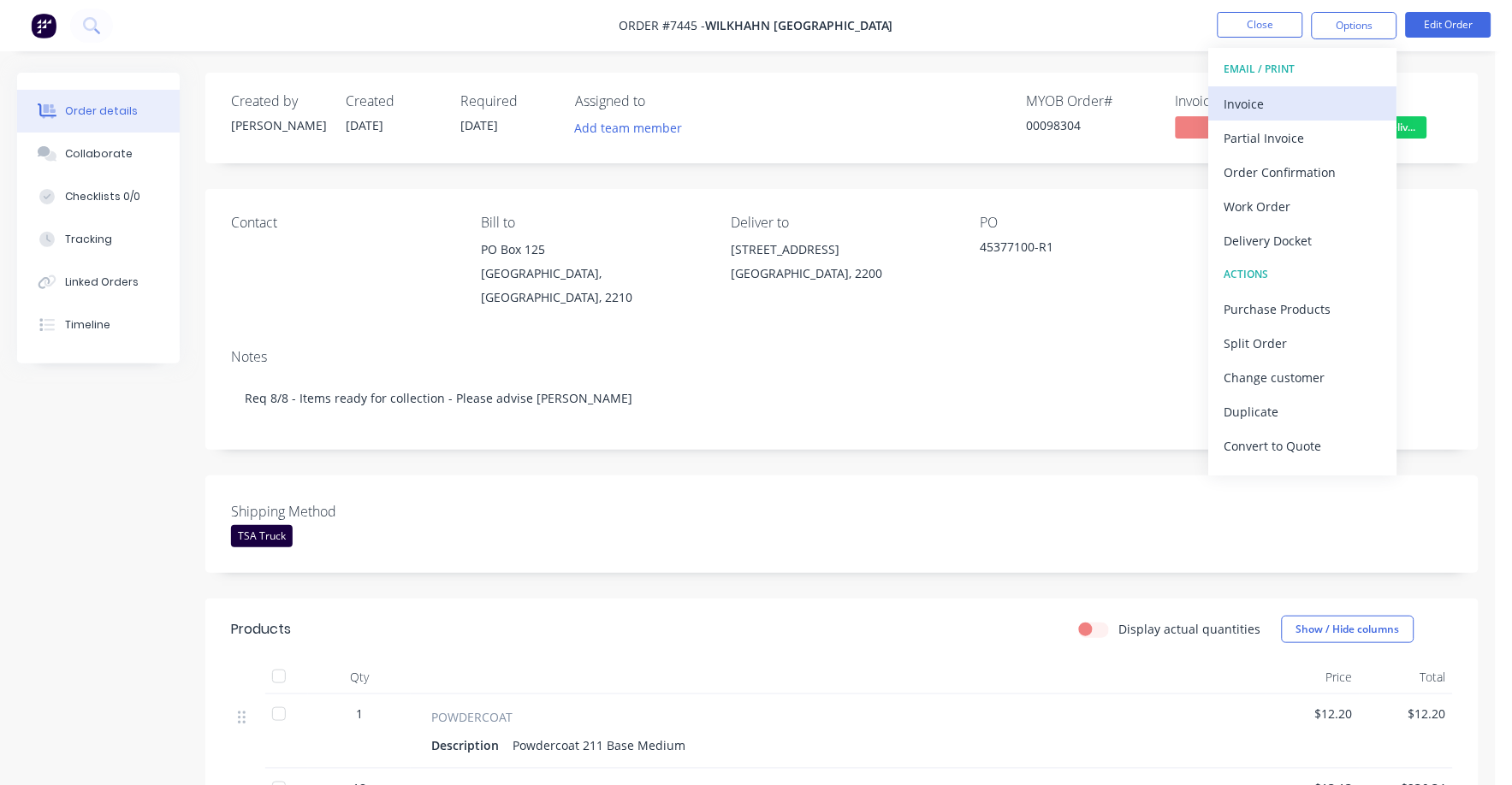
click at [1251, 97] on div "Invoice" at bounding box center [1303, 104] width 158 height 25
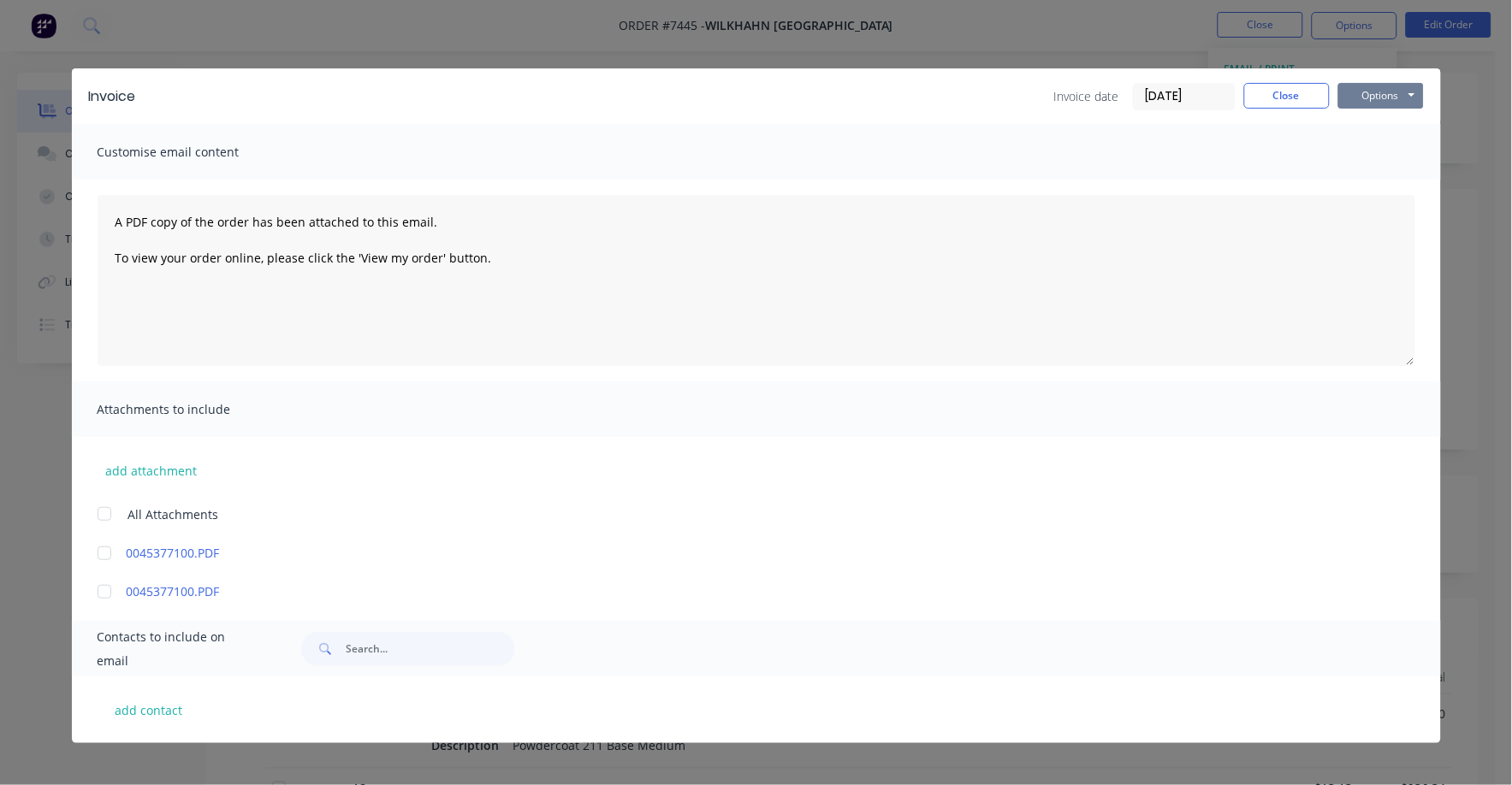
drag, startPoint x: 1407, startPoint y: 93, endPoint x: 1384, endPoint y: 96, distance: 23.2
click at [1384, 96] on button "Options" at bounding box center [1381, 95] width 85 height 26
click at [1379, 152] on button "Print" at bounding box center [1393, 154] width 109 height 28
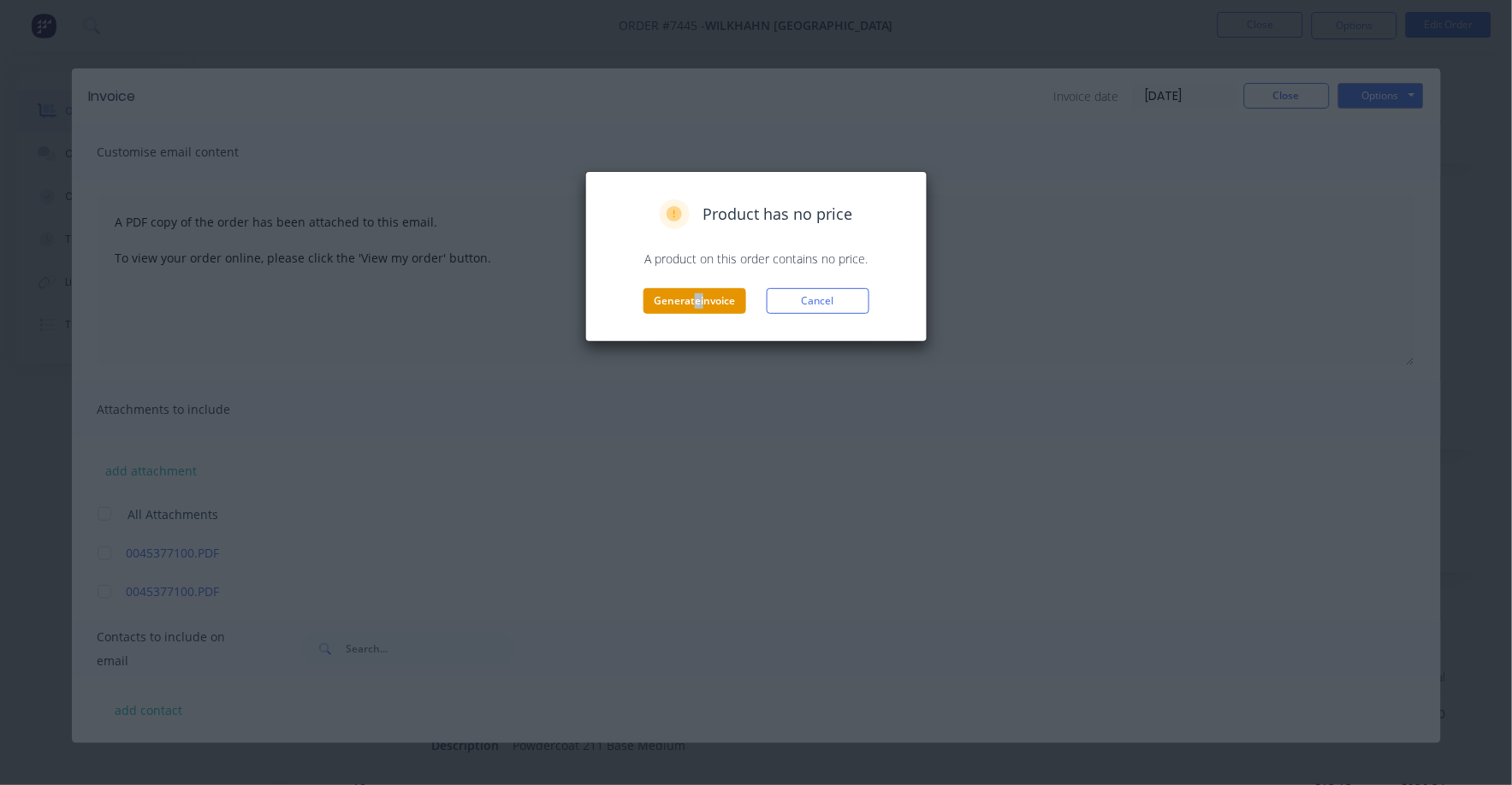
click at [694, 297] on div "Product has no price A product on this order contains no price. Generate invoic…" at bounding box center [756, 257] width 306 height 114
drag, startPoint x: 694, startPoint y: 297, endPoint x: 706, endPoint y: 305, distance: 14.4
click at [706, 305] on button "Generate invoice" at bounding box center [694, 301] width 103 height 26
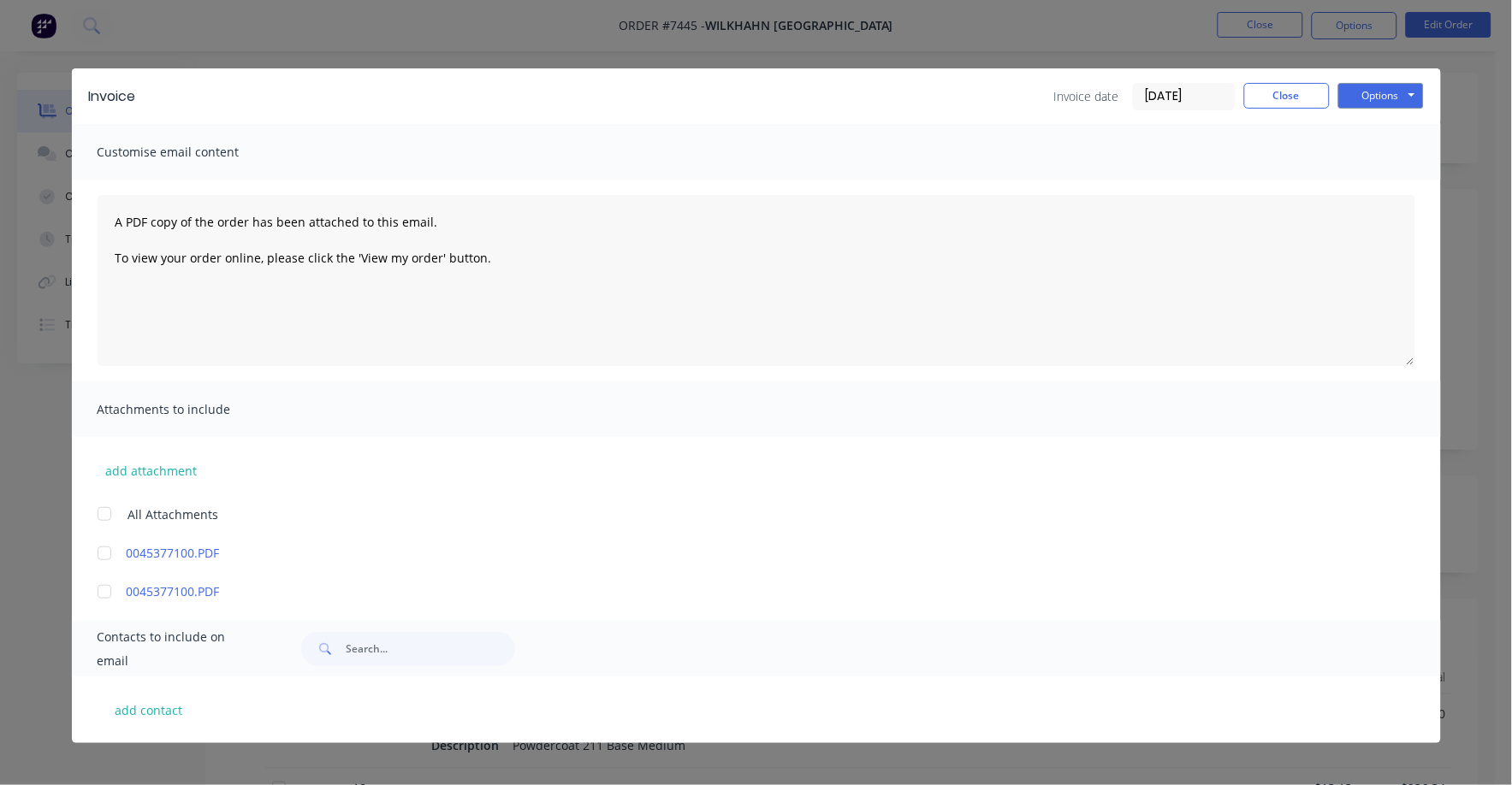
click at [1297, 109] on div "Invoice date [DATE] Close Options Preview Print Email" at bounding box center [1239, 96] width 370 height 27
click at [1295, 96] on button "Close" at bounding box center [1287, 95] width 85 height 26
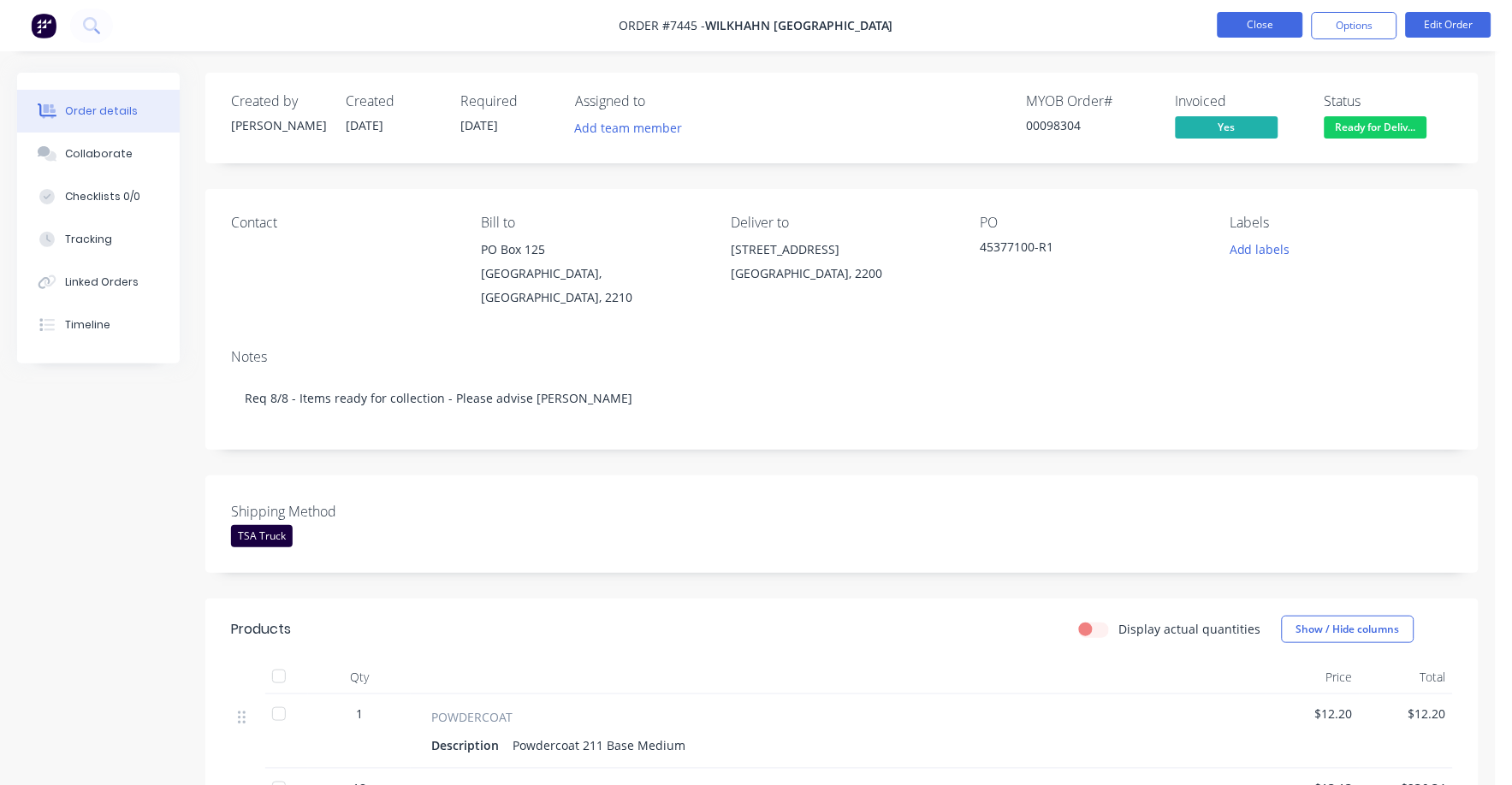
drag, startPoint x: 1265, startPoint y: 1, endPoint x: 1260, endPoint y: 18, distance: 17.7
click at [1263, 18] on nav "Order #7445 - Wilkhahn Asia Pacific Close Options Edit Order" at bounding box center [756, 26] width 1512 height 51
click at [1254, 18] on button "Close" at bounding box center [1259, 25] width 85 height 26
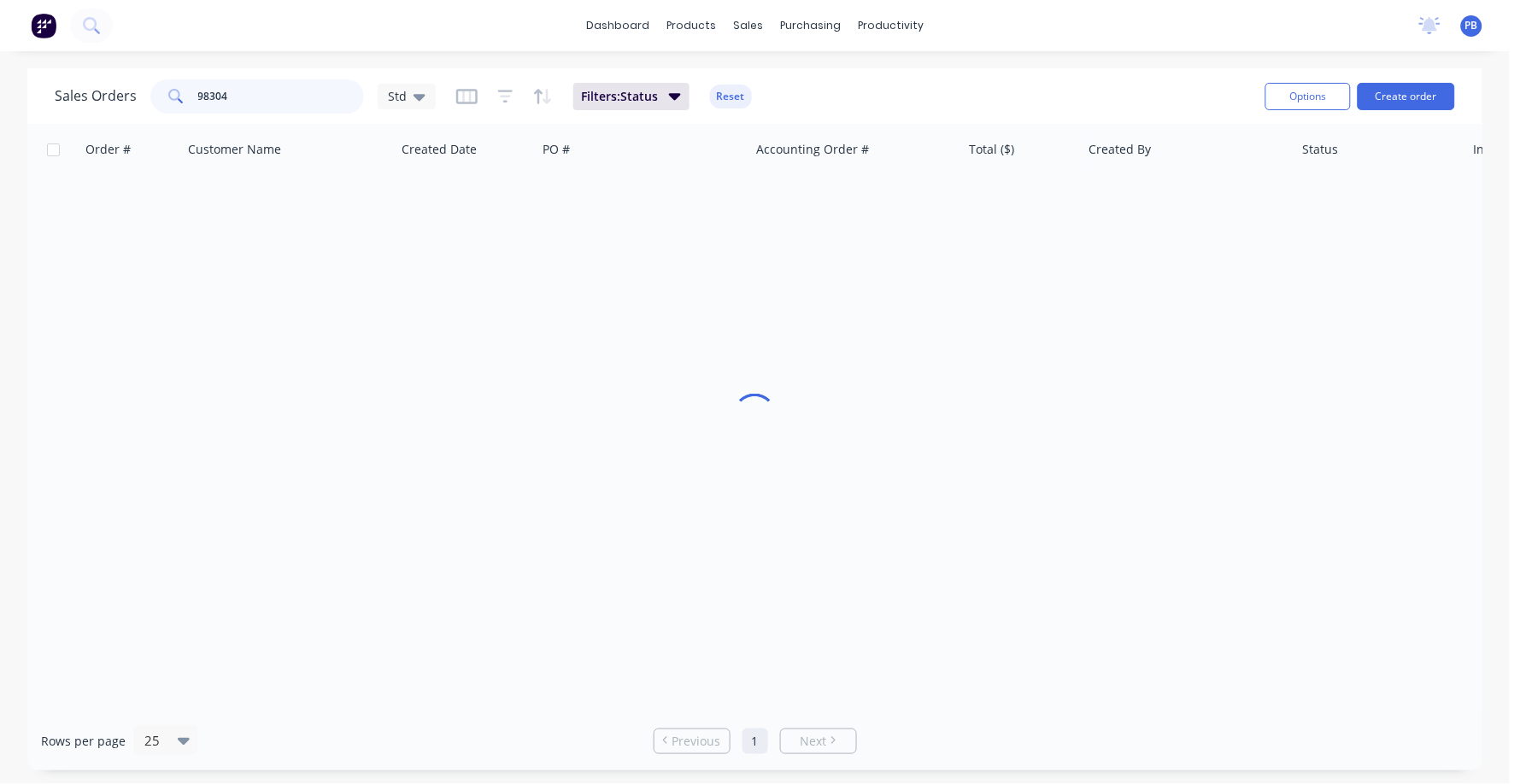
drag, startPoint x: 276, startPoint y: 95, endPoint x: 165, endPoint y: 86, distance: 111.4
click at [165, 86] on div "98304" at bounding box center [257, 96] width 214 height 34
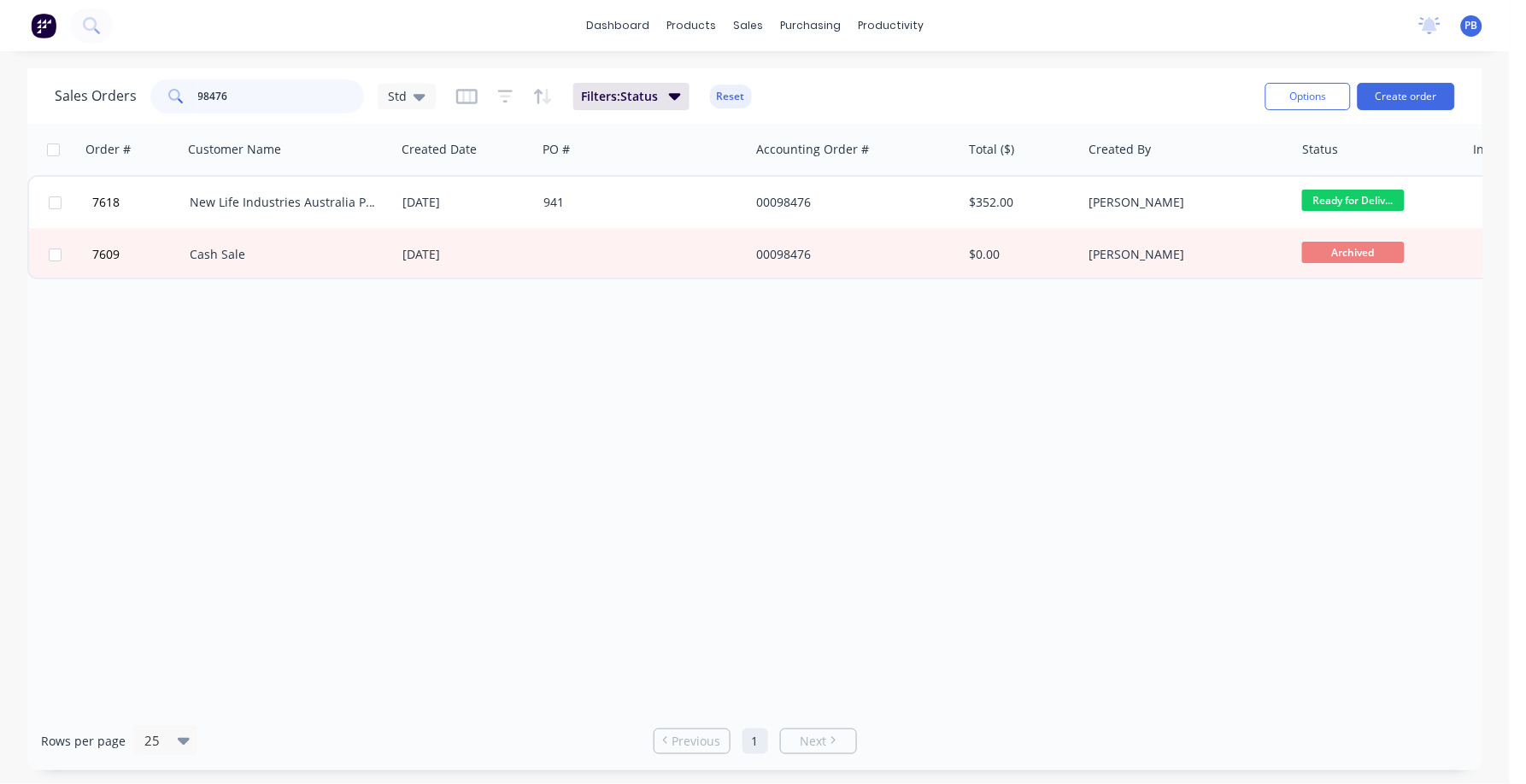
click at [253, 89] on input "98476" at bounding box center [282, 96] width 167 height 34
type input "97317"
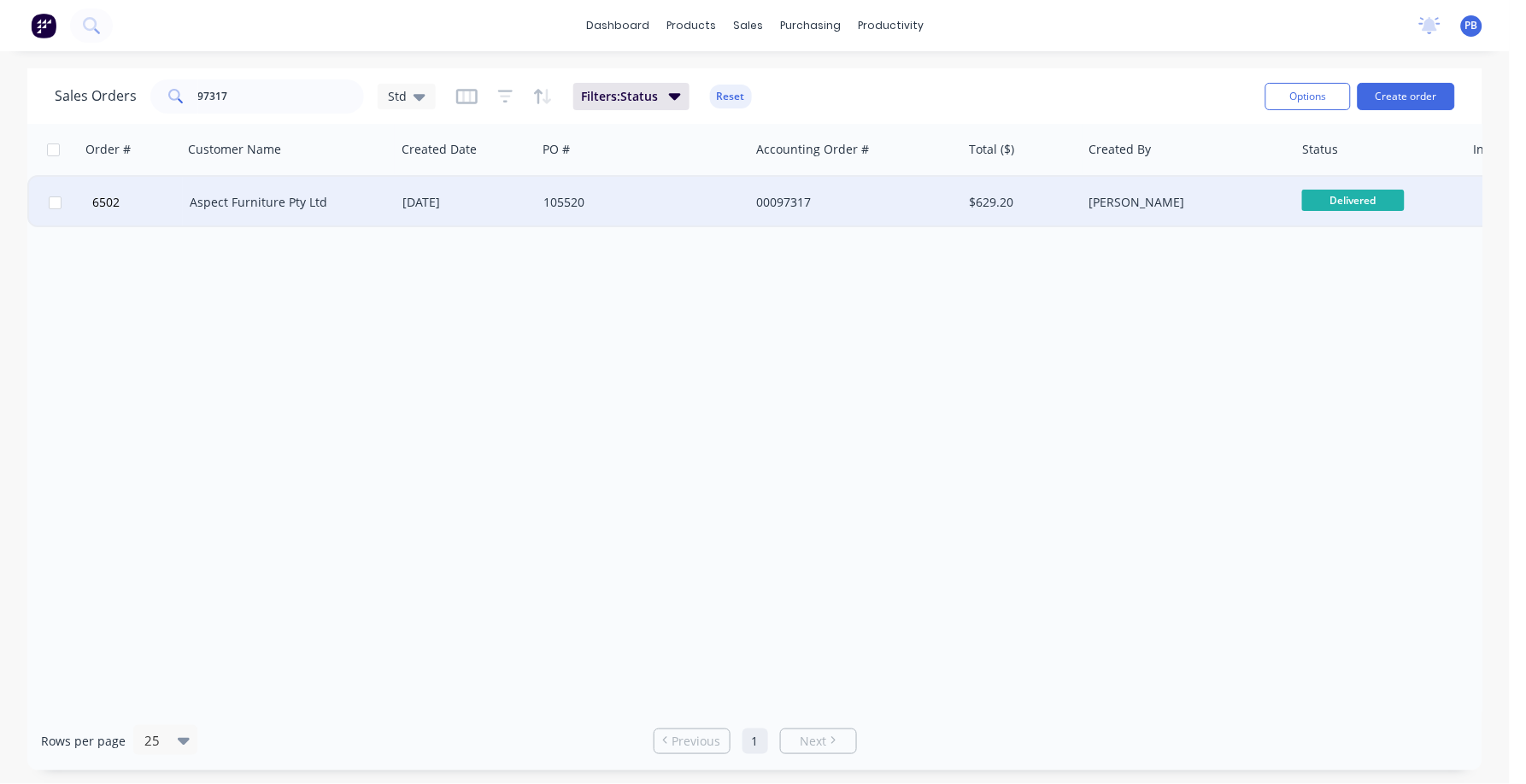
click at [263, 200] on div "Aspect Furniture Pty Ltd" at bounding box center [285, 202] width 190 height 17
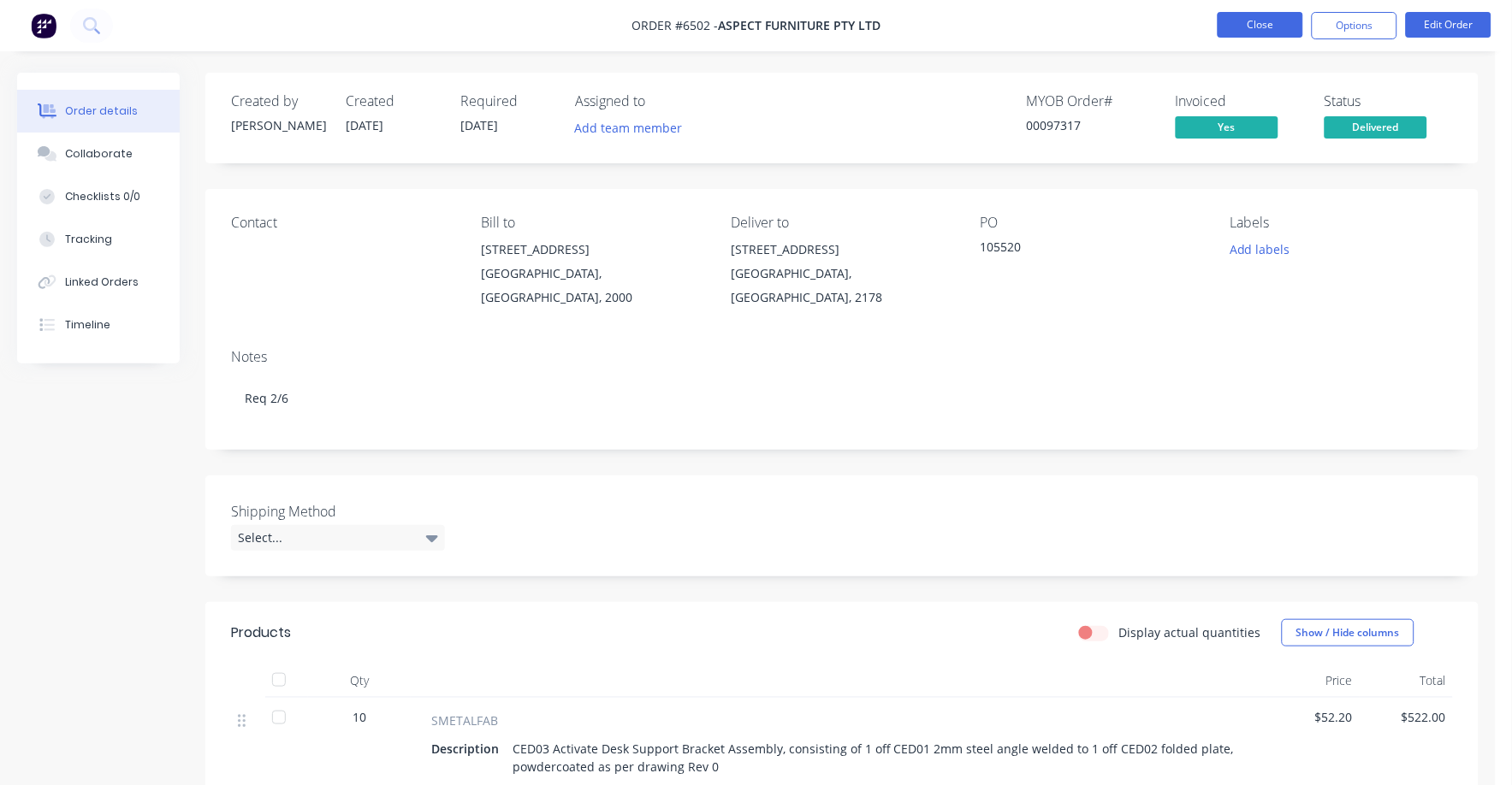
click at [1274, 21] on button "Close" at bounding box center [1259, 25] width 85 height 26
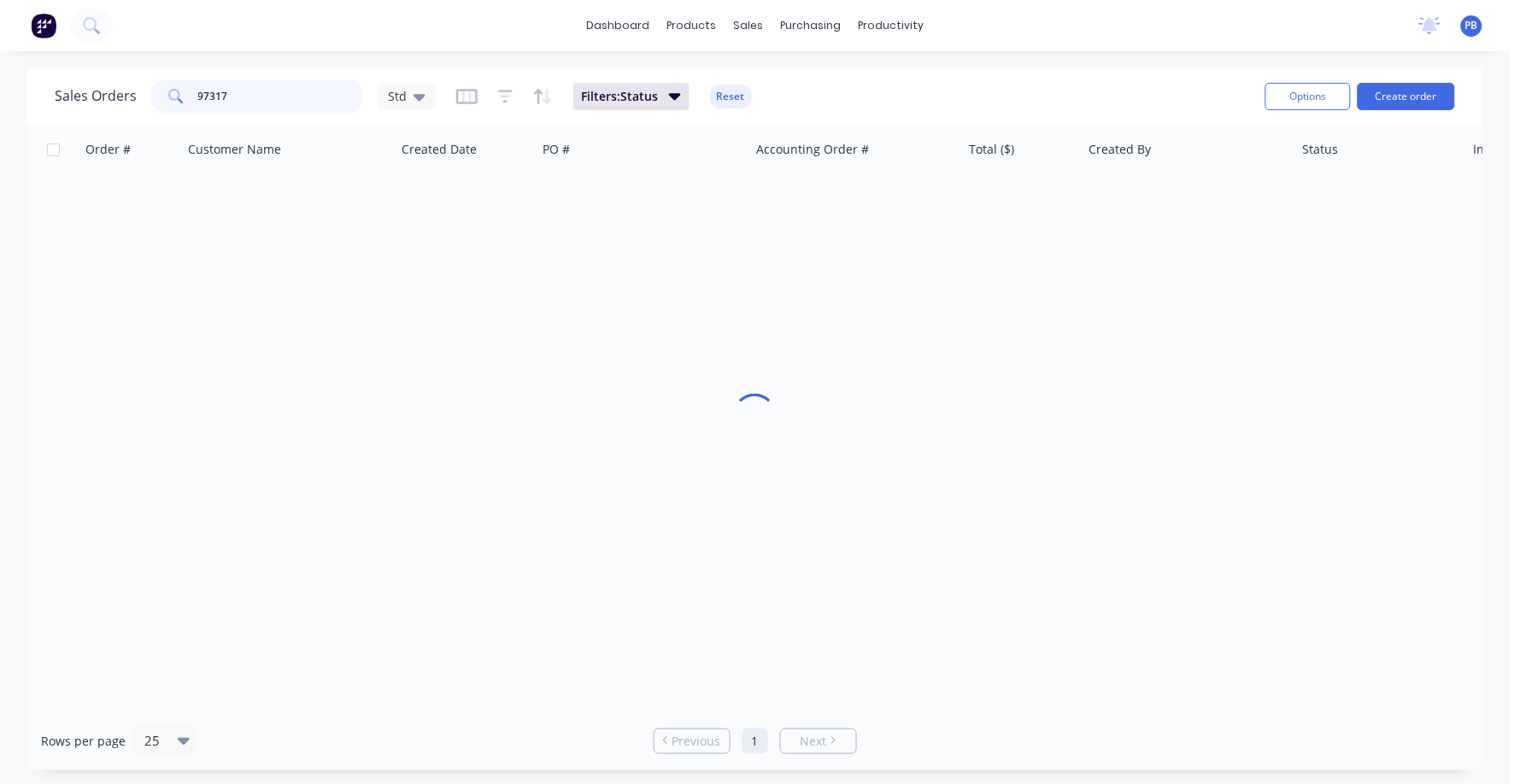
drag, startPoint x: 150, startPoint y: 89, endPoint x: 141, endPoint y: 88, distance: 9.1
click at [141, 88] on div "Sales Orders 97317 Std" at bounding box center [245, 96] width 382 height 34
type input "98317"
click at [241, 194] on div "Profile Systems" at bounding box center [285, 202] width 190 height 17
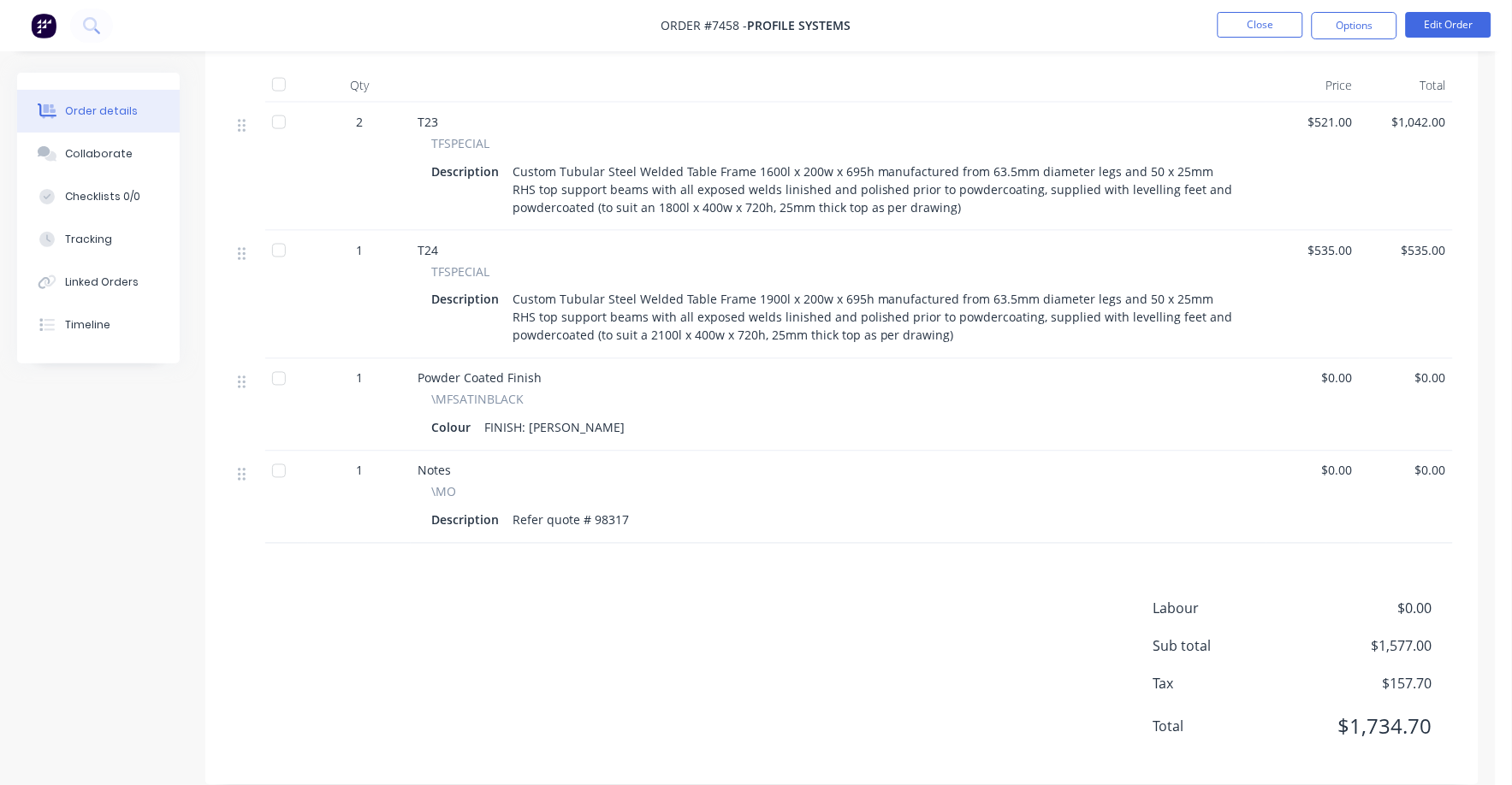
scroll to position [604, 0]
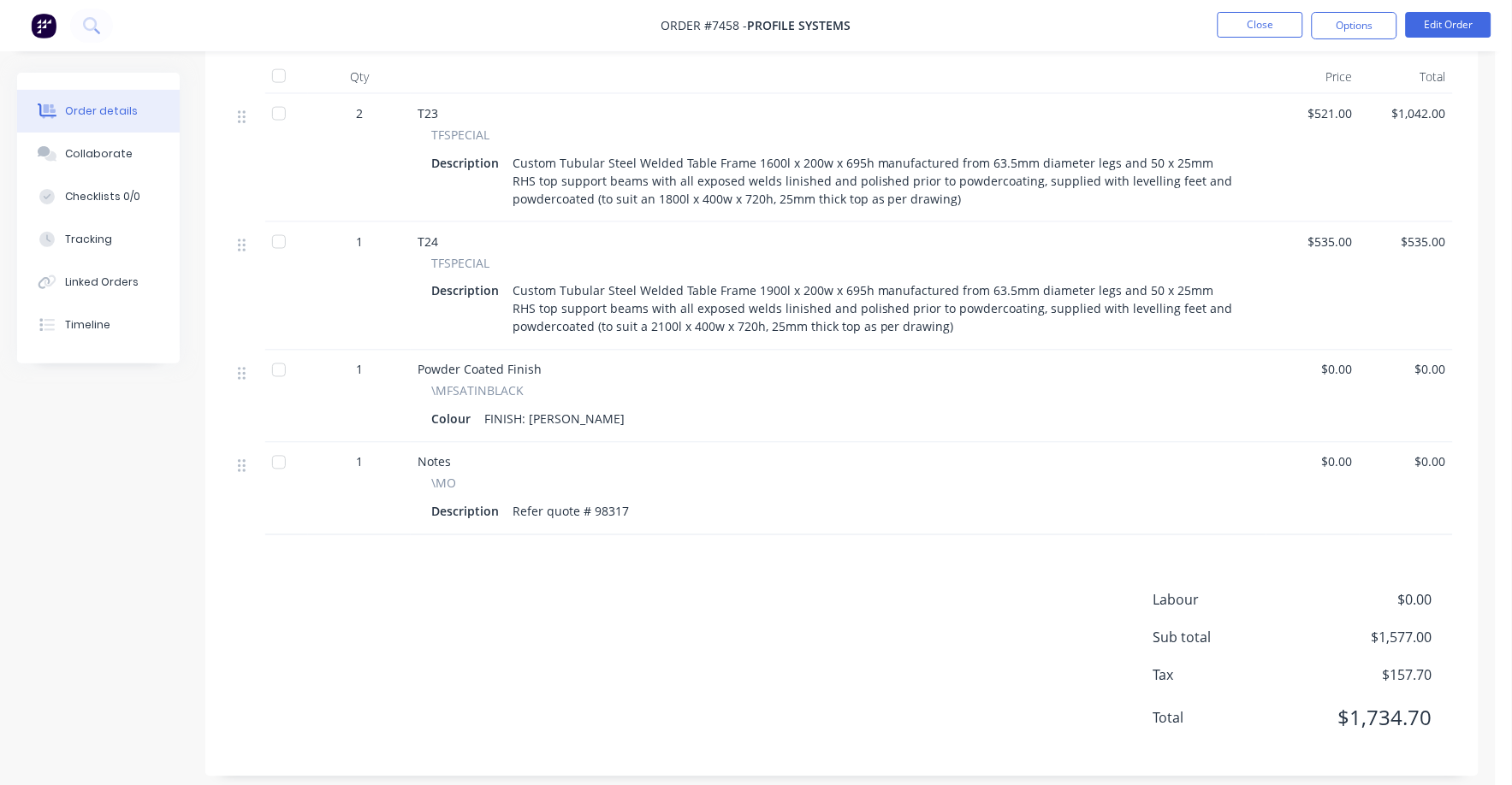
click at [1430, 591] on span "$0.00" at bounding box center [1369, 600] width 127 height 20
click at [1457, 15] on button "Edit Order" at bounding box center [1448, 25] width 85 height 26
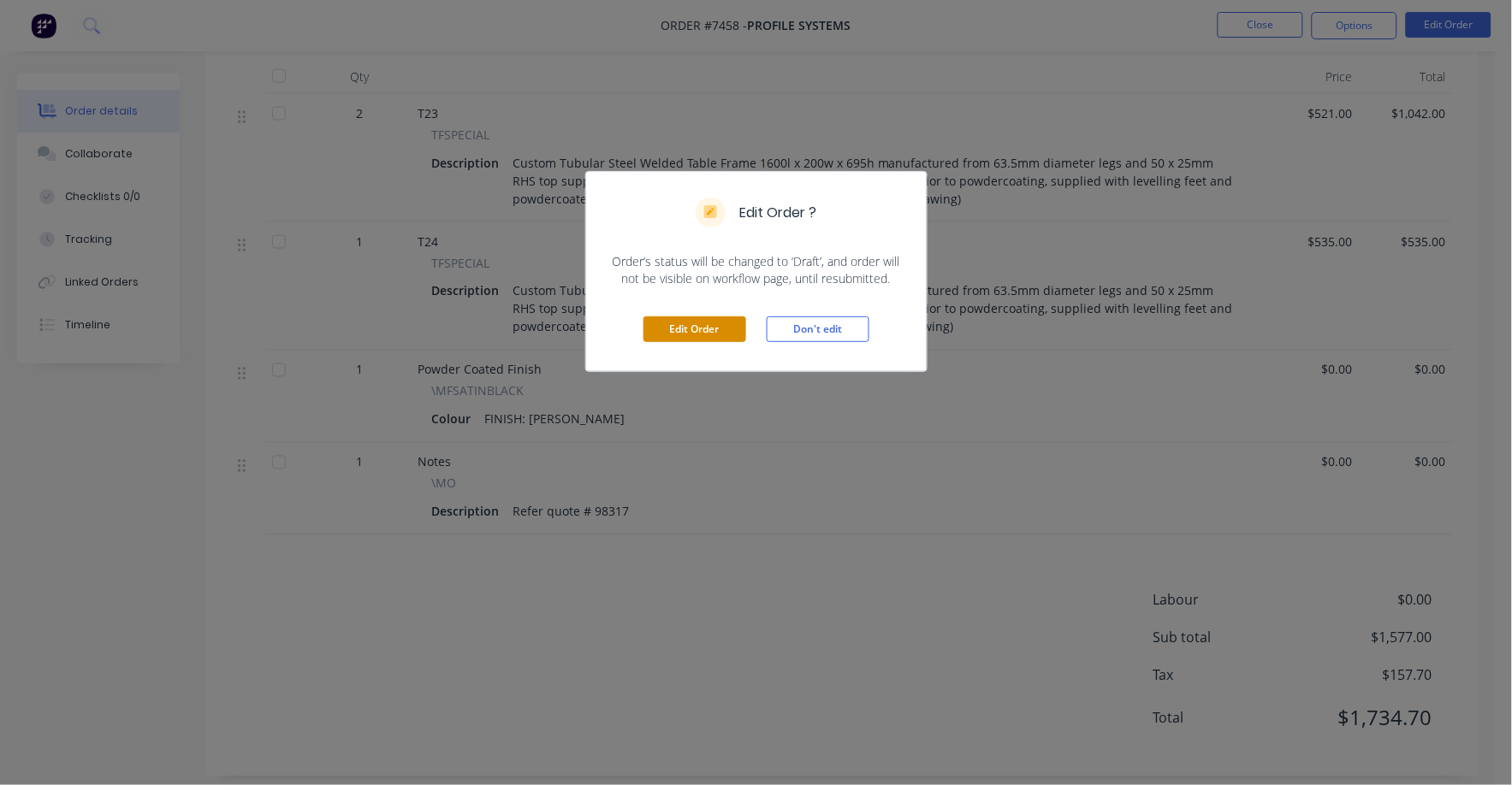
click at [702, 326] on button "Edit Order" at bounding box center [694, 329] width 103 height 26
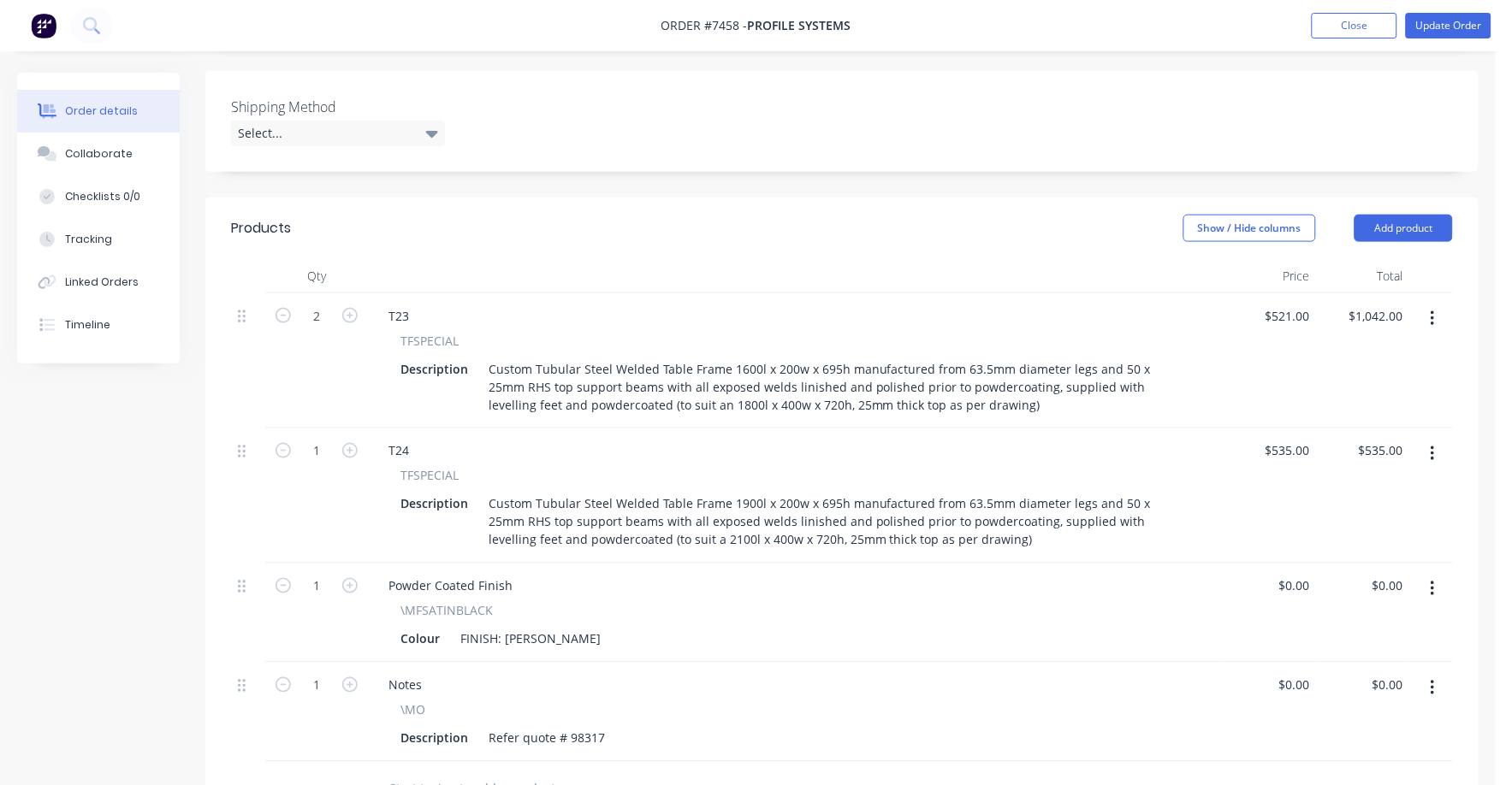
scroll to position [840, 0]
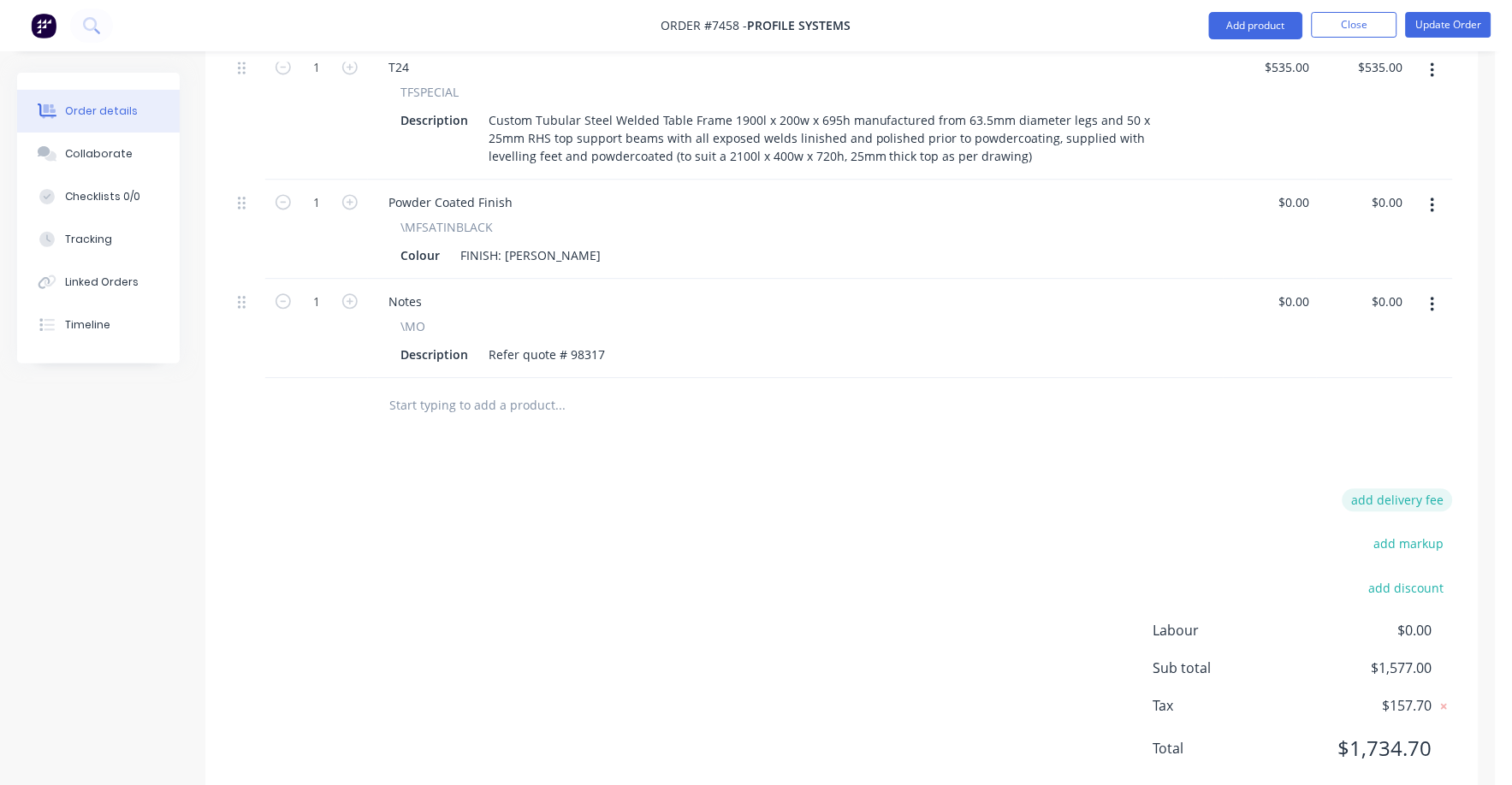
drag, startPoint x: 1416, startPoint y: 445, endPoint x: 1429, endPoint y: 447, distance: 13.2
click at [1429, 489] on button "add delivery fee" at bounding box center [1397, 501] width 110 height 23
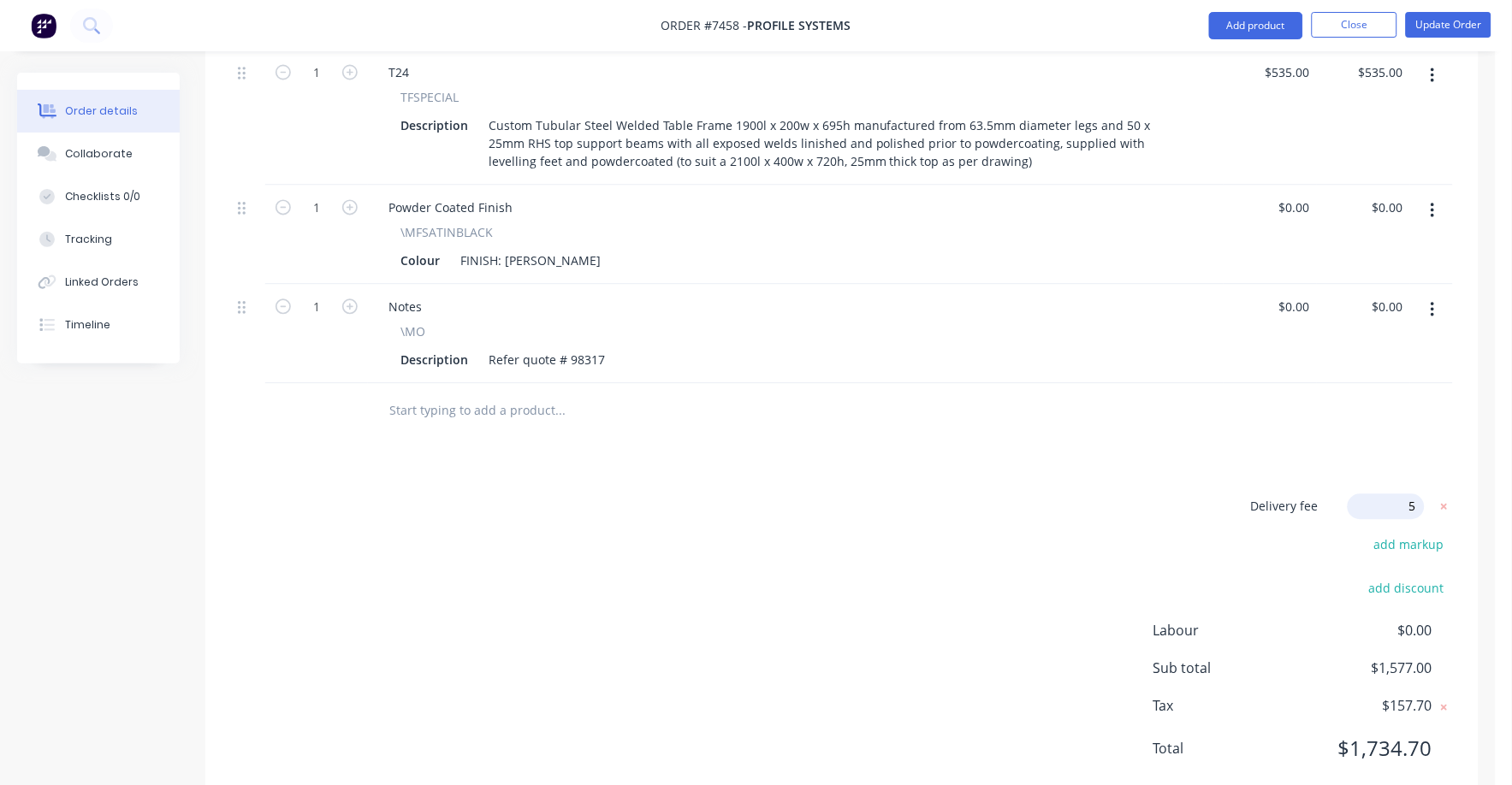
type input "50"
click input "submit" at bounding box center [0, 0] width 0 height 0
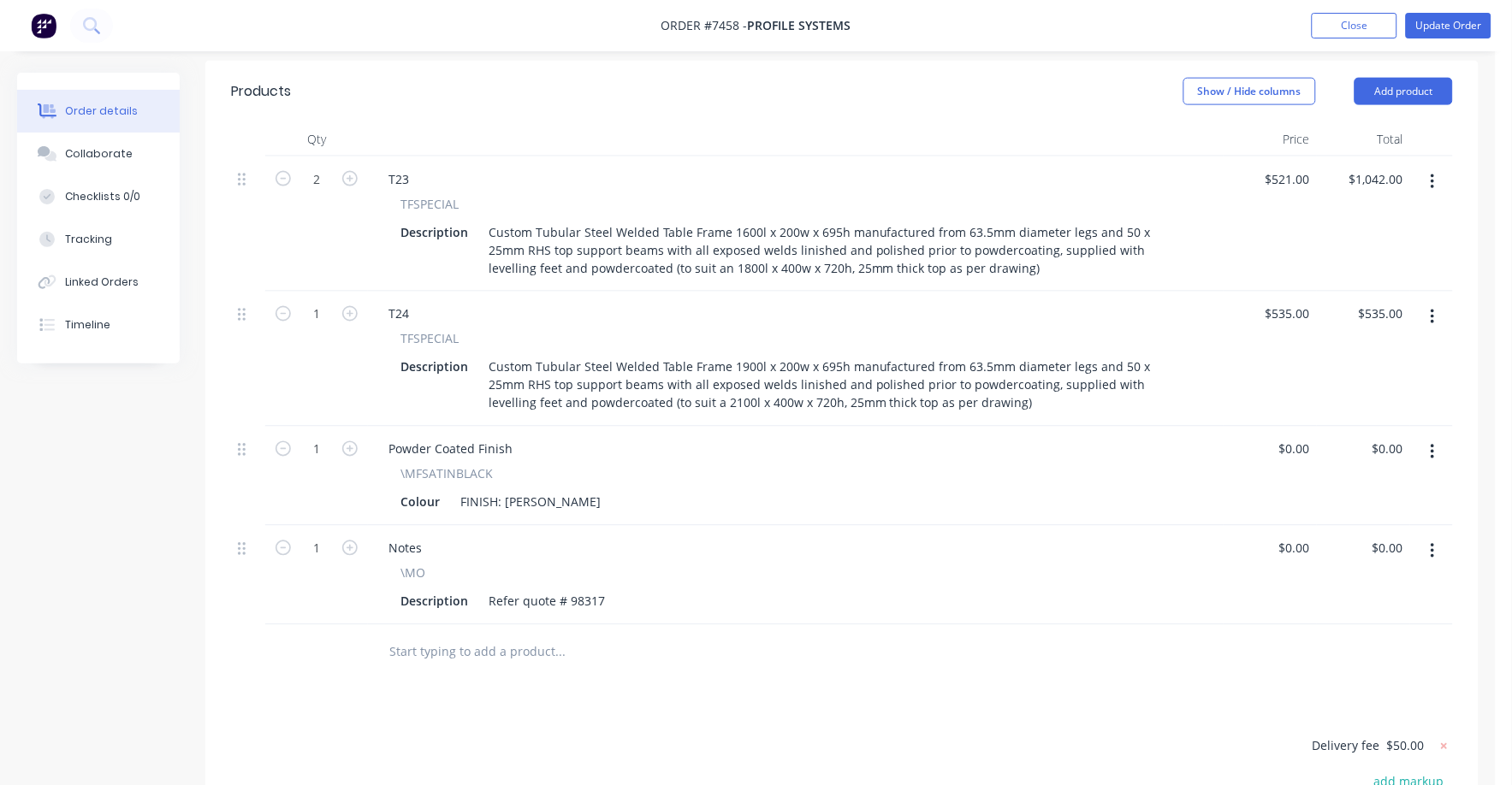
scroll to position [0, 0]
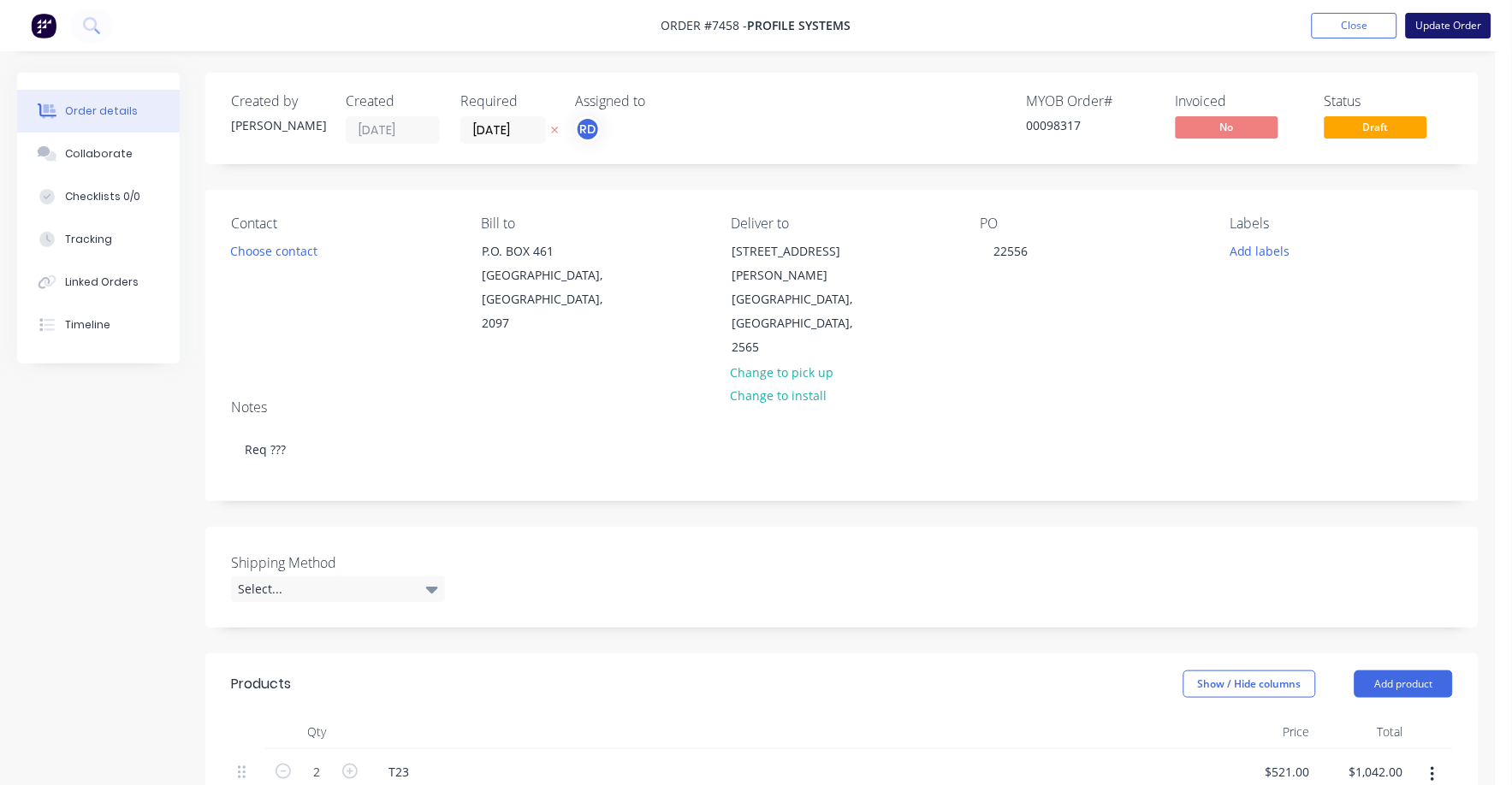
click at [1441, 19] on button "Update Order" at bounding box center [1448, 26] width 85 height 26
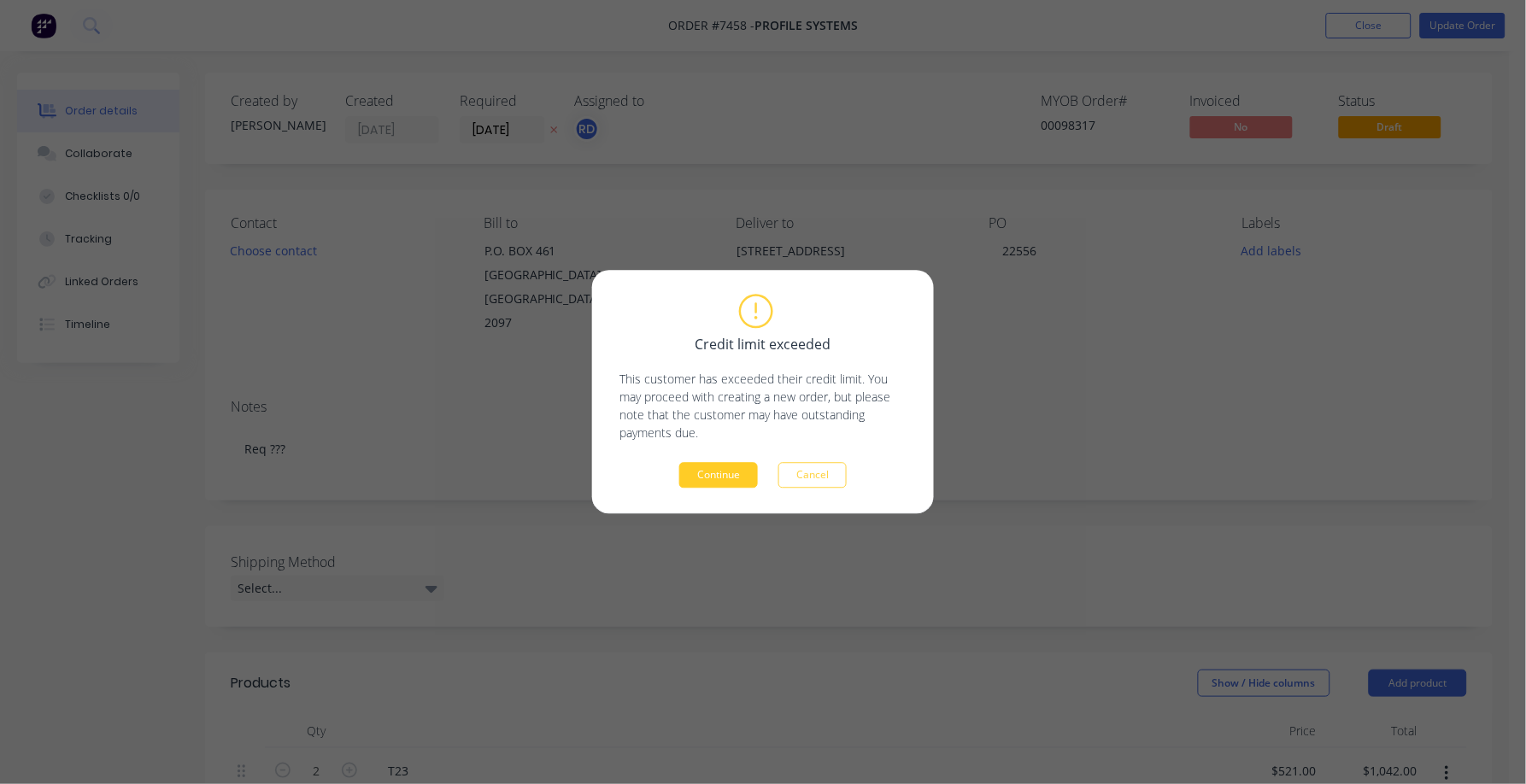
click at [713, 483] on button "Continue" at bounding box center [718, 475] width 78 height 25
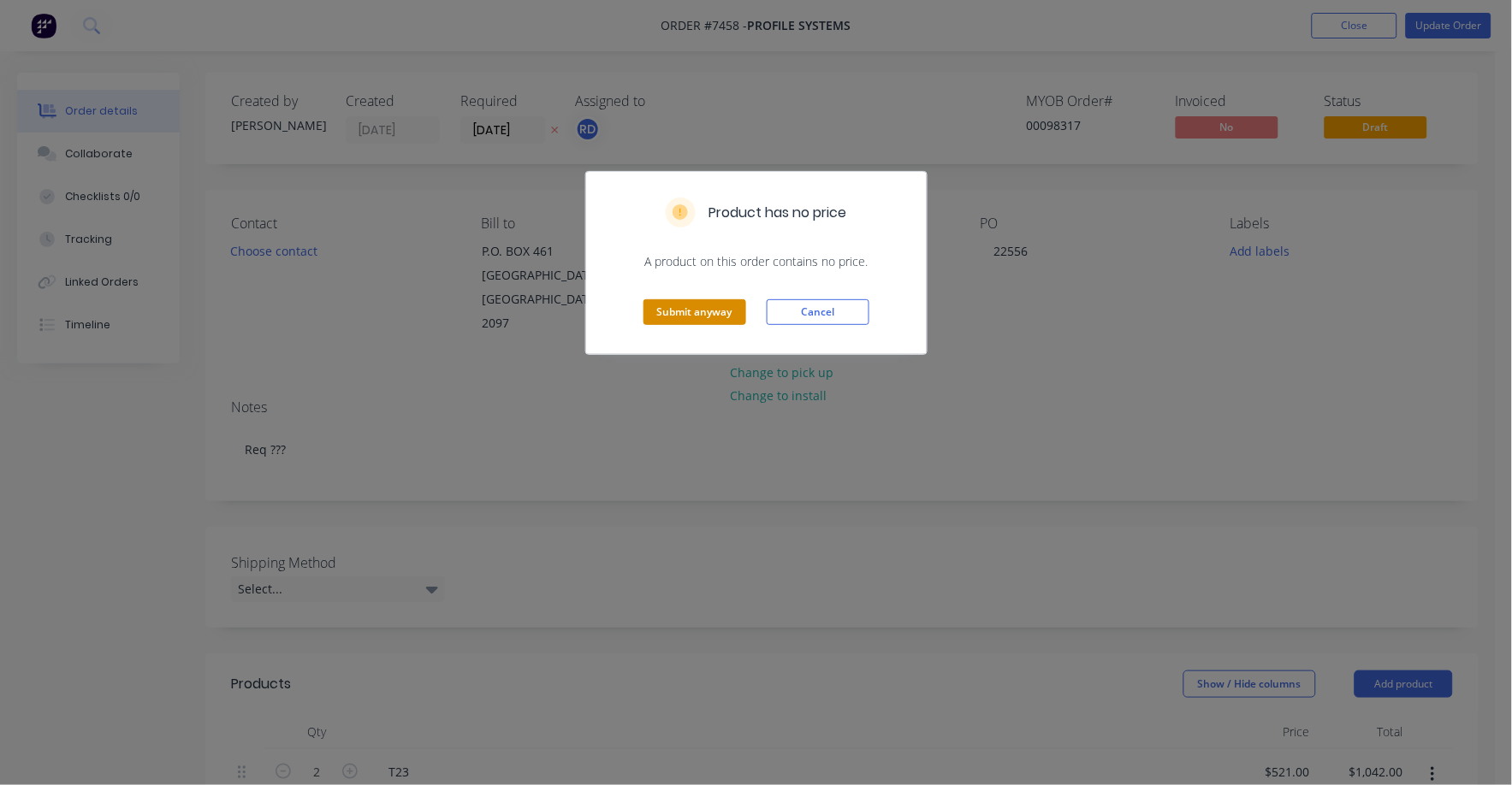
click at [676, 314] on button "Submit anyway" at bounding box center [694, 312] width 103 height 26
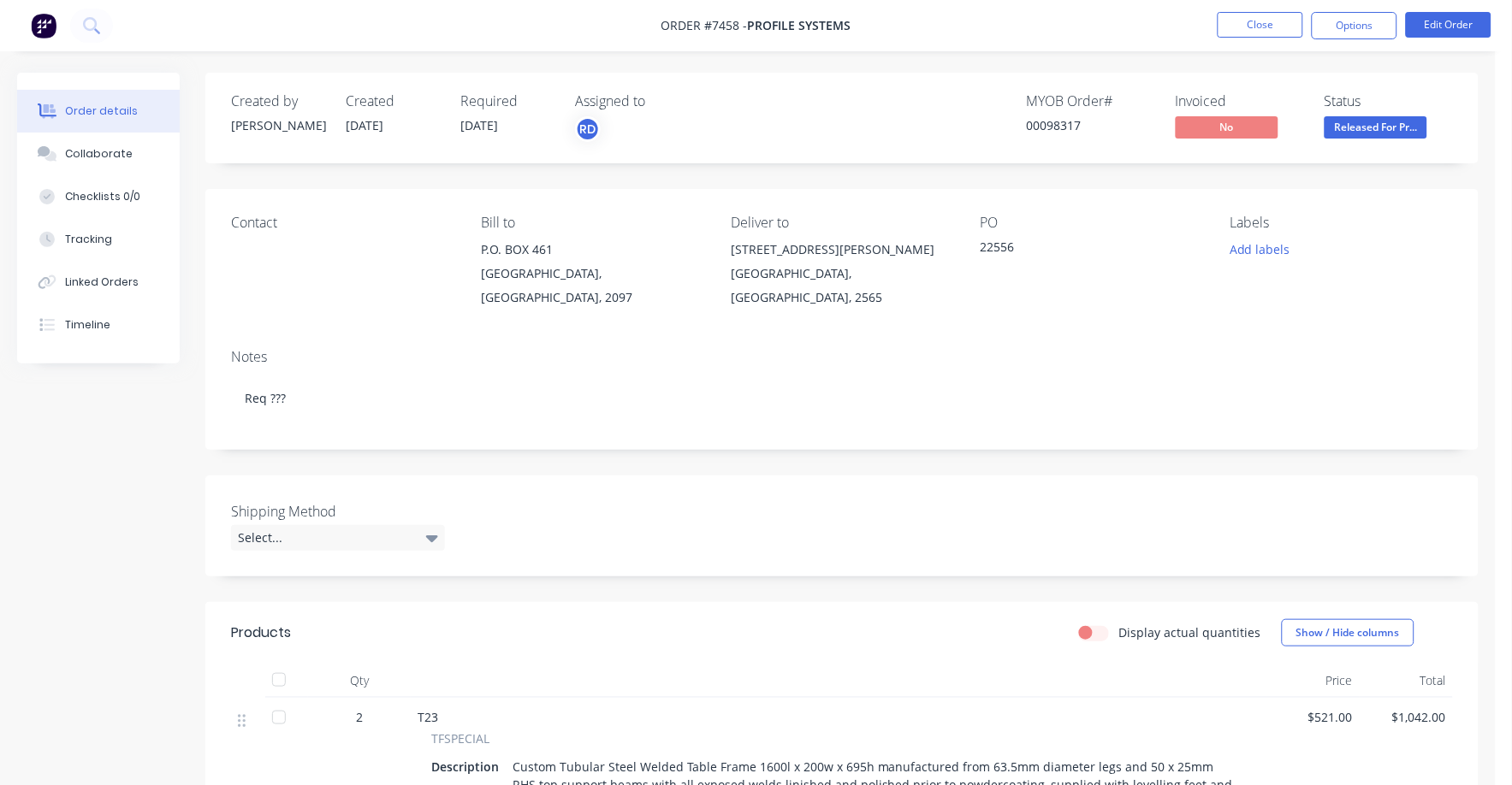
click at [1383, 123] on span "Released For Pr..." at bounding box center [1376, 127] width 103 height 21
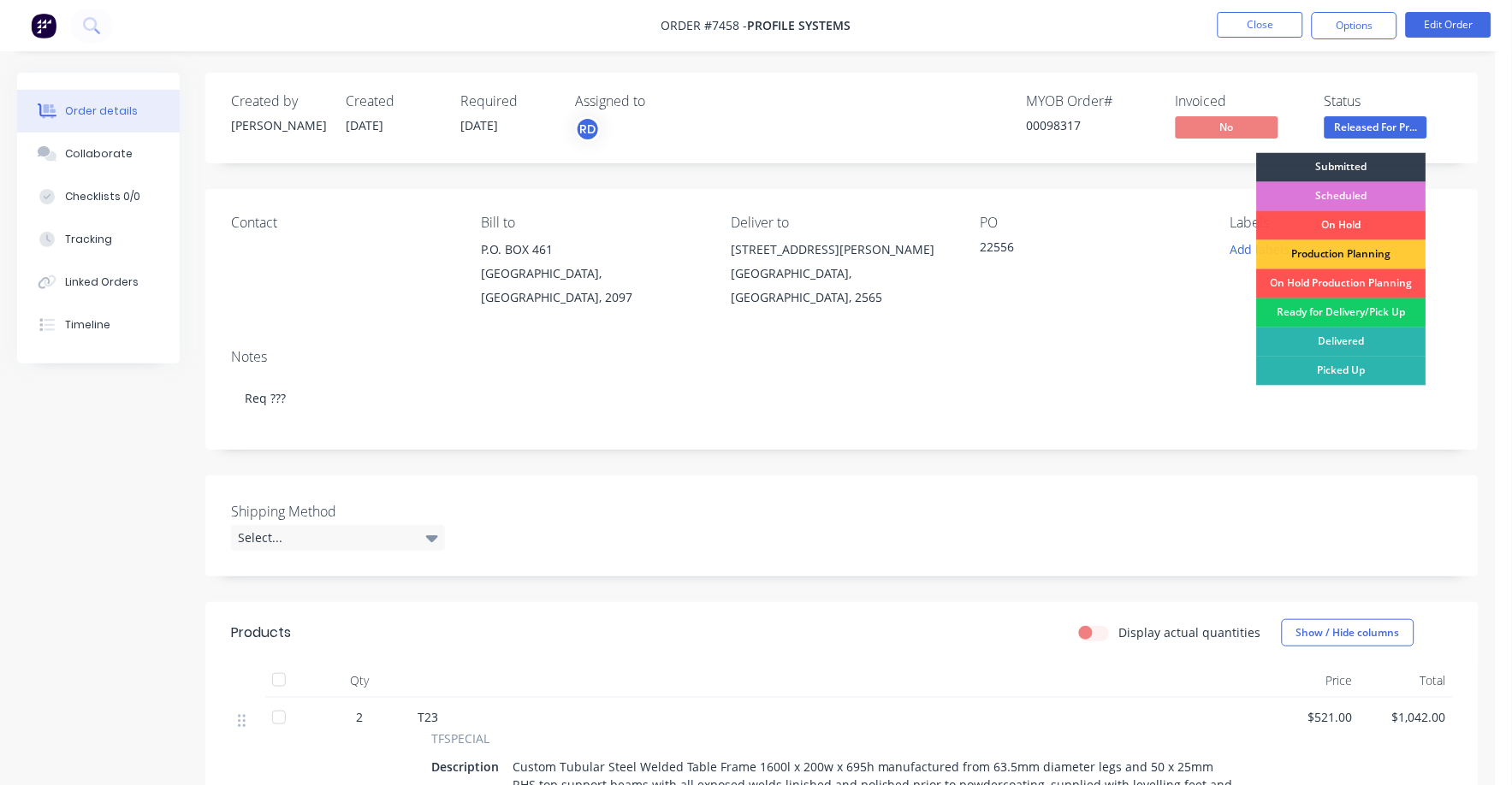
click at [1360, 312] on div "Ready for Delivery/Pick Up" at bounding box center [1341, 312] width 169 height 29
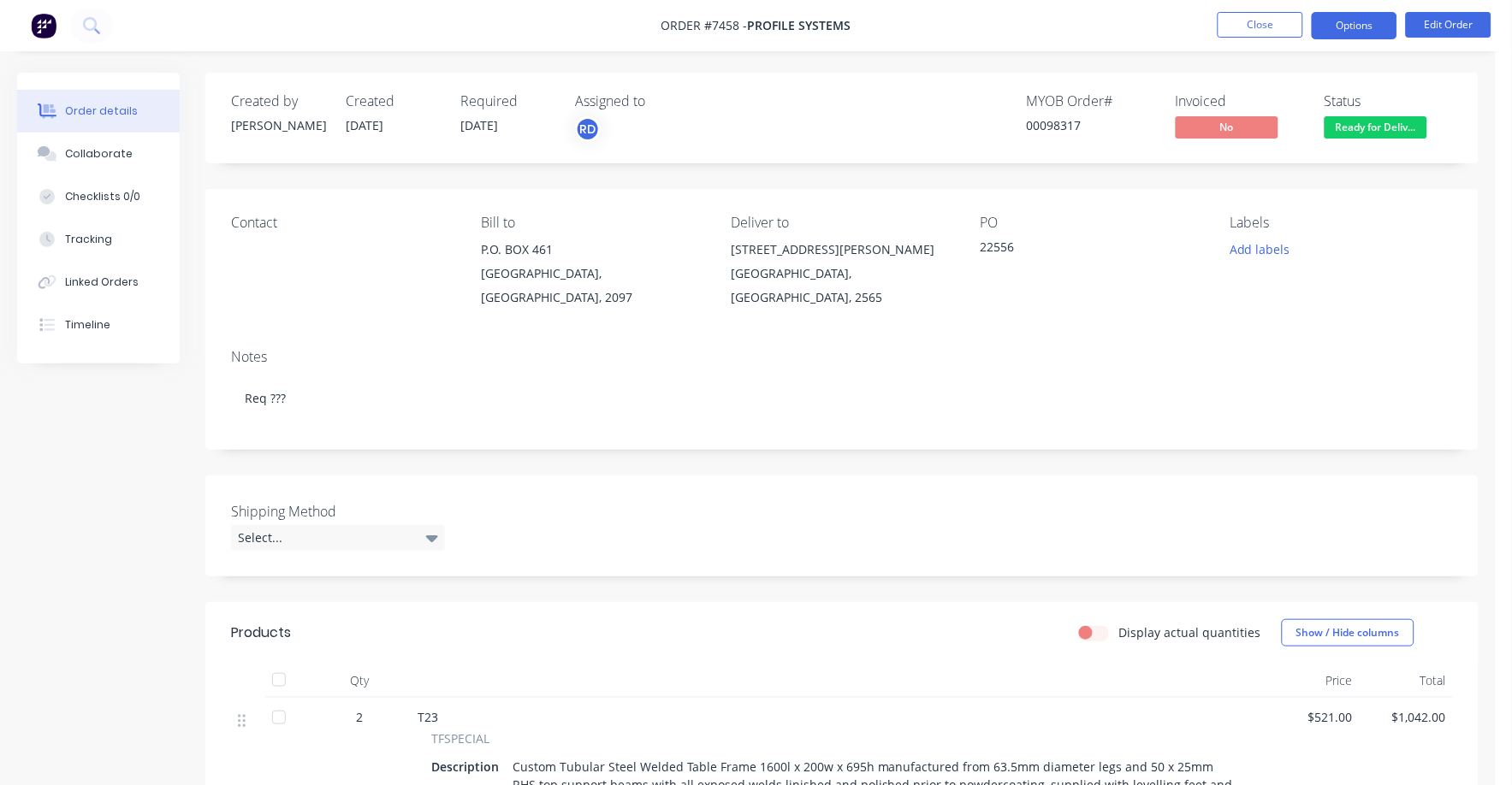
click at [1349, 22] on button "Options" at bounding box center [1354, 26] width 85 height 27
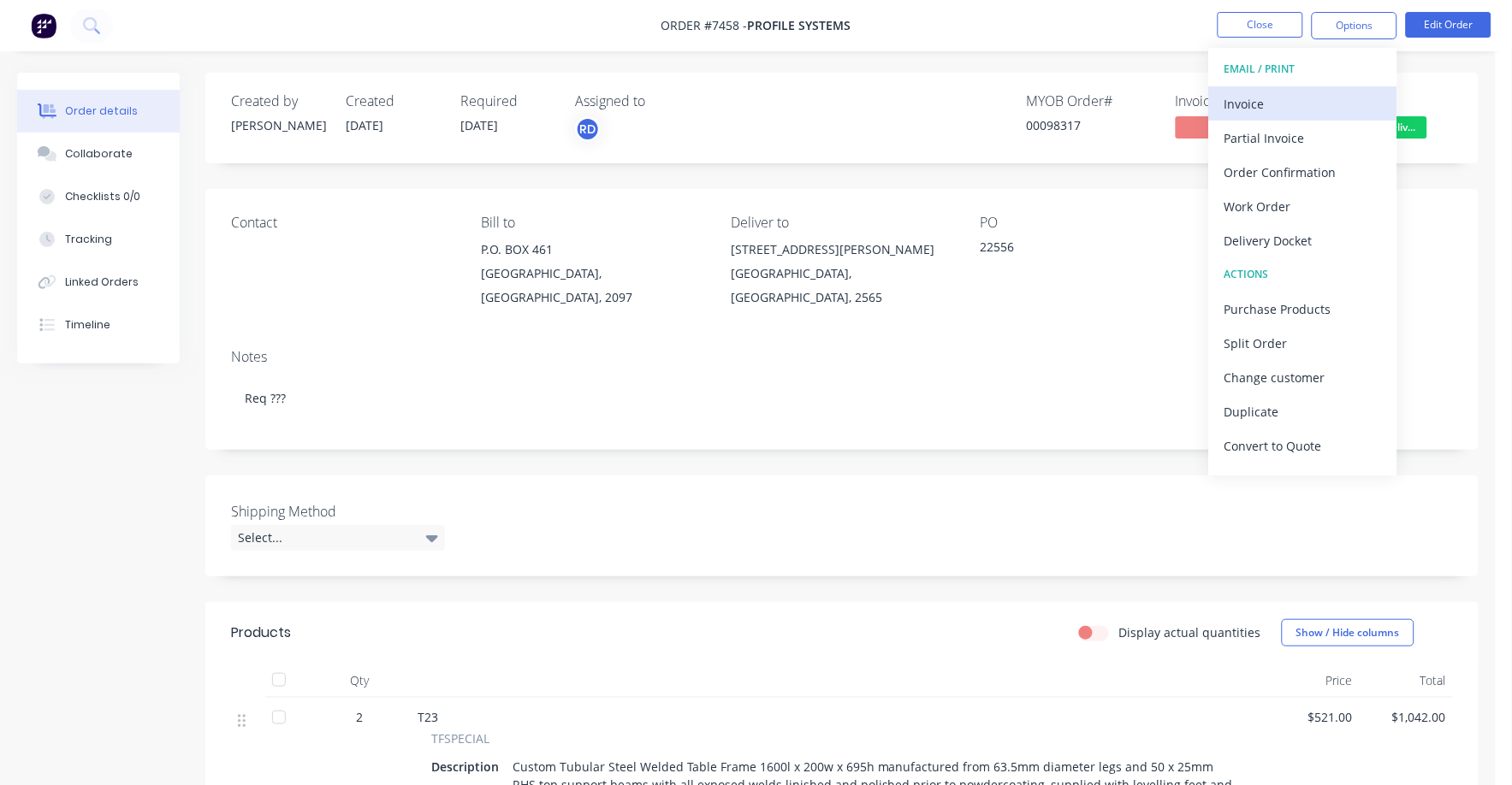
click at [1245, 99] on div "Invoice" at bounding box center [1303, 104] width 158 height 25
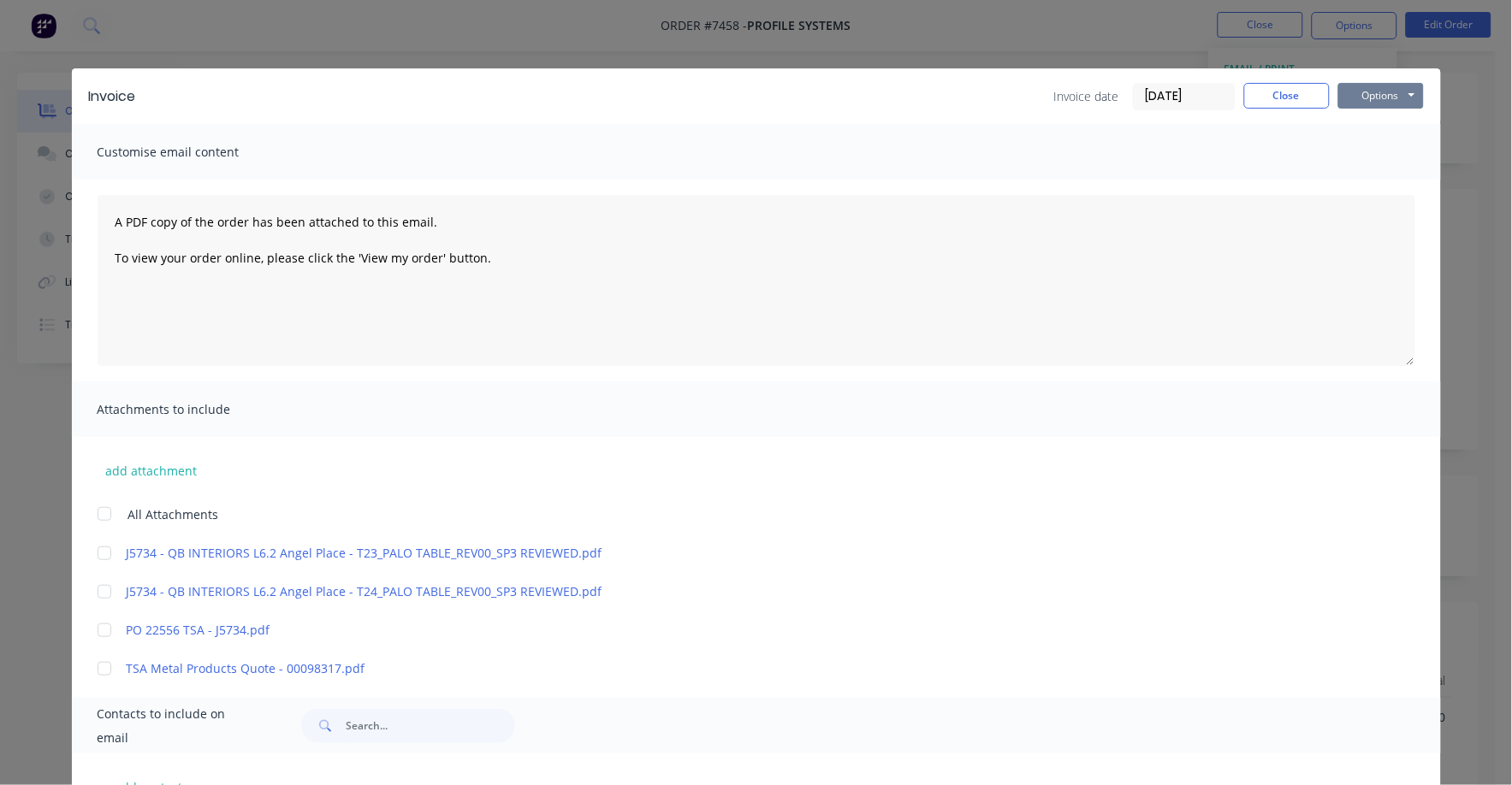
click at [1369, 88] on button "Options" at bounding box center [1381, 95] width 85 height 26
click at [1359, 152] on button "Print" at bounding box center [1393, 154] width 109 height 28
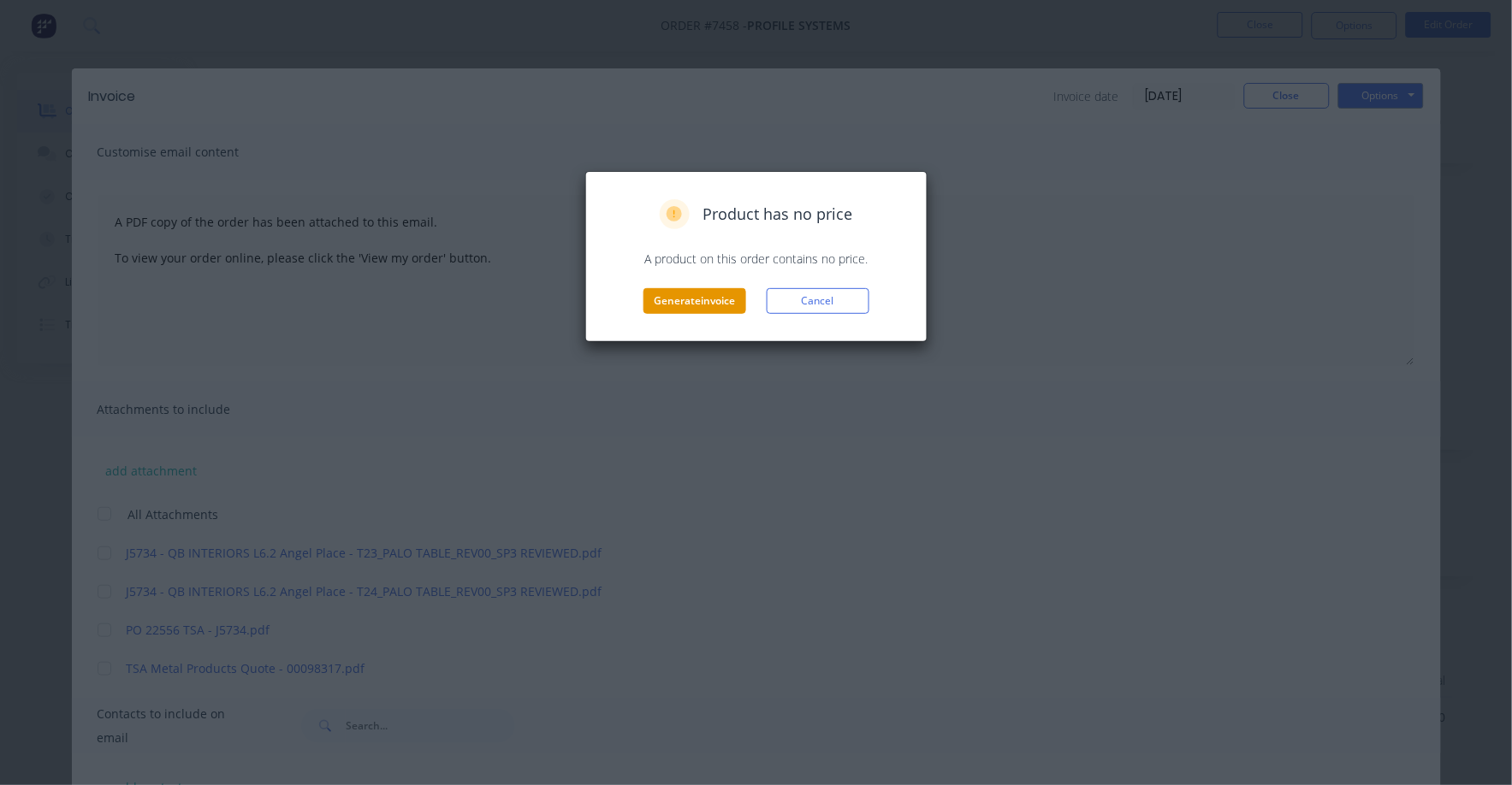
click at [685, 297] on button "Generate invoice" at bounding box center [694, 301] width 103 height 26
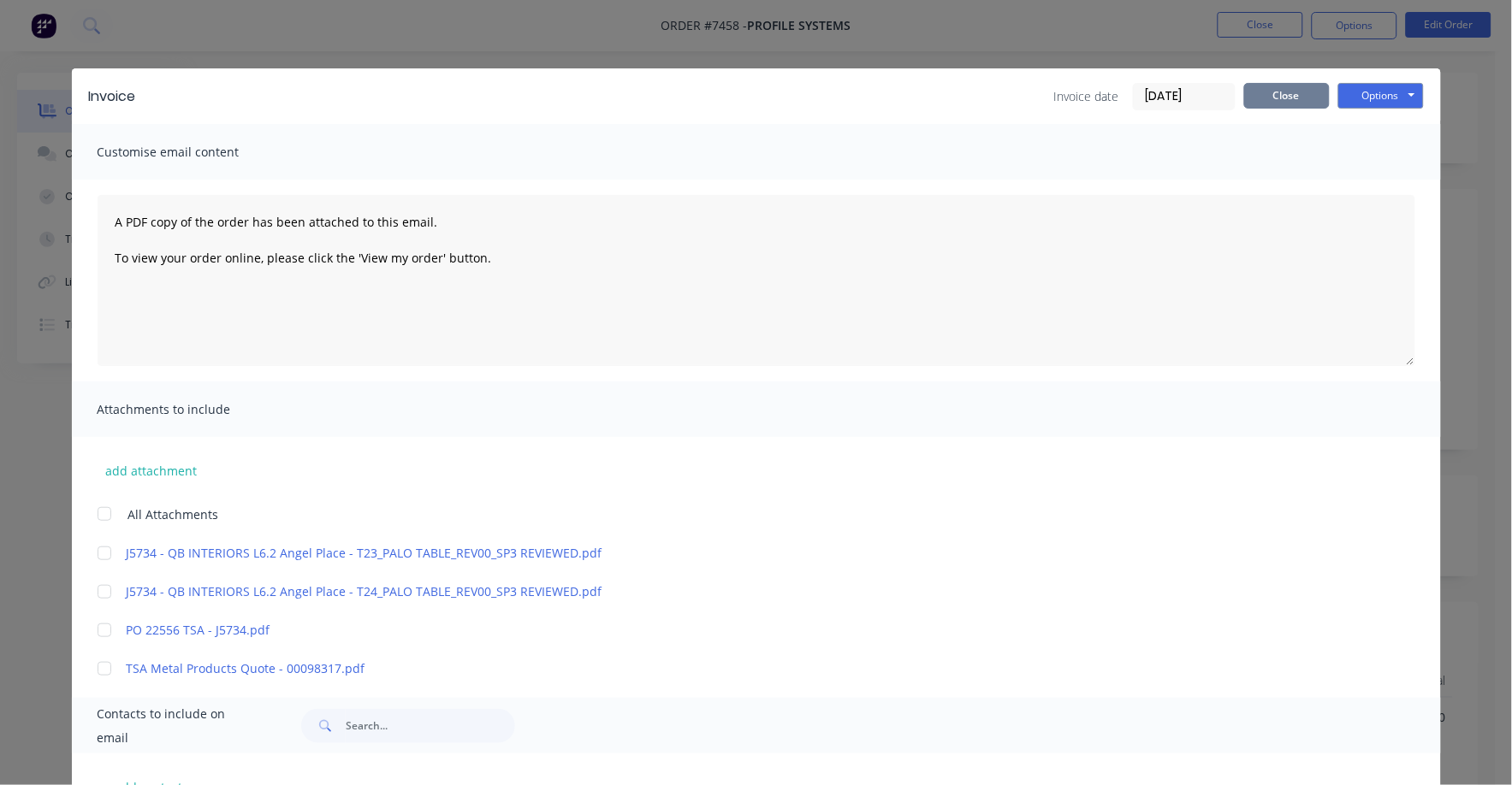
click at [1270, 95] on button "Close" at bounding box center [1287, 95] width 85 height 26
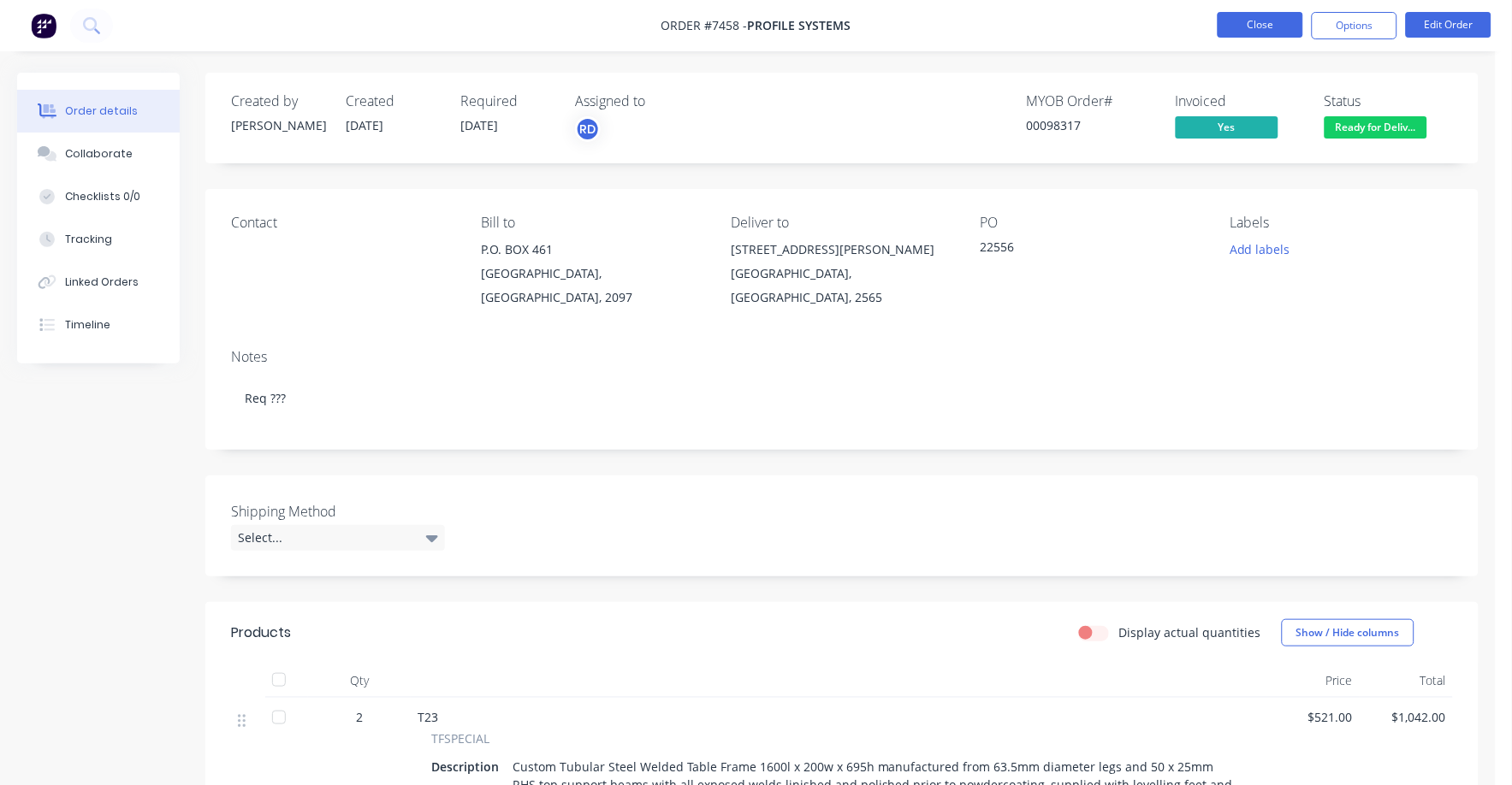
click at [1239, 13] on button "Close" at bounding box center [1259, 25] width 85 height 26
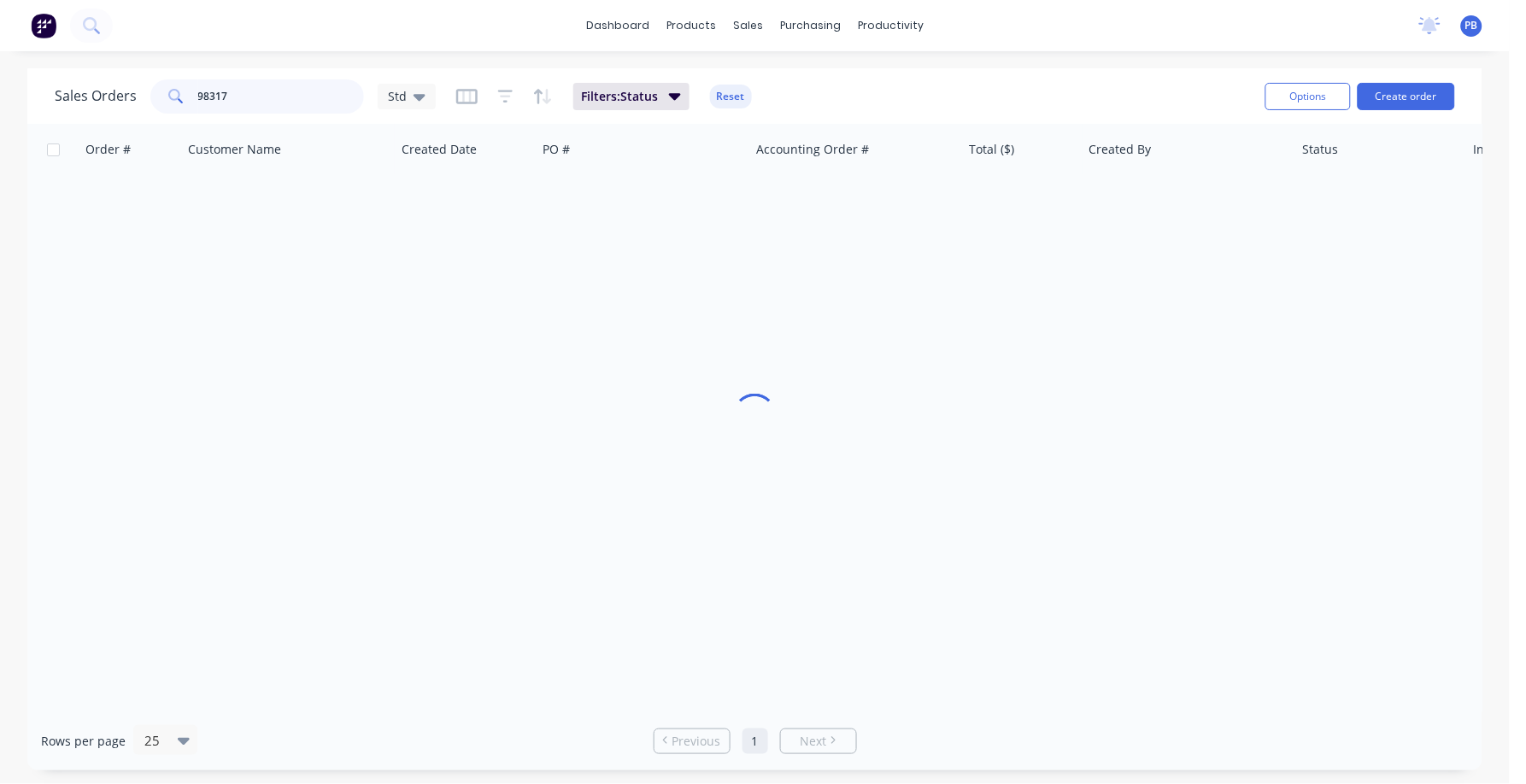
click at [145, 85] on div "Sales Orders 98317 Std" at bounding box center [245, 96] width 382 height 34
type input "98344"
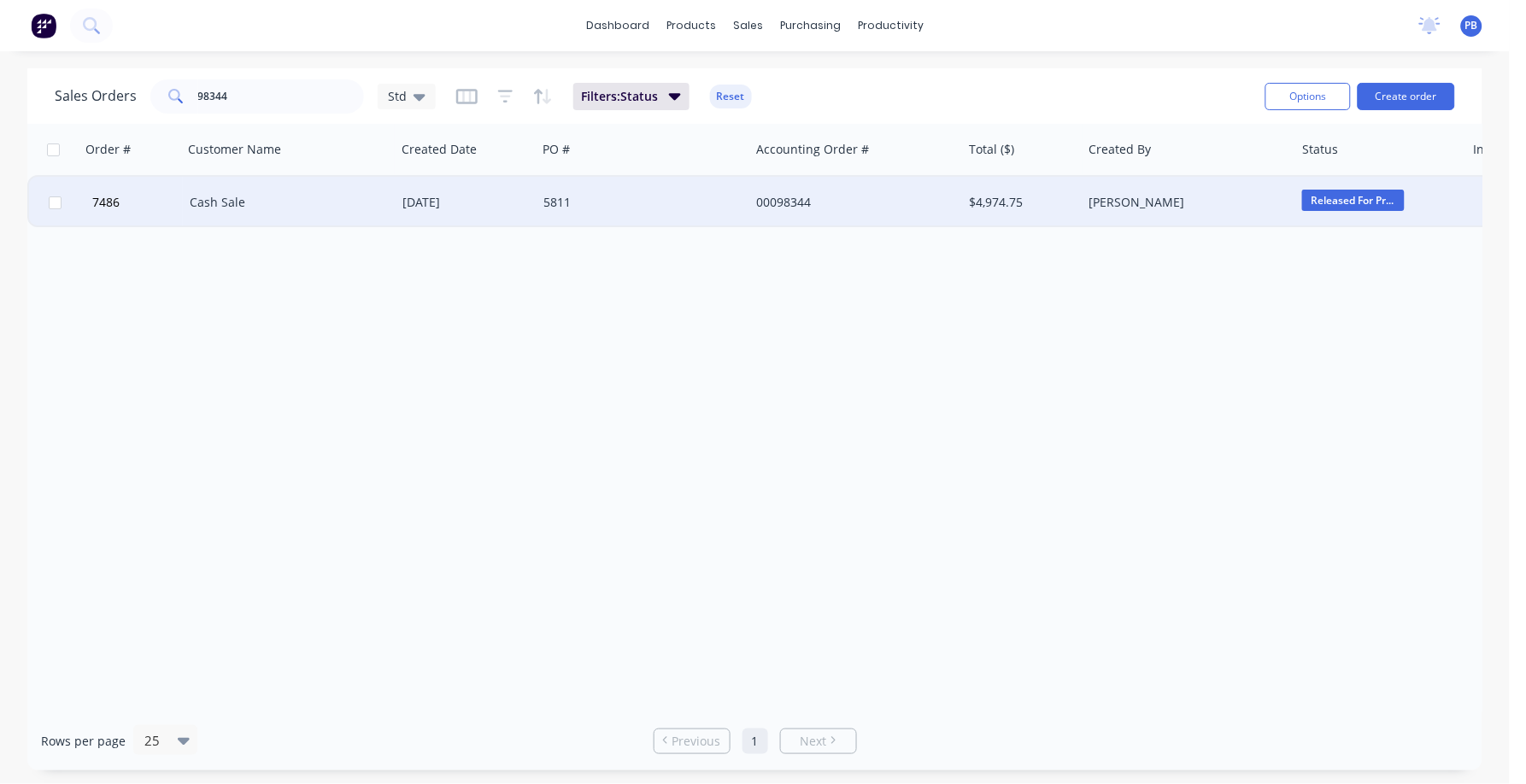
click at [242, 208] on div "Cash Sale" at bounding box center [285, 202] width 190 height 17
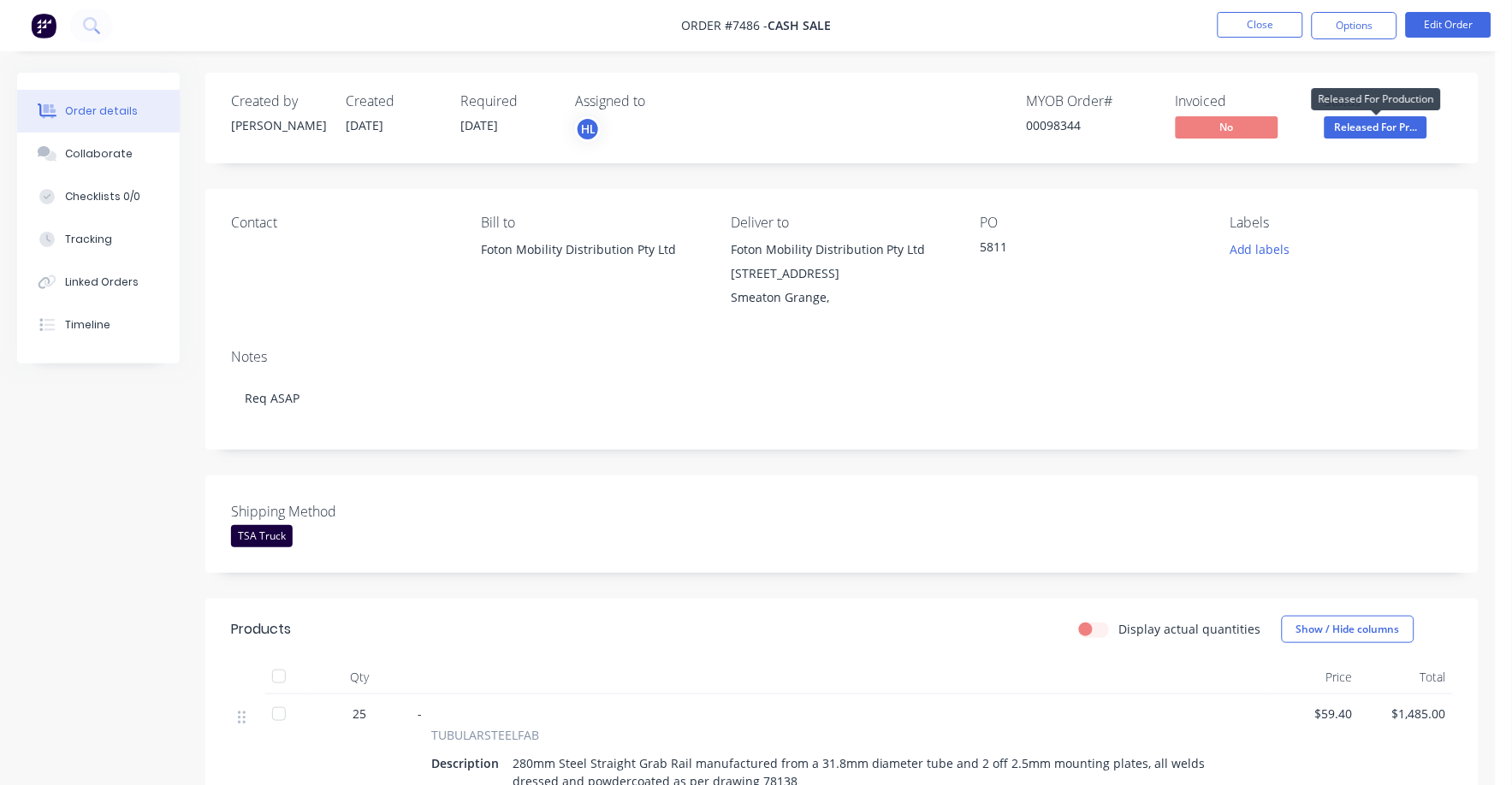
click at [1376, 131] on span "Released For Pr..." at bounding box center [1376, 127] width 103 height 21
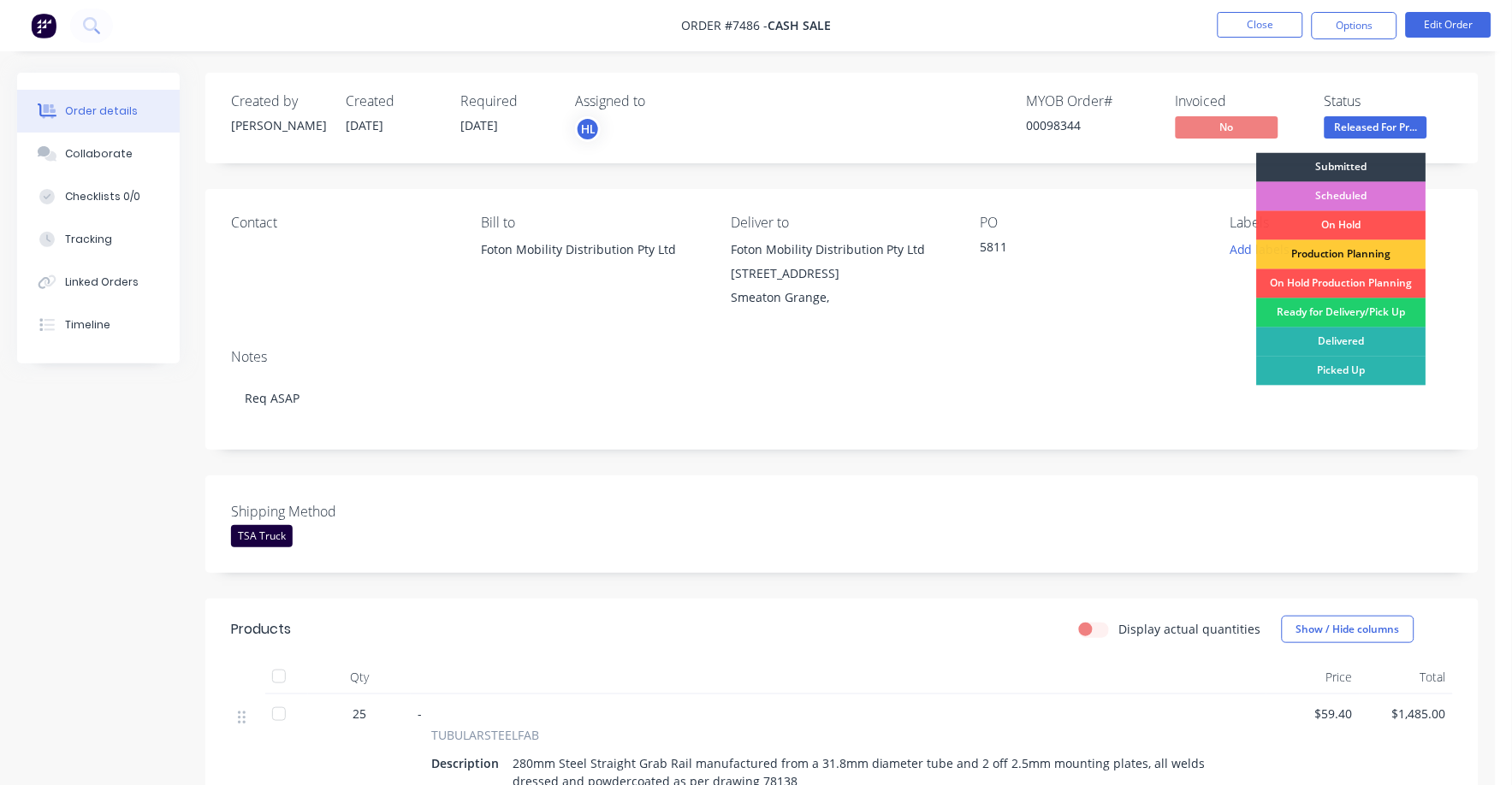
click at [1383, 312] on div "Ready for Delivery/Pick Up" at bounding box center [1341, 312] width 169 height 29
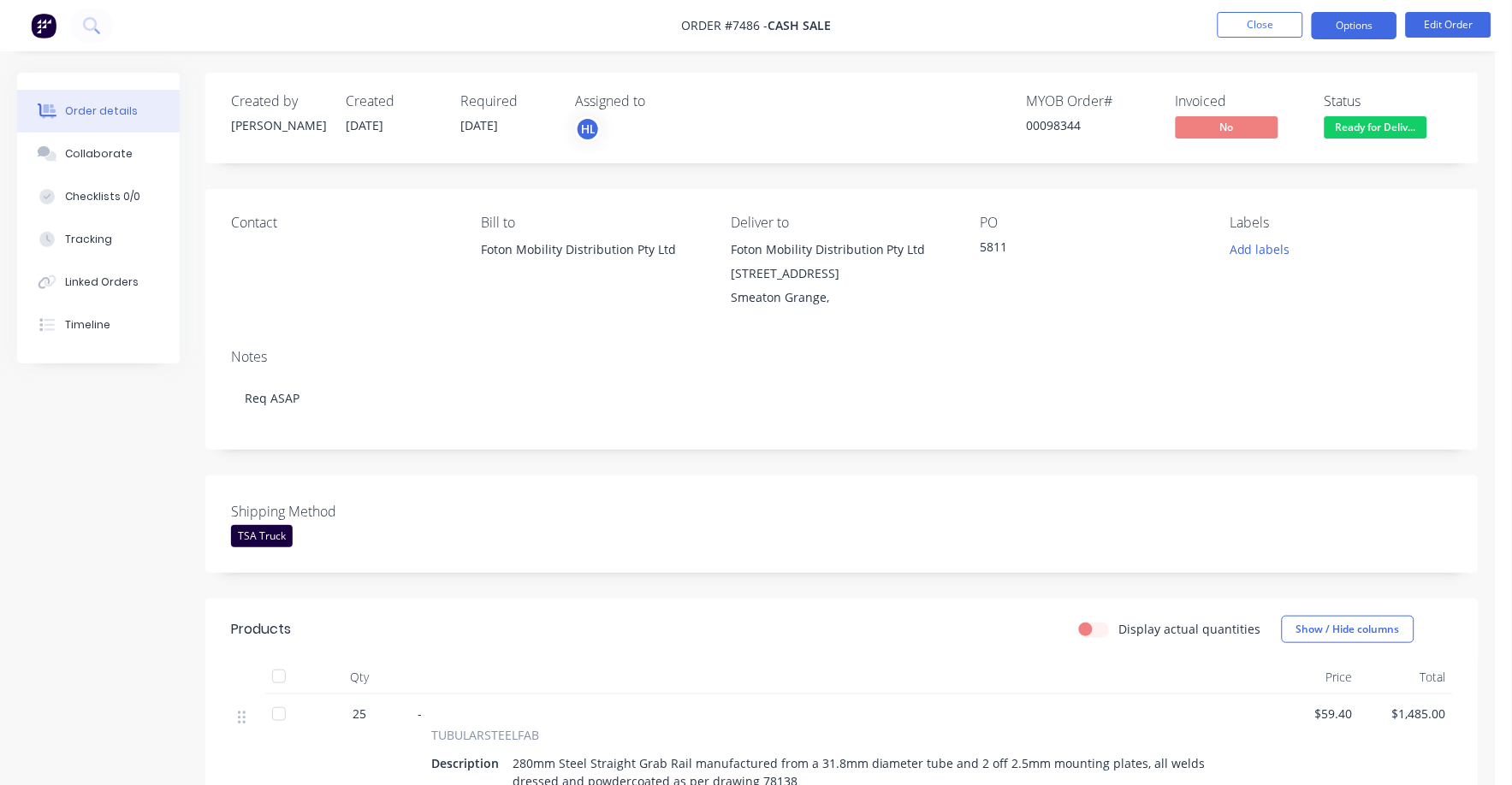
click at [1356, 23] on button "Options" at bounding box center [1354, 26] width 85 height 27
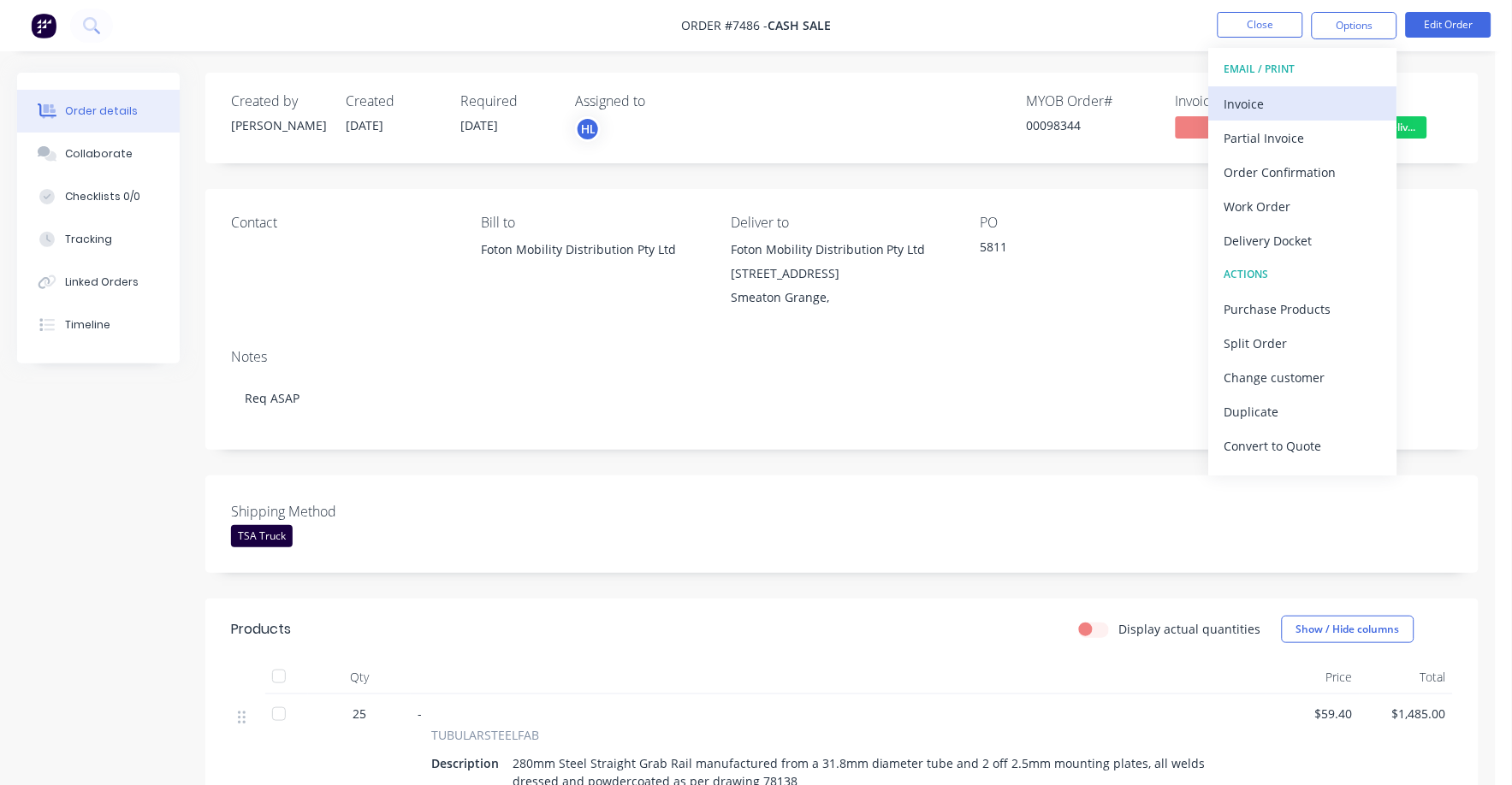
click at [1236, 100] on div "Invoice" at bounding box center [1303, 104] width 158 height 25
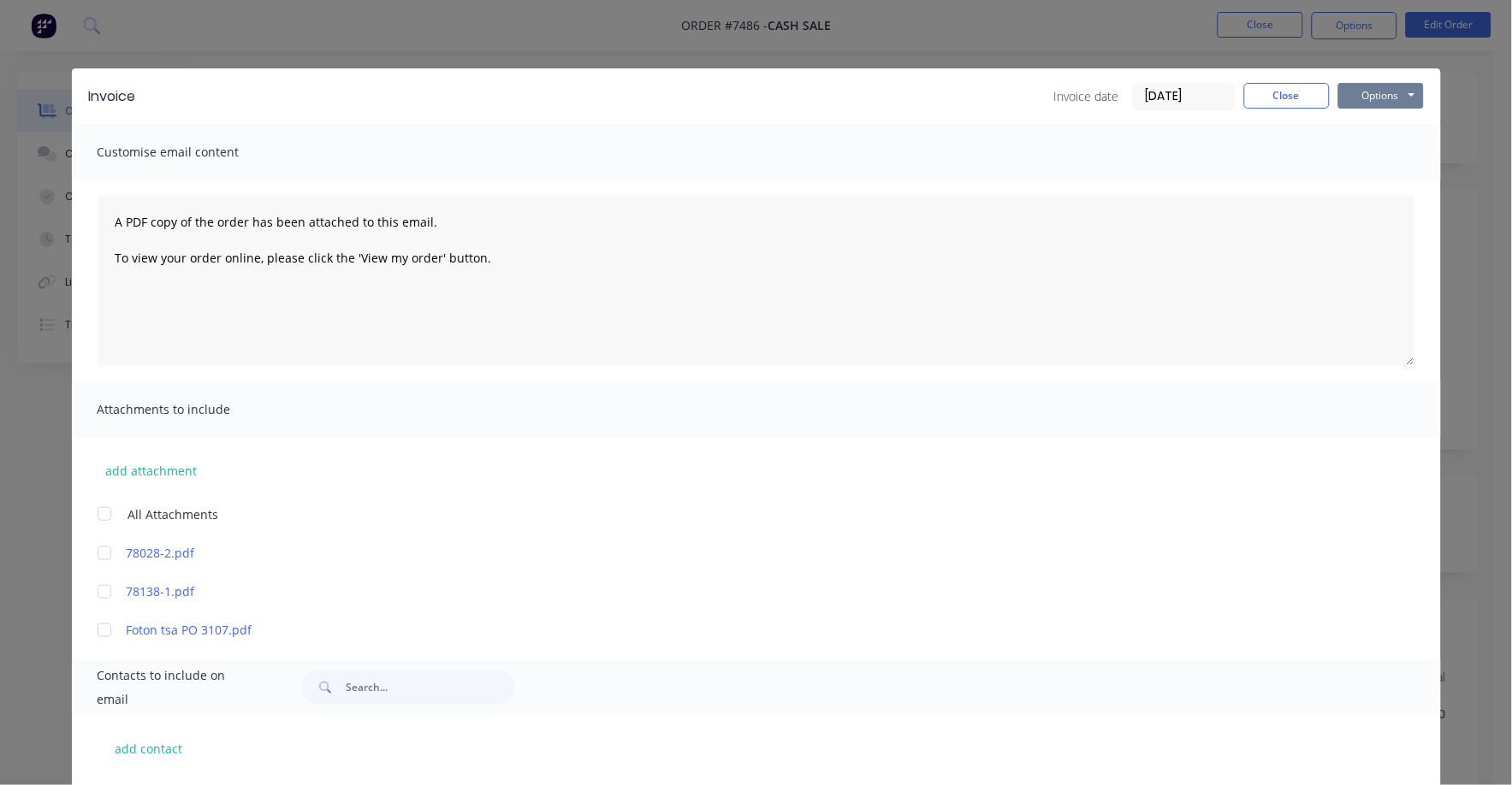
click at [1376, 102] on button "Options" at bounding box center [1381, 95] width 85 height 26
click at [1363, 159] on button "Print" at bounding box center [1393, 154] width 109 height 28
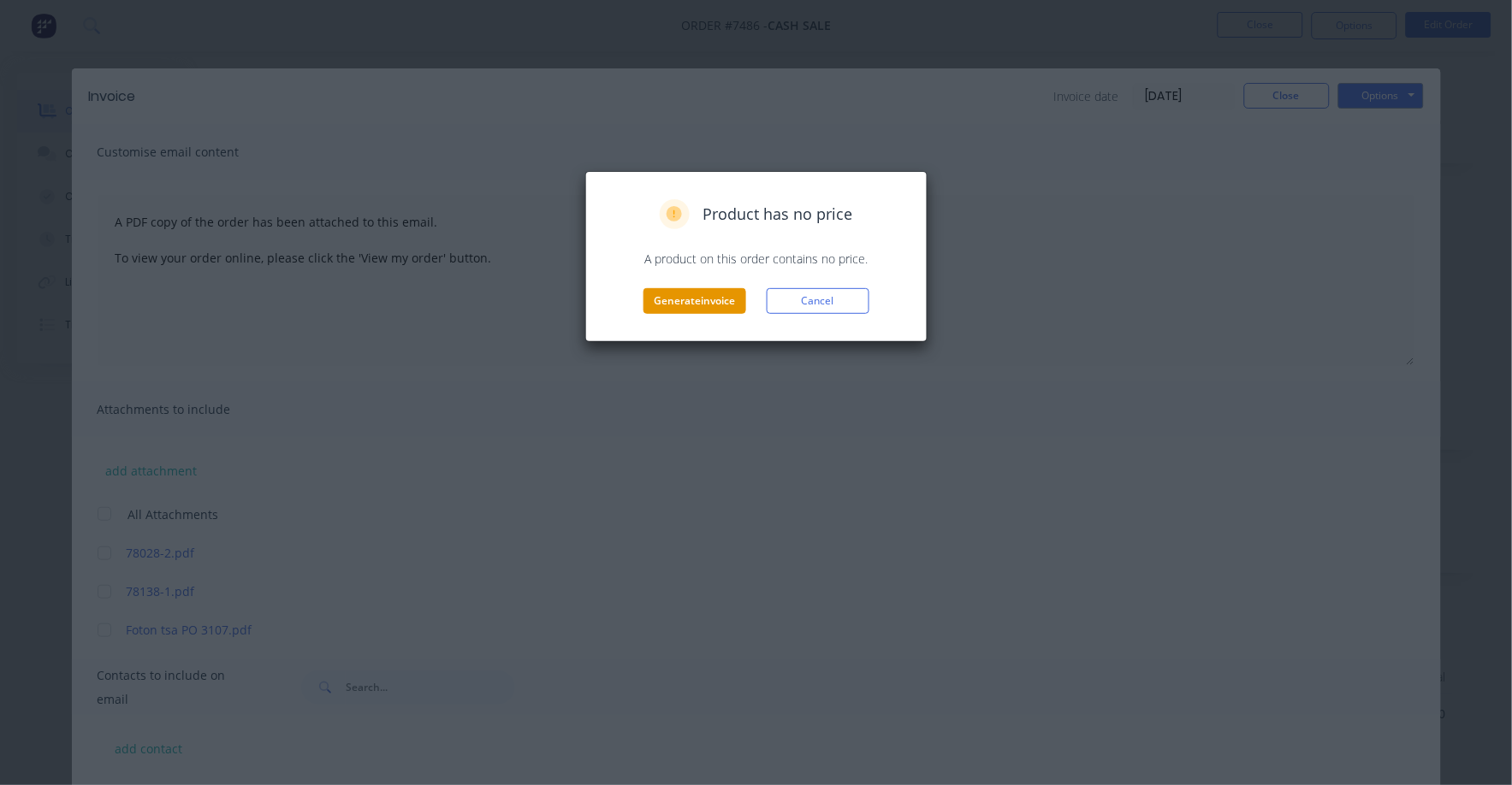
click at [698, 304] on button "Generate invoice" at bounding box center [694, 301] width 103 height 26
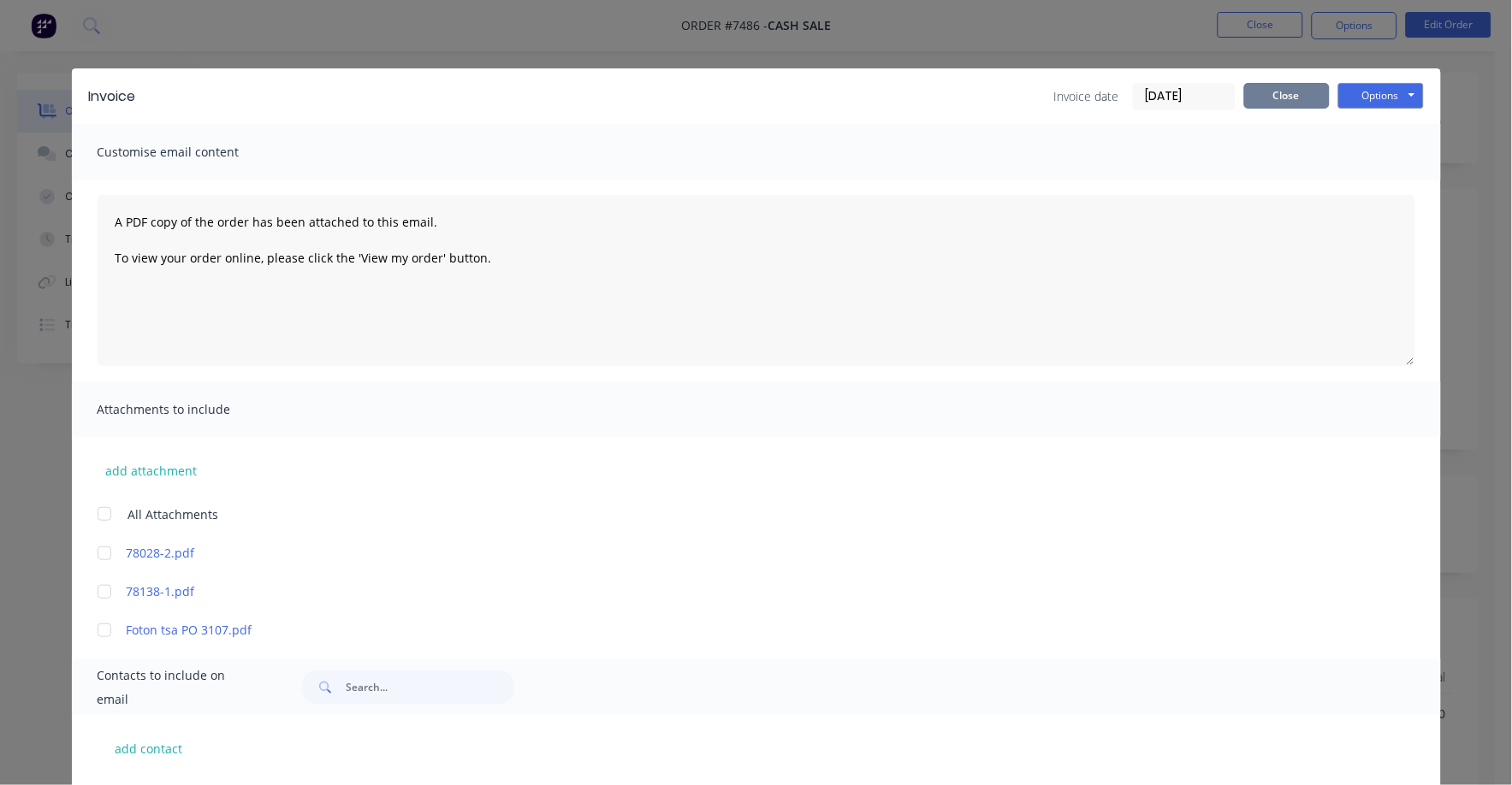
click at [1288, 98] on button "Close" at bounding box center [1287, 95] width 85 height 26
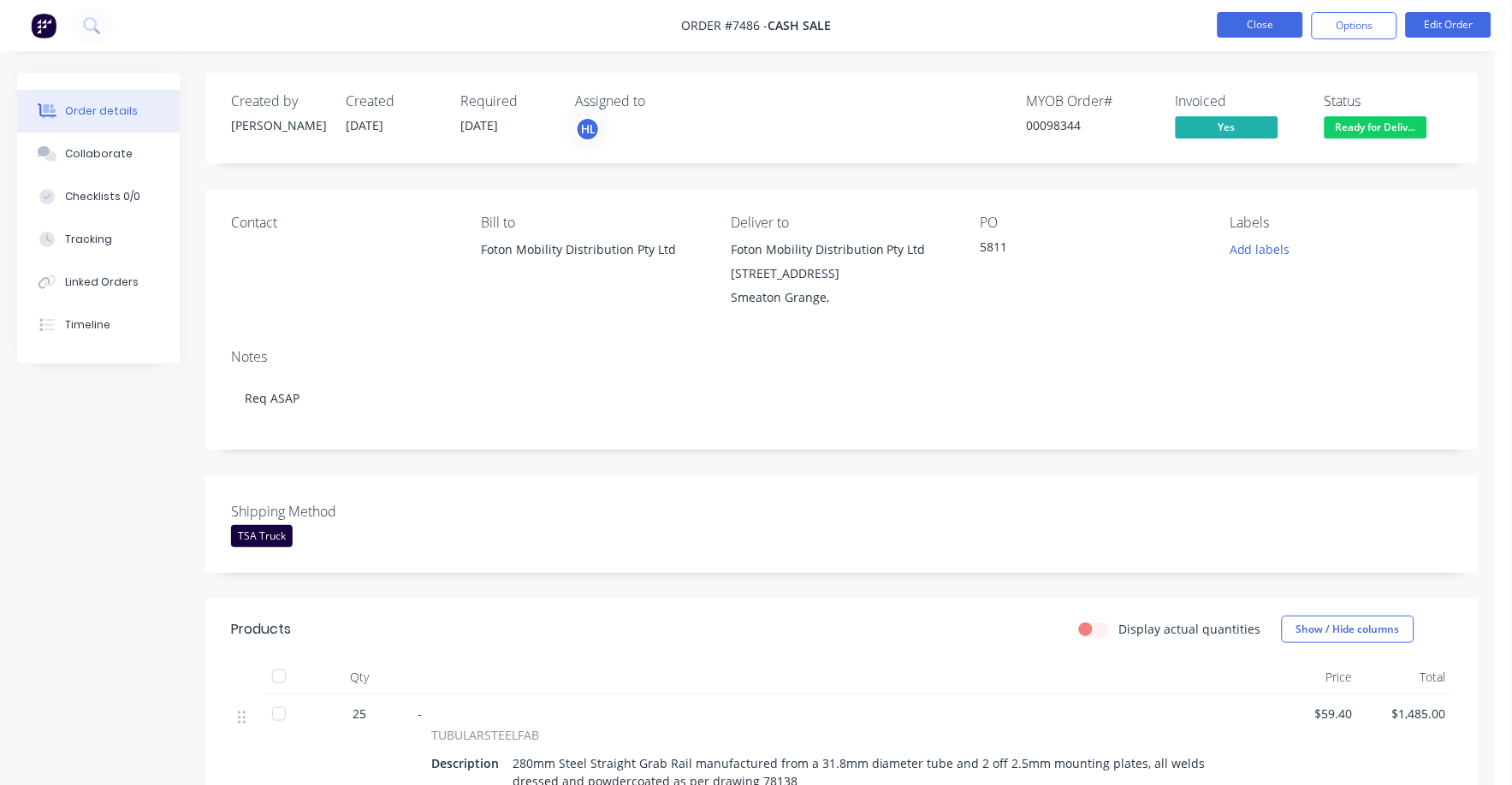
click at [1241, 22] on button "Close" at bounding box center [1259, 25] width 85 height 26
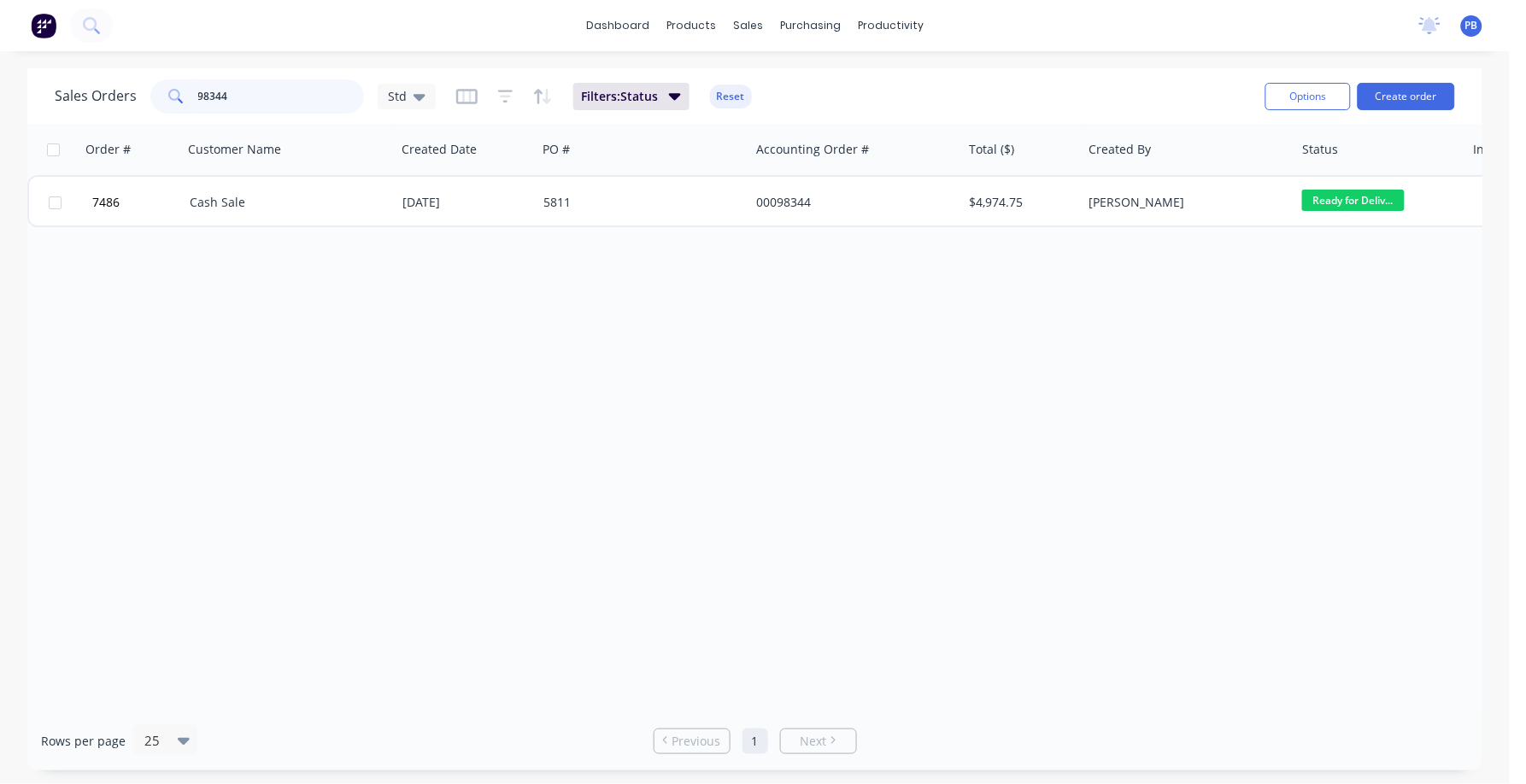
drag, startPoint x: 236, startPoint y: 100, endPoint x: 157, endPoint y: 88, distance: 79.9
click at [157, 88] on div "98344" at bounding box center [257, 96] width 214 height 34
type input "7378"
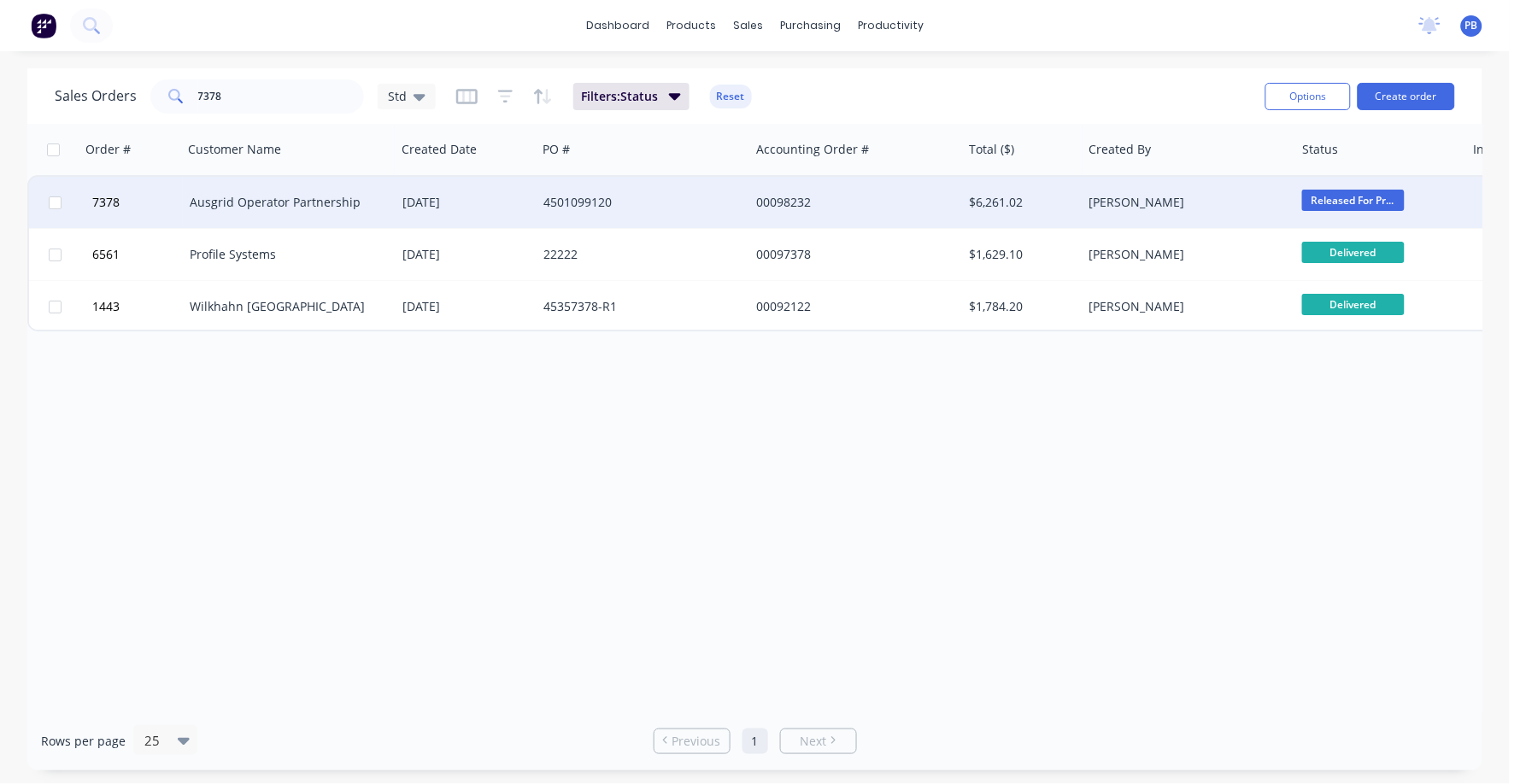
click at [265, 200] on div "Ausgrid Operator Partnership" at bounding box center [285, 202] width 190 height 17
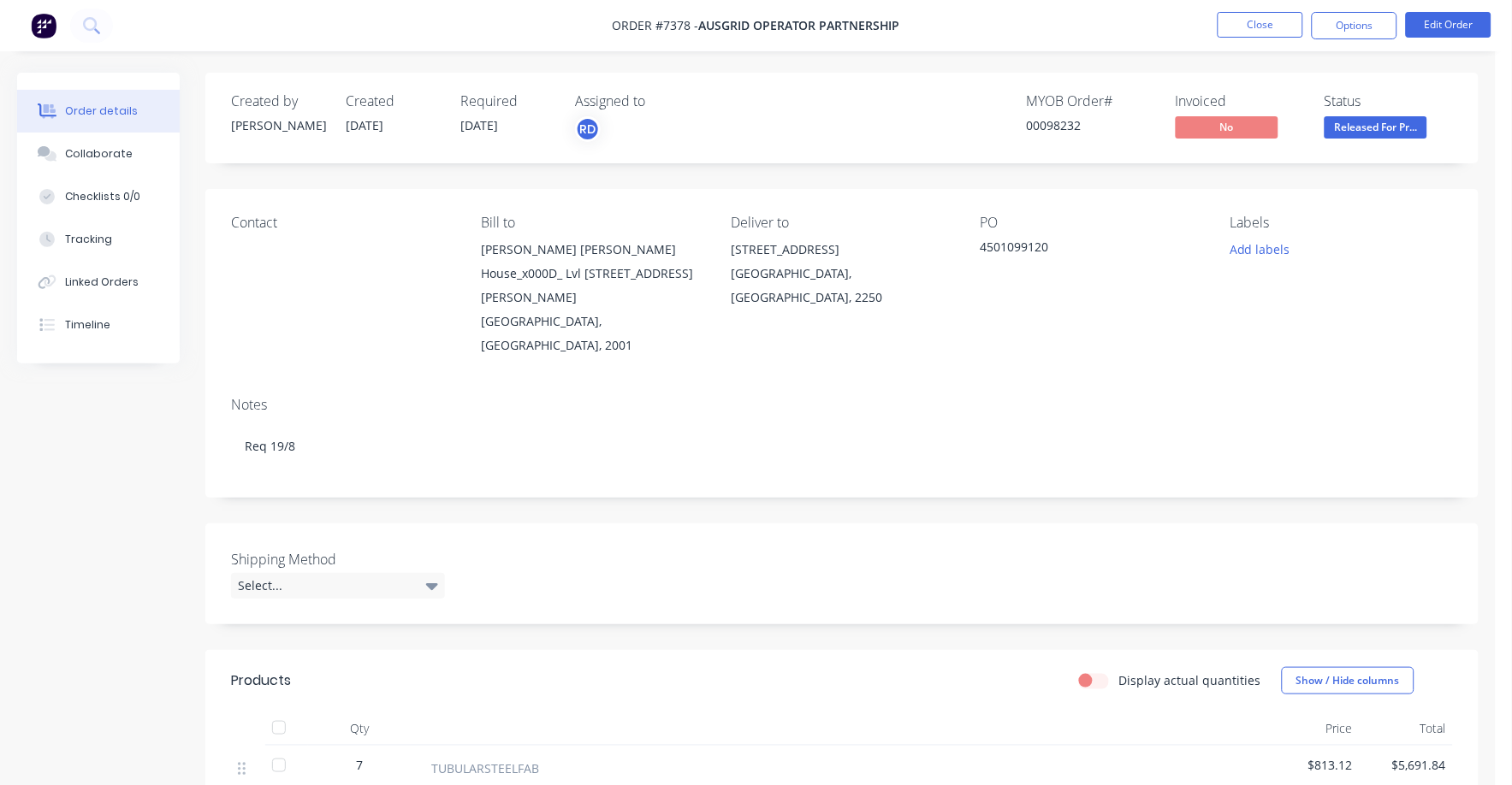
click at [1349, 128] on span "Released For Pr..." at bounding box center [1376, 127] width 103 height 21
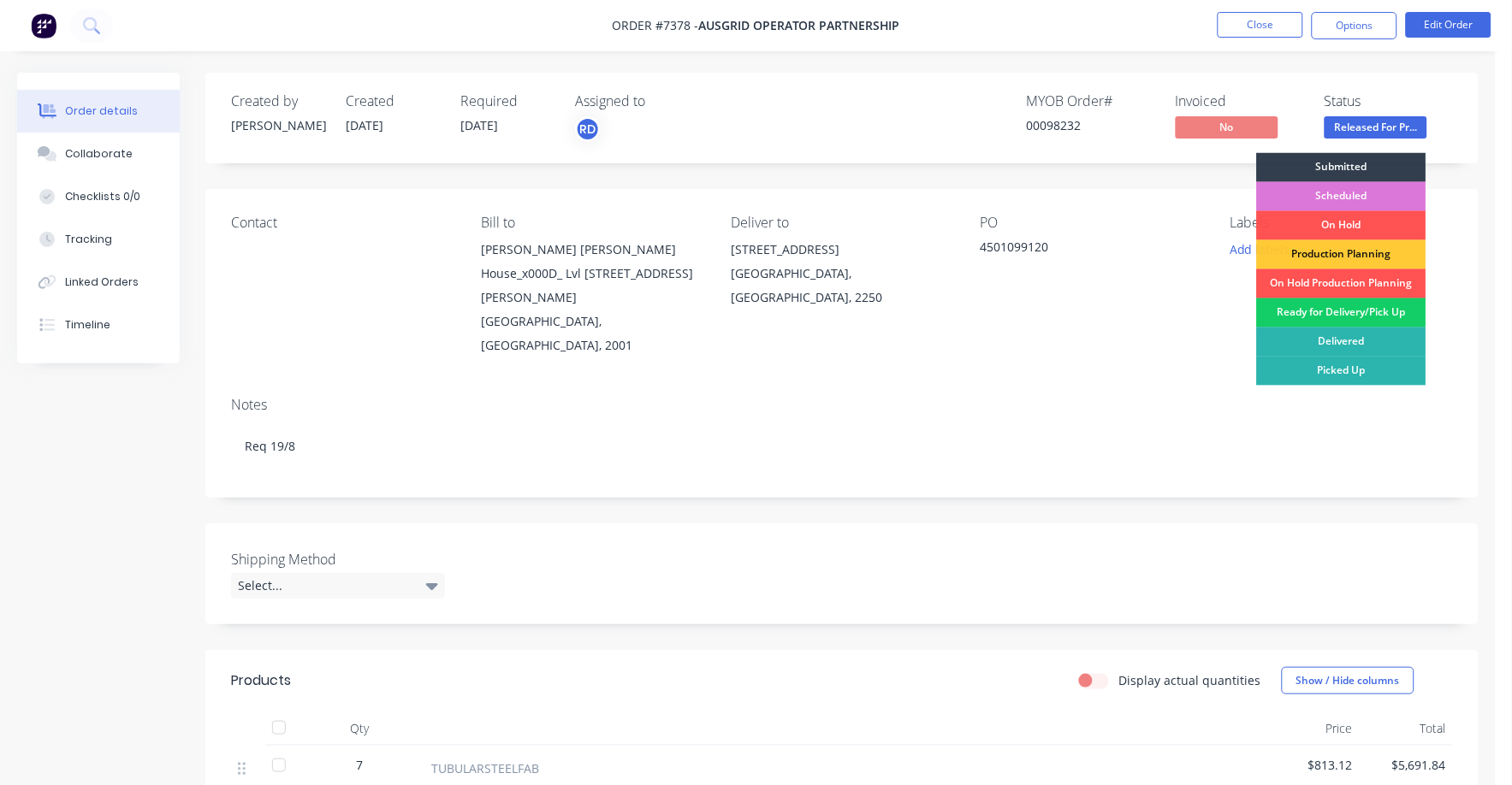
click at [1345, 310] on div "Ready for Delivery/Pick Up" at bounding box center [1341, 312] width 169 height 29
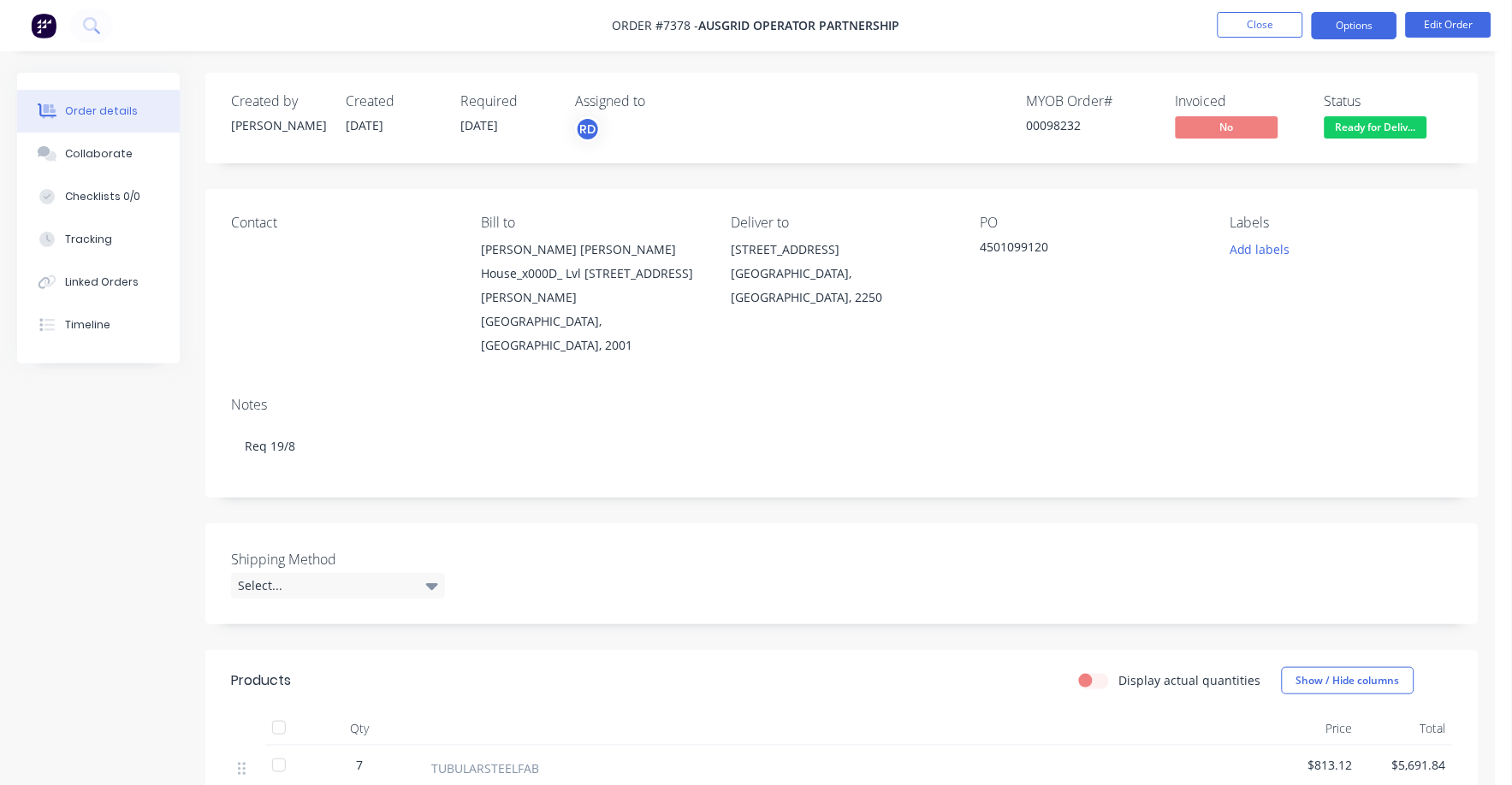
click at [1356, 21] on button "Options" at bounding box center [1354, 26] width 85 height 27
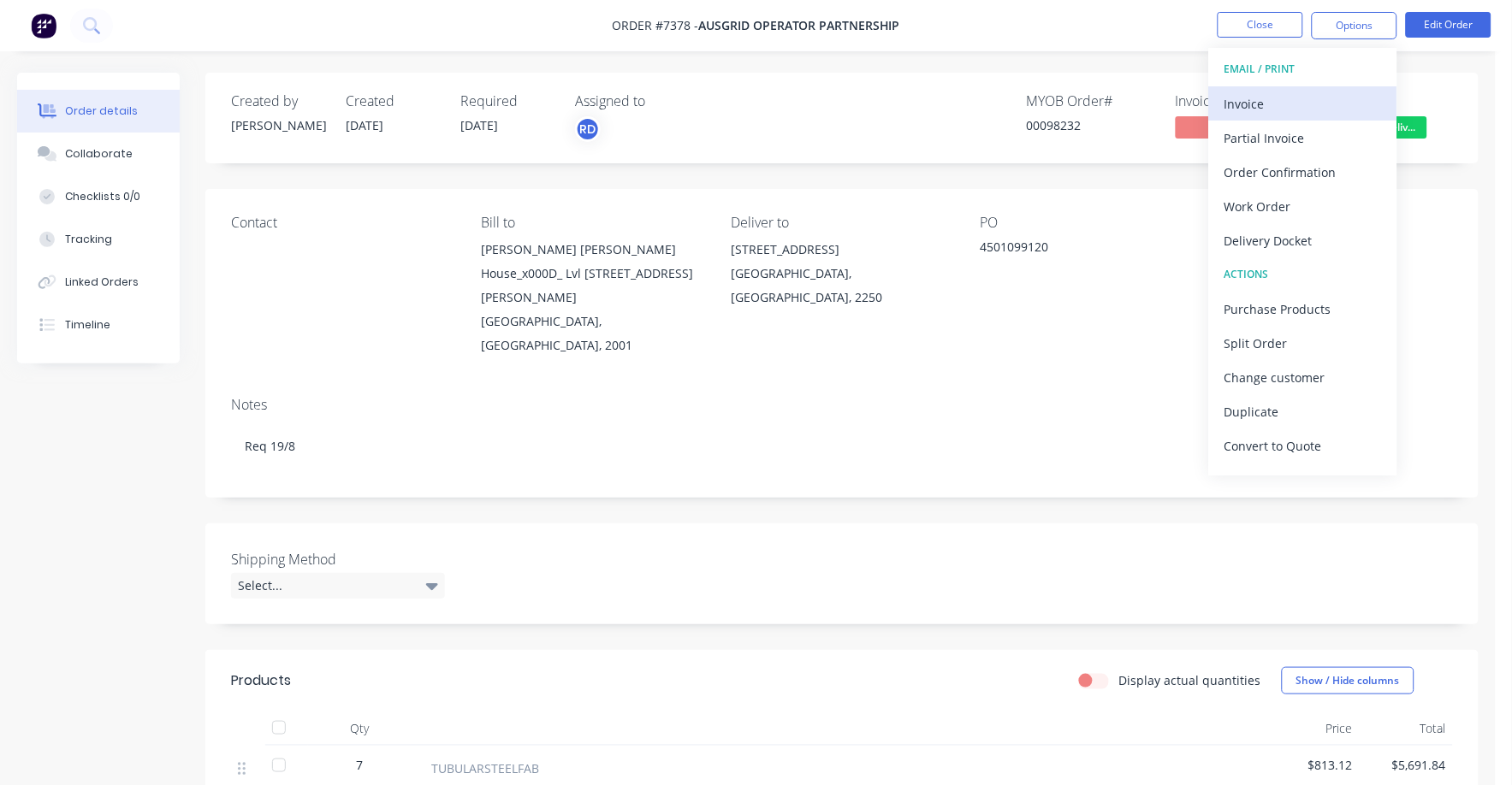
click at [1229, 109] on div "Invoice" at bounding box center [1303, 104] width 158 height 25
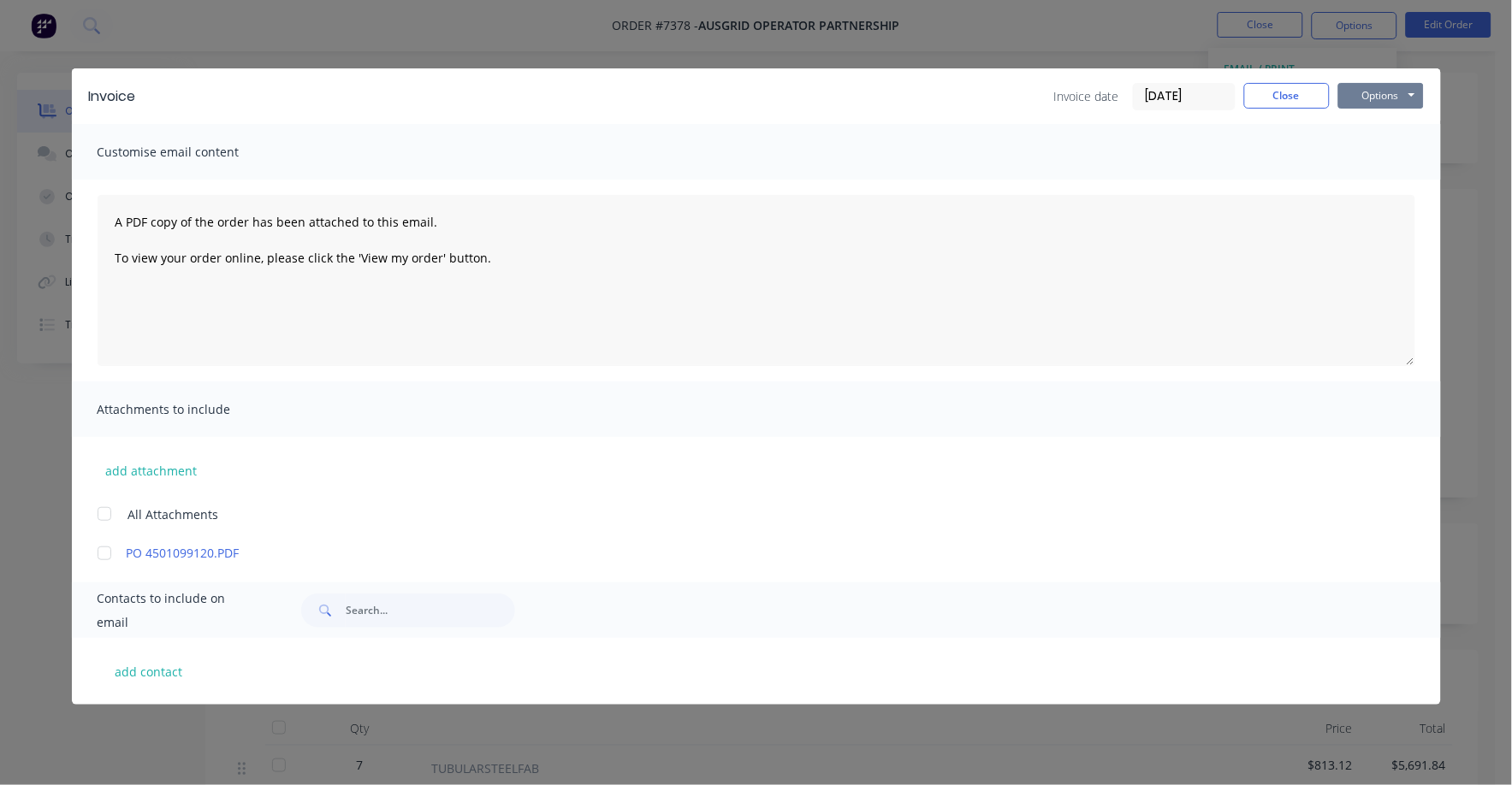
click at [1370, 94] on button "Options" at bounding box center [1381, 95] width 85 height 26
click at [1370, 152] on button "Print" at bounding box center [1393, 154] width 109 height 28
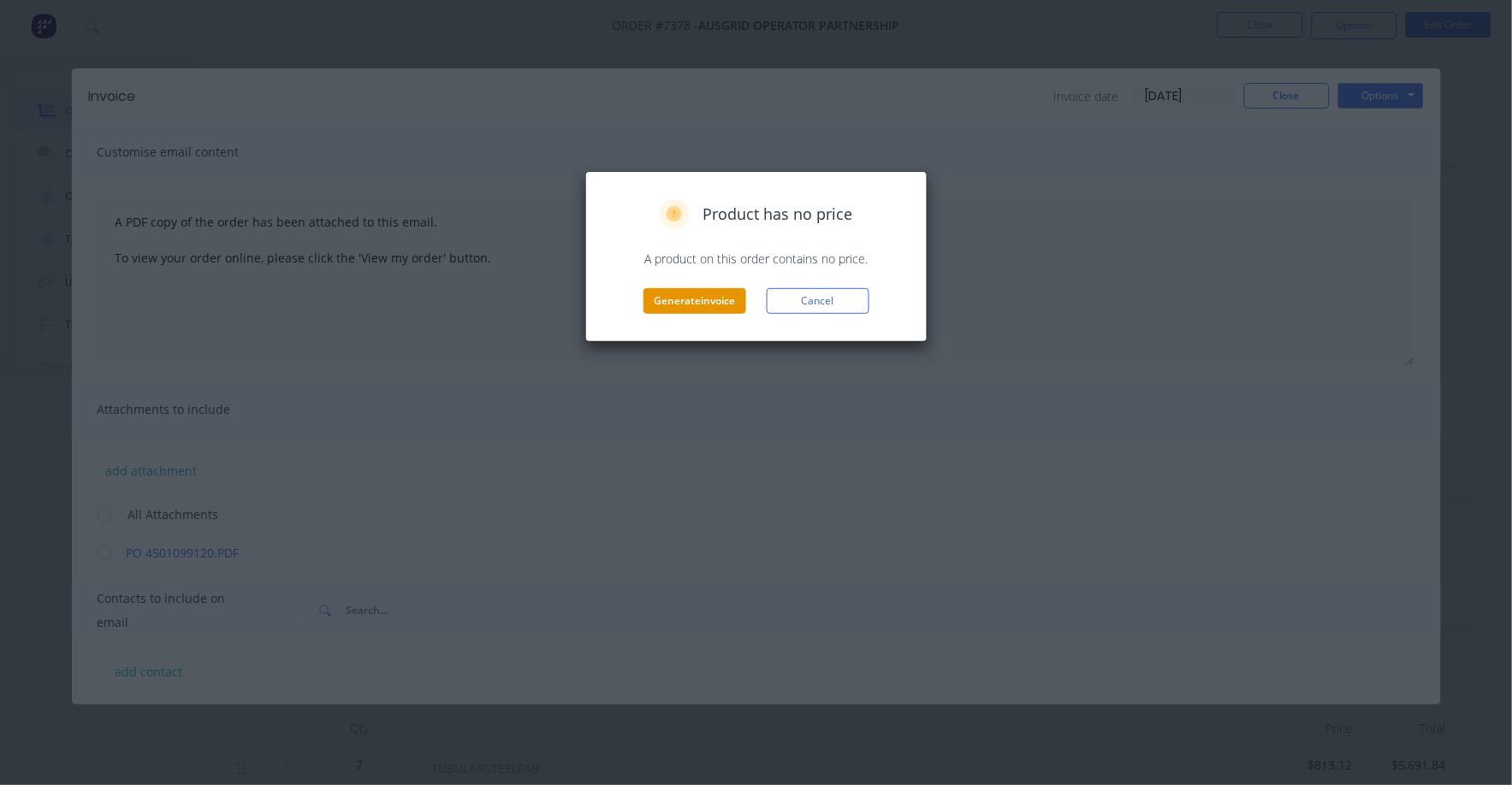
click at [694, 298] on button "Generate invoice" at bounding box center [694, 301] width 103 height 26
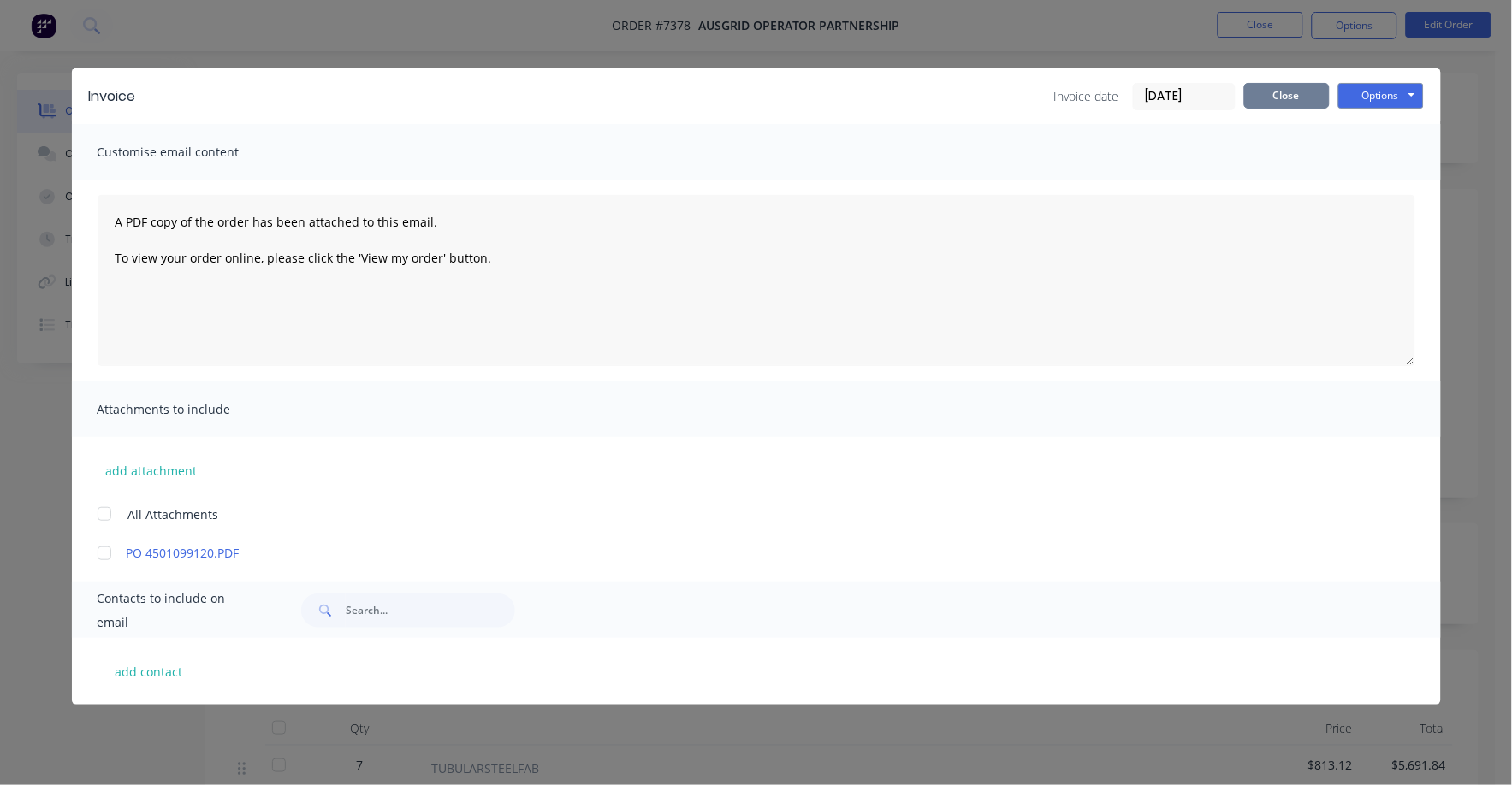
click at [1298, 93] on button "Close" at bounding box center [1287, 95] width 85 height 26
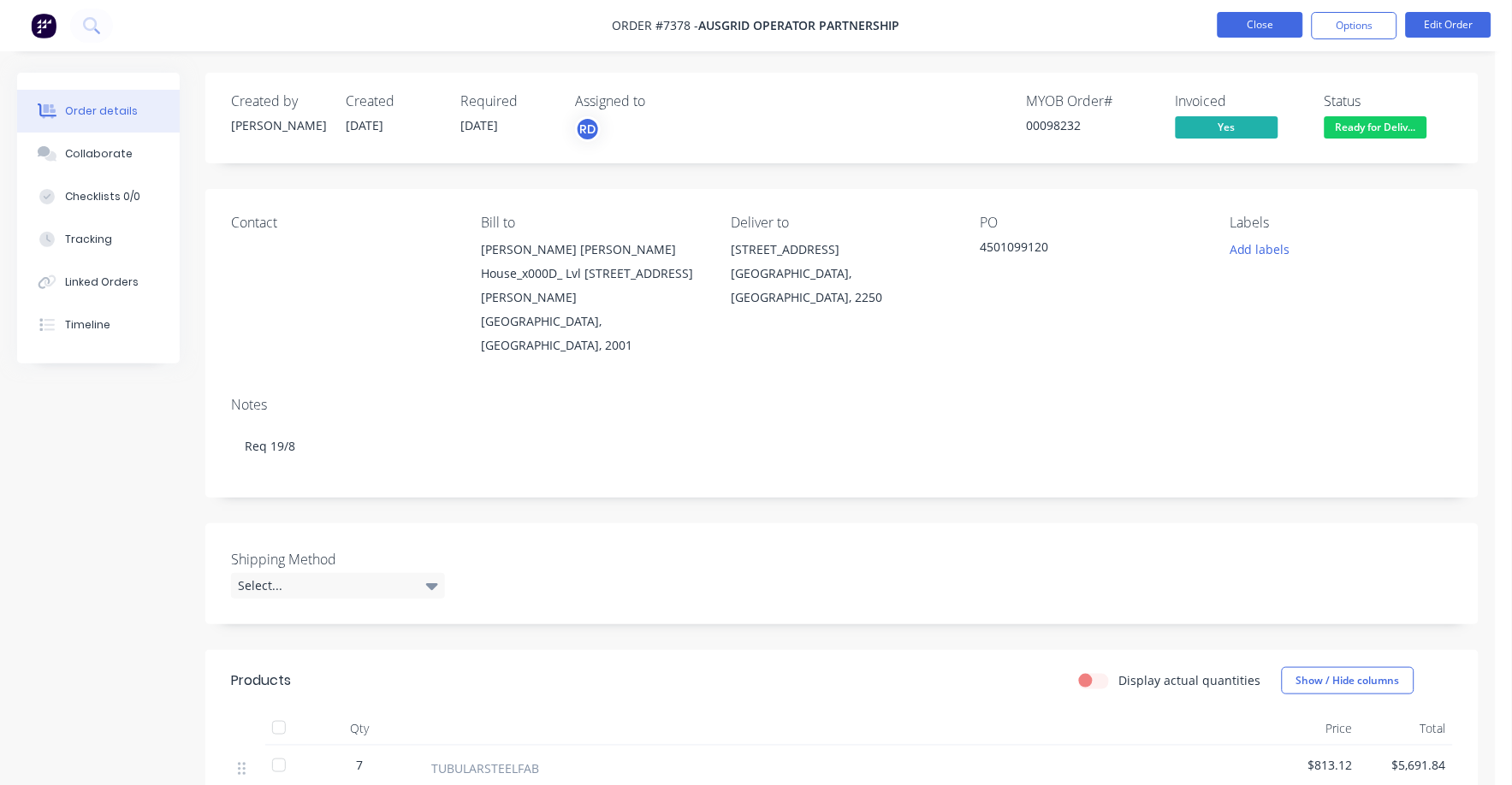
click at [1258, 23] on button "Close" at bounding box center [1259, 25] width 85 height 26
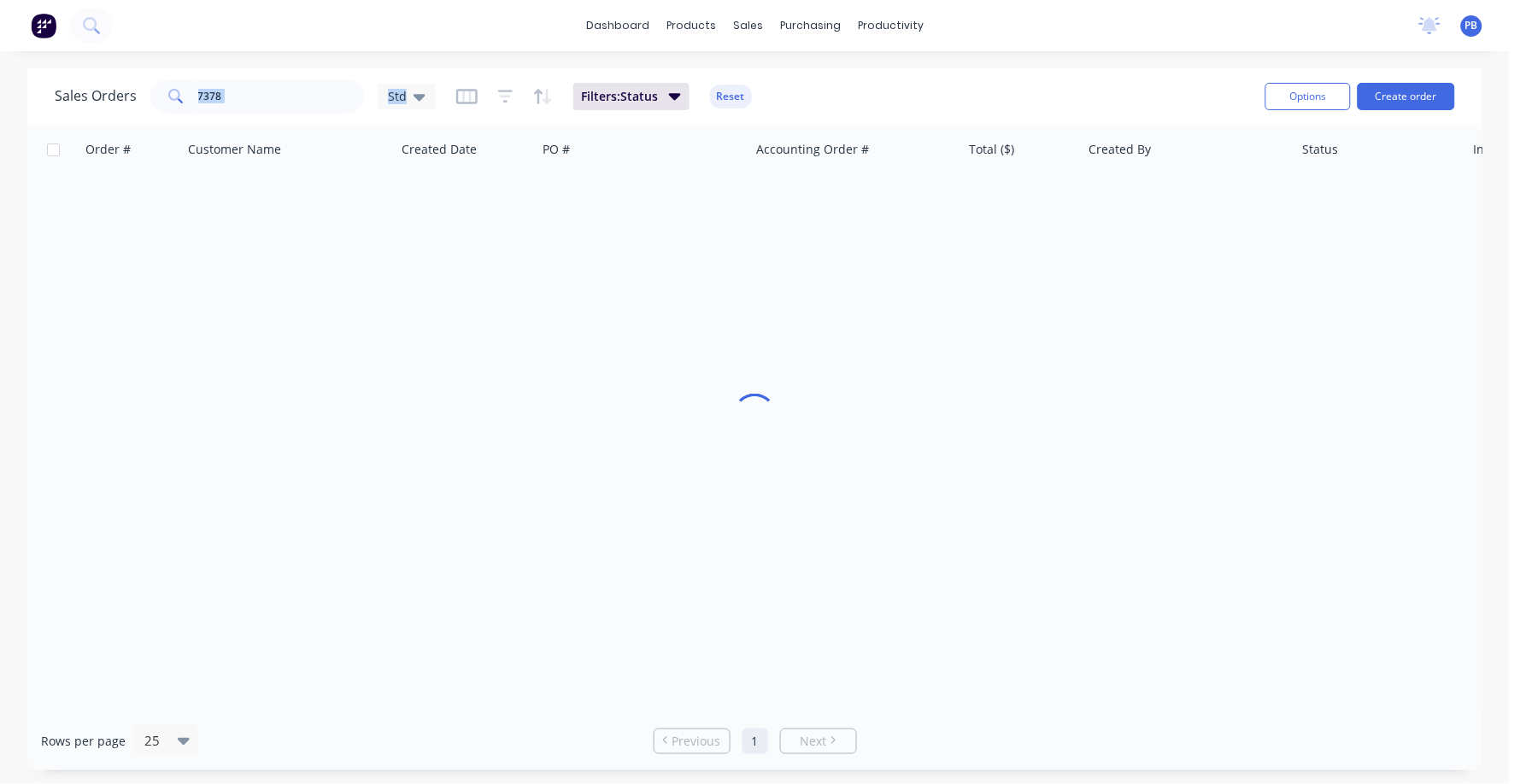
drag, startPoint x: 403, startPoint y: 78, endPoint x: 141, endPoint y: 79, distance: 262.0
click at [141, 79] on div "Sales Orders 7378 Std Filters: Status Reset" at bounding box center [653, 97] width 1197 height 42
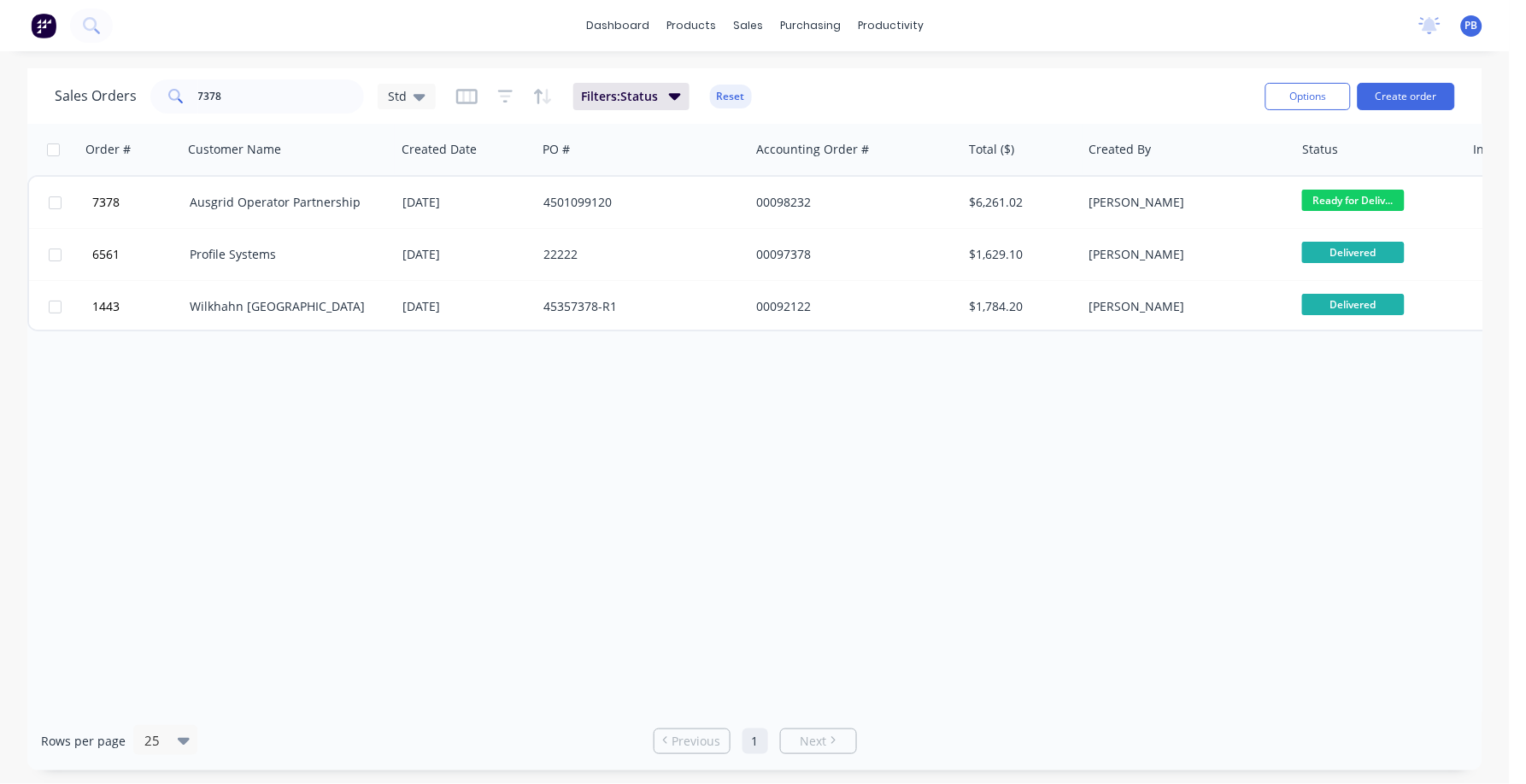
click at [324, 403] on div "Order # Customer Name Created Date PO # Accounting Order # Total ($) Created By…" at bounding box center [755, 417] width 1456 height 588
click at [287, 107] on input "7378" at bounding box center [282, 96] width 167 height 34
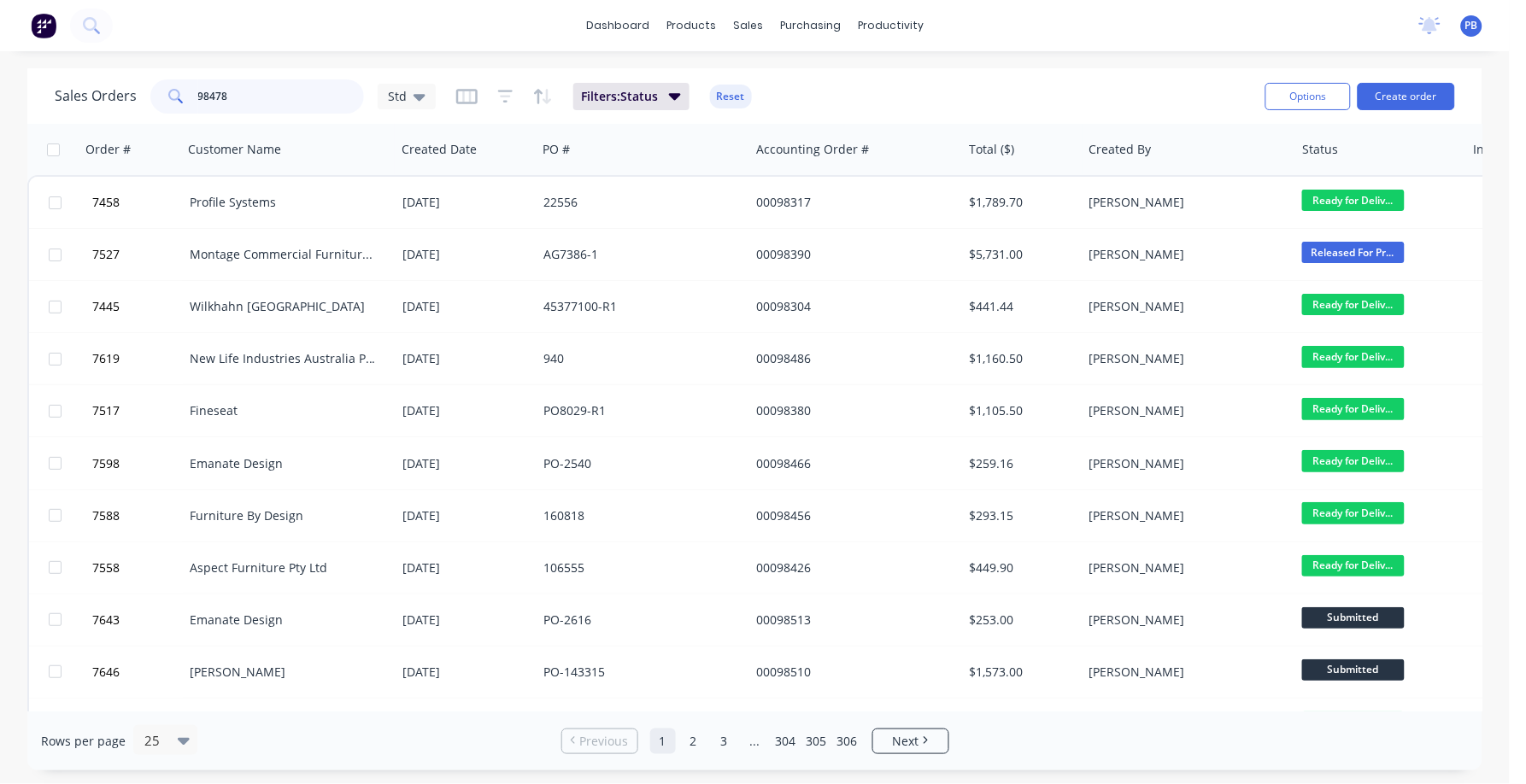
type input "98478"
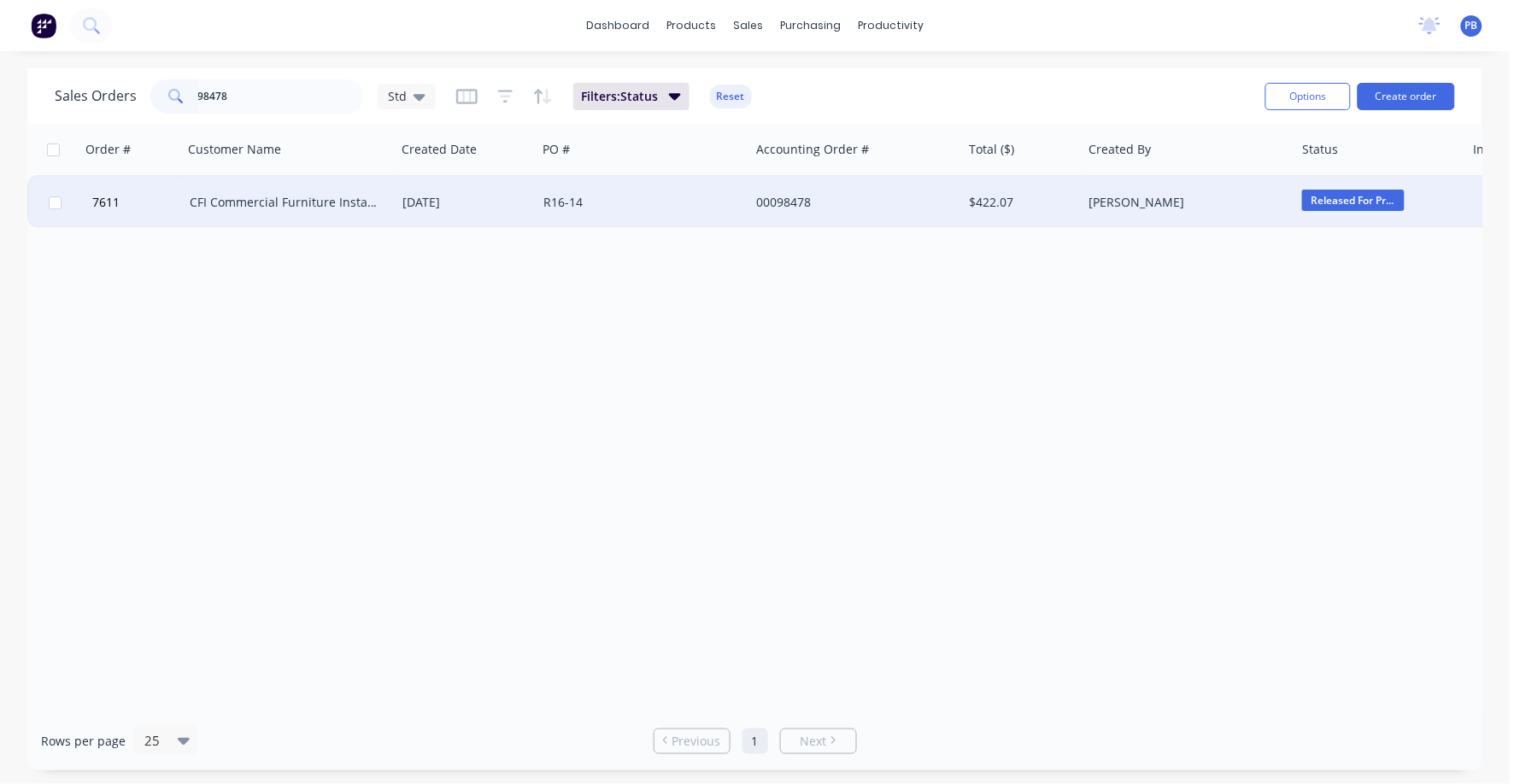
click at [250, 201] on div "CFI Commercial Furniture Installations" at bounding box center [285, 202] width 190 height 17
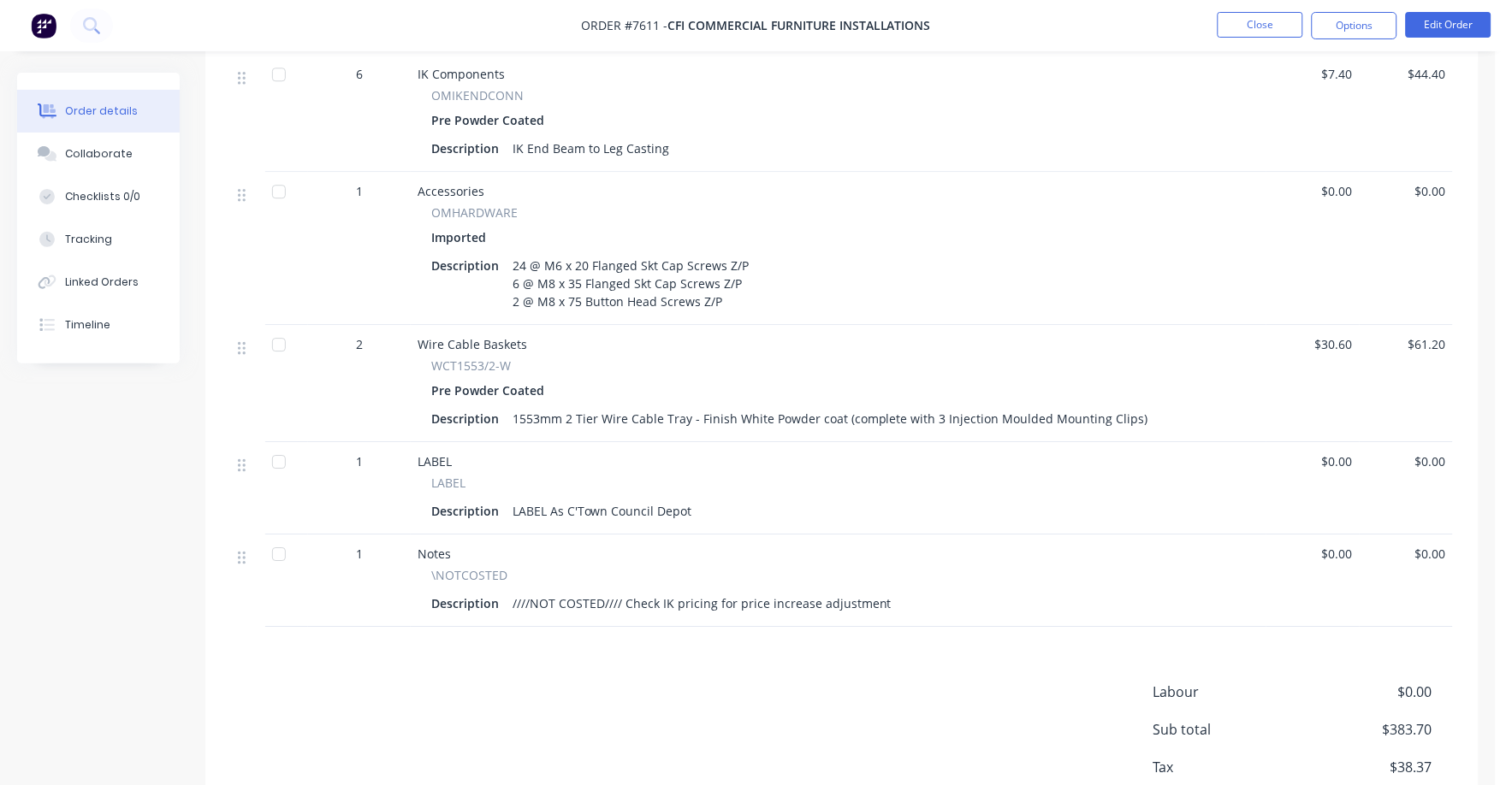
scroll to position [1294, 0]
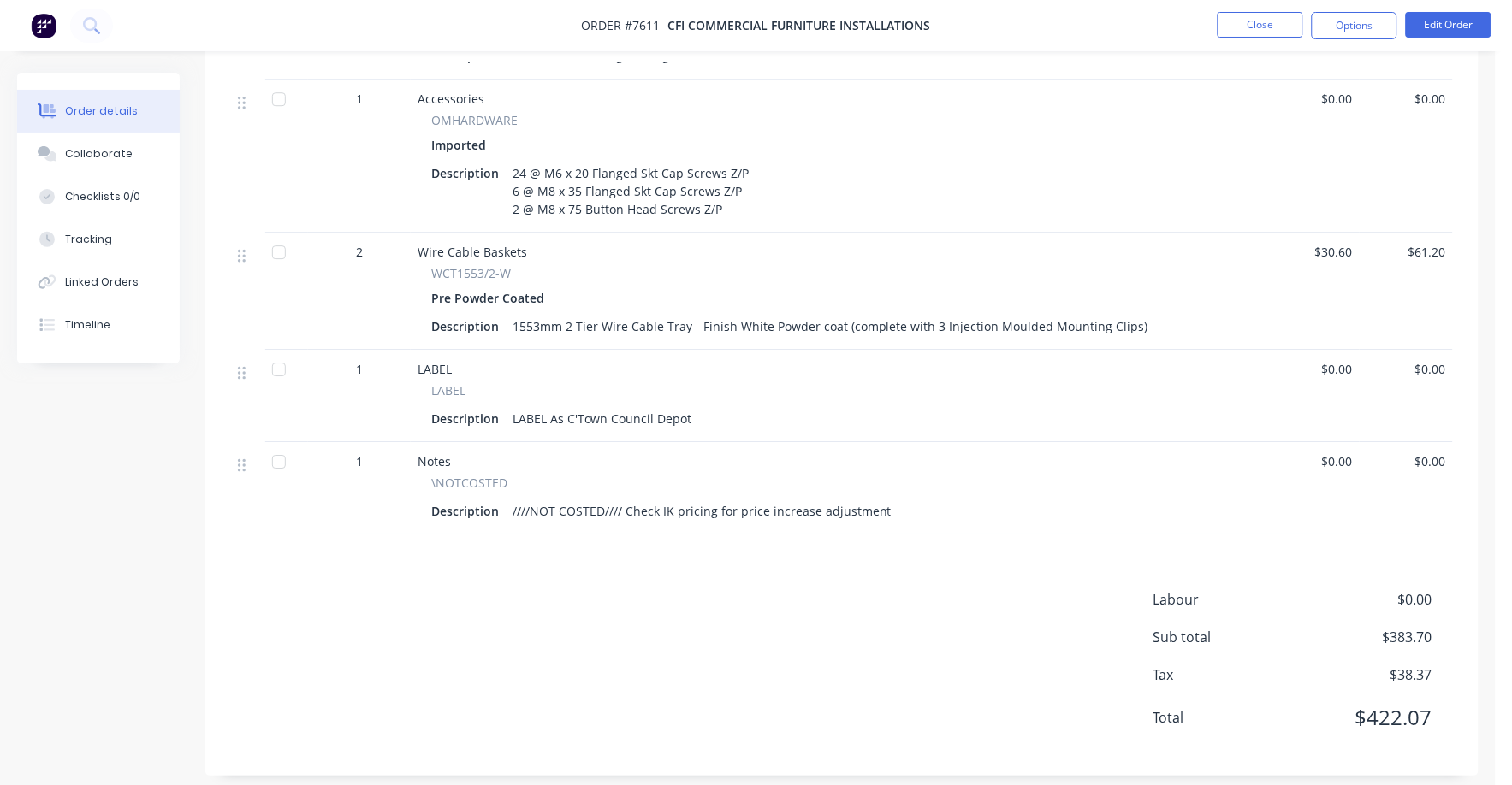
click at [1465, 22] on button "Edit Order" at bounding box center [1448, 25] width 85 height 26
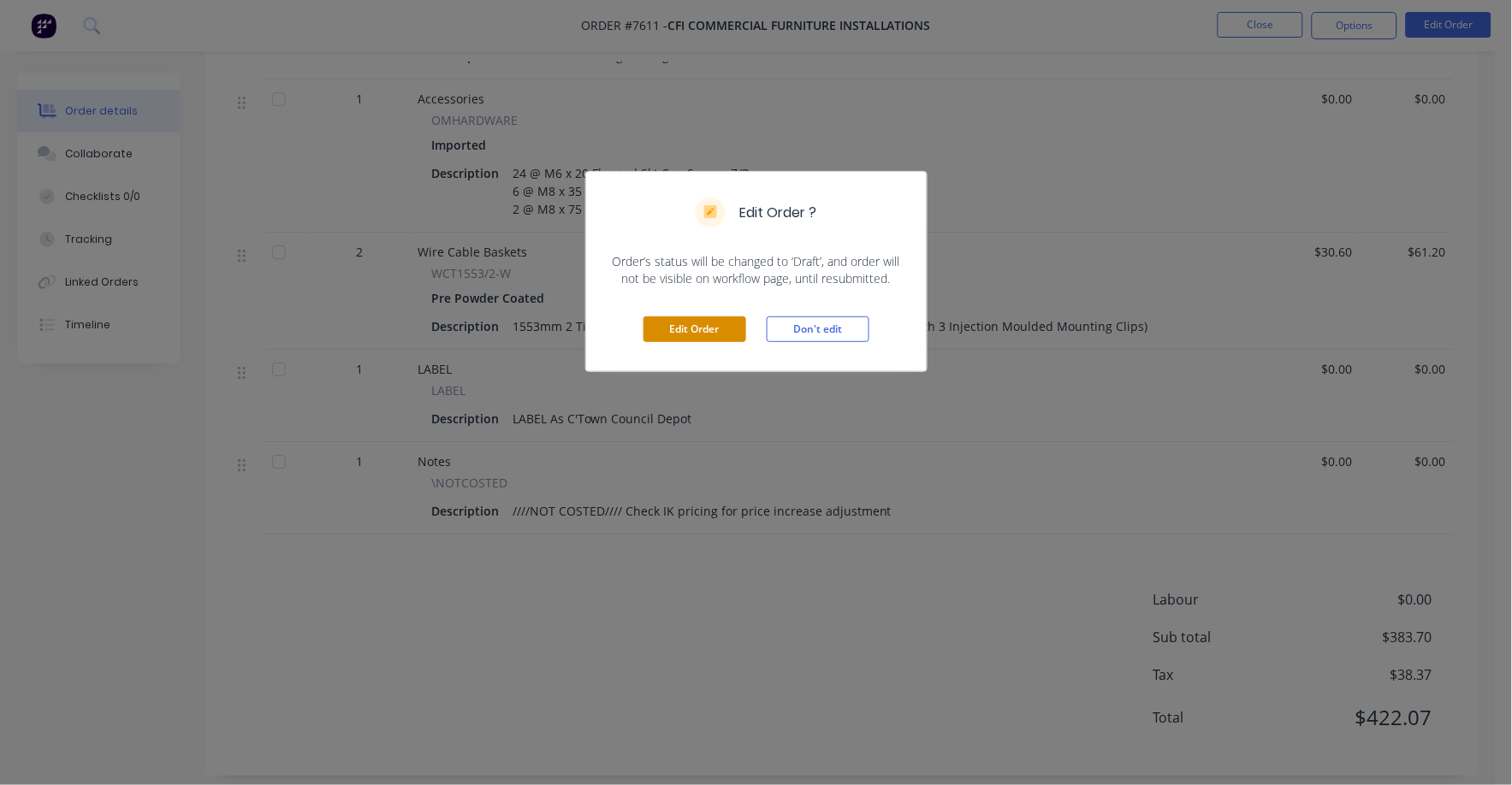
click at [684, 323] on button "Edit Order" at bounding box center [694, 329] width 103 height 26
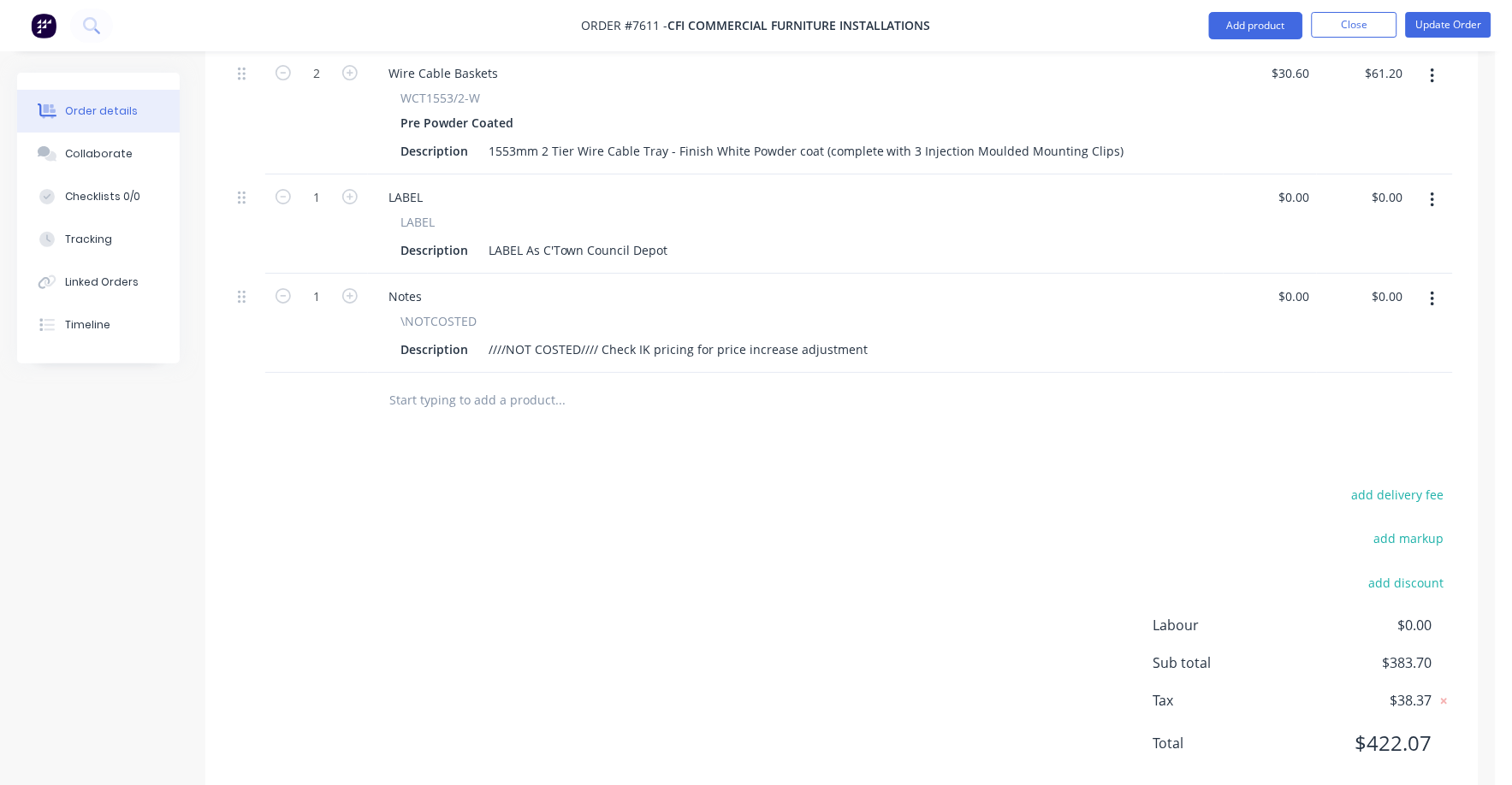
scroll to position [1568, 0]
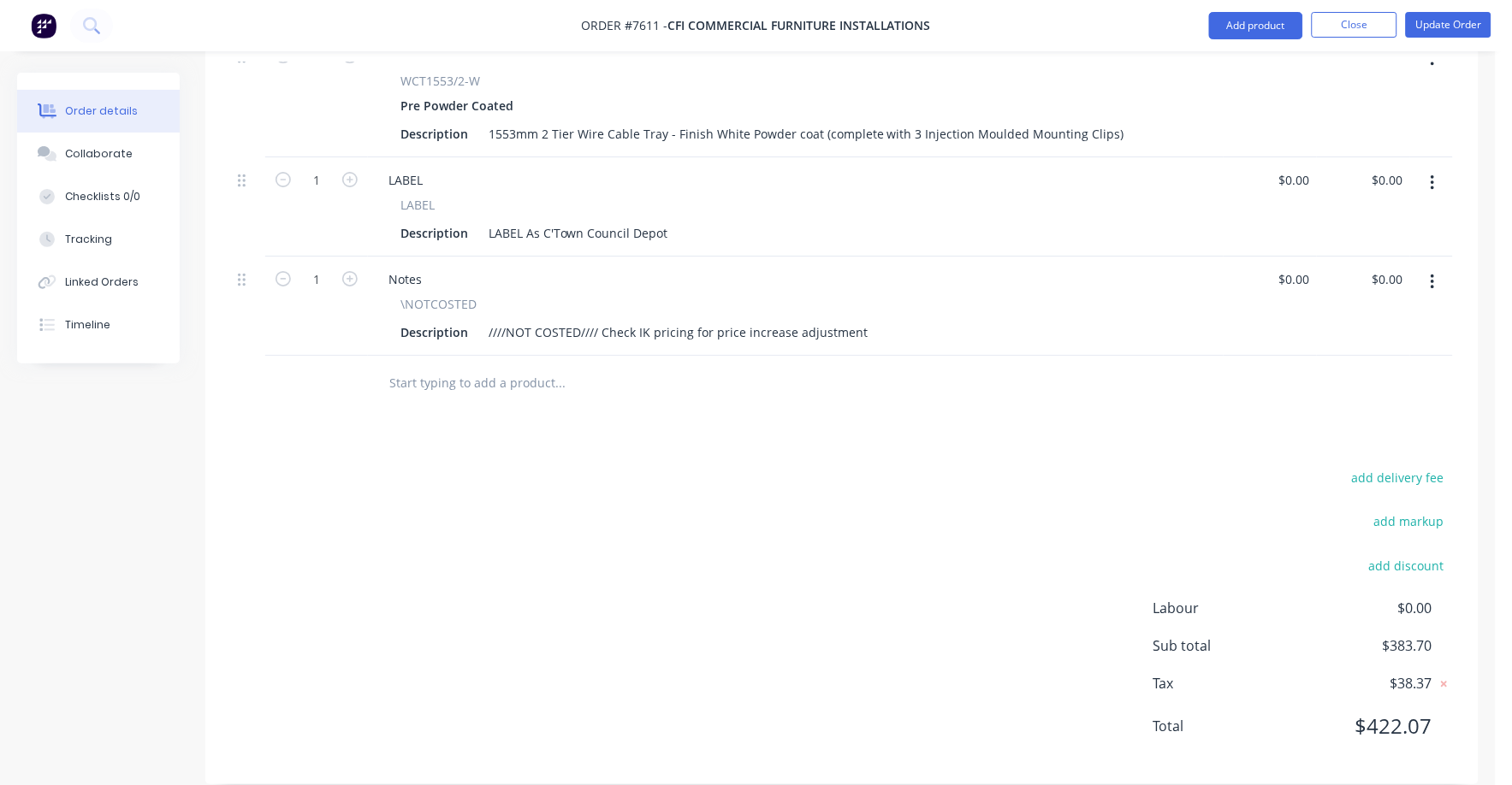
click at [1432, 275] on icon "button" at bounding box center [1433, 282] width 4 height 15
click at [1313, 417] on div "Delete" at bounding box center [1372, 429] width 132 height 25
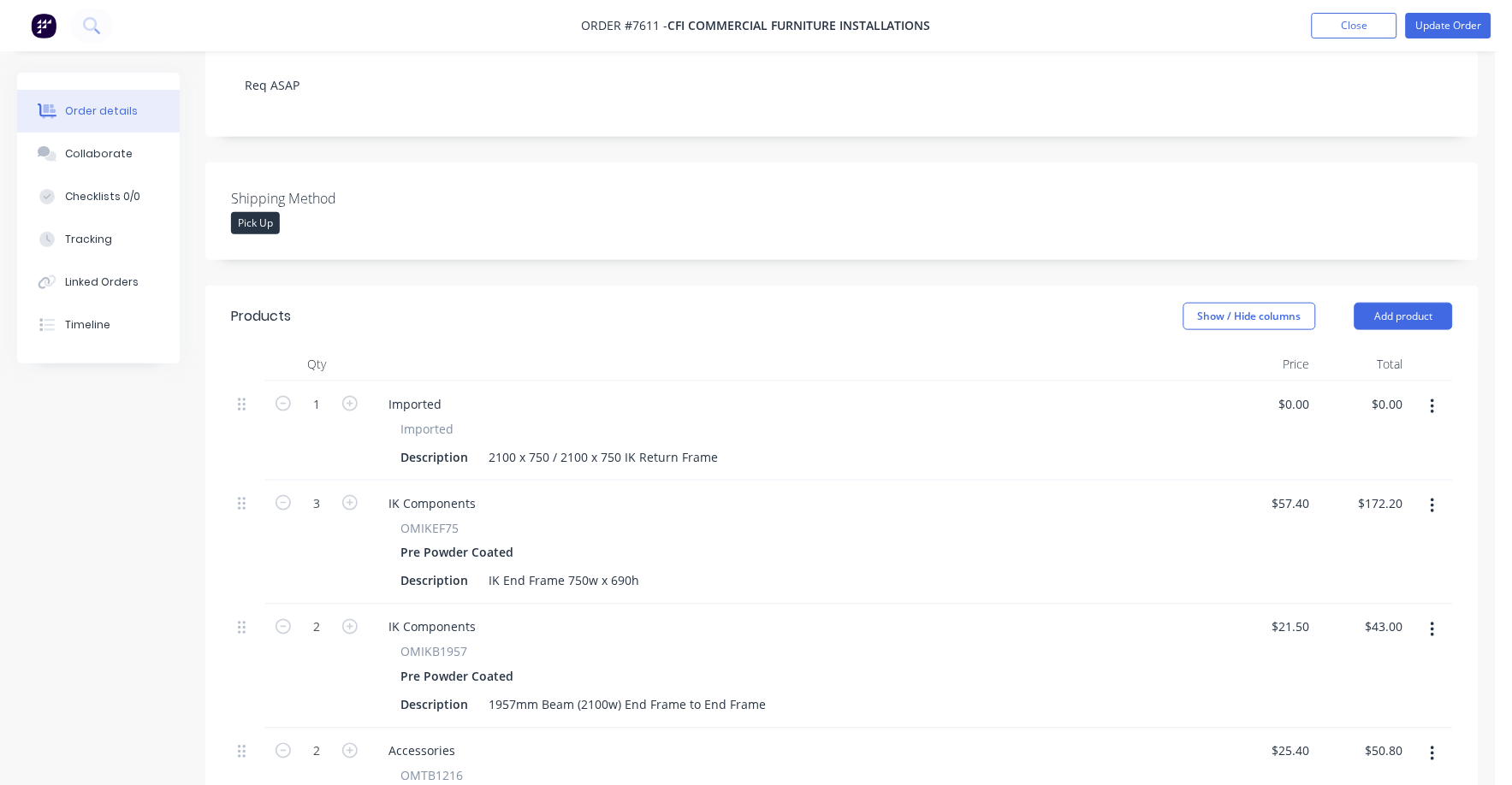
scroll to position [400, 0]
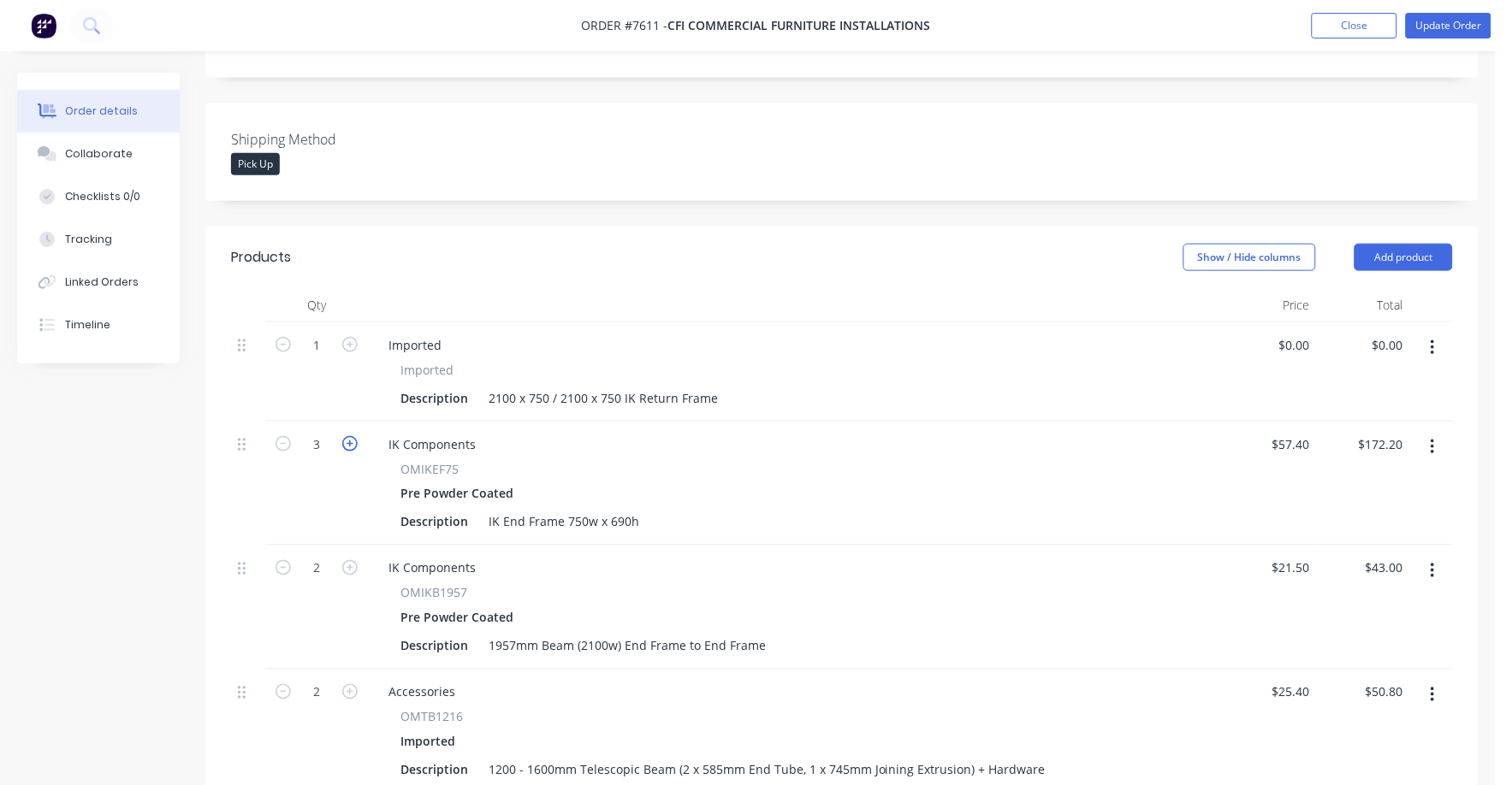
click at [350, 437] on icon "button" at bounding box center [349, 444] width 15 height 15
type input "4"
type input "$229.60"
click at [282, 437] on icon "button" at bounding box center [283, 444] width 15 height 15
type input "3"
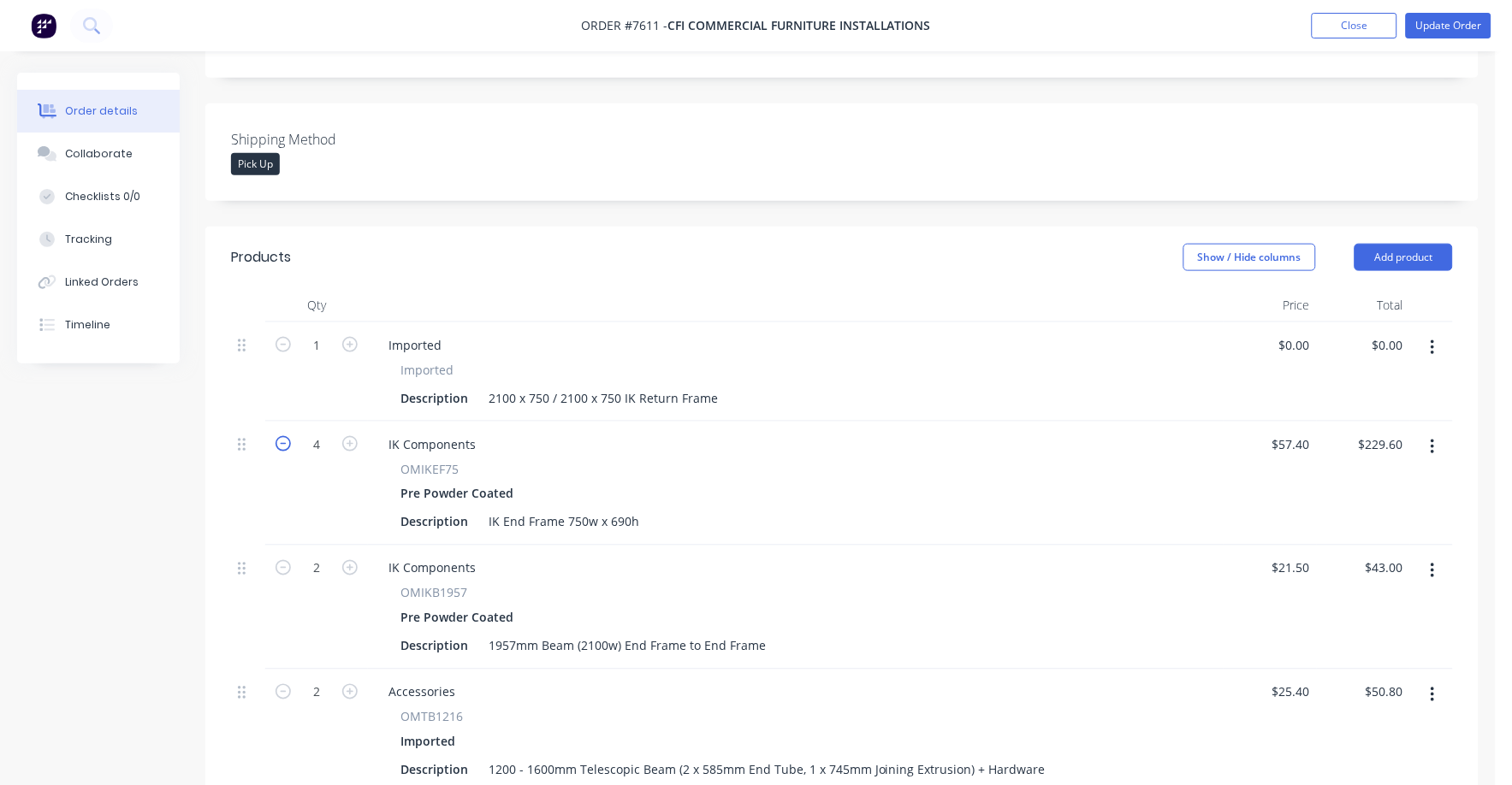
type input "$172.20"
click at [1284, 432] on input "57.4" at bounding box center [1294, 444] width 46 height 25
type input "$67.00"
type input "$201.00"
click at [1124, 510] on div "Description IK End Frame 750w x 690h" at bounding box center [792, 522] width 797 height 25
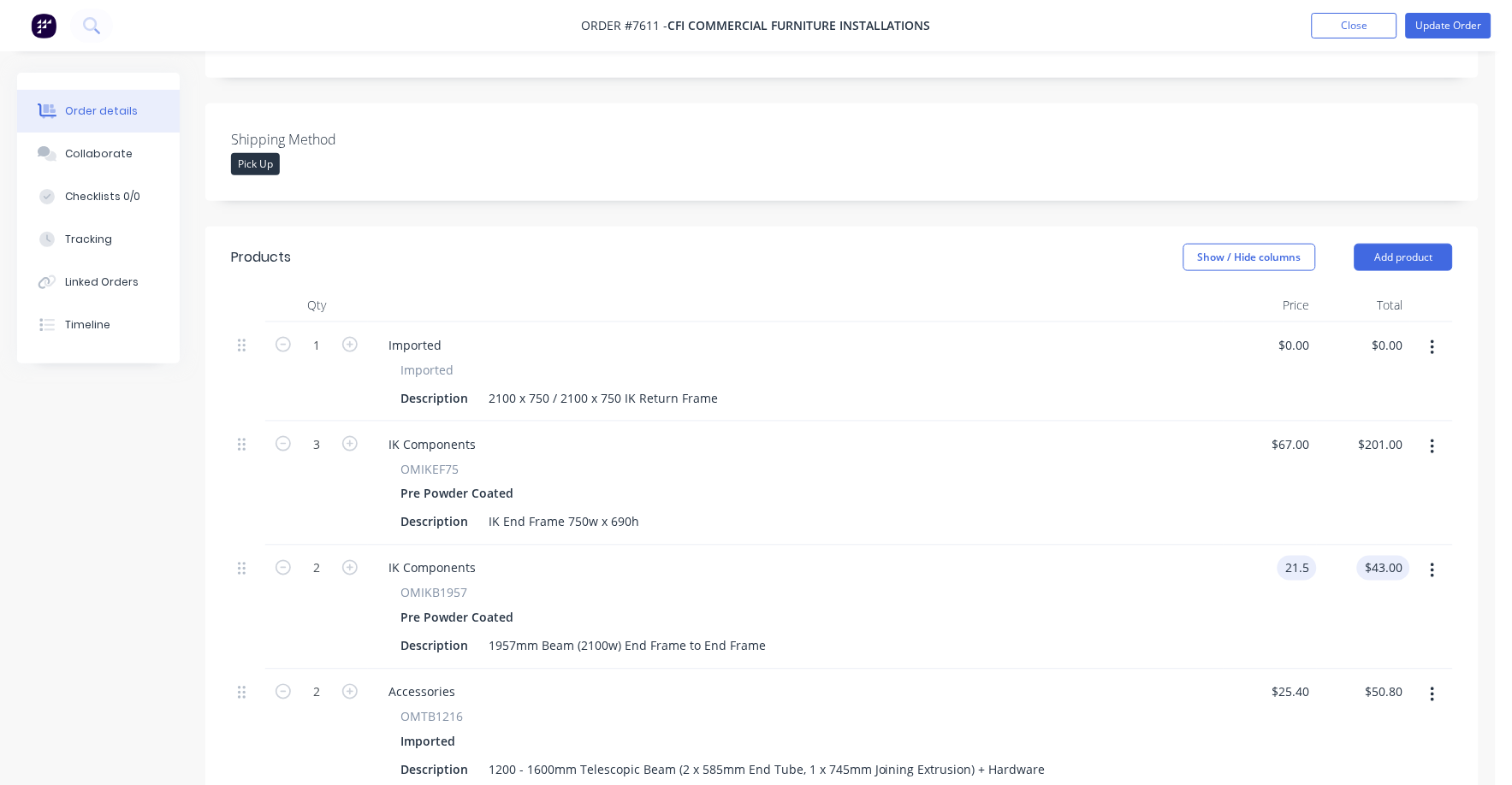
drag, startPoint x: 1264, startPoint y: 544, endPoint x: 1377, endPoint y: 538, distance: 113.2
click at [1377, 546] on div "2 IK Components OMIKB1957 Pre Powder Coated Description 1957mm Beam (2100w) End…" at bounding box center [841, 607] width 1222 height 124
type input "$26.50"
type input "$53.00"
click at [1124, 513] on div "IK Components OMIKEF75 Pre Powder Coated Description IK End Frame 750w x 690h" at bounding box center [796, 483] width 855 height 124
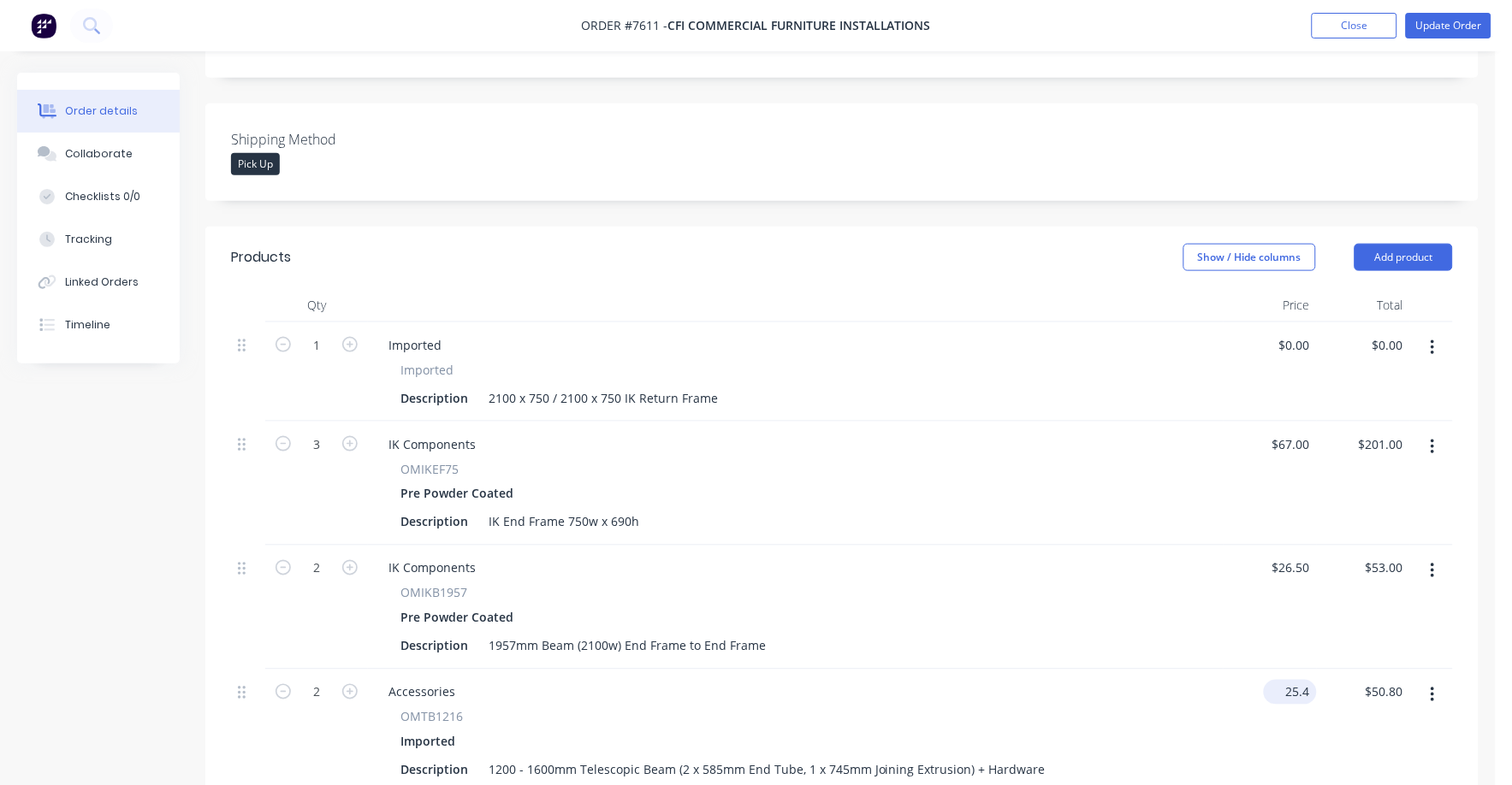
click at [1292, 680] on input "25.4" at bounding box center [1294, 693] width 46 height 25
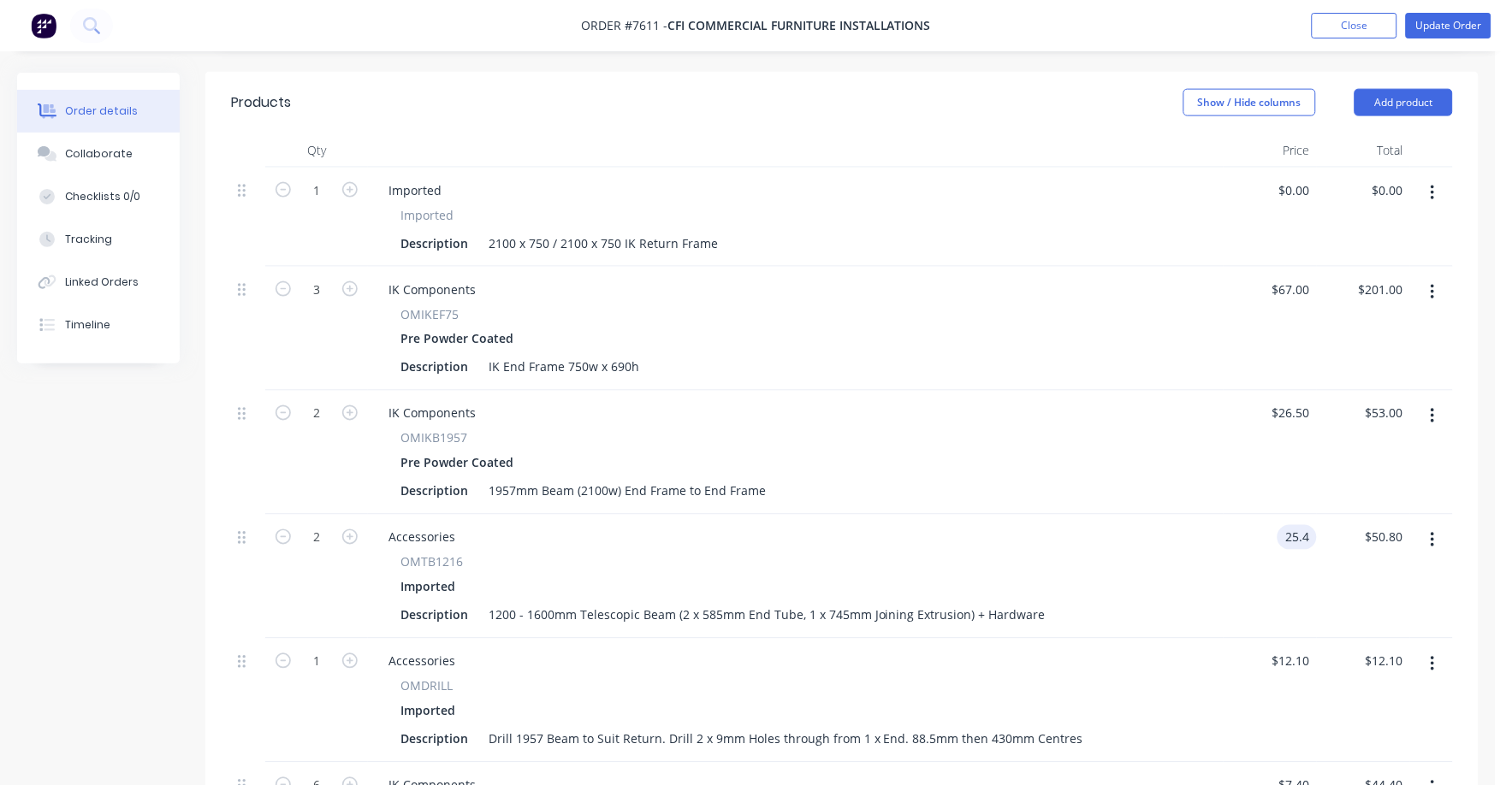
scroll to position [613, 0]
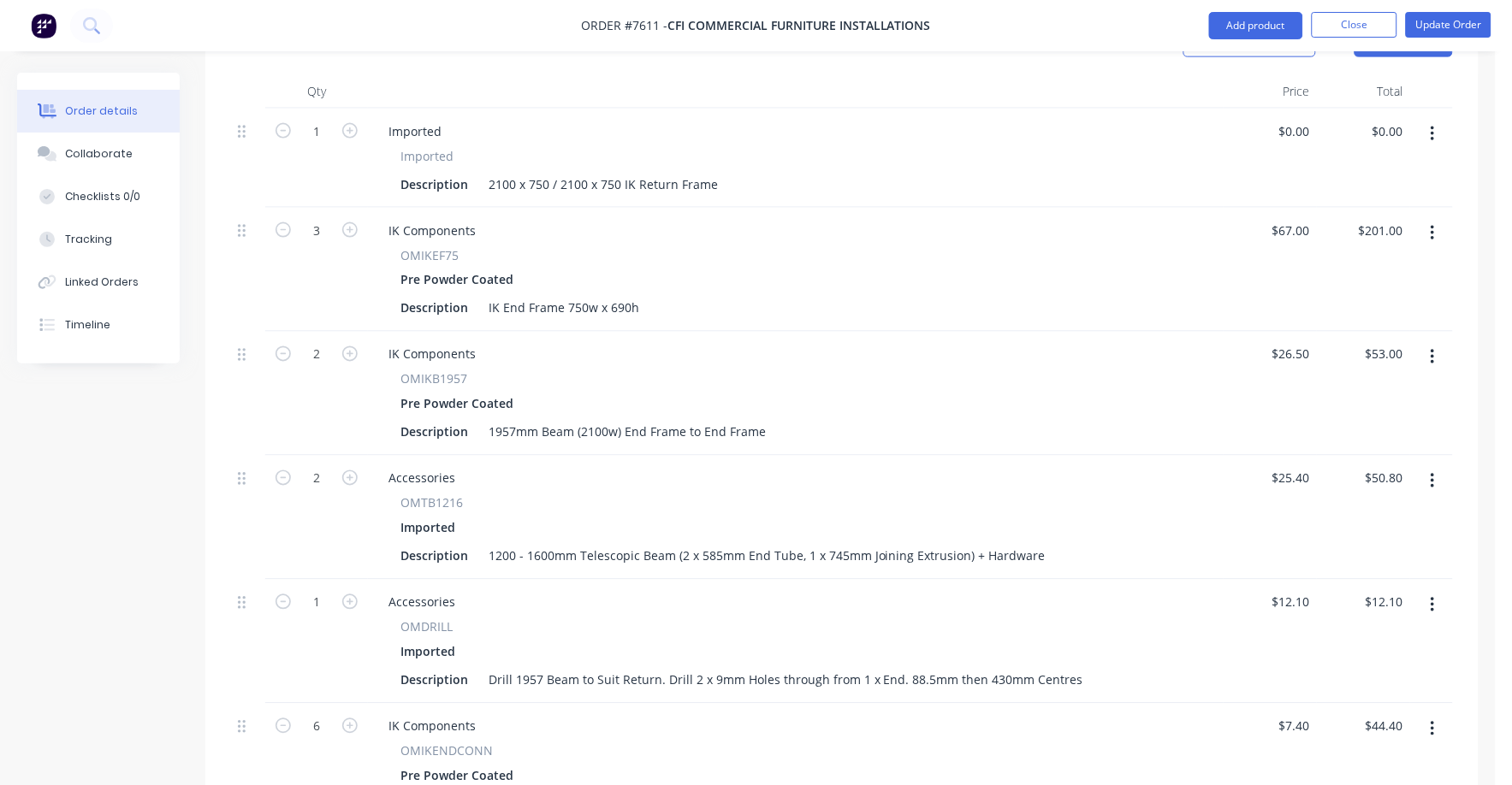
type input "25.4"
type input "26.5"
type input "$25.40"
click at [1295, 342] on input "26.5" at bounding box center [1294, 355] width 46 height 25
type input "$22.50"
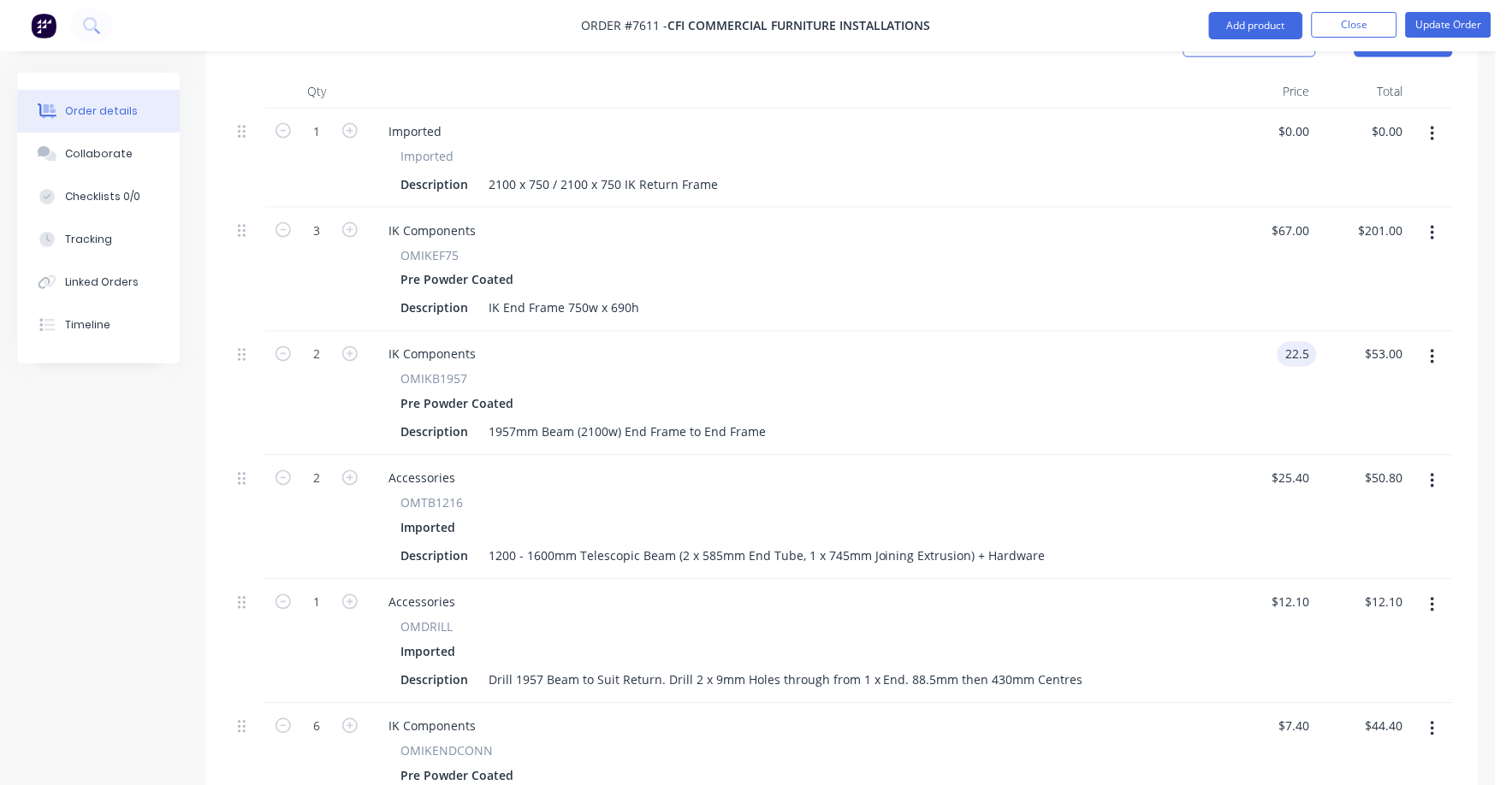
type input "$45.00"
click at [1050, 516] on div "Imported" at bounding box center [796, 528] width 790 height 25
drag, startPoint x: 1295, startPoint y: 454, endPoint x: 1340, endPoint y: 457, distance: 45.1
click at [1296, 466] on input "25.4" at bounding box center [1294, 479] width 46 height 25
type input "$26.50"
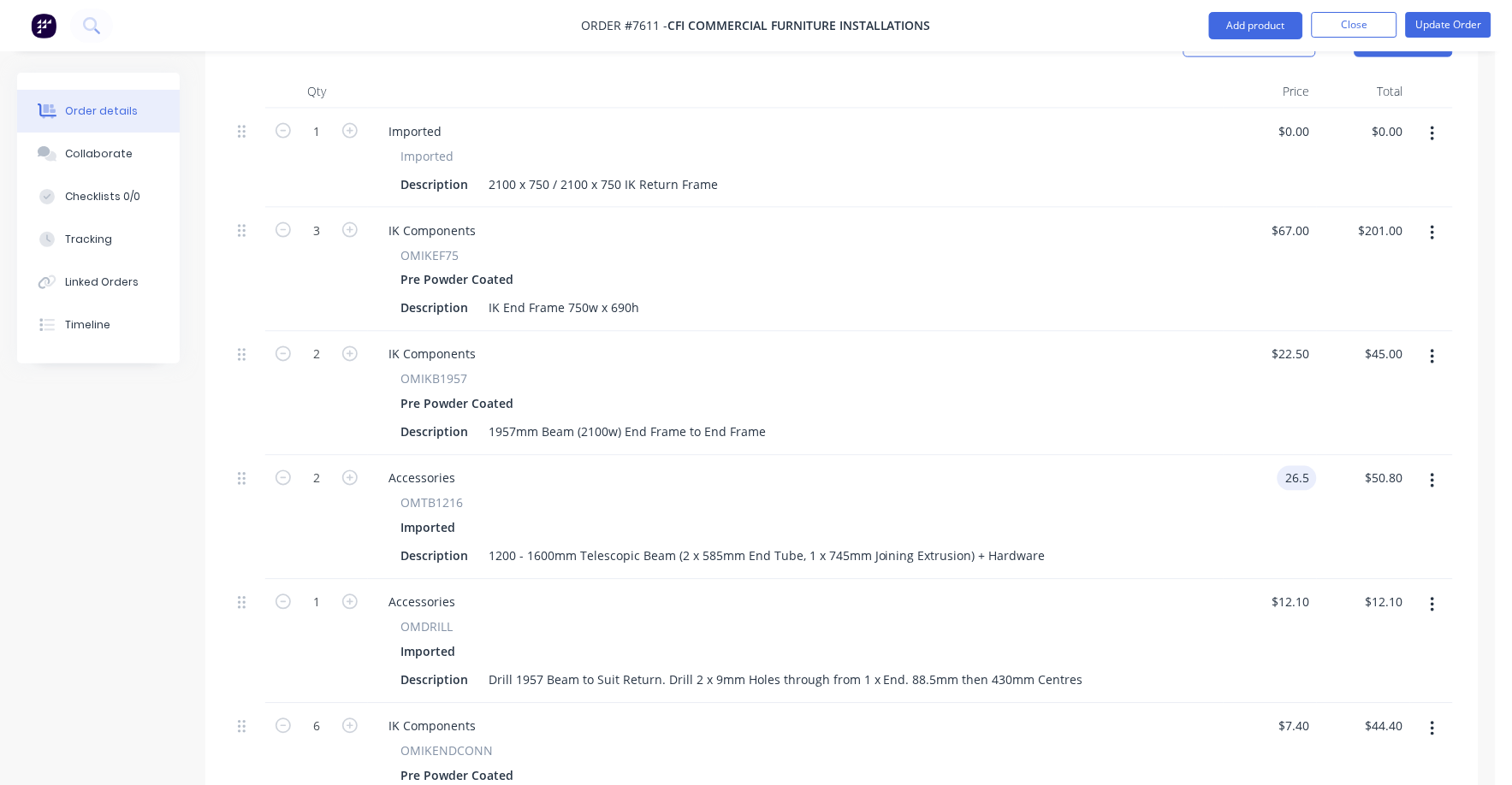
type input "$53.00"
click at [1193, 388] on div "OMIKB1957 Pre Powder Coated Description 1957mm Beam (2100w) End Frame to End Fr…" at bounding box center [796, 407] width 842 height 75
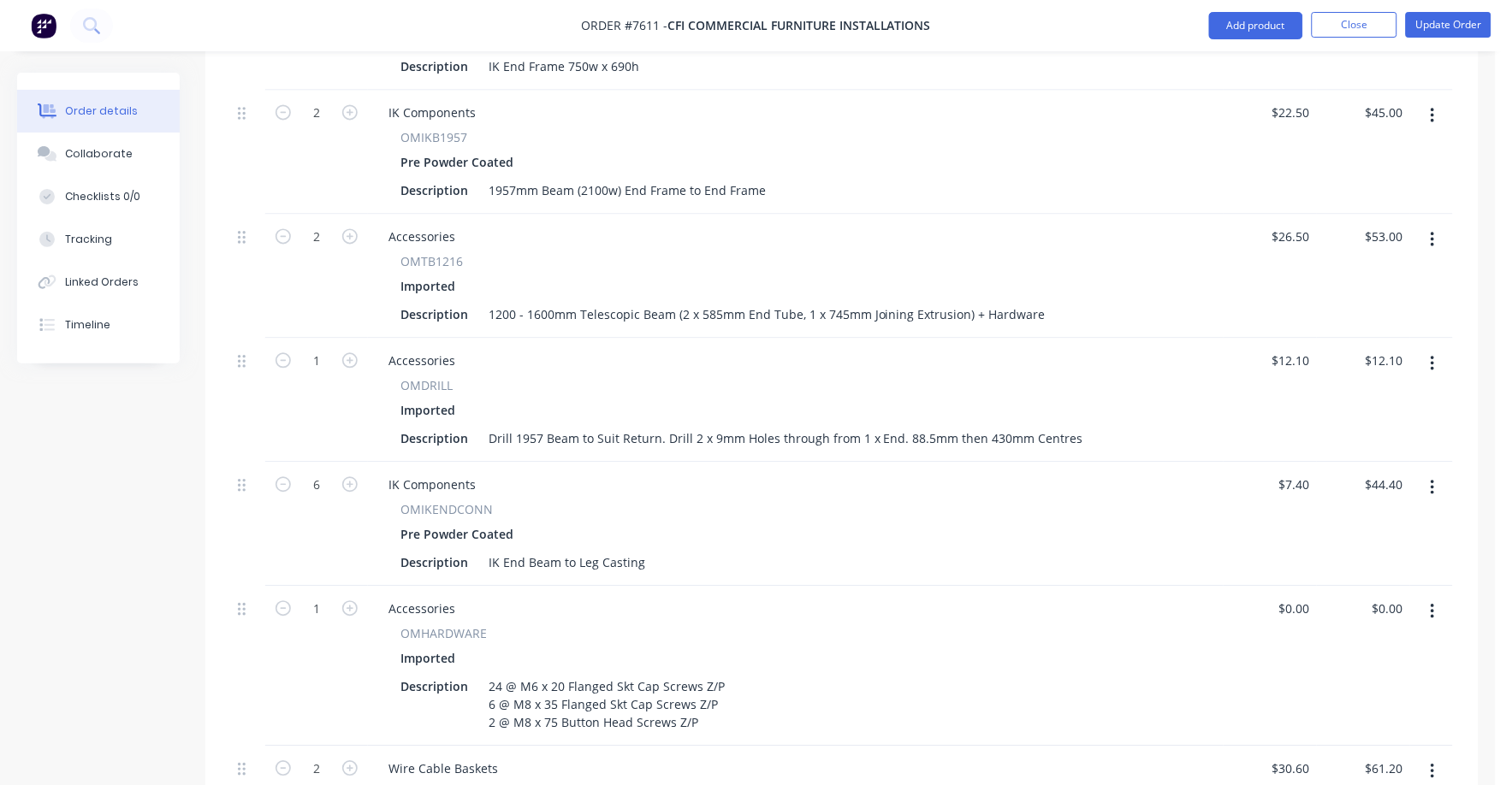
scroll to position [827, 0]
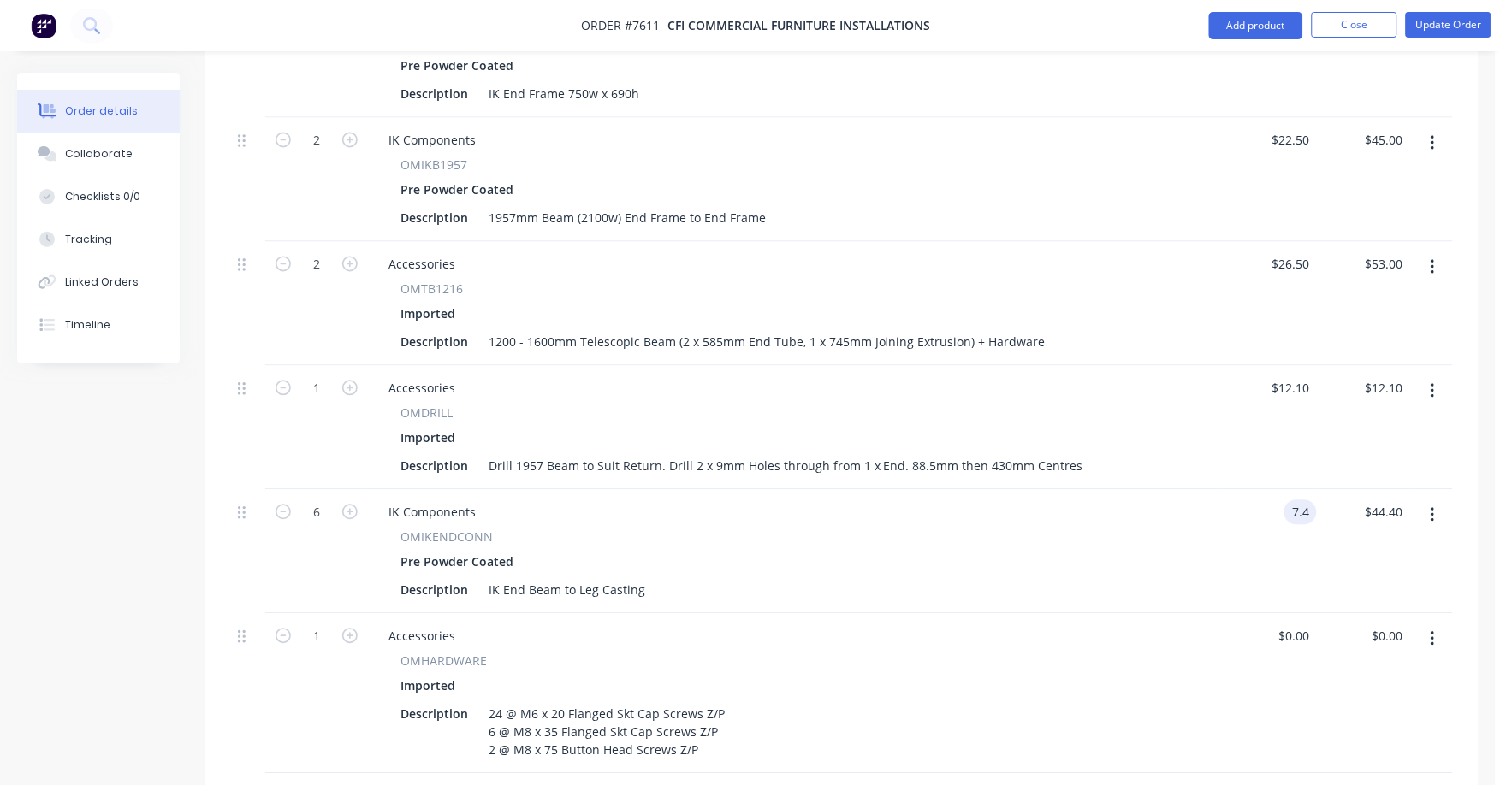
click at [1303, 501] on input "7.4" at bounding box center [1303, 513] width 26 height 25
type input "$7.60"
type input "$45.60"
click at [1117, 550] on div "Pre Powder Coated" at bounding box center [796, 562] width 790 height 25
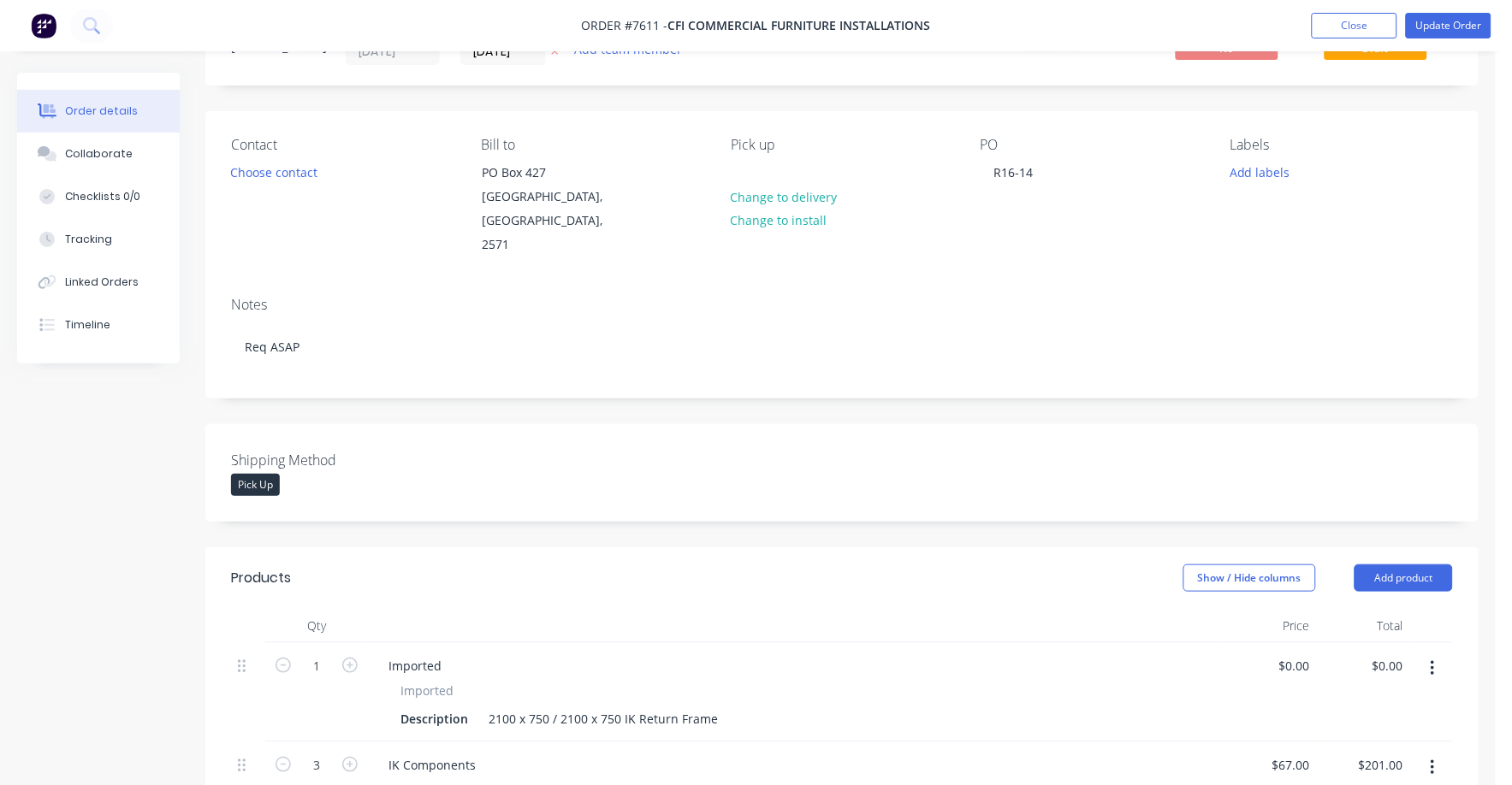
scroll to position [0, 0]
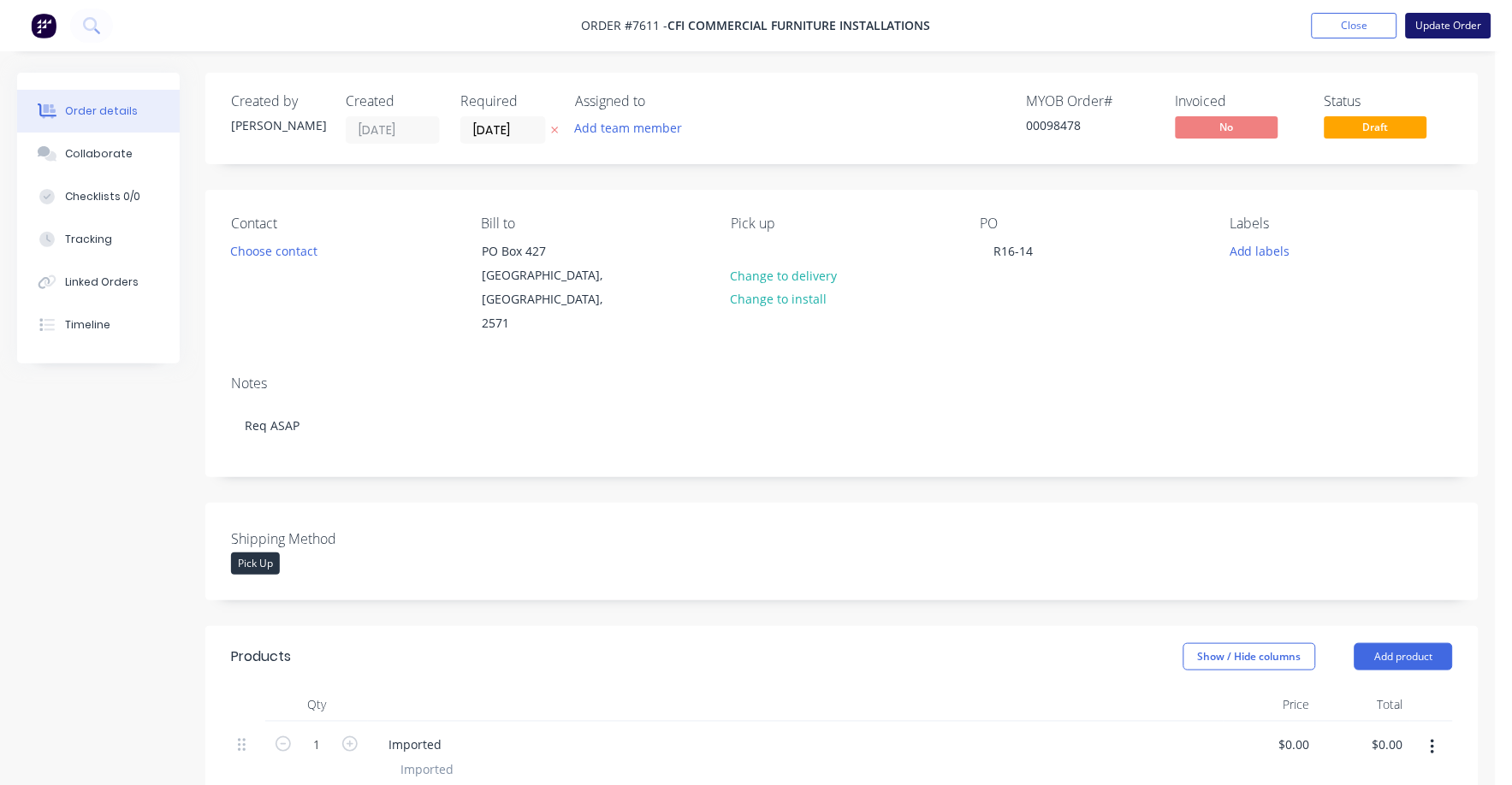
click at [1445, 16] on button "Update Order" at bounding box center [1448, 26] width 85 height 26
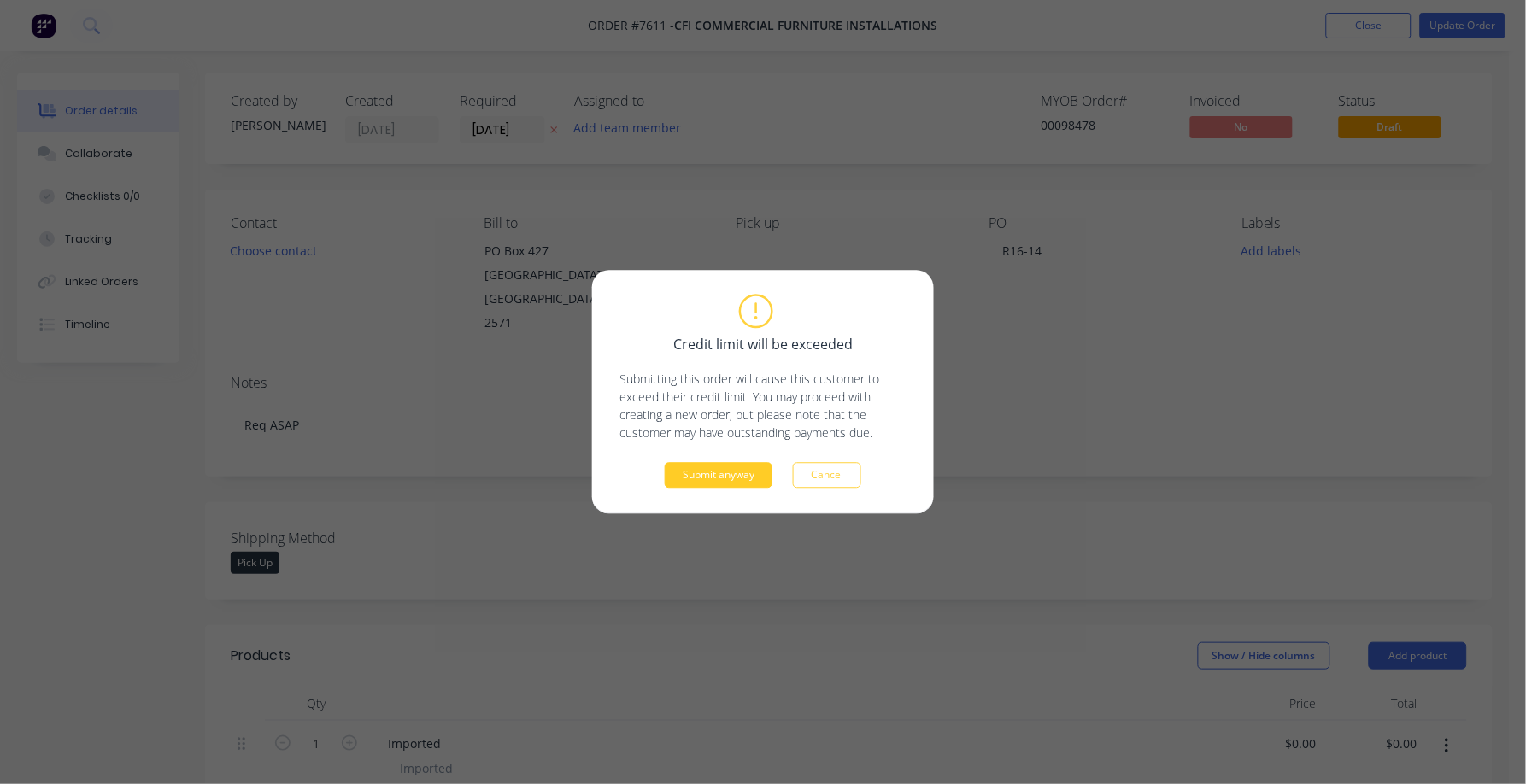
click at [727, 471] on button "Submit anyway" at bounding box center [718, 475] width 107 height 25
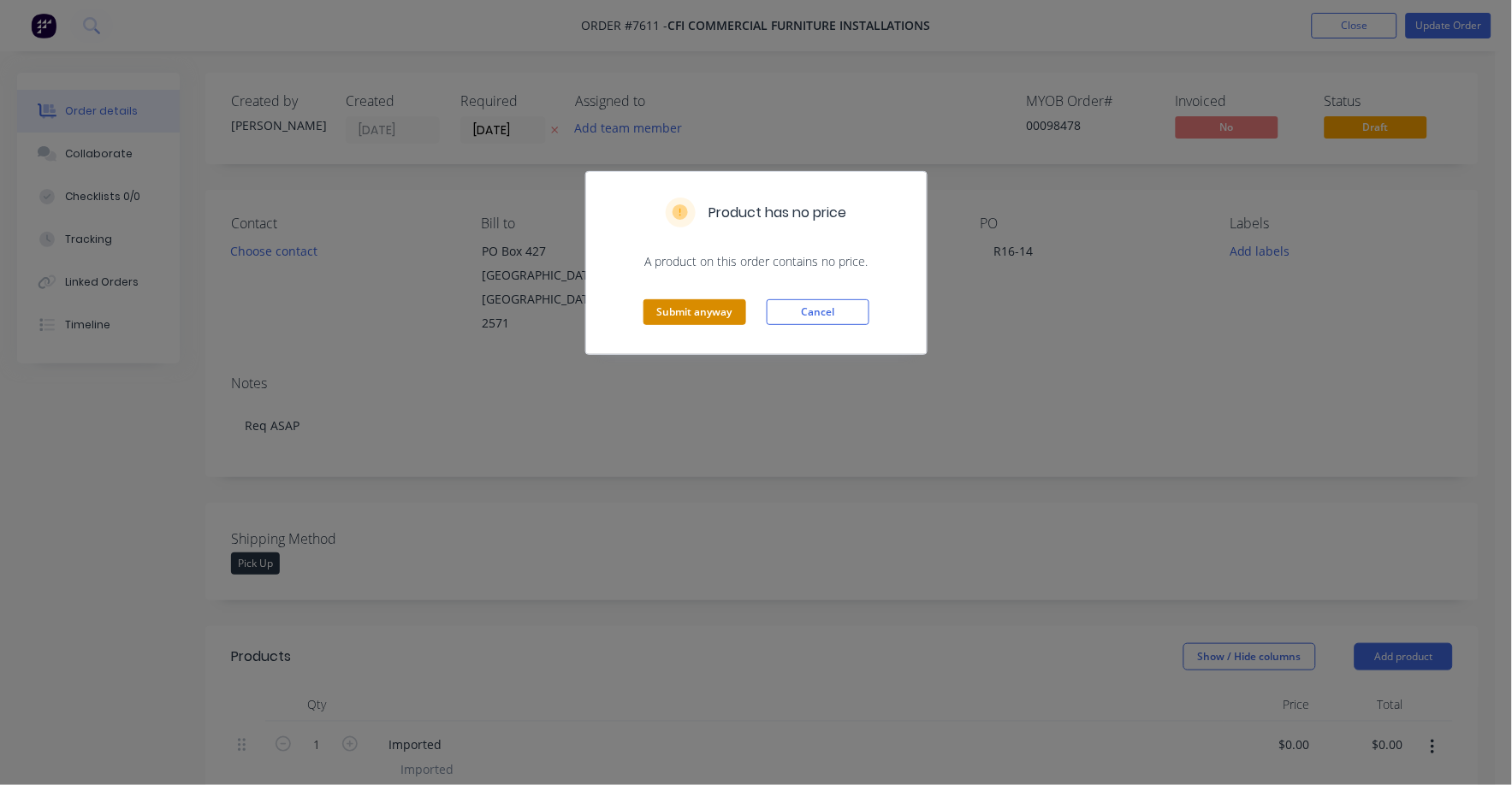
click at [686, 304] on button "Submit anyway" at bounding box center [694, 312] width 103 height 26
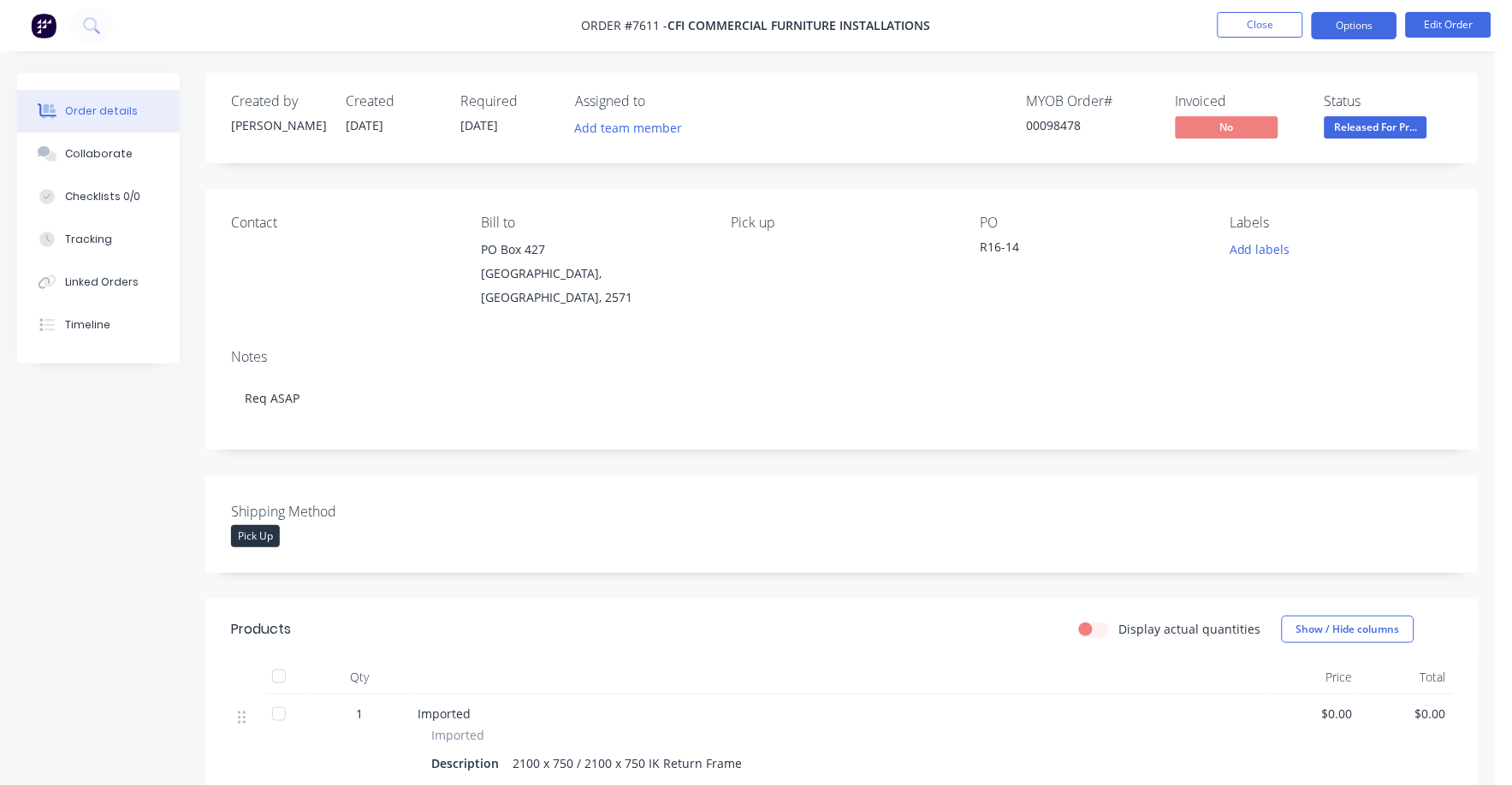
click at [1352, 18] on button "Options" at bounding box center [1354, 26] width 85 height 27
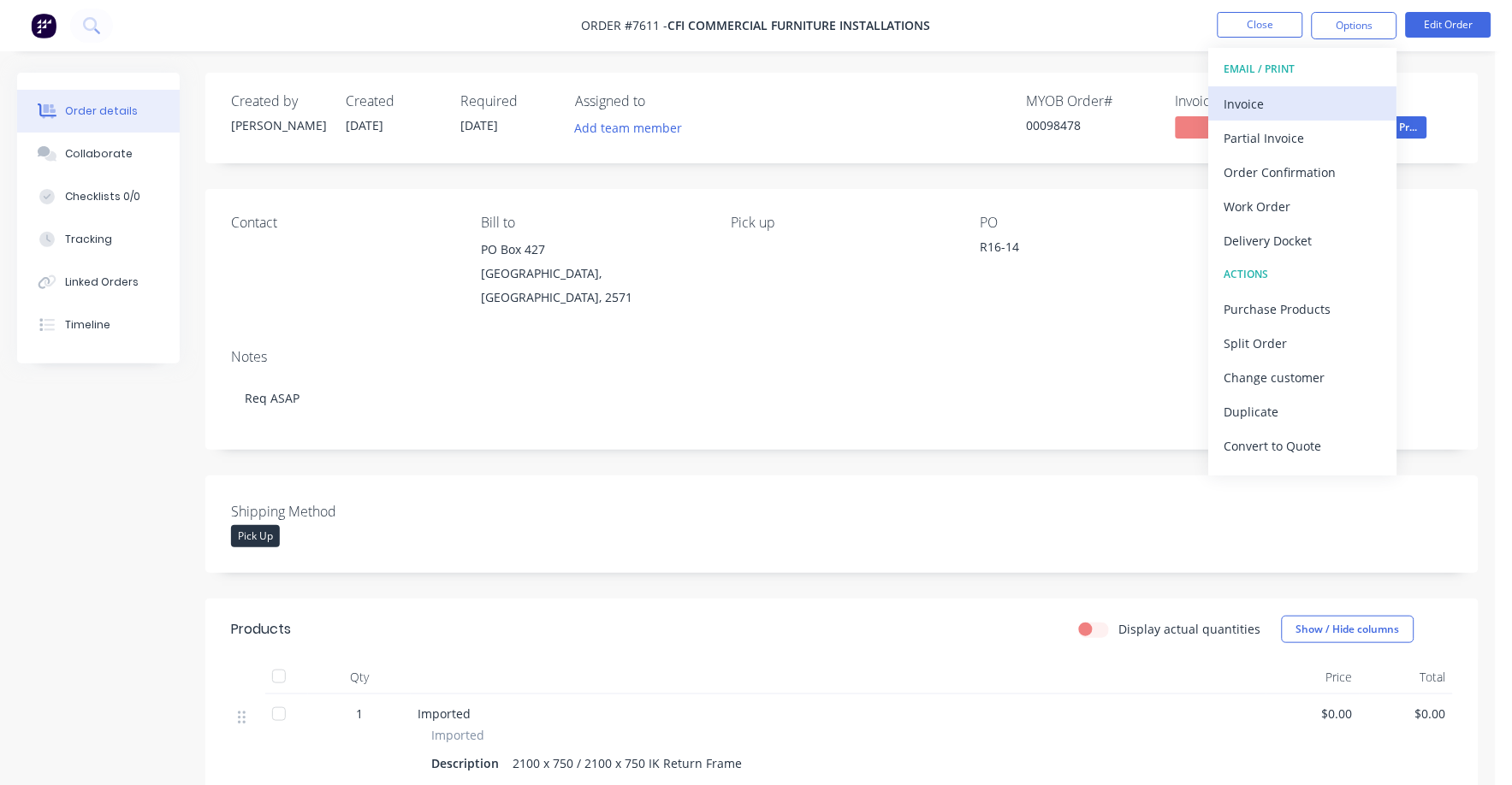
click at [1258, 93] on div "Invoice" at bounding box center [1303, 104] width 158 height 25
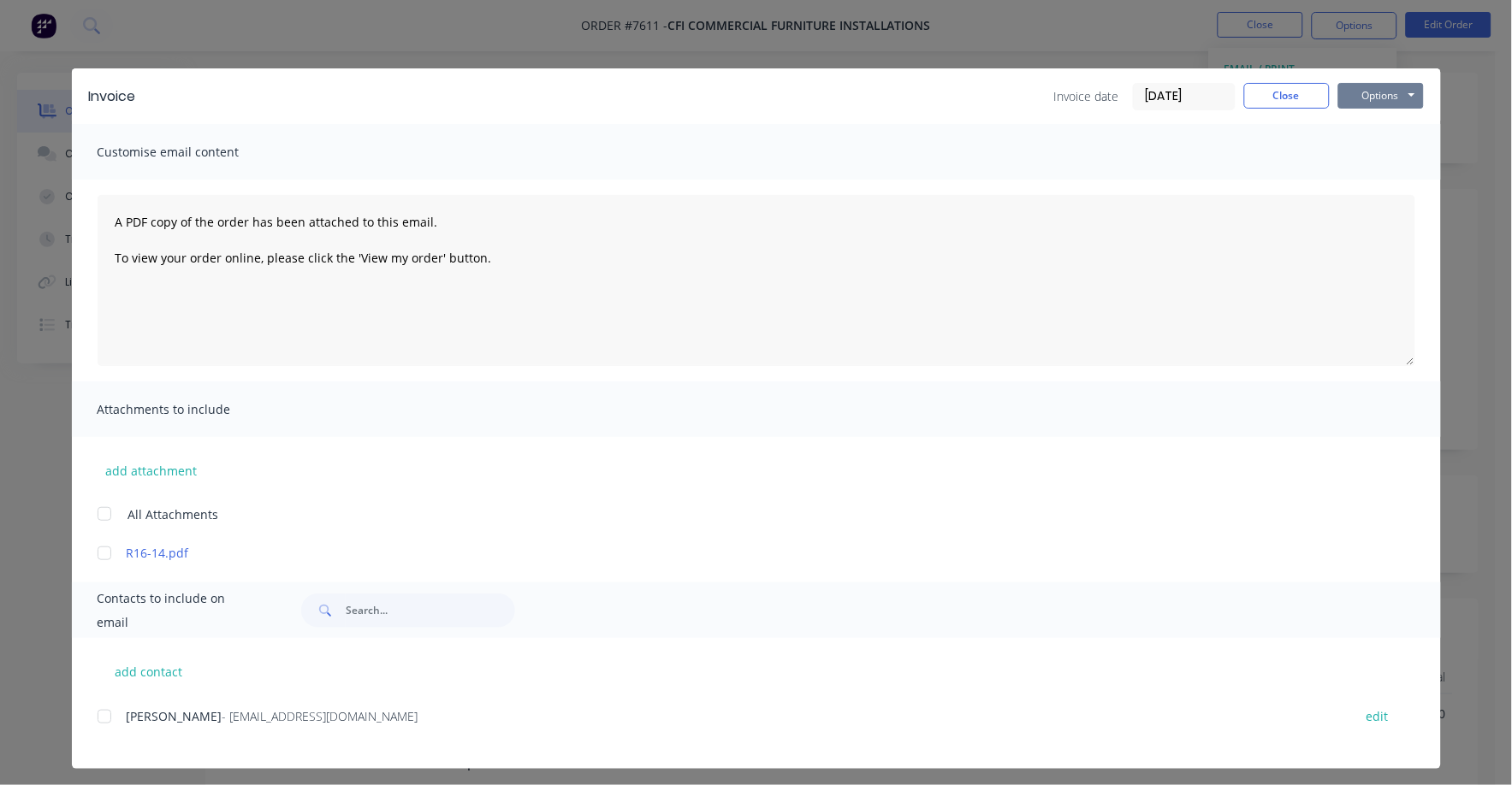
click at [1347, 86] on button "Options" at bounding box center [1381, 95] width 85 height 26
click at [1354, 152] on button "Print" at bounding box center [1393, 154] width 109 height 28
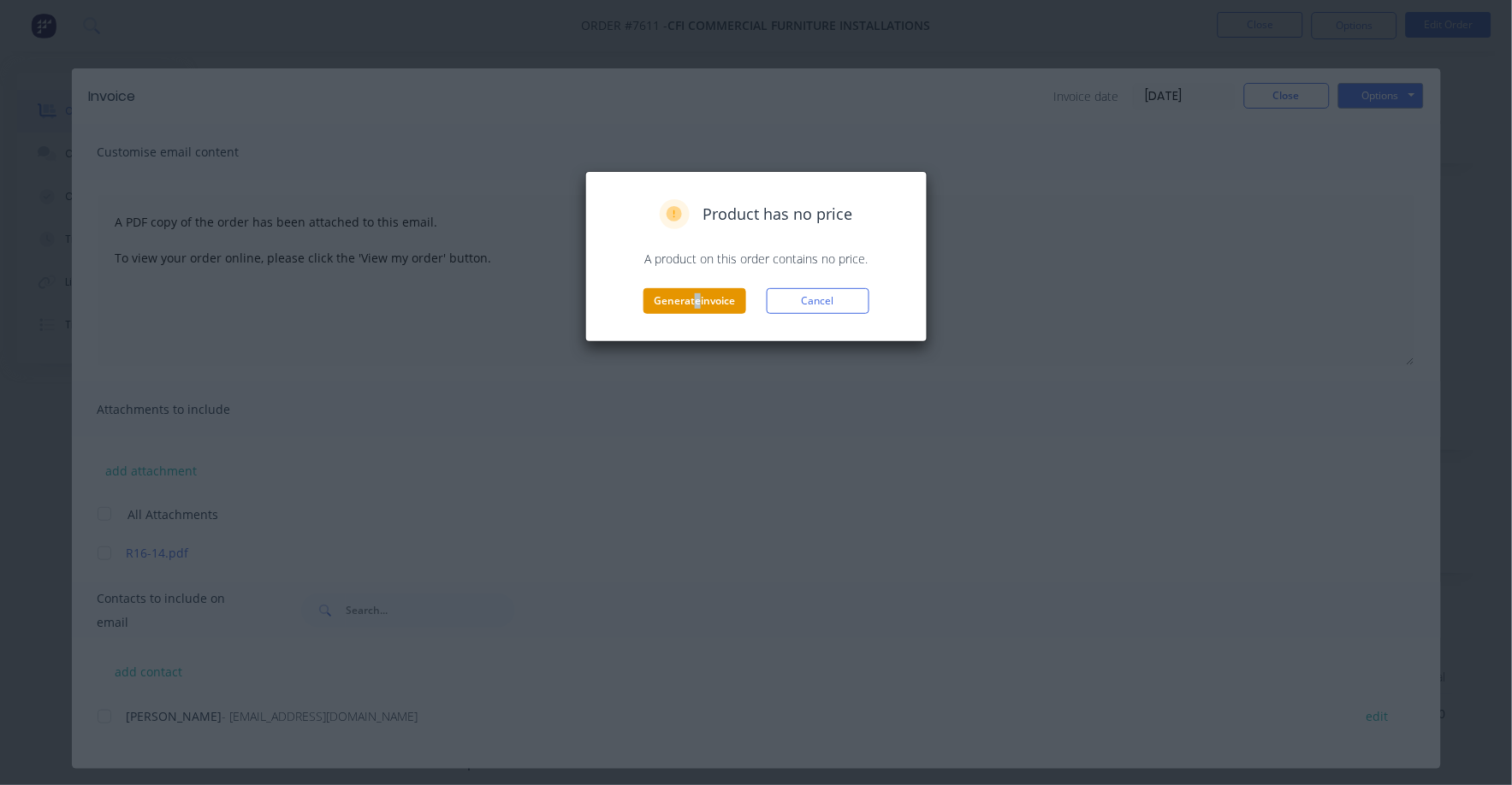
click at [698, 294] on div "Product has no price A product on this order contains no price. Generate invoic…" at bounding box center [756, 257] width 306 height 114
drag, startPoint x: 698, startPoint y: 294, endPoint x: 730, endPoint y: 317, distance: 39.4
click at [730, 317] on div "Product has no price A product on this order contains no price. Generate invoic…" at bounding box center [756, 256] width 342 height 171
click at [726, 307] on button "Generate invoice" at bounding box center [694, 301] width 103 height 26
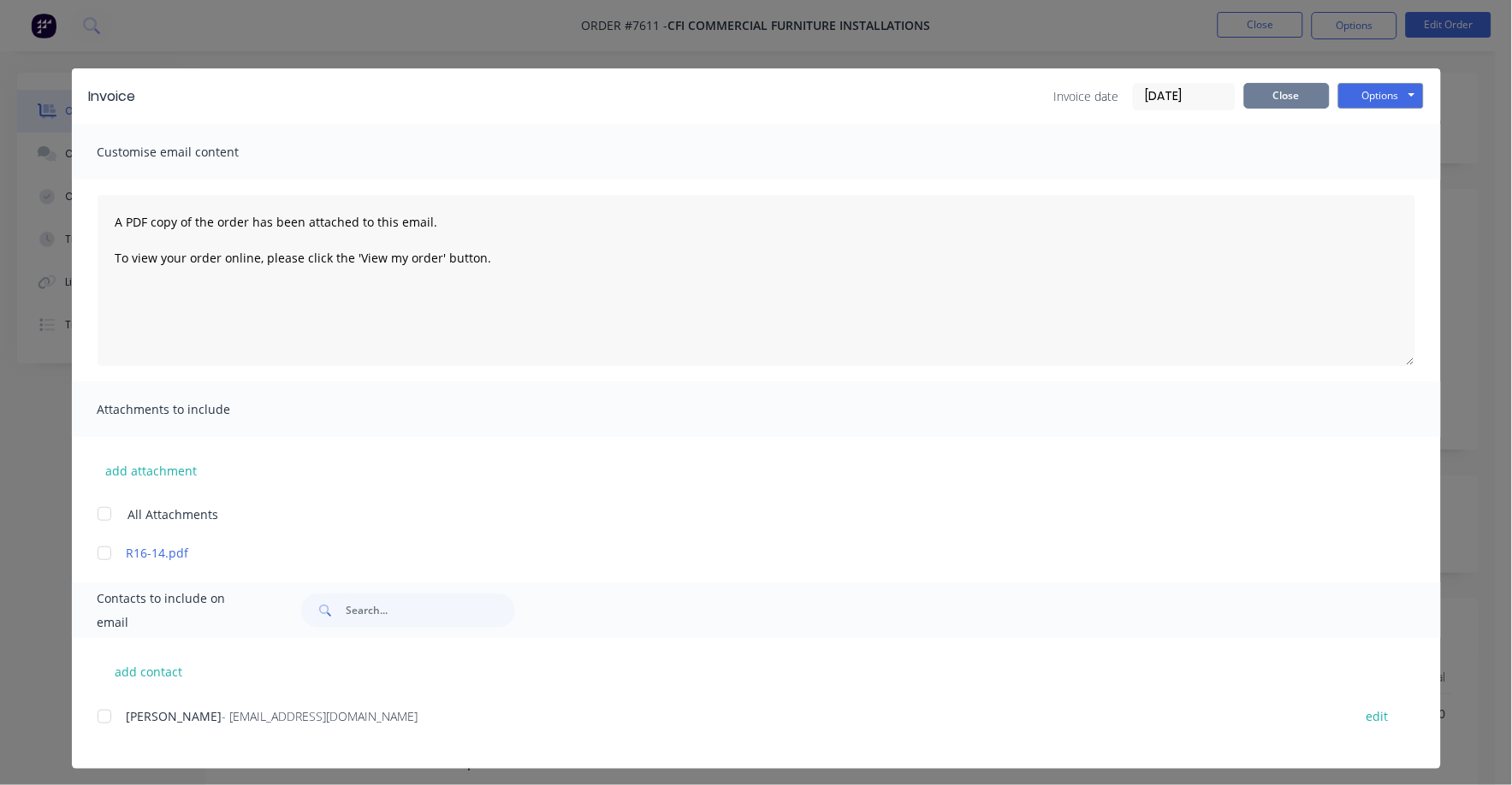
click at [1272, 106] on button "Close" at bounding box center [1287, 95] width 85 height 26
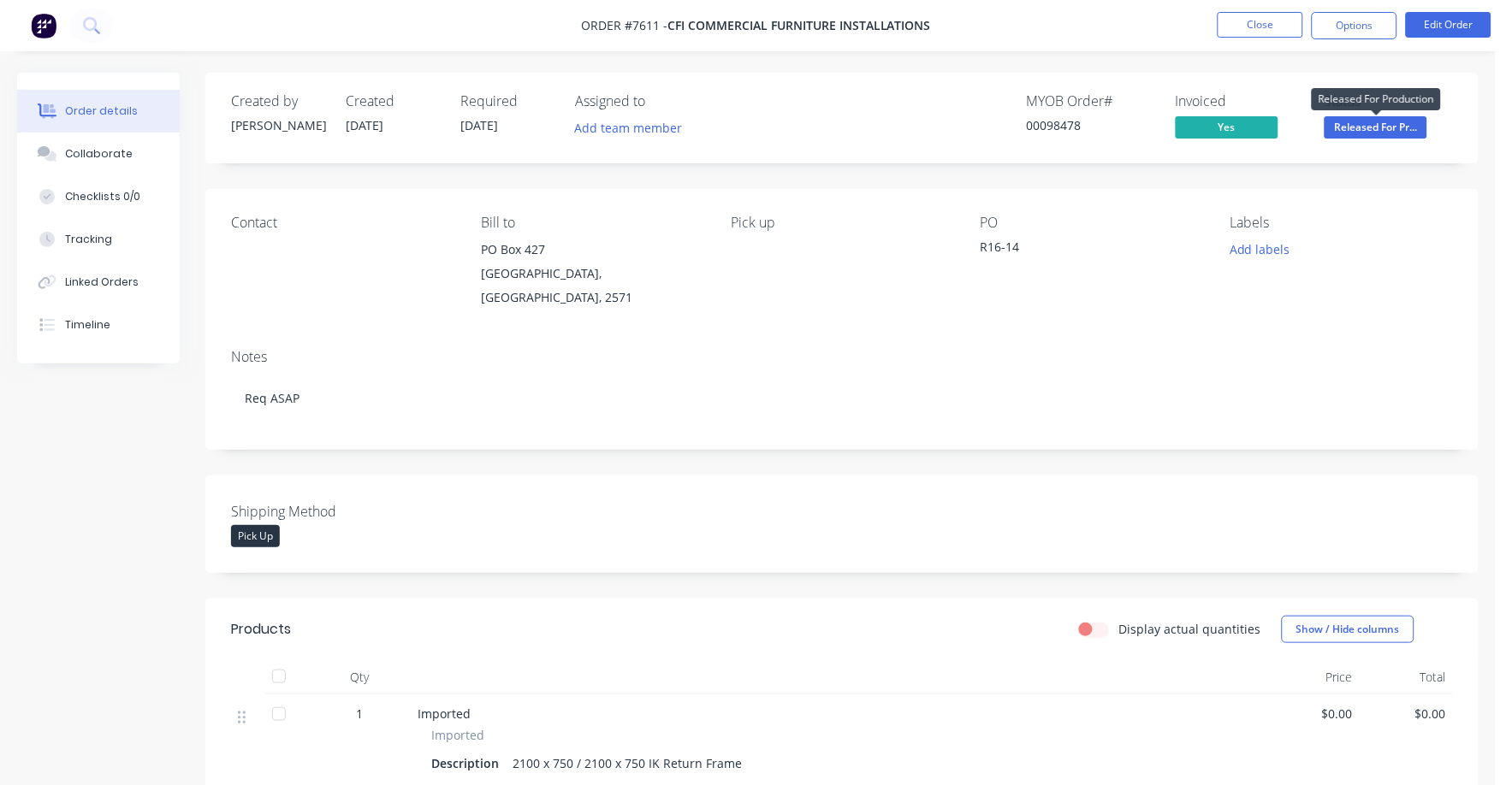
click at [1403, 126] on span "Released For Pr..." at bounding box center [1376, 127] width 103 height 21
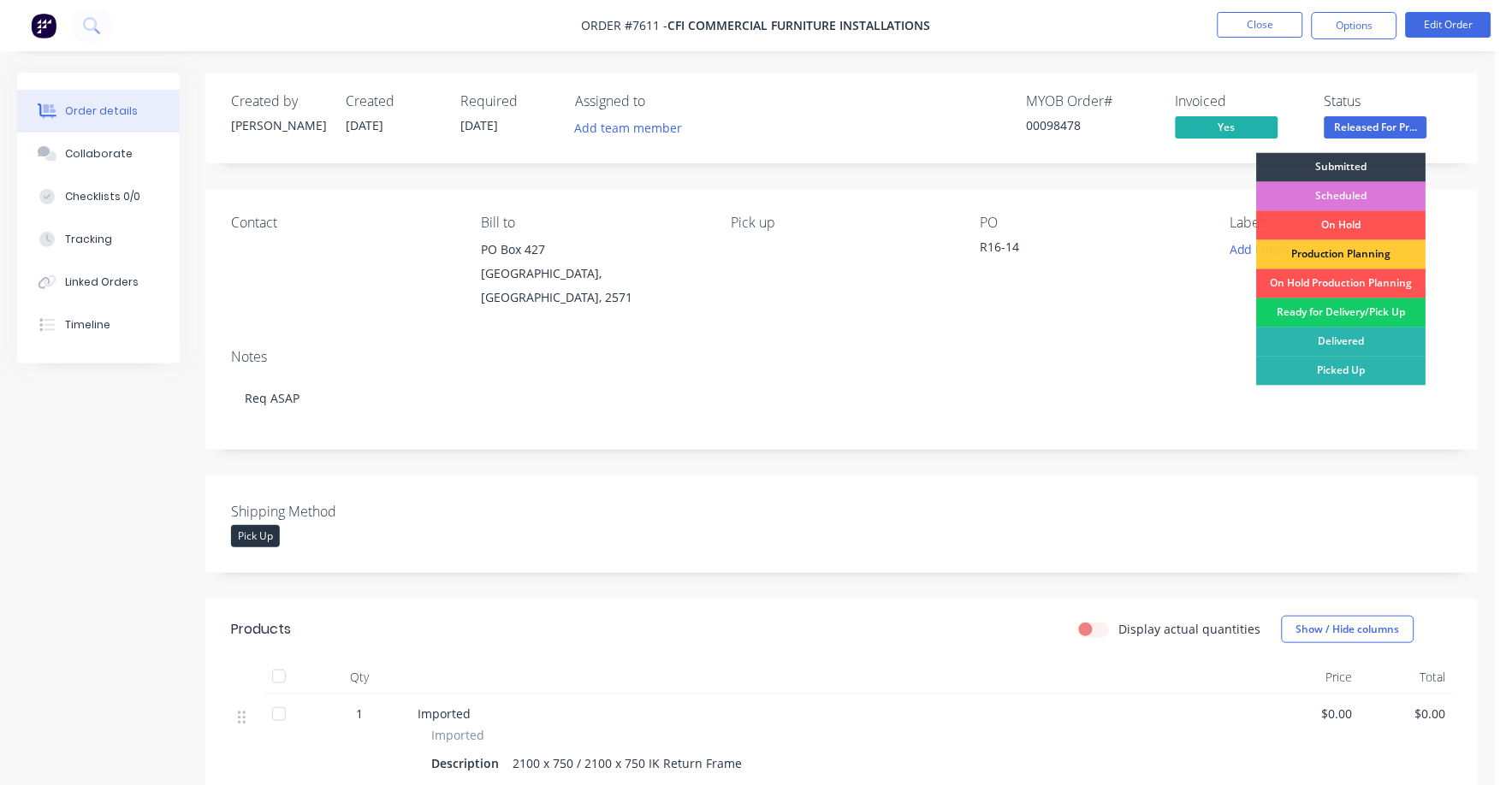
click at [1361, 310] on div "Ready for Delivery/Pick Up" at bounding box center [1341, 312] width 169 height 29
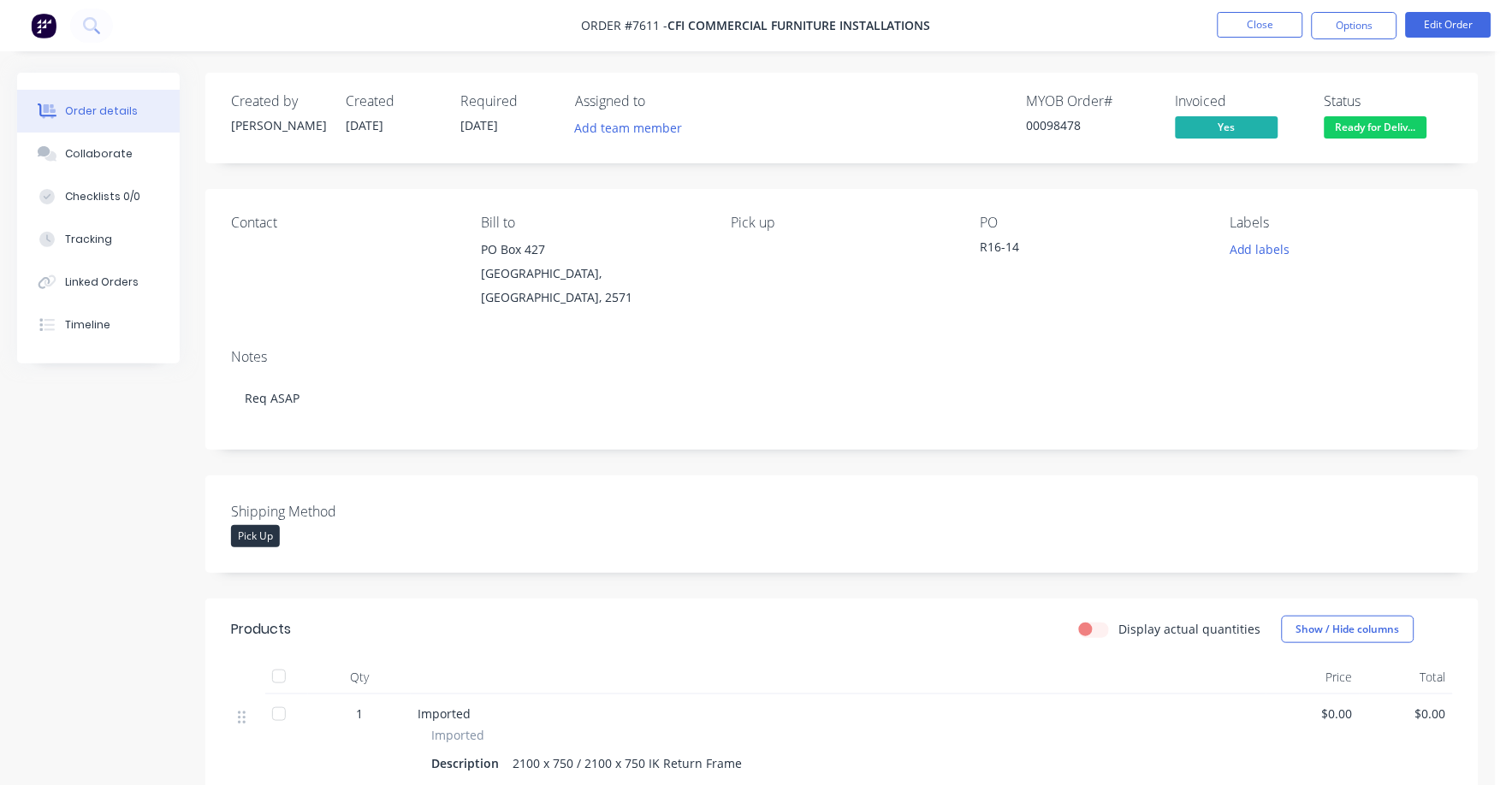
click at [1259, 10] on nav "Order #7611 - CFI Commercial Furniture Installations Close Options Edit Order" at bounding box center [756, 26] width 1512 height 51
